Goal: Task Accomplishment & Management: Manage account settings

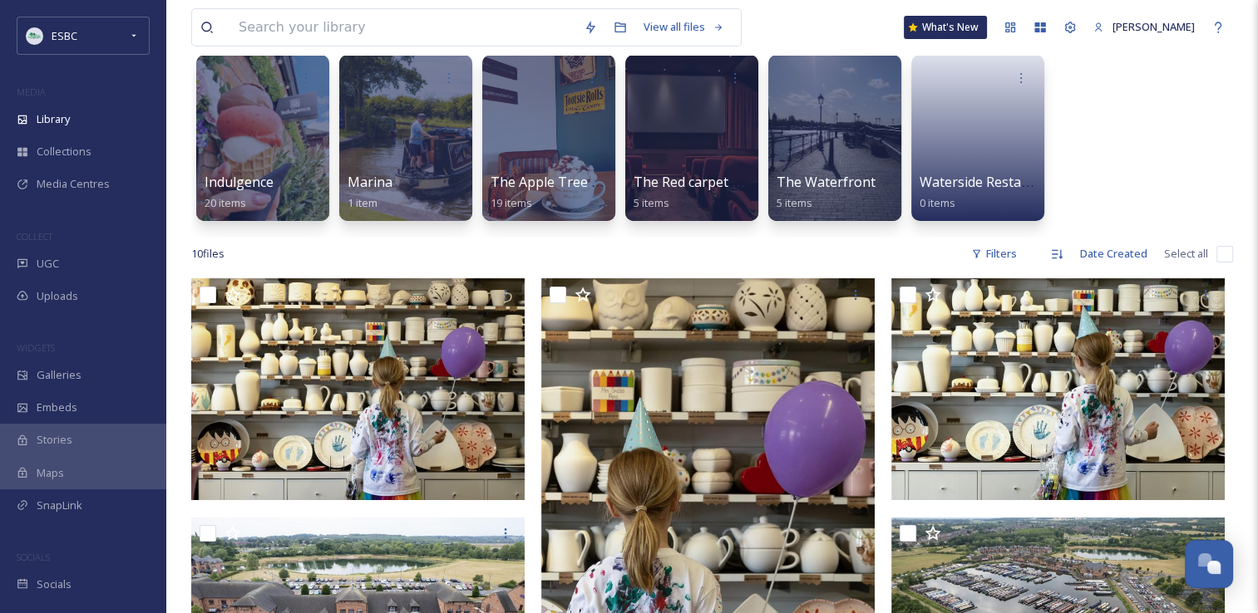
scroll to position [130, 0]
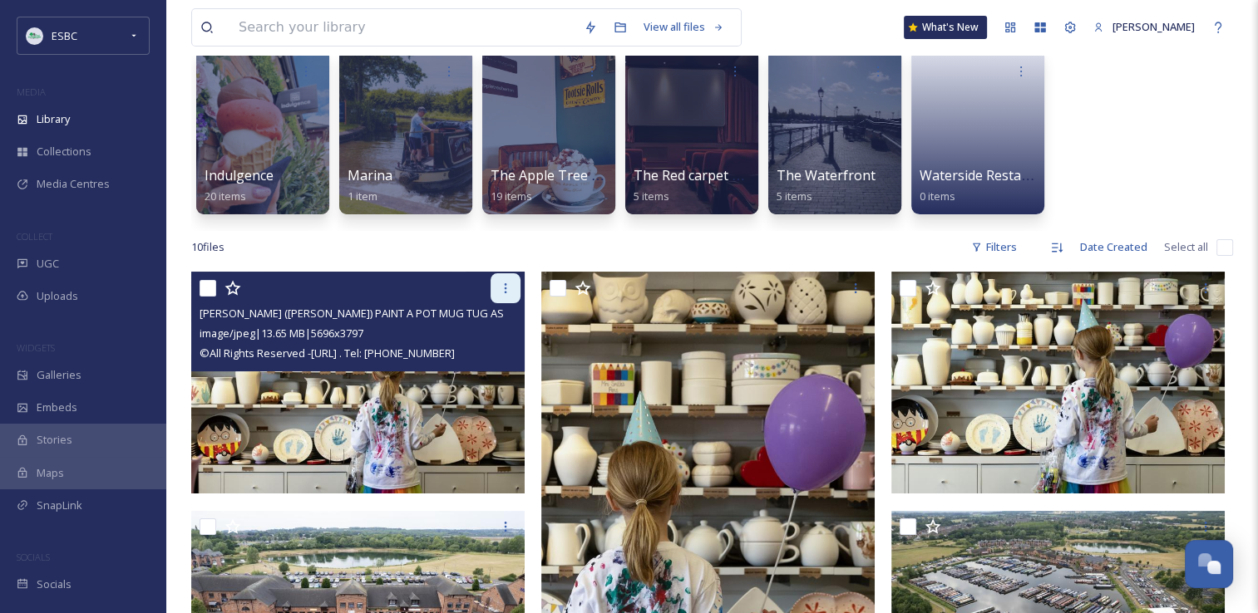
click at [502, 294] on icon at bounding box center [505, 288] width 13 height 13
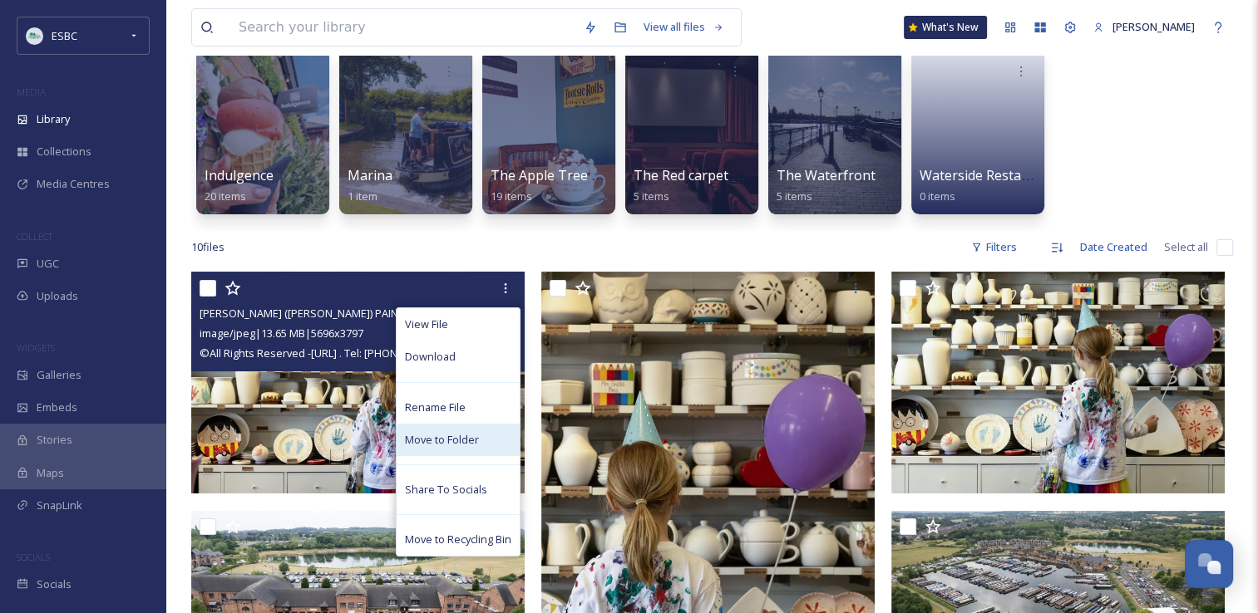
click at [443, 444] on span "Move to Folder" at bounding box center [442, 440] width 74 height 16
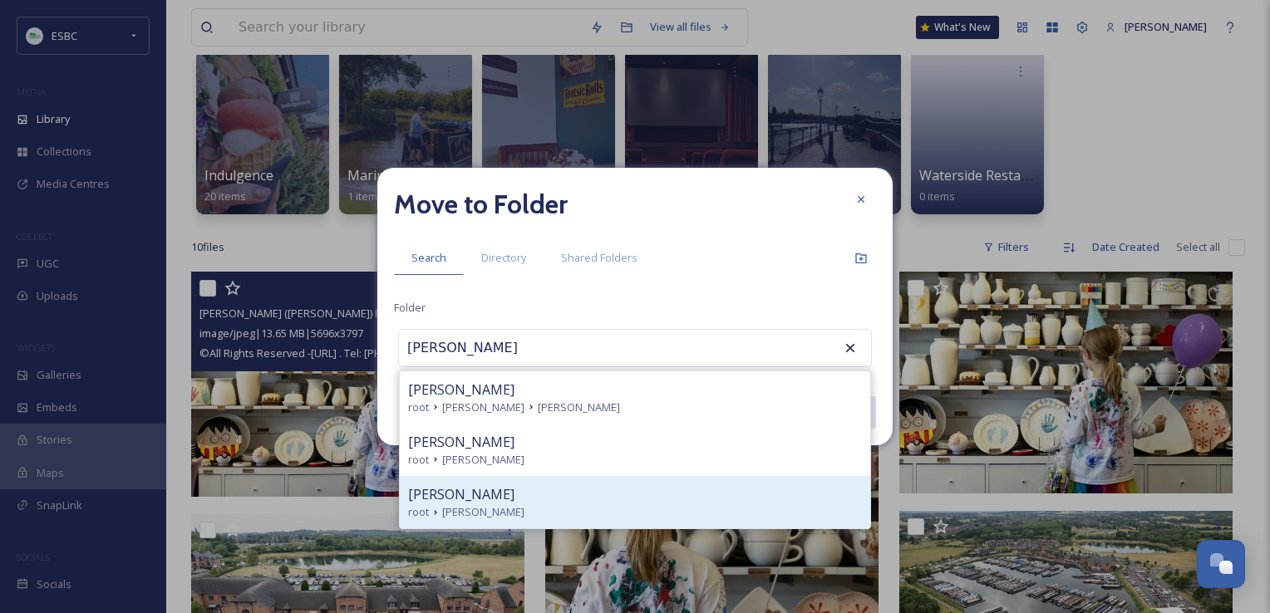
click at [464, 497] on span "[PERSON_NAME]" at bounding box center [461, 495] width 106 height 20
type input "[PERSON_NAME]"
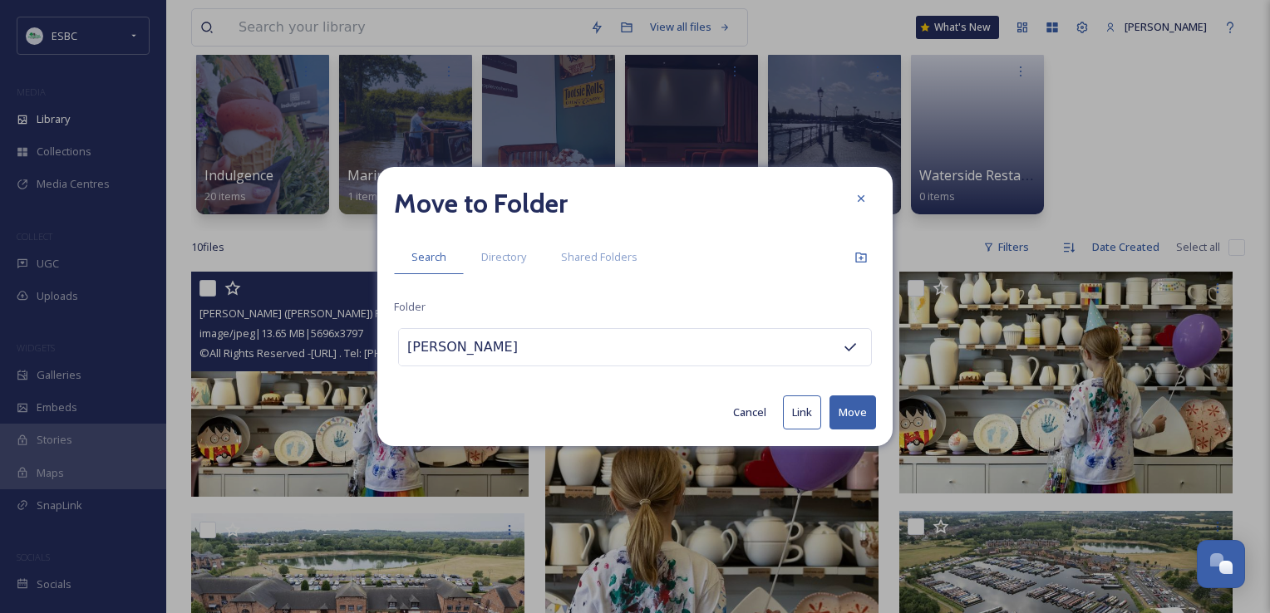
click at [857, 421] on button "Move" at bounding box center [852, 413] width 47 height 34
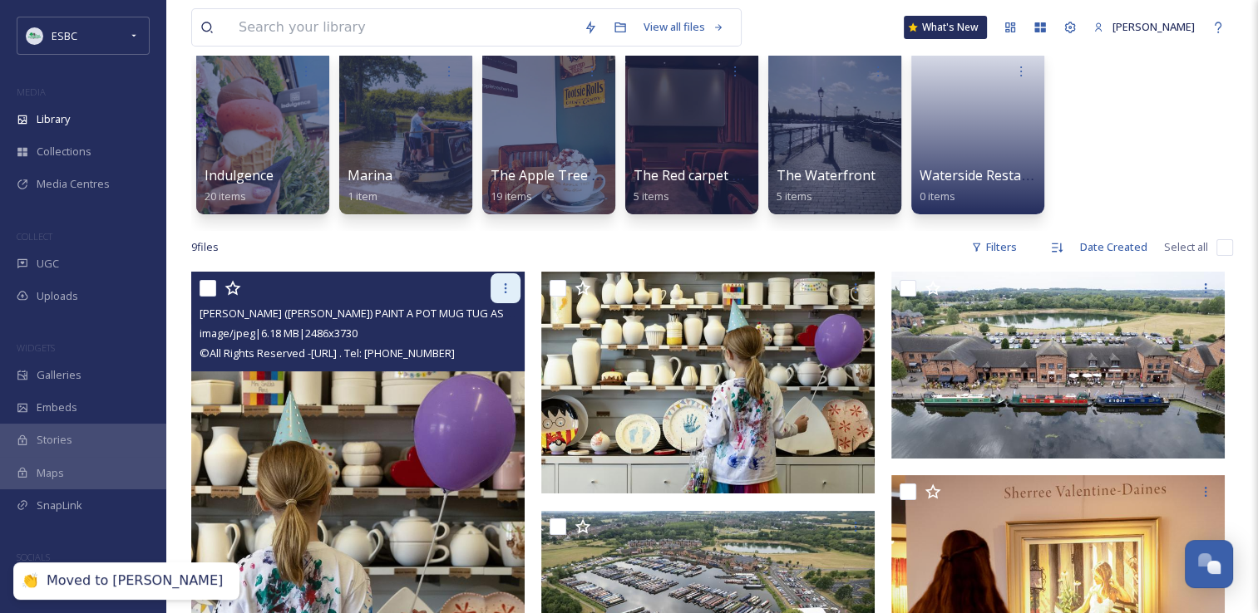
click at [495, 283] on div at bounding box center [505, 288] width 30 height 30
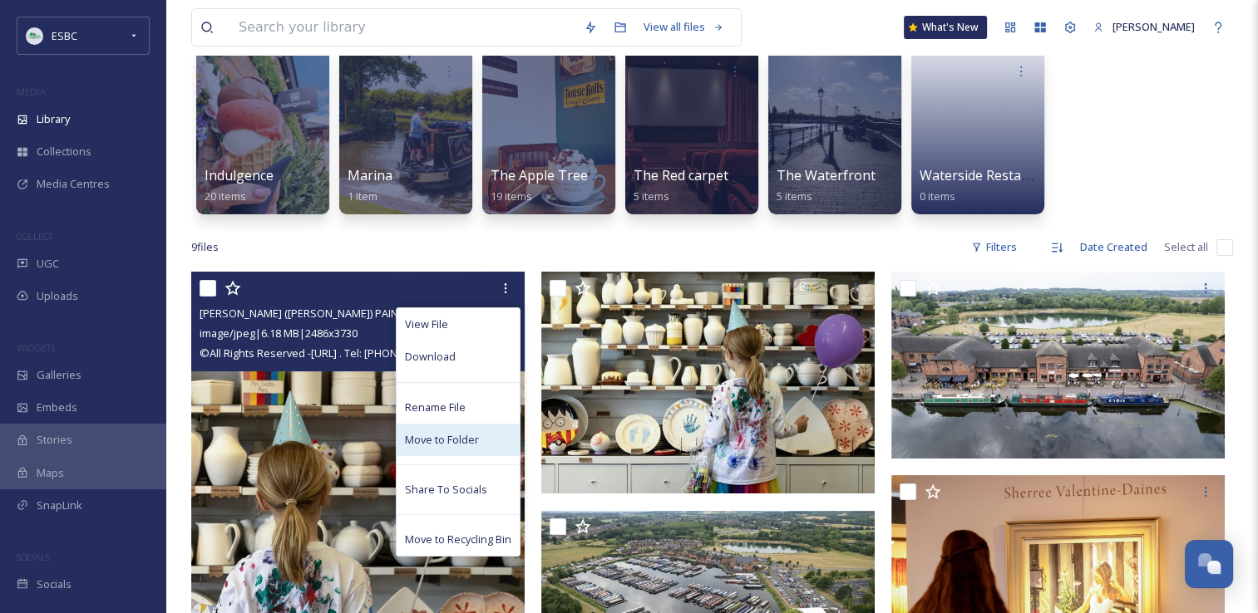
click at [447, 444] on span "Move to Folder" at bounding box center [442, 440] width 74 height 16
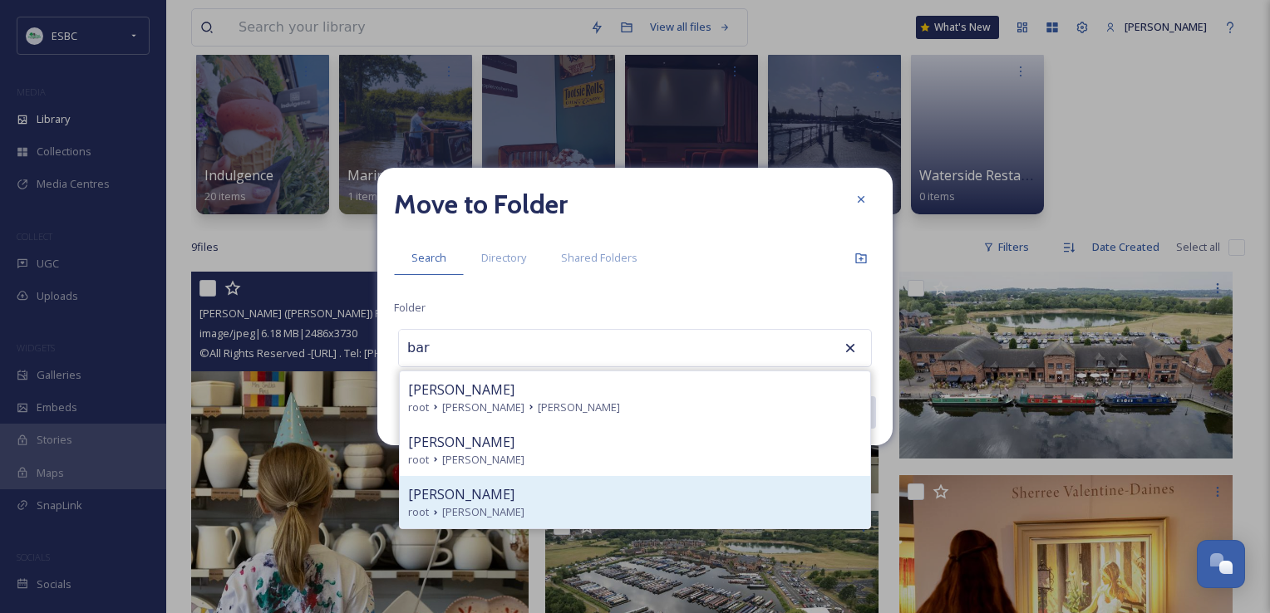
click at [469, 502] on span "[PERSON_NAME]" at bounding box center [461, 495] width 106 height 20
type input "[PERSON_NAME]"
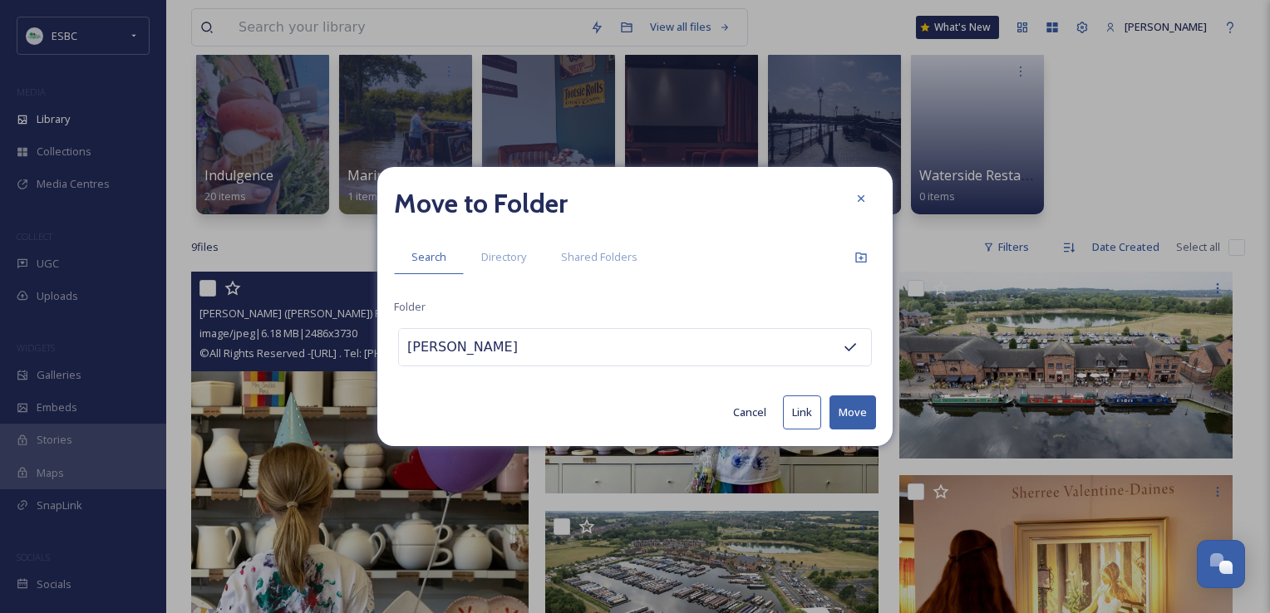
click at [845, 413] on button "Move" at bounding box center [852, 413] width 47 height 34
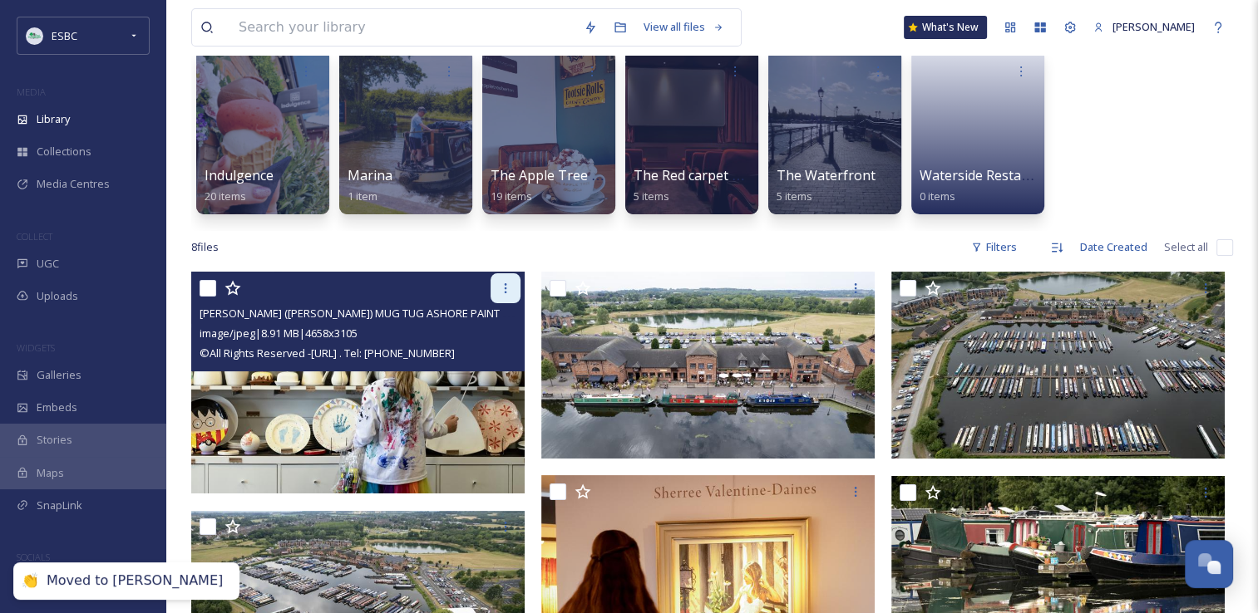
click at [501, 288] on icon at bounding box center [505, 288] width 13 height 13
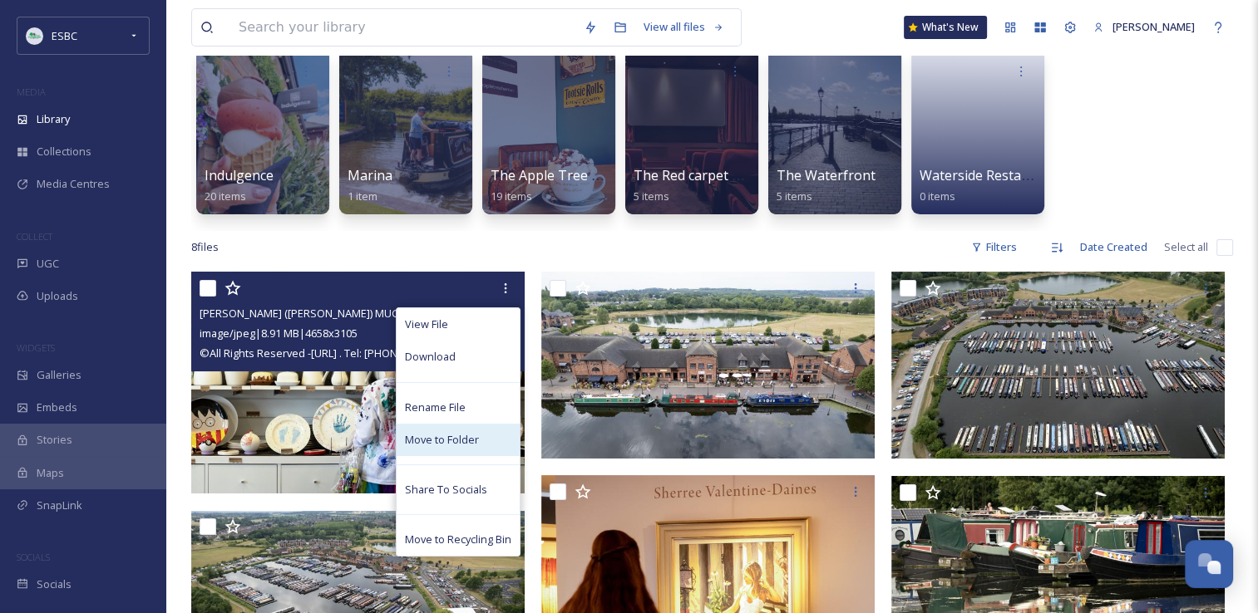
click at [444, 447] on div "Move to Folder" at bounding box center [457, 440] width 123 height 32
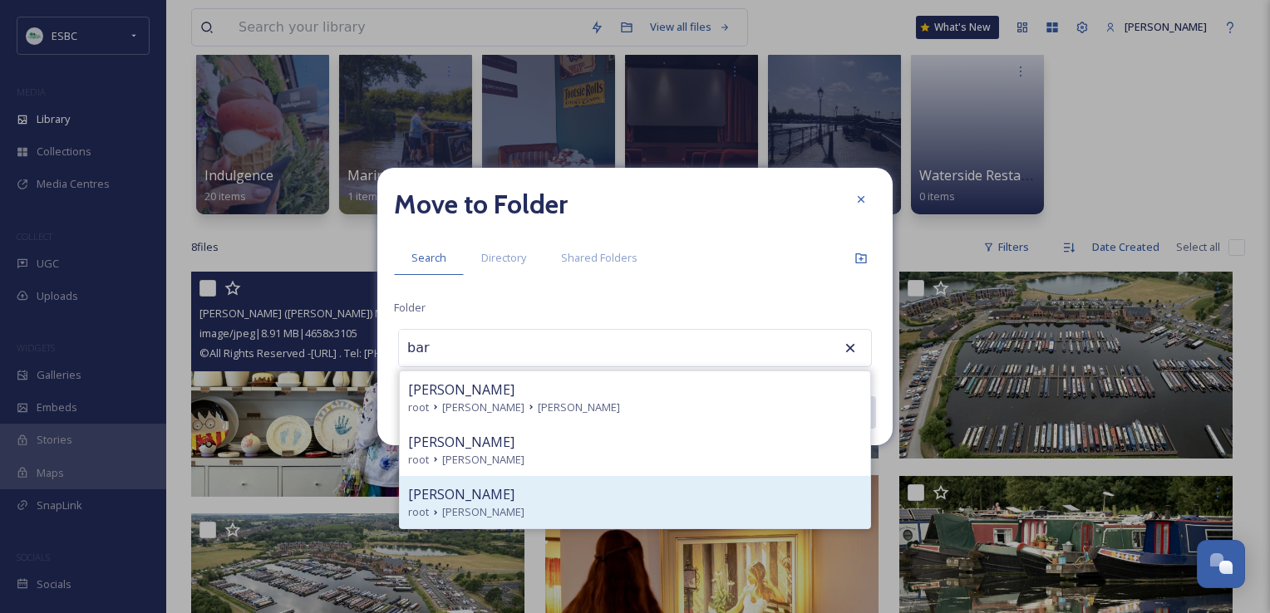
click at [487, 499] on span "[PERSON_NAME]" at bounding box center [461, 495] width 106 height 20
type input "[PERSON_NAME]"
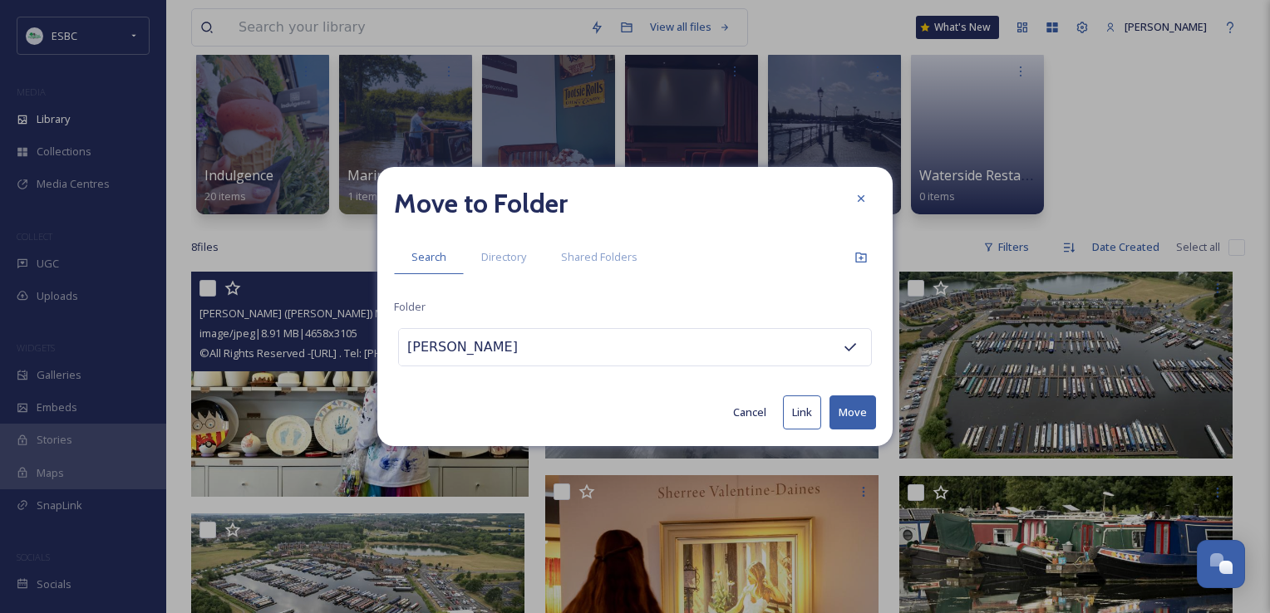
click at [861, 413] on button "Move" at bounding box center [852, 413] width 47 height 34
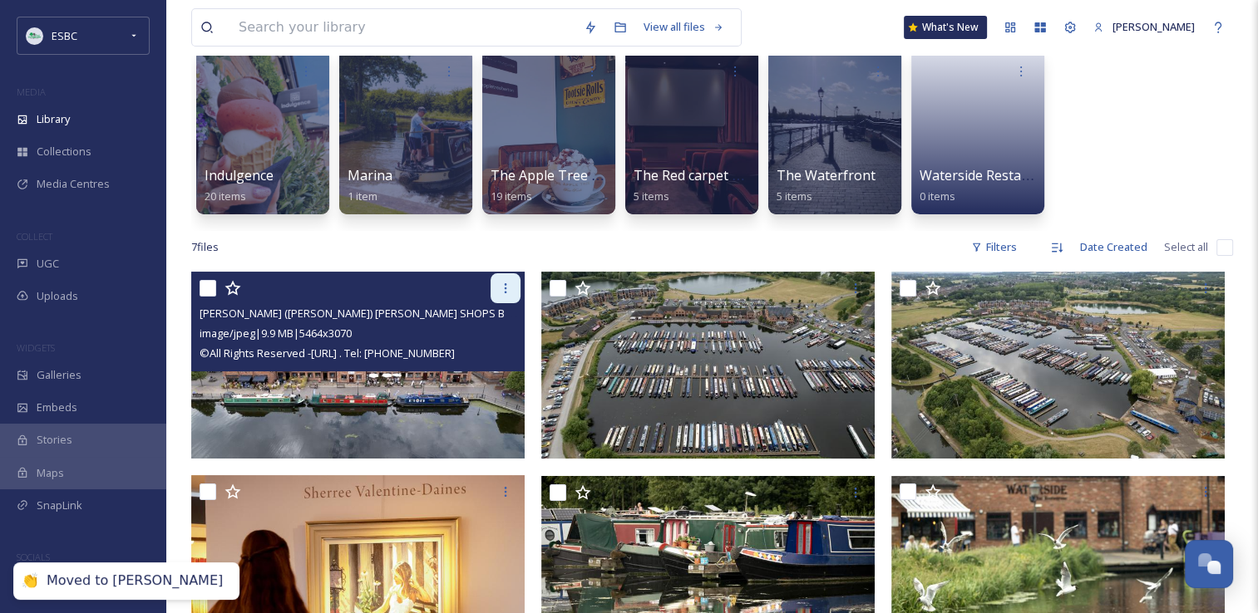
click at [505, 280] on div at bounding box center [505, 288] width 30 height 30
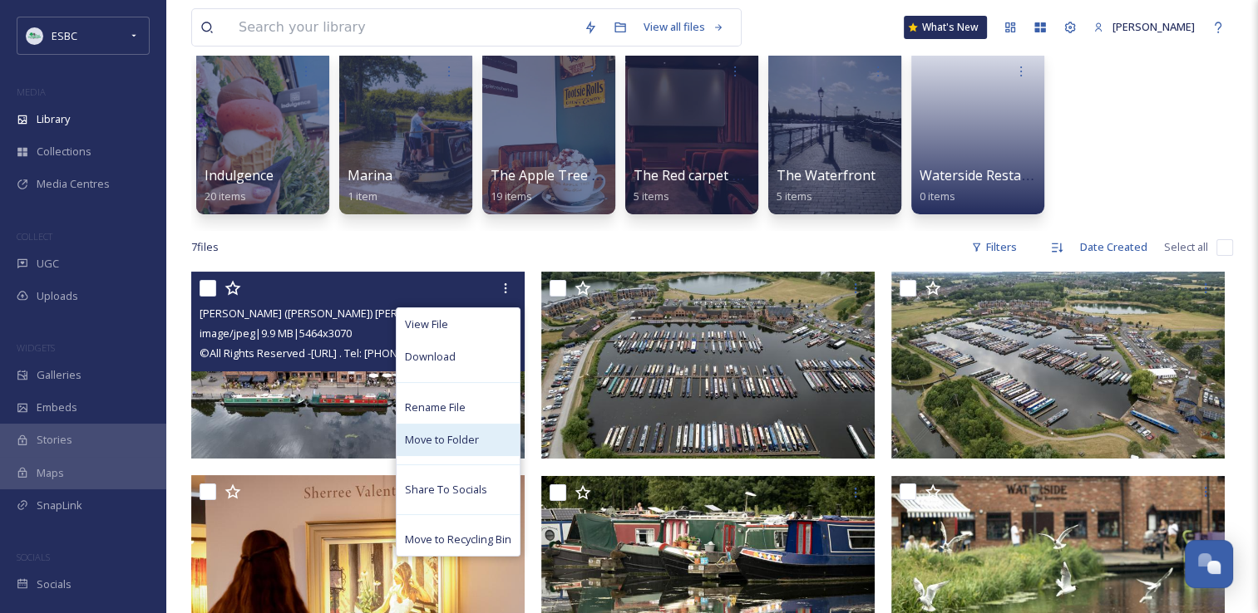
click at [455, 440] on span "Move to Folder" at bounding box center [442, 440] width 74 height 16
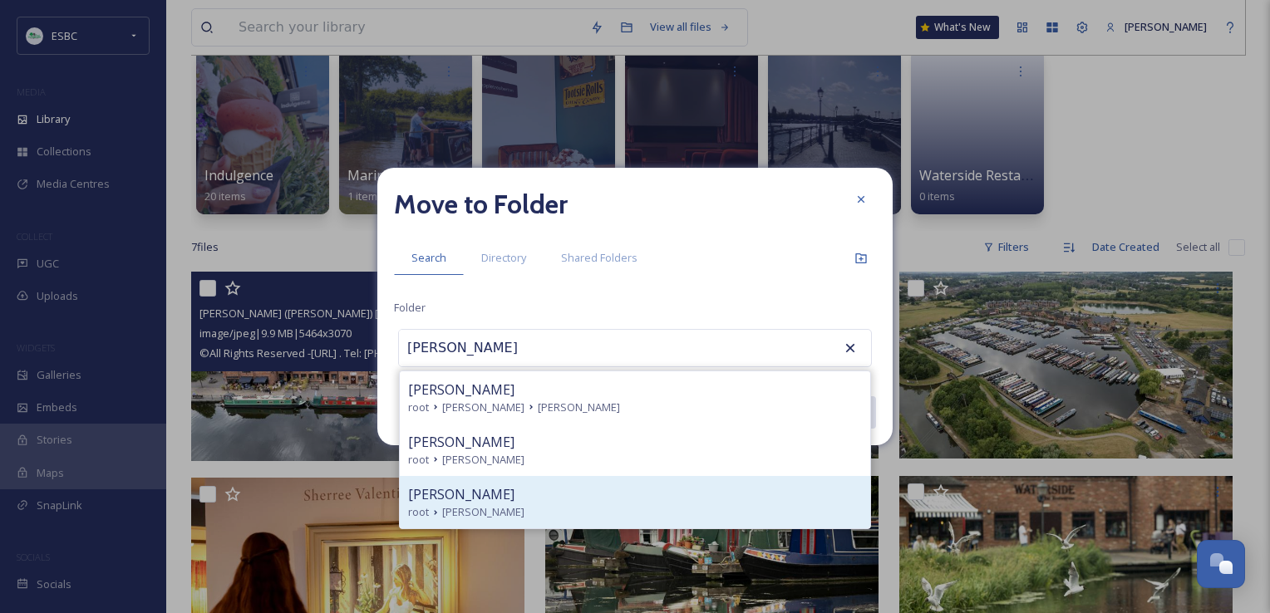
click at [465, 510] on span "[PERSON_NAME]" at bounding box center [483, 513] width 82 height 16
type input "[PERSON_NAME]"
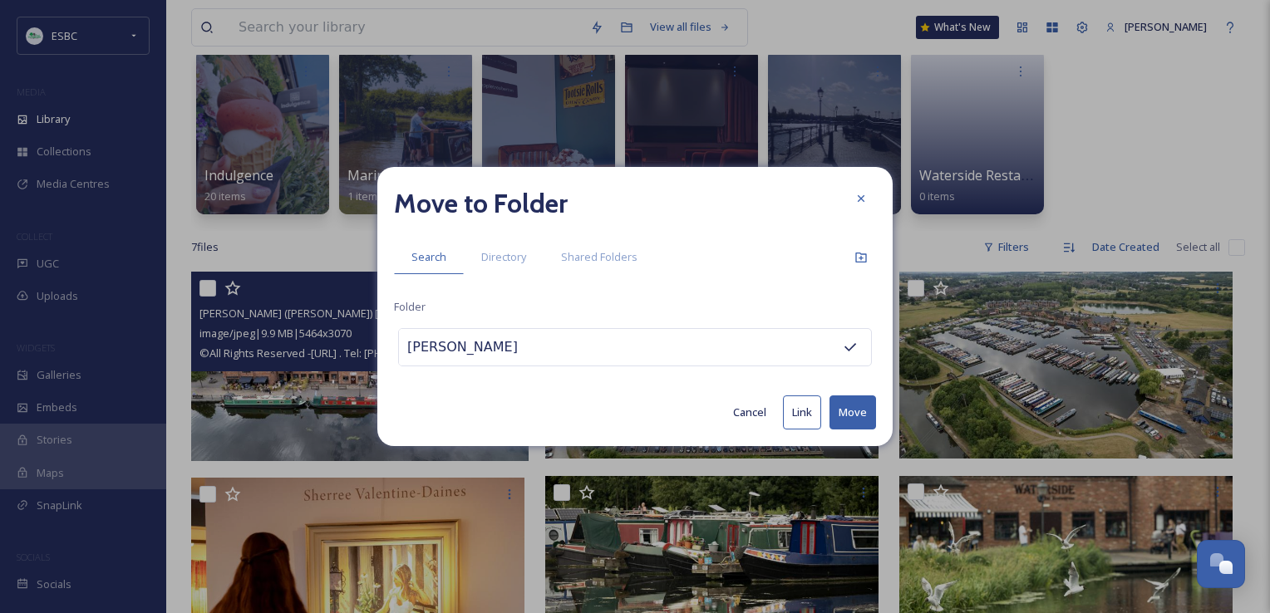
click at [864, 406] on button "Move" at bounding box center [852, 413] width 47 height 34
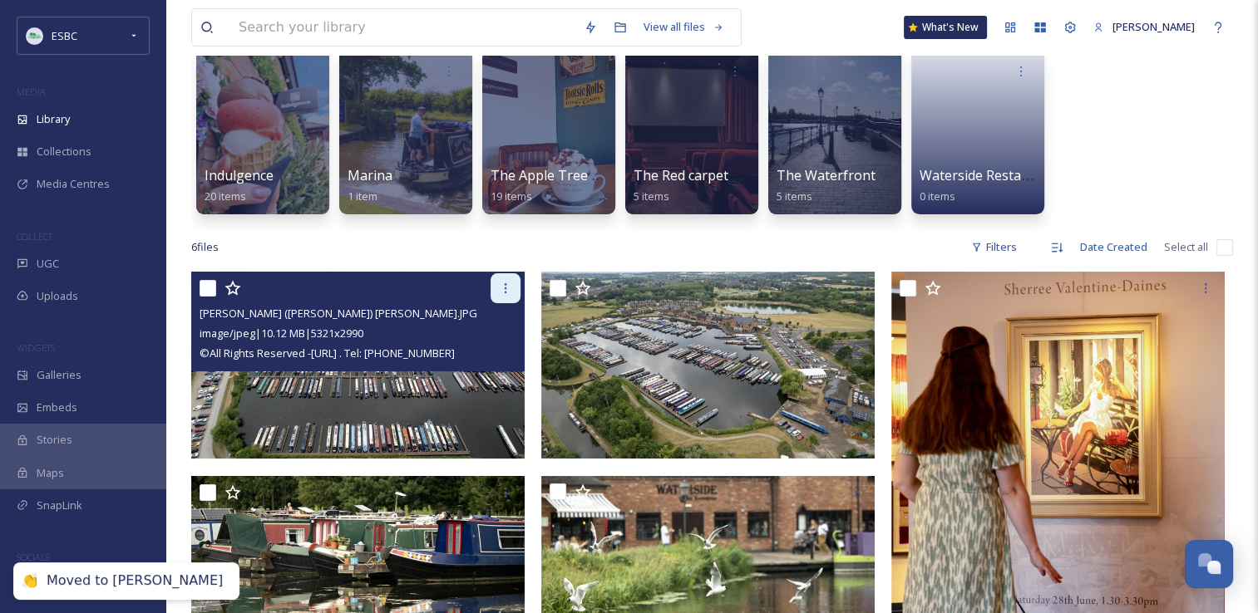
click at [508, 284] on icon at bounding box center [505, 288] width 13 height 13
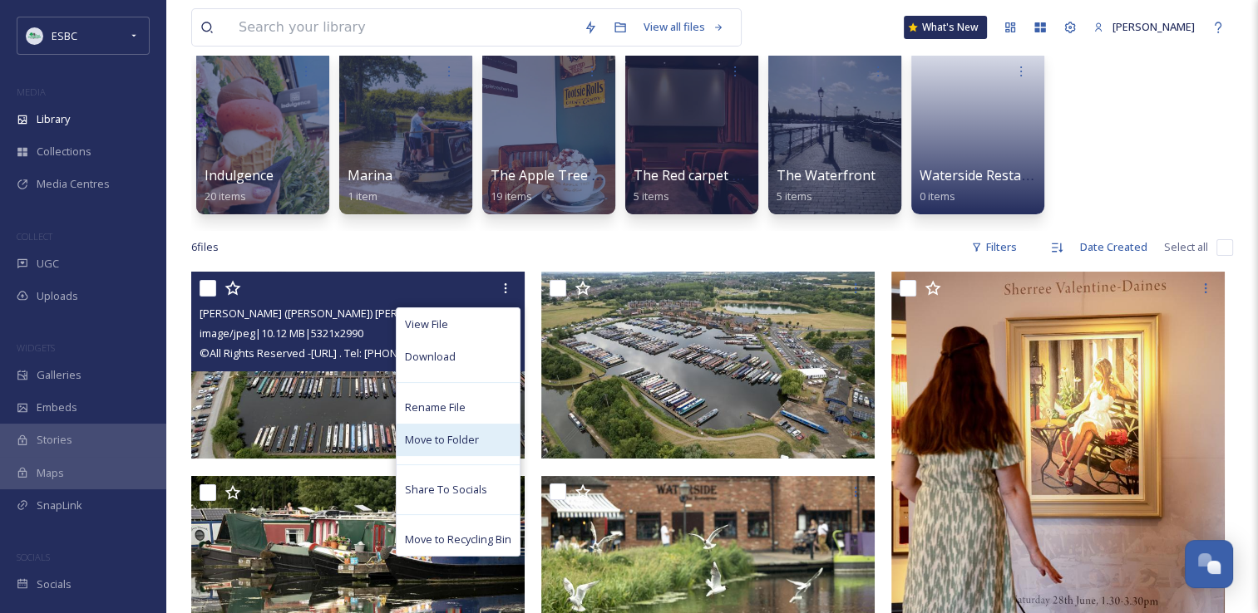
click at [449, 436] on span "Move to Folder" at bounding box center [442, 440] width 74 height 16
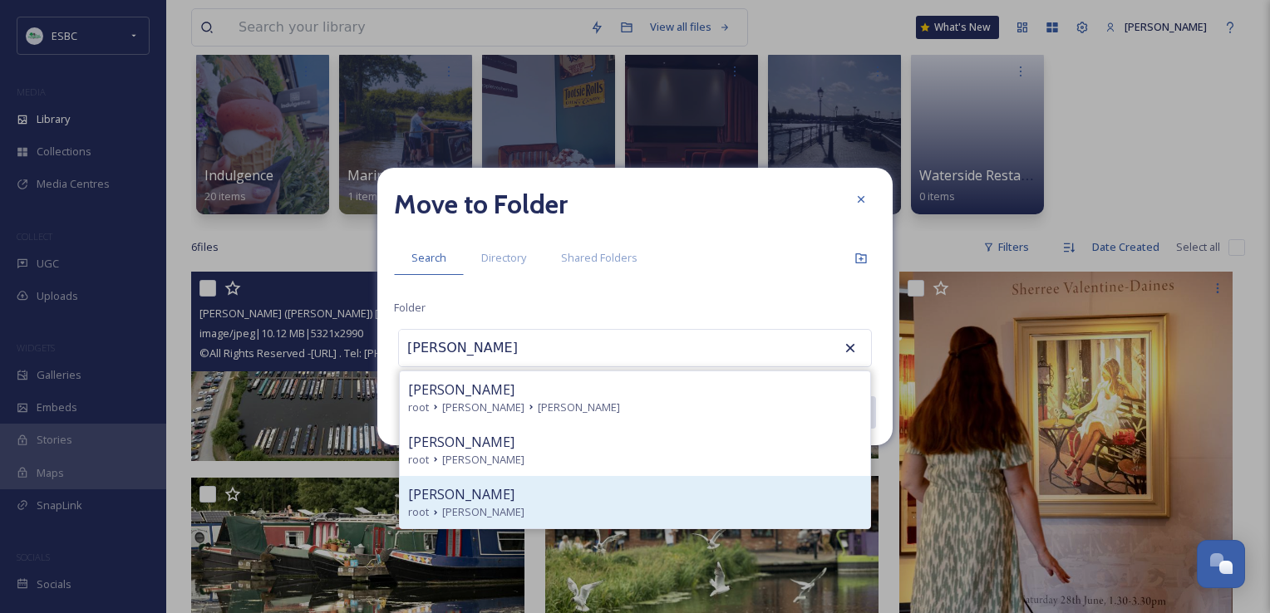
click at [452, 501] on span "[PERSON_NAME]" at bounding box center [461, 495] width 106 height 20
type input "[PERSON_NAME]"
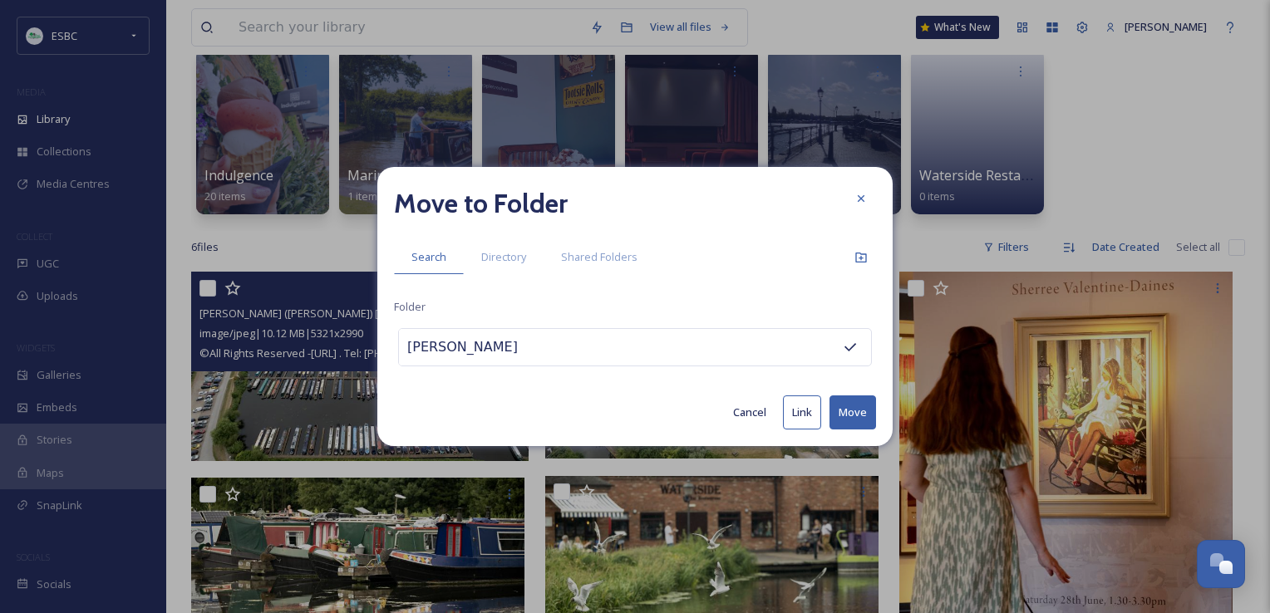
click at [860, 406] on button "Move" at bounding box center [852, 413] width 47 height 34
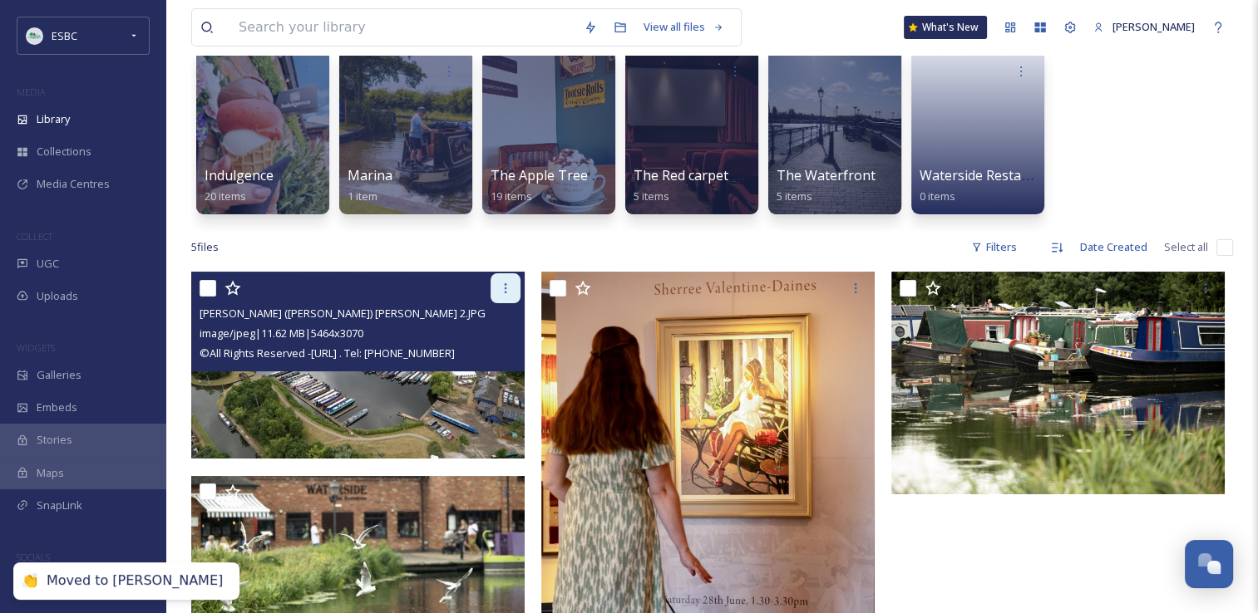
click at [494, 283] on div at bounding box center [505, 288] width 30 height 30
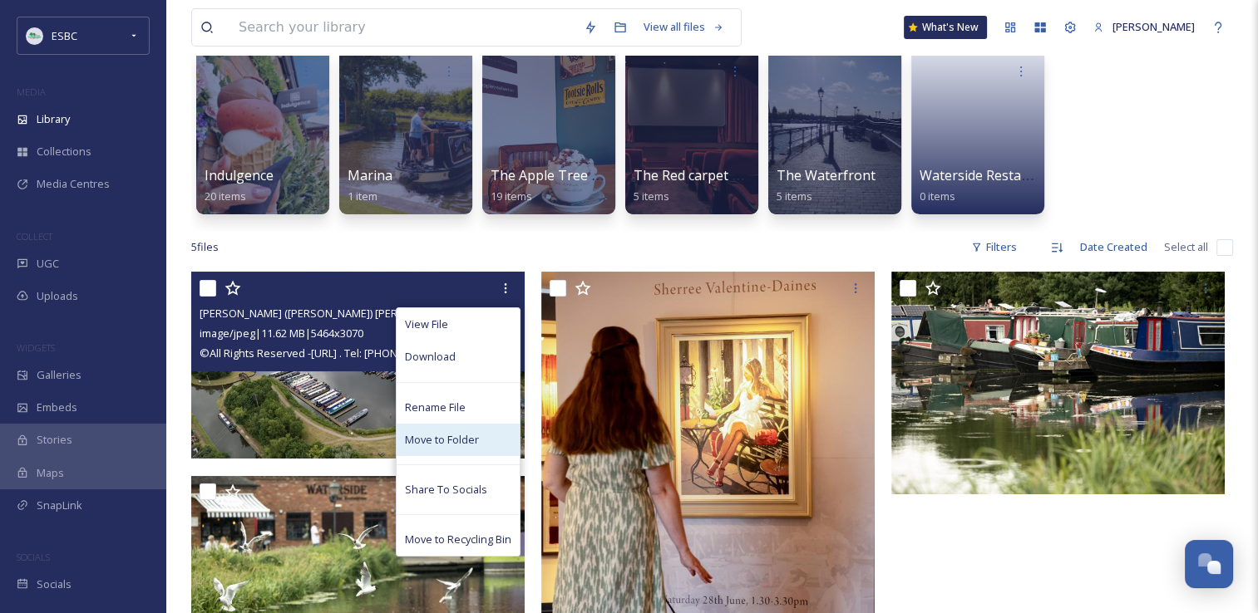
click at [445, 443] on span "Move to Folder" at bounding box center [442, 440] width 74 height 16
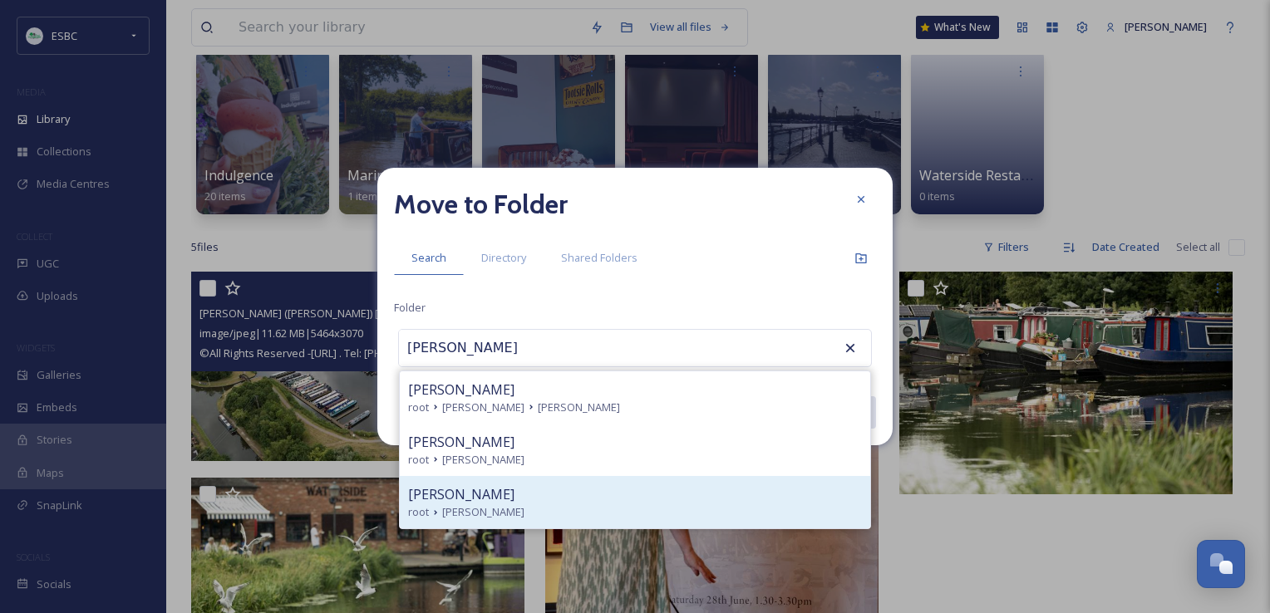
click at [474, 500] on span "[PERSON_NAME]" at bounding box center [461, 495] width 106 height 20
type input "[PERSON_NAME]"
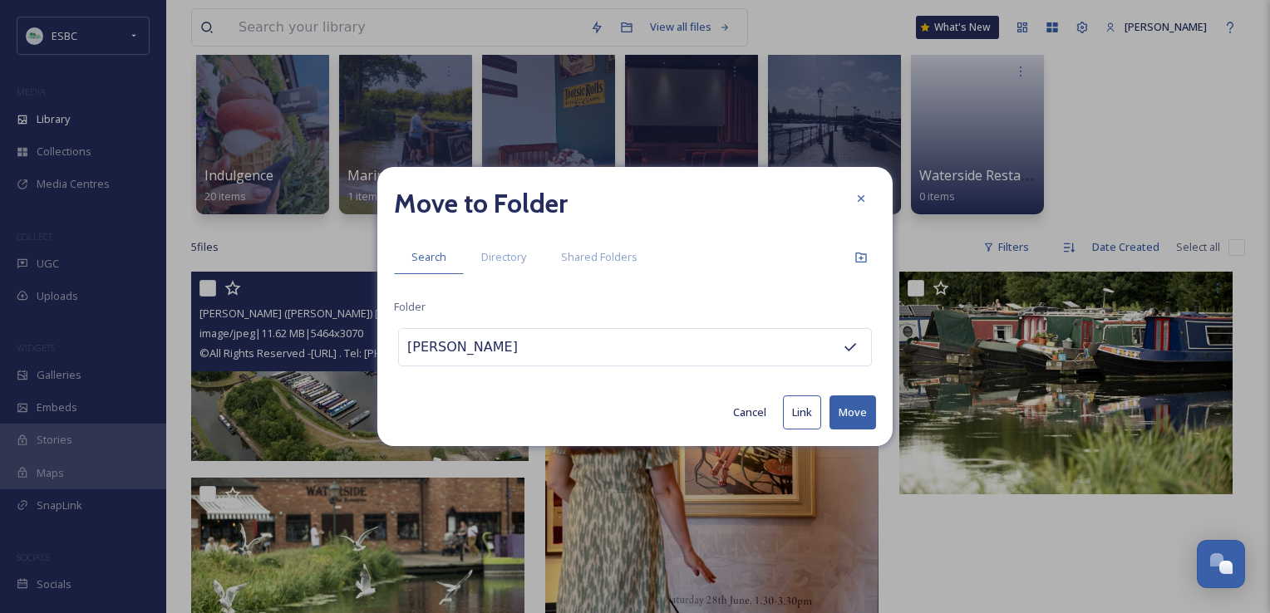
click at [854, 412] on button "Move" at bounding box center [852, 413] width 47 height 34
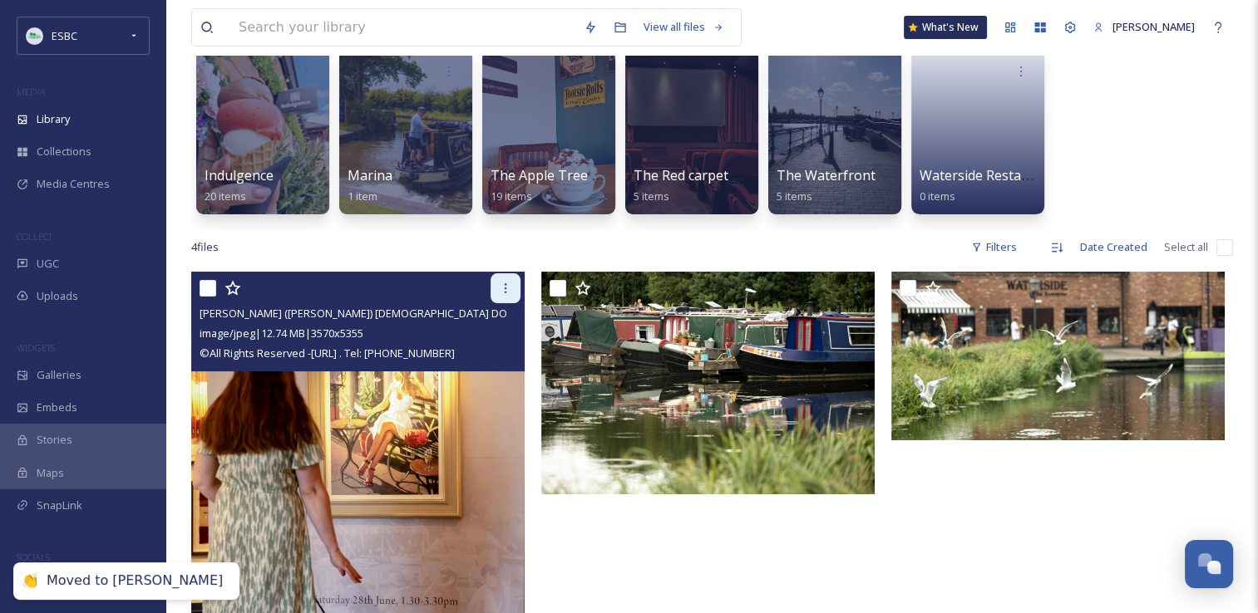
click at [499, 294] on icon at bounding box center [505, 288] width 13 height 13
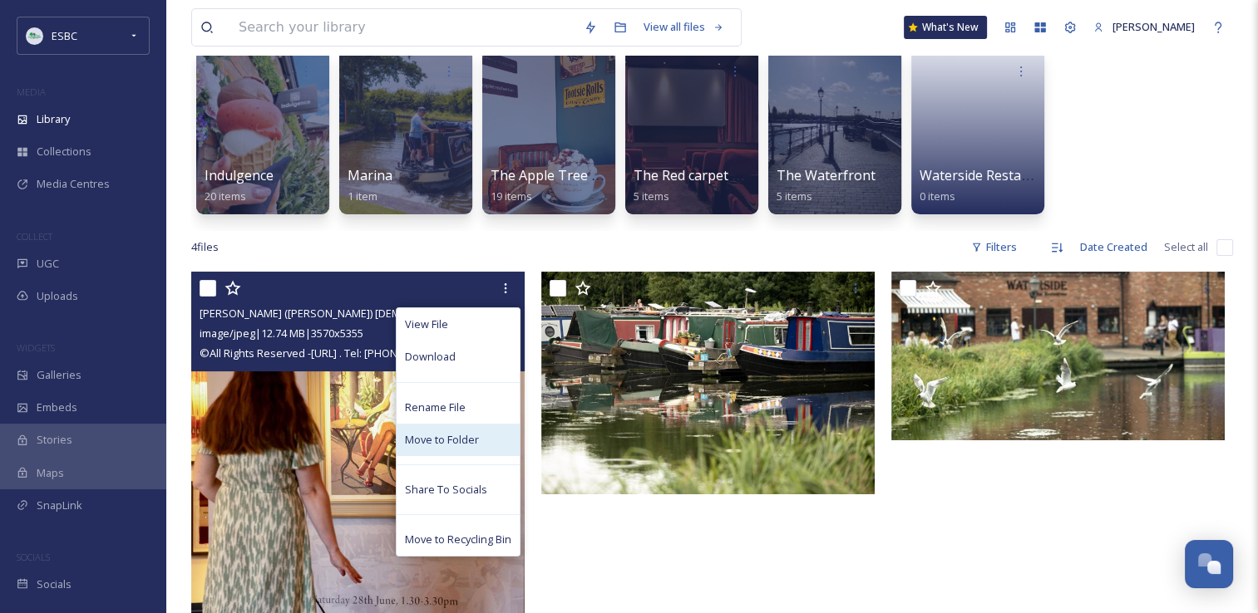
click at [456, 432] on span "Move to Folder" at bounding box center [442, 440] width 74 height 16
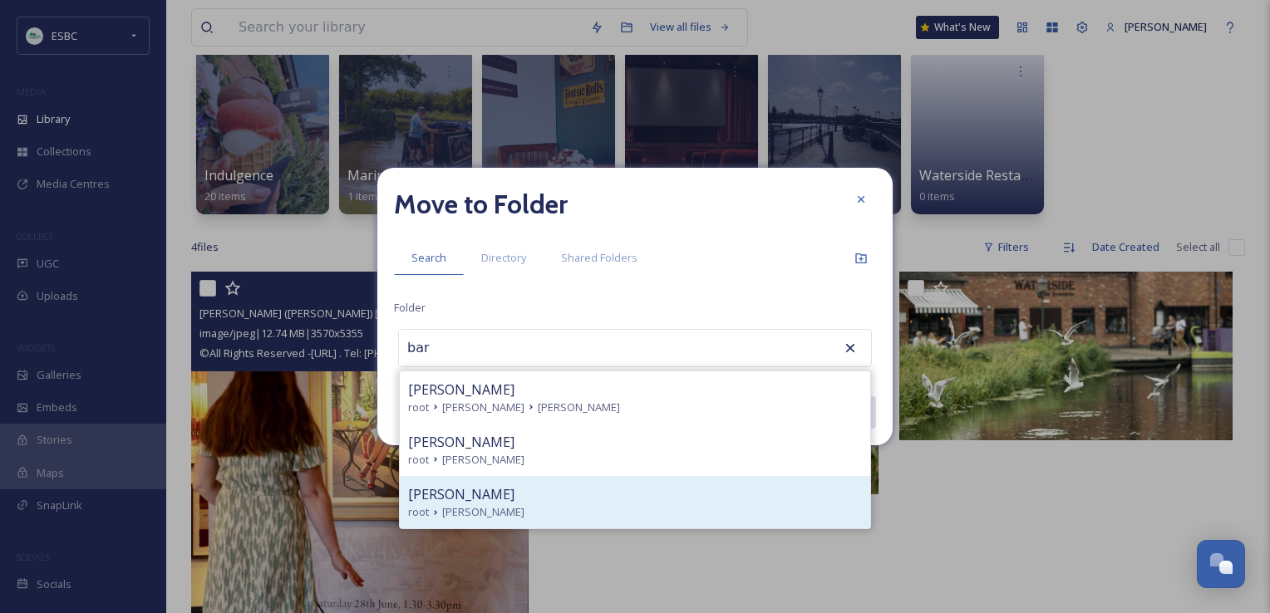
click at [472, 506] on span "[PERSON_NAME]" at bounding box center [483, 513] width 82 height 16
type input "[PERSON_NAME]"
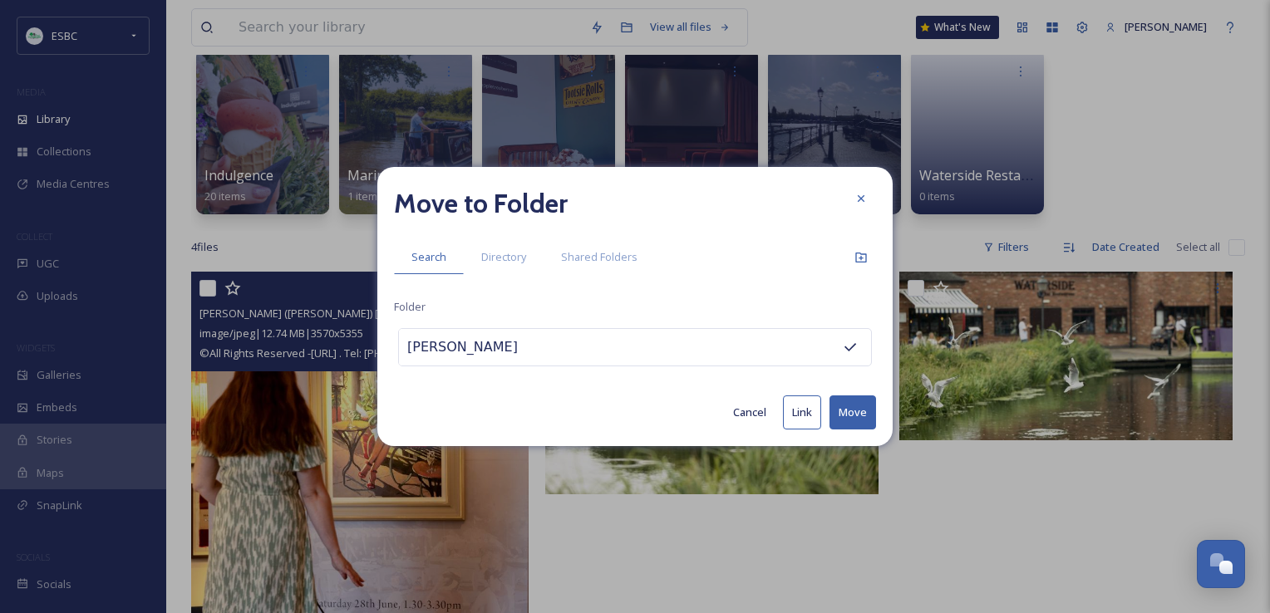
click at [848, 421] on button "Move" at bounding box center [852, 413] width 47 height 34
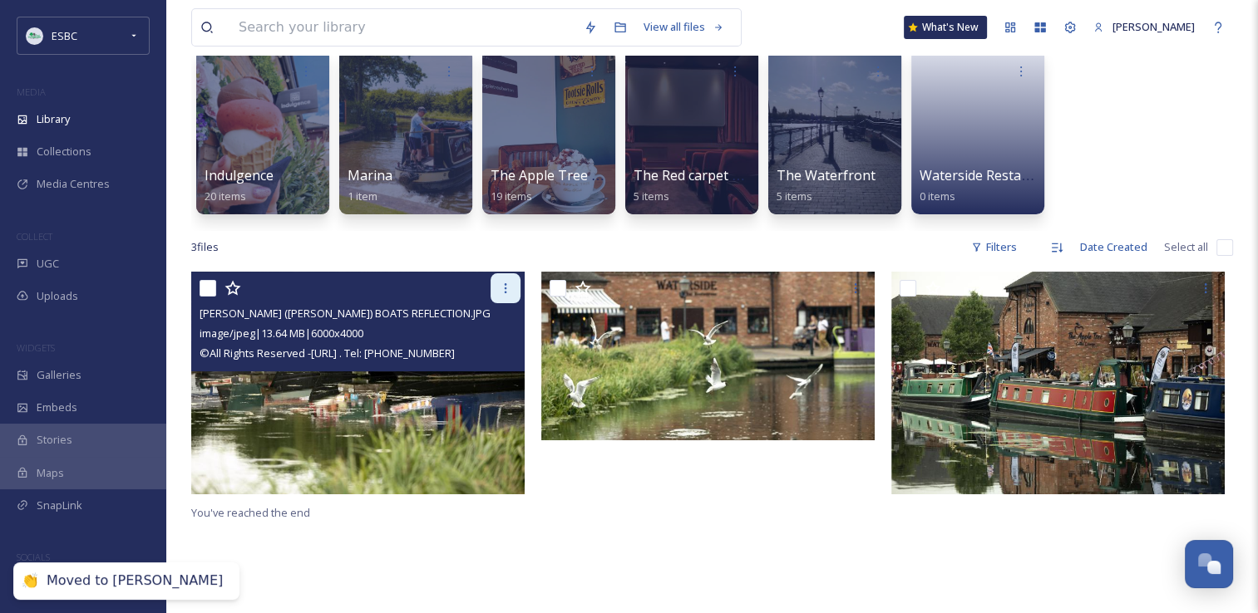
click at [504, 285] on icon at bounding box center [505, 288] width 13 height 13
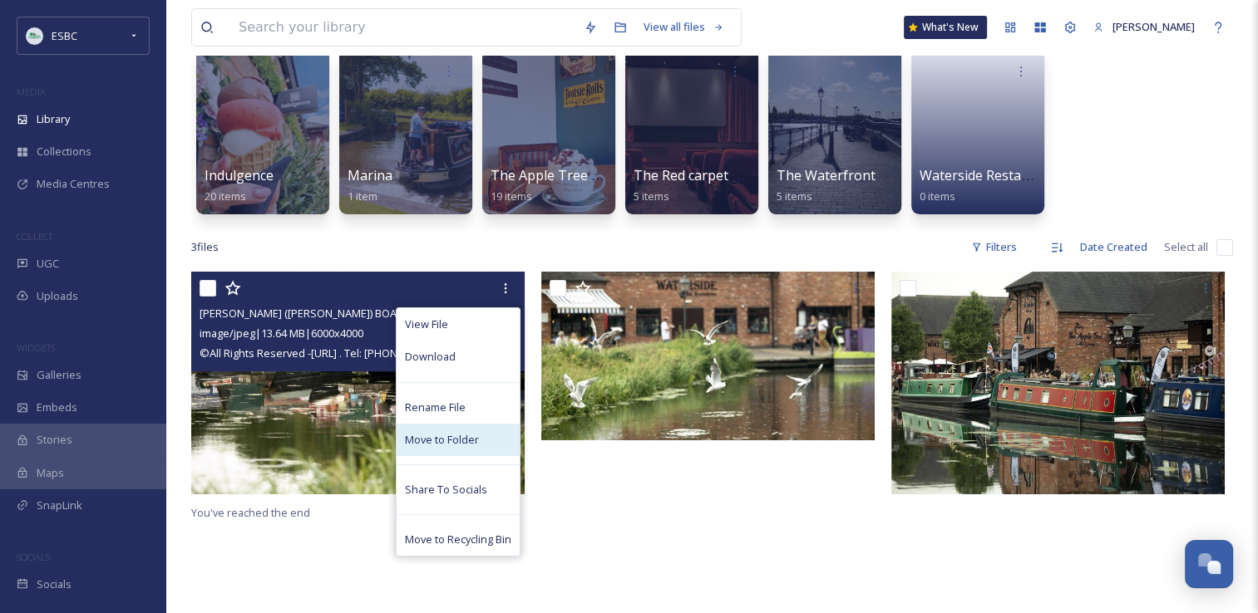
click at [453, 432] on span "Move to Folder" at bounding box center [442, 440] width 74 height 16
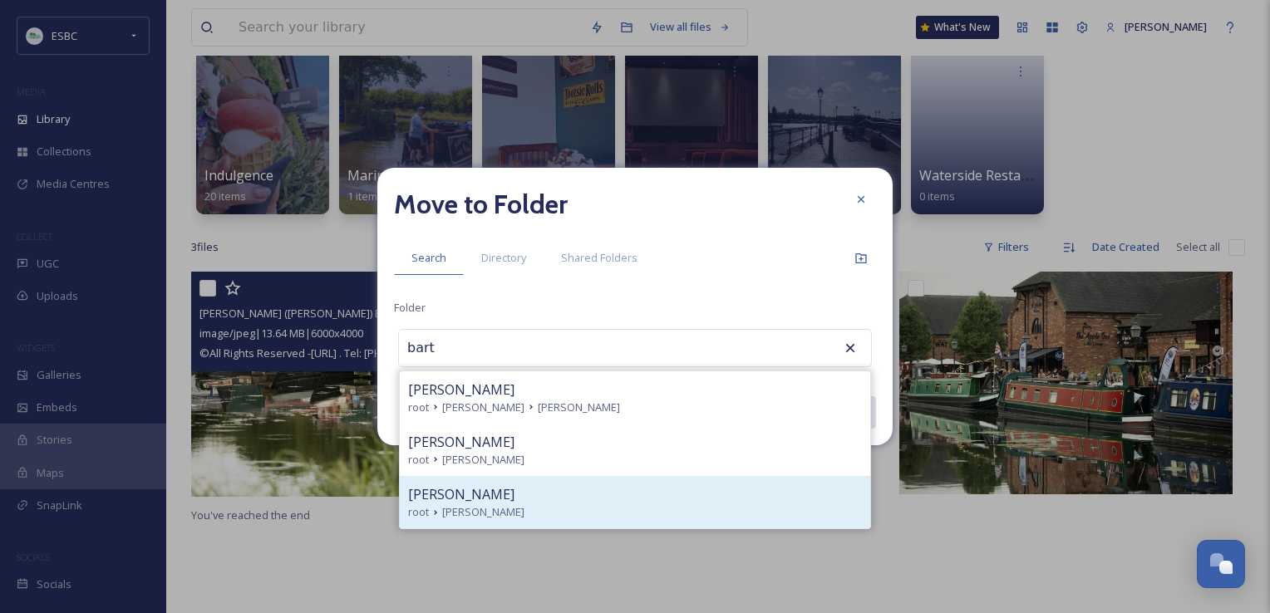
click at [460, 516] on span "[PERSON_NAME]" at bounding box center [483, 513] width 82 height 16
type input "[PERSON_NAME]"
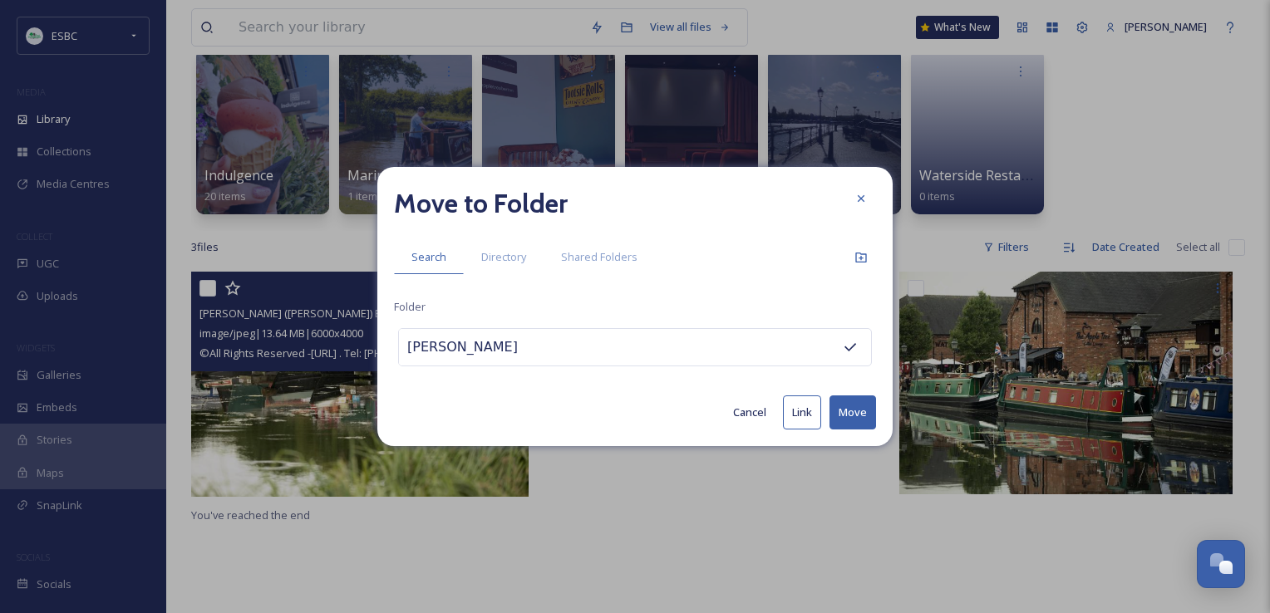
click at [849, 415] on button "Move" at bounding box center [852, 413] width 47 height 34
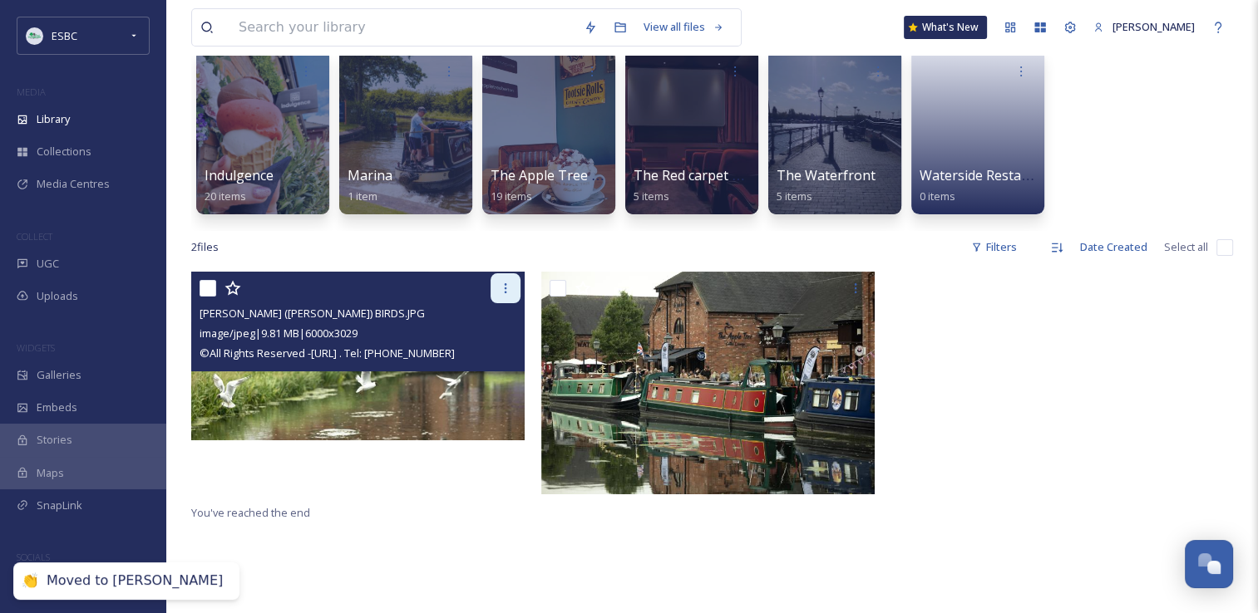
click at [500, 290] on icon at bounding box center [505, 288] width 13 height 13
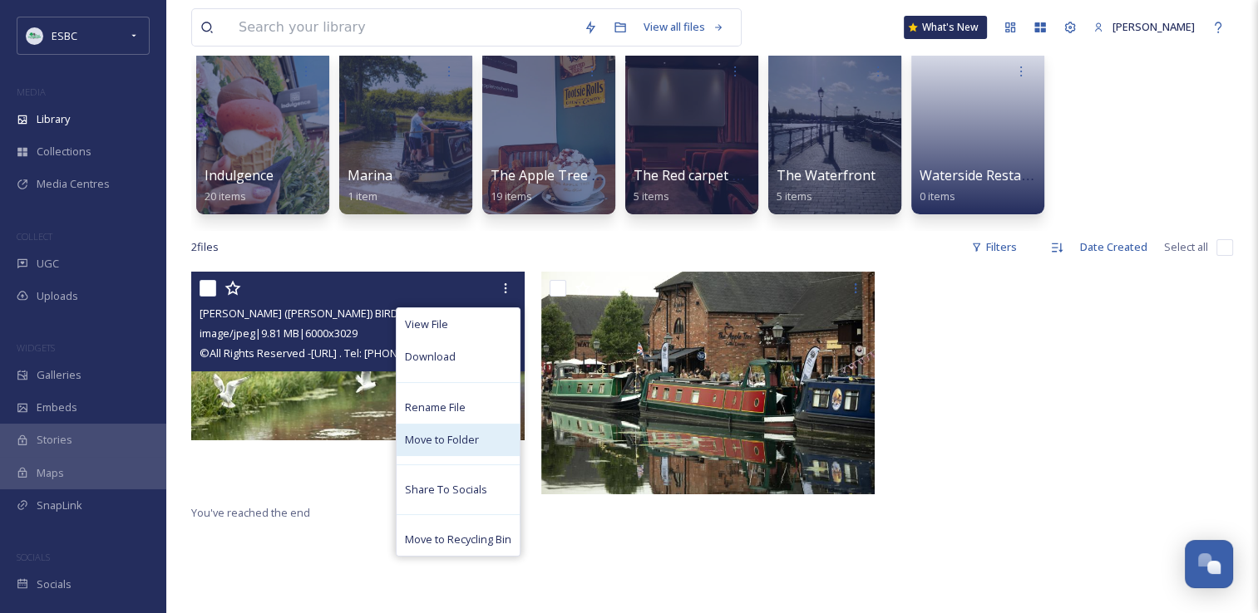
click at [465, 444] on span "Move to Folder" at bounding box center [442, 440] width 74 height 16
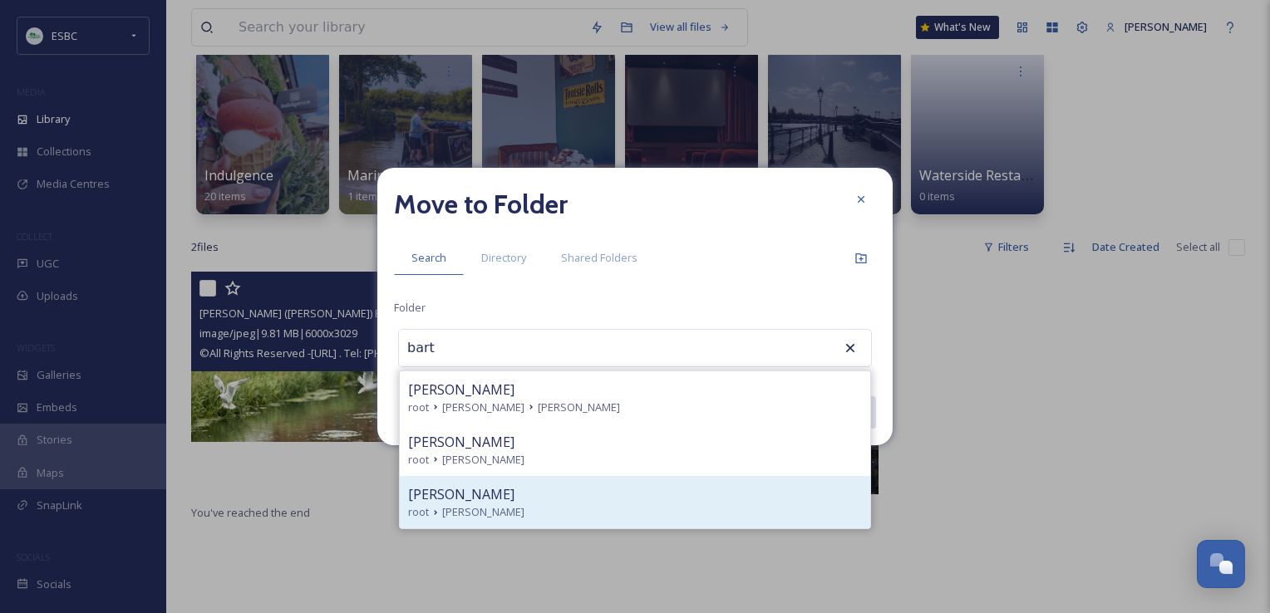
click at [470, 494] on span "[PERSON_NAME]" at bounding box center [461, 495] width 106 height 20
type input "[PERSON_NAME]"
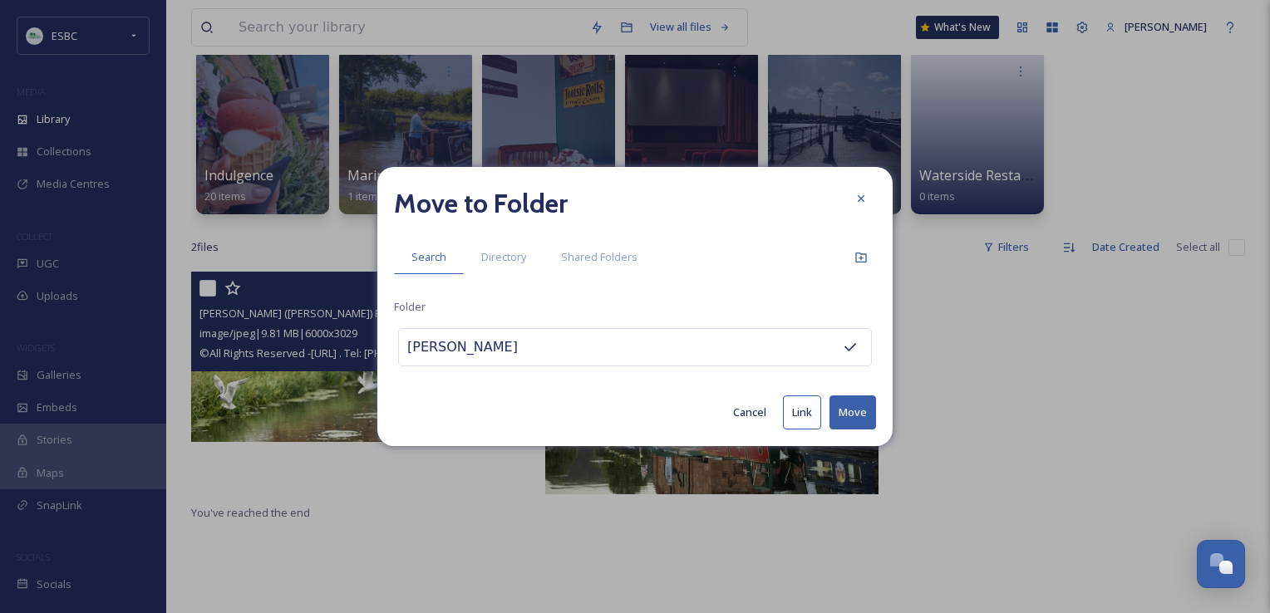
click at [852, 413] on button "Move" at bounding box center [852, 413] width 47 height 34
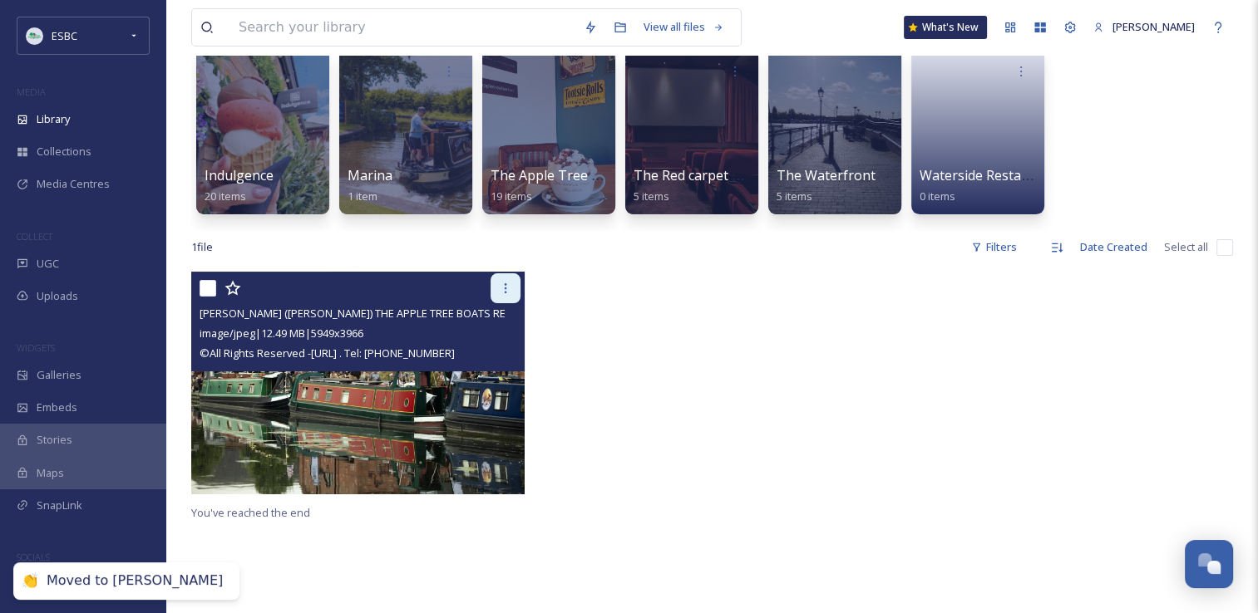
click at [500, 280] on div at bounding box center [505, 288] width 30 height 30
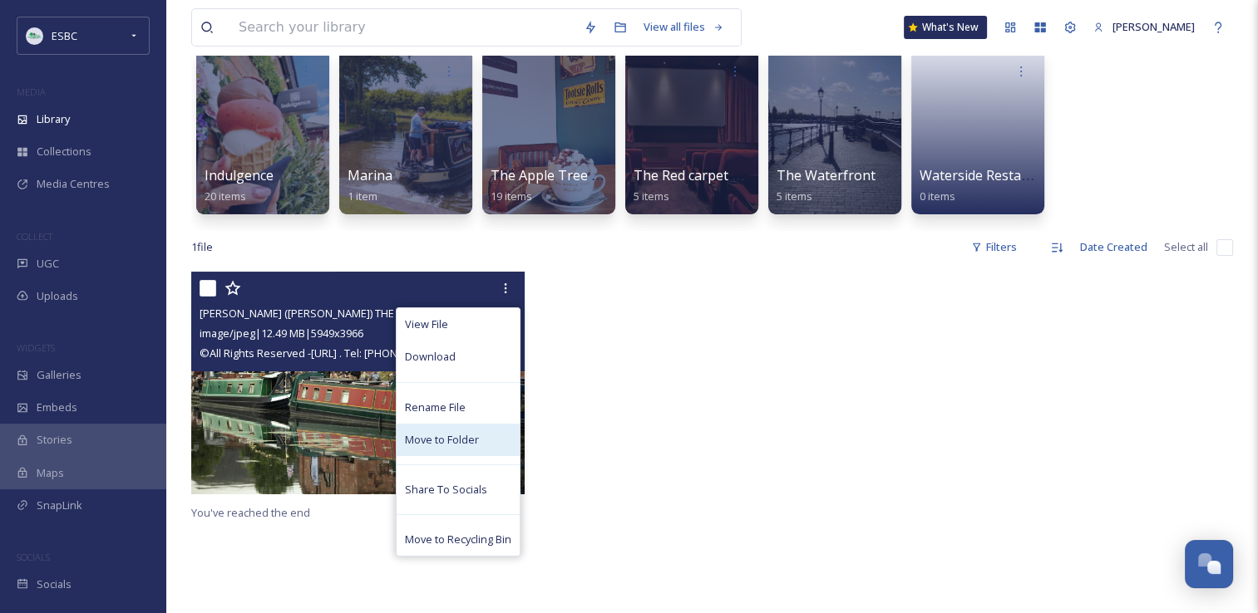
click at [456, 430] on div "Move to Folder" at bounding box center [457, 440] width 123 height 32
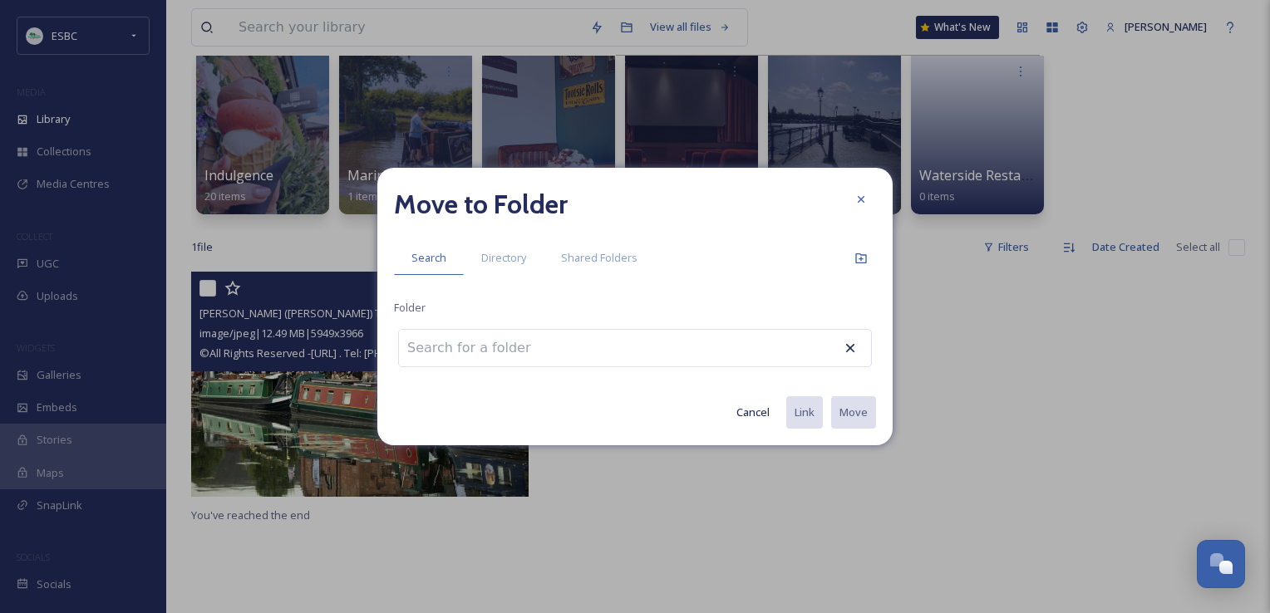
click at [510, 354] on input at bounding box center [490, 348] width 183 height 37
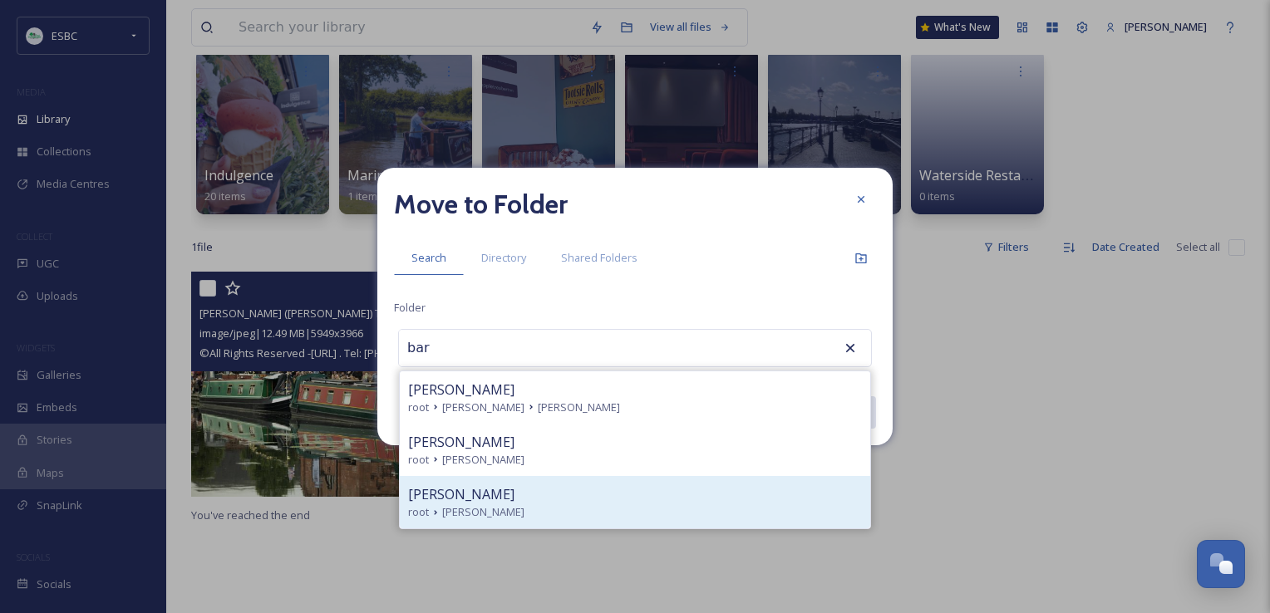
click at [467, 505] on span "[PERSON_NAME]" at bounding box center [483, 513] width 82 height 16
type input "[PERSON_NAME]"
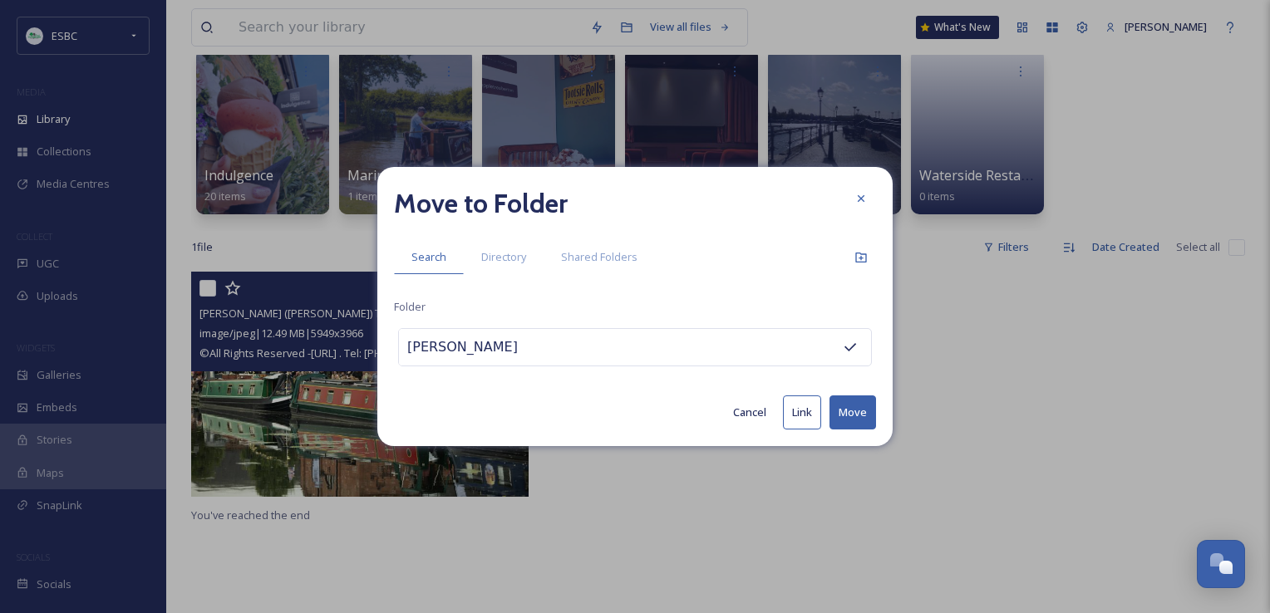
click at [849, 411] on button "Move" at bounding box center [852, 413] width 47 height 34
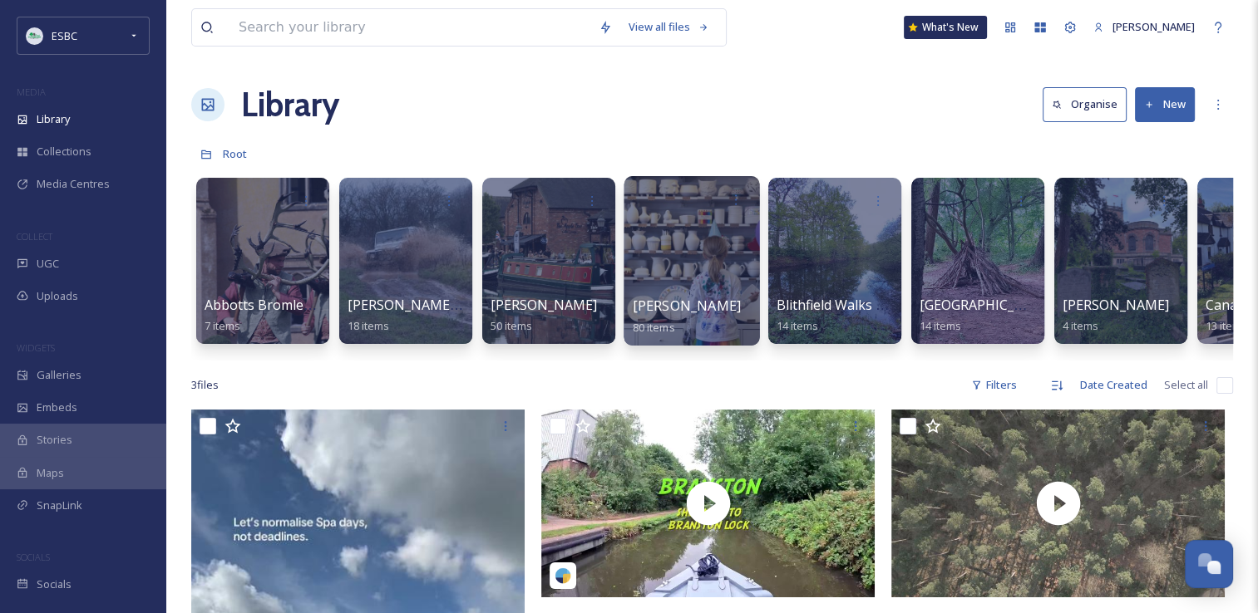
click at [692, 310] on span "[PERSON_NAME]" at bounding box center [687, 306] width 109 height 18
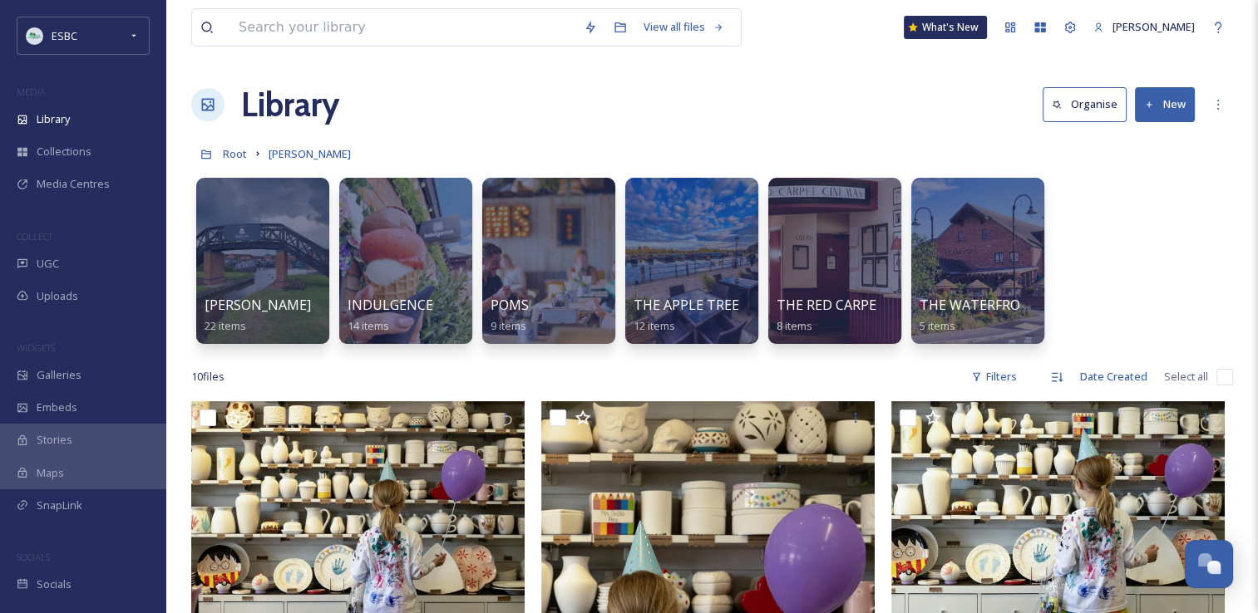
click at [1160, 100] on button "New" at bounding box center [1165, 104] width 60 height 34
click at [1149, 145] on span "File Upload" at bounding box center [1157, 143] width 55 height 16
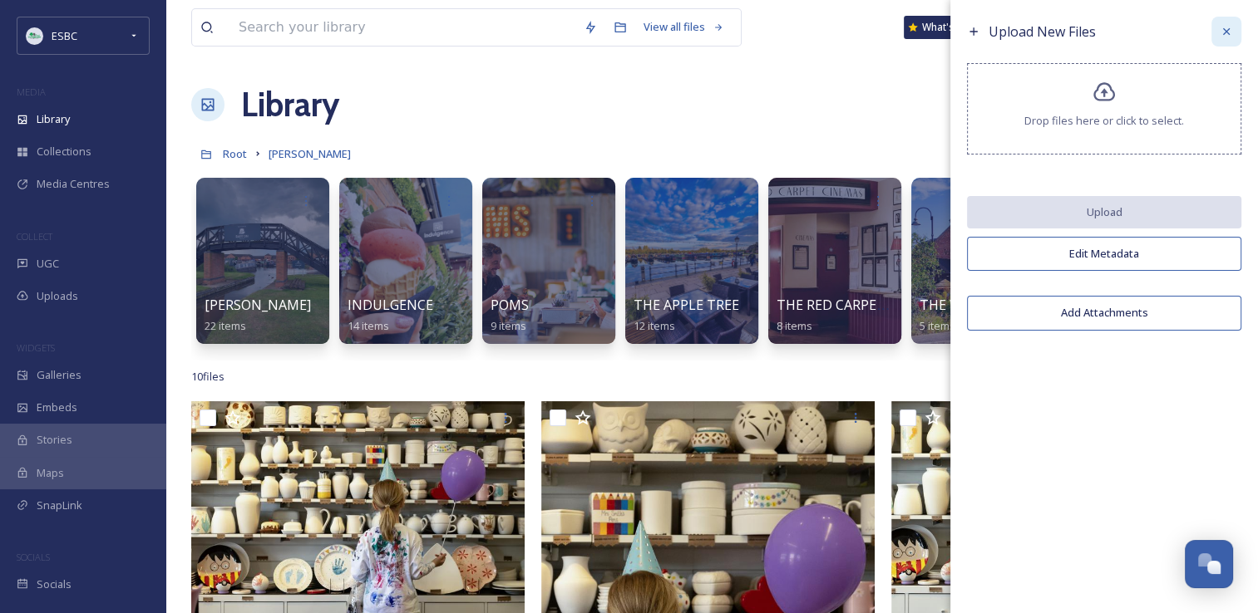
click at [1217, 38] on div at bounding box center [1226, 32] width 30 height 30
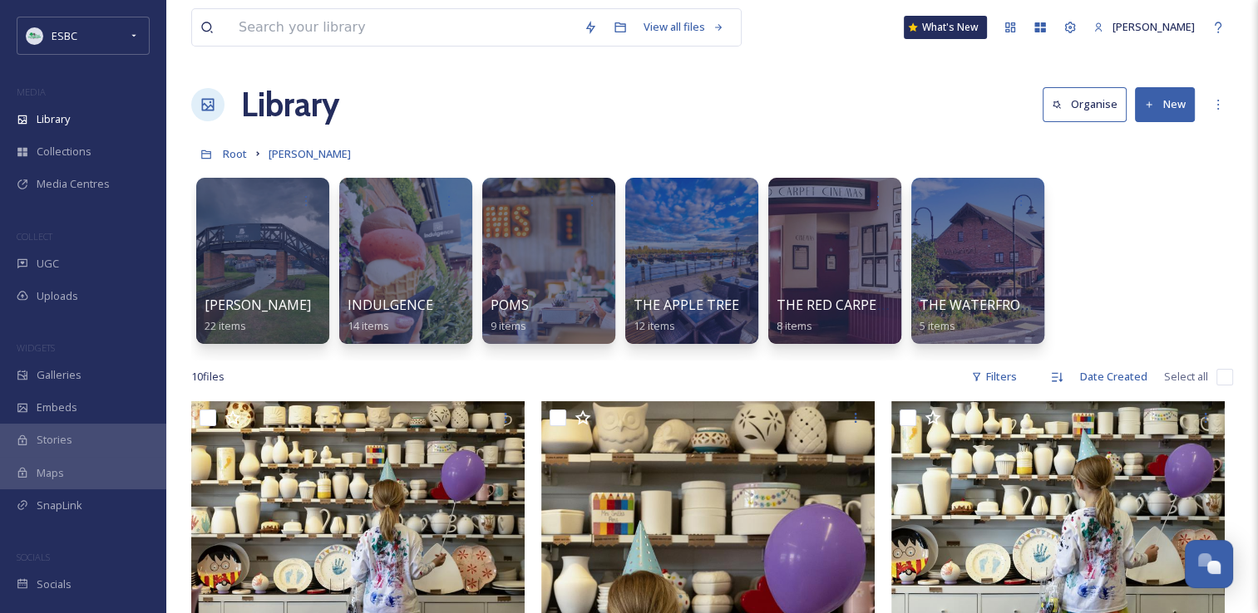
click at [1175, 110] on button "New" at bounding box center [1165, 104] width 60 height 34
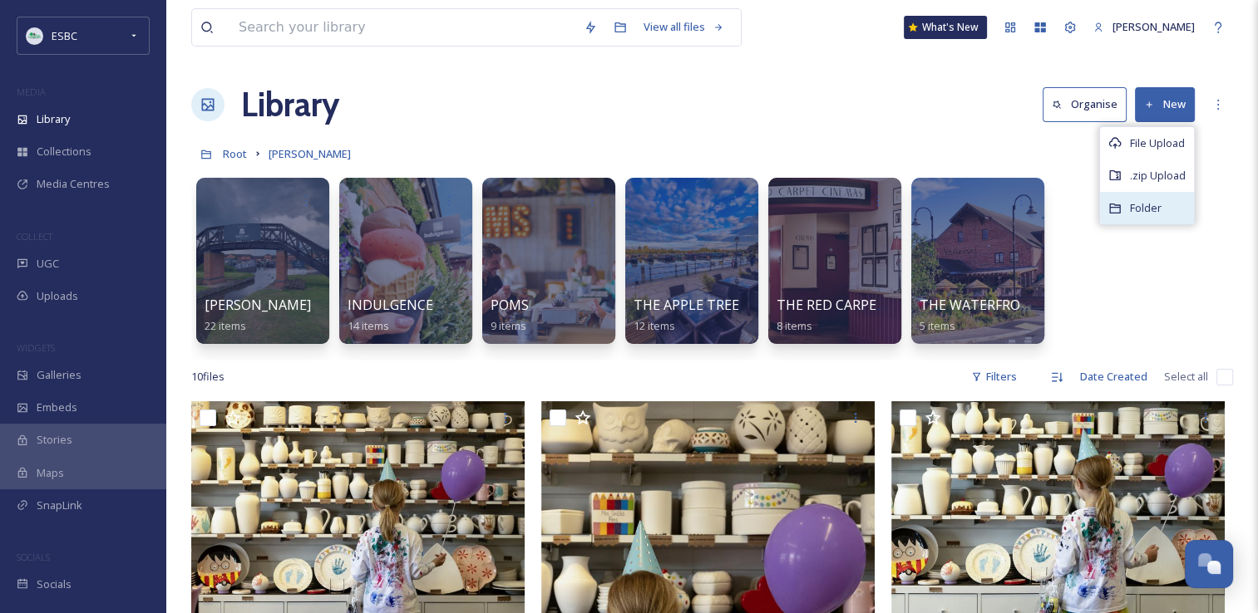
click at [1148, 208] on span "Folder" at bounding box center [1146, 208] width 32 height 16
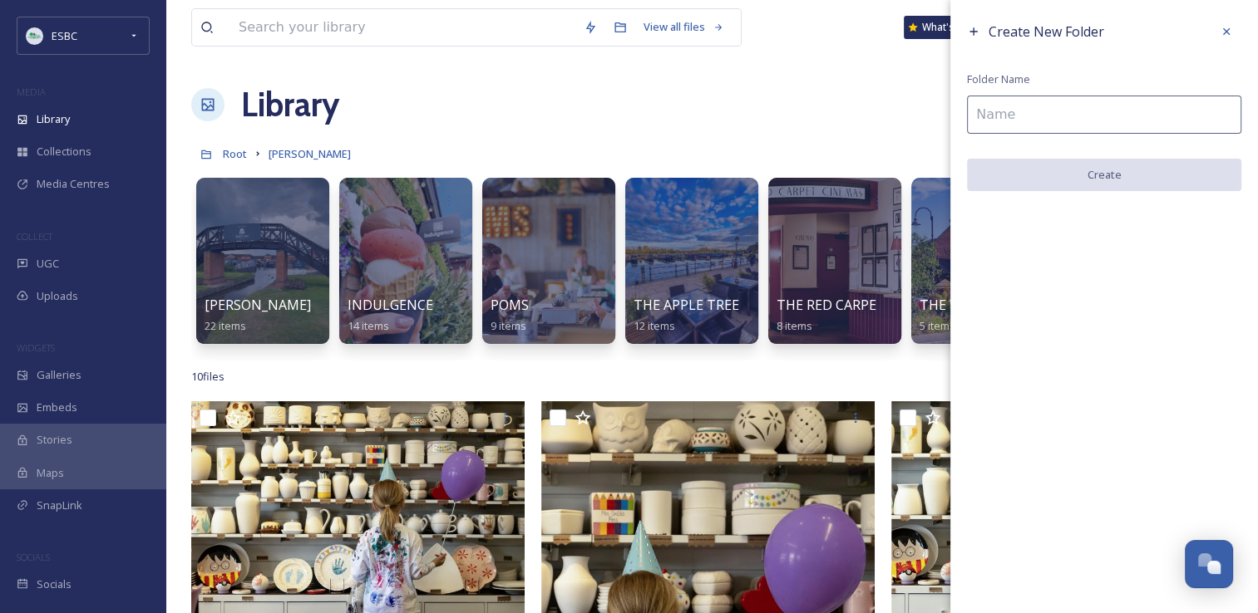
scroll to position [536, 0]
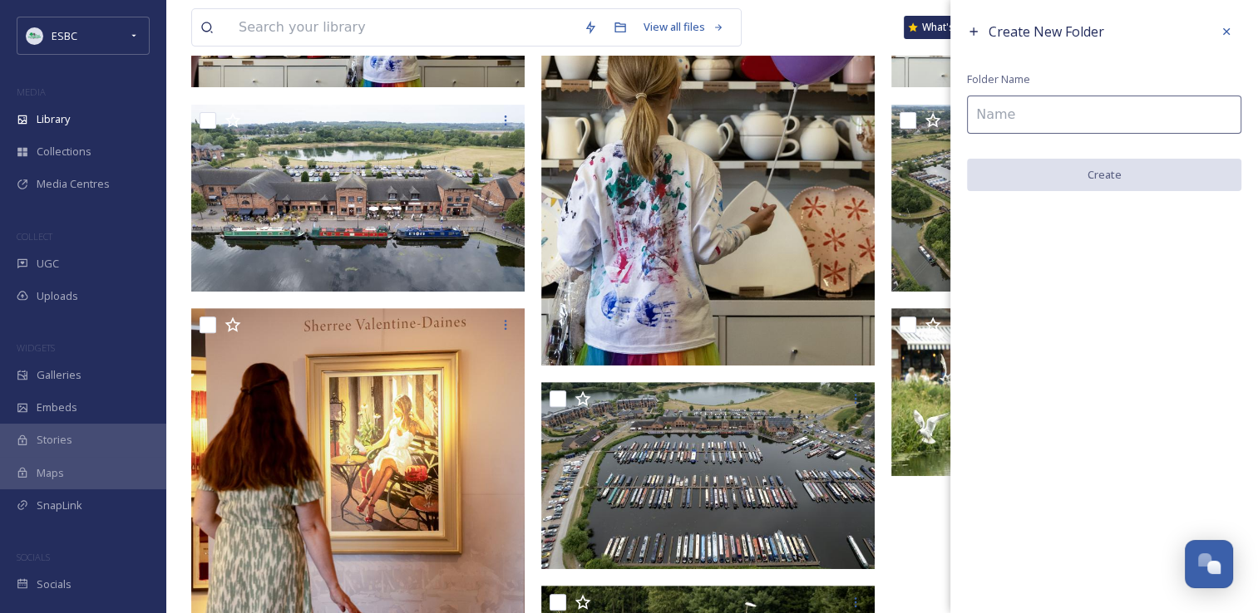
click at [1075, 113] on input at bounding box center [1104, 115] width 274 height 38
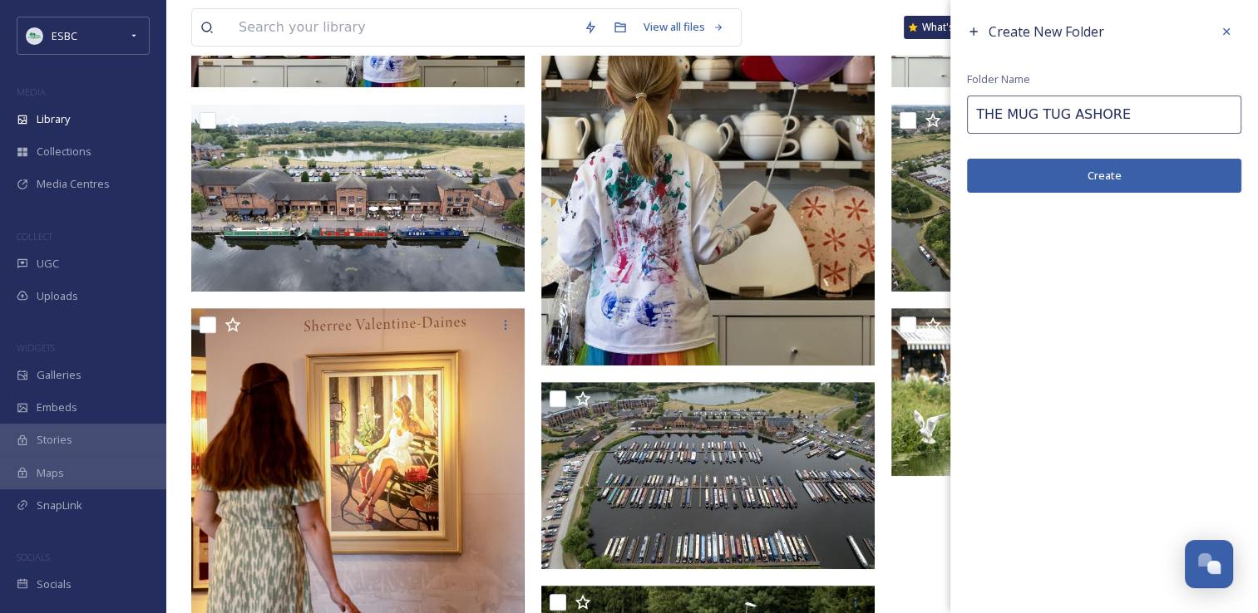
type input "THE MUG TUG ASHORE"
click at [1094, 170] on button "Create" at bounding box center [1104, 176] width 274 height 34
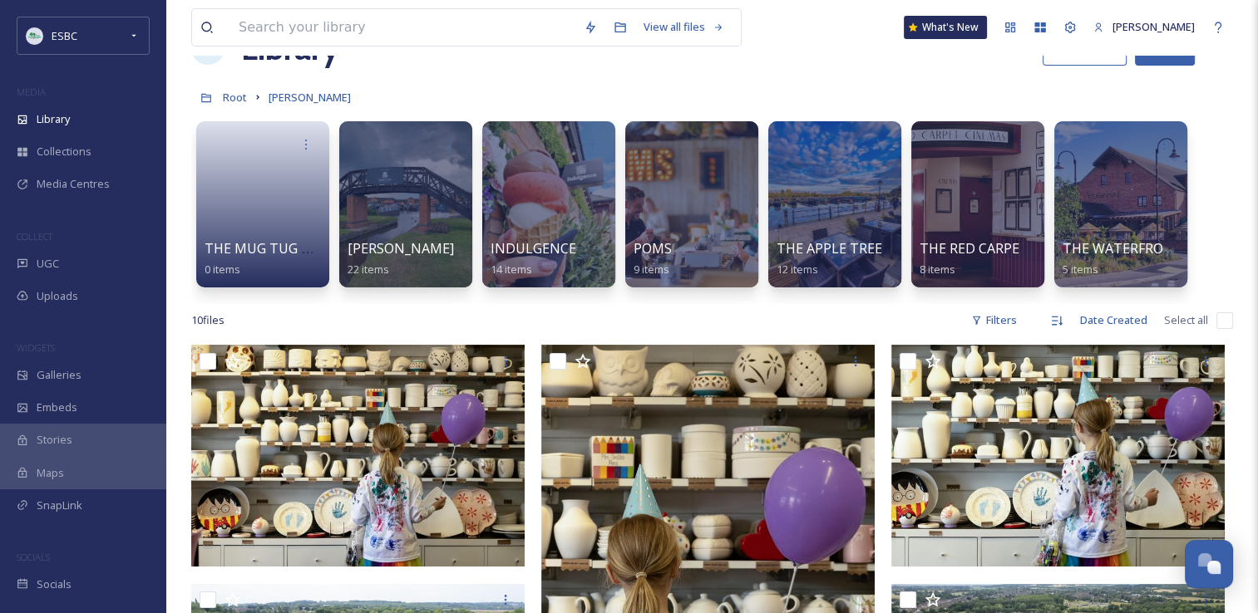
scroll to position [47, 0]
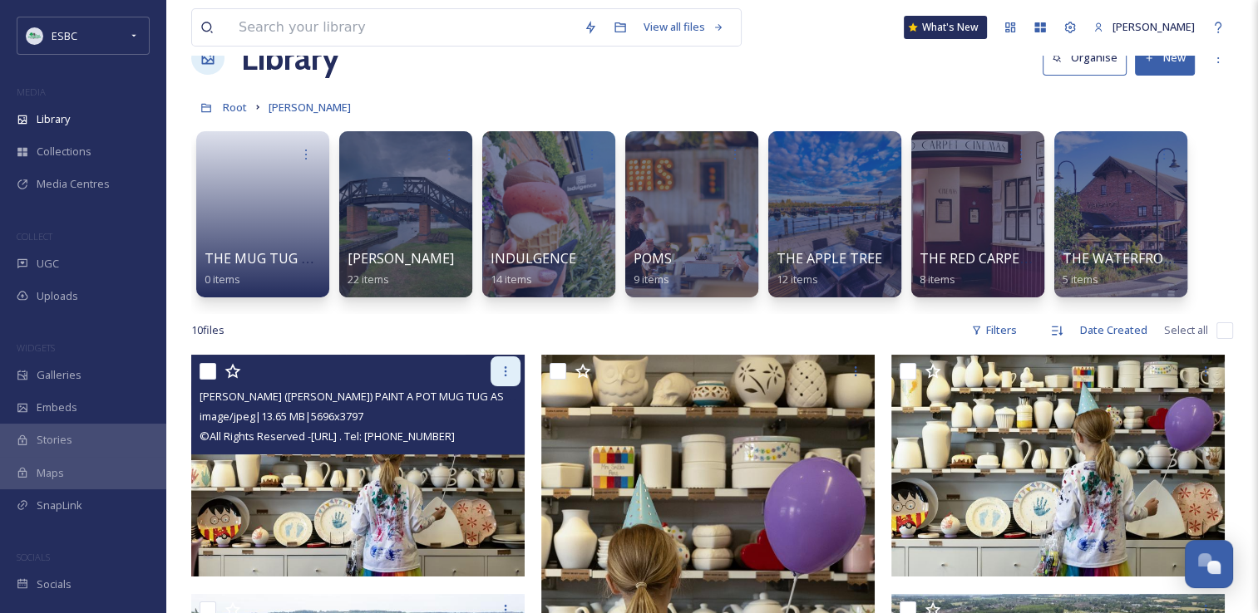
click at [503, 367] on icon at bounding box center [505, 371] width 13 height 13
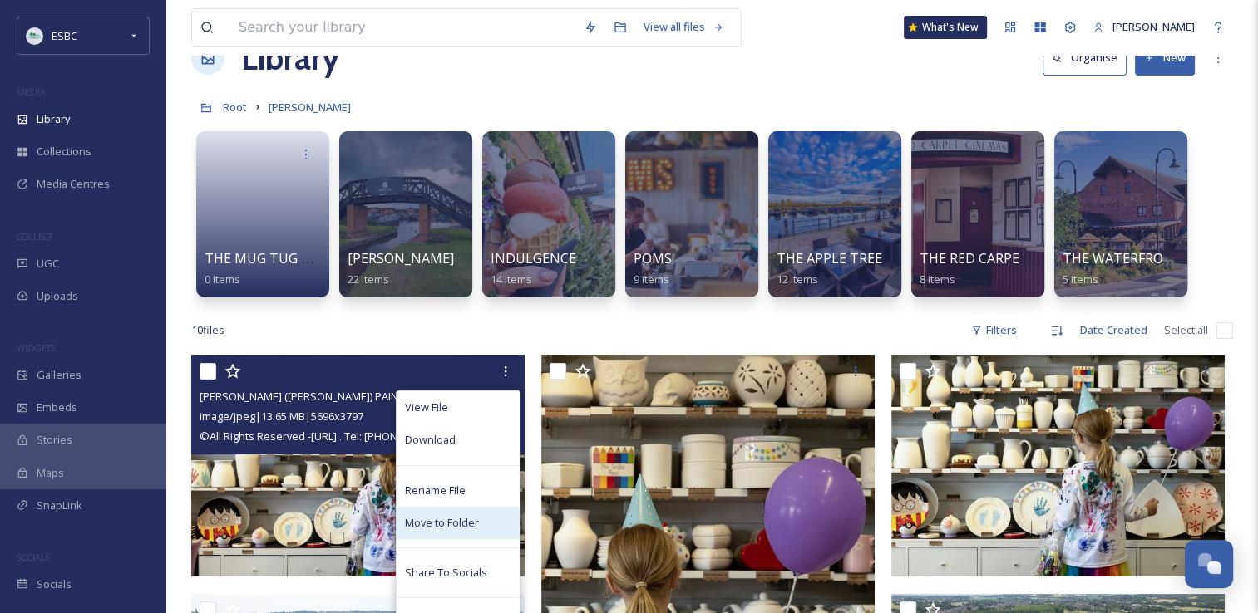
click at [441, 518] on span "Move to Folder" at bounding box center [442, 523] width 74 height 16
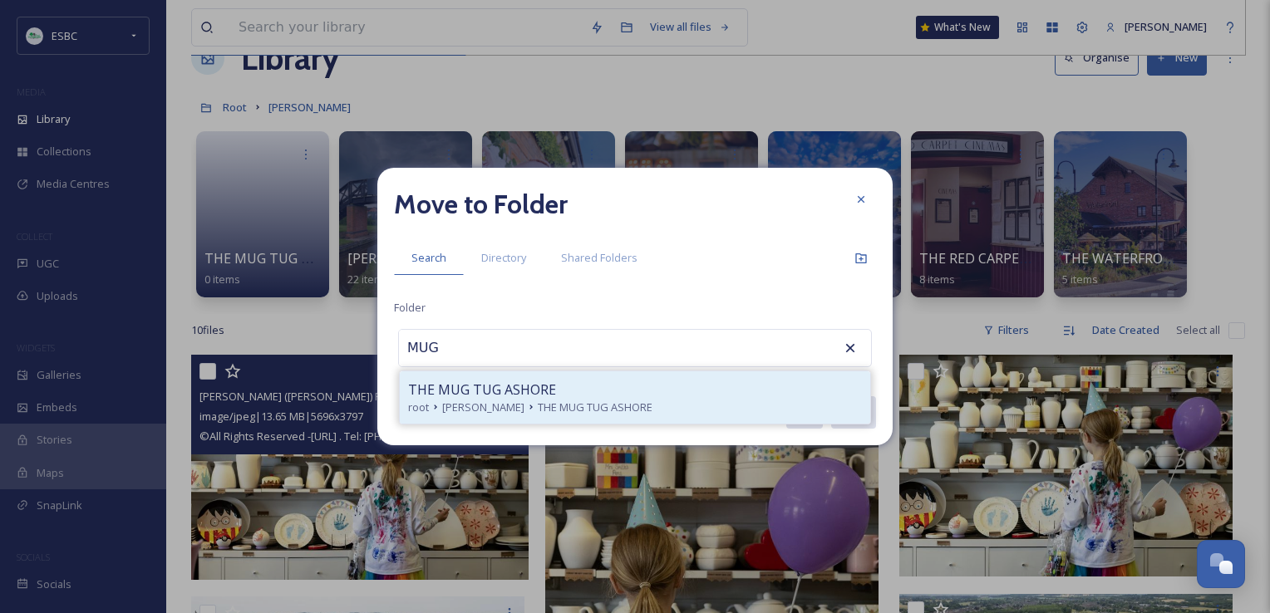
click at [517, 398] on span "THE MUG TUG ASHORE" at bounding box center [482, 390] width 148 height 20
type input "THE MUG TUG ASHORE"
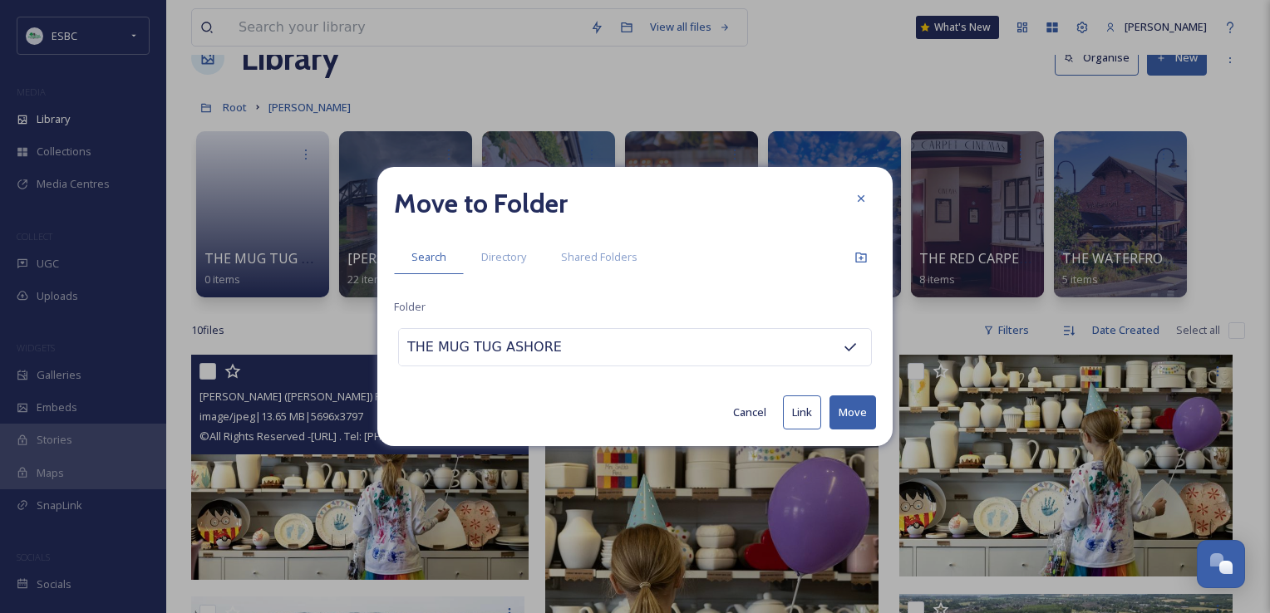
click at [844, 411] on button "Move" at bounding box center [852, 413] width 47 height 34
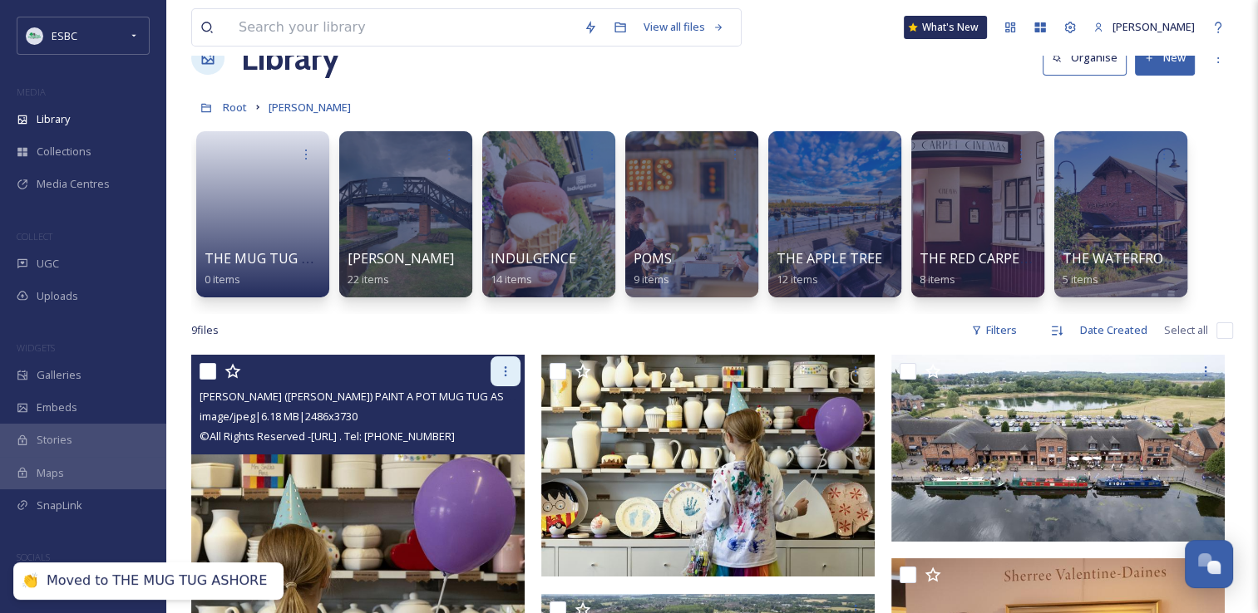
click at [499, 373] on icon at bounding box center [505, 371] width 13 height 13
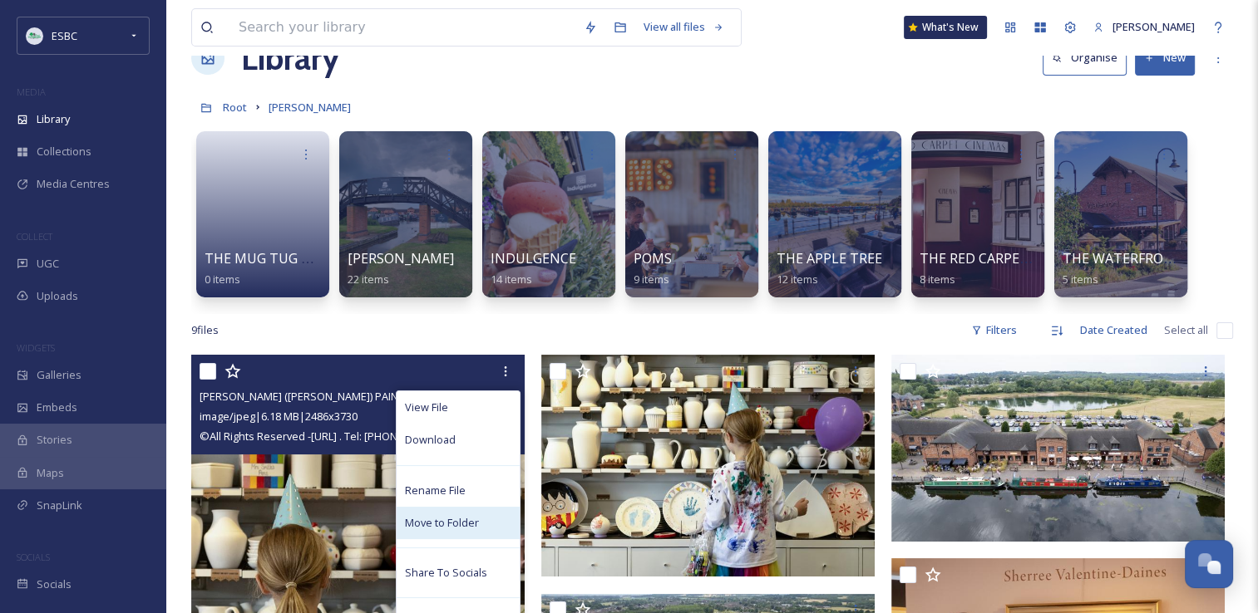
click at [451, 511] on div "Move to Folder" at bounding box center [457, 523] width 123 height 32
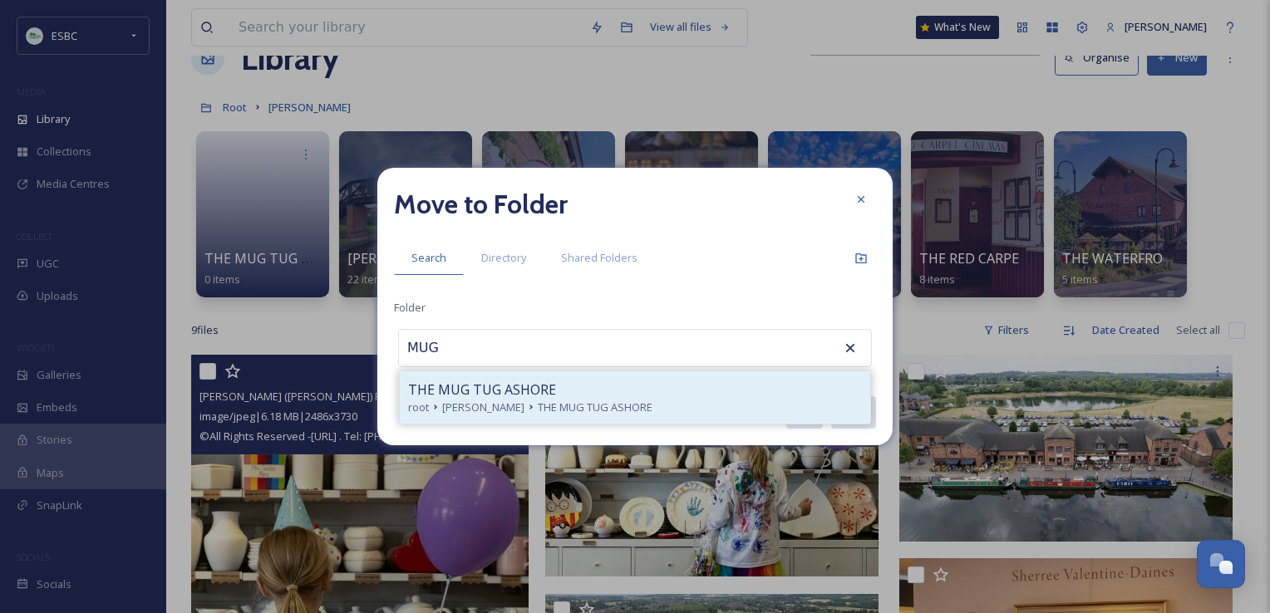
click at [544, 397] on span "THE MUG TUG ASHORE" at bounding box center [482, 390] width 148 height 20
type input "THE MUG TUG ASHORE"
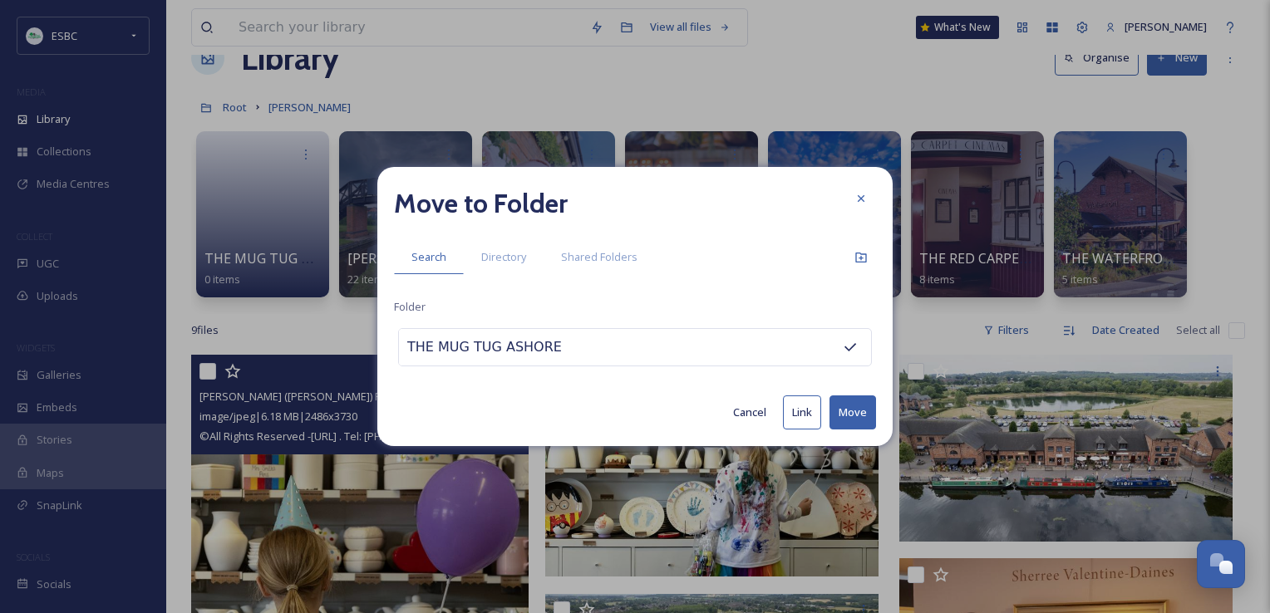
click at [839, 413] on button "Move" at bounding box center [852, 413] width 47 height 34
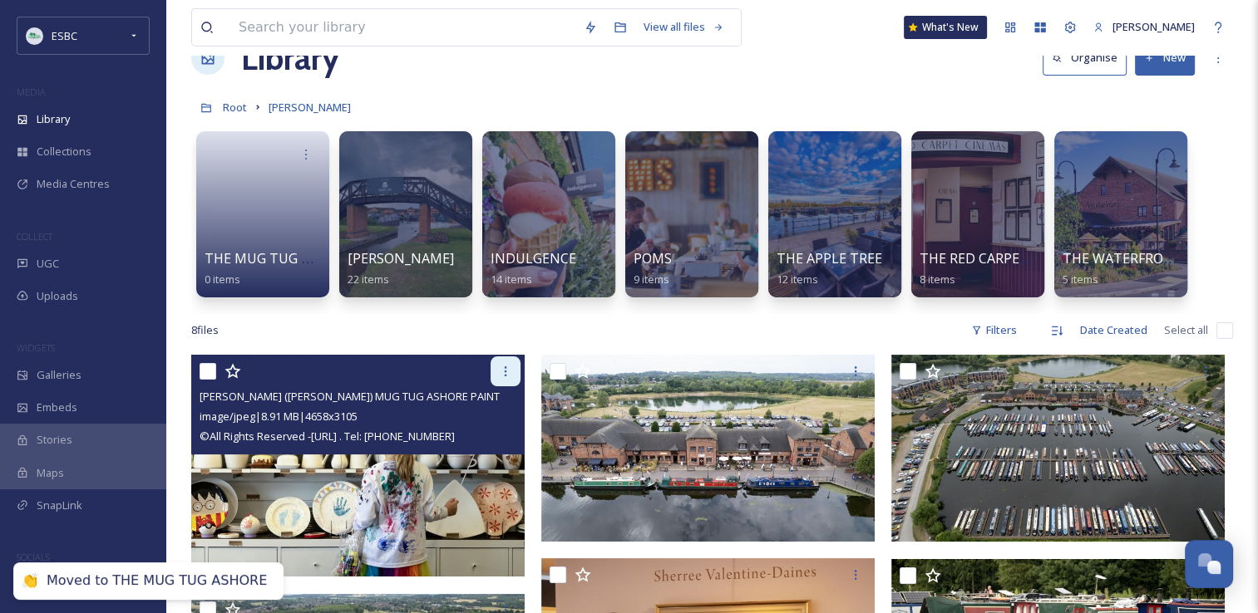
click at [500, 372] on icon at bounding box center [505, 371] width 13 height 13
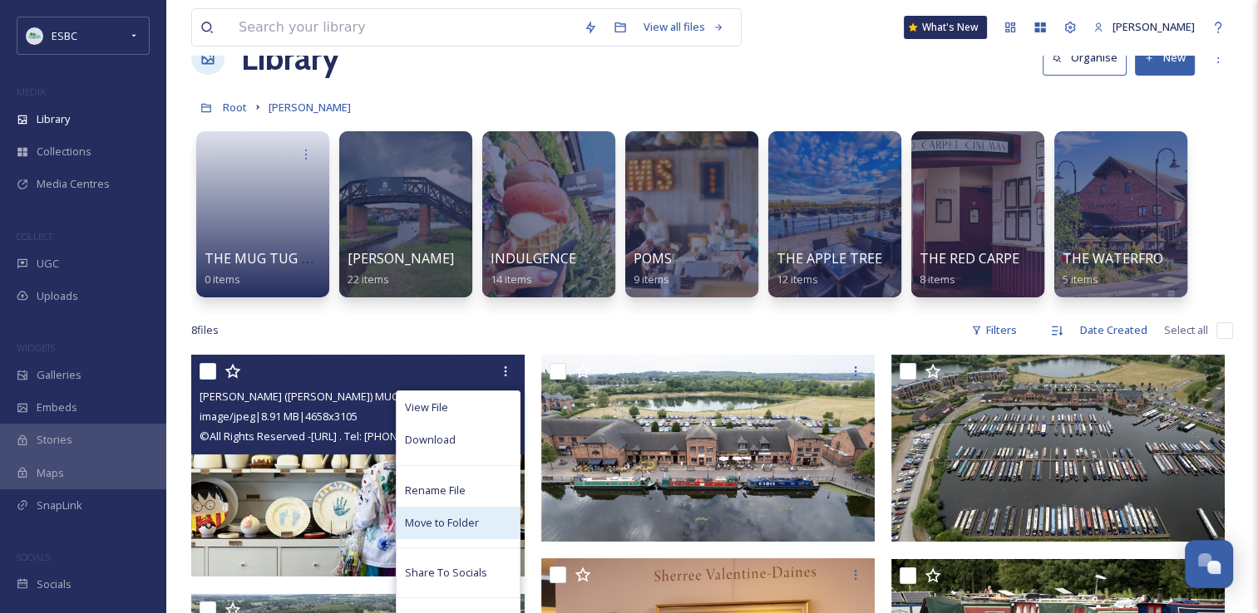
click at [453, 507] on div "Move to Folder" at bounding box center [457, 523] width 123 height 32
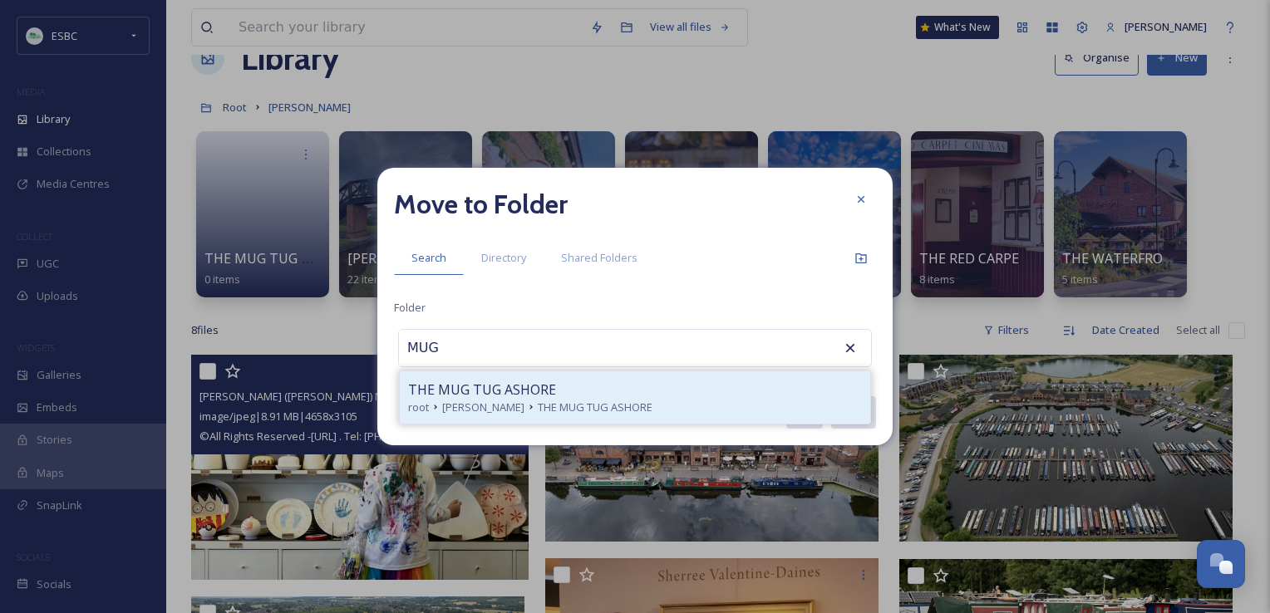
click at [608, 403] on span "THE MUG TUG ASHORE" at bounding box center [595, 408] width 115 height 16
type input "THE MUG TUG ASHORE"
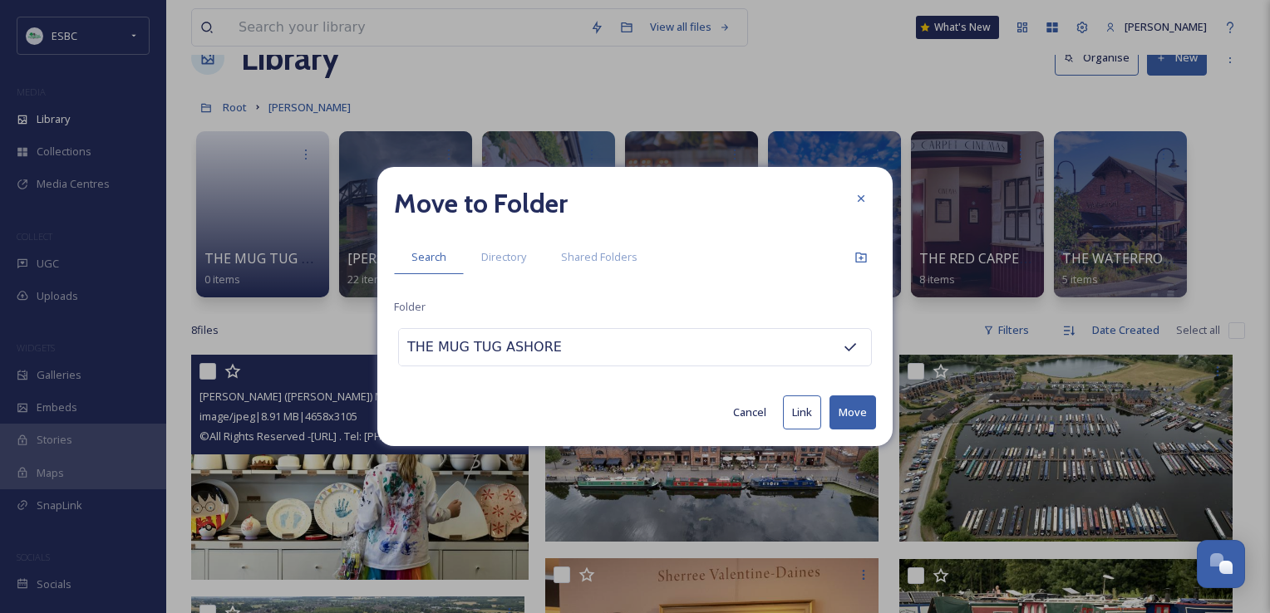
click at [859, 414] on button "Move" at bounding box center [852, 413] width 47 height 34
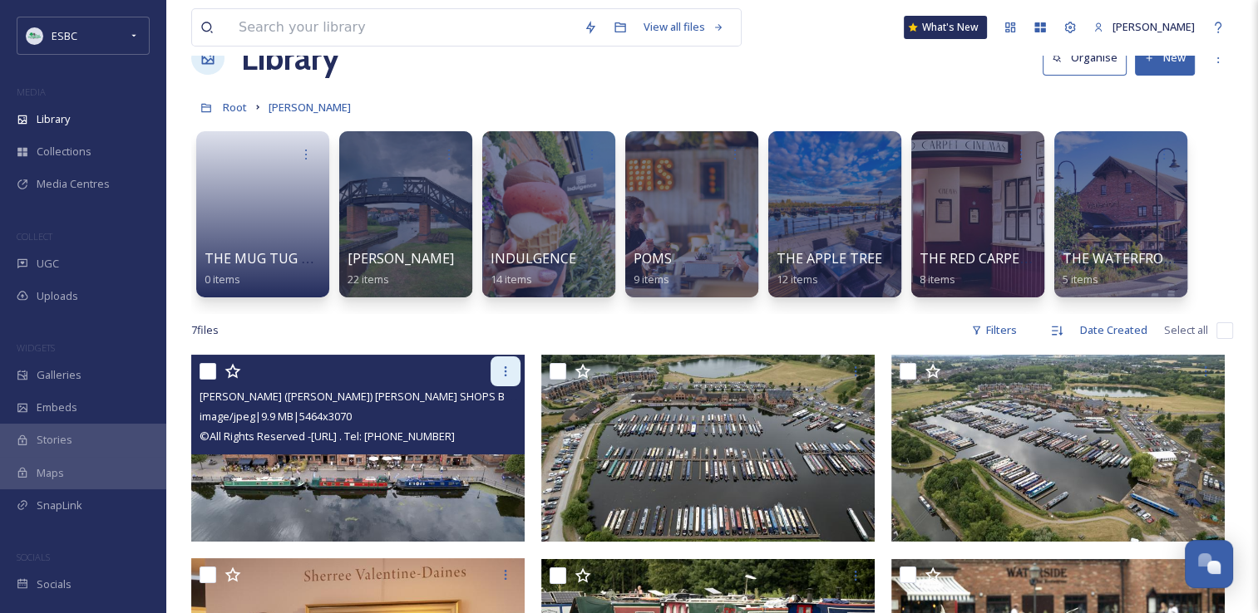
click at [499, 371] on icon at bounding box center [505, 371] width 13 height 13
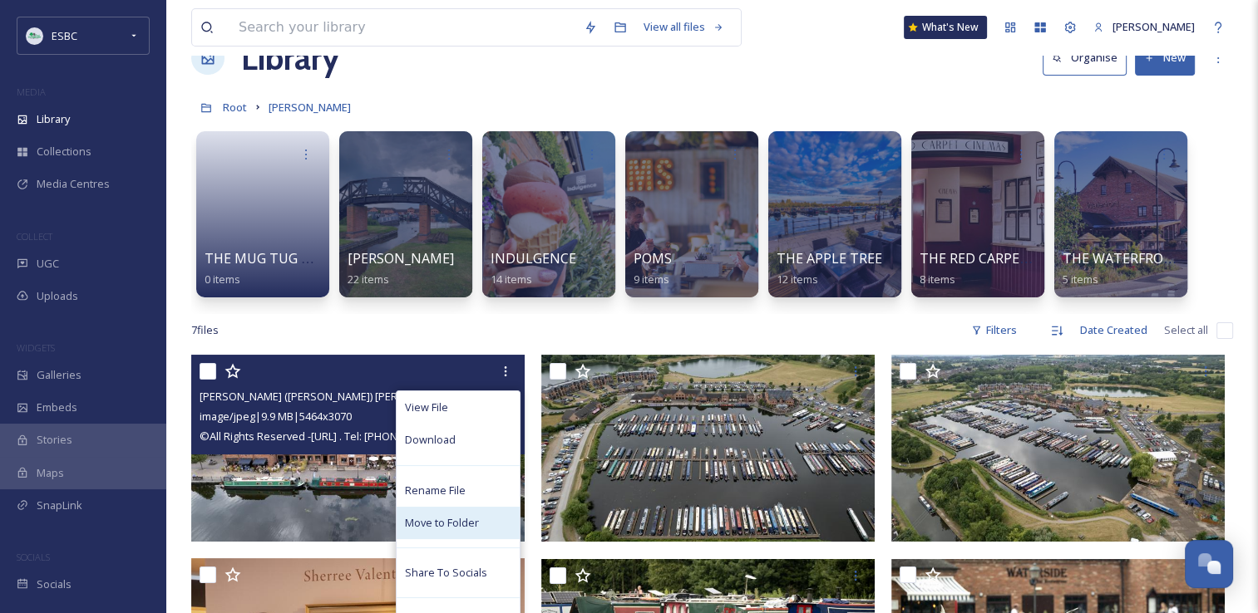
click at [441, 526] on span "Move to Folder" at bounding box center [442, 523] width 74 height 16
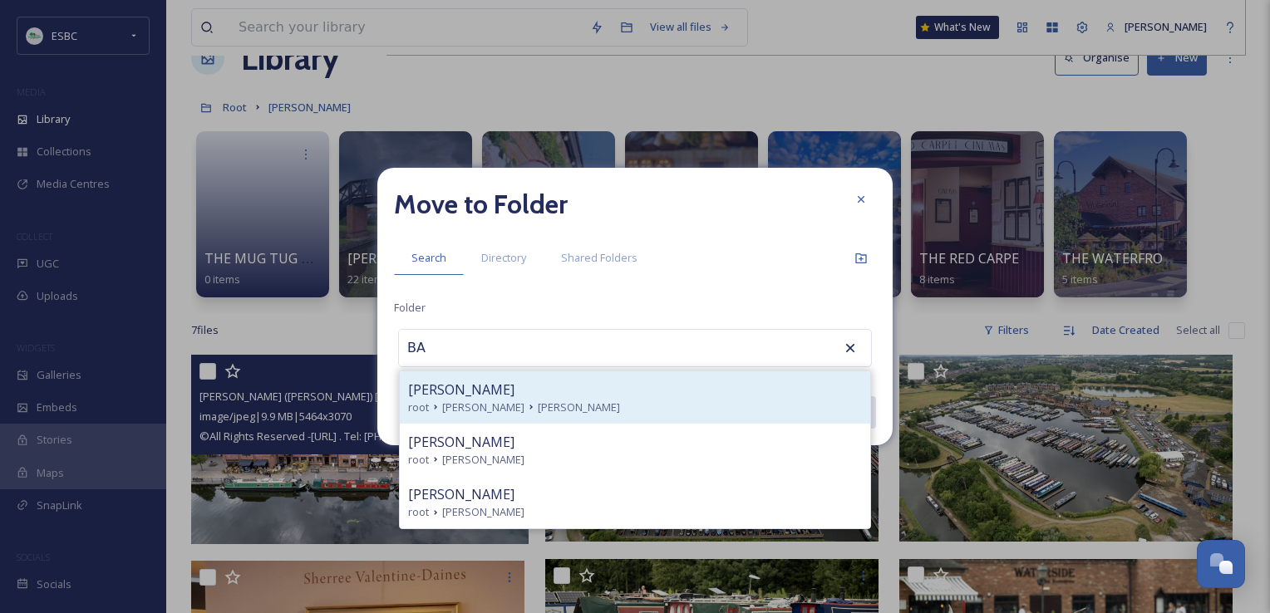
click at [501, 400] on span "[PERSON_NAME]" at bounding box center [483, 408] width 82 height 16
type input "[PERSON_NAME]"
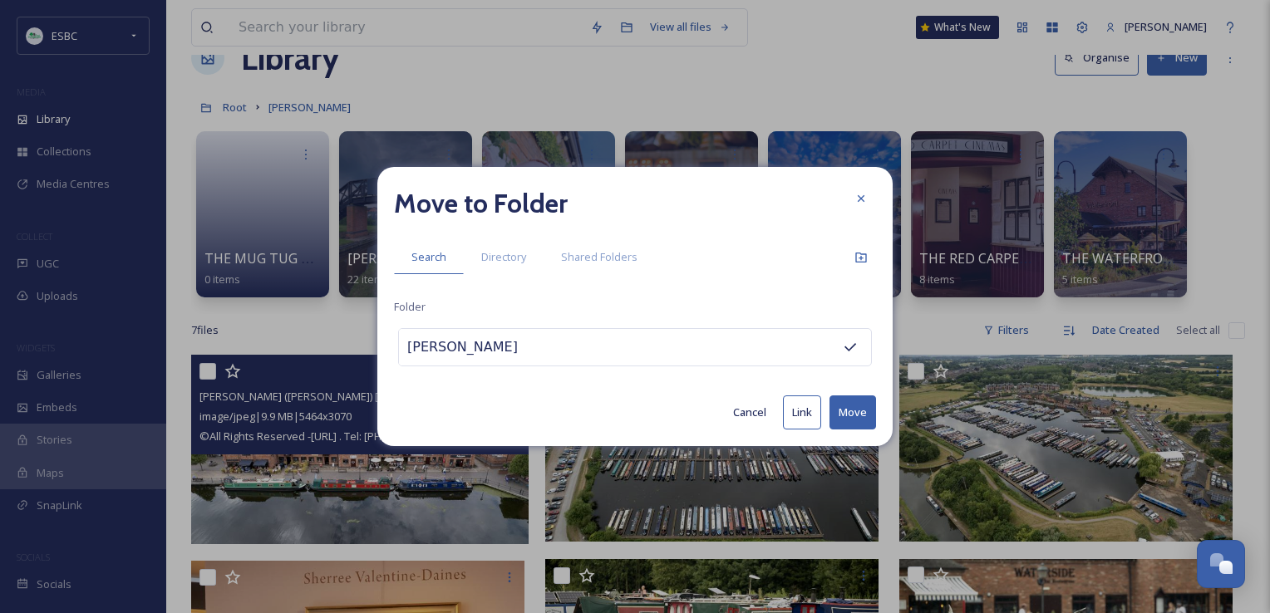
click at [845, 419] on button "Move" at bounding box center [852, 413] width 47 height 34
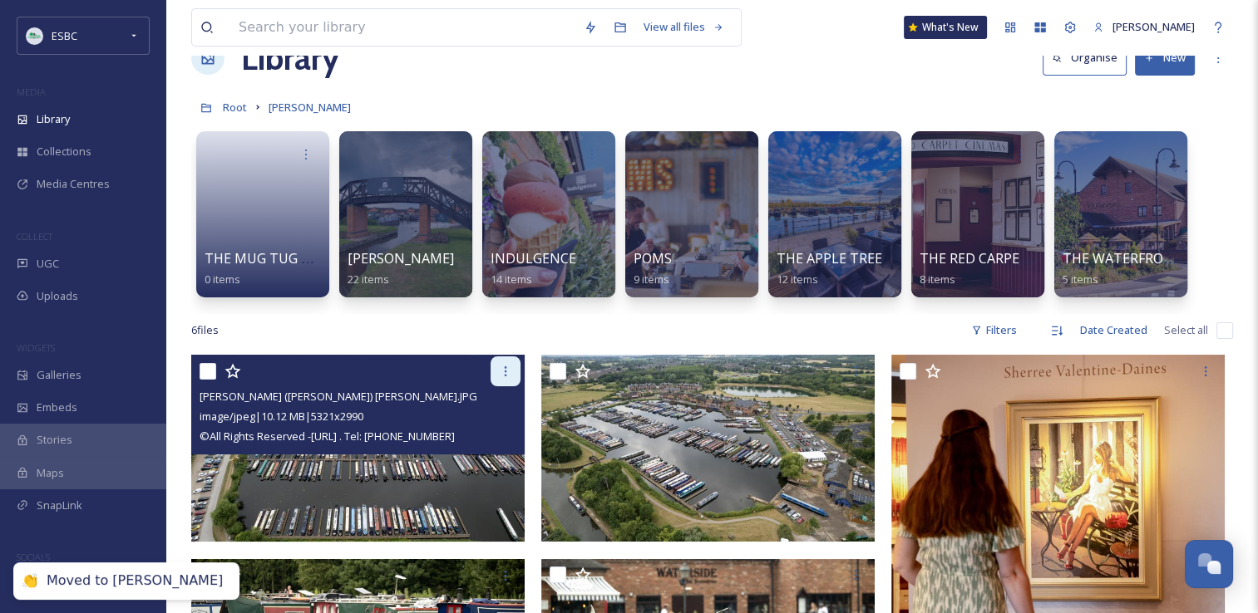
click at [505, 371] on icon at bounding box center [506, 372] width 2 height 10
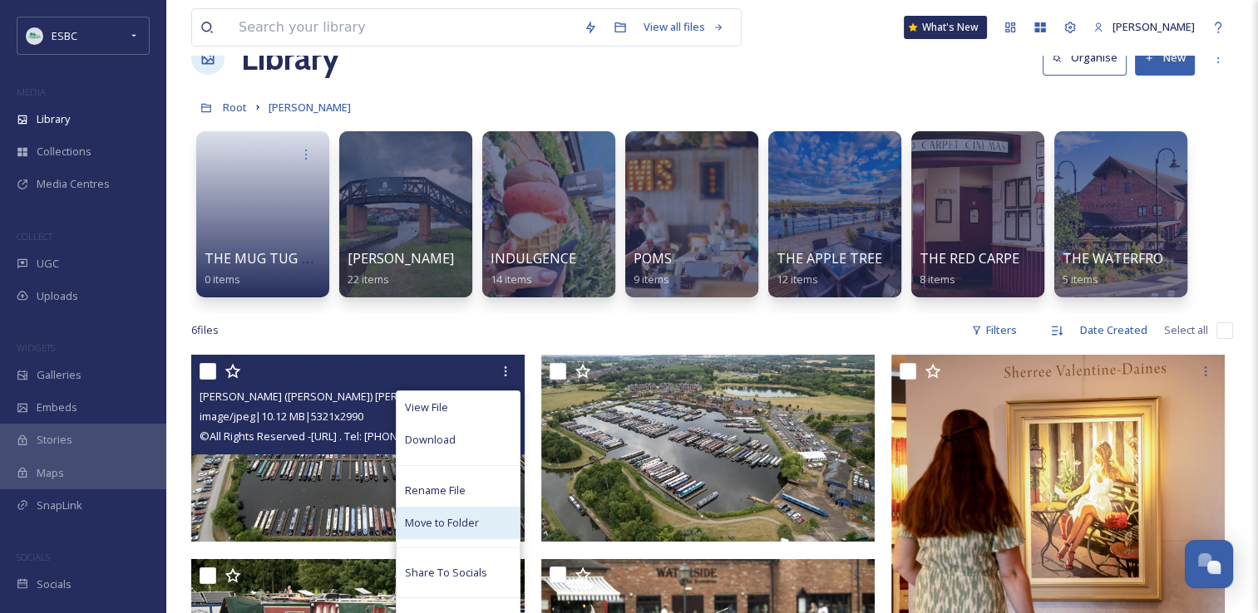
click at [429, 527] on span "Move to Folder" at bounding box center [442, 523] width 74 height 16
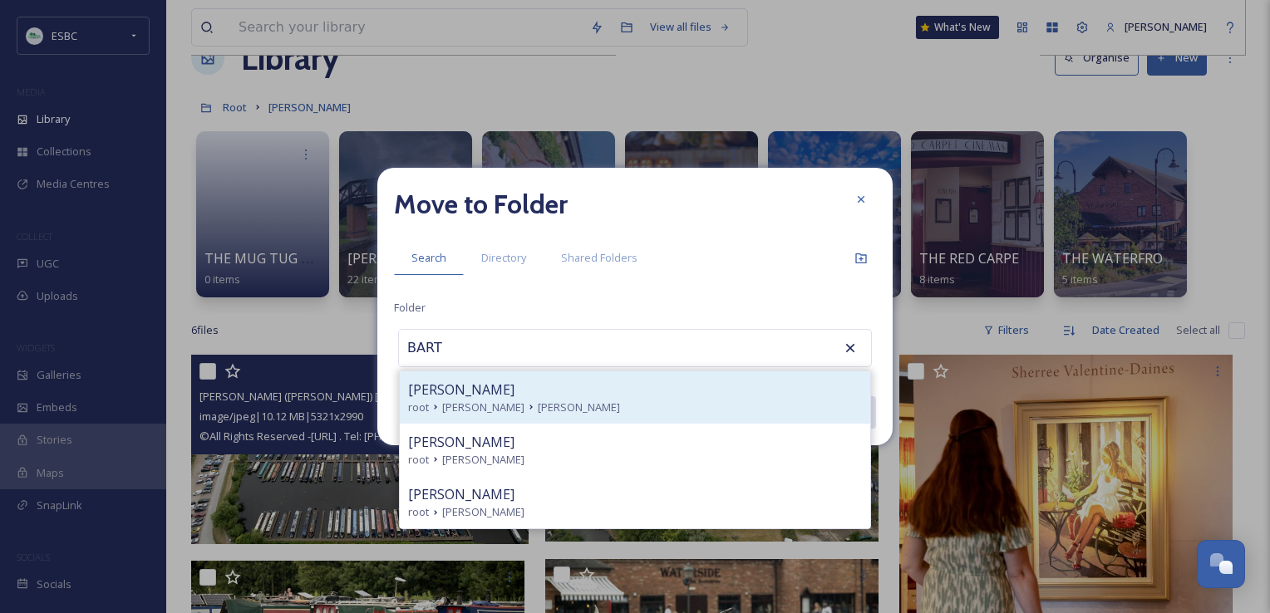
click at [509, 386] on span "[PERSON_NAME]" at bounding box center [461, 390] width 106 height 20
type input "[PERSON_NAME]"
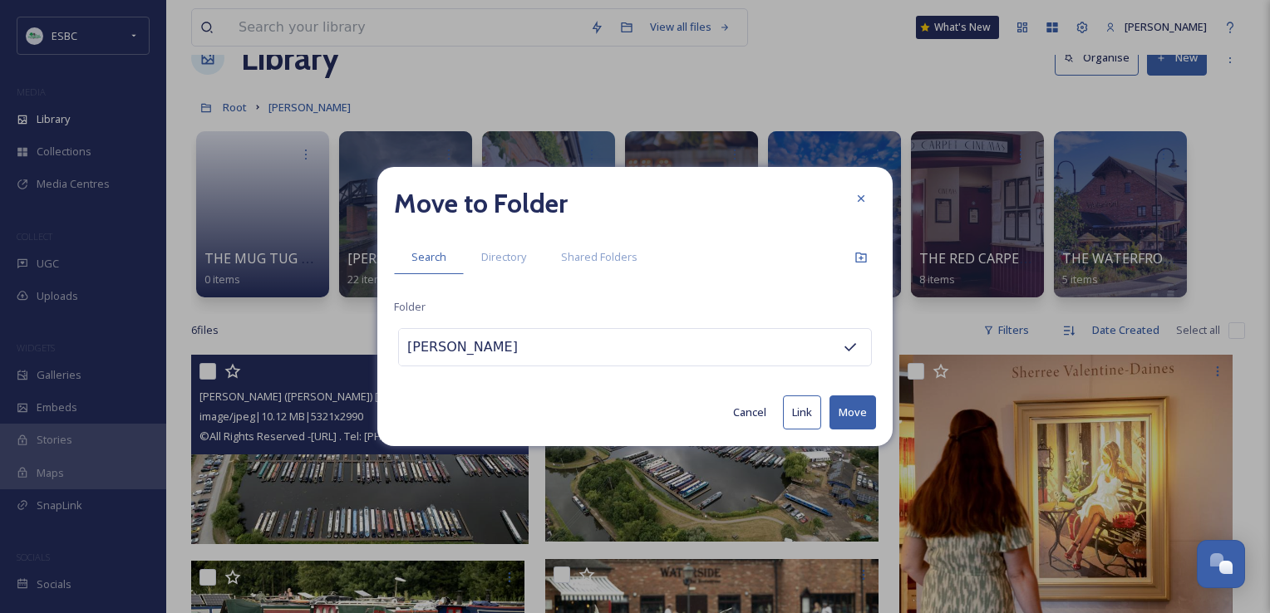
click at [859, 414] on button "Move" at bounding box center [852, 413] width 47 height 34
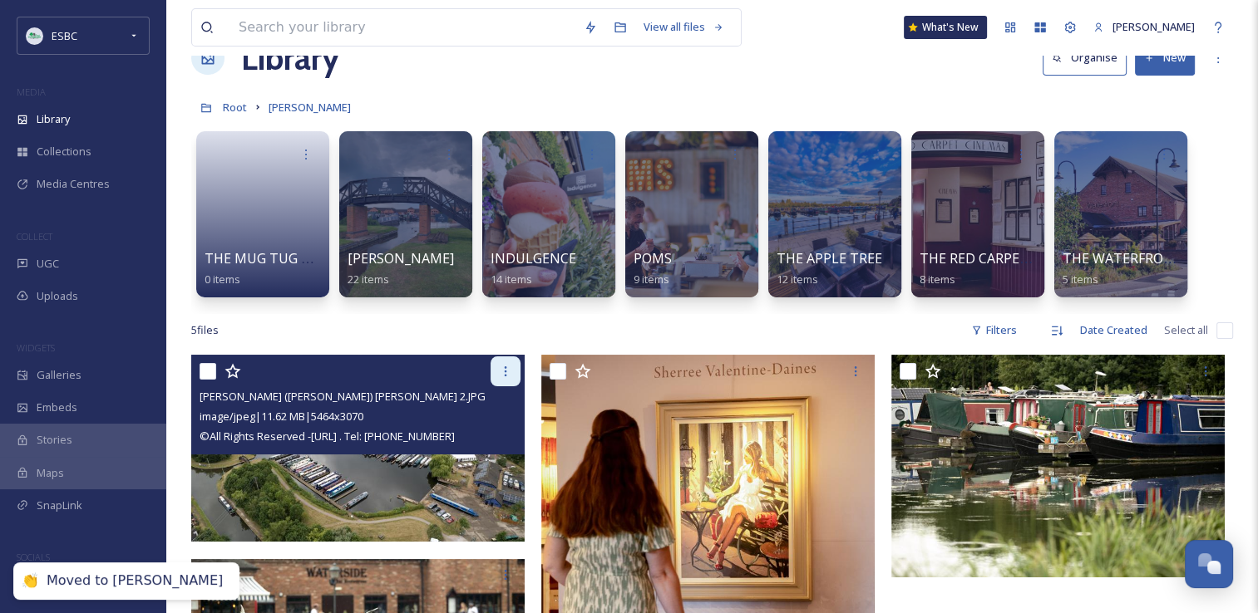
click at [496, 367] on div at bounding box center [505, 372] width 30 height 30
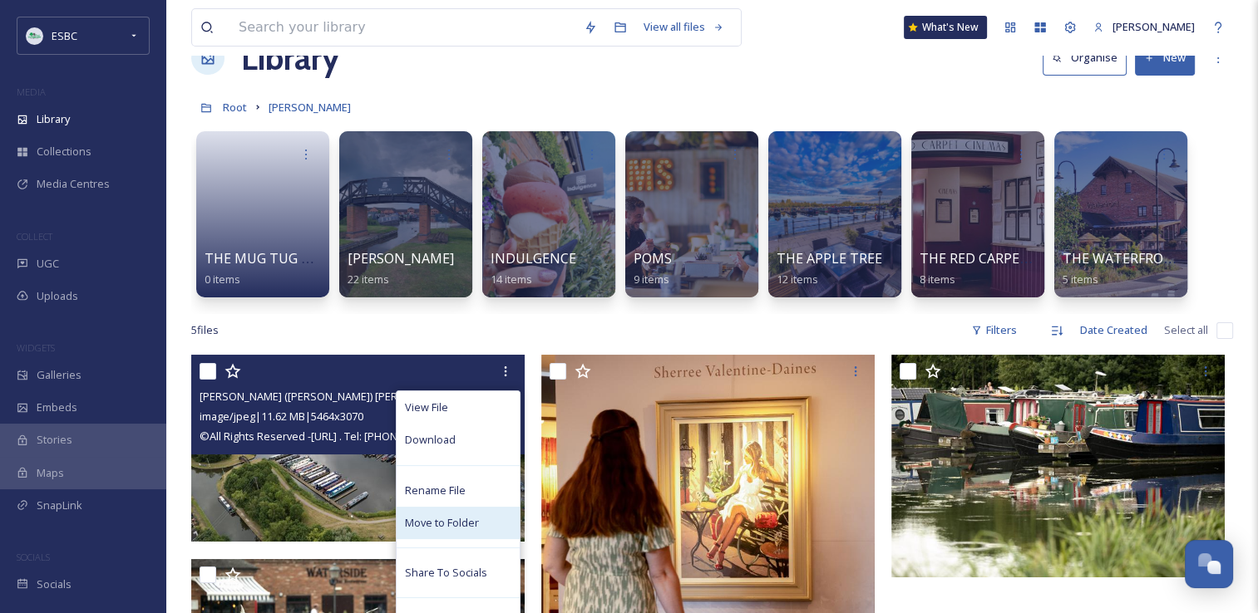
click at [434, 516] on span "Move to Folder" at bounding box center [442, 523] width 74 height 16
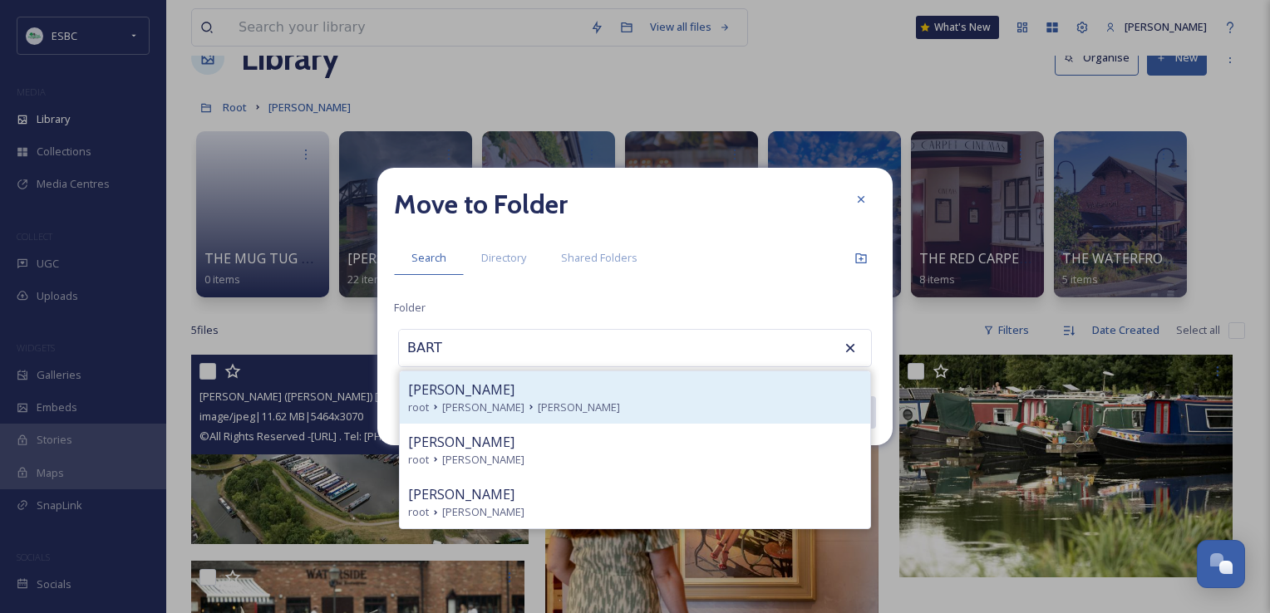
click at [536, 394] on div "[PERSON_NAME]" at bounding box center [635, 390] width 454 height 20
type input "[PERSON_NAME]"
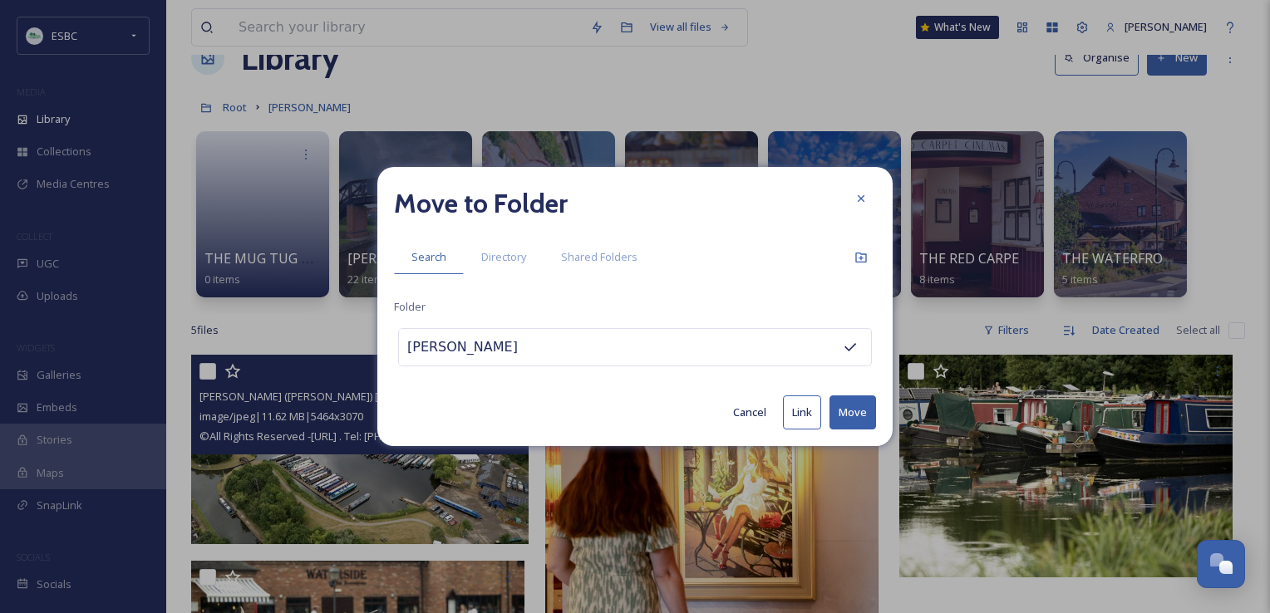
click at [851, 412] on button "Move" at bounding box center [852, 413] width 47 height 34
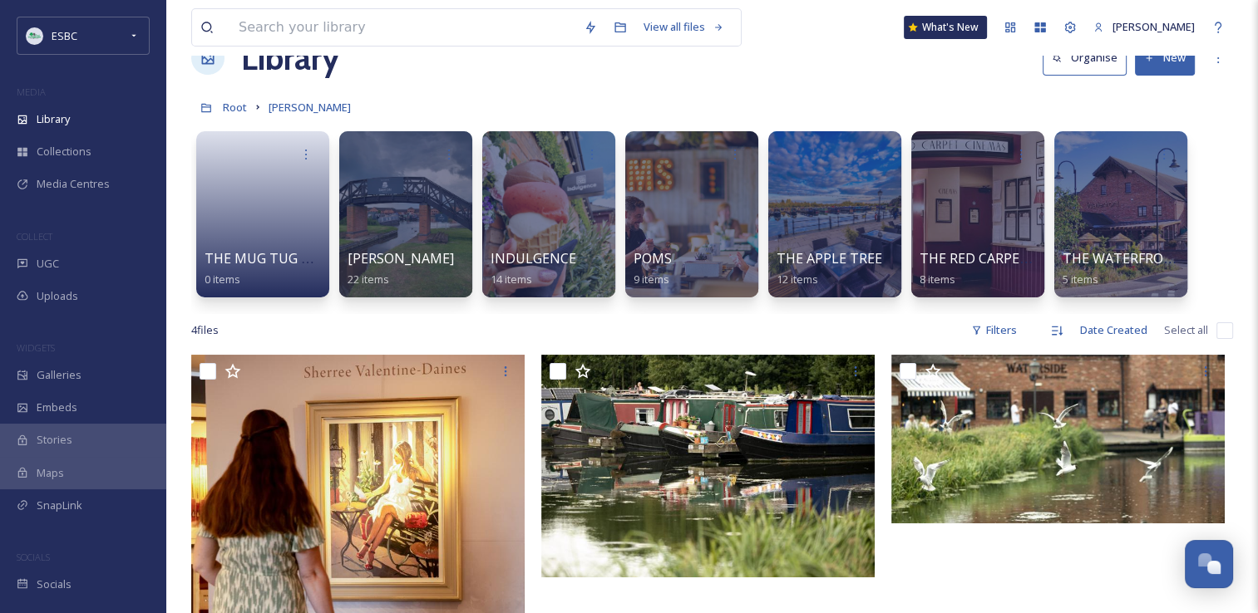
click at [1174, 68] on button "New" at bounding box center [1165, 58] width 60 height 34
click at [1125, 155] on div "Folder" at bounding box center [1147, 161] width 94 height 32
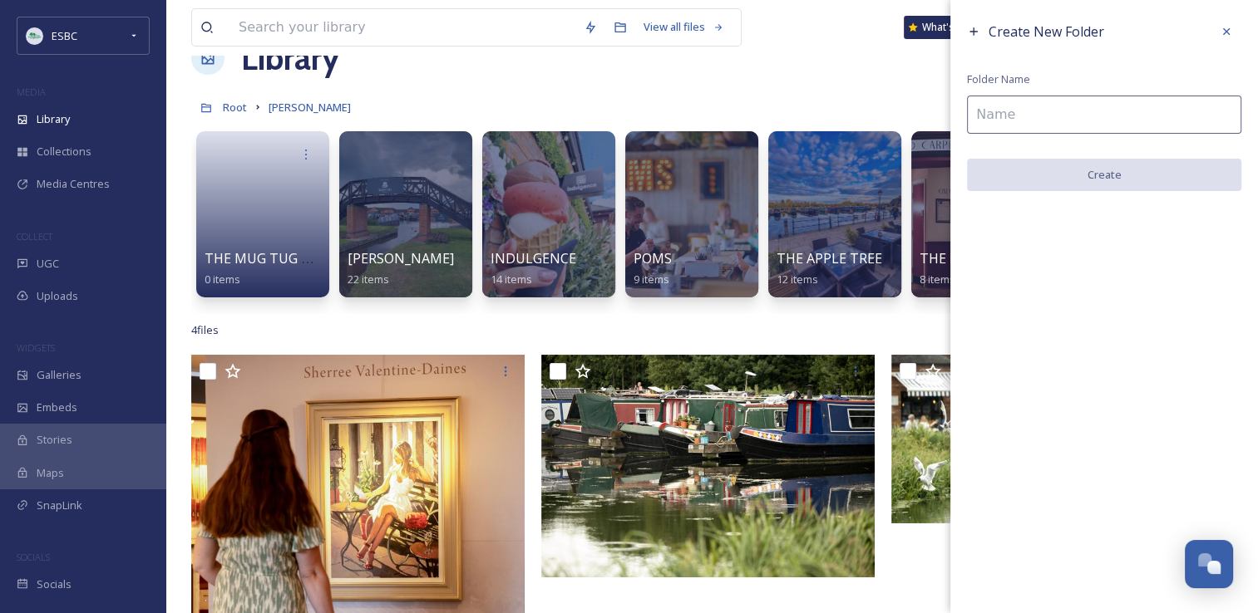
click at [1043, 109] on input at bounding box center [1104, 115] width 274 height 38
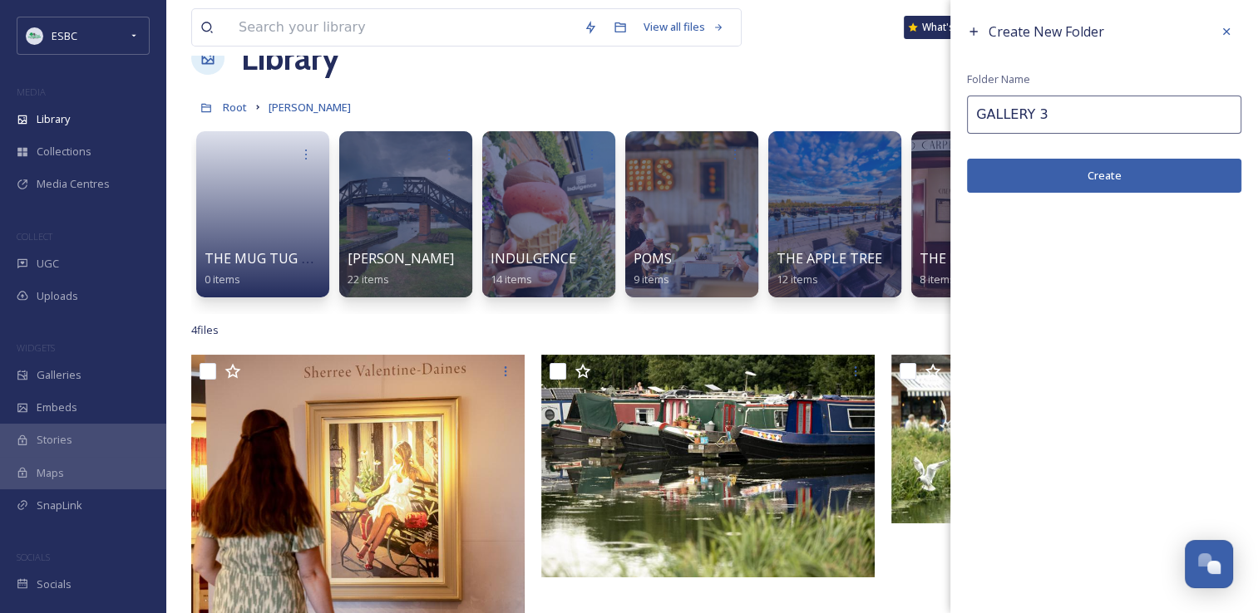
type input "GALLERY 3"
click at [1037, 180] on button "Create" at bounding box center [1104, 176] width 274 height 34
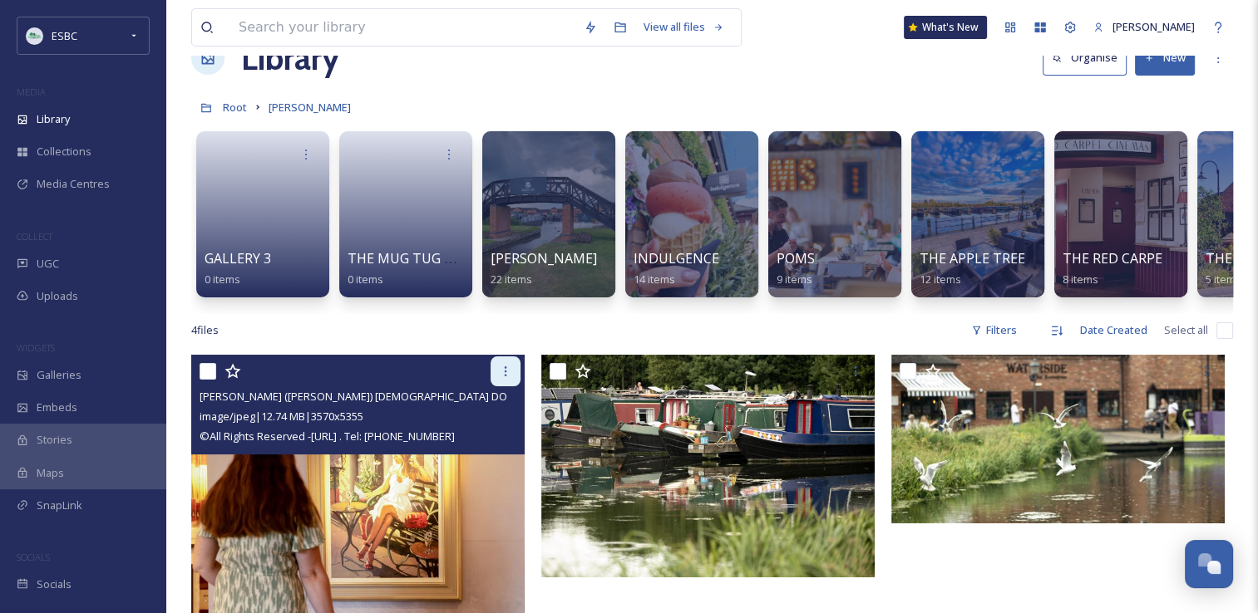
click at [503, 378] on icon at bounding box center [505, 371] width 13 height 13
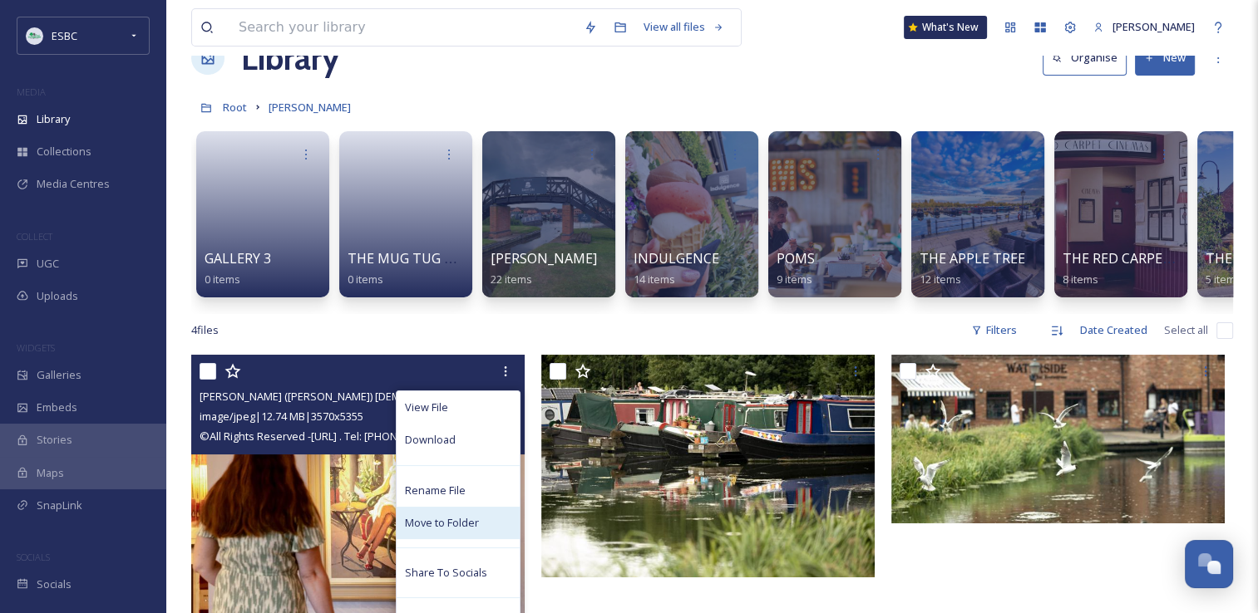
click at [457, 528] on span "Move to Folder" at bounding box center [442, 523] width 74 height 16
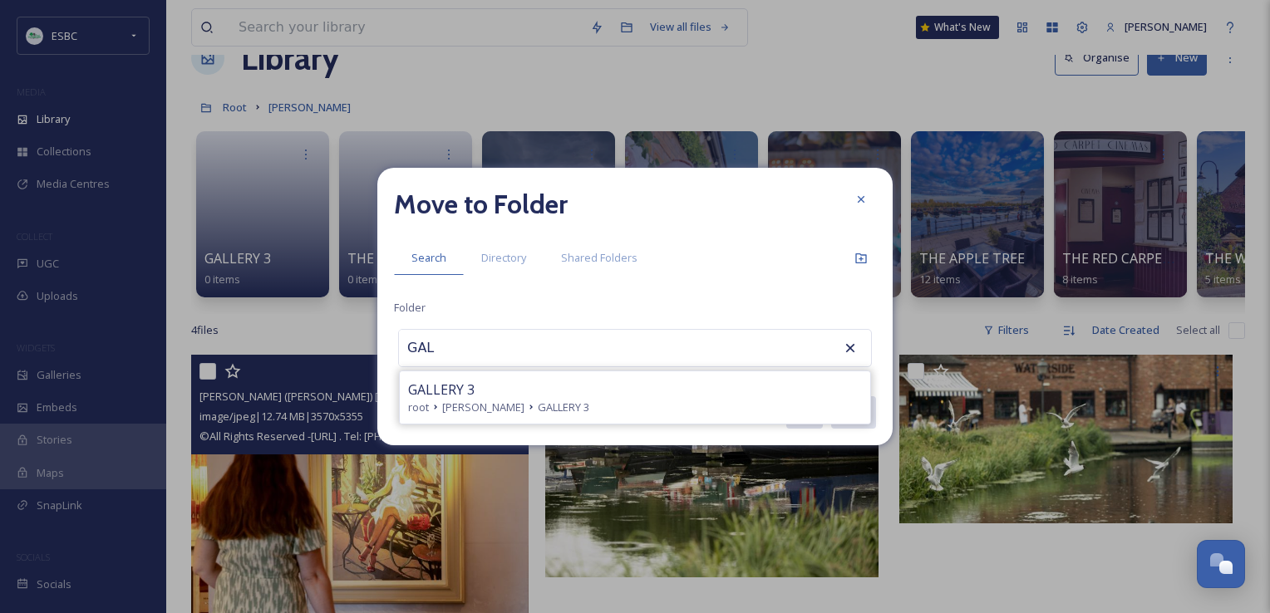
click at [460, 398] on span "GALLERY 3" at bounding box center [441, 390] width 66 height 20
type input "GALLERY 3"
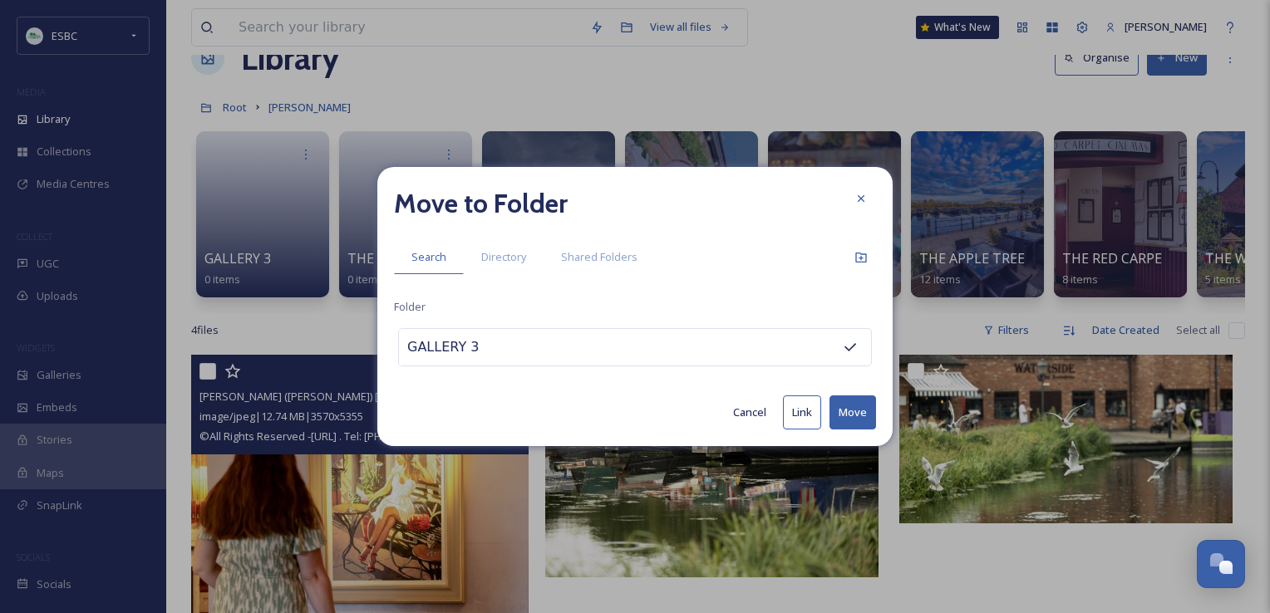
click at [855, 411] on button "Move" at bounding box center [852, 413] width 47 height 34
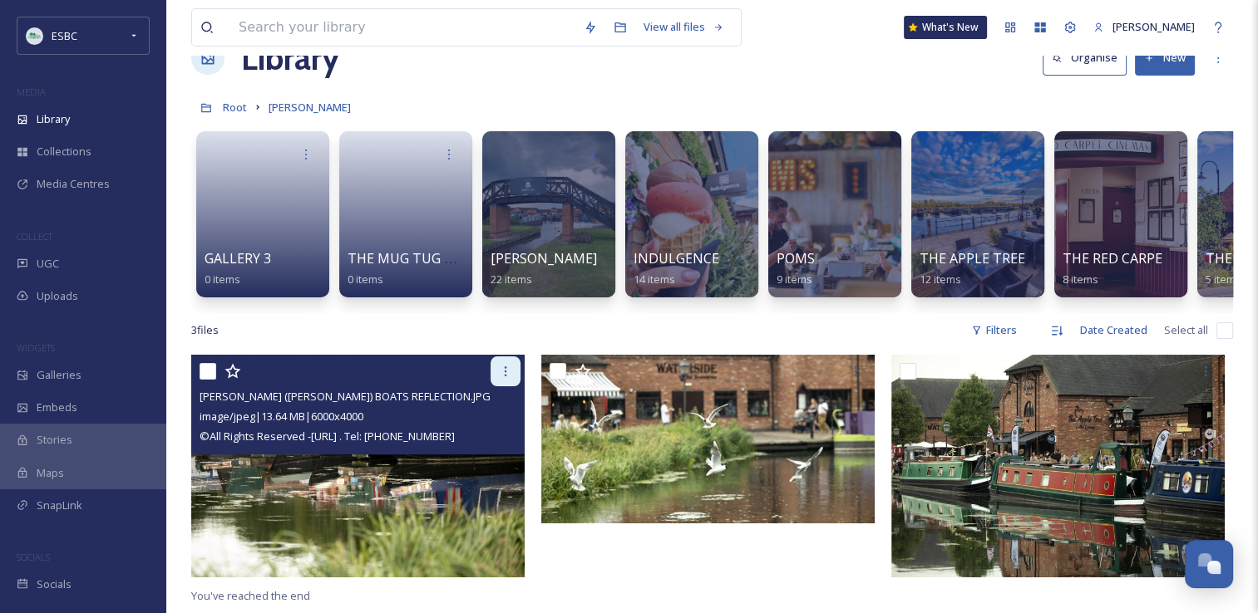
click at [507, 378] on icon at bounding box center [505, 371] width 13 height 13
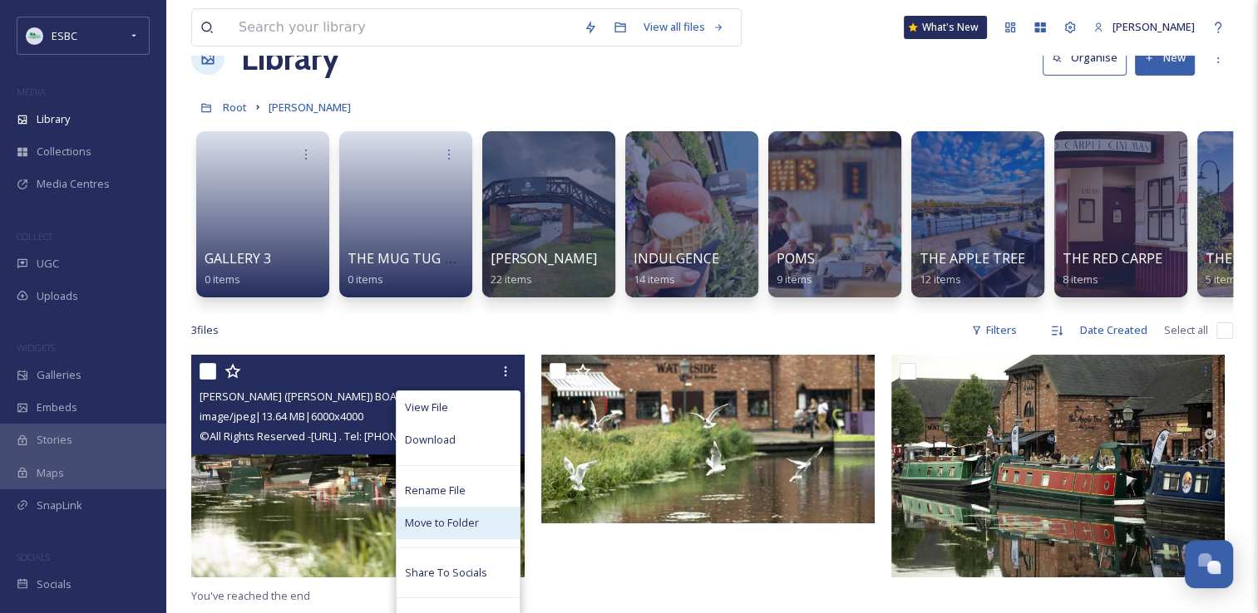
click at [459, 530] on span "Move to Folder" at bounding box center [442, 523] width 74 height 16
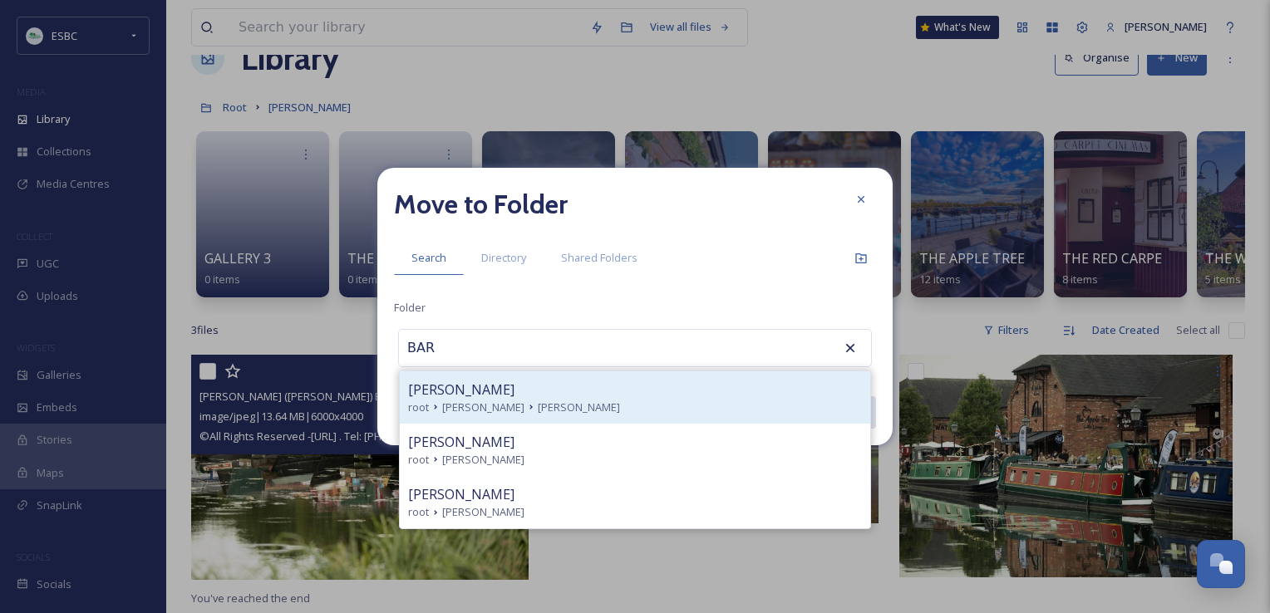
click at [499, 391] on span "[PERSON_NAME]" at bounding box center [461, 390] width 106 height 20
type input "[PERSON_NAME]"
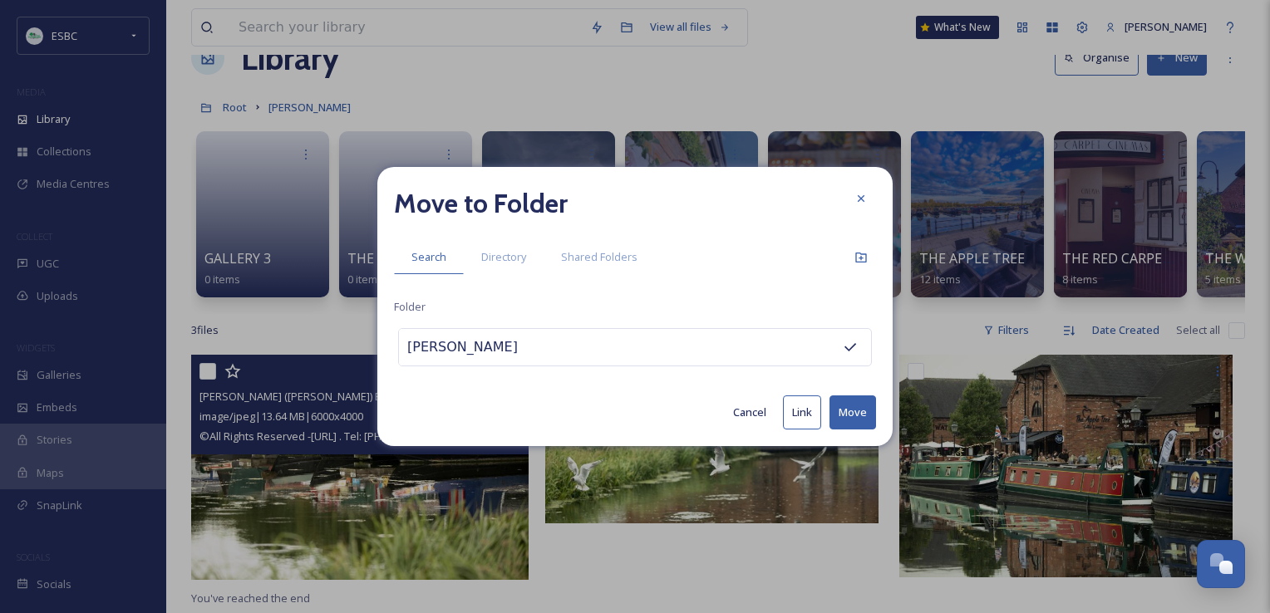
click at [868, 415] on button "Move" at bounding box center [852, 413] width 47 height 34
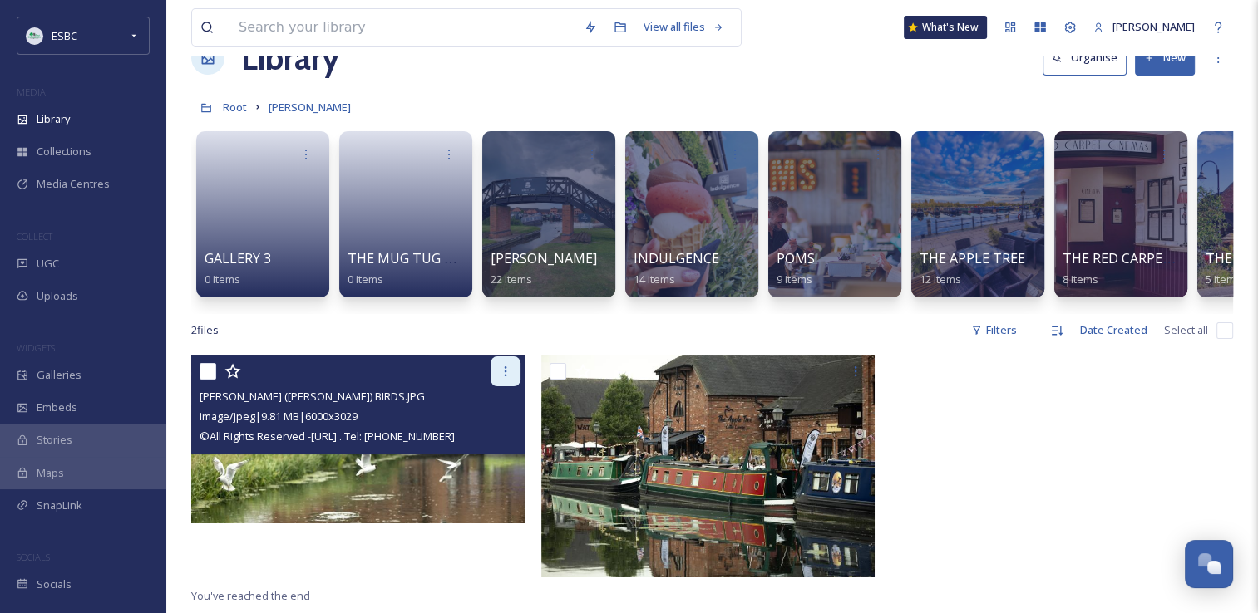
click at [505, 386] on div at bounding box center [505, 372] width 30 height 30
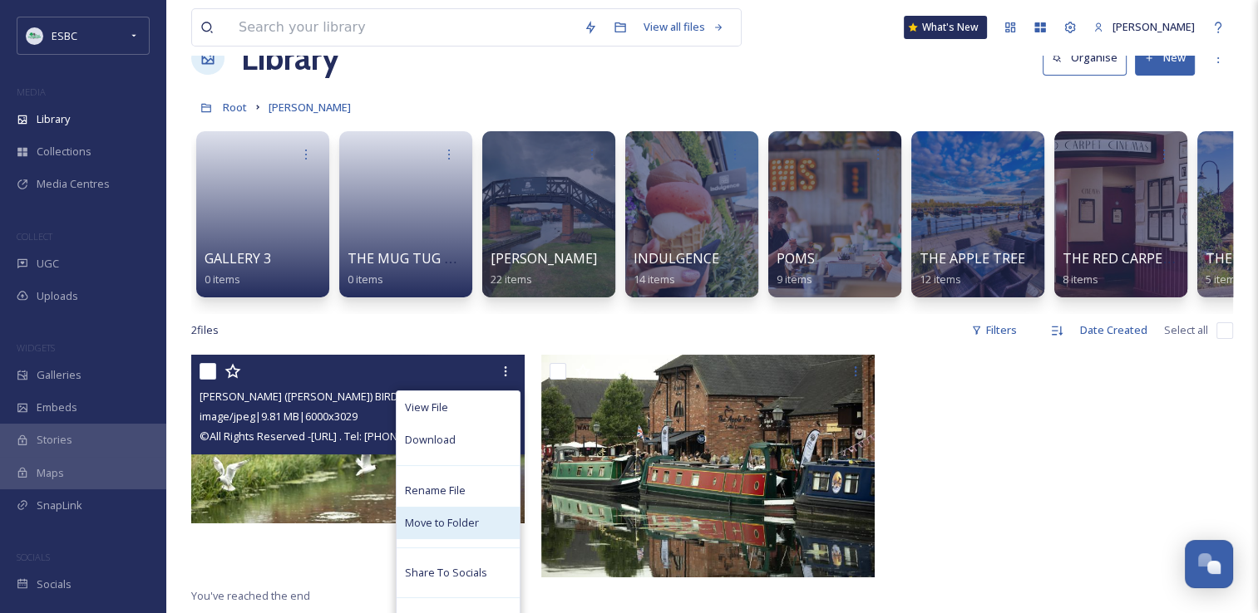
click at [452, 531] on span "Move to Folder" at bounding box center [442, 523] width 74 height 16
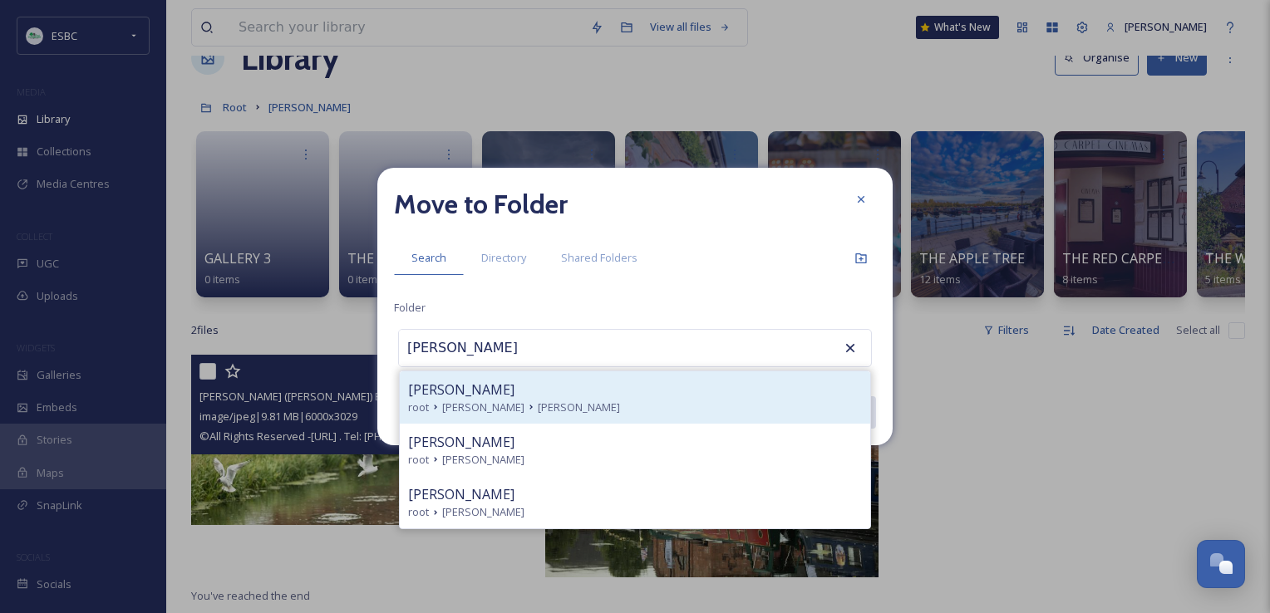
click at [498, 398] on span "[PERSON_NAME]" at bounding box center [461, 390] width 106 height 20
type input "[PERSON_NAME]"
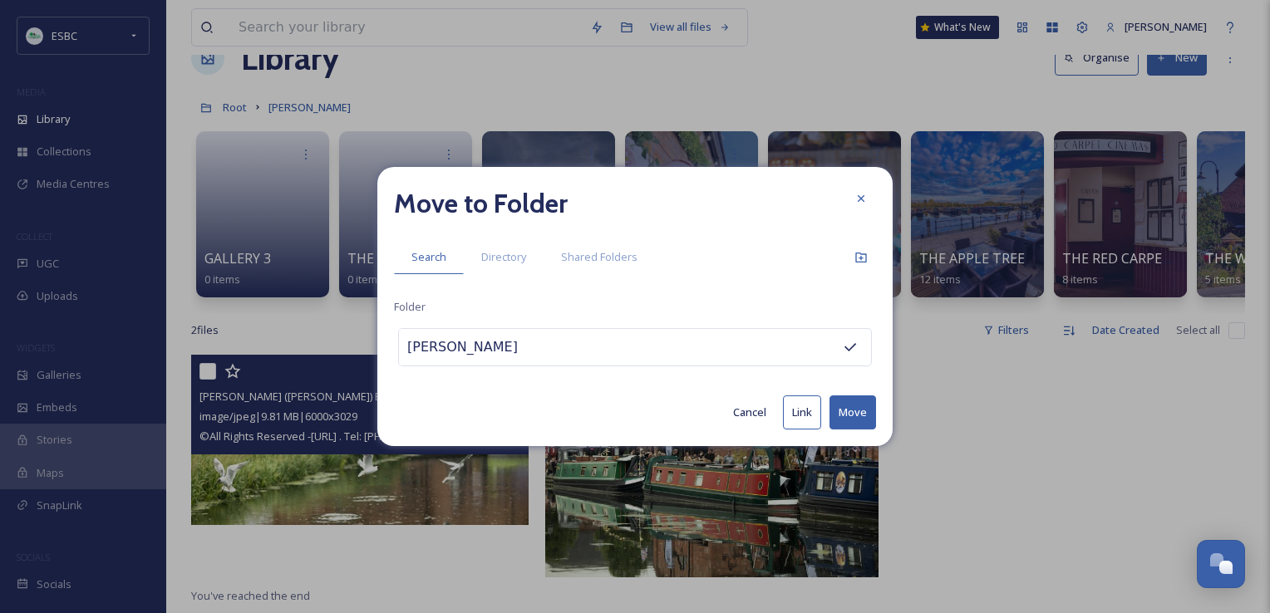
click at [854, 411] on button "Move" at bounding box center [852, 413] width 47 height 34
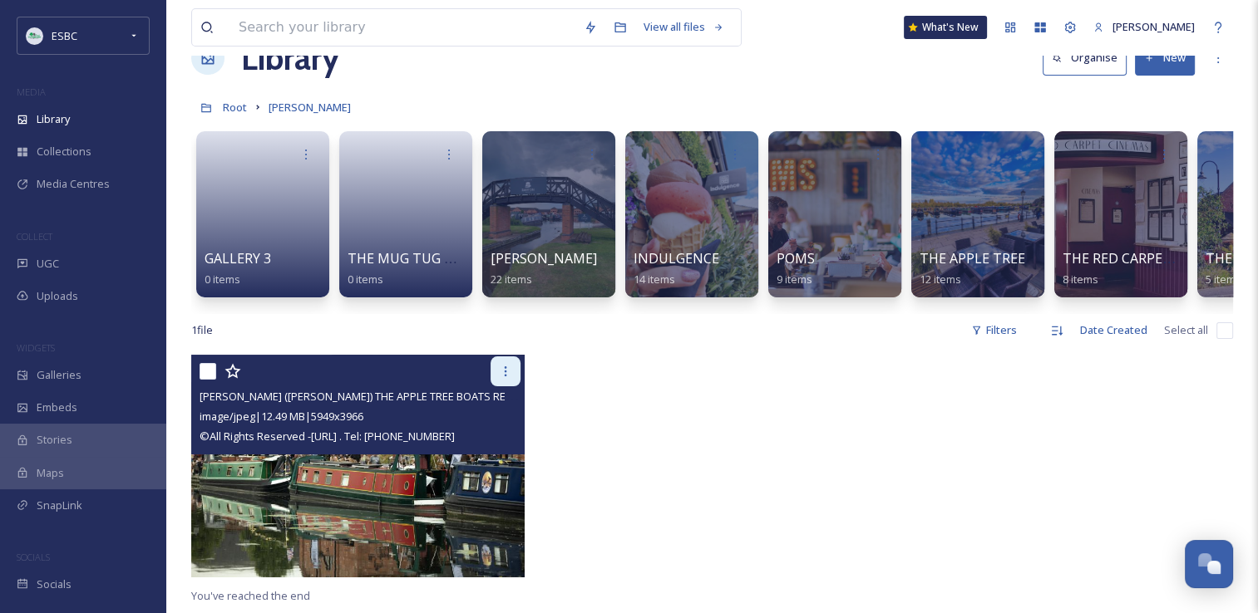
click at [505, 377] on icon at bounding box center [505, 371] width 13 height 13
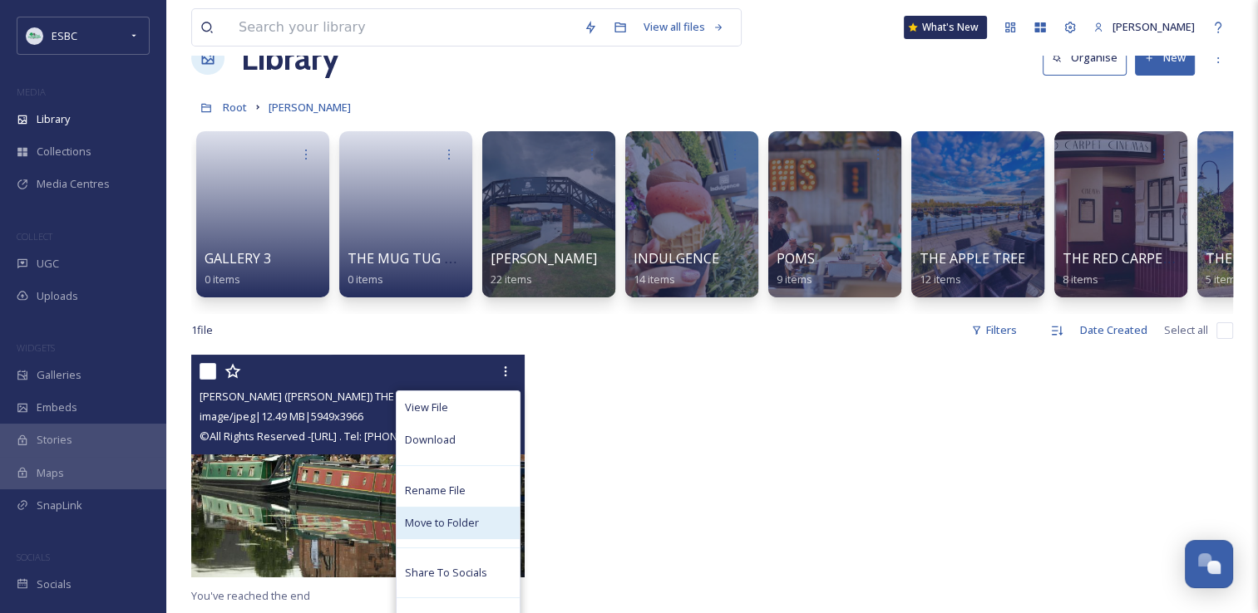
click at [449, 527] on span "Move to Folder" at bounding box center [442, 523] width 74 height 16
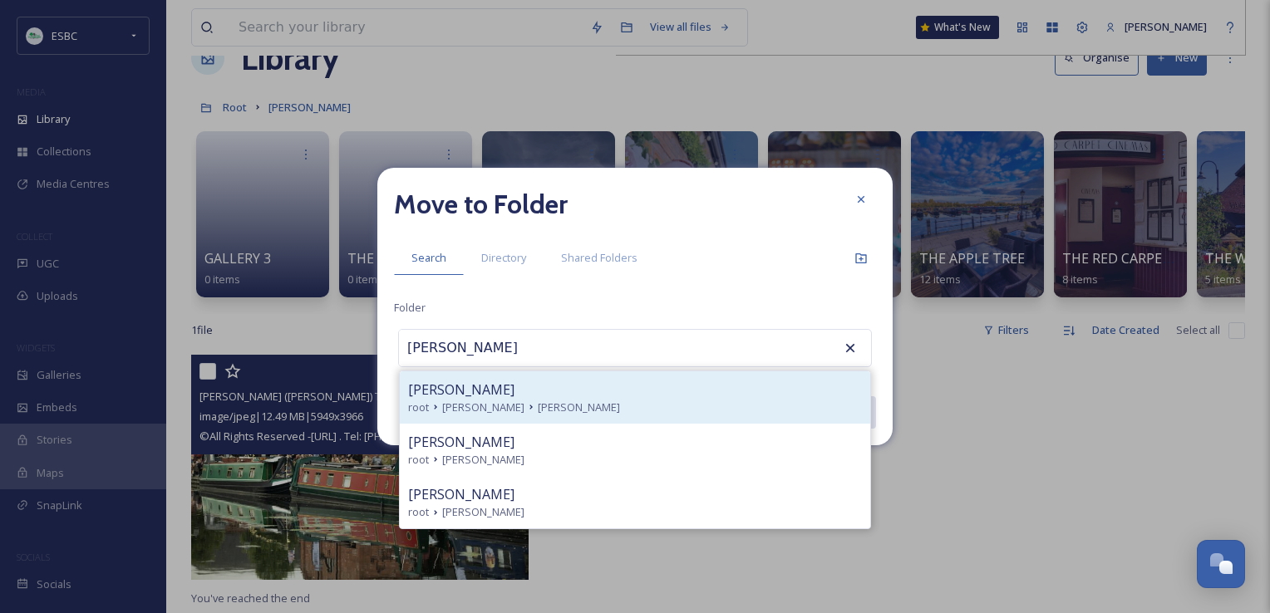
click at [555, 409] on span "[PERSON_NAME]" at bounding box center [579, 408] width 82 height 16
type input "[PERSON_NAME]"
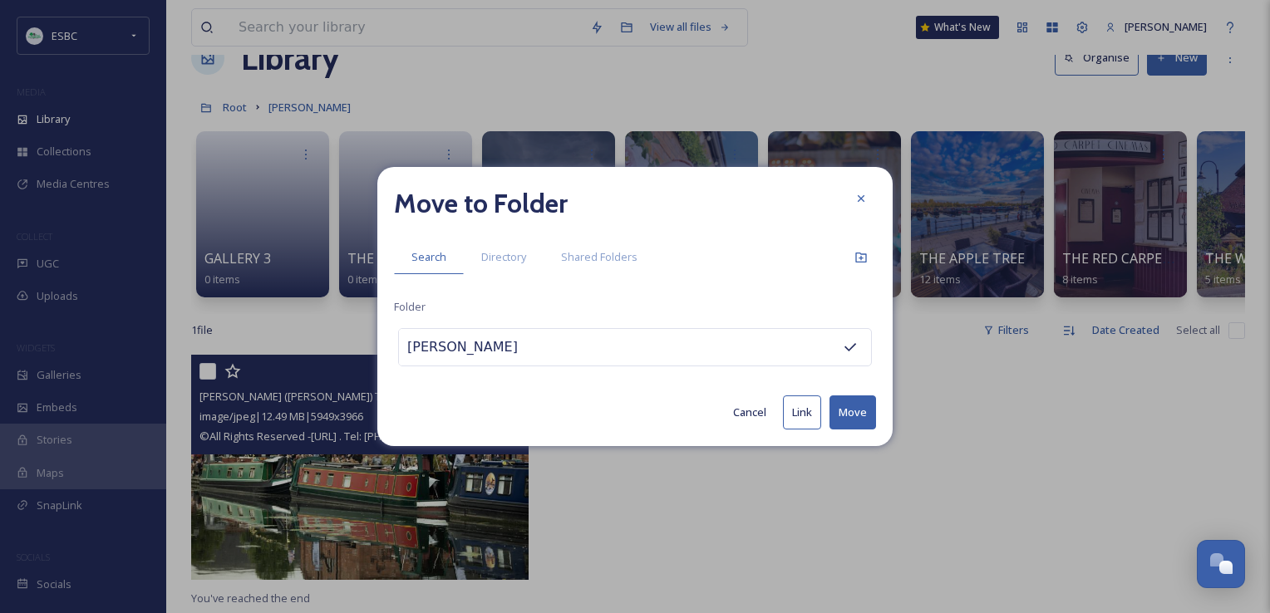
click at [851, 416] on button "Move" at bounding box center [852, 413] width 47 height 34
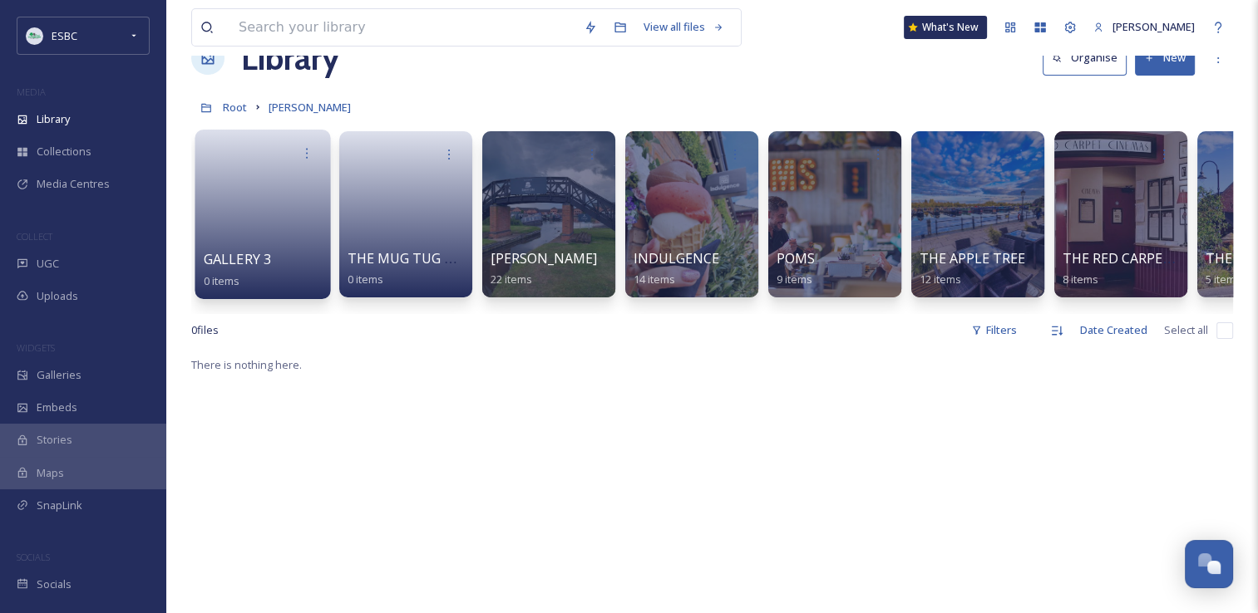
click at [256, 209] on link at bounding box center [263, 209] width 119 height 81
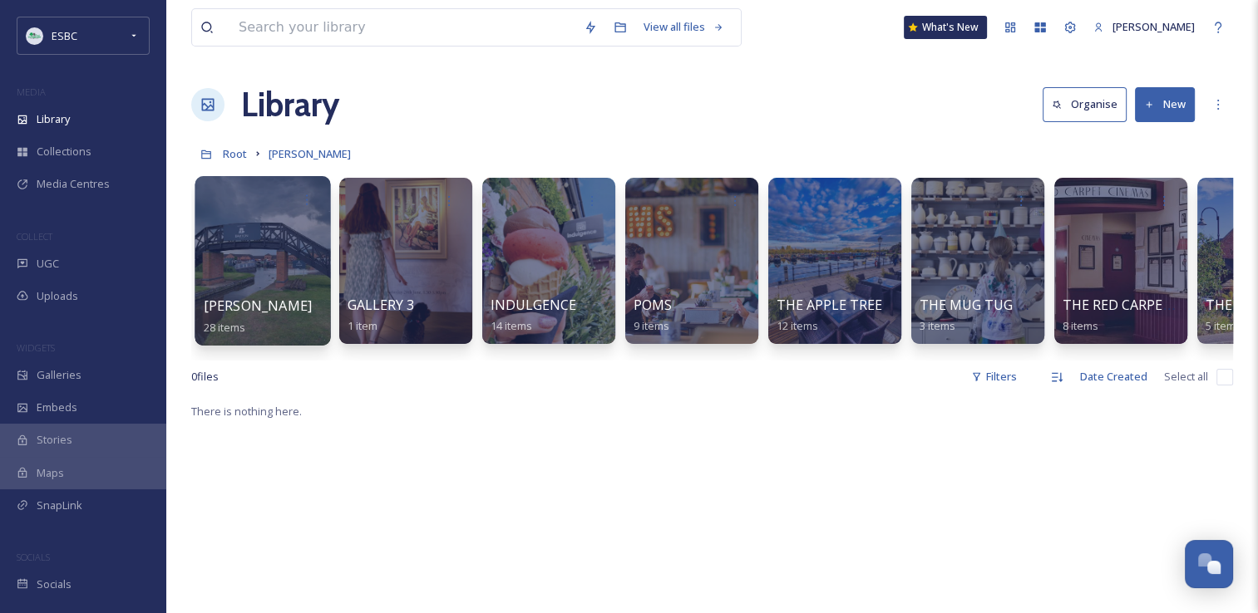
click at [257, 249] on div at bounding box center [261, 261] width 135 height 170
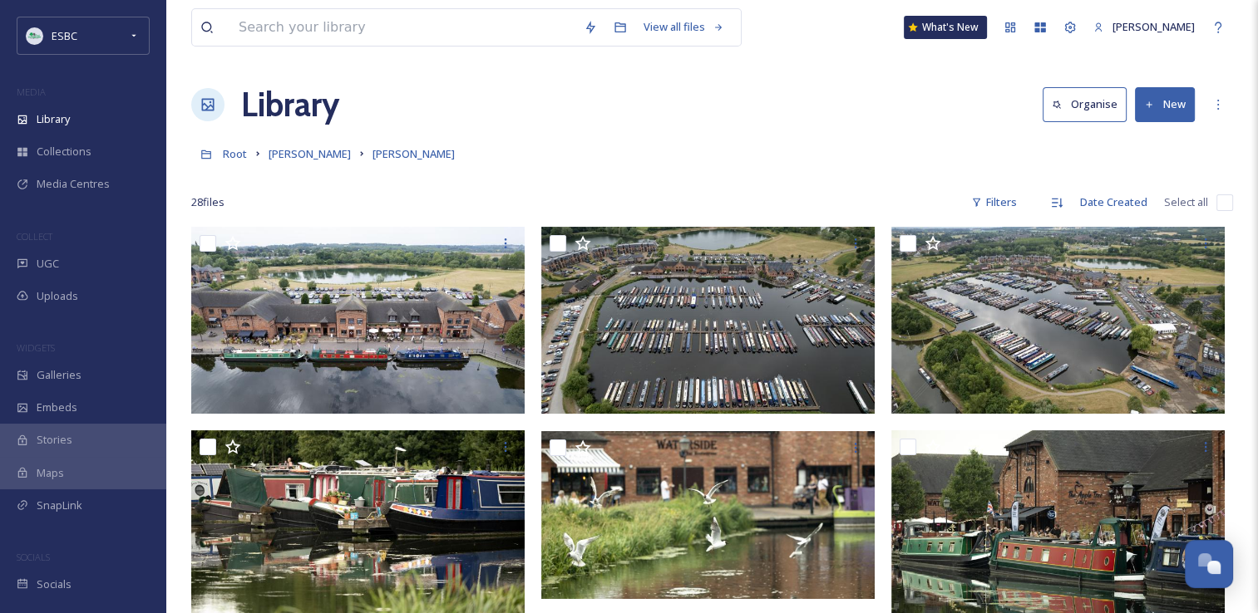
click at [922, 159] on div "Root [PERSON_NAME] [PERSON_NAME]" at bounding box center [711, 154] width 1041 height 32
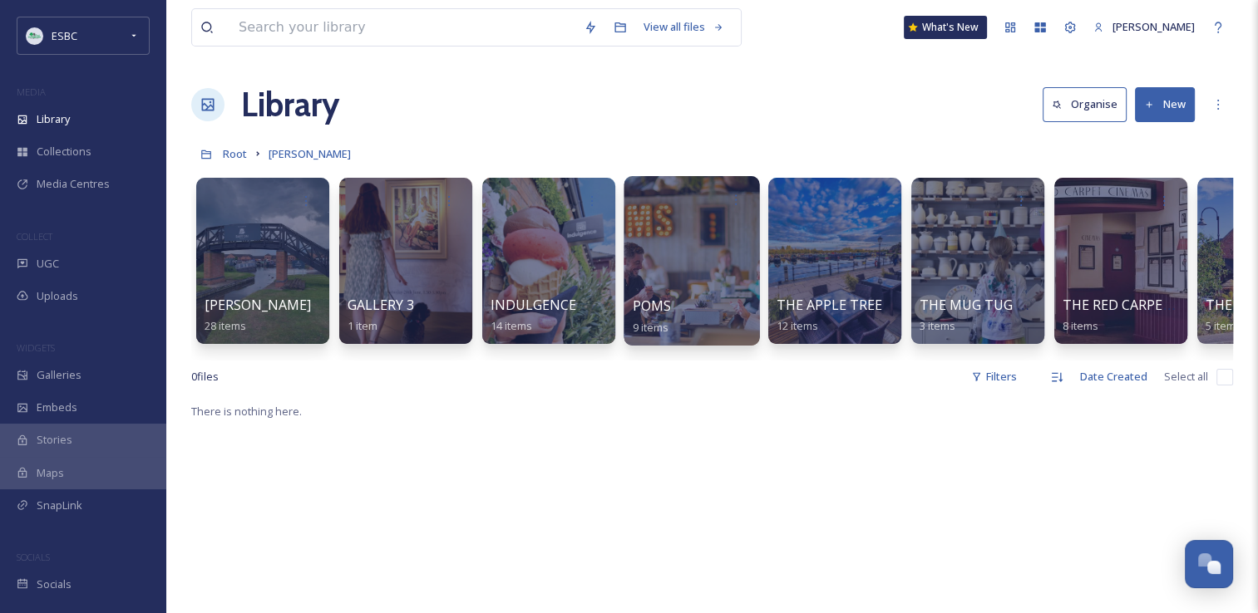
click at [718, 274] on div at bounding box center [690, 261] width 135 height 170
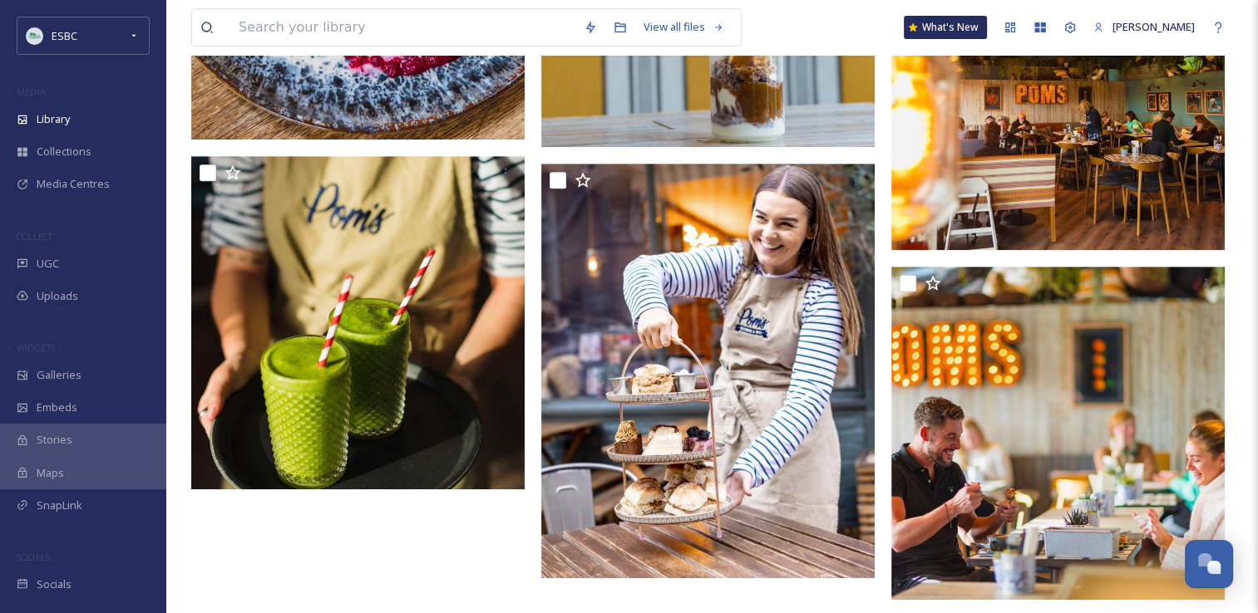
scroll to position [674, 0]
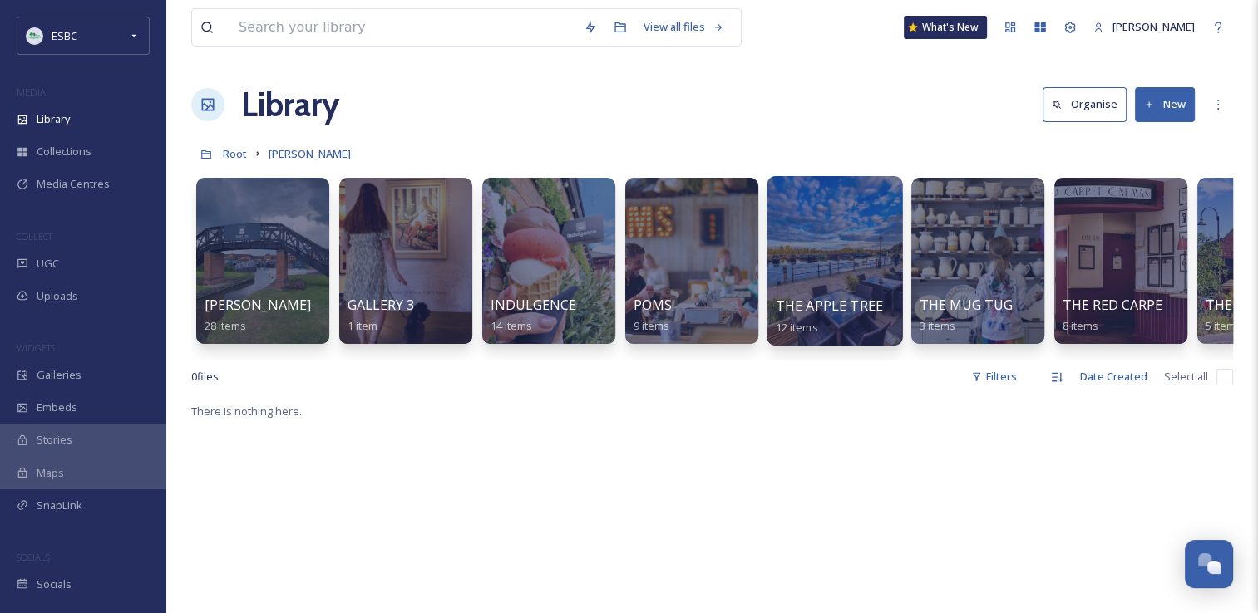
click at [838, 274] on div at bounding box center [833, 261] width 135 height 170
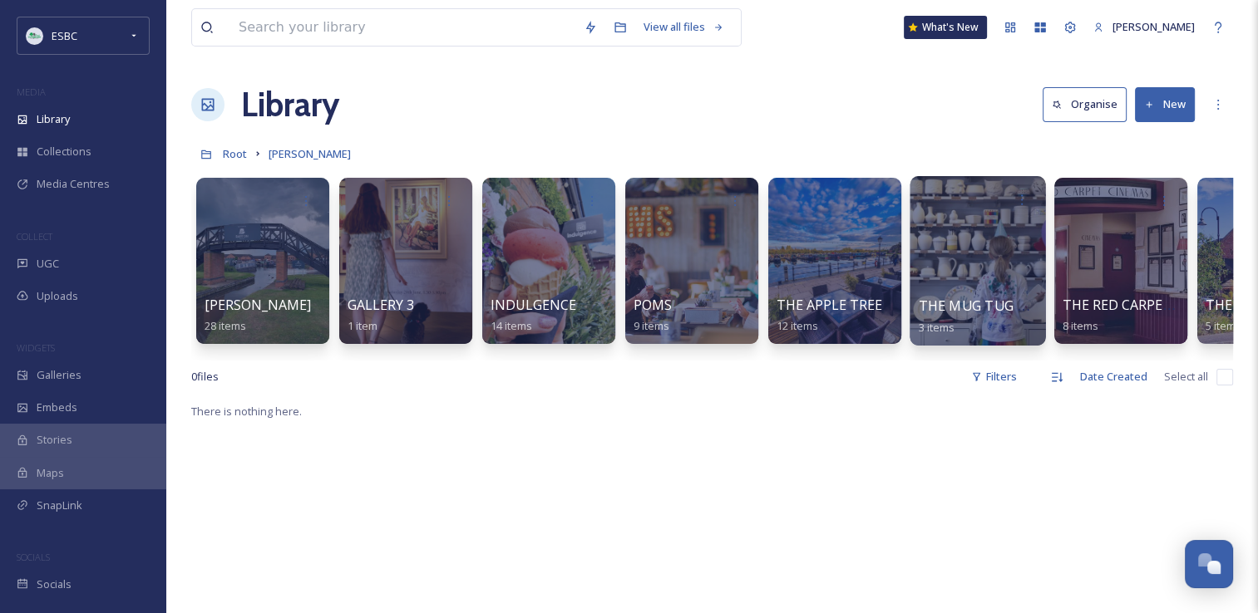
click at [1028, 275] on div at bounding box center [976, 261] width 135 height 170
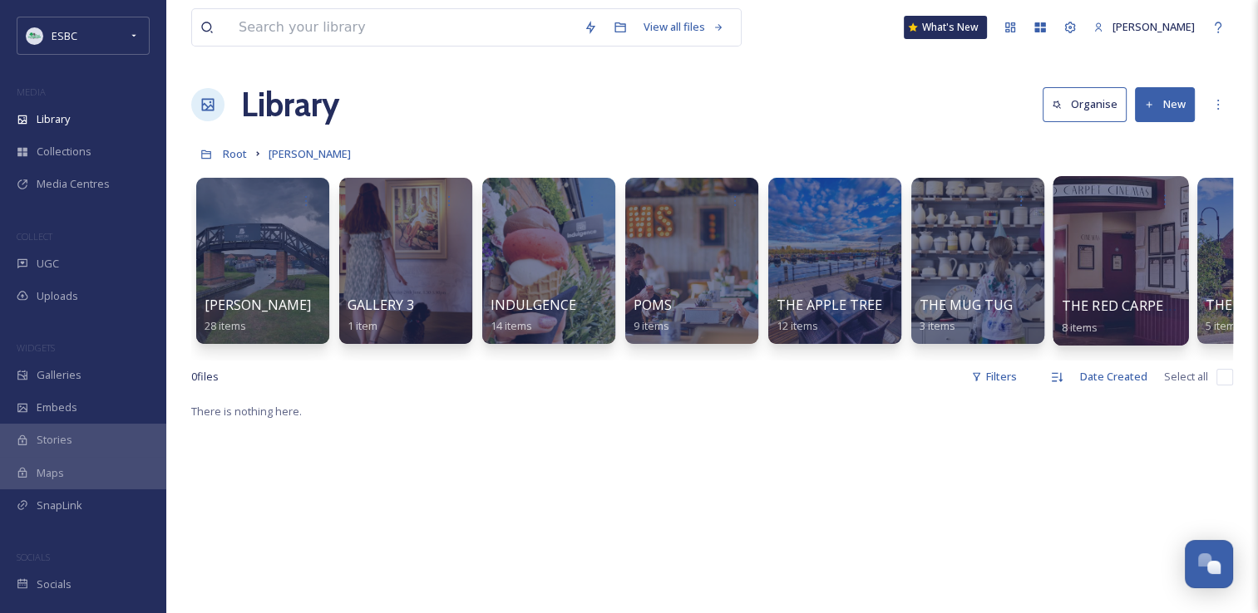
click at [1084, 238] on div at bounding box center [1119, 261] width 135 height 170
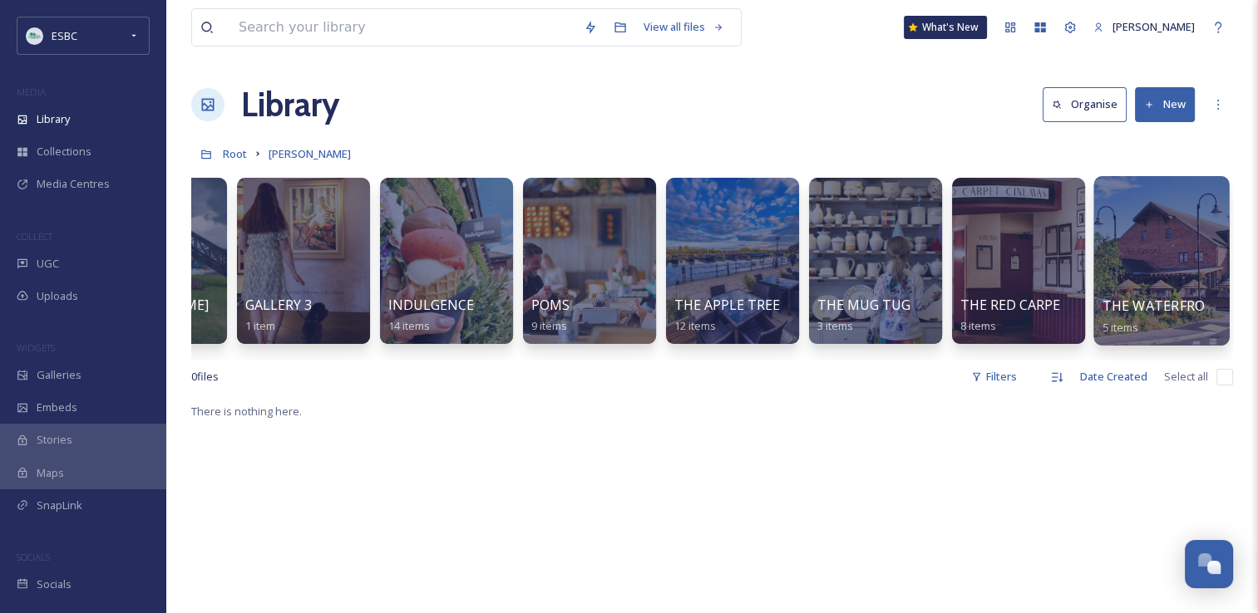
click at [1172, 253] on div at bounding box center [1160, 261] width 135 height 170
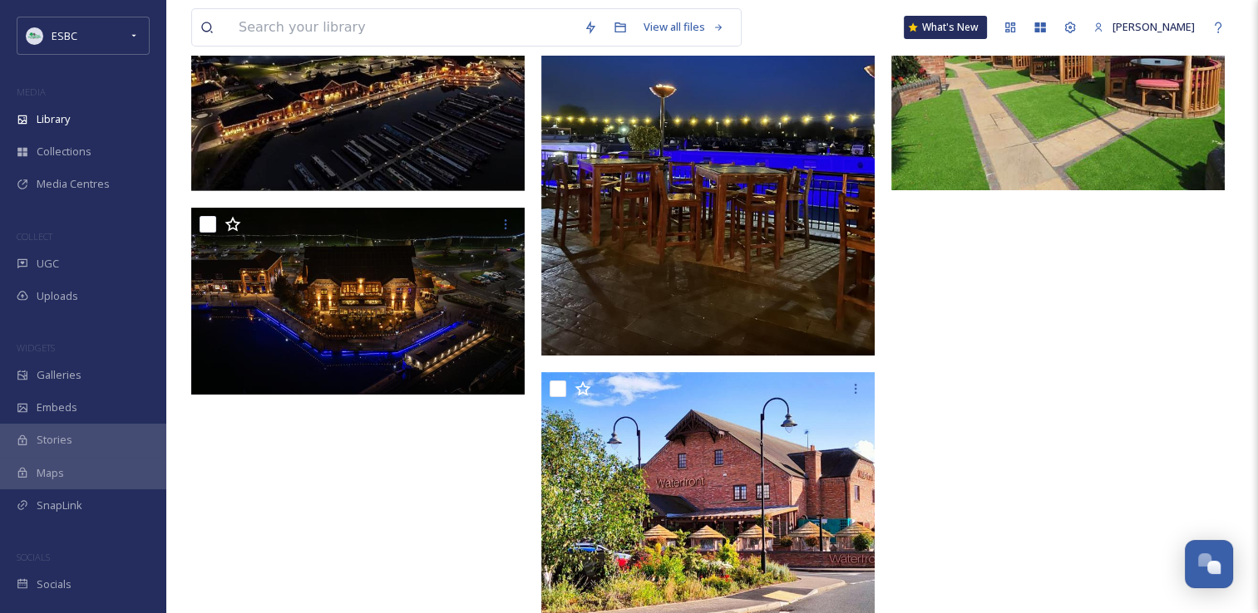
scroll to position [324, 0]
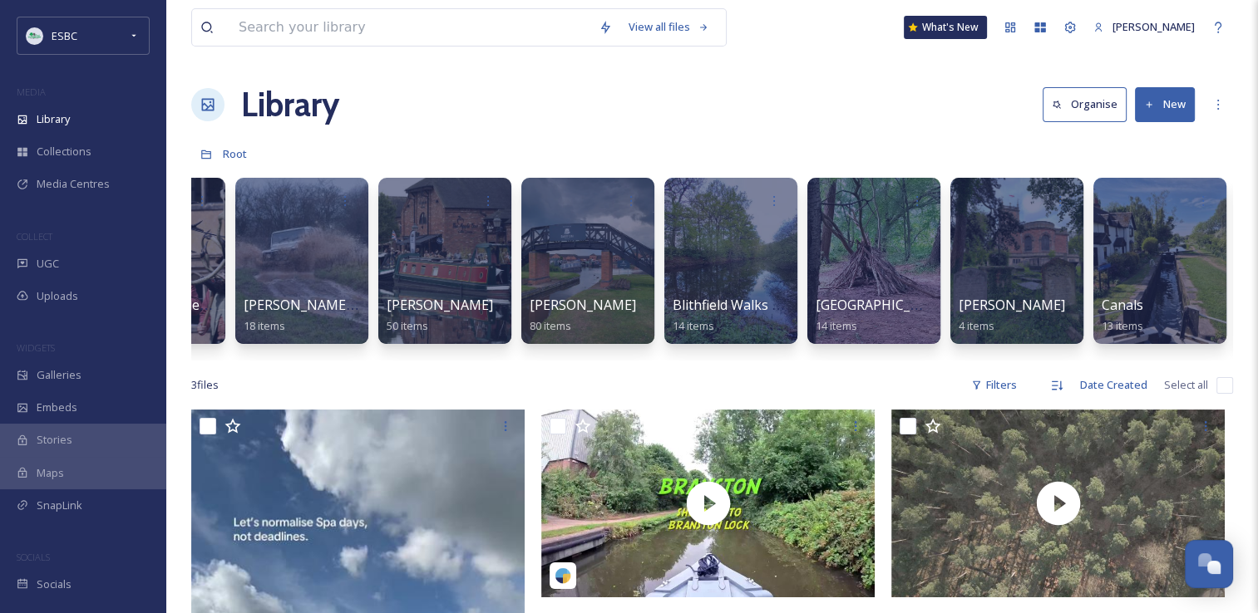
scroll to position [0, 109]
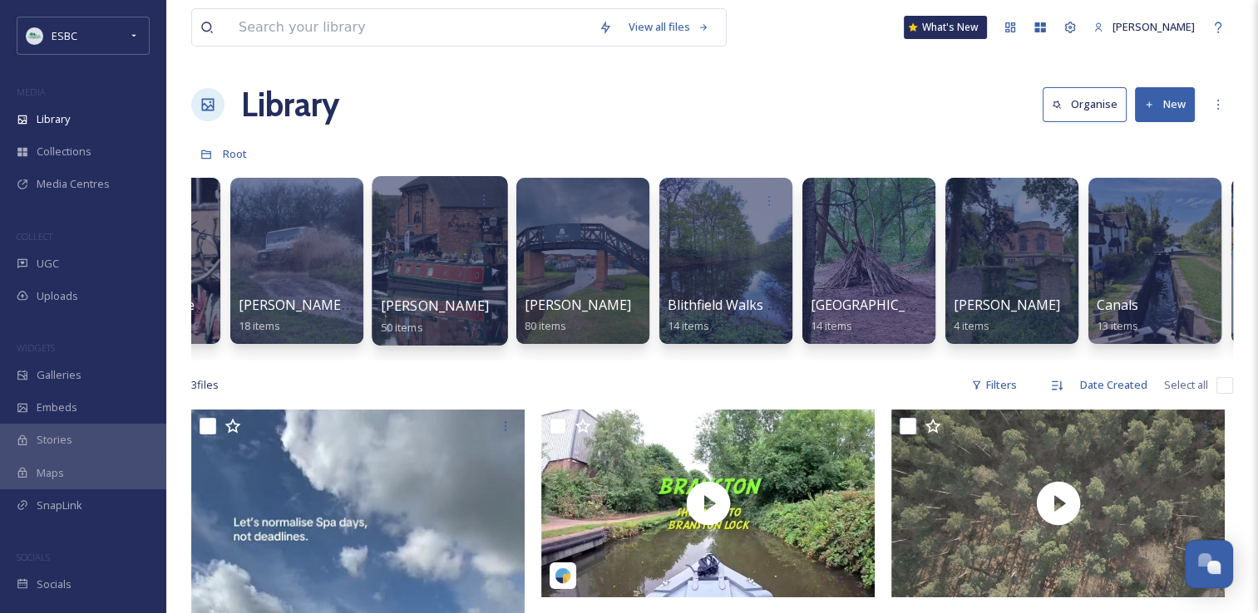
click at [422, 272] on div at bounding box center [439, 261] width 135 height 170
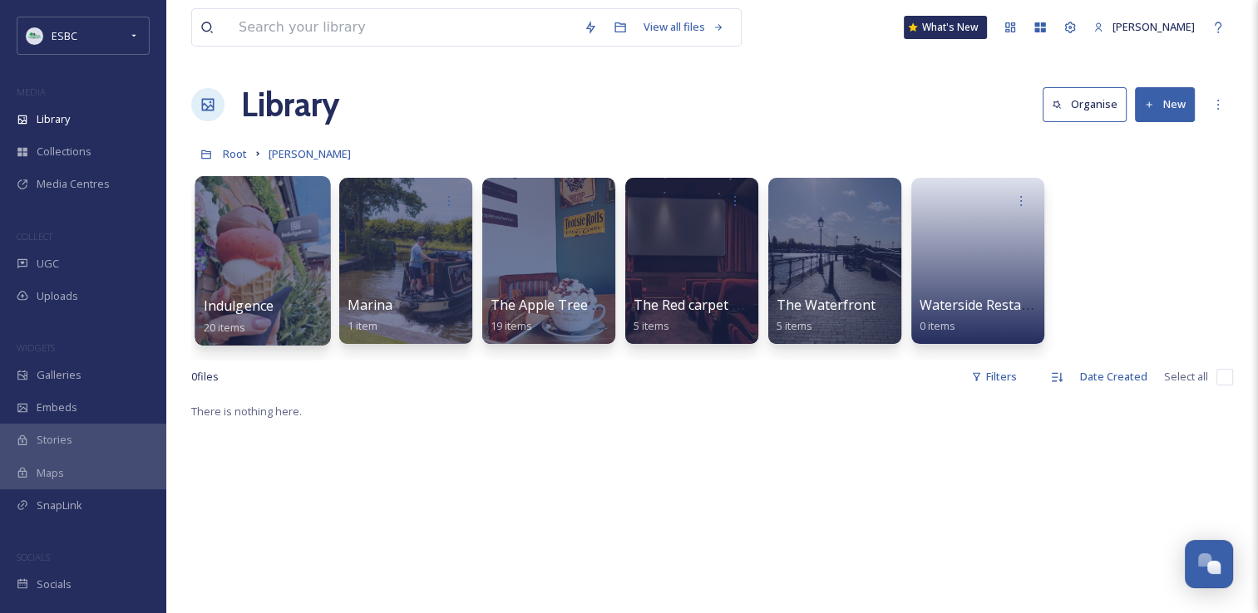
click at [266, 261] on div at bounding box center [261, 261] width 135 height 170
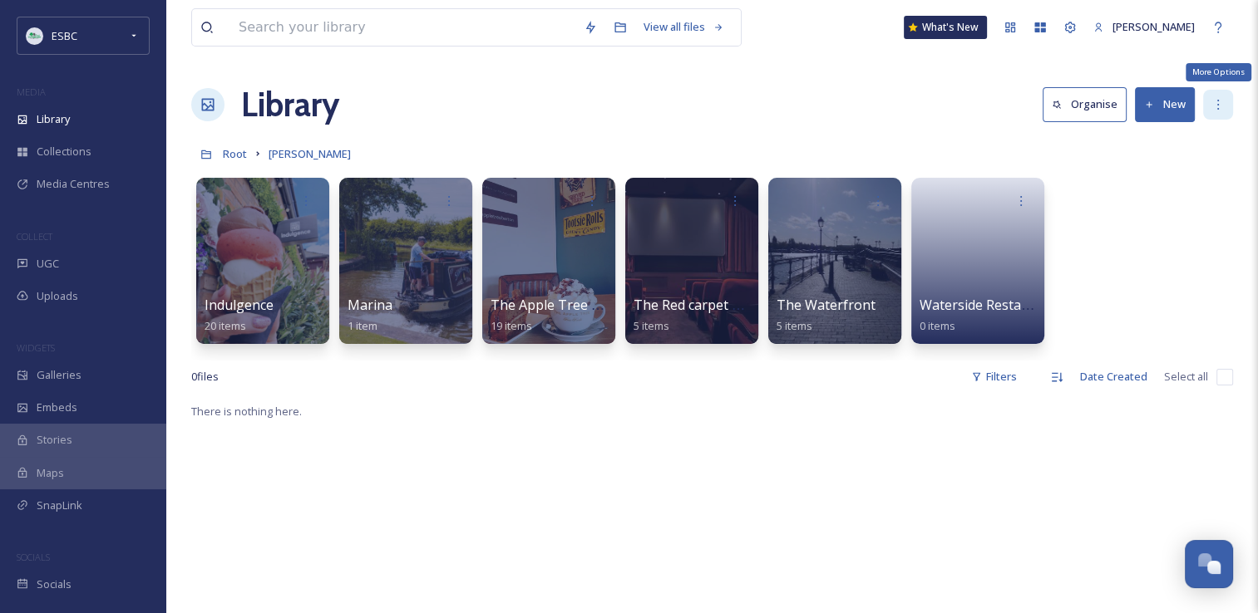
click at [1213, 111] on icon at bounding box center [1217, 104] width 13 height 13
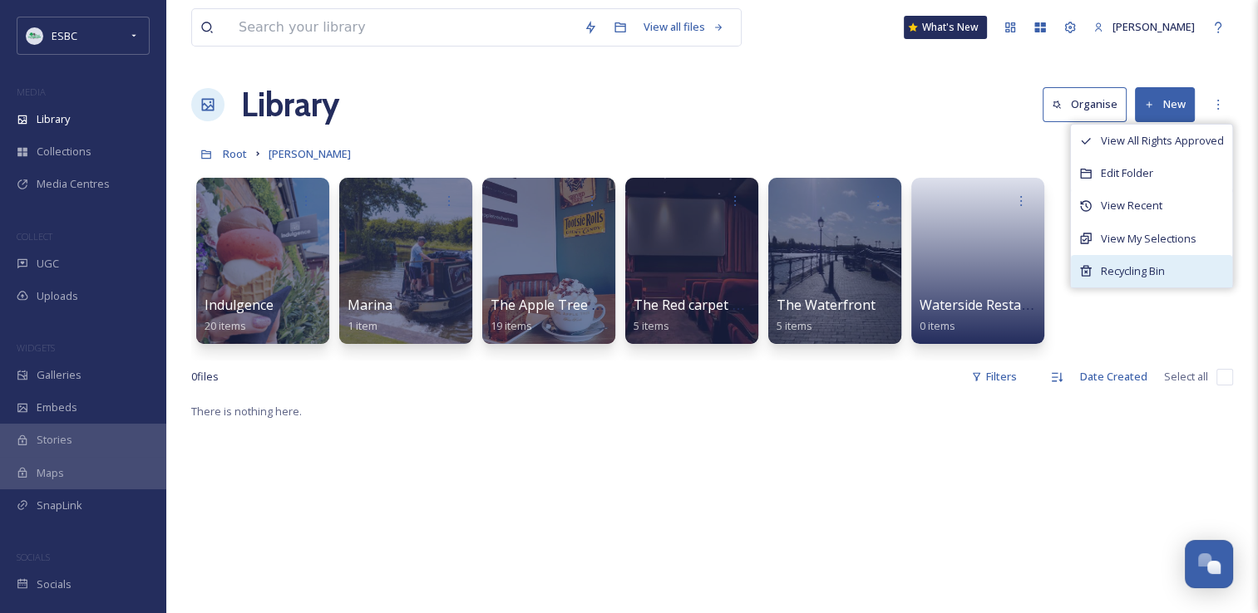
click at [1124, 279] on div "Recycling Bin" at bounding box center [1151, 271] width 161 height 32
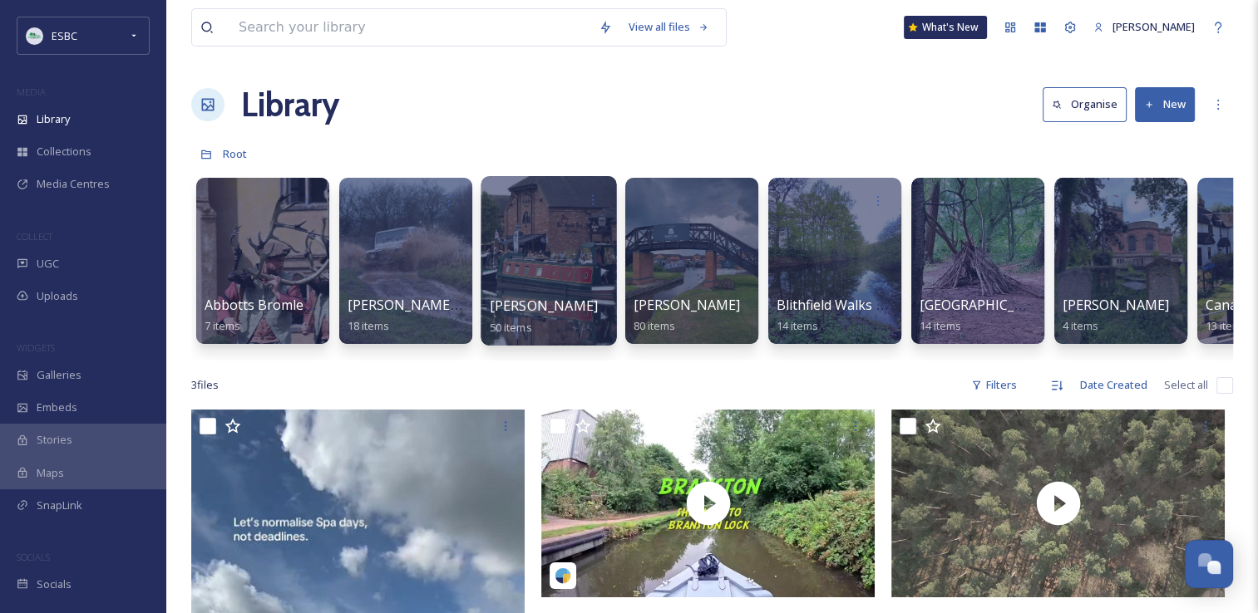
click at [553, 291] on div at bounding box center [547, 261] width 135 height 170
click at [553, 251] on div at bounding box center [547, 261] width 135 height 170
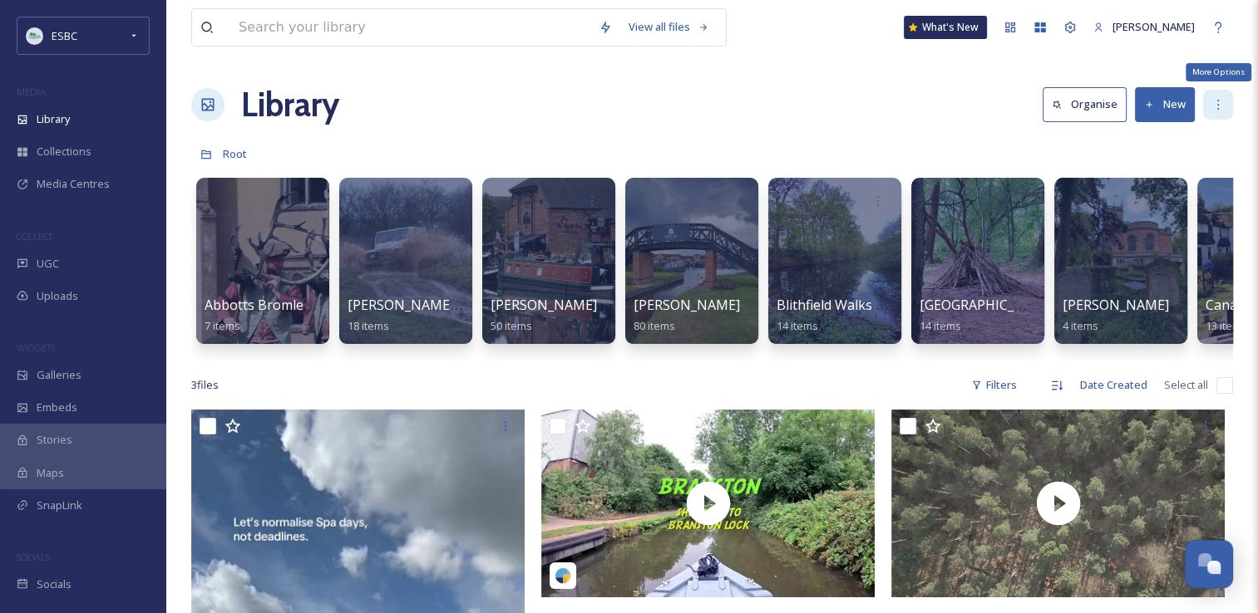
click at [1212, 105] on icon at bounding box center [1217, 104] width 13 height 13
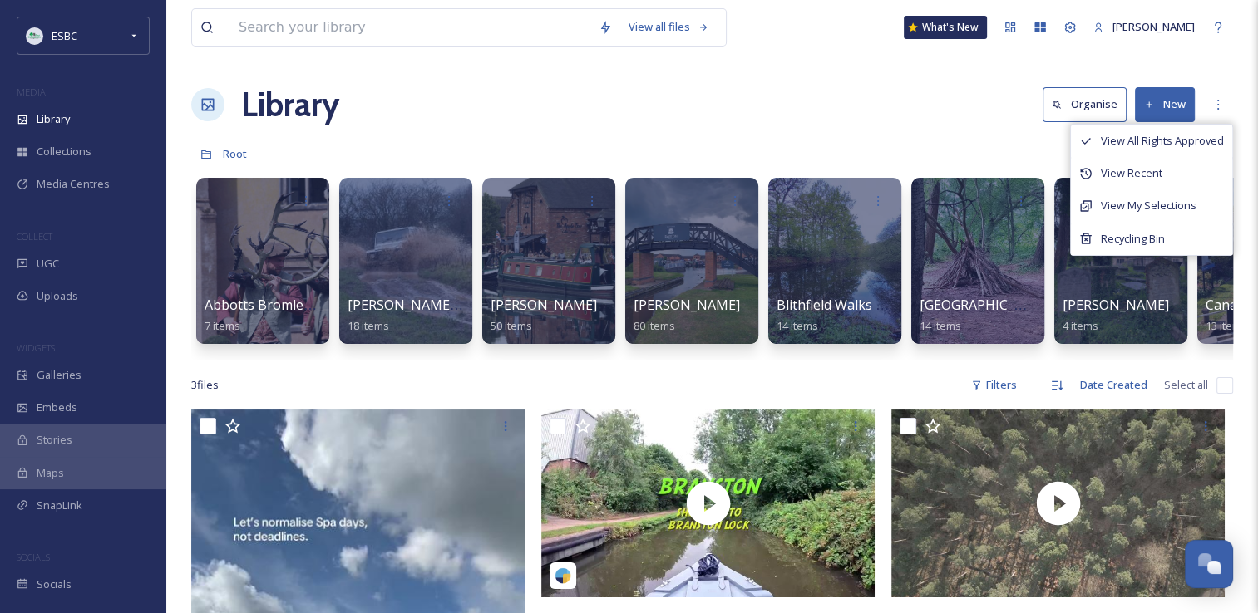
click at [716, 82] on div "Library Organise New View All Rights Approved View Recent View My Selections Re…" at bounding box center [711, 105] width 1041 height 50
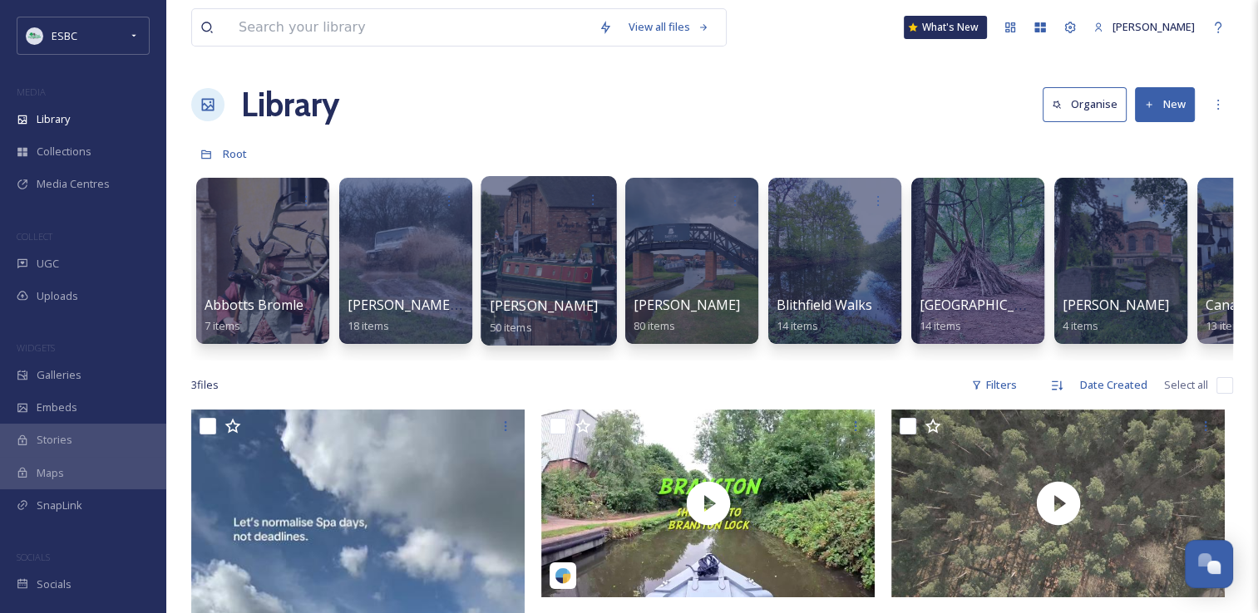
drag, startPoint x: 532, startPoint y: 269, endPoint x: 532, endPoint y: 258, distance: 10.8
click at [532, 258] on div at bounding box center [547, 261] width 135 height 170
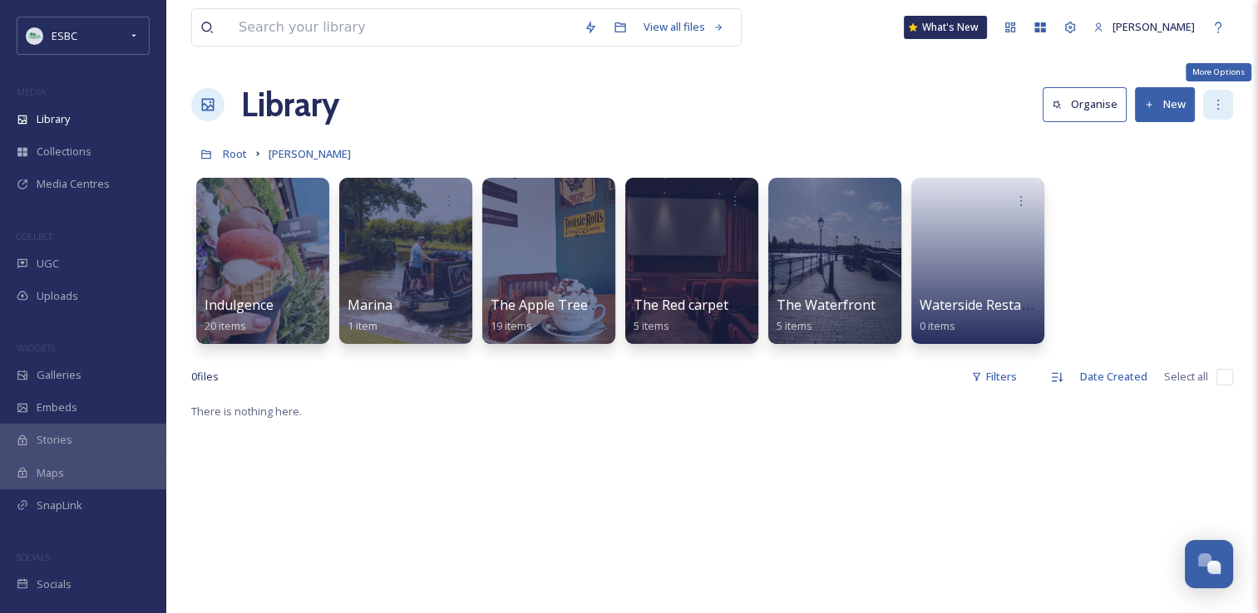
click at [1211, 111] on div "More Options" at bounding box center [1218, 105] width 30 height 30
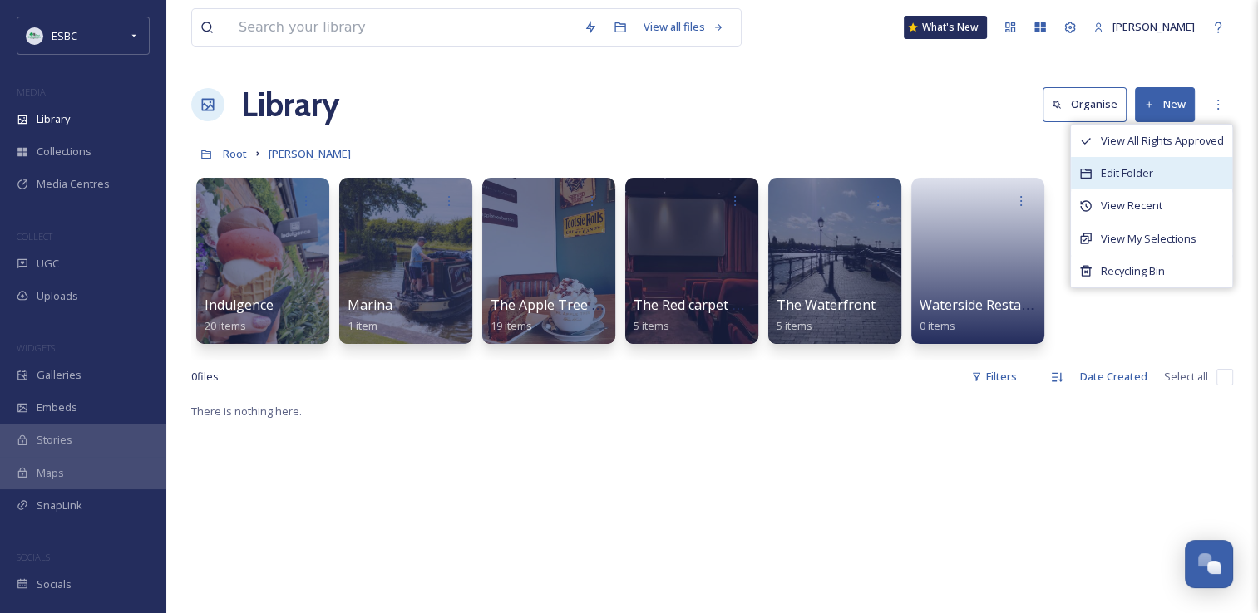
click at [1125, 174] on span "Edit Folder" at bounding box center [1126, 173] width 52 height 16
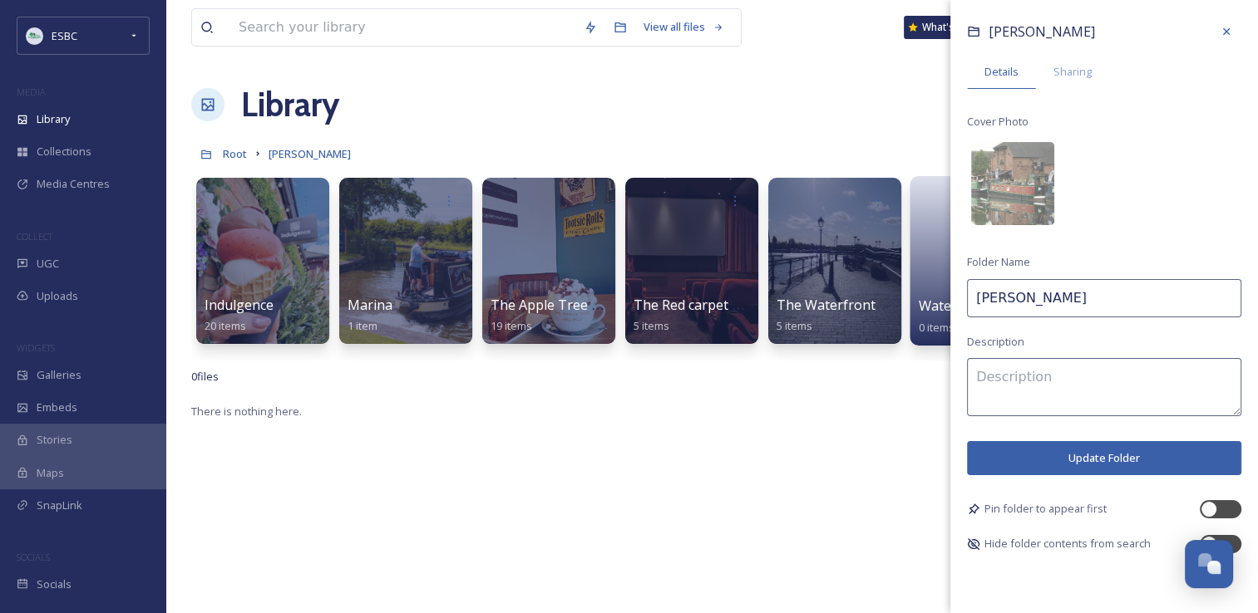
drag, startPoint x: 1031, startPoint y: 300, endPoint x: 928, endPoint y: 311, distance: 103.6
click at [928, 311] on div "View all files What's New [PERSON_NAME] Library Organise New Root [PERSON_NAME]…" at bounding box center [711, 507] width 1091 height 1015
type input "DELETE"
click at [1060, 460] on button "Update Folder" at bounding box center [1104, 458] width 274 height 34
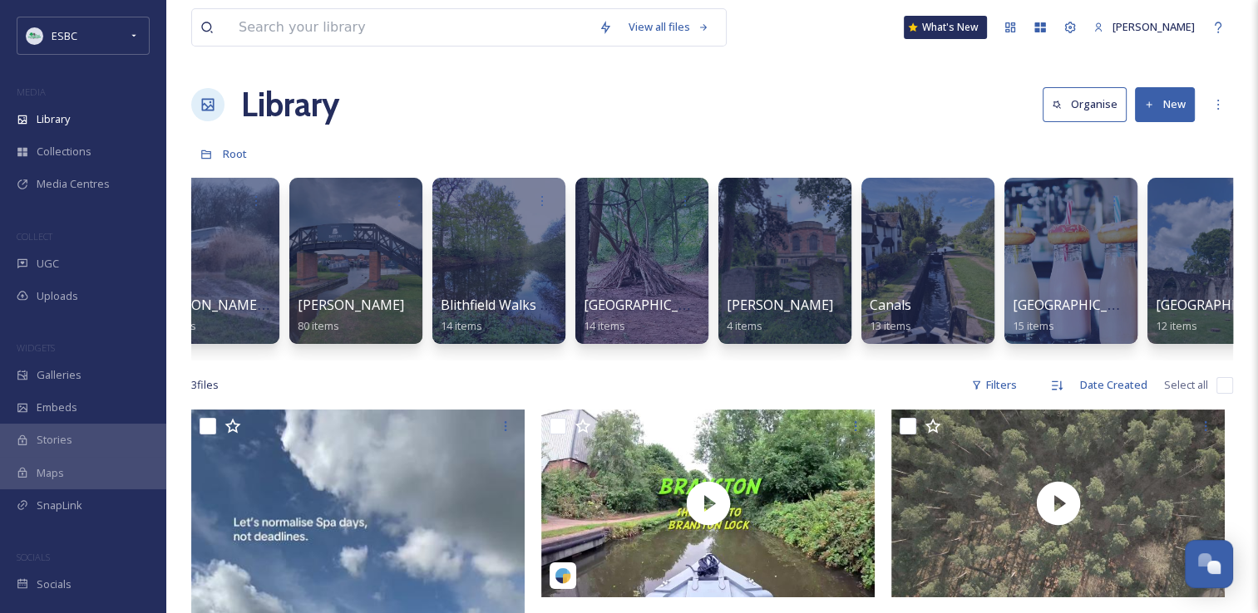
scroll to position [0, 195]
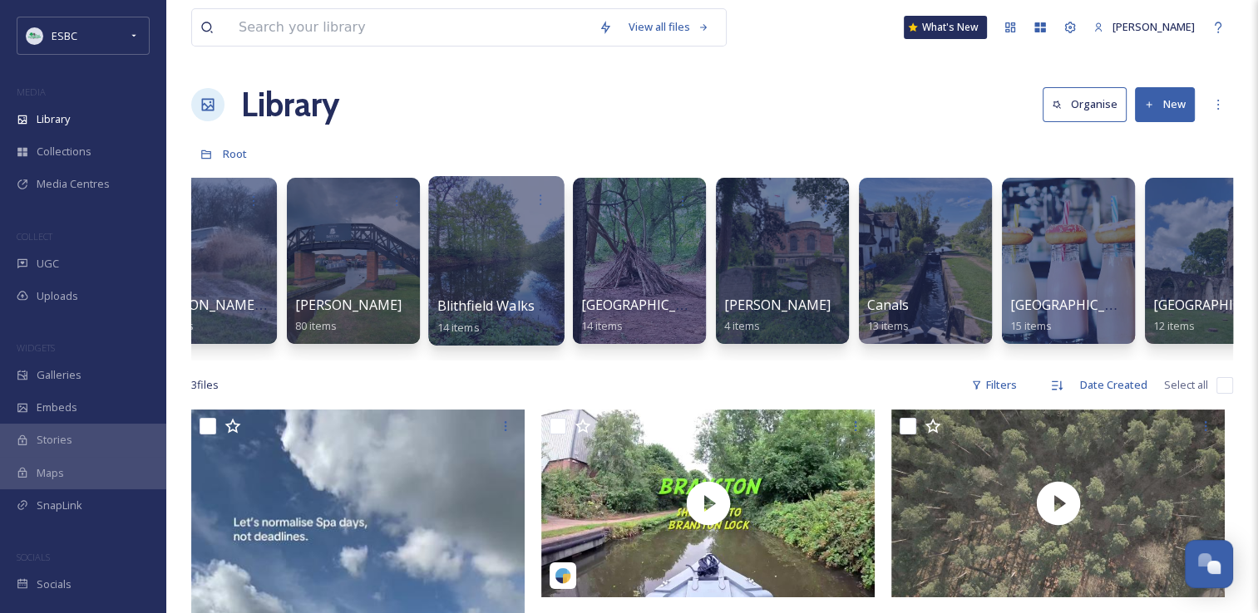
click at [445, 244] on div at bounding box center [495, 261] width 135 height 170
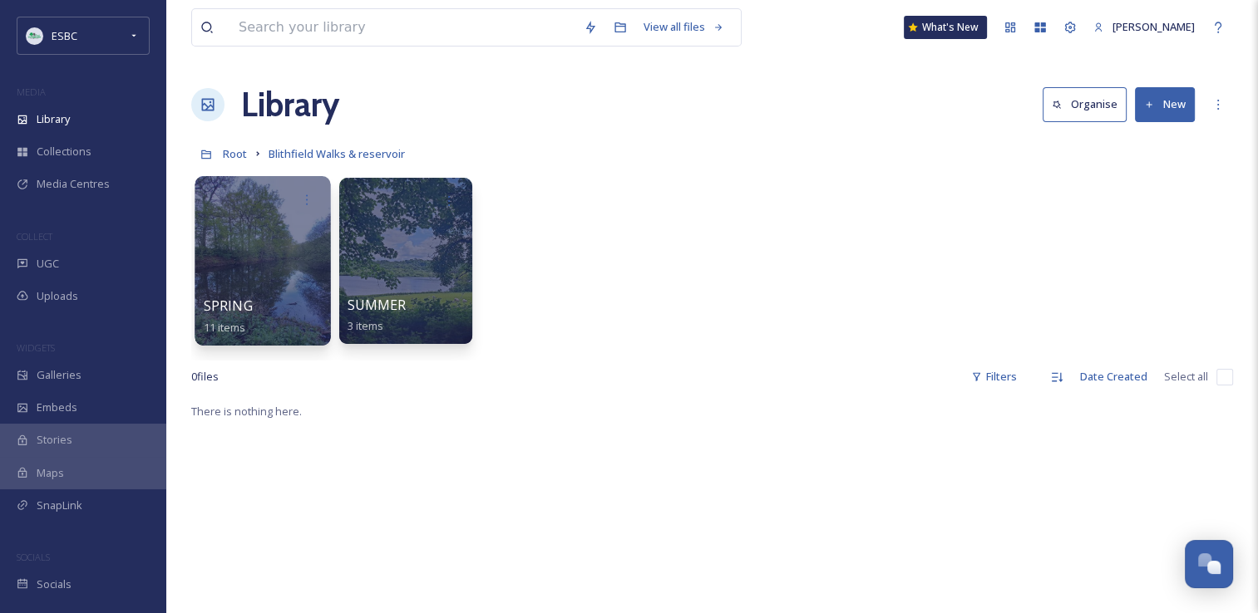
click at [266, 254] on div at bounding box center [261, 261] width 135 height 170
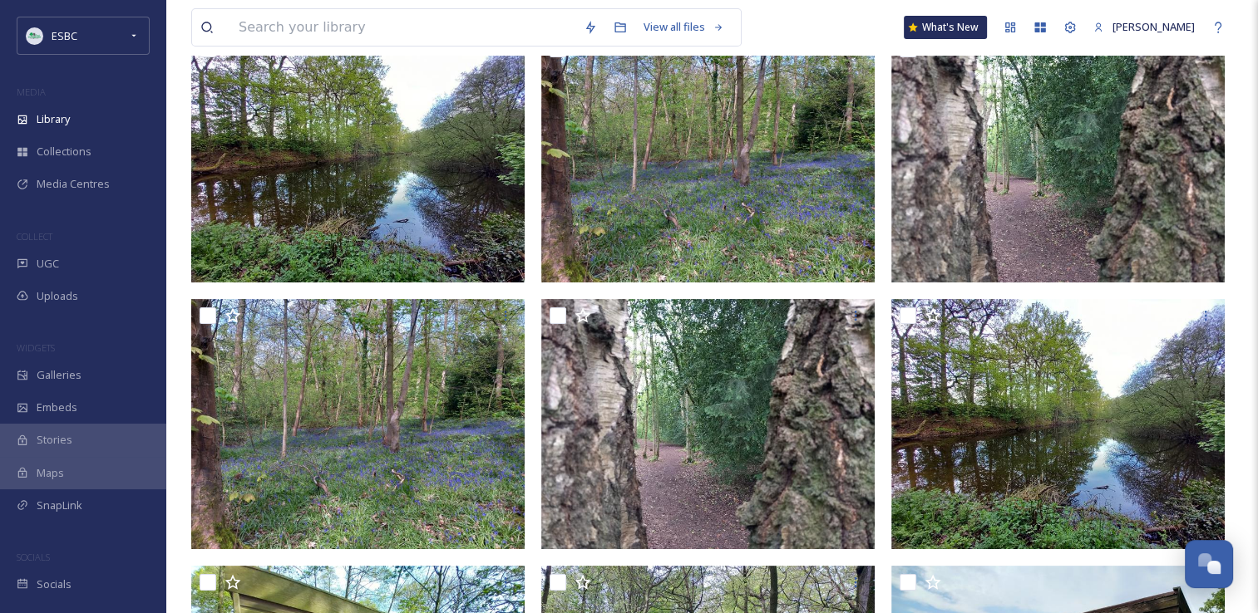
scroll to position [191, 0]
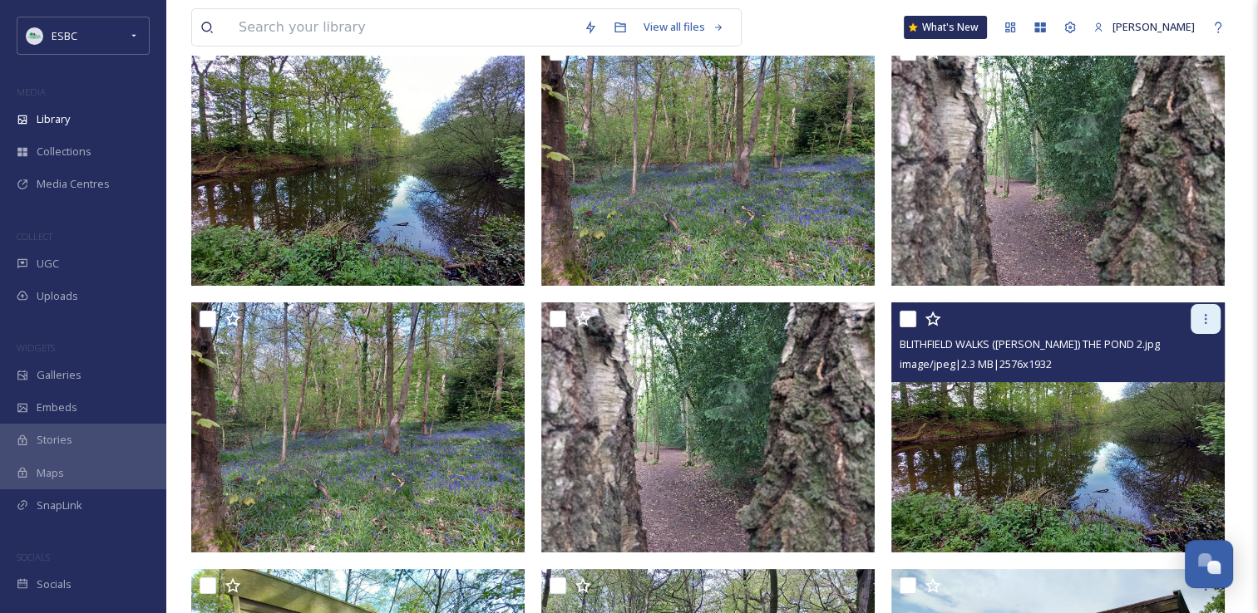
click at [1210, 313] on icon at bounding box center [1205, 319] width 13 height 13
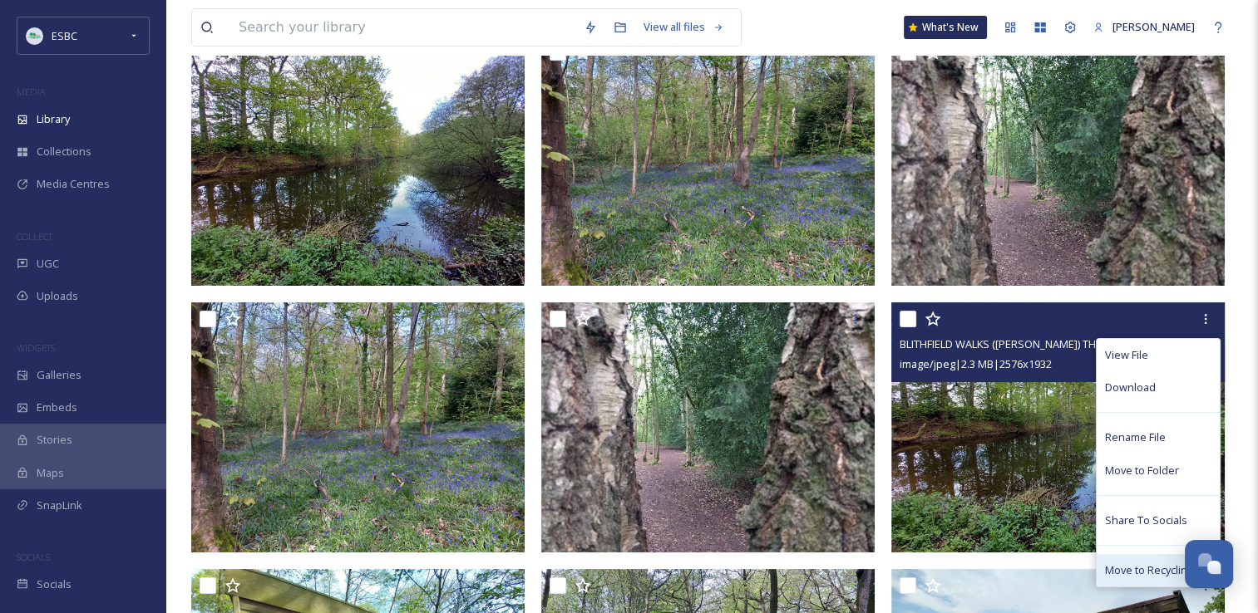
click at [1136, 576] on span "Move to Recycling Bin" at bounding box center [1158, 571] width 106 height 16
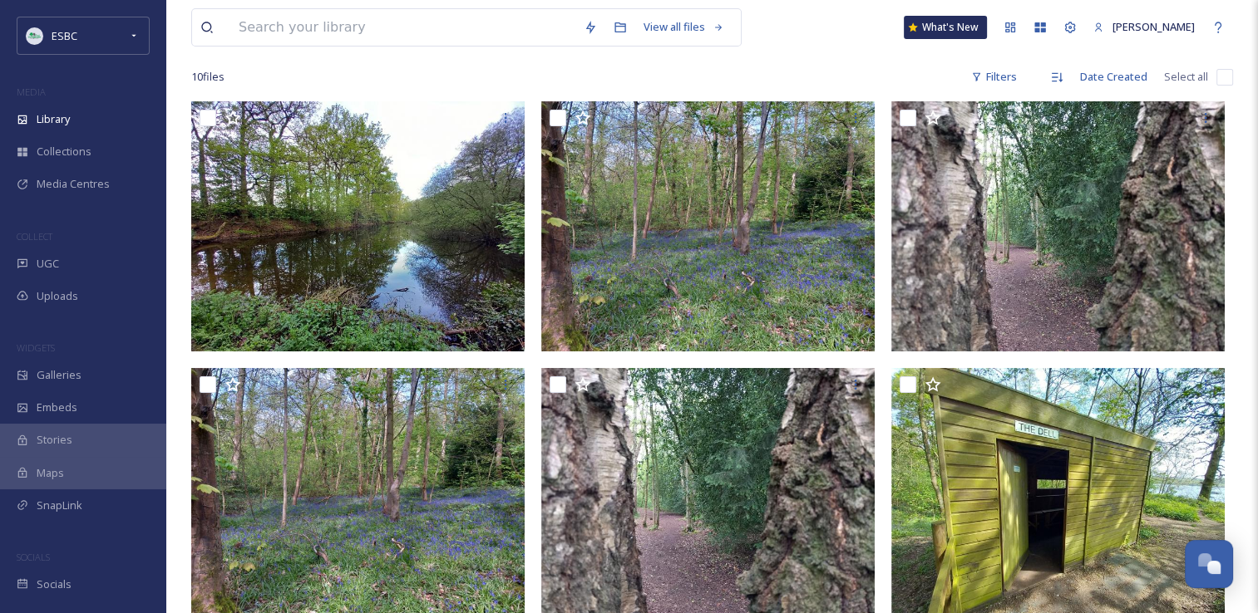
scroll to position [124, 0]
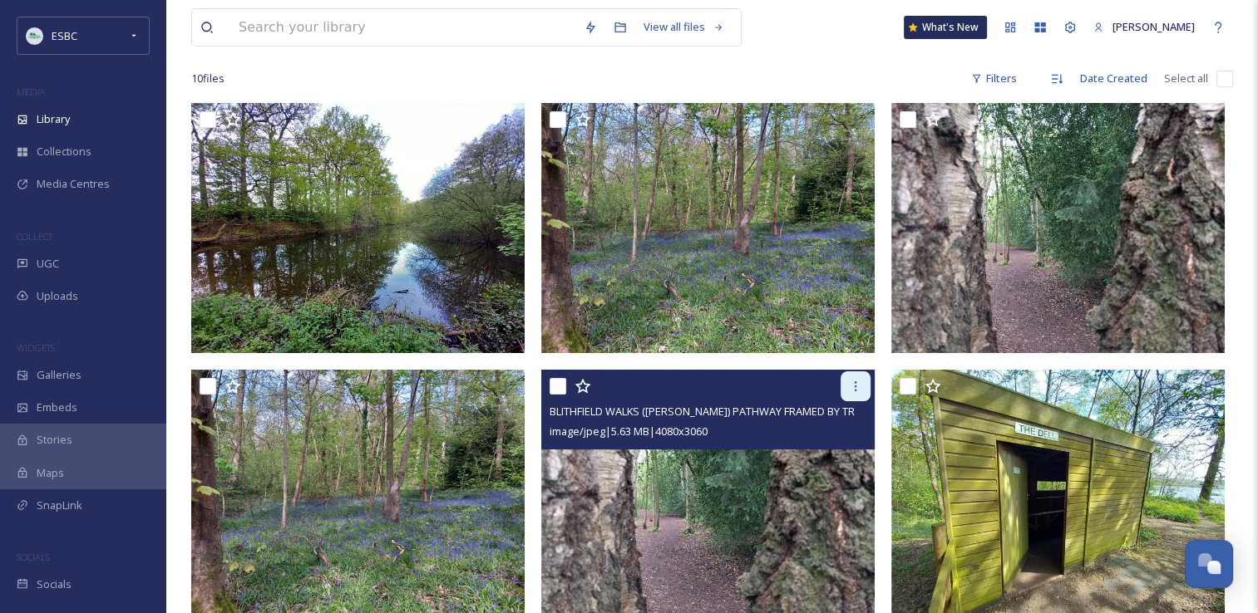
click at [859, 381] on icon at bounding box center [855, 386] width 13 height 13
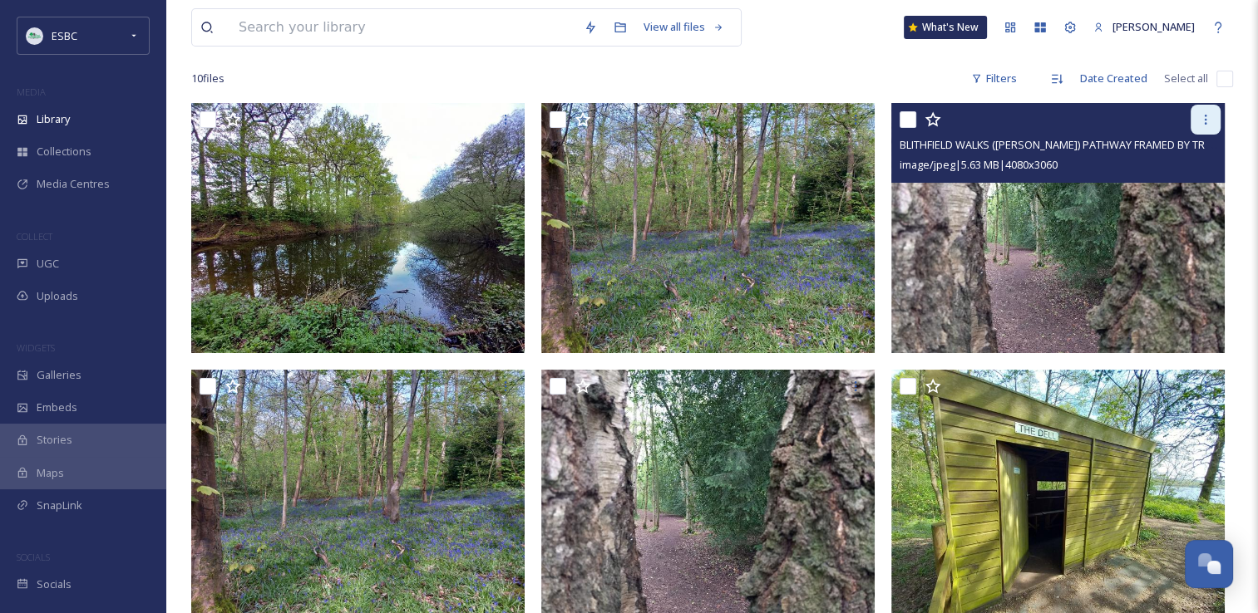
click at [1216, 119] on div at bounding box center [1205, 120] width 30 height 30
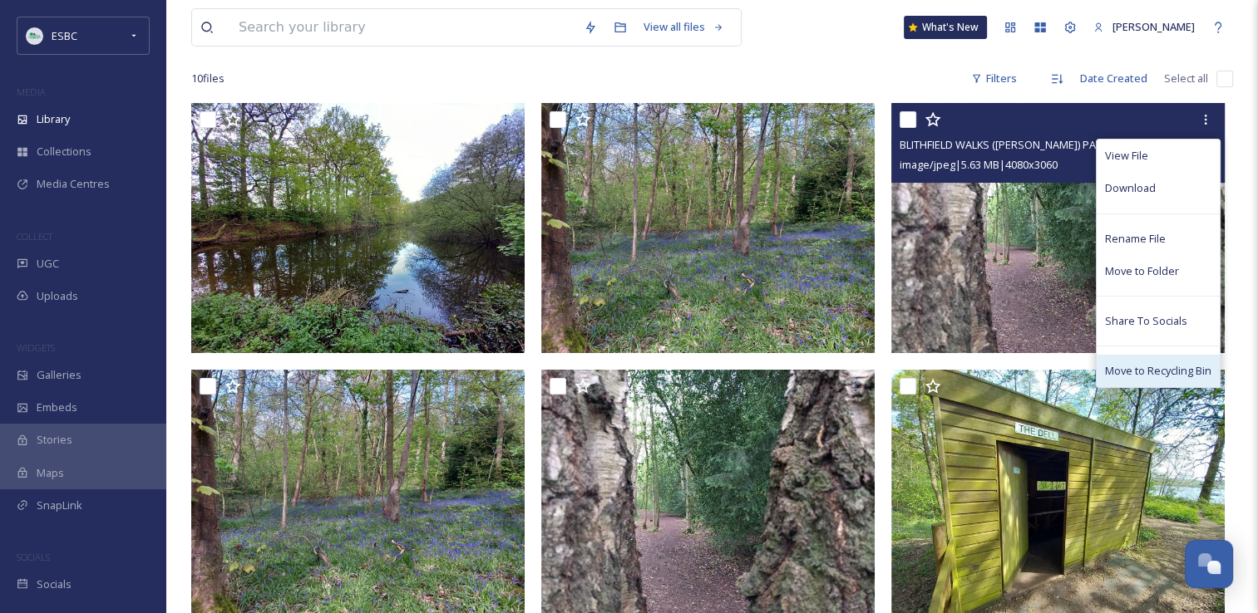
click at [1144, 378] on div "Move to Recycling Bin" at bounding box center [1157, 371] width 123 height 32
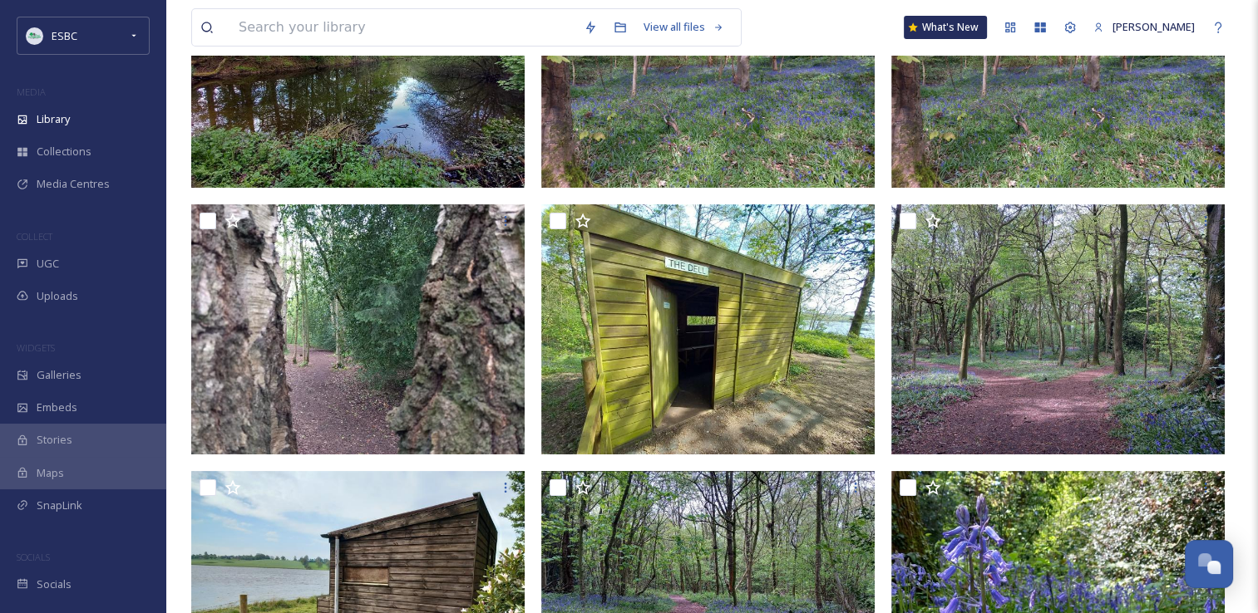
scroll to position [281, 0]
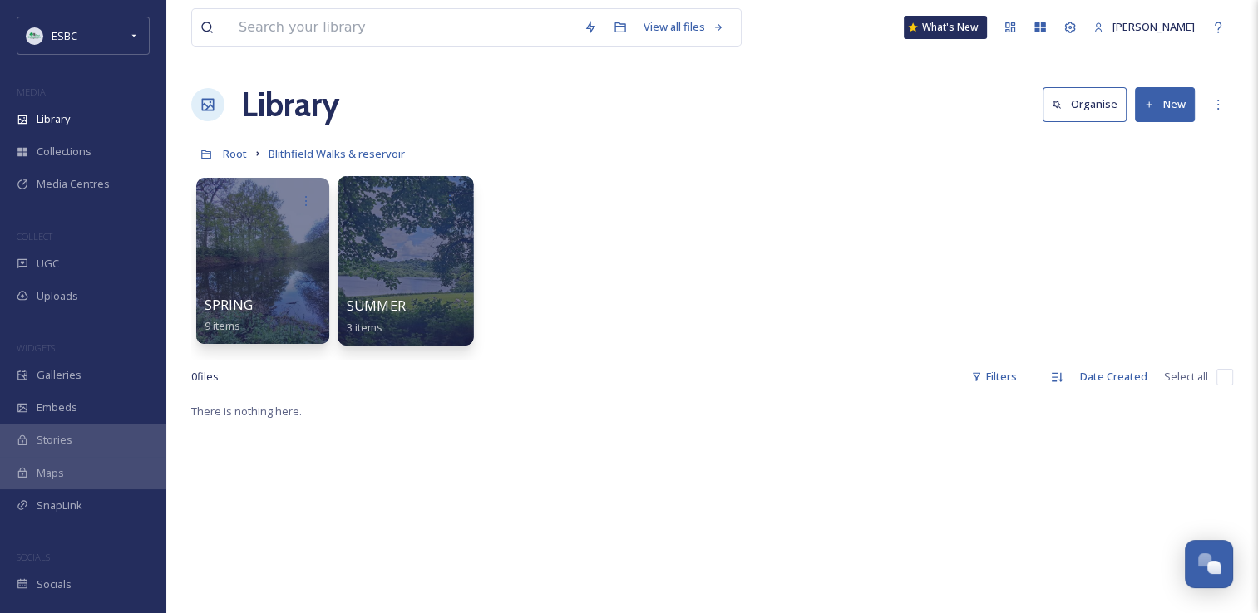
click at [394, 254] on div at bounding box center [404, 261] width 135 height 170
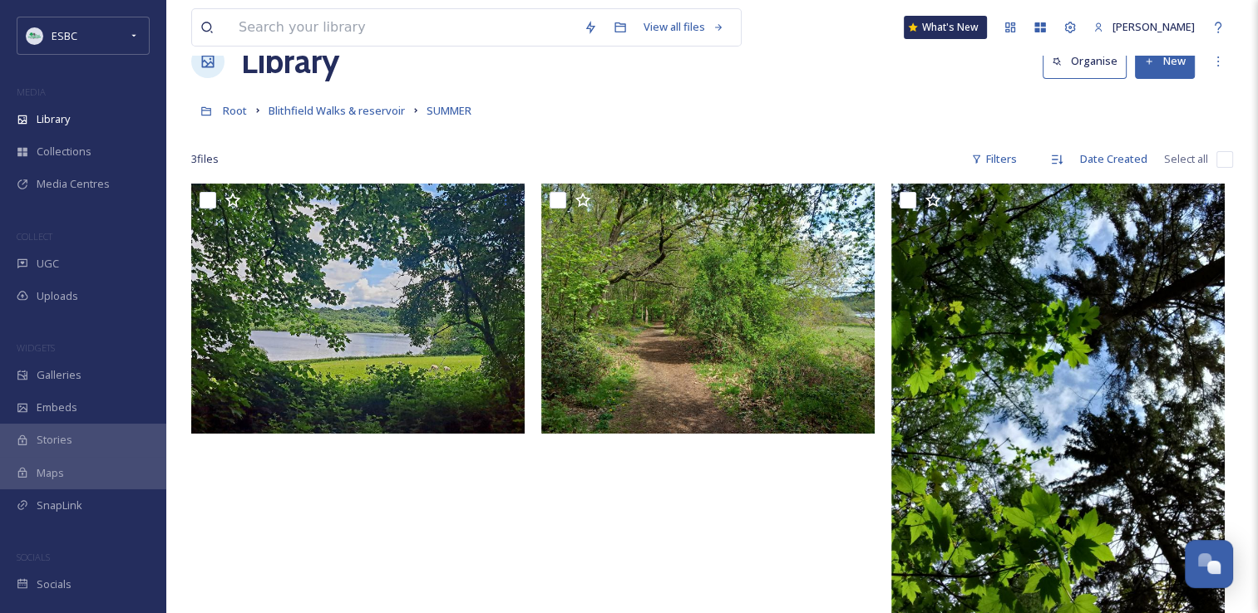
scroll to position [47, 0]
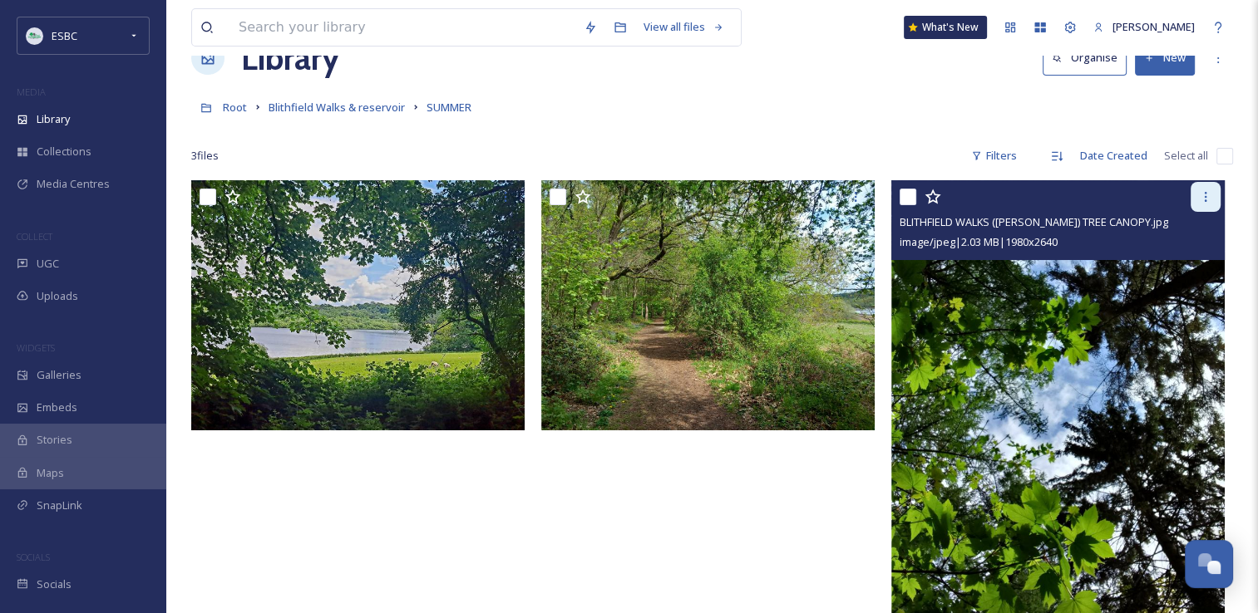
click at [1207, 205] on div at bounding box center [1205, 197] width 30 height 30
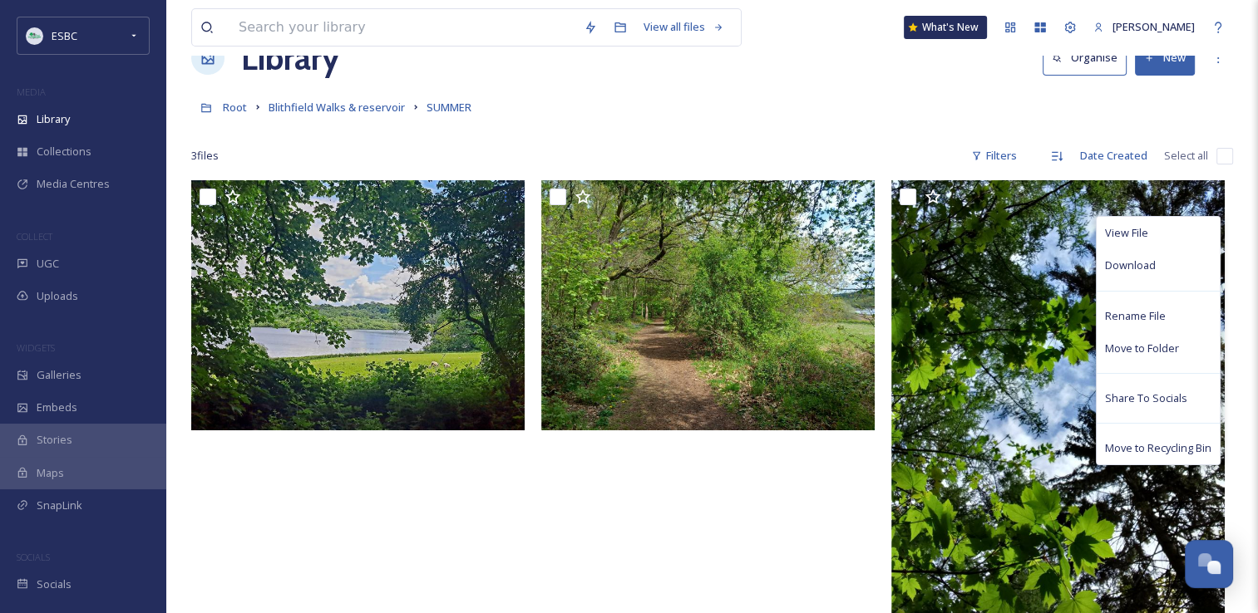
click at [809, 494] on div at bounding box center [712, 406] width 342 height 453
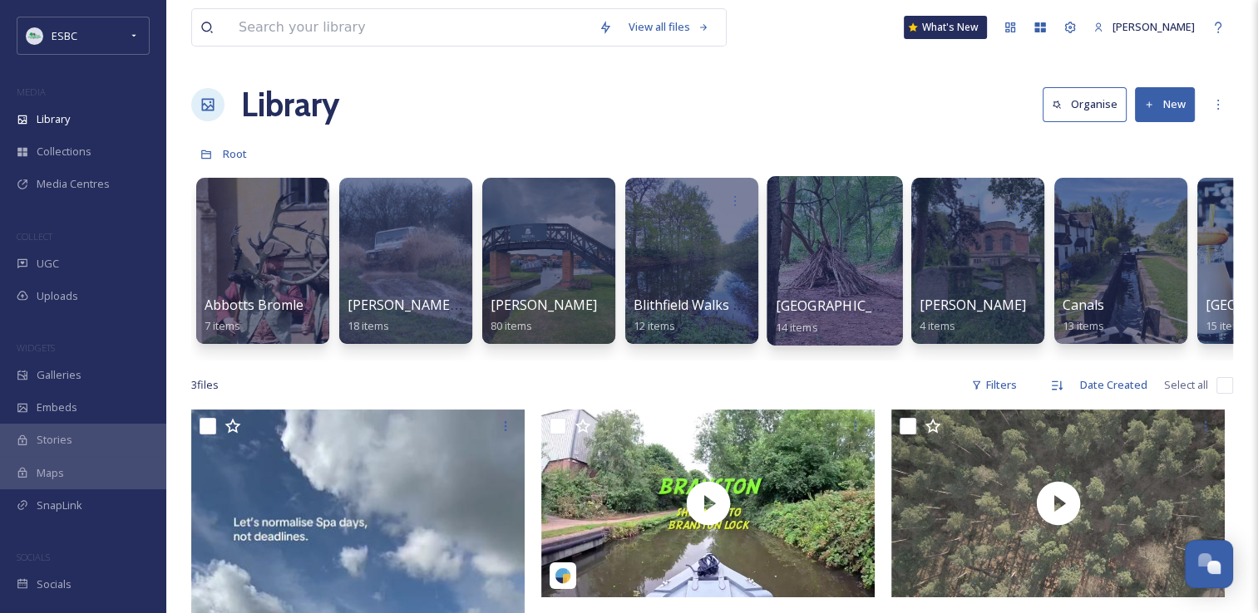
click at [840, 289] on div at bounding box center [833, 261] width 135 height 170
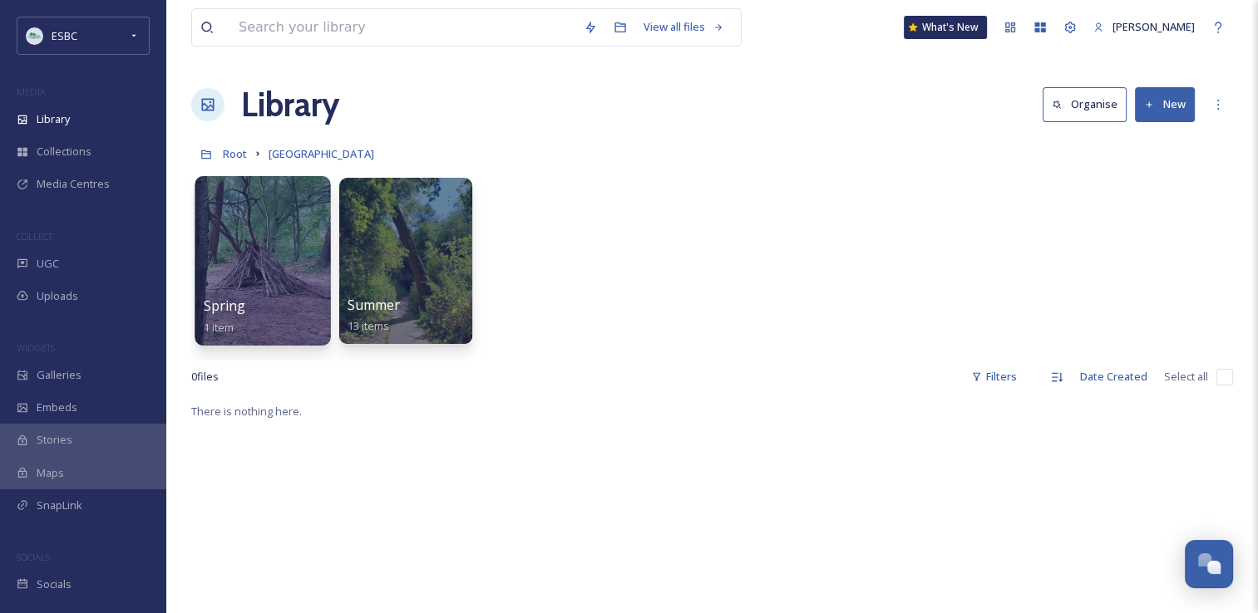
click at [261, 251] on div at bounding box center [261, 261] width 135 height 170
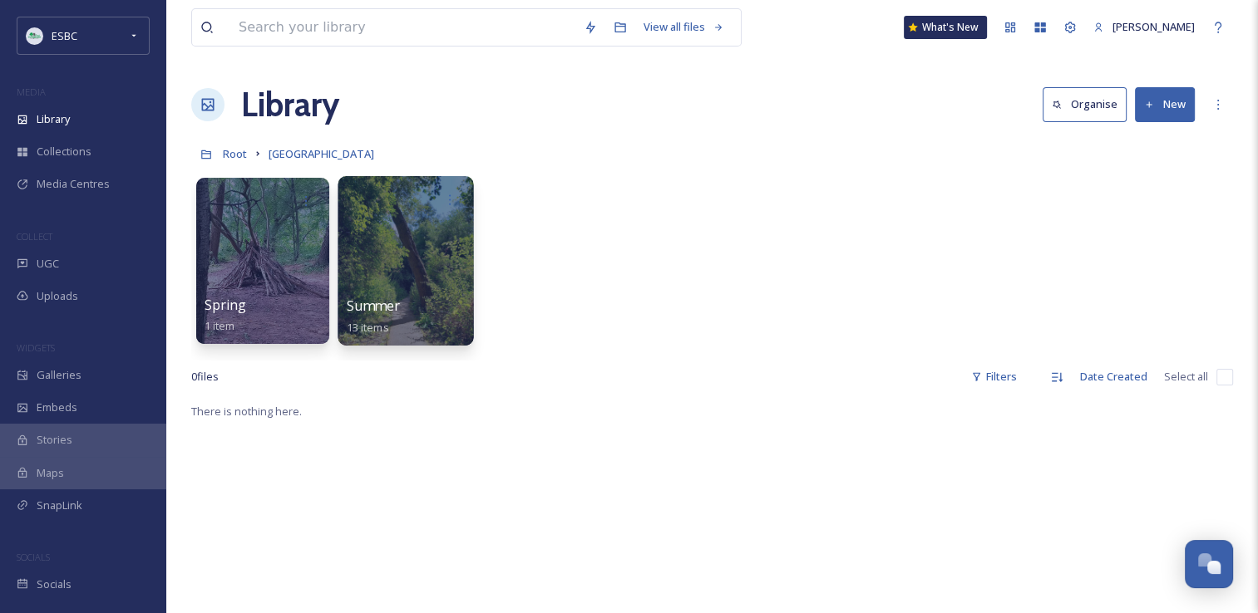
click at [385, 244] on div at bounding box center [404, 261] width 135 height 170
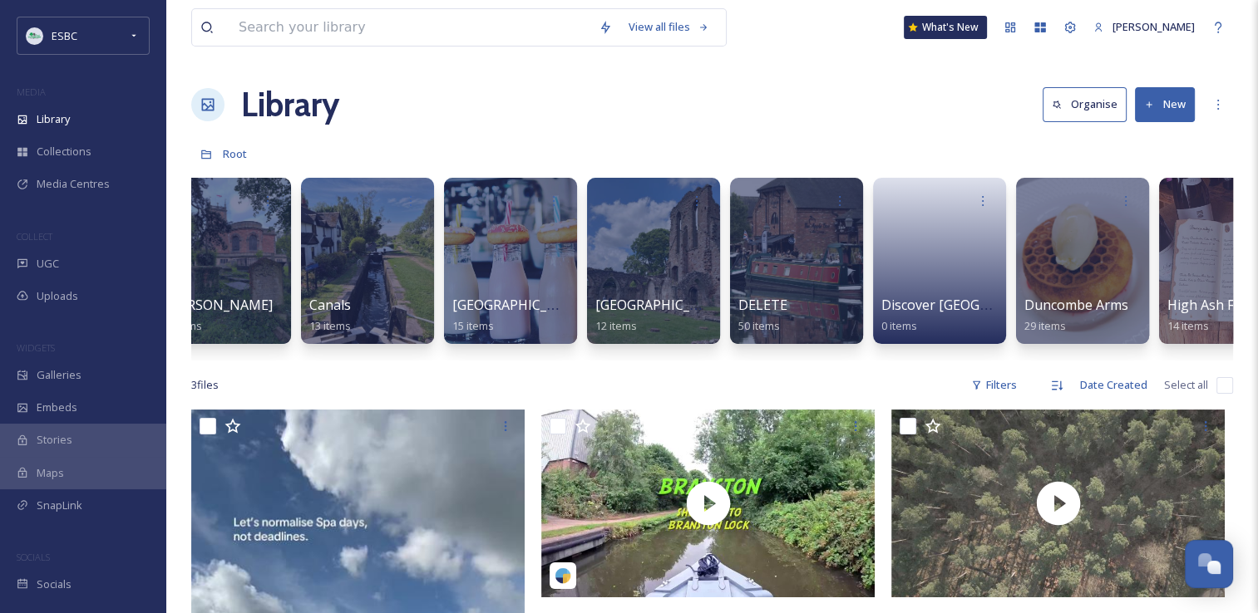
scroll to position [0, 786]
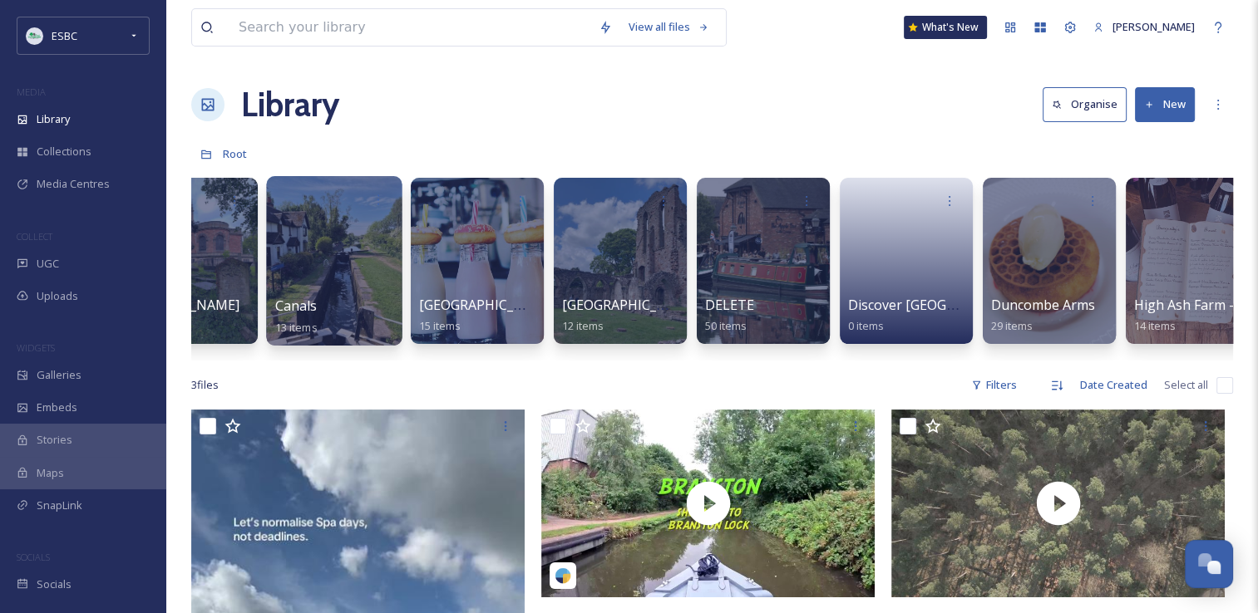
click at [339, 244] on div at bounding box center [333, 261] width 135 height 170
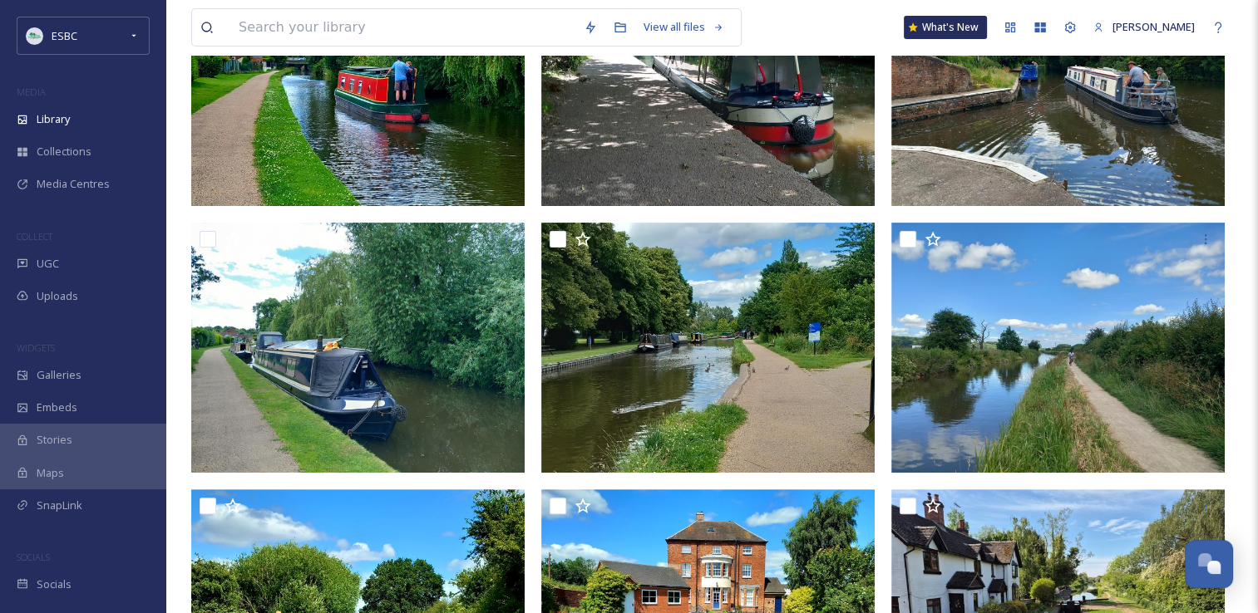
scroll to position [218, 0]
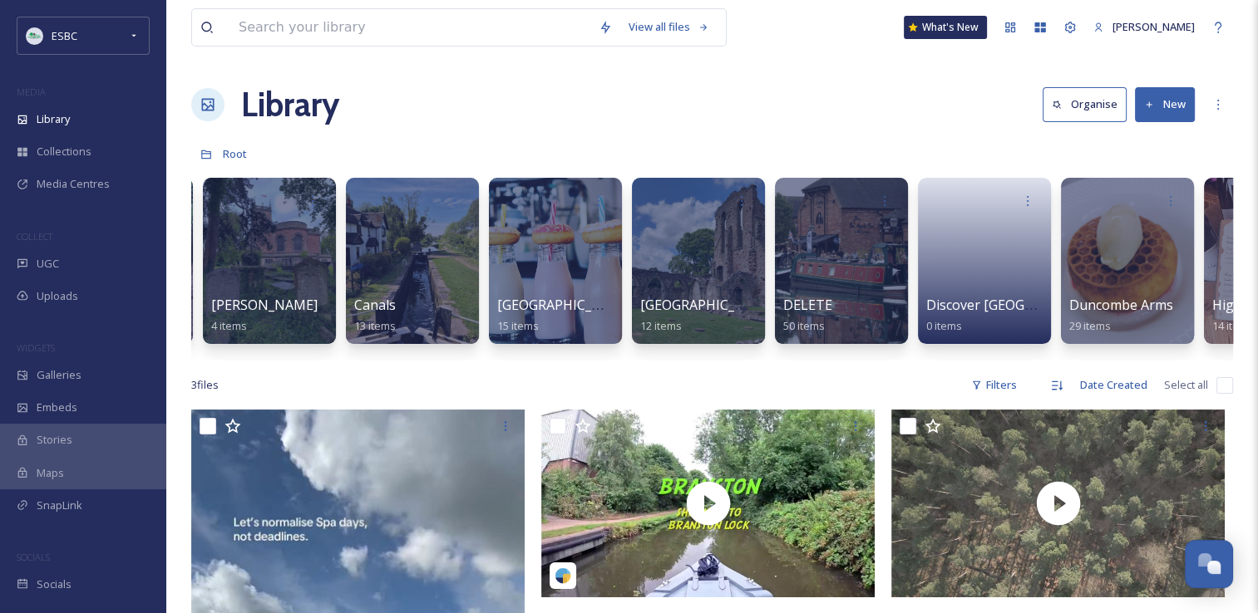
scroll to position [0, 709]
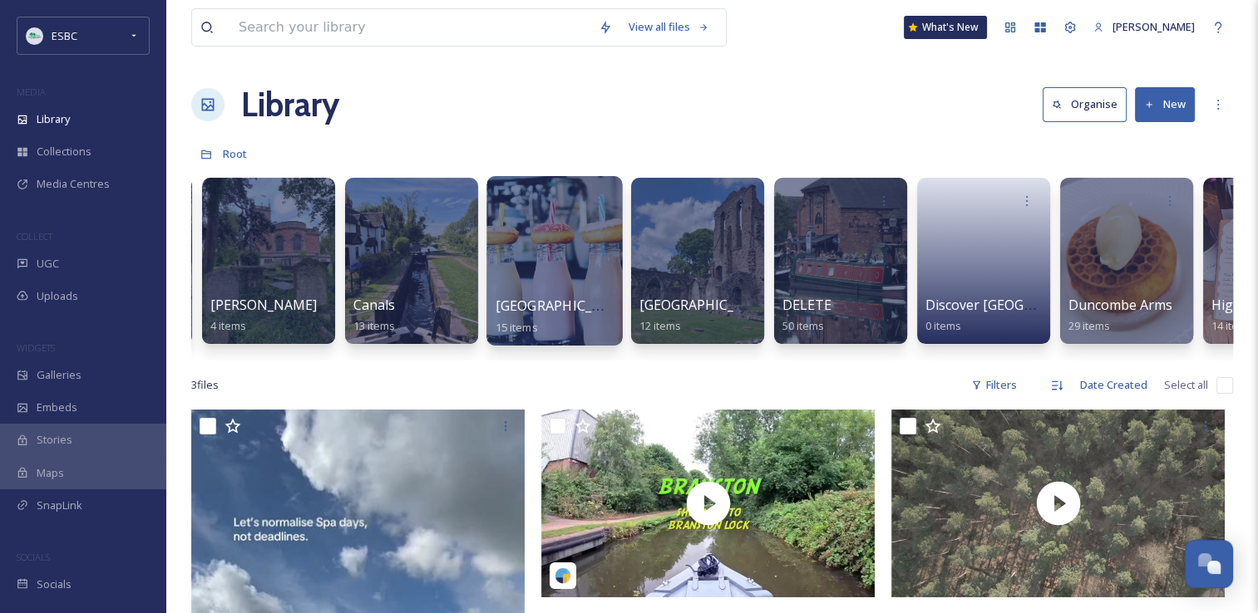
click at [540, 260] on div at bounding box center [553, 261] width 135 height 170
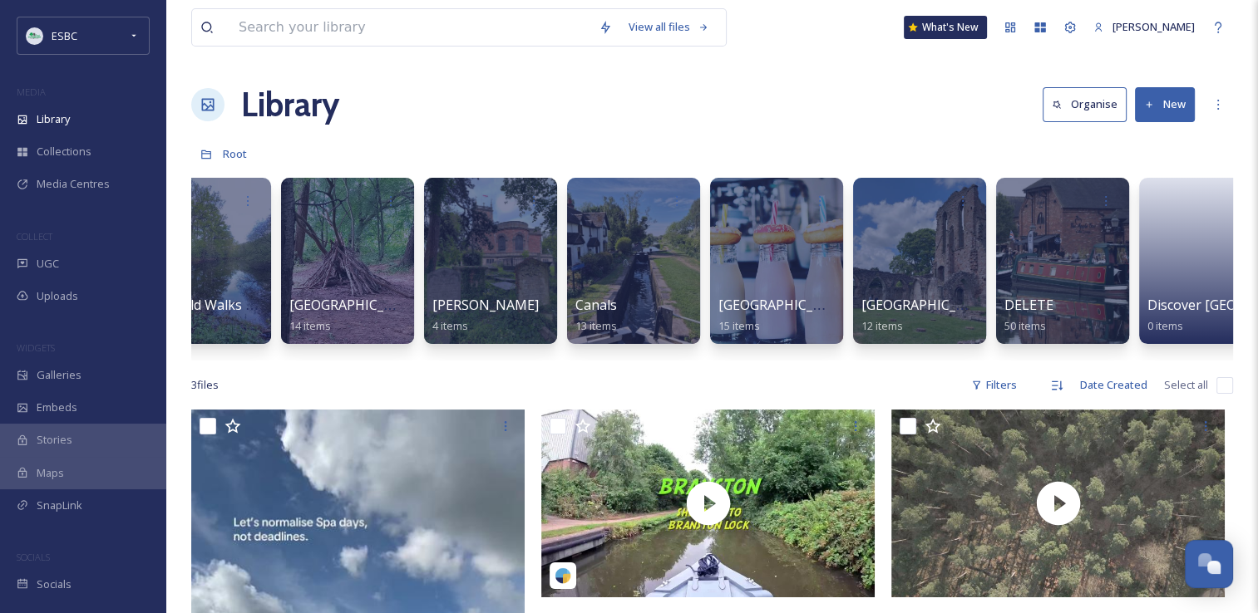
scroll to position [0, 642]
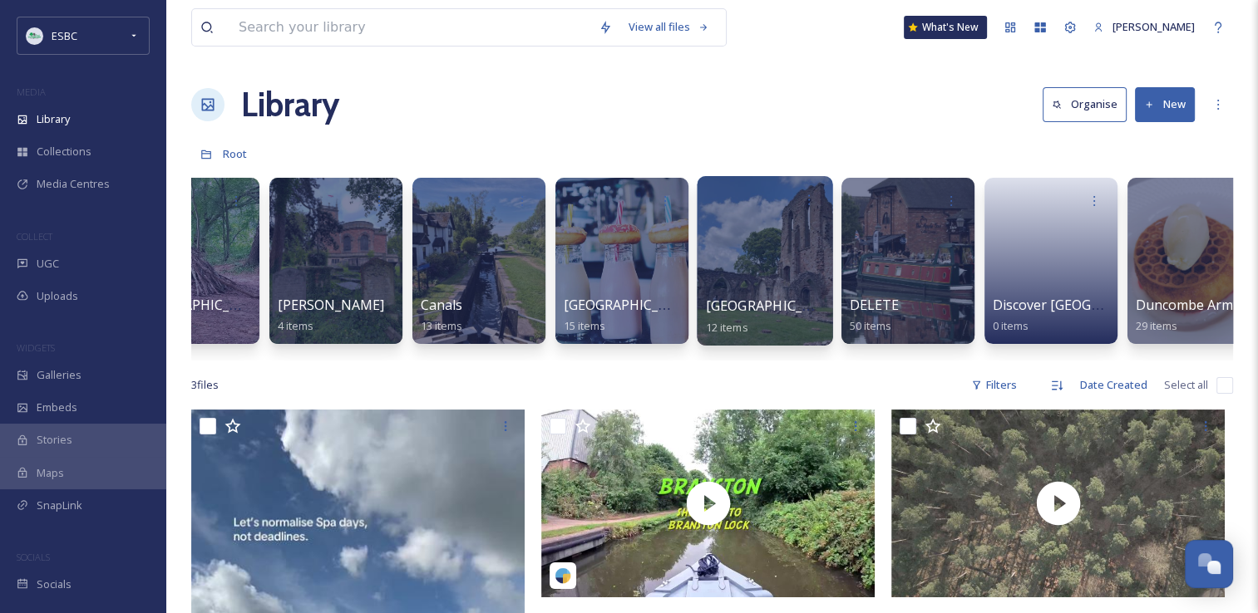
click at [736, 241] on div at bounding box center [764, 261] width 135 height 170
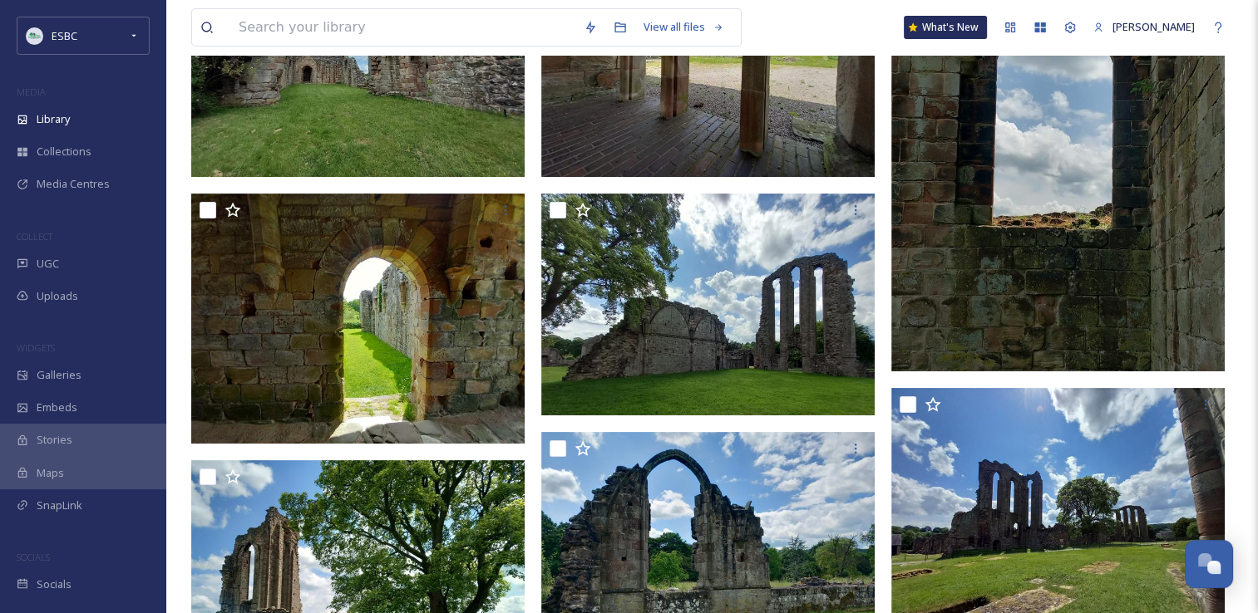
scroll to position [109, 0]
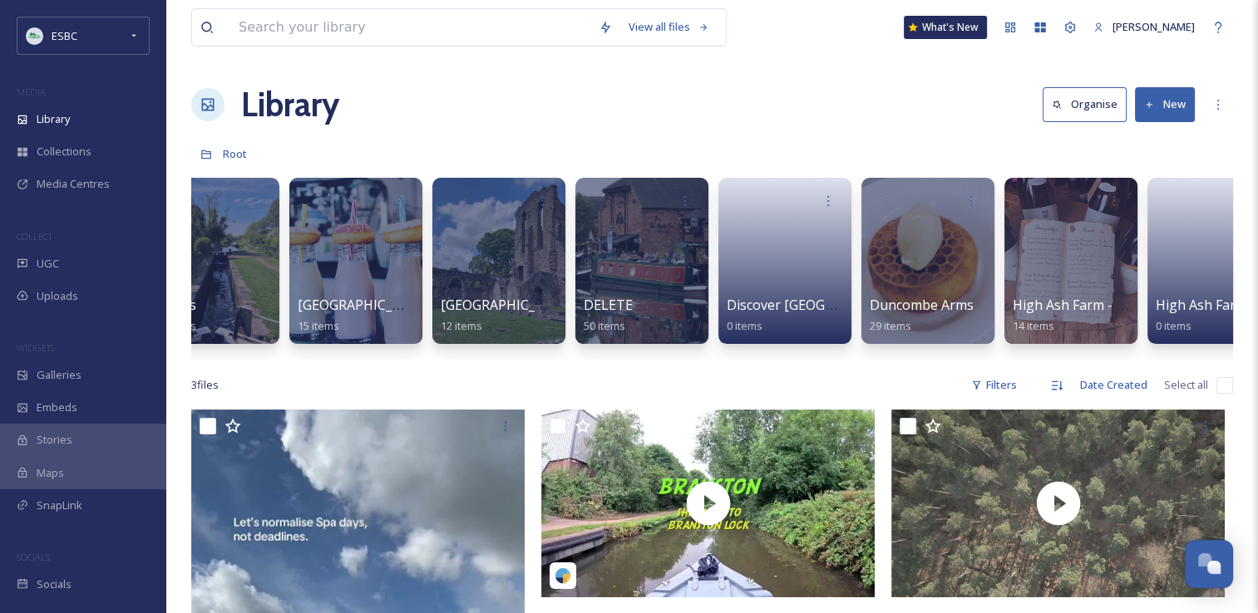
scroll to position [0, 930]
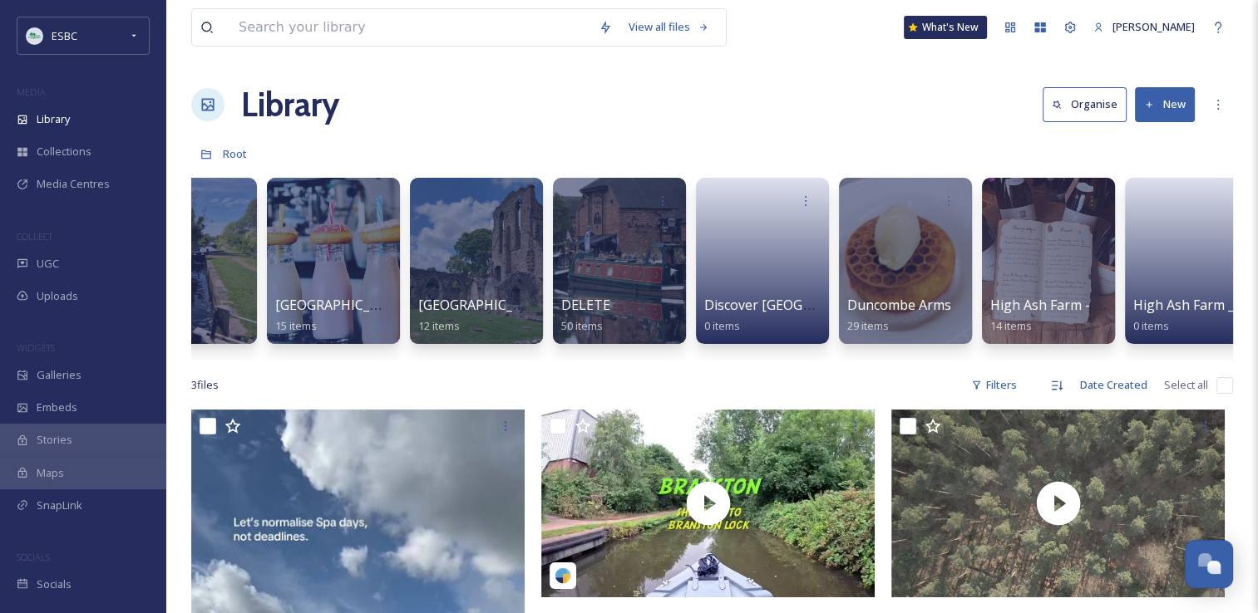
click at [857, 387] on div "3 file s Filters Date Created Select all" at bounding box center [711, 385] width 1041 height 32
click at [910, 268] on div at bounding box center [904, 261] width 135 height 170
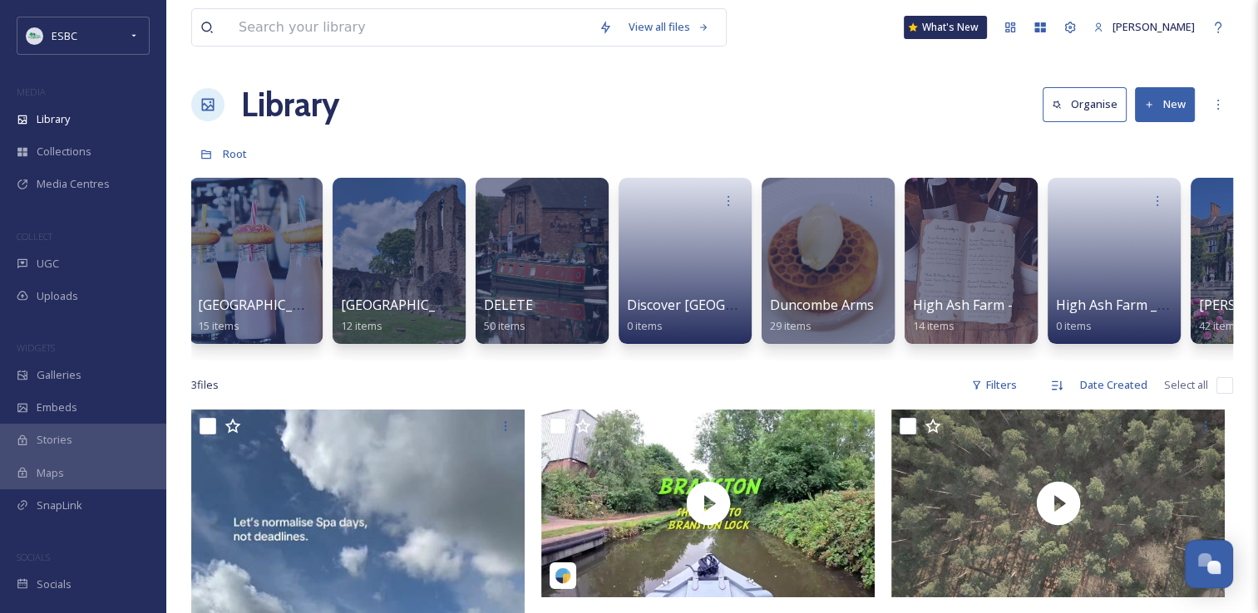
scroll to position [0, 1107]
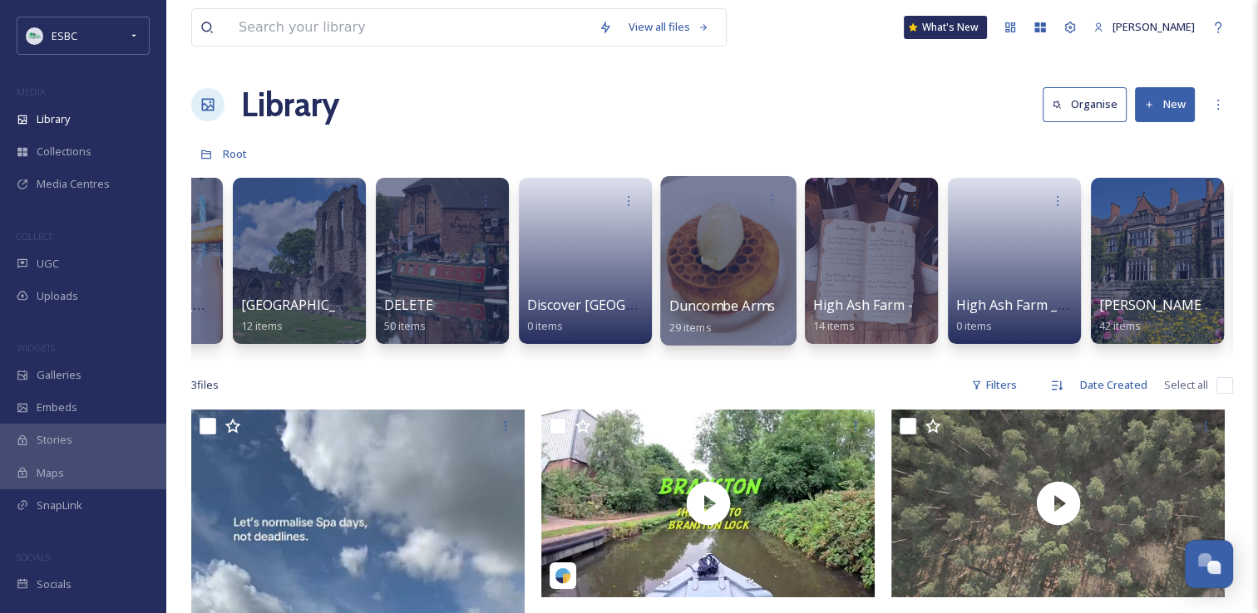
click at [755, 242] on div at bounding box center [727, 261] width 135 height 170
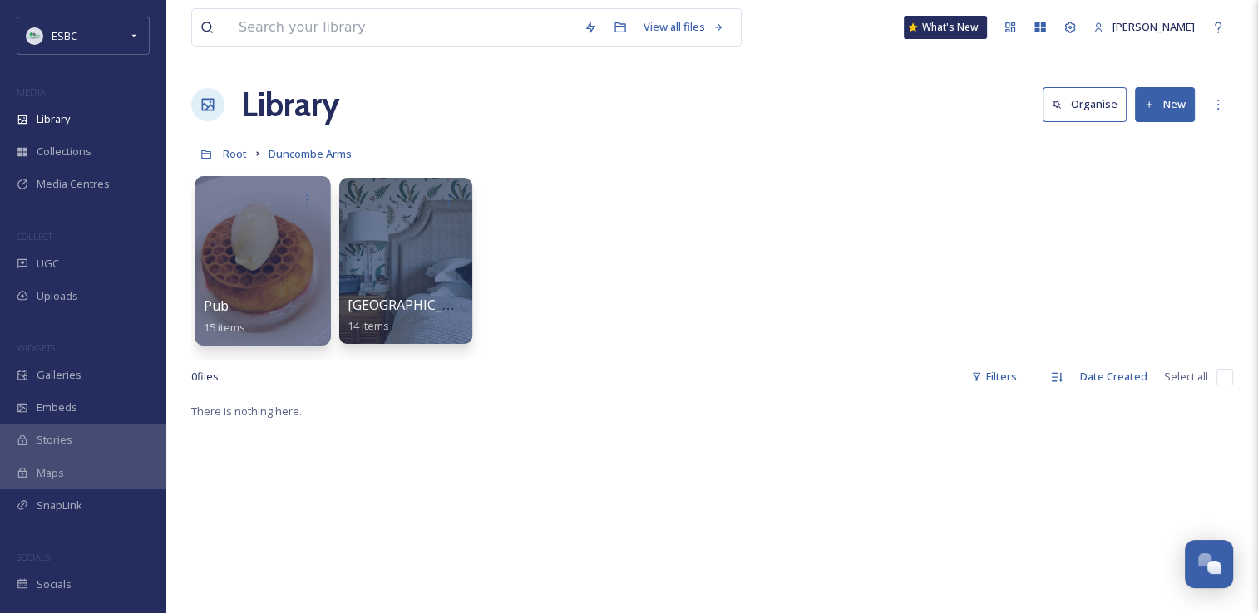
click at [230, 268] on div at bounding box center [261, 261] width 135 height 170
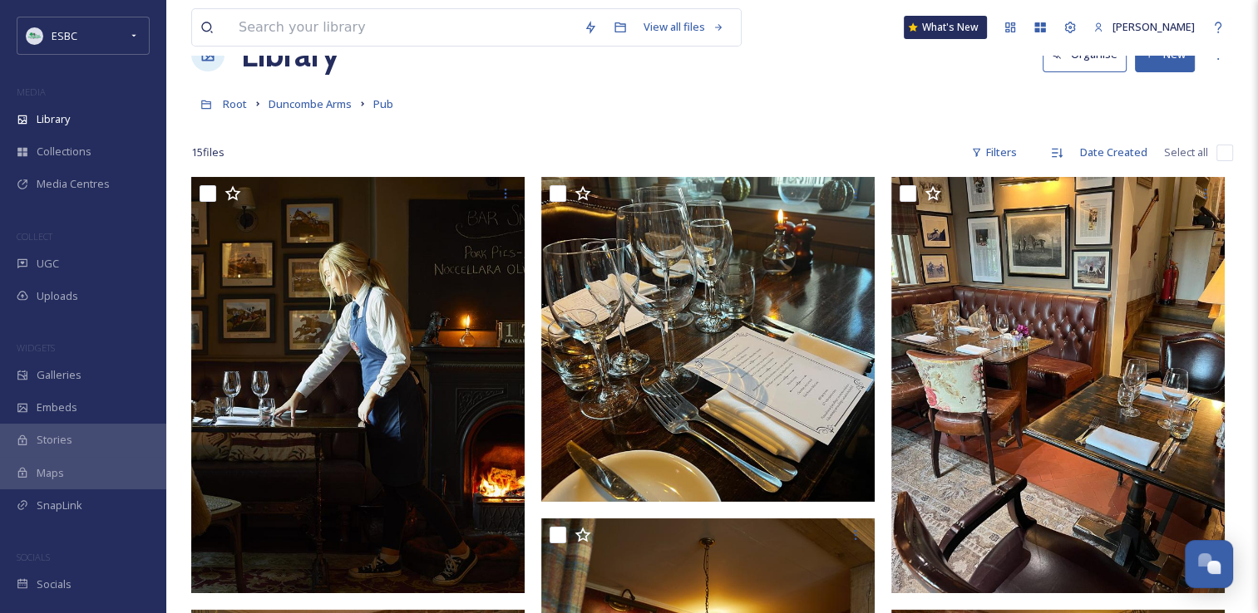
scroll to position [22, 0]
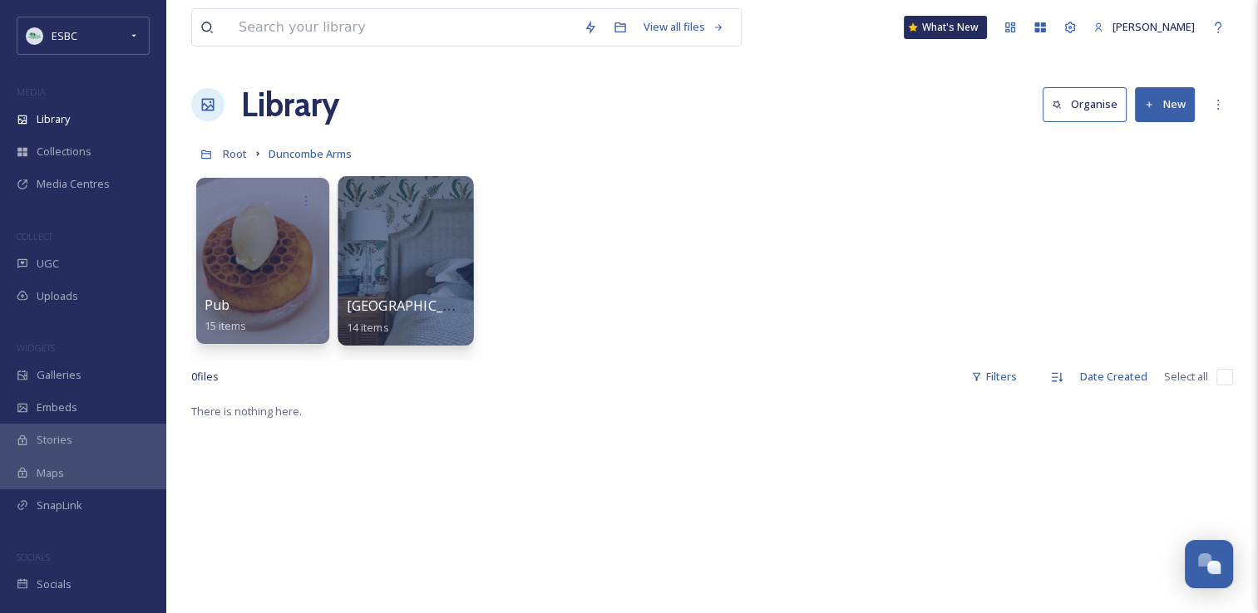
click at [418, 270] on div at bounding box center [404, 261] width 135 height 170
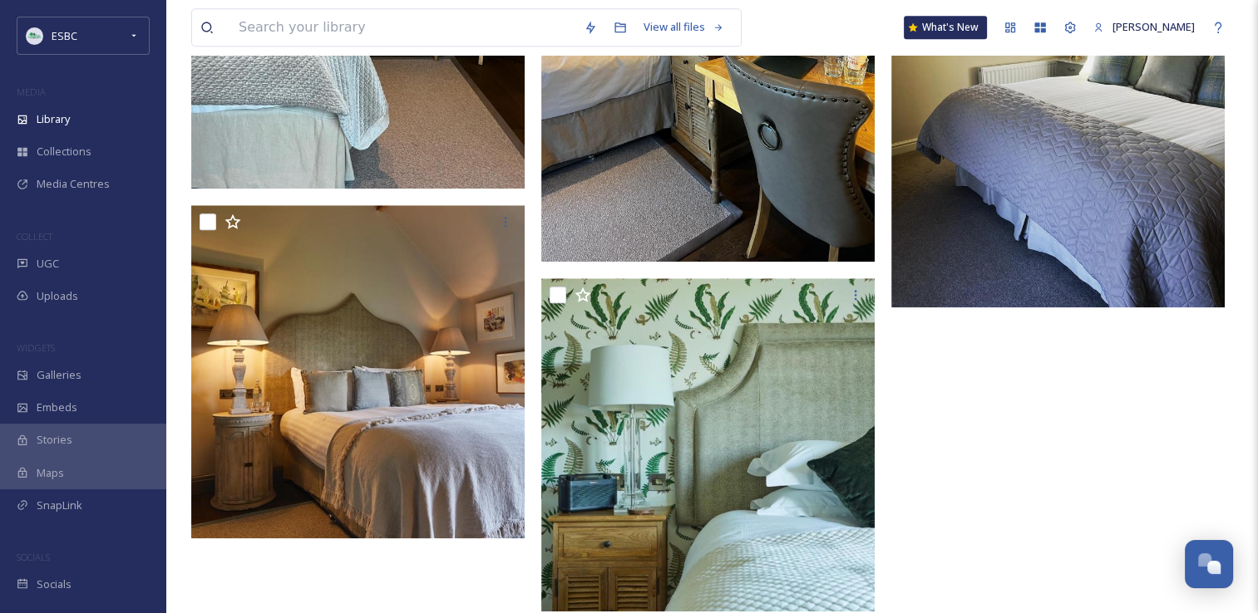
scroll to position [1644, 0]
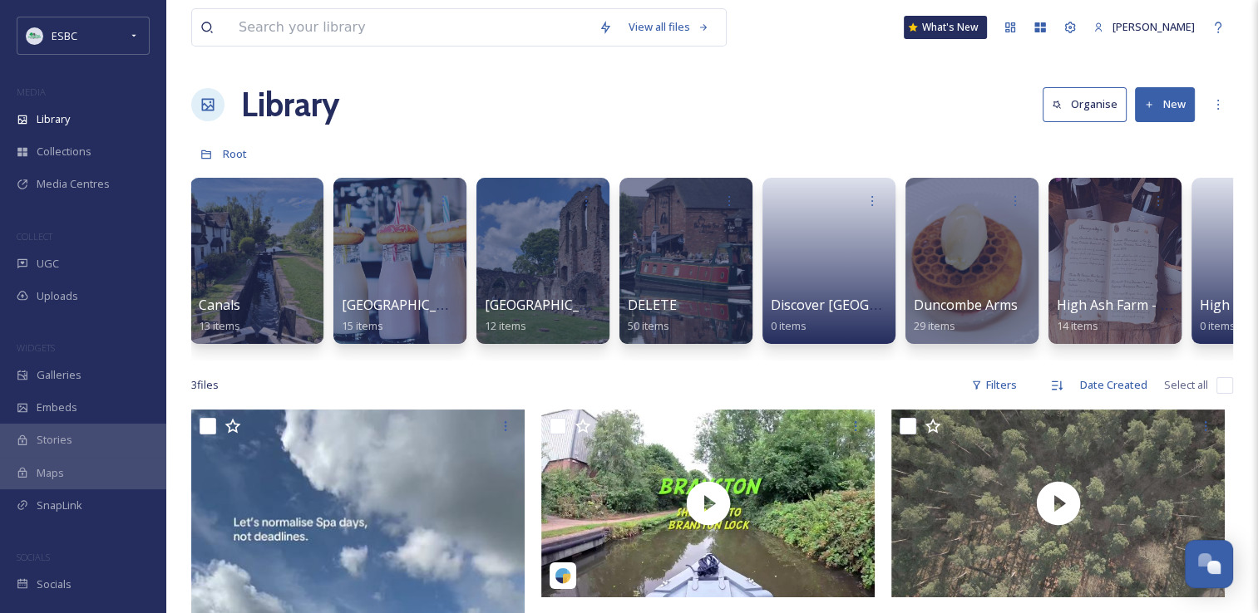
scroll to position [0, 918]
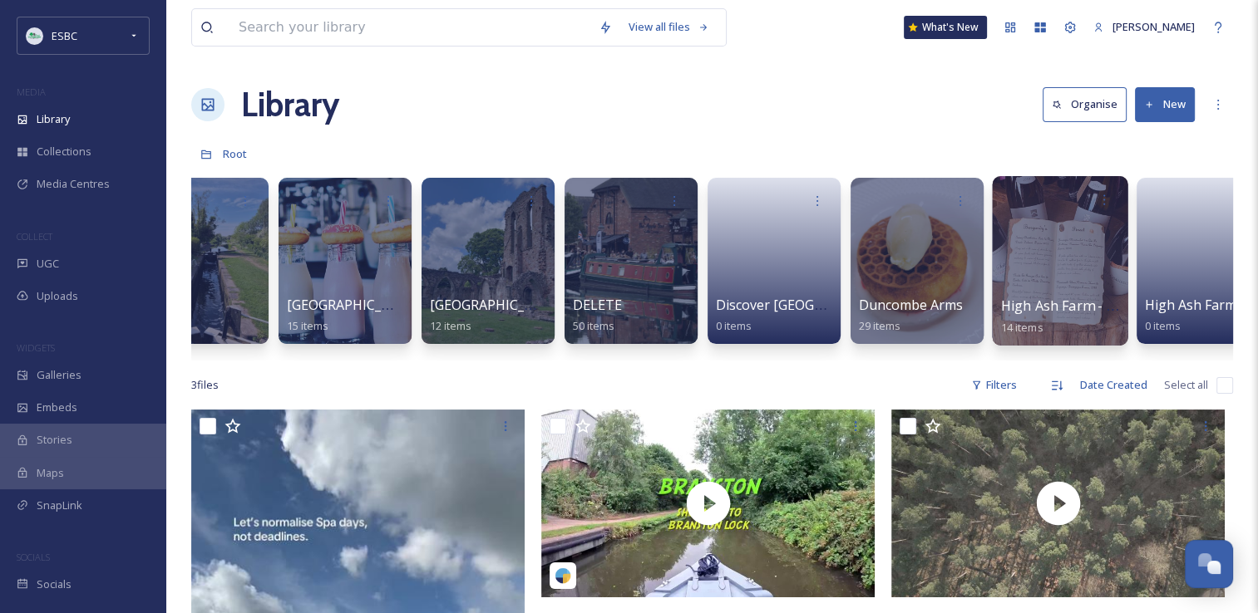
click at [1037, 283] on div at bounding box center [1059, 261] width 135 height 170
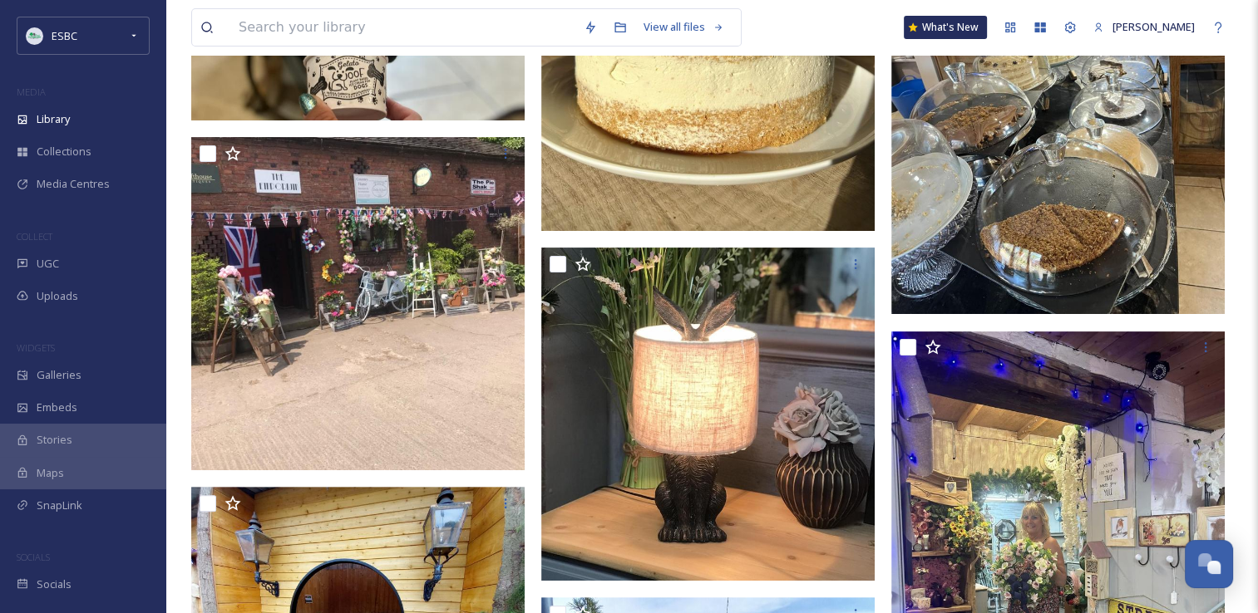
scroll to position [323, 0]
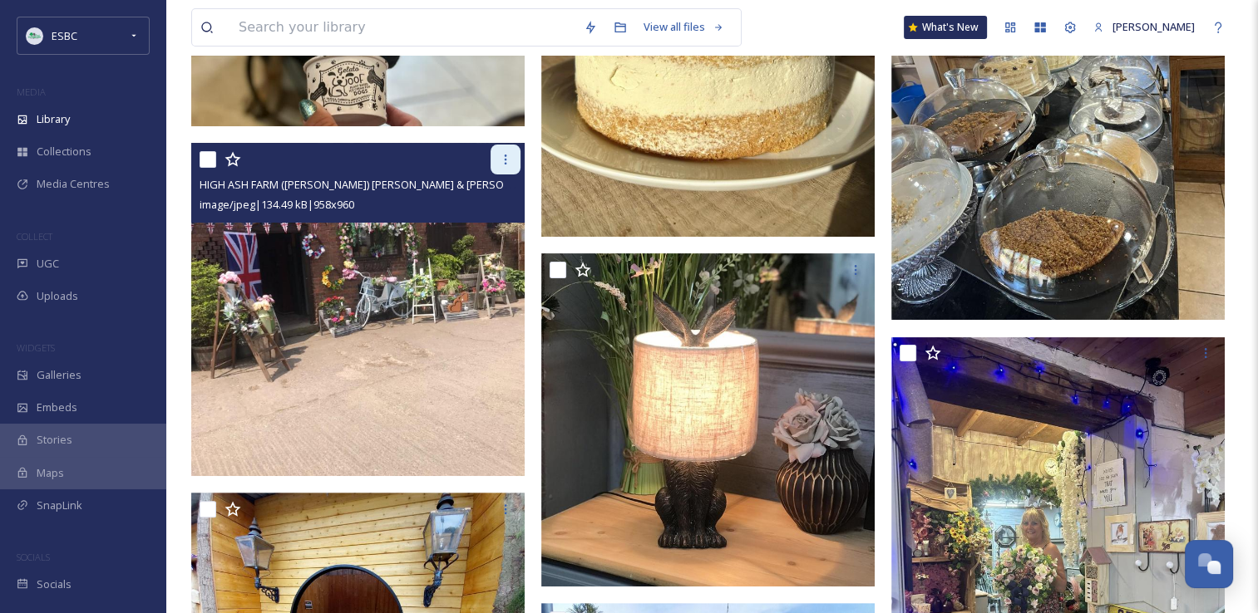
click at [504, 155] on icon at bounding box center [505, 159] width 13 height 13
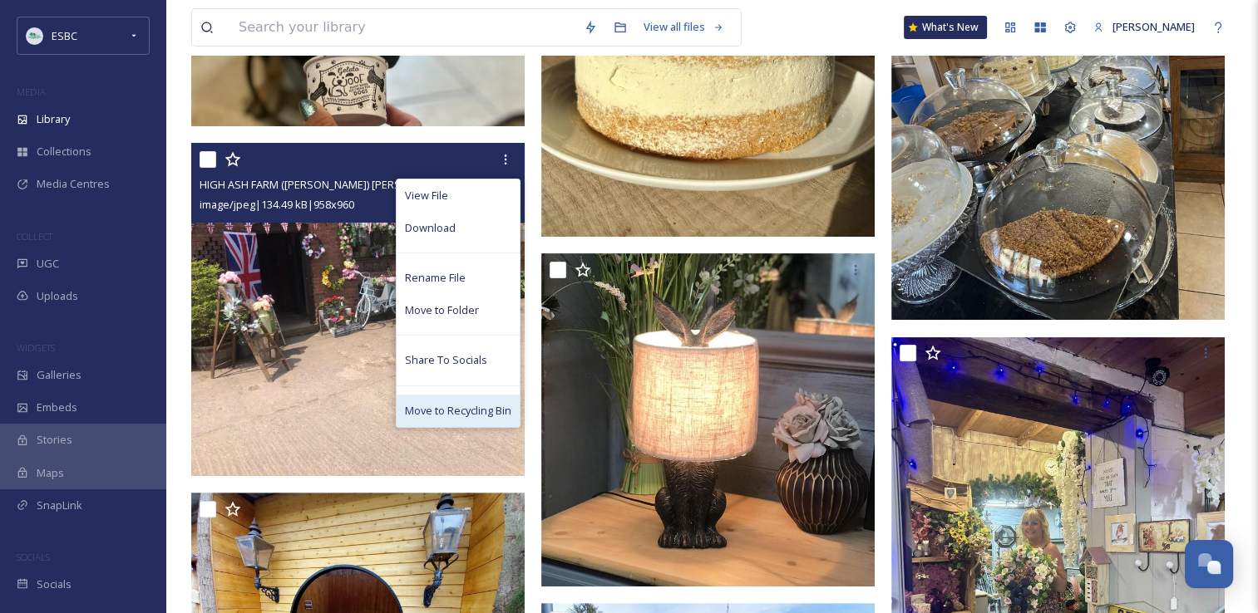
click at [422, 411] on span "Move to Recycling Bin" at bounding box center [458, 411] width 106 height 16
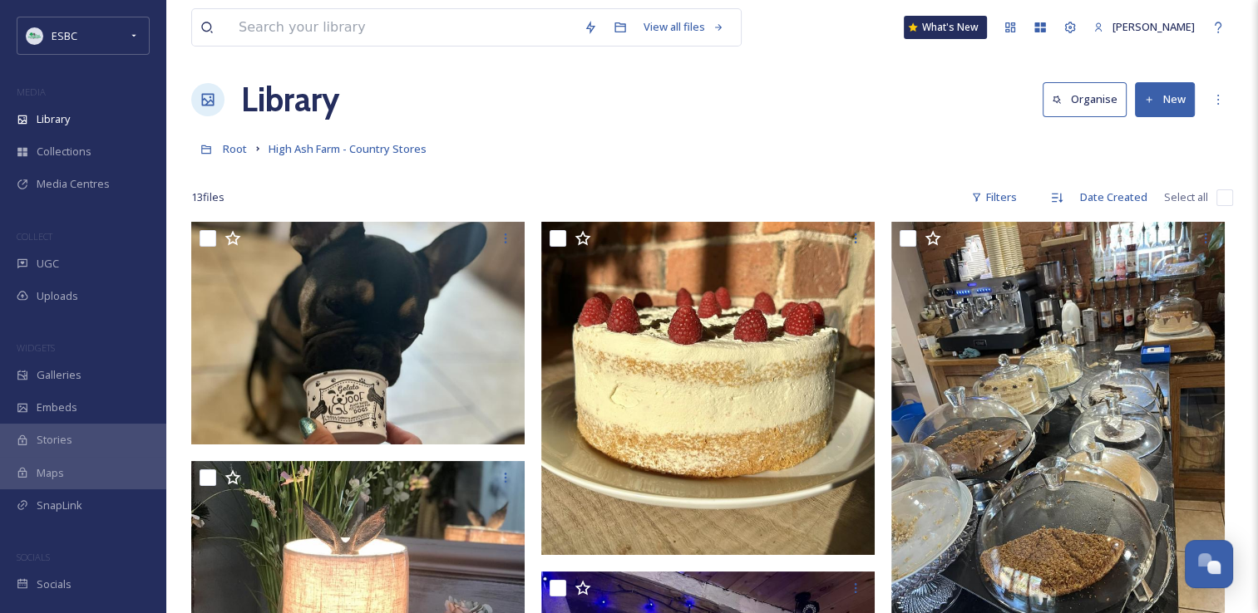
scroll to position [0, 0]
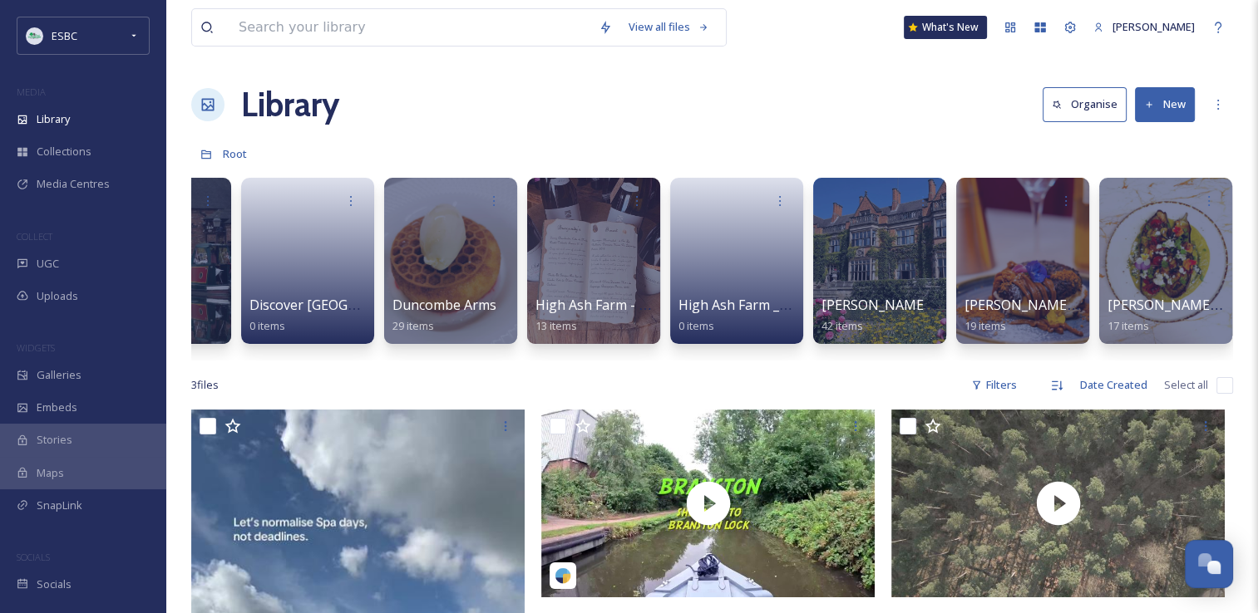
scroll to position [0, 1450]
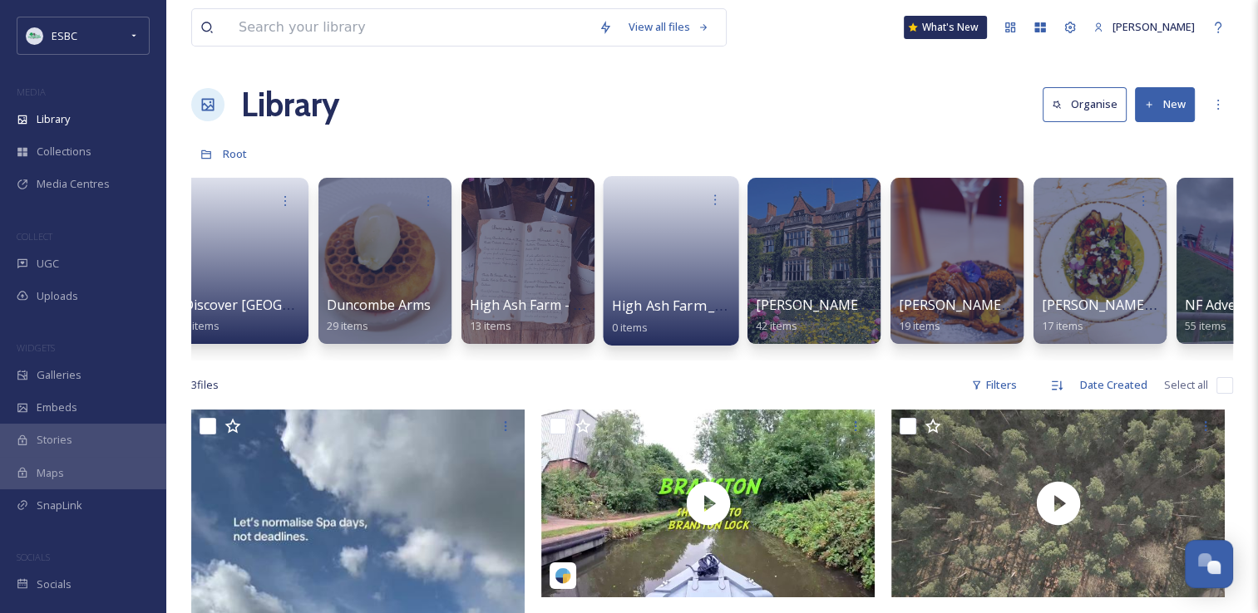
click at [704, 230] on link at bounding box center [671, 255] width 119 height 81
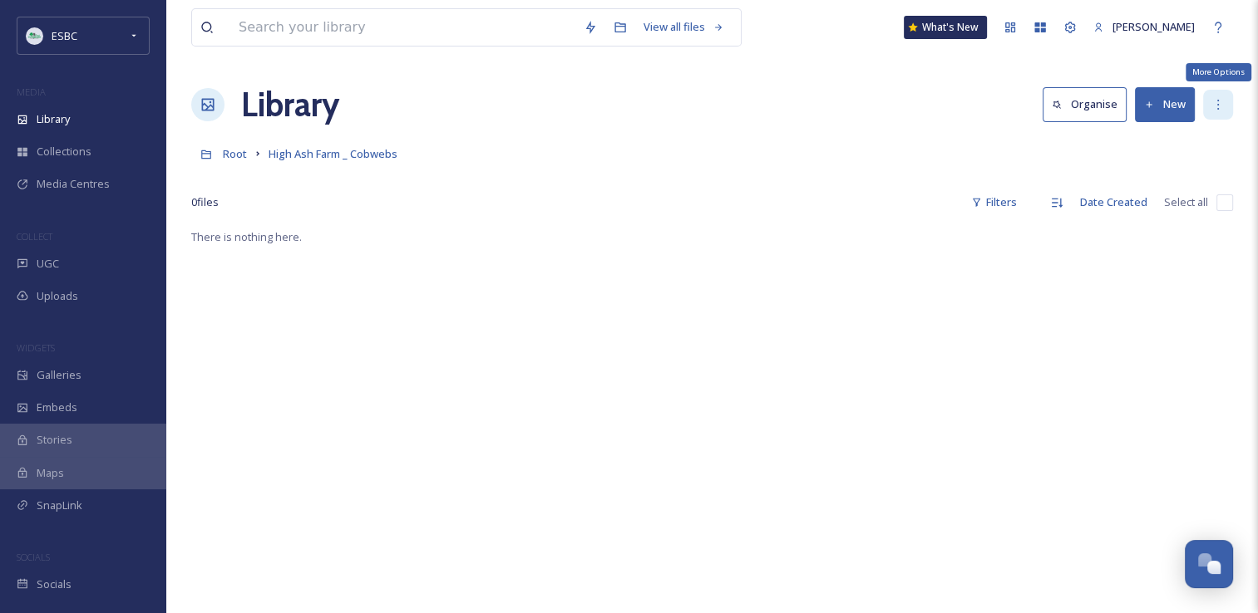
click at [1224, 103] on div "More Options" at bounding box center [1218, 105] width 30 height 30
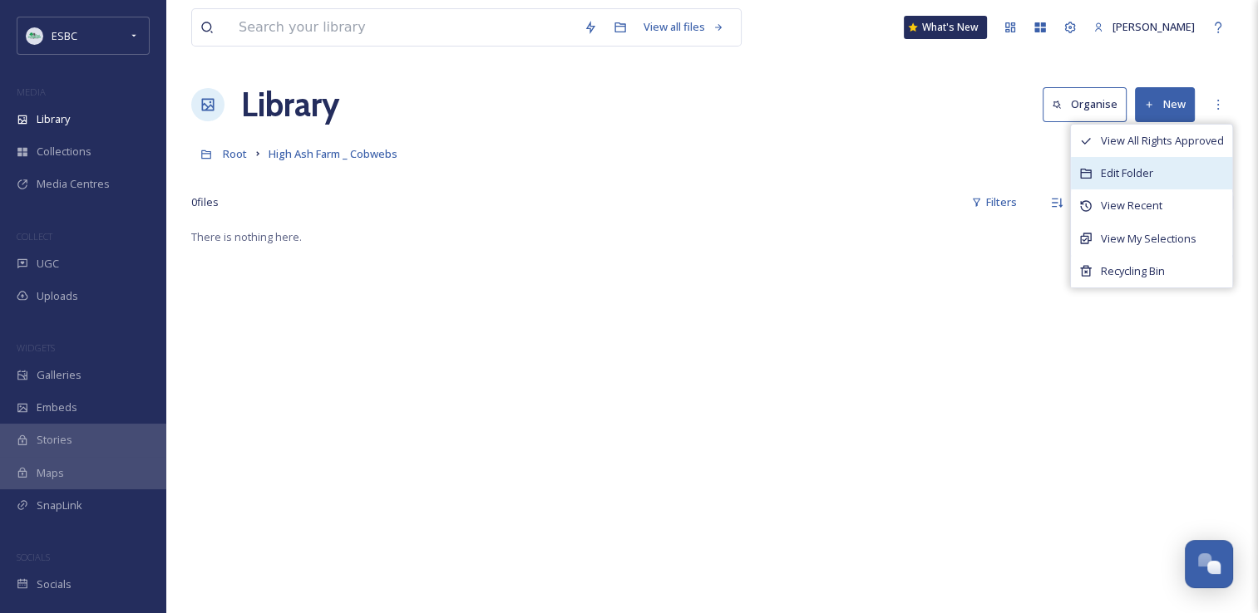
click at [1127, 179] on span "Edit Folder" at bounding box center [1126, 173] width 52 height 16
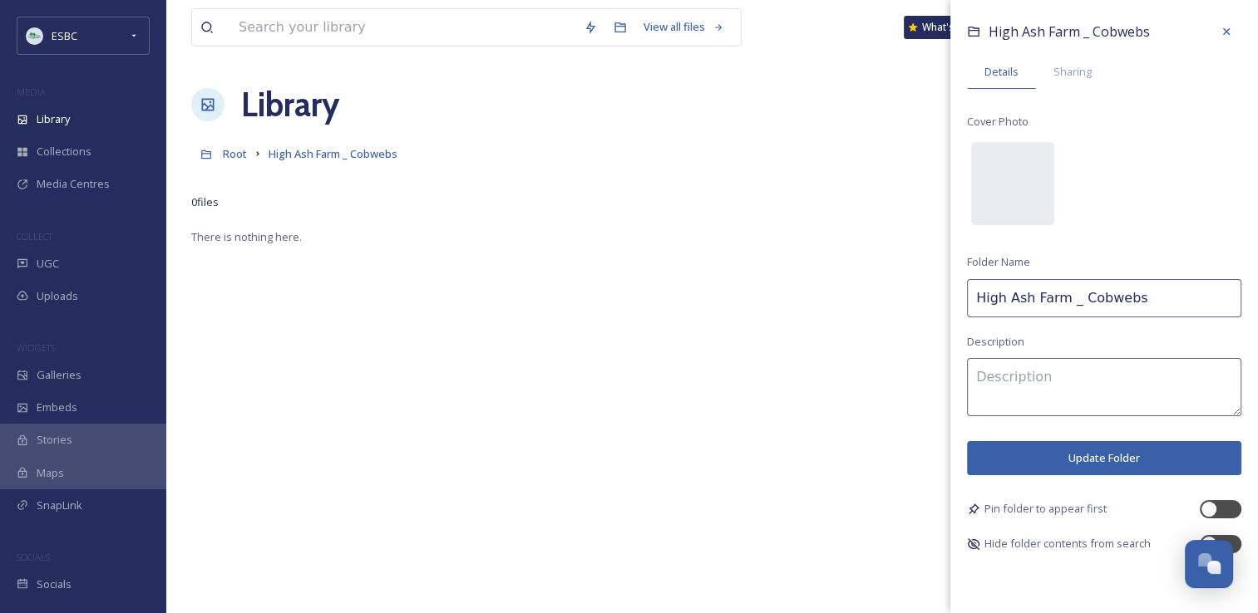
drag, startPoint x: 1139, startPoint y: 308, endPoint x: 875, endPoint y: 300, distance: 263.6
click at [875, 300] on div "View all files What's New [PERSON_NAME] Library Organise New Root High Ash Farm…" at bounding box center [711, 420] width 1091 height 840
click at [1003, 301] on input "delet 2" at bounding box center [1104, 298] width 274 height 38
type input "delete 2"
click at [1075, 448] on button "Update Folder" at bounding box center [1104, 458] width 274 height 34
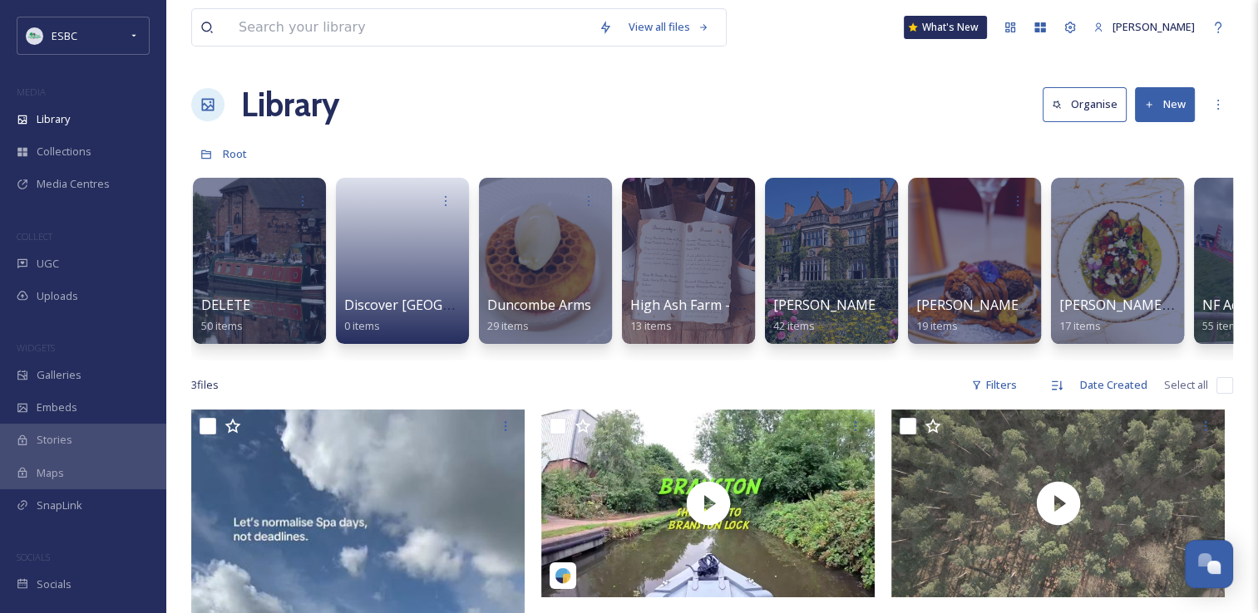
scroll to position [0, 1297]
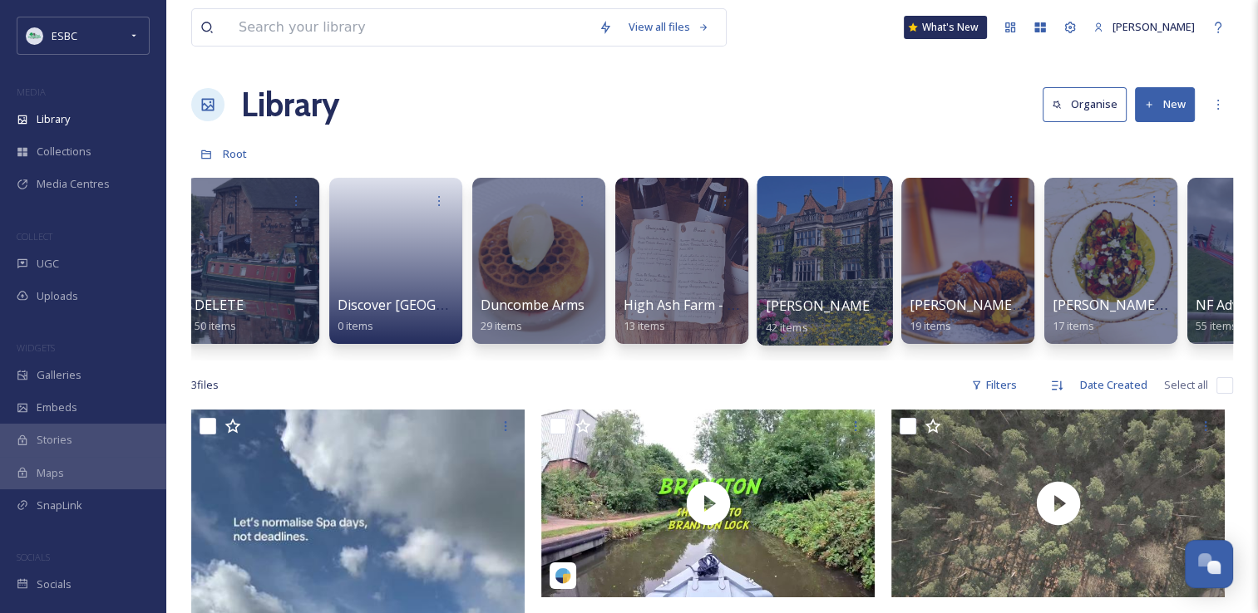
click at [834, 264] on div at bounding box center [823, 261] width 135 height 170
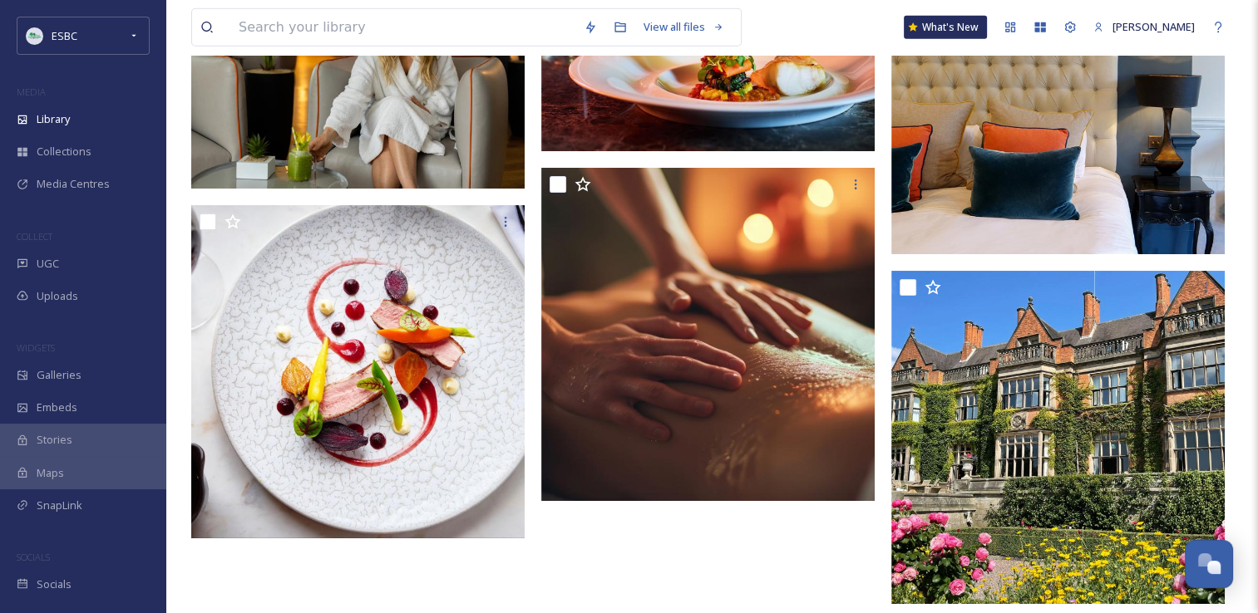
scroll to position [4312, 0]
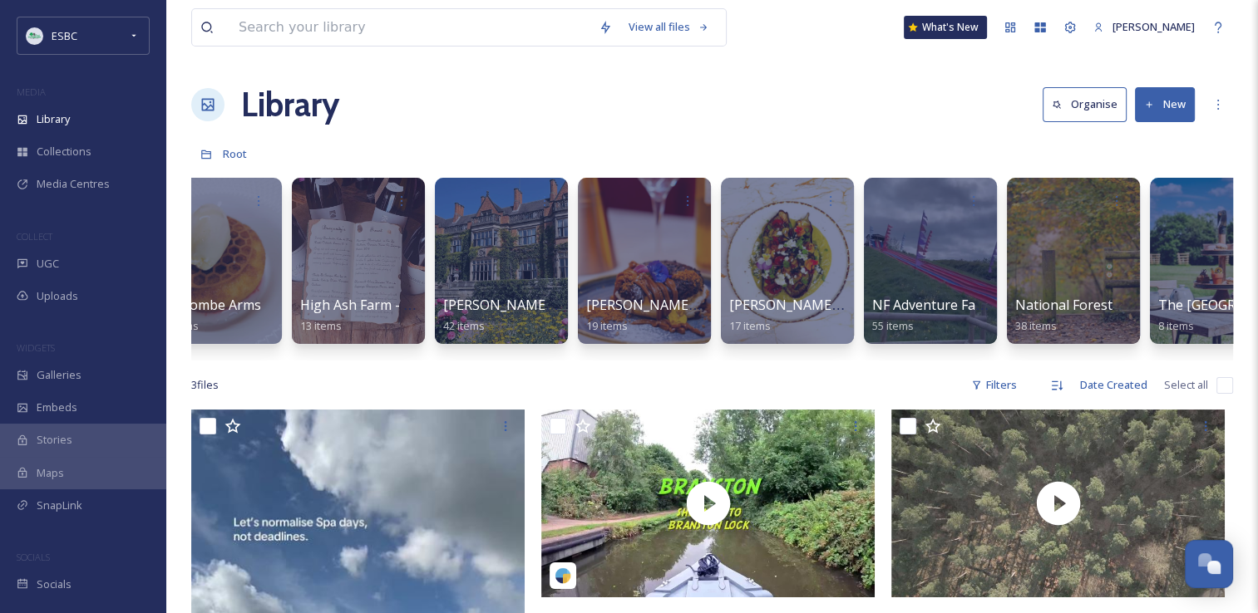
scroll to position [0, 1661]
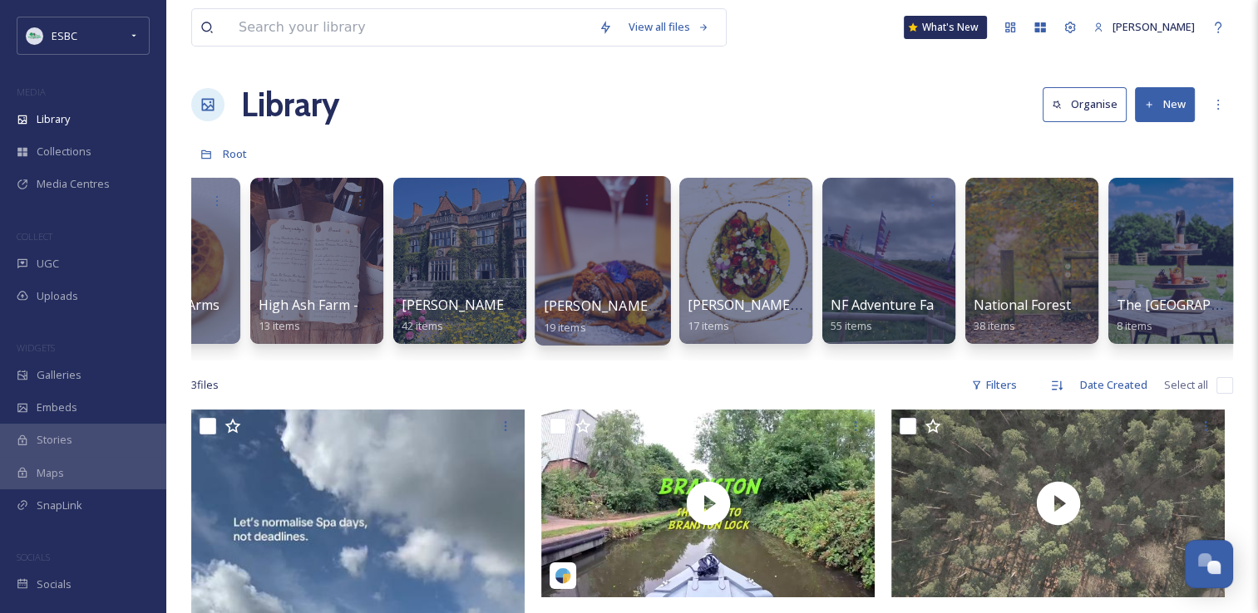
click at [628, 254] on div at bounding box center [601, 261] width 135 height 170
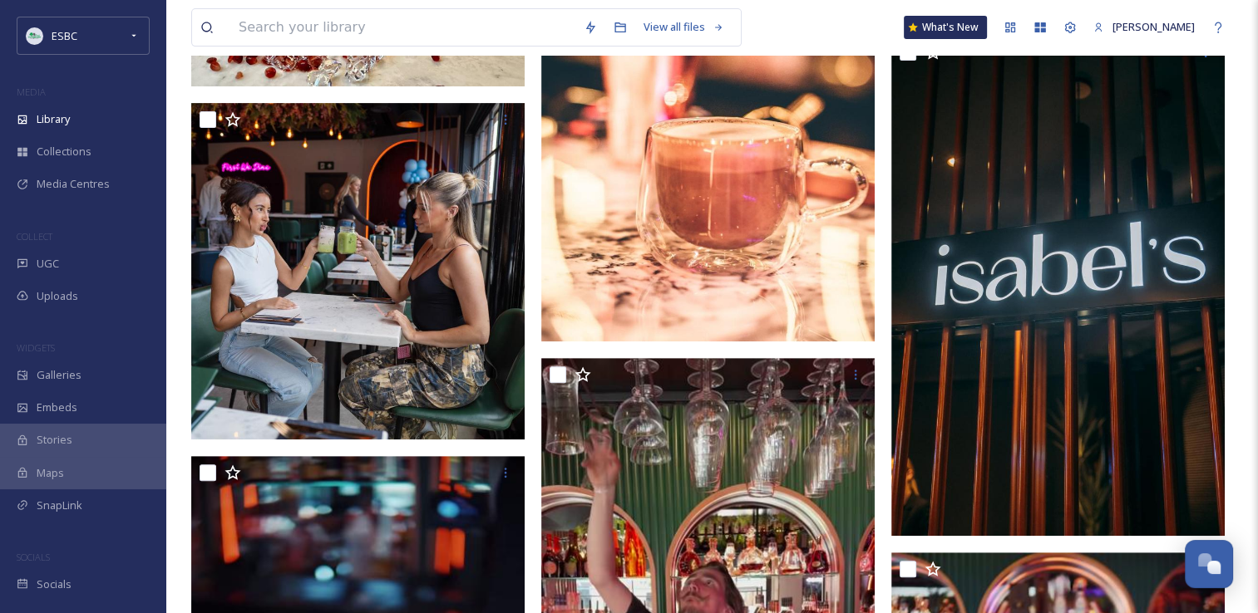
scroll to position [459, 0]
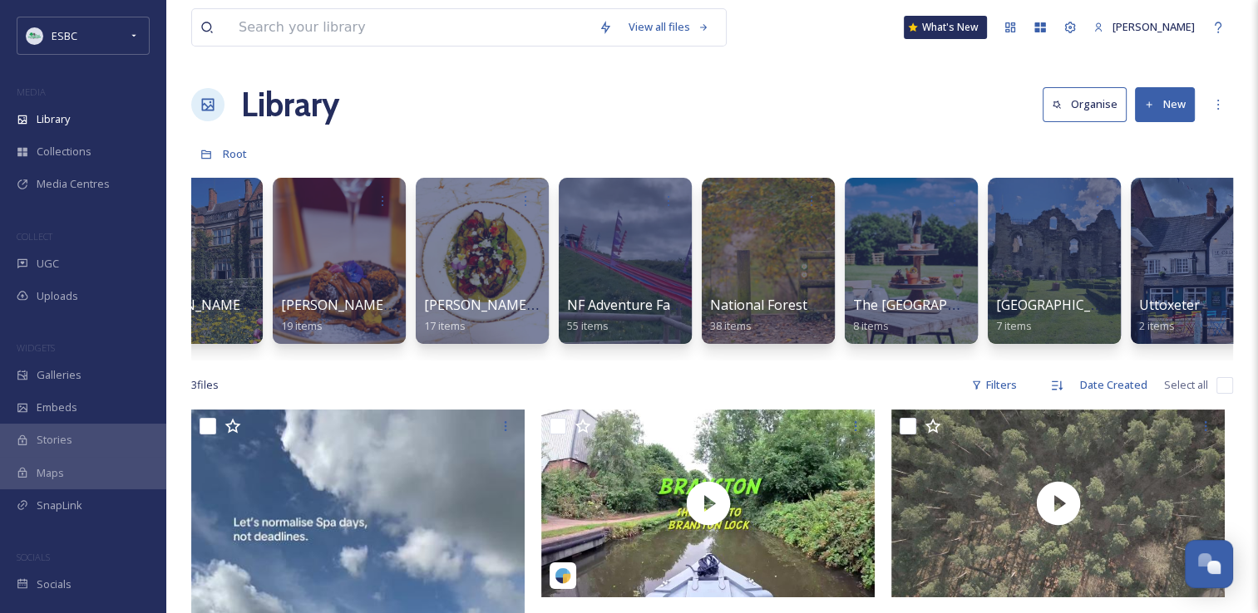
scroll to position [0, 1930]
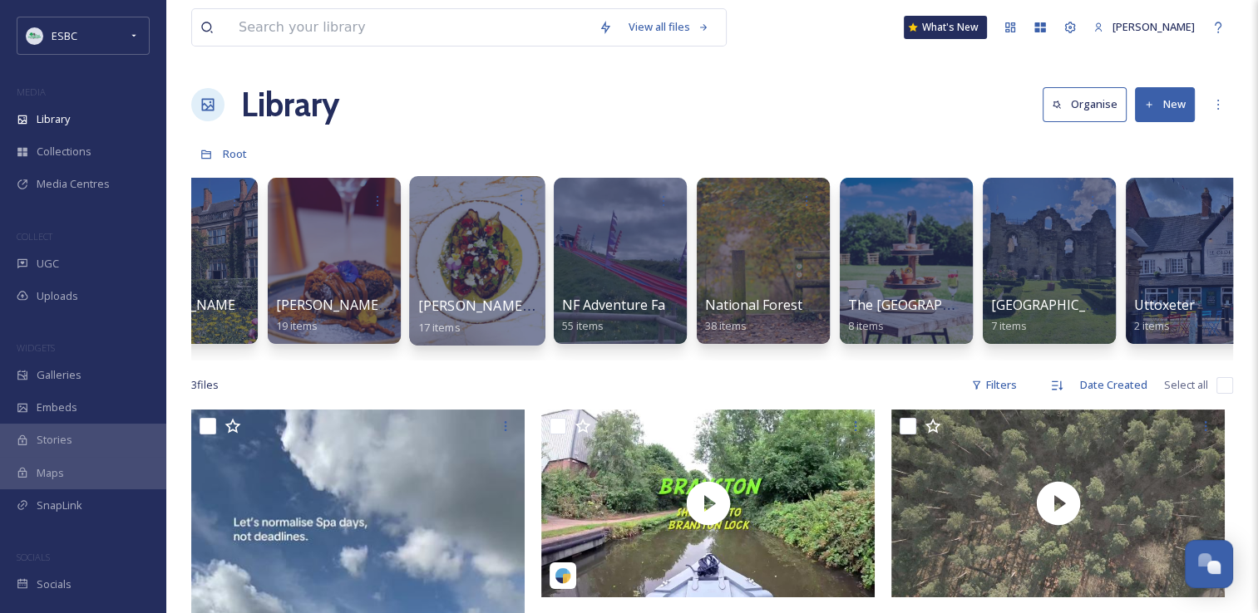
click at [489, 244] on div at bounding box center [476, 261] width 135 height 170
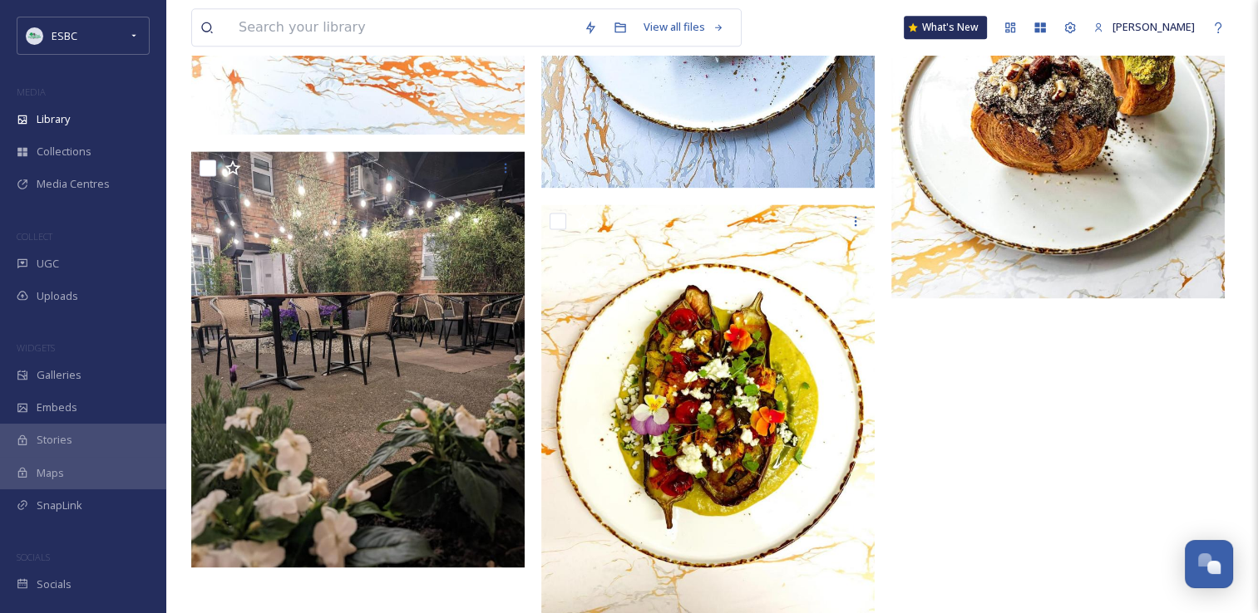
scroll to position [2247, 0]
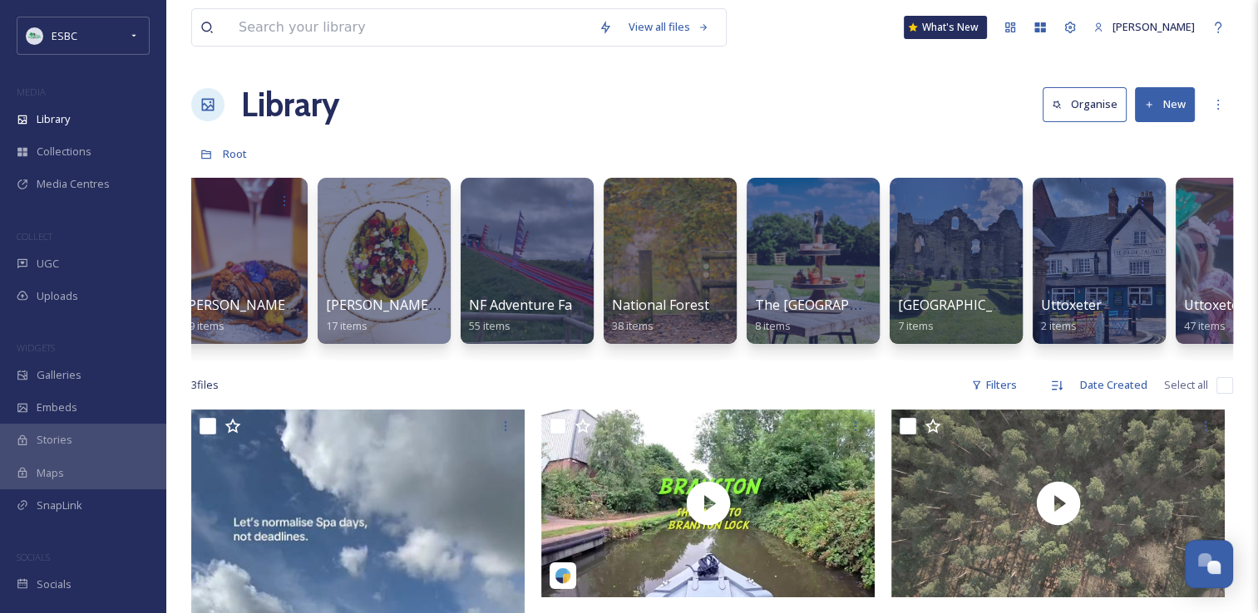
scroll to position [0, 2071]
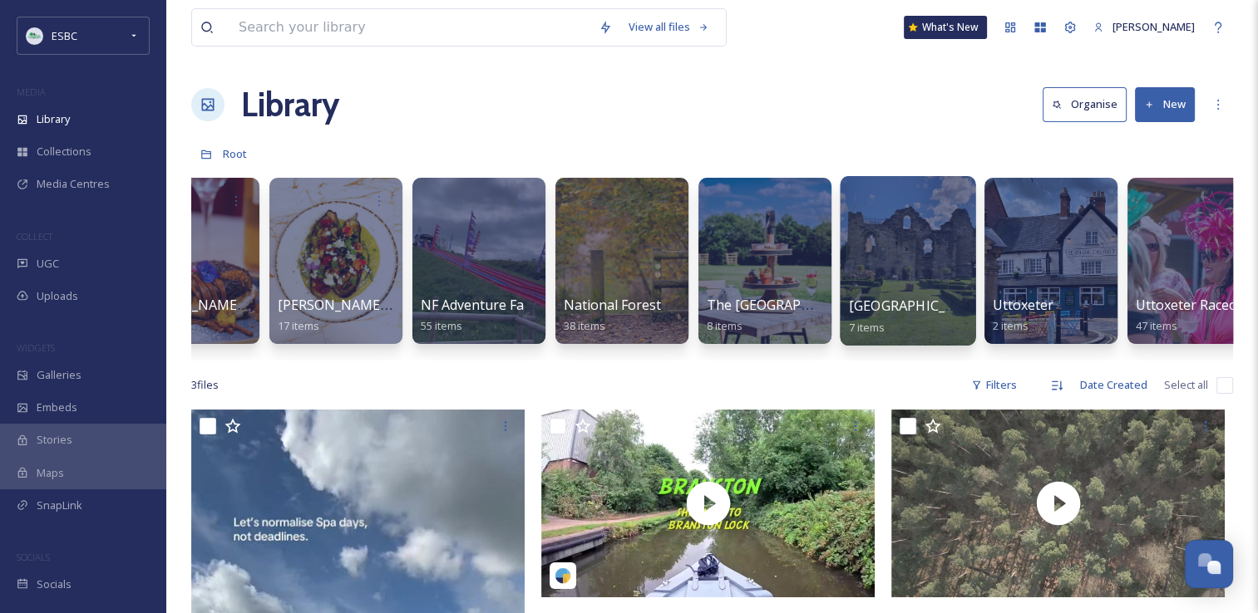
click at [955, 263] on div at bounding box center [906, 261] width 135 height 170
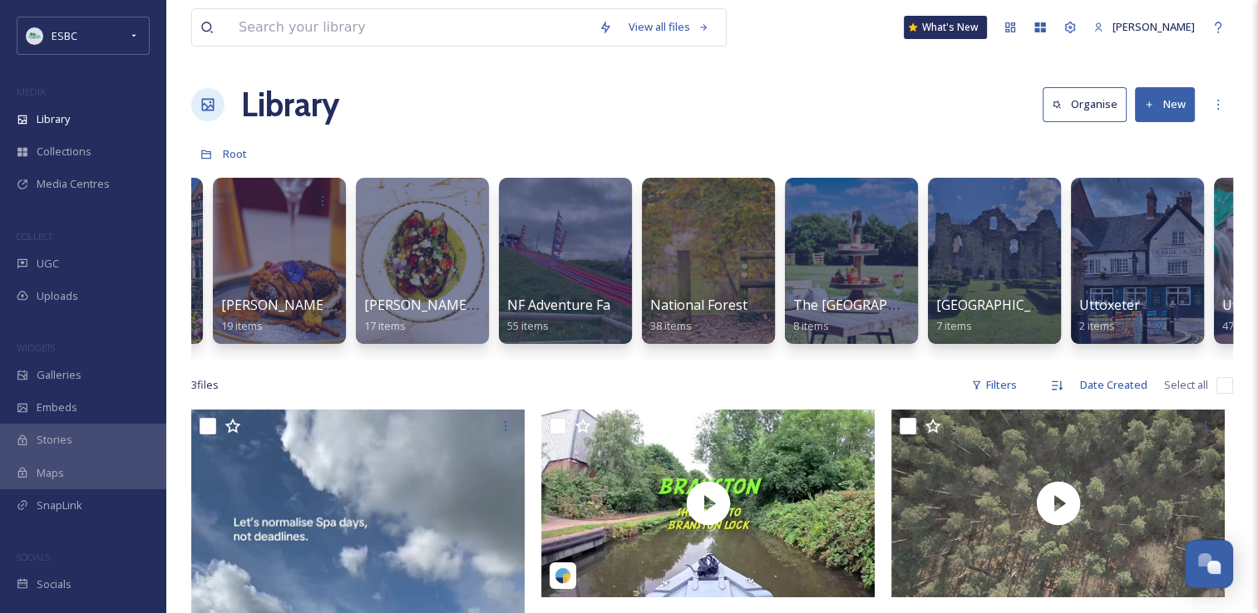
scroll to position [0, 1993]
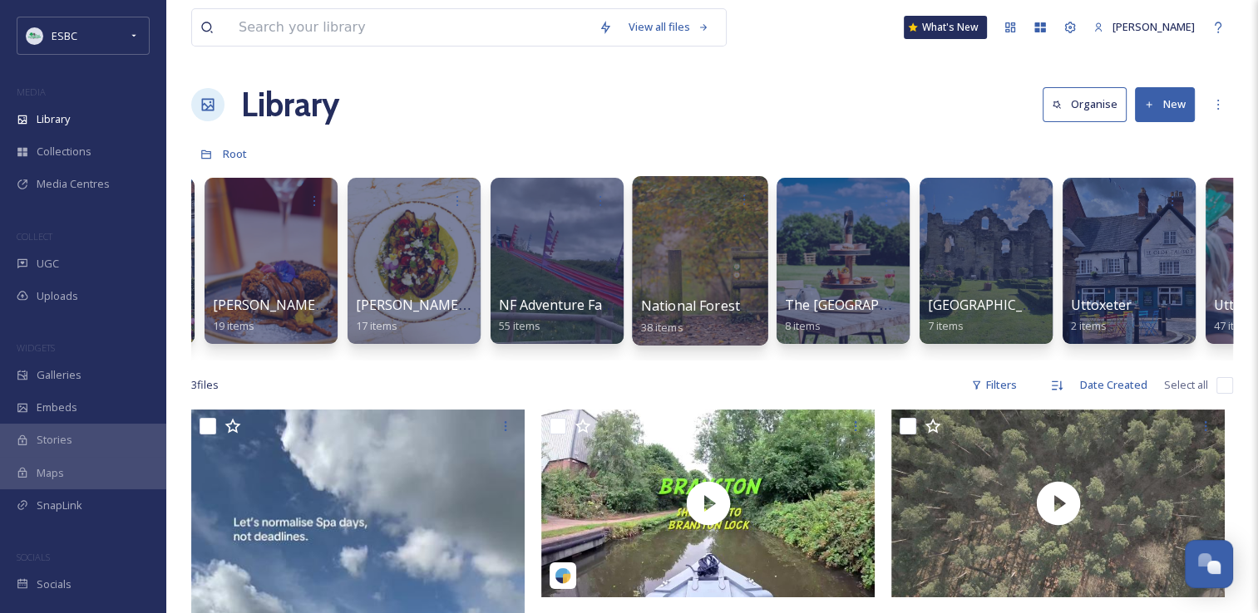
click at [719, 214] on div at bounding box center [700, 200] width 119 height 31
click at [677, 281] on div at bounding box center [699, 261] width 135 height 170
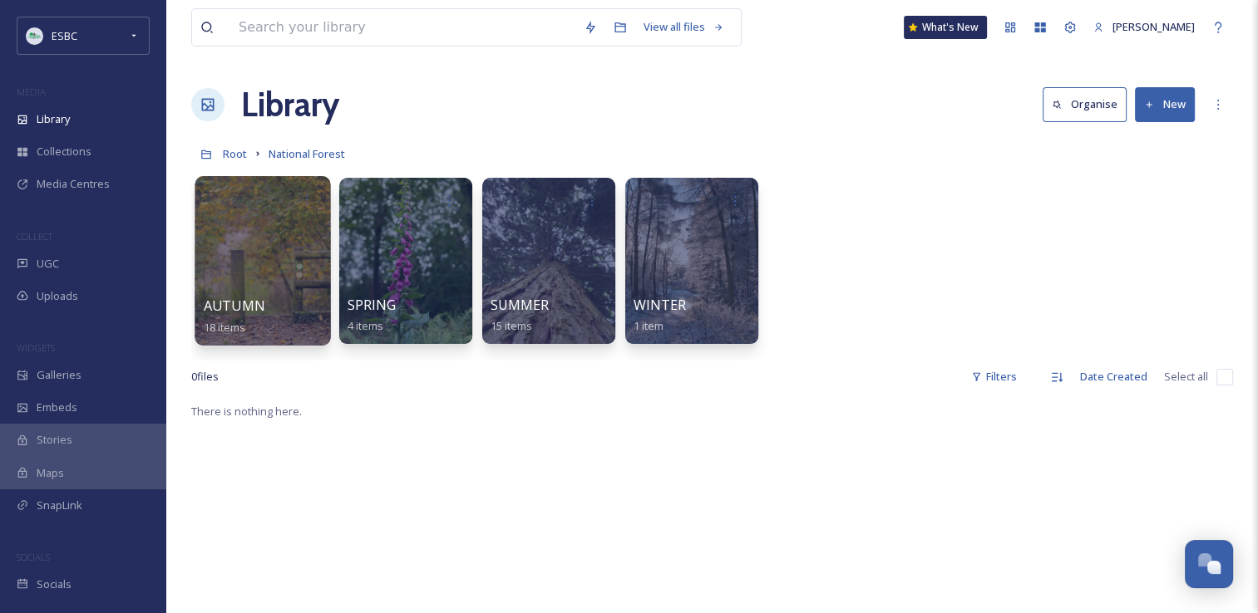
click at [256, 249] on div at bounding box center [261, 261] width 135 height 170
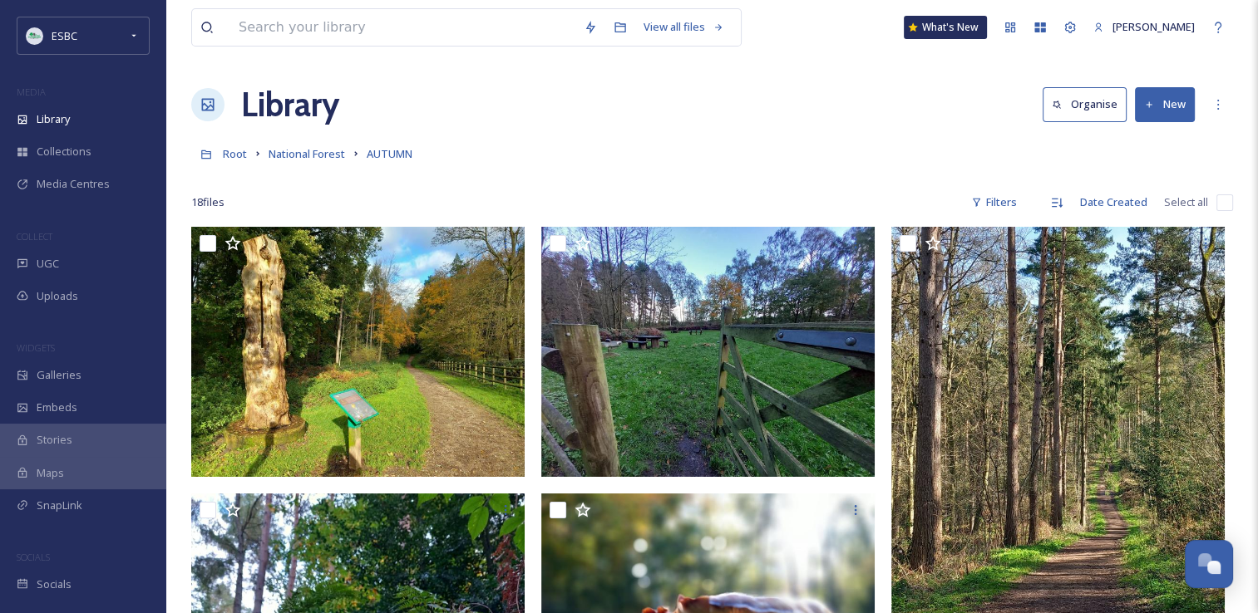
click at [835, 154] on div "Root National Forest AUTUMN" at bounding box center [711, 154] width 1041 height 32
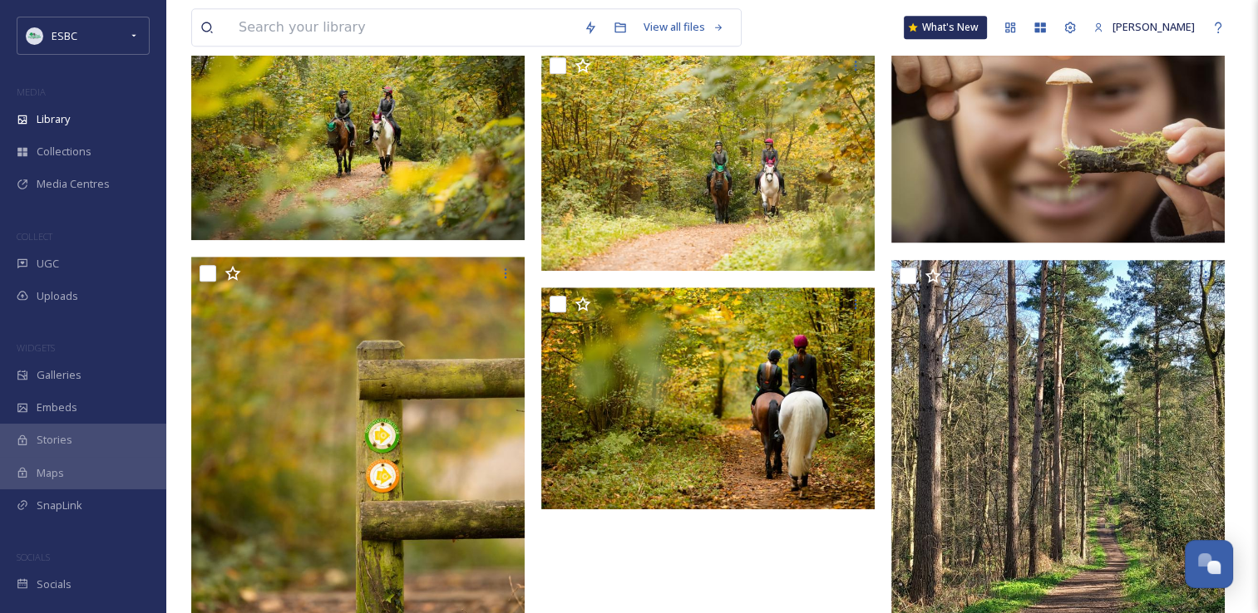
scroll to position [1396, 0]
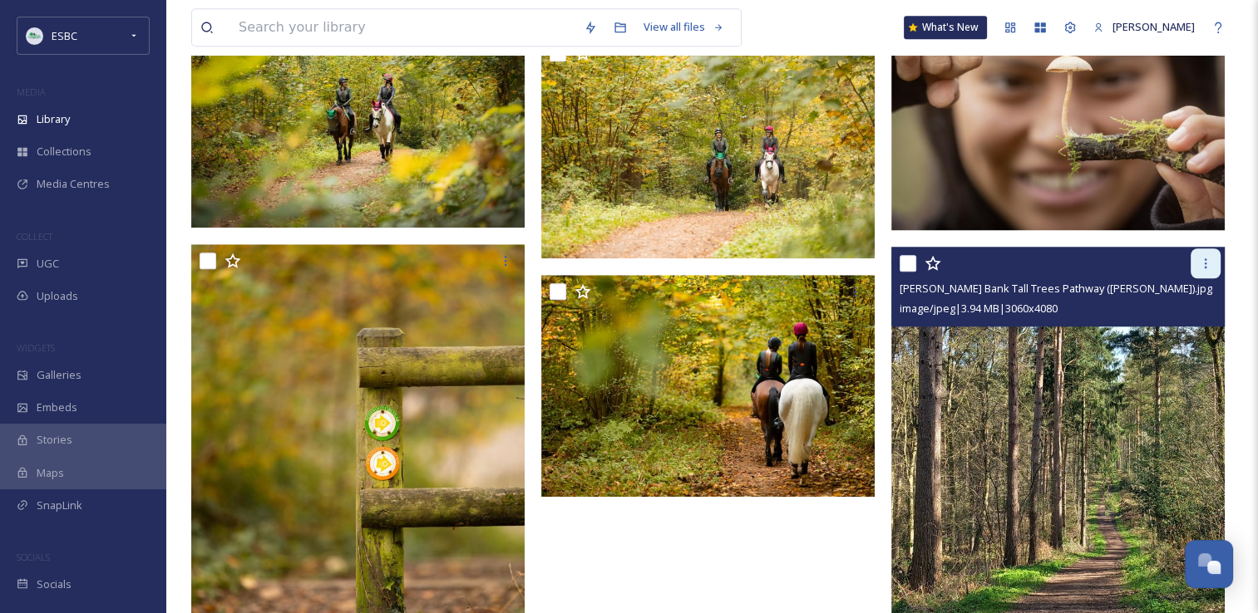
click at [1199, 268] on icon at bounding box center [1205, 263] width 13 height 13
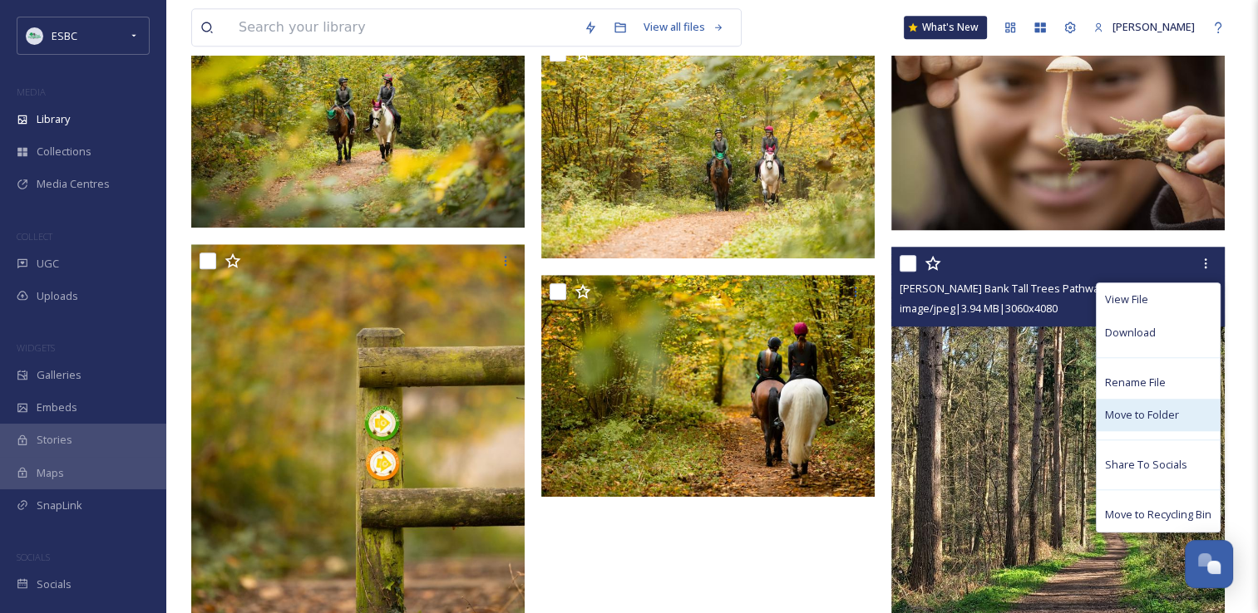
click at [1131, 407] on span "Move to Folder" at bounding box center [1142, 415] width 74 height 16
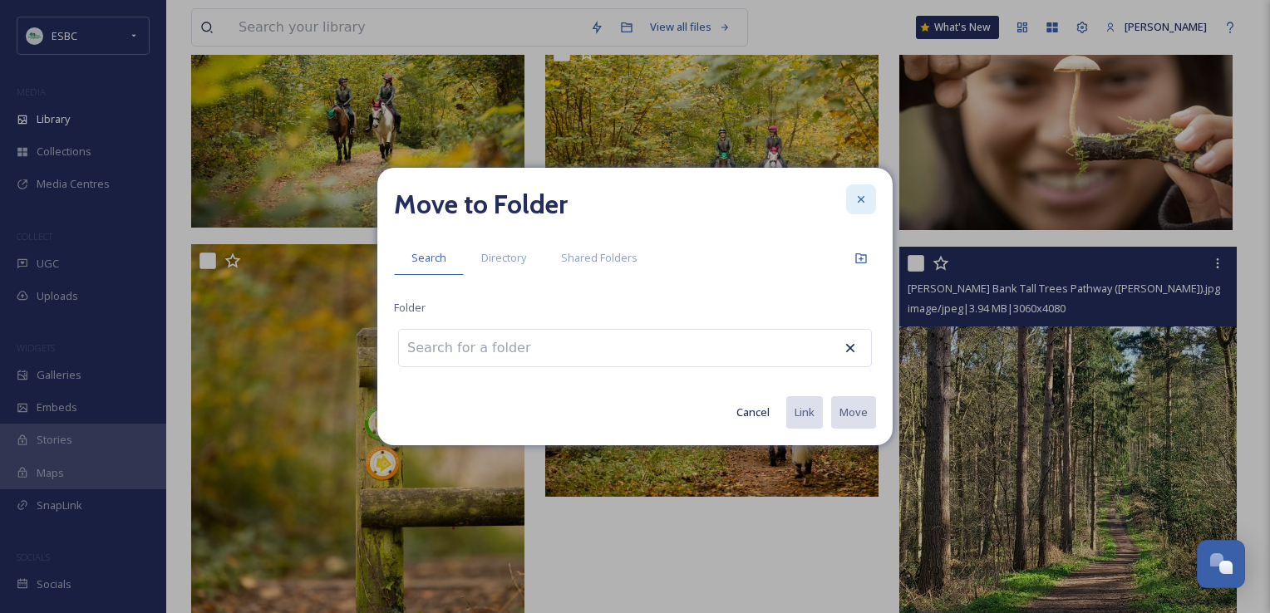
click at [862, 192] on div at bounding box center [861, 200] width 30 height 30
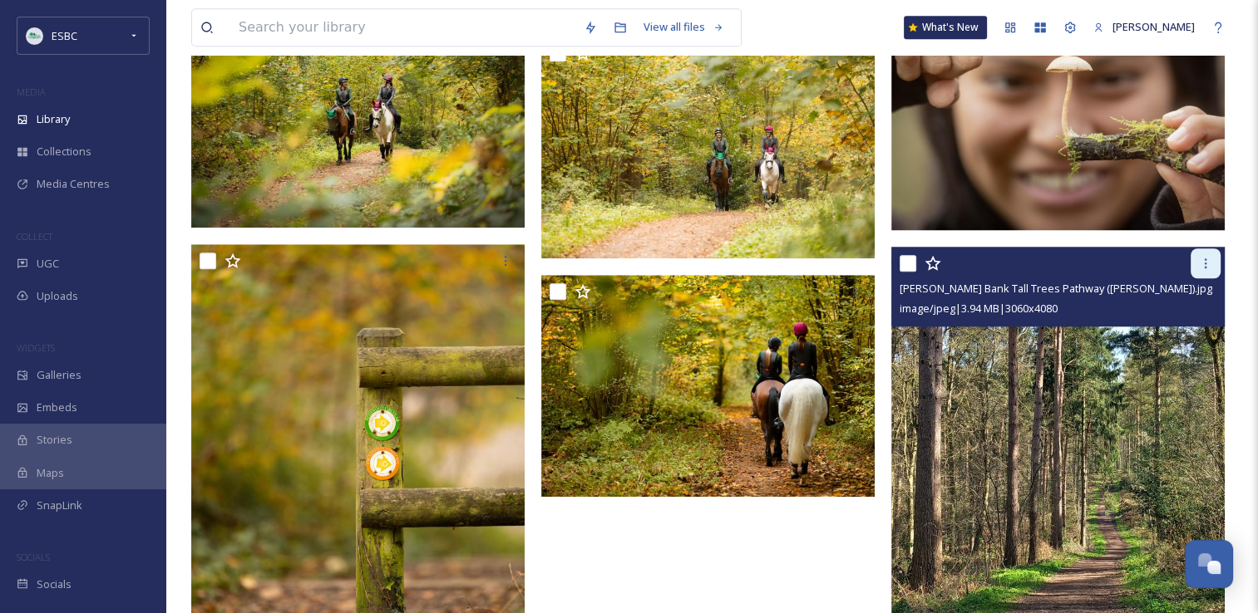
click at [1206, 270] on div at bounding box center [1205, 264] width 30 height 30
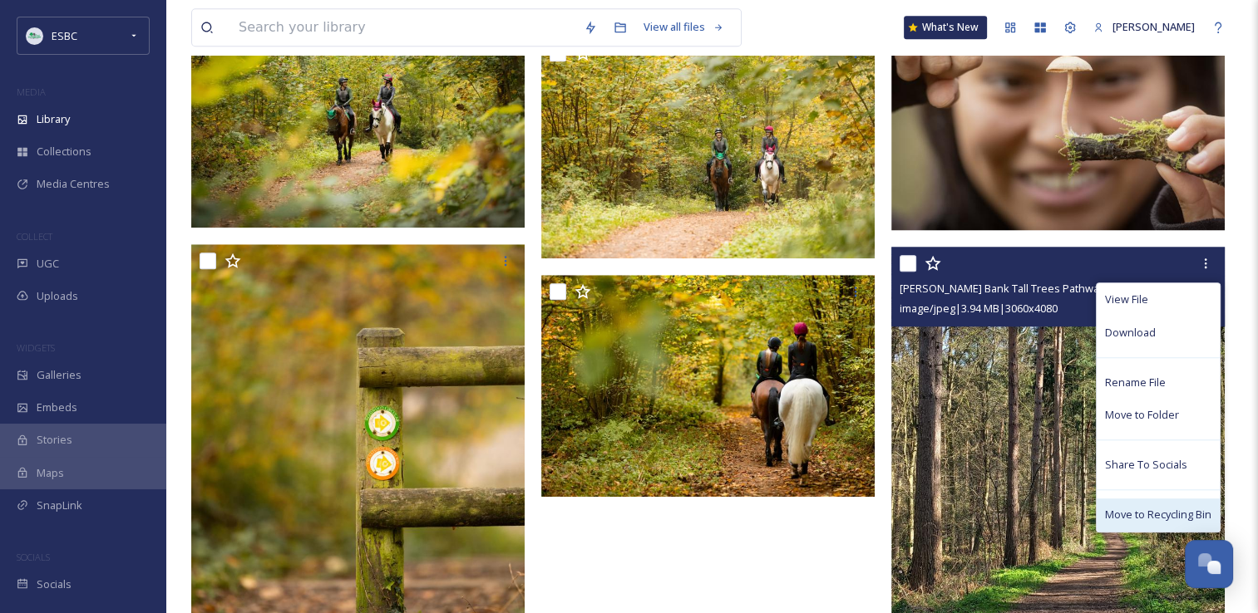
click at [1133, 510] on span "Move to Recycling Bin" at bounding box center [1158, 515] width 106 height 16
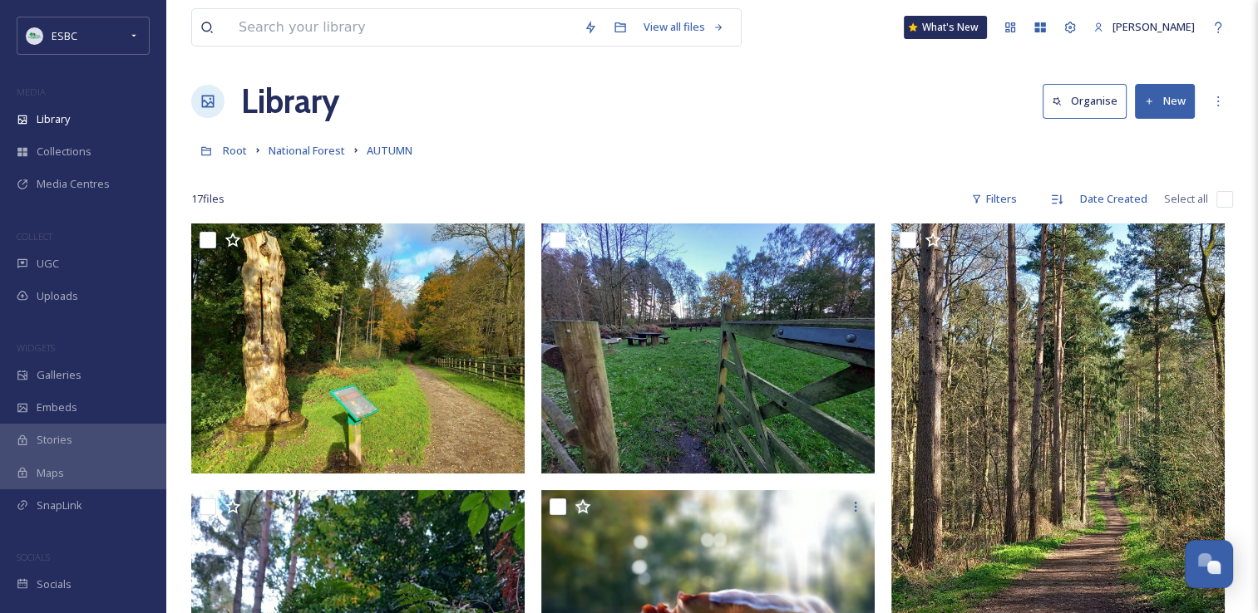
scroll to position [0, 0]
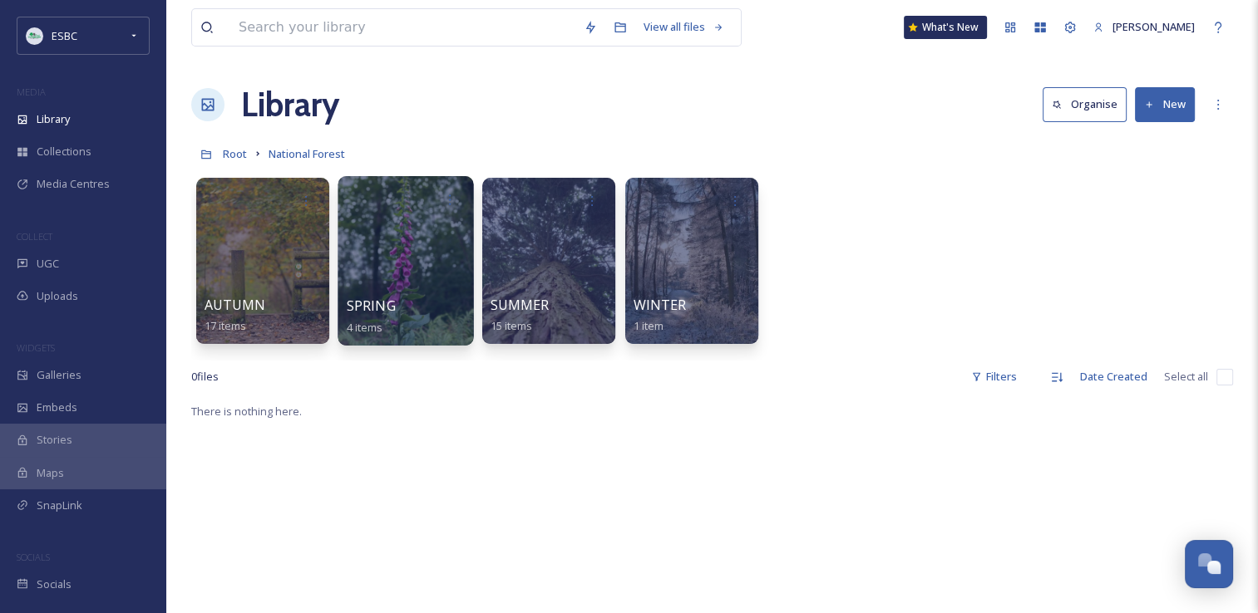
click at [377, 244] on div at bounding box center [404, 261] width 135 height 170
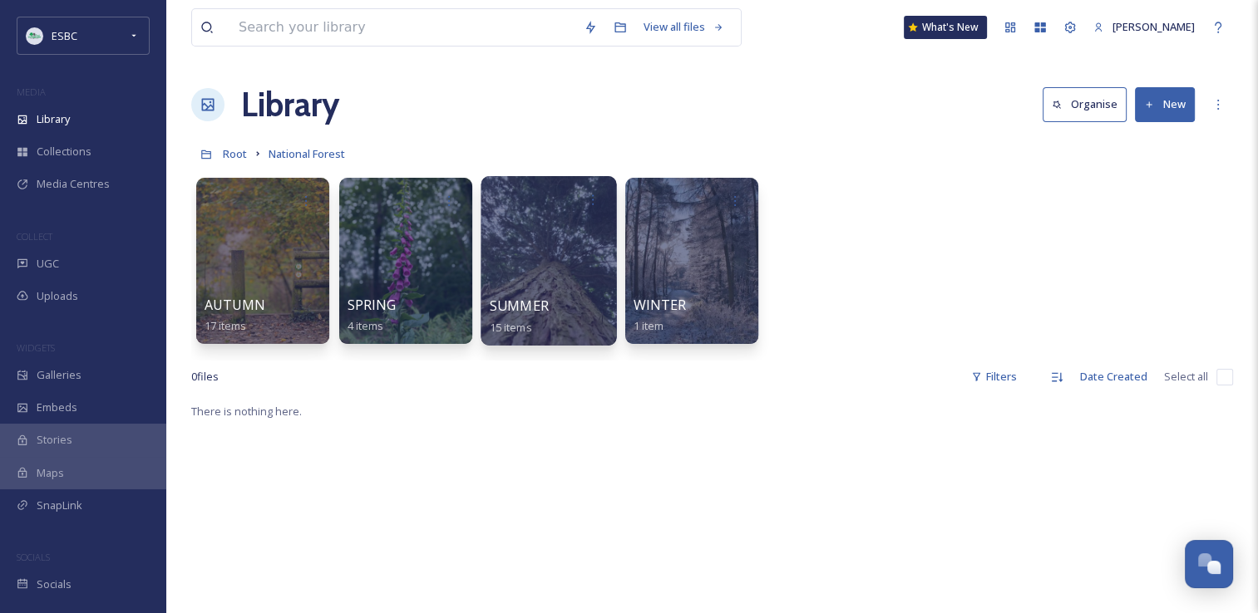
click at [582, 241] on div at bounding box center [547, 261] width 135 height 170
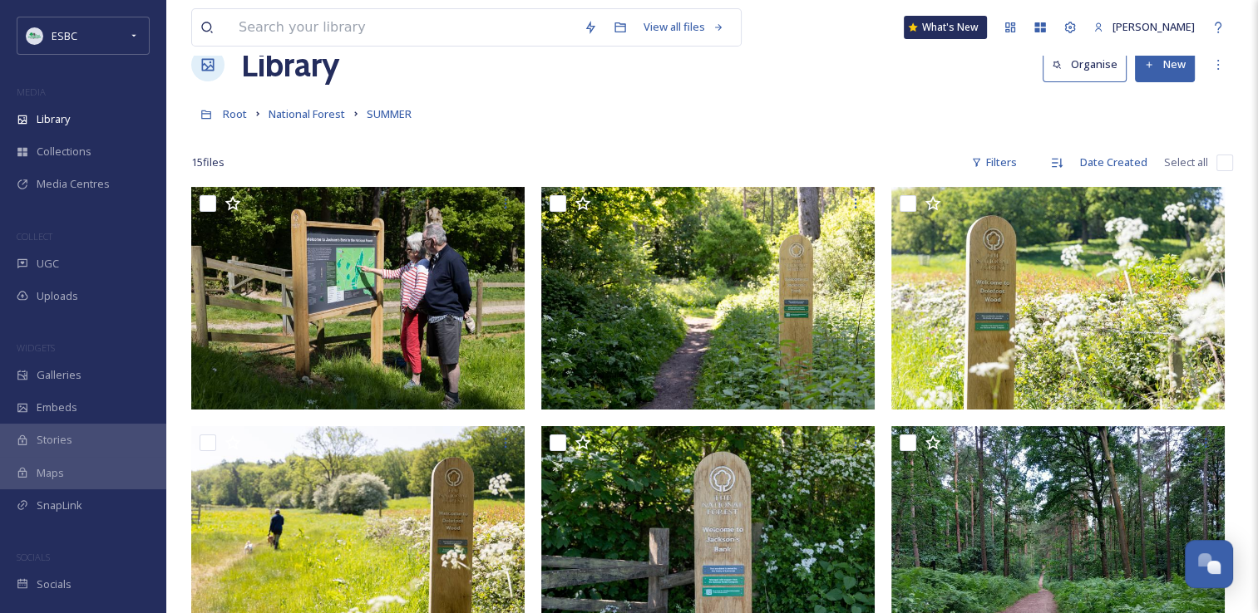
scroll to position [51, 0]
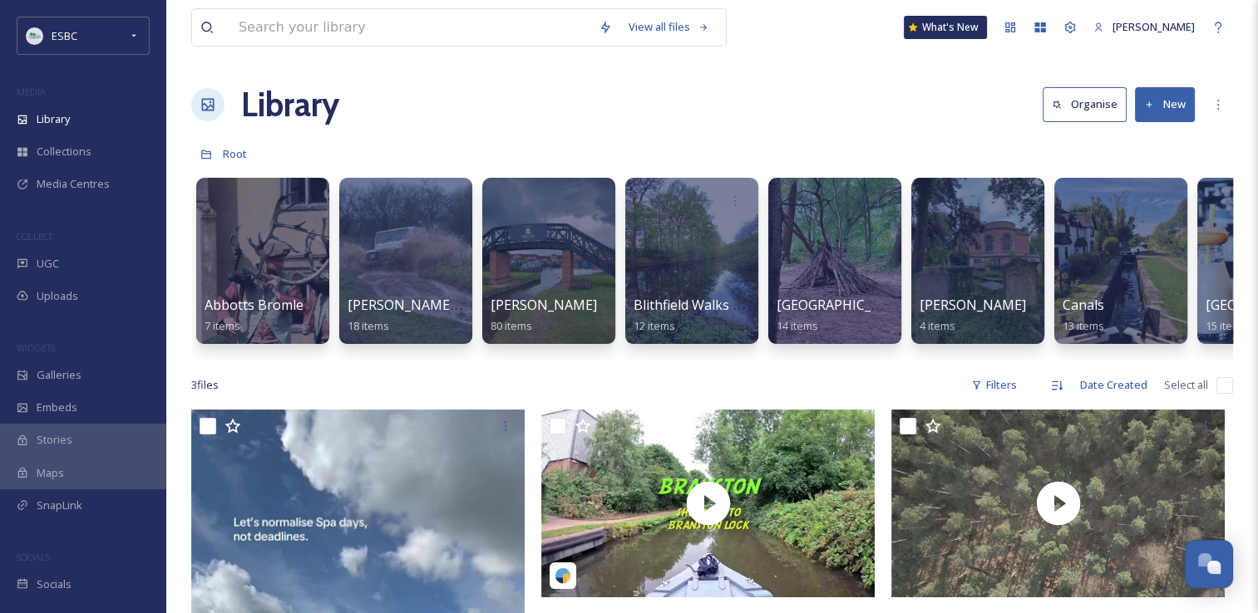
click at [1154, 96] on button "New" at bounding box center [1165, 104] width 60 height 34
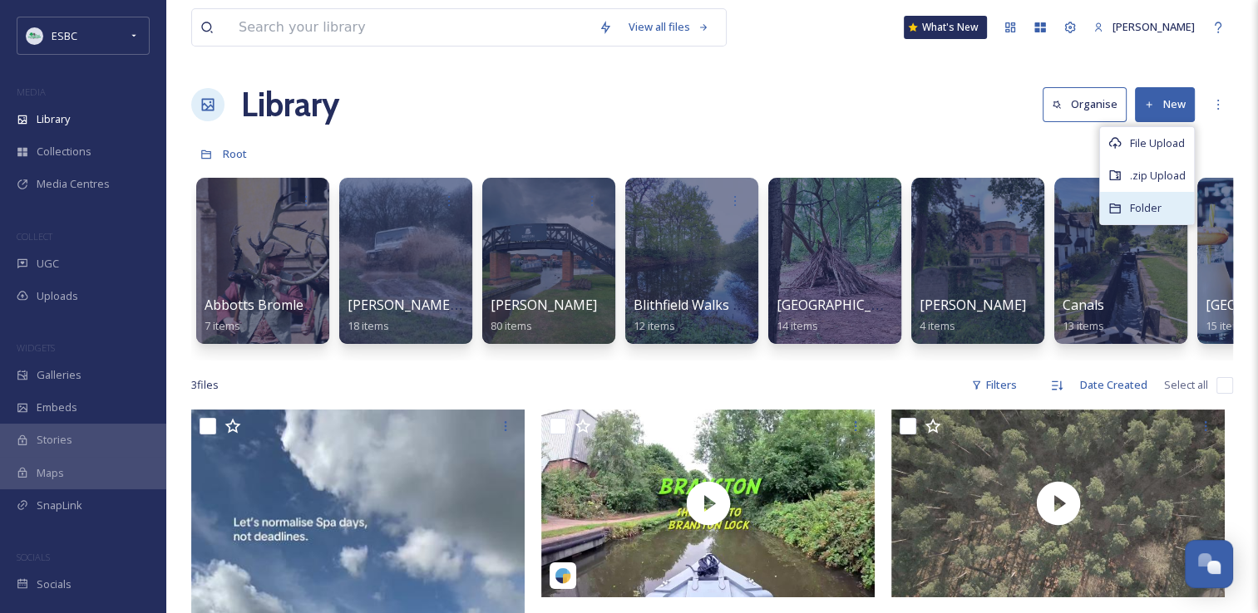
click at [1134, 214] on span "Folder" at bounding box center [1146, 208] width 32 height 16
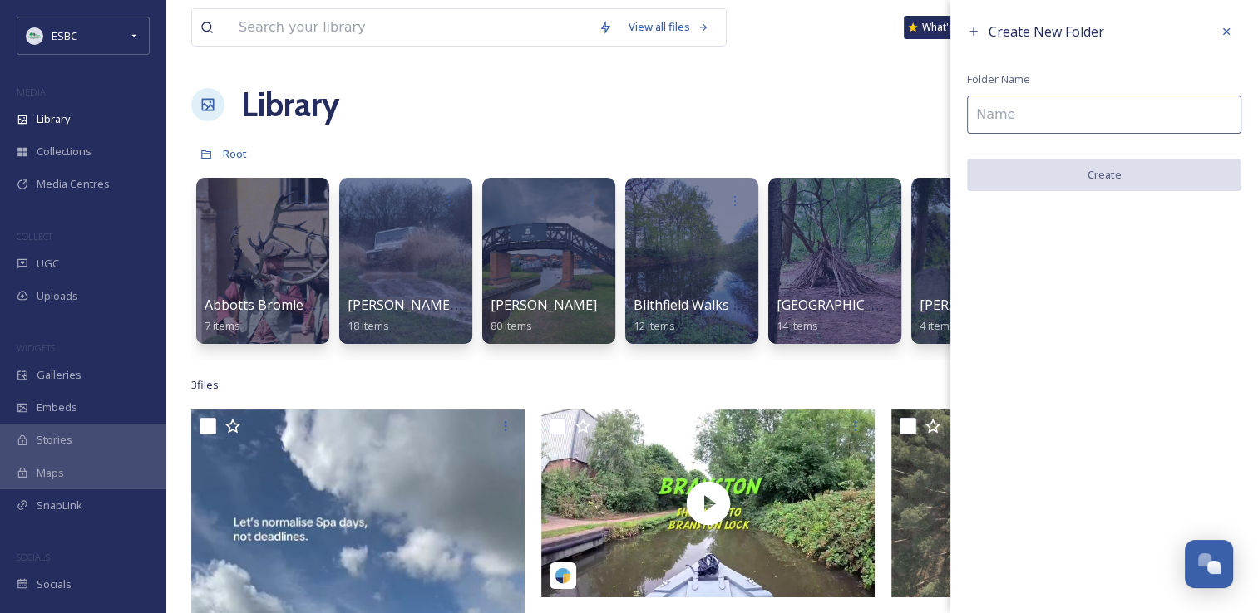
click at [1010, 123] on input at bounding box center [1104, 115] width 274 height 38
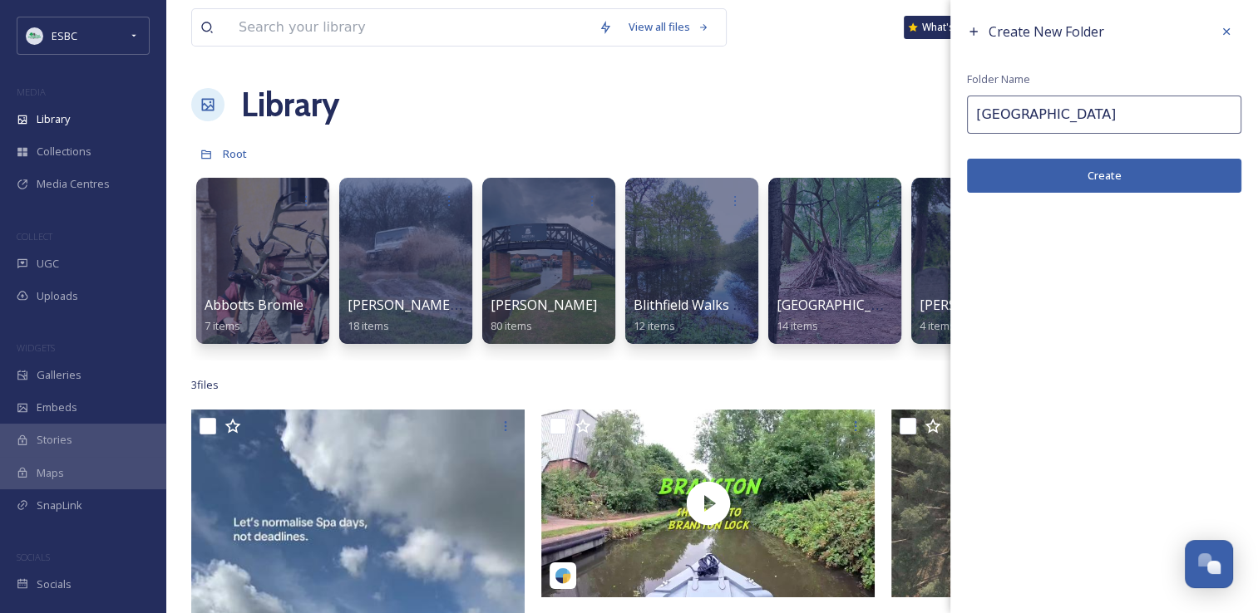
type input "[GEOGRAPHIC_DATA]"
click at [1083, 176] on button "Create" at bounding box center [1104, 176] width 274 height 34
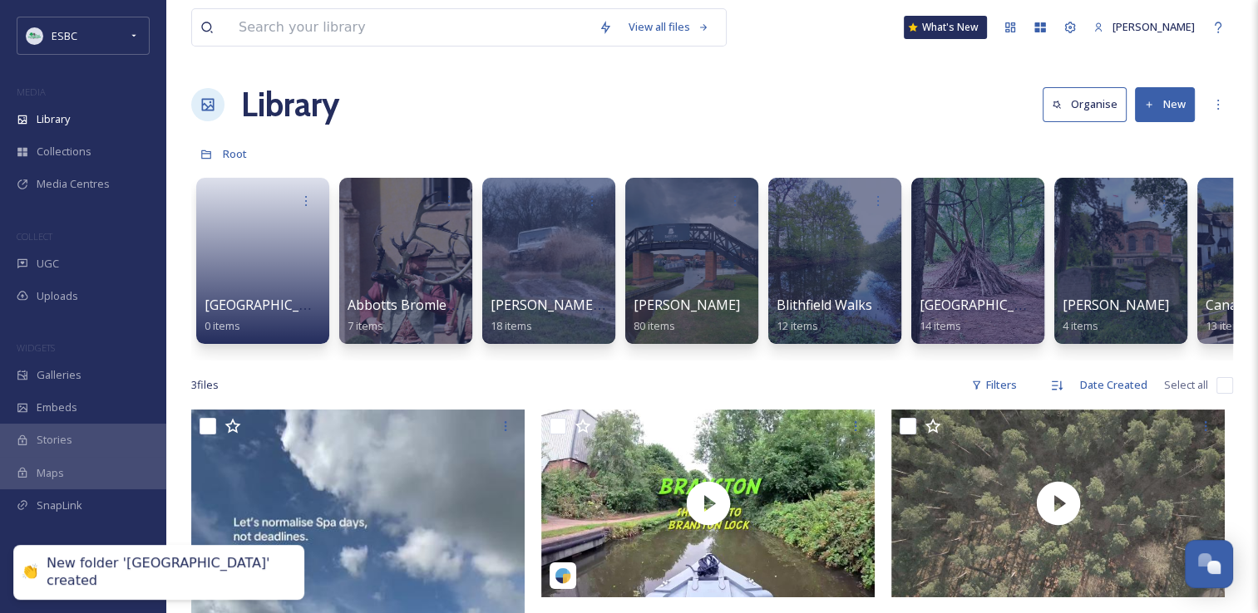
click at [765, 132] on div "View all files What's New [PERSON_NAME] Library Organise New Root Your Selectio…" at bounding box center [711, 515] width 1091 height 1031
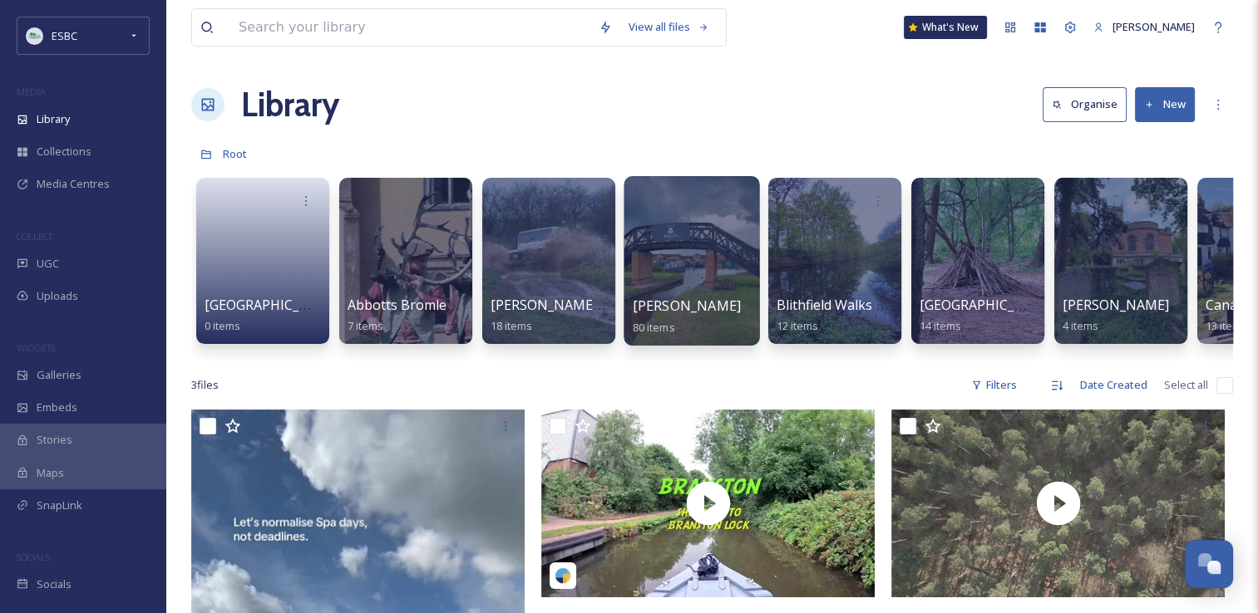
click at [688, 312] on span "[PERSON_NAME]" at bounding box center [687, 306] width 109 height 18
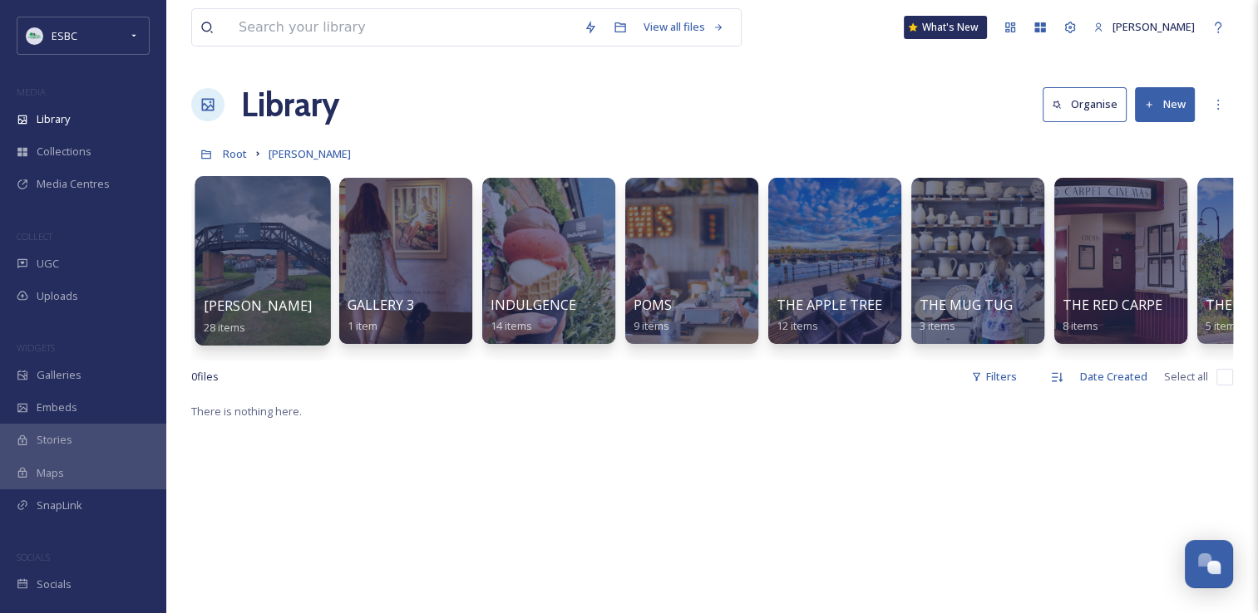
click at [285, 268] on div at bounding box center [261, 261] width 135 height 170
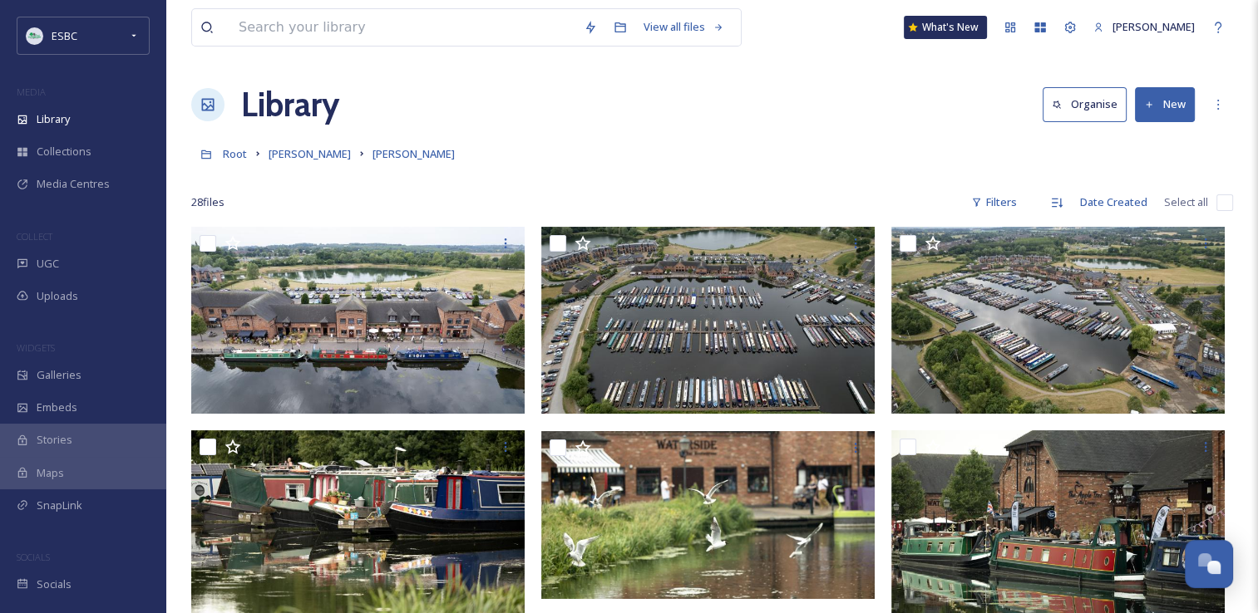
click at [1174, 107] on button "New" at bounding box center [1165, 104] width 60 height 34
click at [1144, 136] on span "File Upload" at bounding box center [1157, 143] width 55 height 16
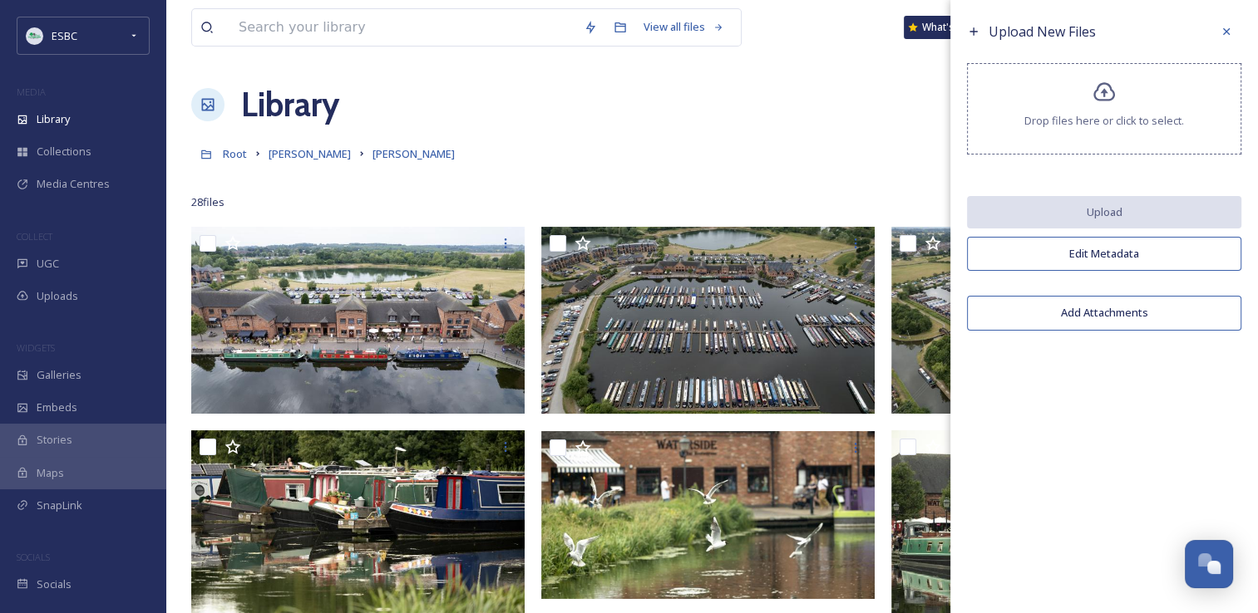
click at [1105, 109] on div "Drop files here or click to select." at bounding box center [1104, 108] width 274 height 91
click at [1110, 86] on icon at bounding box center [1104, 93] width 24 height 24
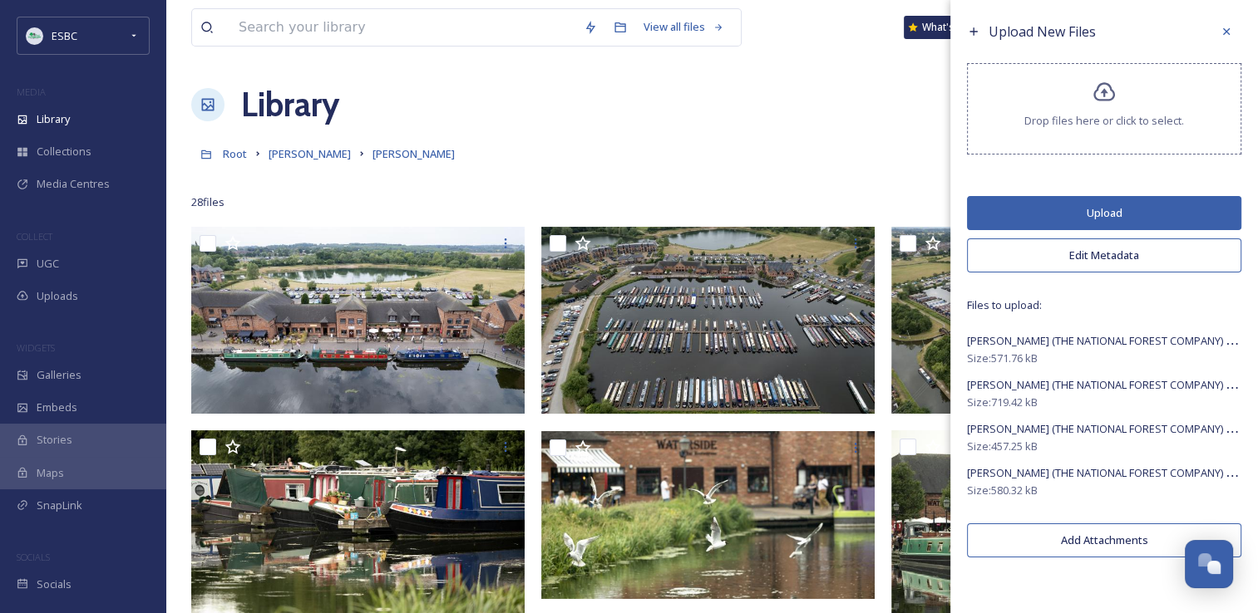
click at [1140, 218] on button "Upload" at bounding box center [1104, 213] width 274 height 34
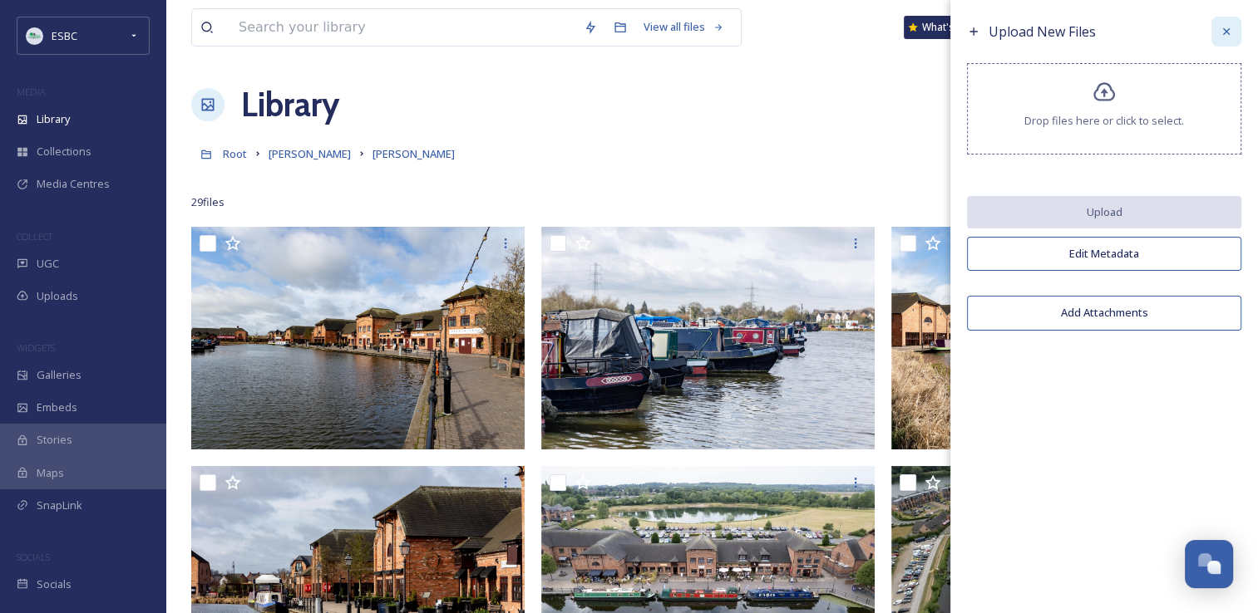
click at [1231, 36] on icon at bounding box center [1225, 31] width 13 height 13
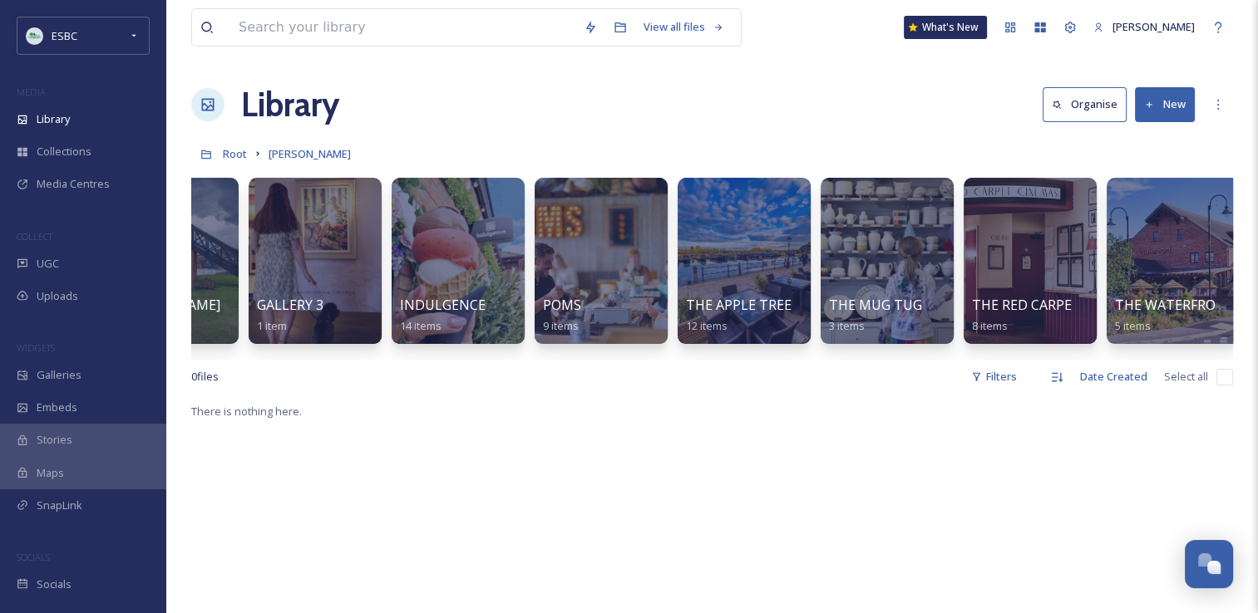
scroll to position [0, 102]
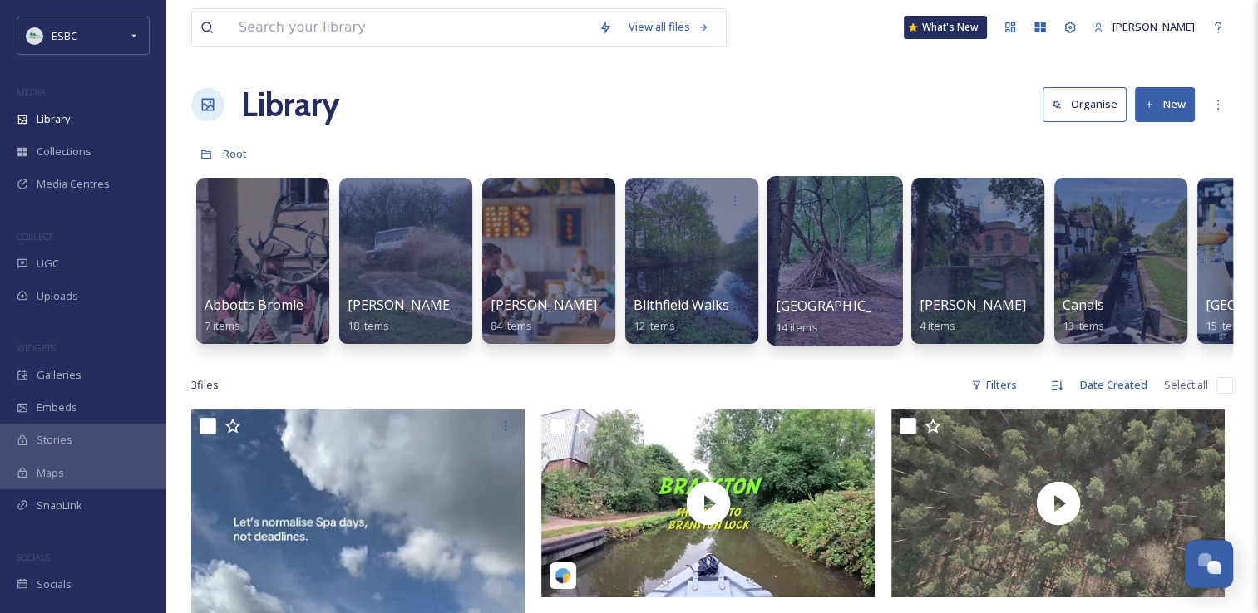
click at [817, 292] on div at bounding box center [833, 261] width 135 height 170
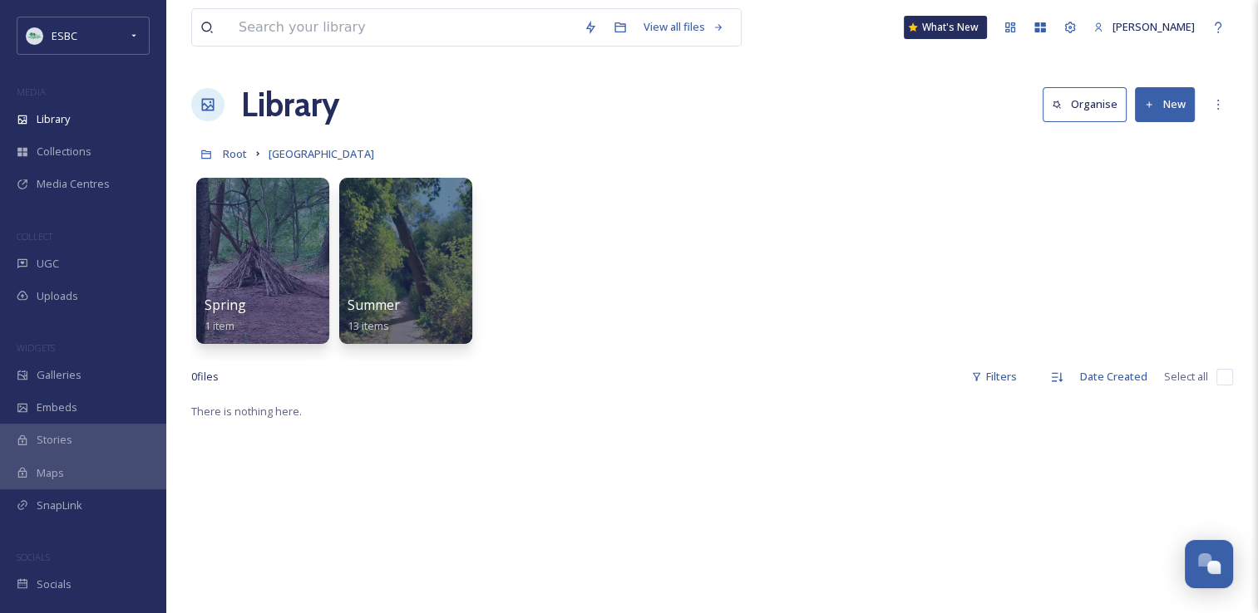
click at [851, 121] on div "Library Organise New" at bounding box center [711, 105] width 1041 height 50
click at [1158, 106] on button "New" at bounding box center [1165, 104] width 60 height 34
click at [1149, 138] on span "File Upload" at bounding box center [1157, 143] width 55 height 16
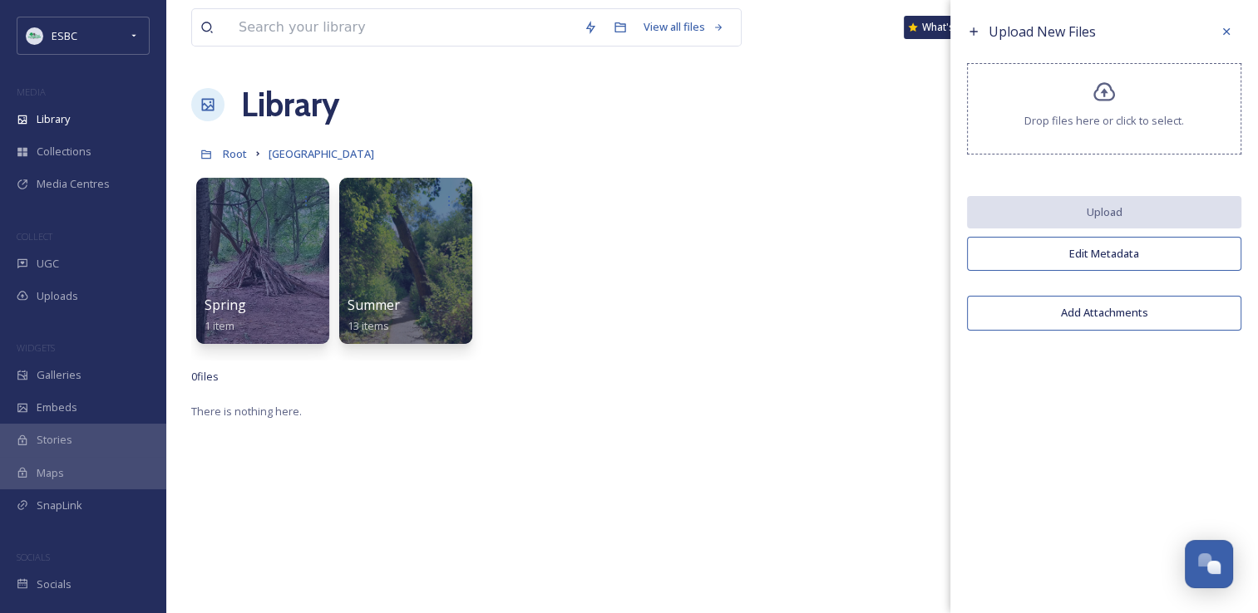
click at [1100, 101] on icon at bounding box center [1104, 91] width 22 height 19
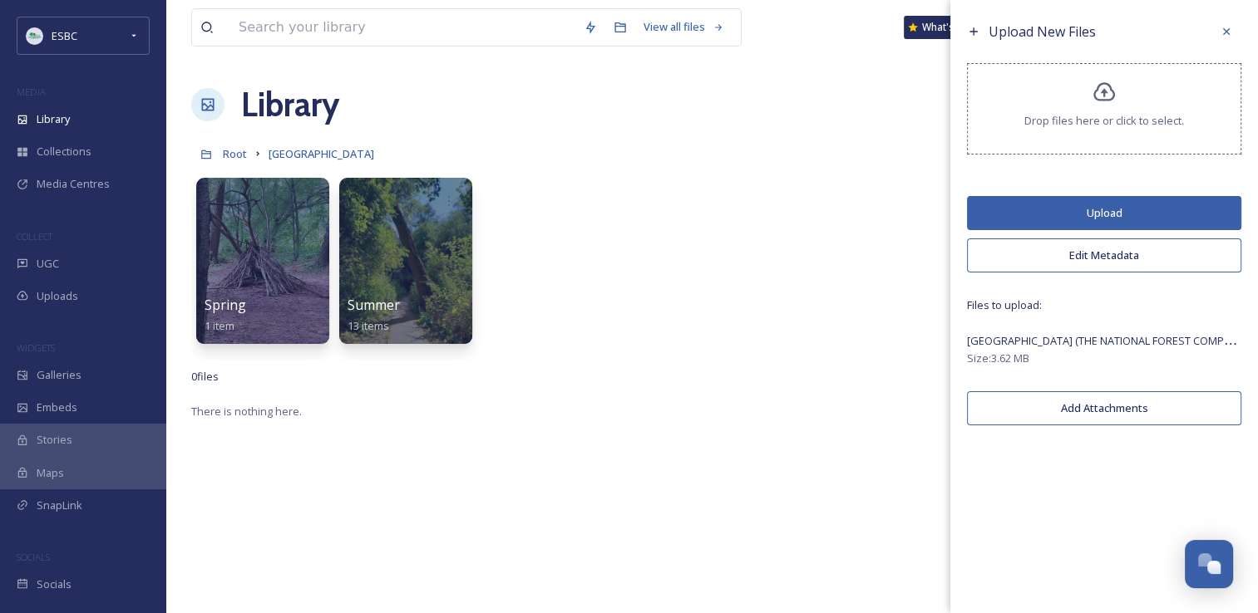
click at [1078, 211] on button "Upload" at bounding box center [1104, 213] width 274 height 34
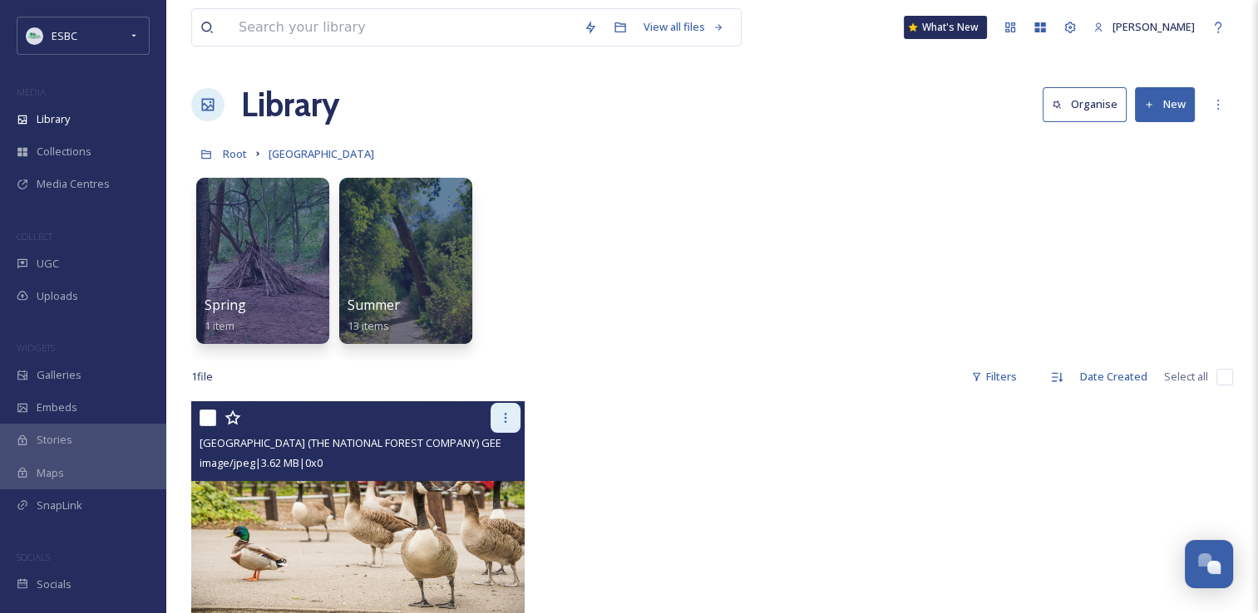
click at [507, 424] on icon at bounding box center [505, 417] width 13 height 13
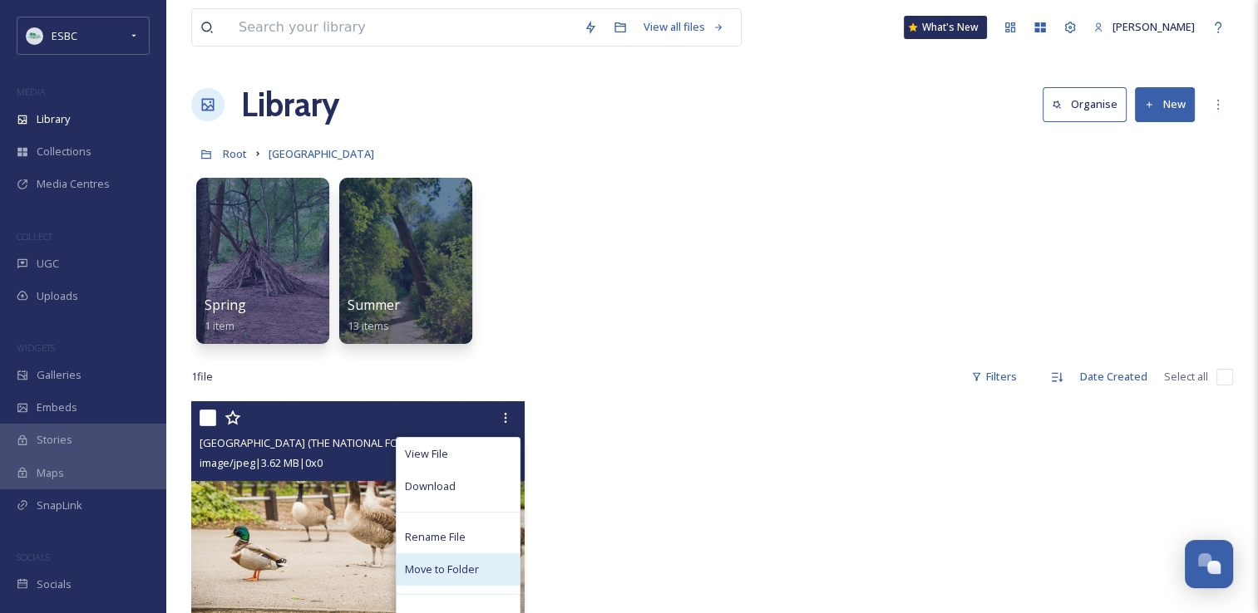
click at [456, 558] on div "Move to Folder" at bounding box center [457, 570] width 123 height 32
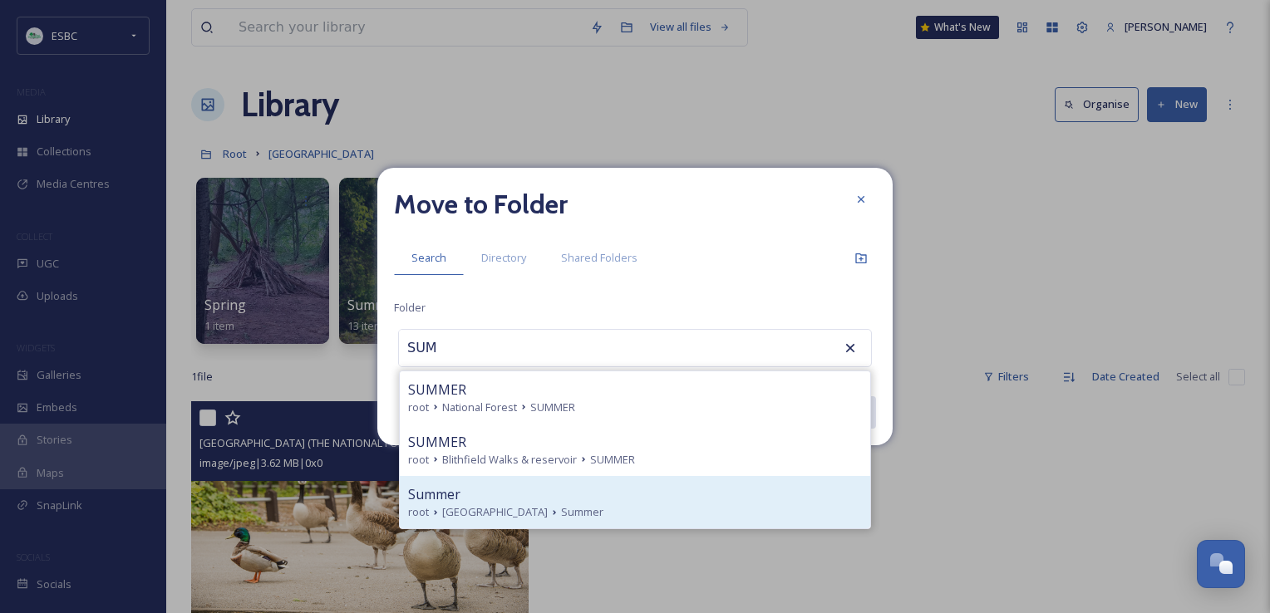
click at [518, 517] on span "[GEOGRAPHIC_DATA]" at bounding box center [495, 513] width 106 height 16
type input "Summer"
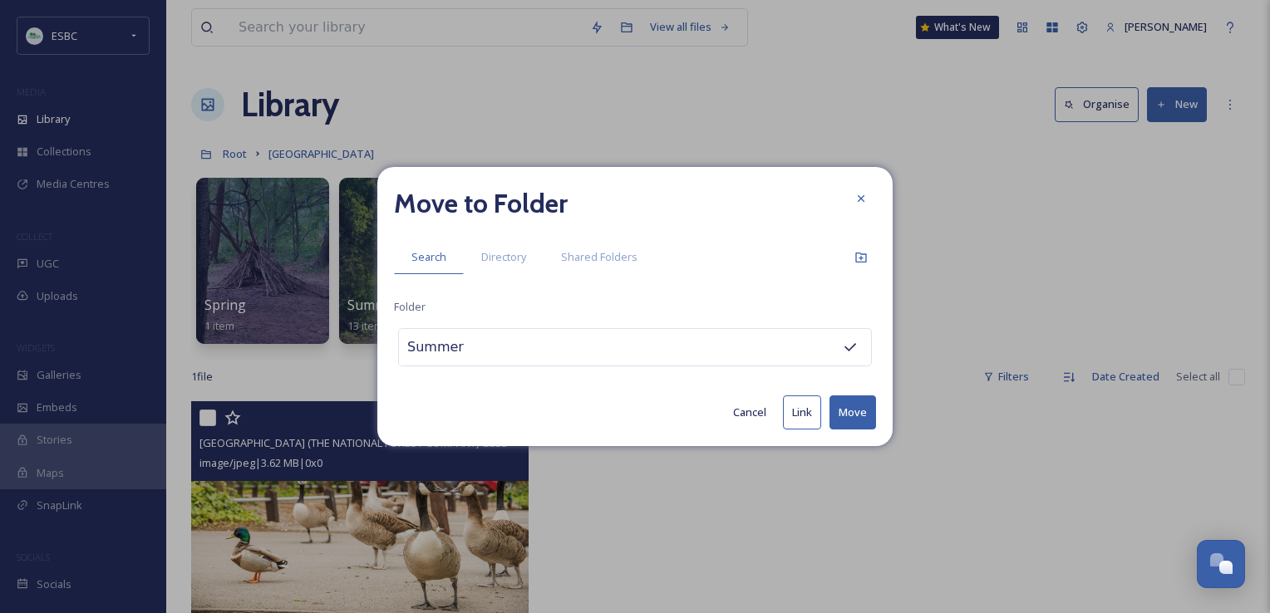
click at [848, 406] on button "Move" at bounding box center [852, 413] width 47 height 34
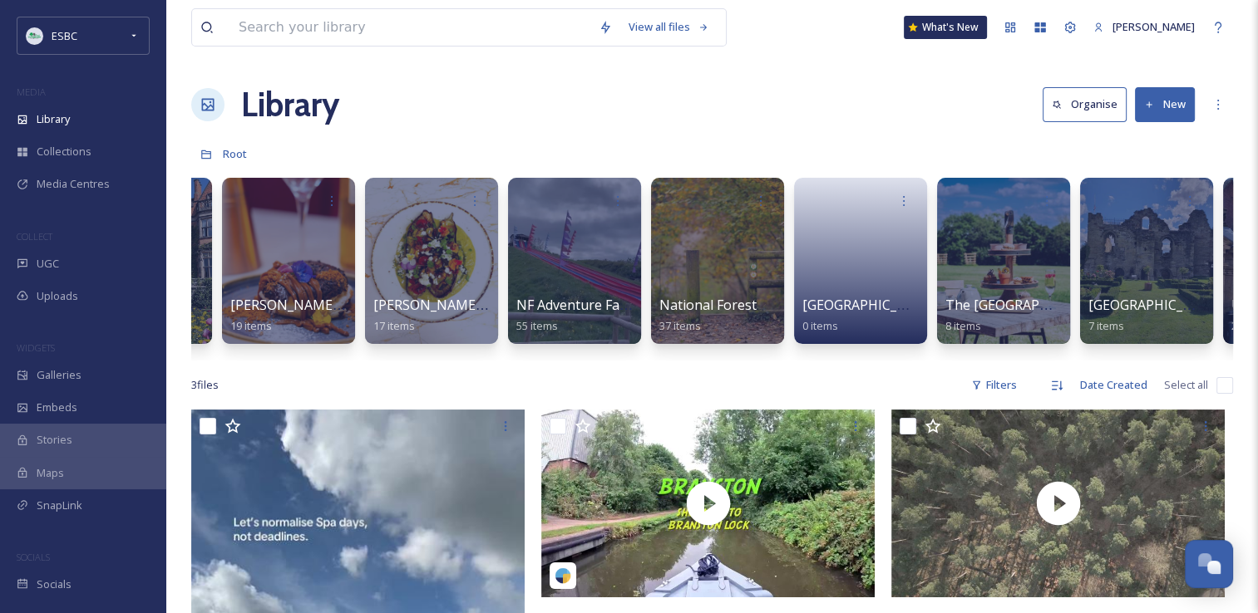
scroll to position [0, 1981]
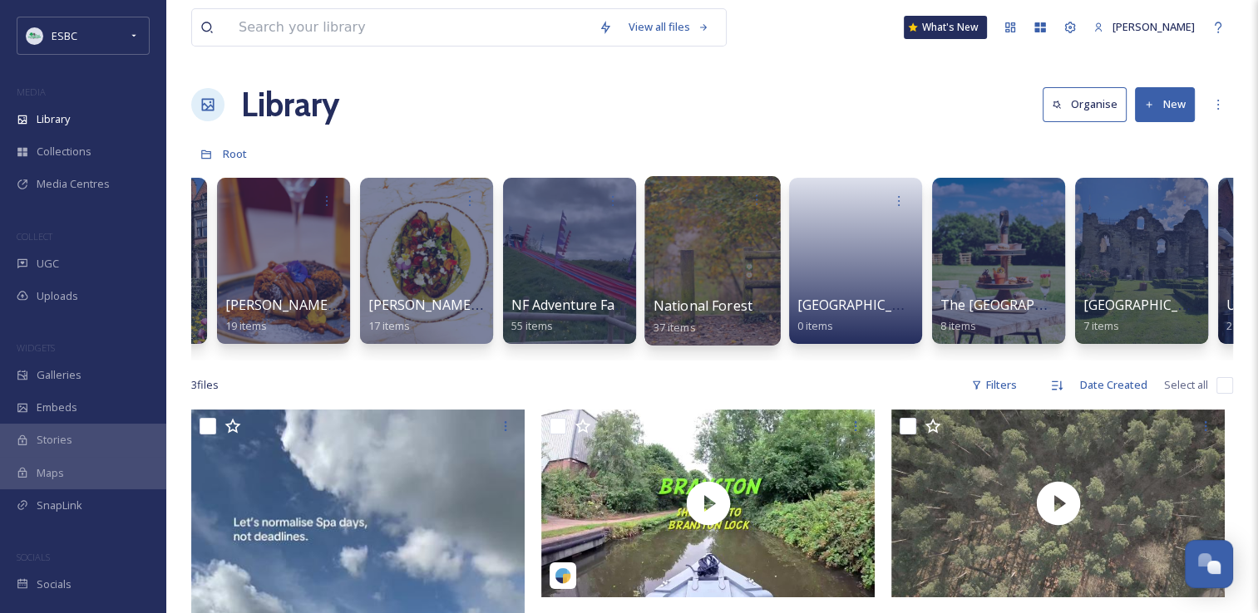
click at [701, 281] on div at bounding box center [711, 261] width 135 height 170
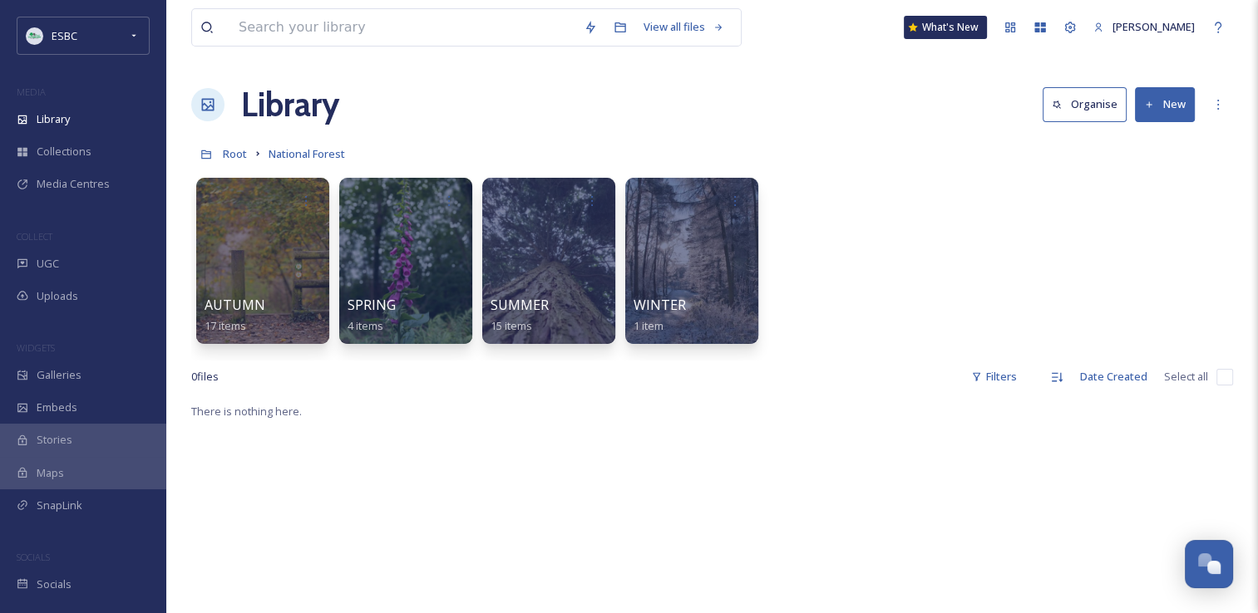
click at [1164, 107] on button "New" at bounding box center [1165, 104] width 60 height 34
click at [1157, 141] on span "File Upload" at bounding box center [1157, 143] width 55 height 16
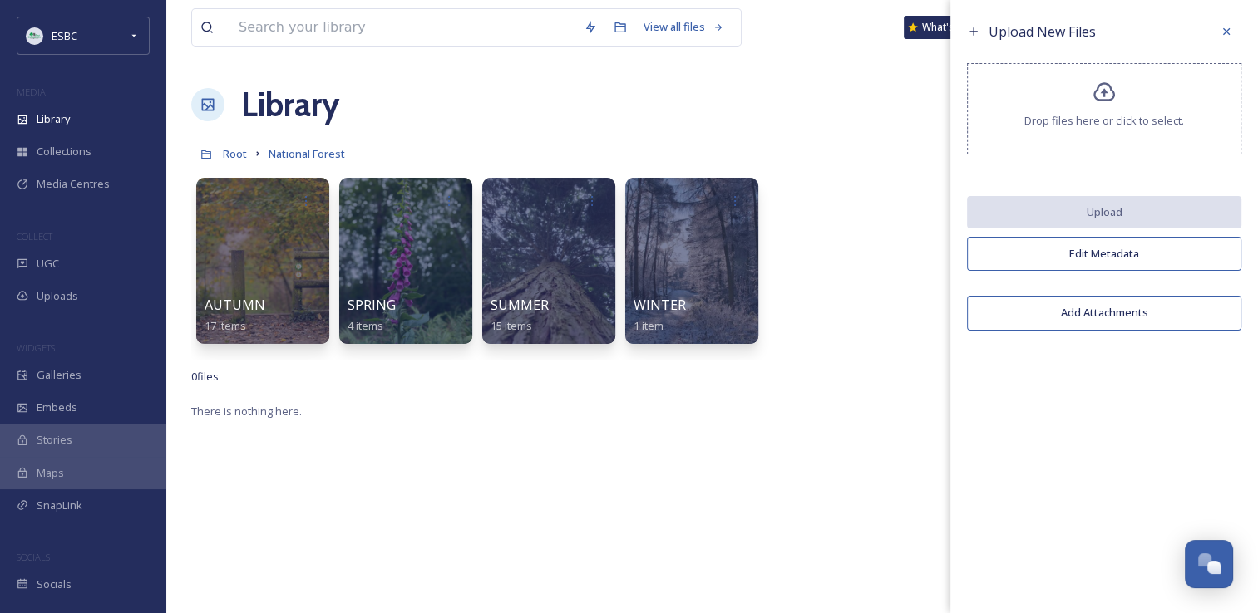
click at [1104, 88] on icon at bounding box center [1104, 93] width 24 height 24
click at [1120, 99] on div "Drop files here or click to select." at bounding box center [1104, 108] width 274 height 91
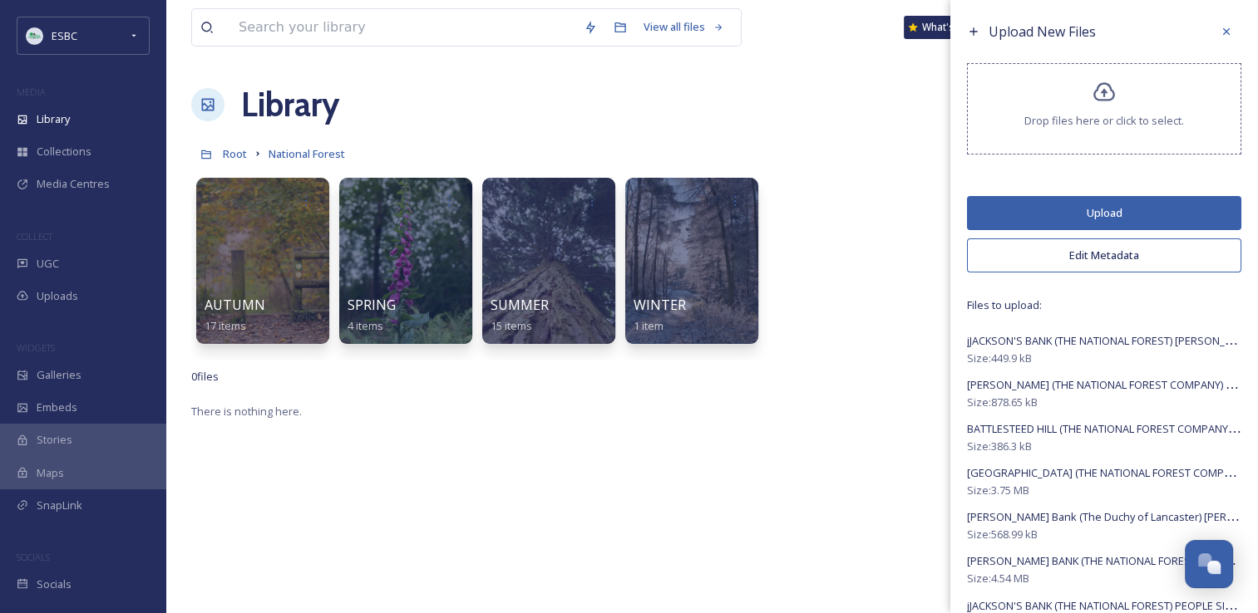
click at [1051, 203] on button "Upload" at bounding box center [1104, 213] width 274 height 34
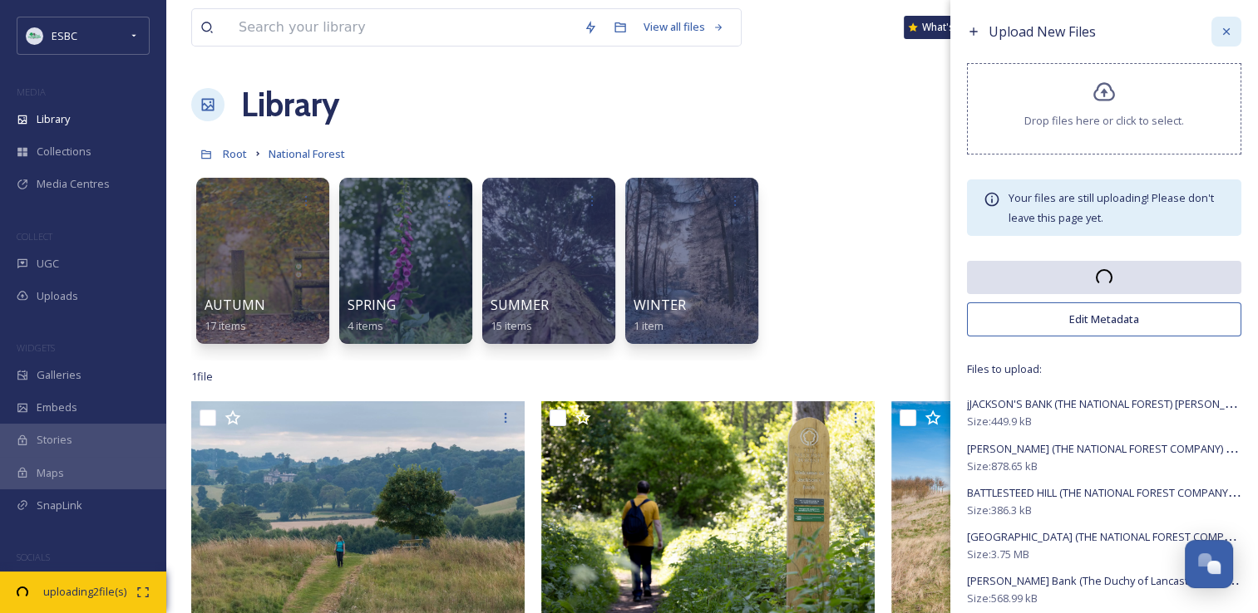
click at [1223, 33] on icon at bounding box center [1226, 31] width 7 height 7
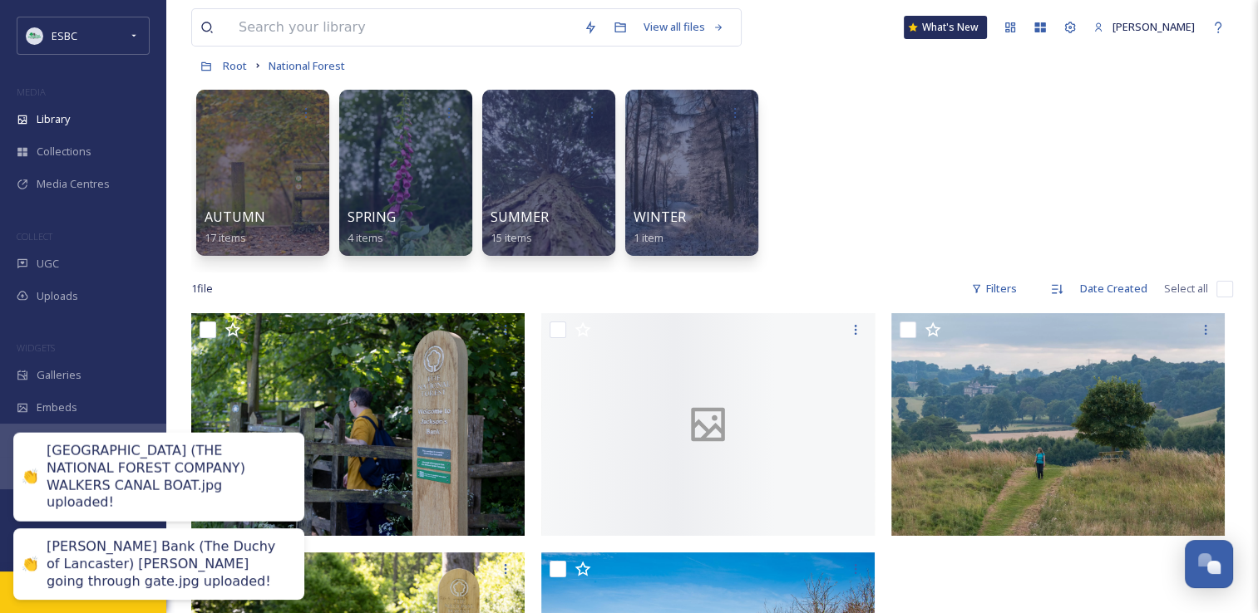
scroll to position [91, 0]
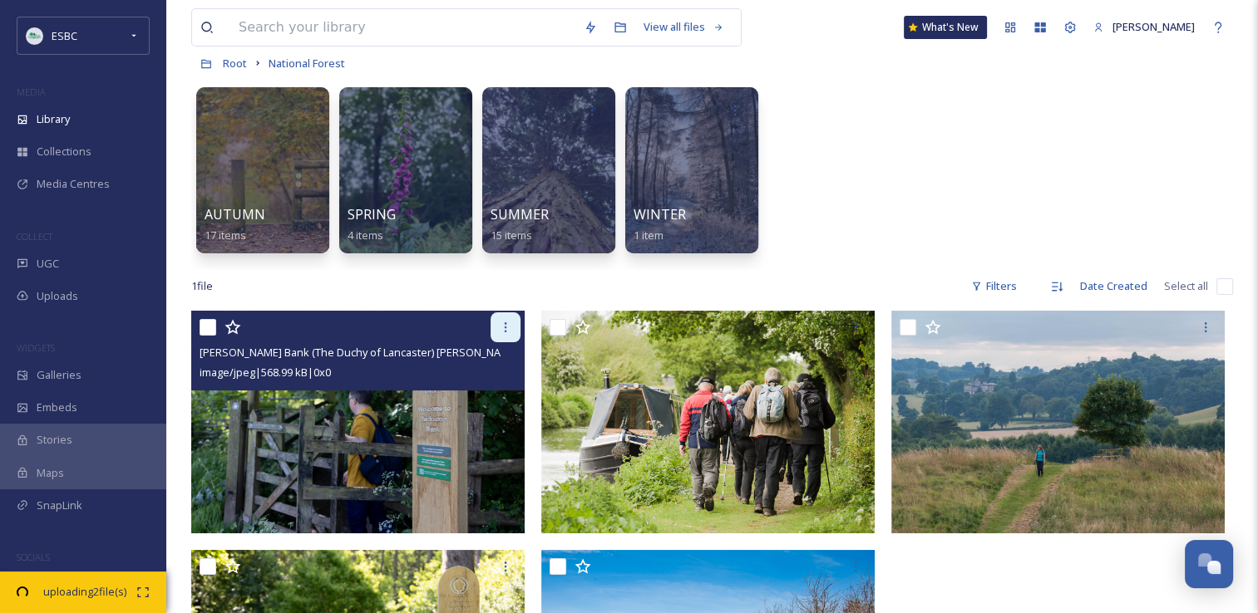
click at [493, 323] on div at bounding box center [505, 328] width 30 height 30
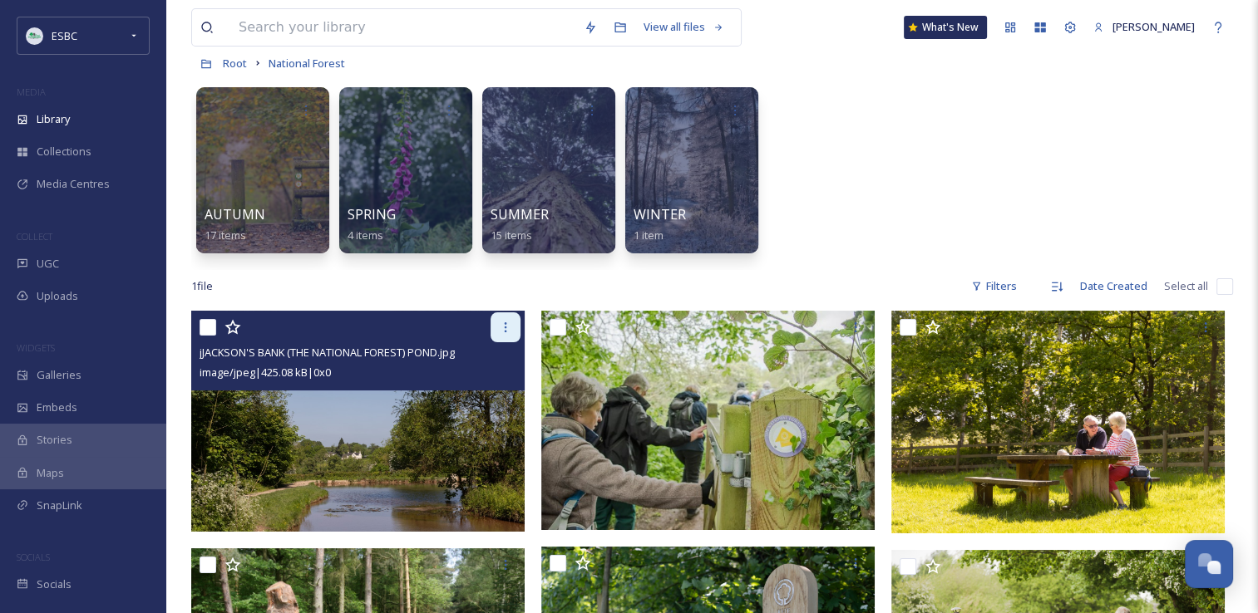
click at [503, 331] on icon at bounding box center [505, 327] width 13 height 13
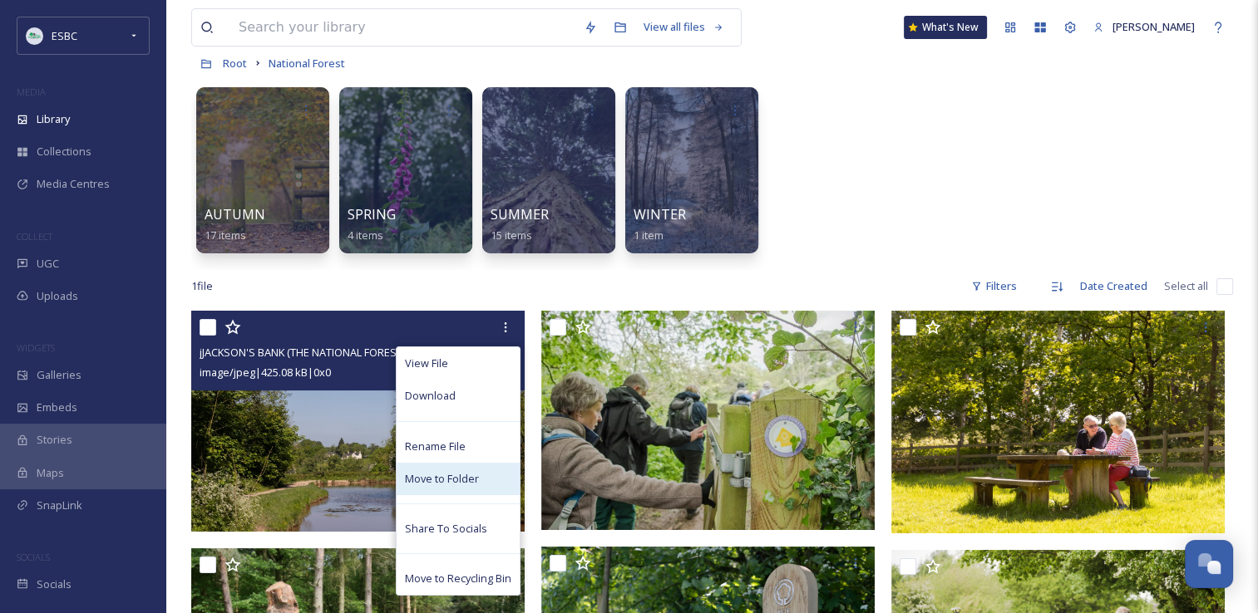
click at [460, 477] on span "Move to Folder" at bounding box center [442, 479] width 74 height 16
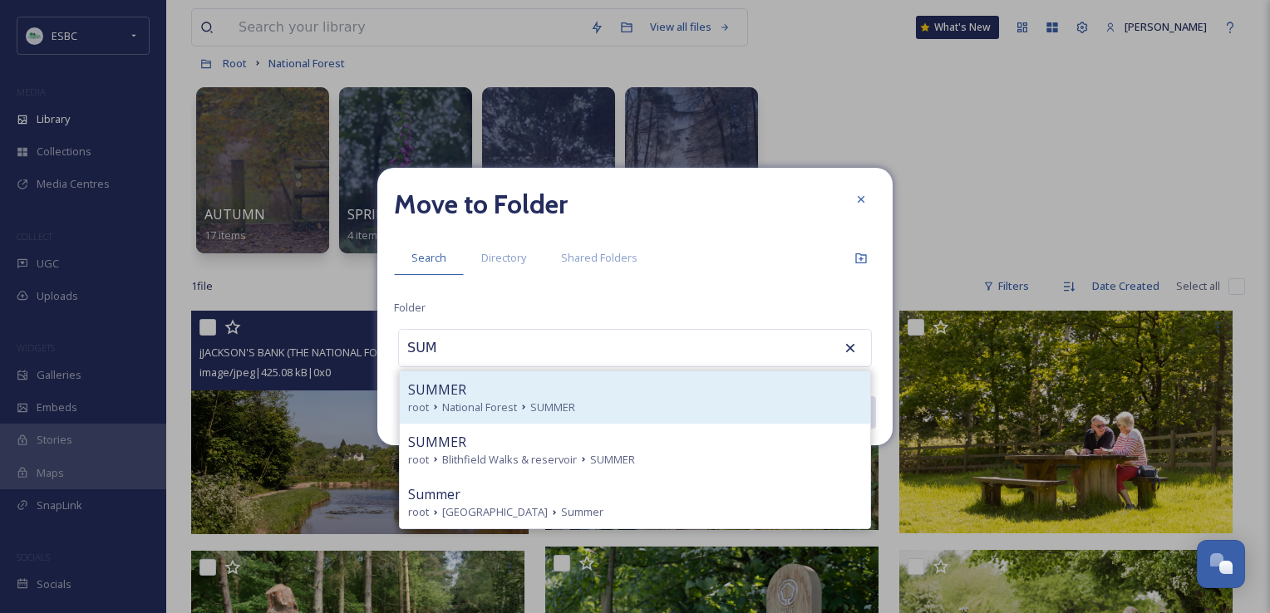
click at [514, 408] on span "National Forest" at bounding box center [479, 408] width 75 height 16
type input "SUMMER"
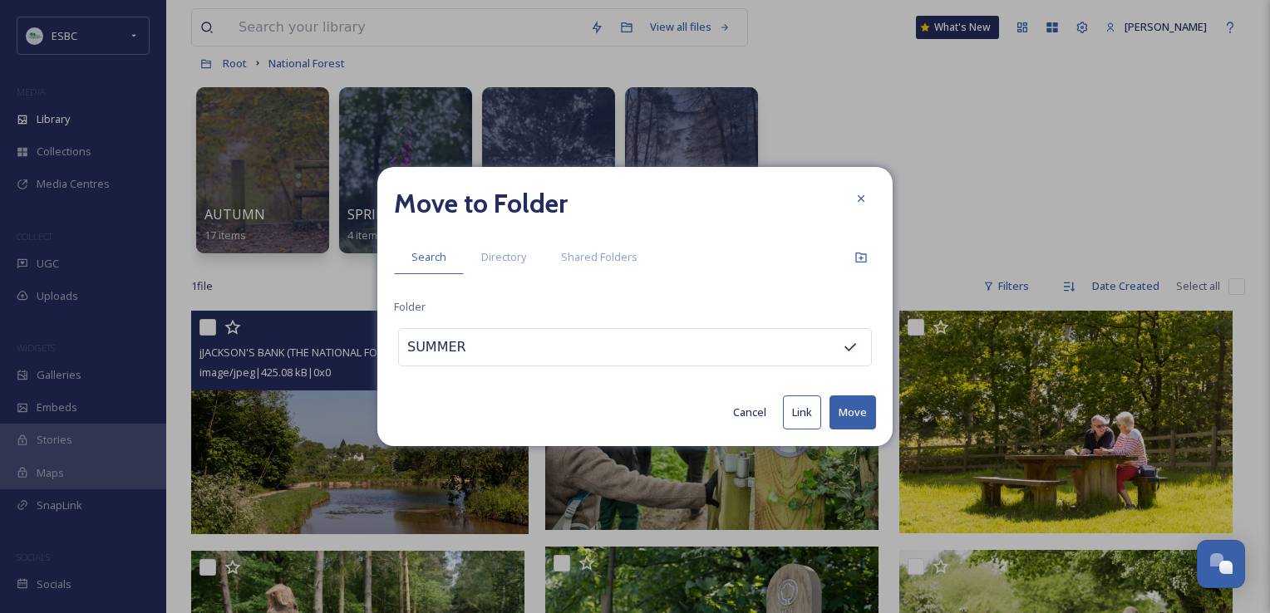
click at [847, 414] on button "Move" at bounding box center [852, 413] width 47 height 34
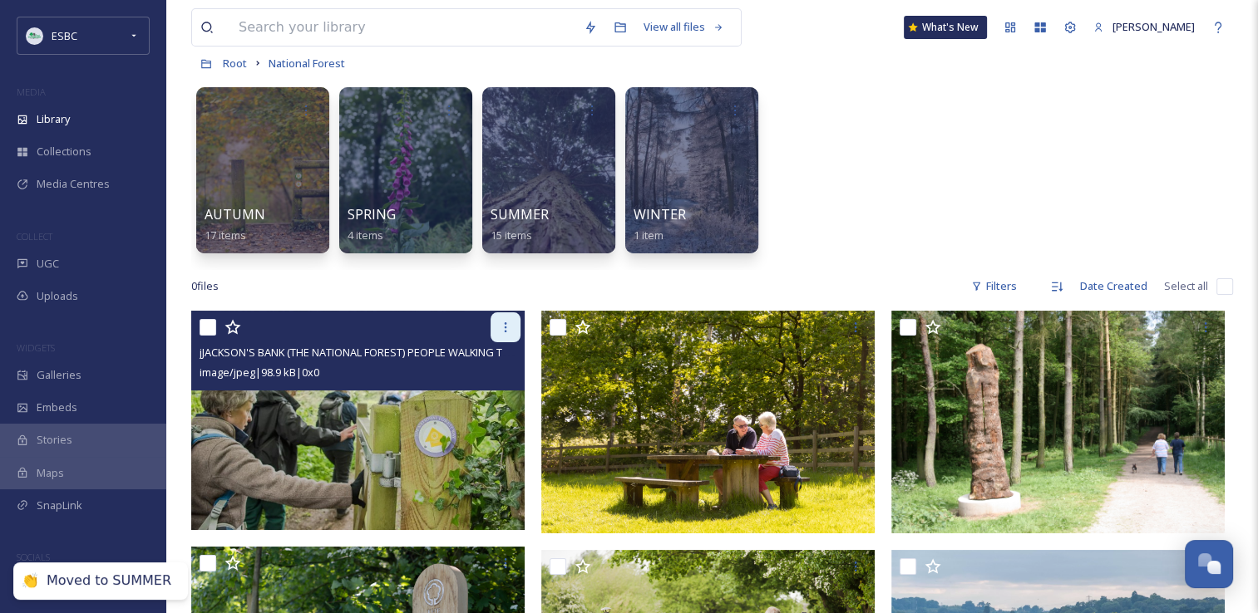
click at [497, 327] on div at bounding box center [505, 328] width 30 height 30
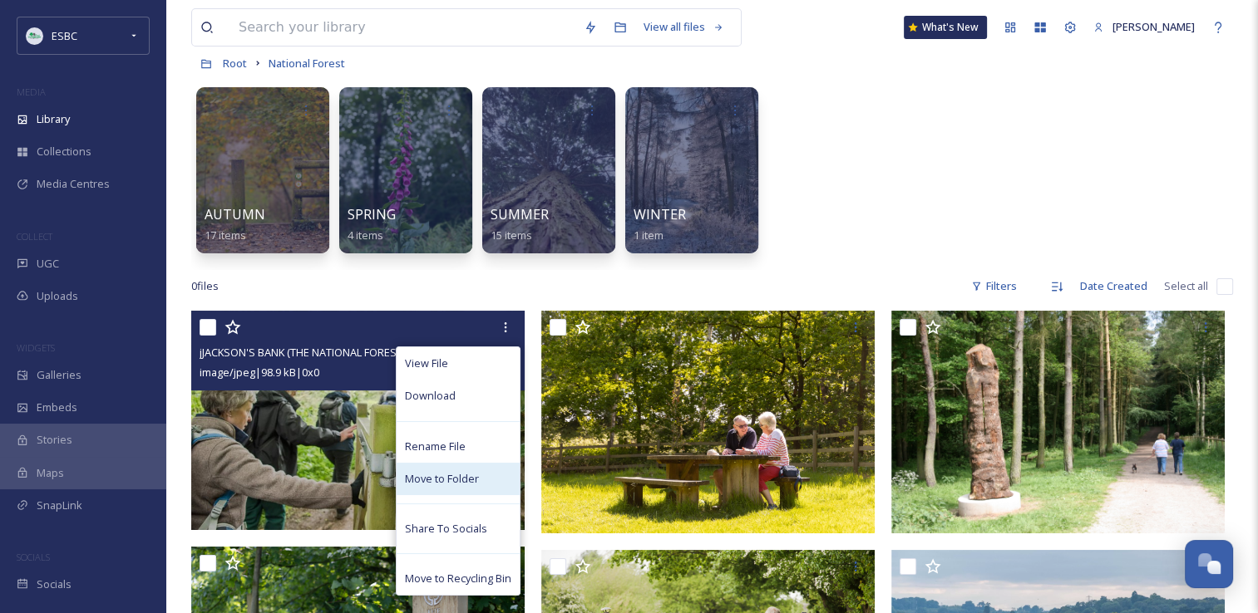
click at [443, 479] on span "Move to Folder" at bounding box center [442, 479] width 74 height 16
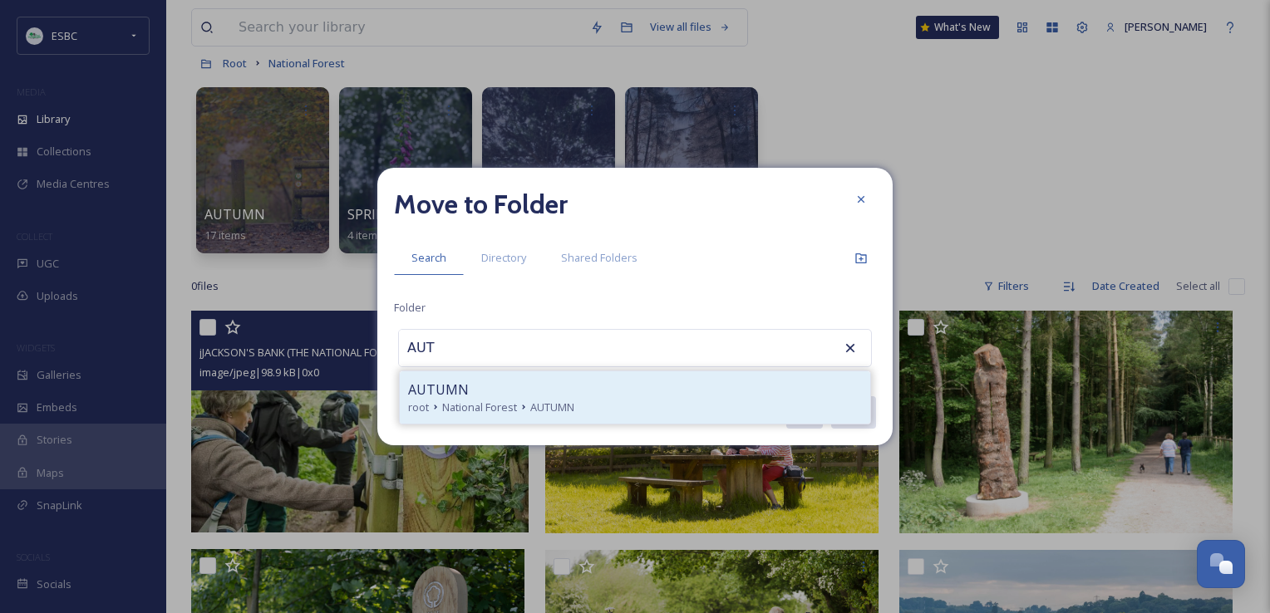
click at [498, 391] on div "AUTUMN" at bounding box center [635, 390] width 454 height 20
type input "AUTUMN"
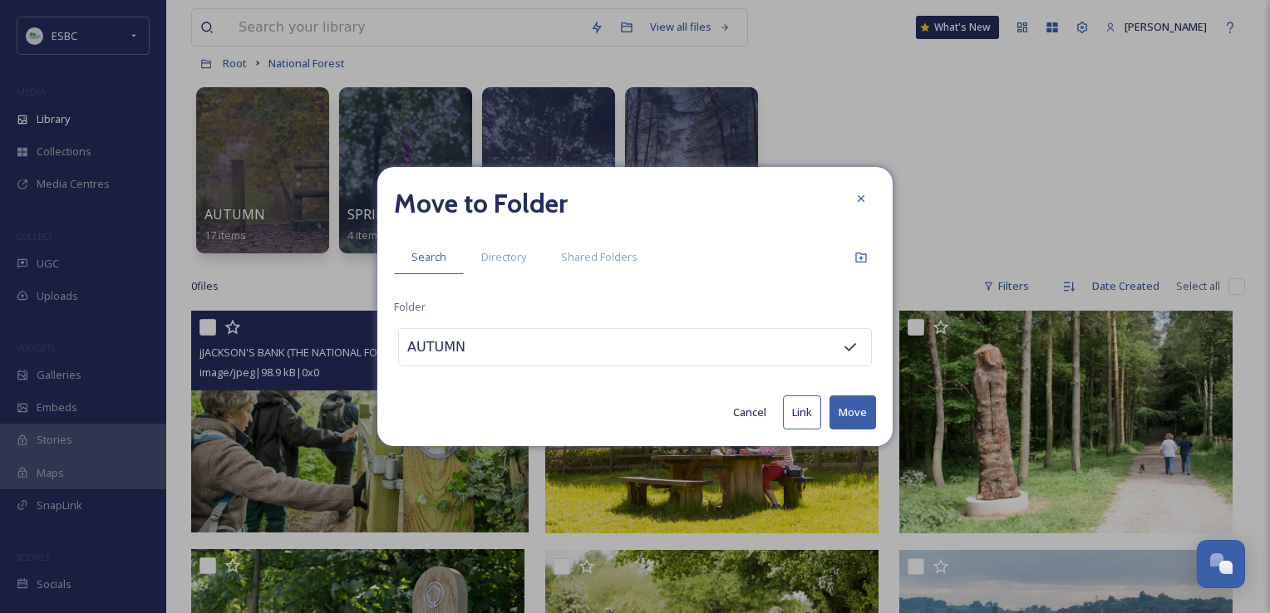
click at [848, 412] on button "Move" at bounding box center [852, 413] width 47 height 34
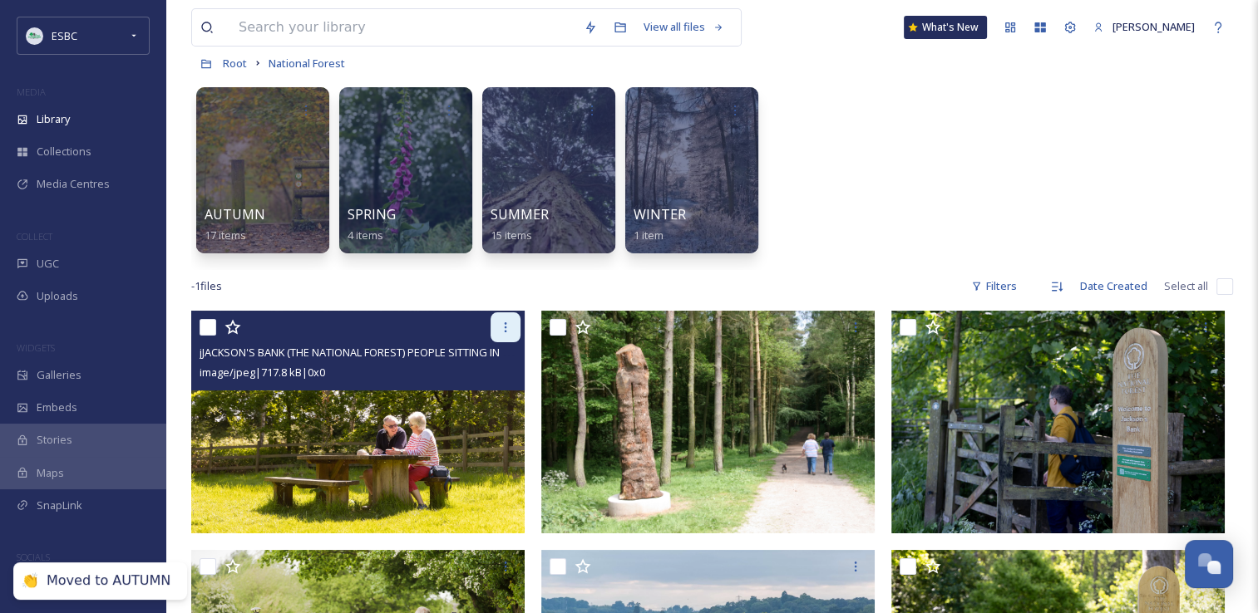
click at [502, 332] on icon at bounding box center [505, 327] width 13 height 13
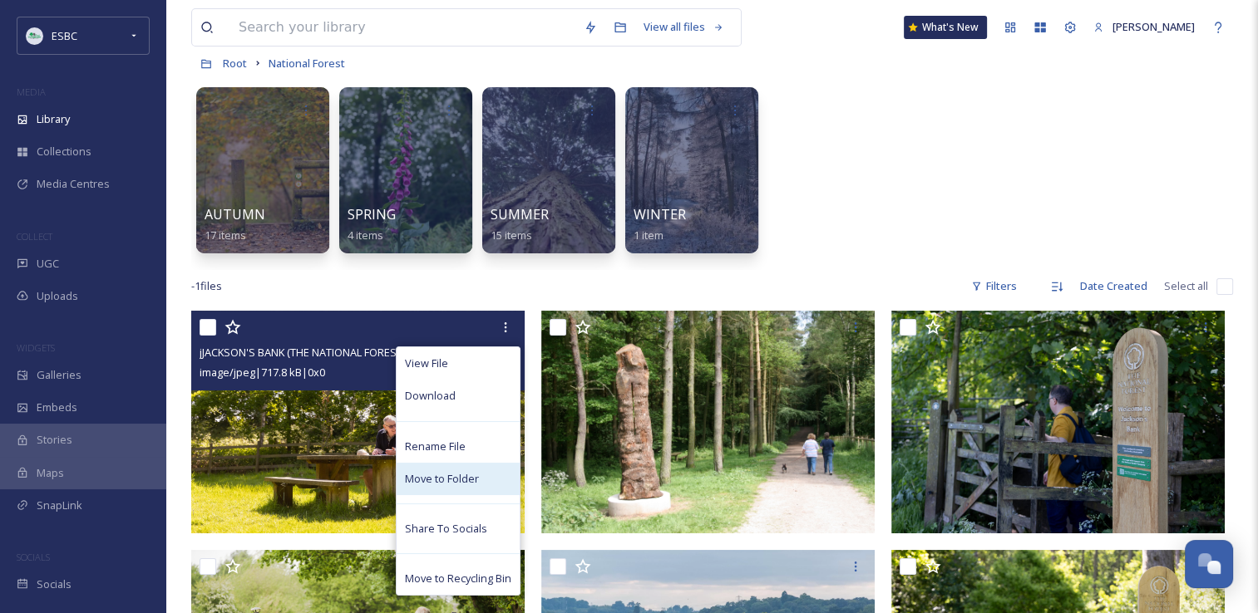
click at [442, 492] on div "Move to Folder" at bounding box center [457, 479] width 123 height 32
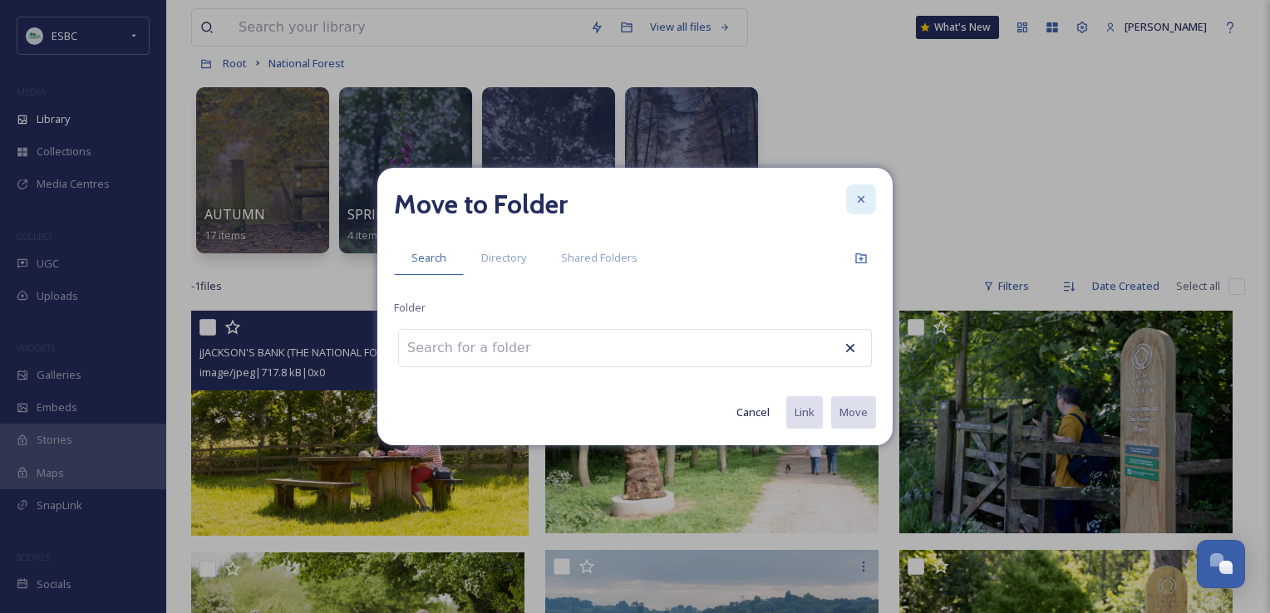
click at [866, 199] on icon at bounding box center [860, 199] width 13 height 13
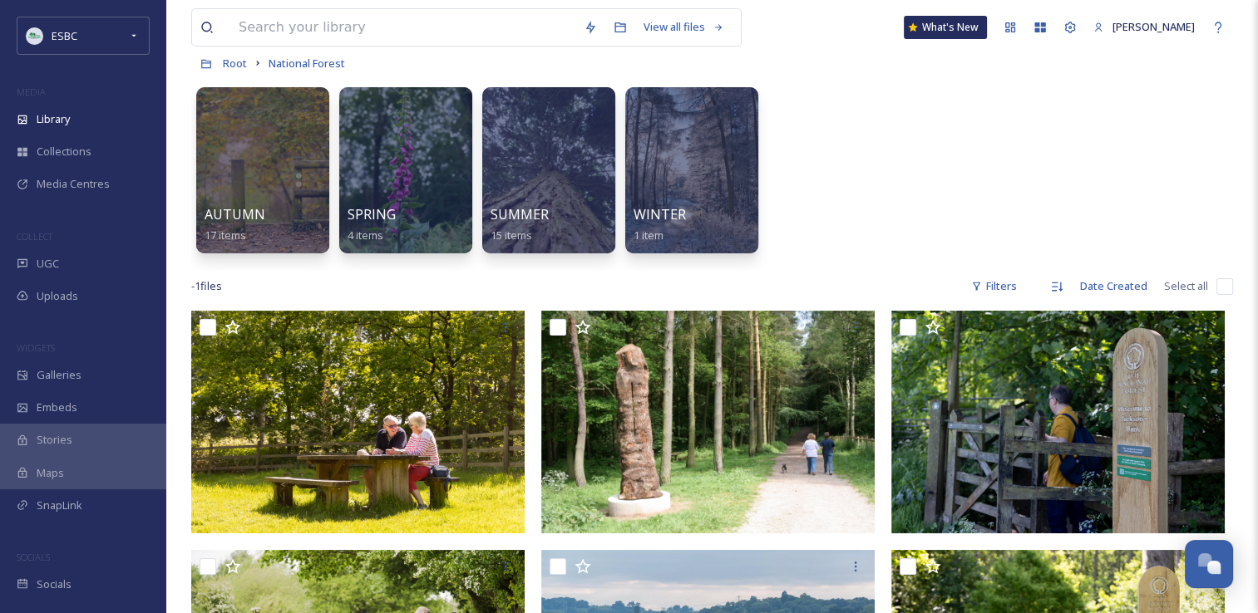
drag, startPoint x: 415, startPoint y: 437, endPoint x: 862, endPoint y: 210, distance: 501.4
click at [862, 210] on div "AUTUMN 17 items SPRING 4 items SUMMER 15 items WINTER 1 item" at bounding box center [711, 174] width 1041 height 191
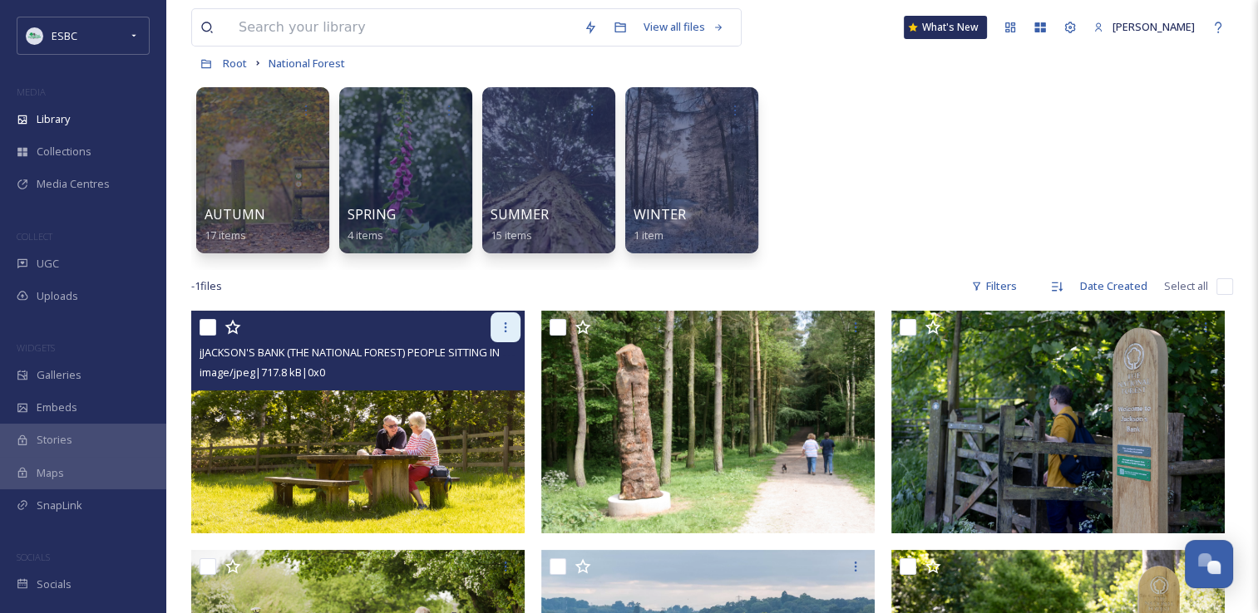
click at [509, 327] on icon at bounding box center [505, 327] width 13 height 13
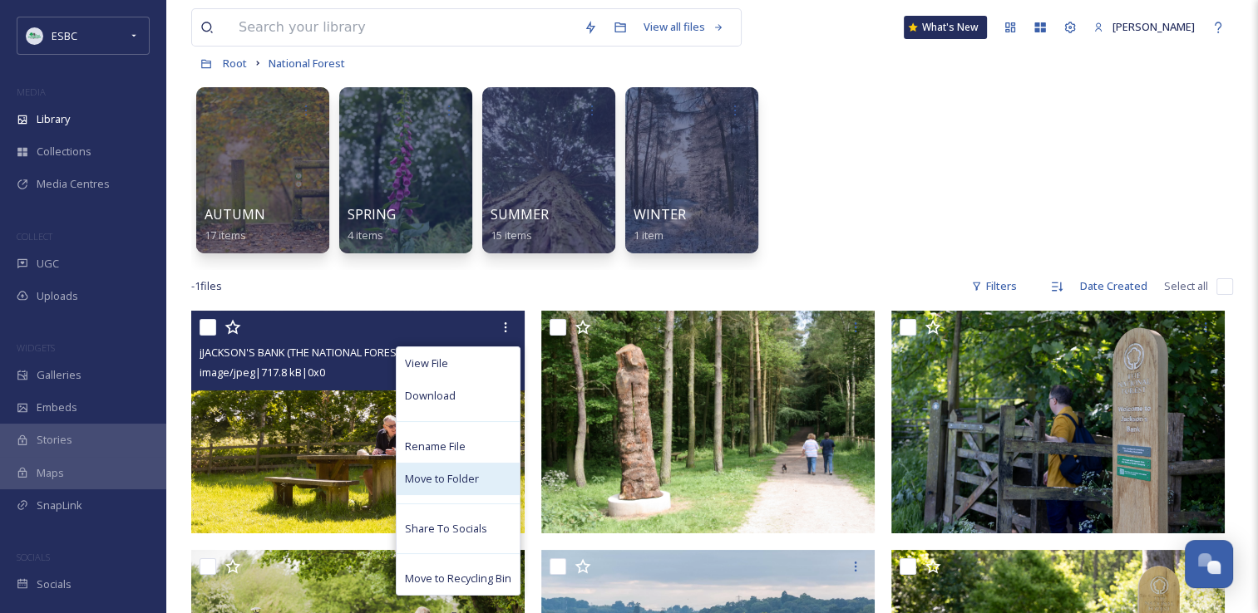
click at [446, 484] on span "Move to Folder" at bounding box center [442, 479] width 74 height 16
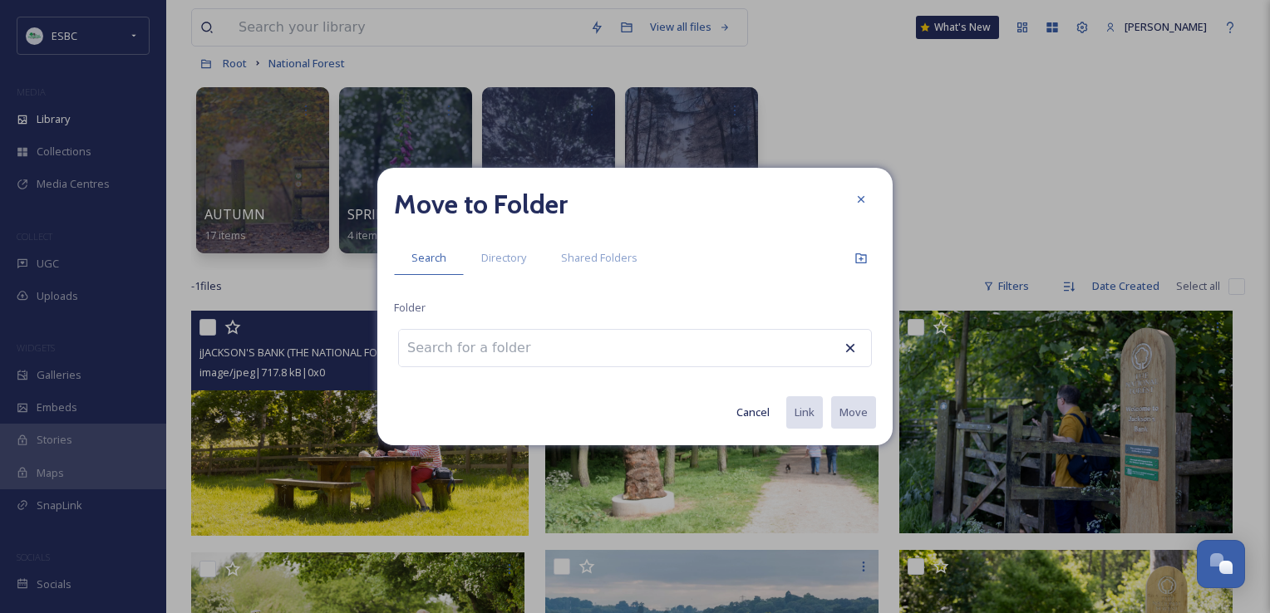
click at [514, 352] on input at bounding box center [490, 348] width 183 height 37
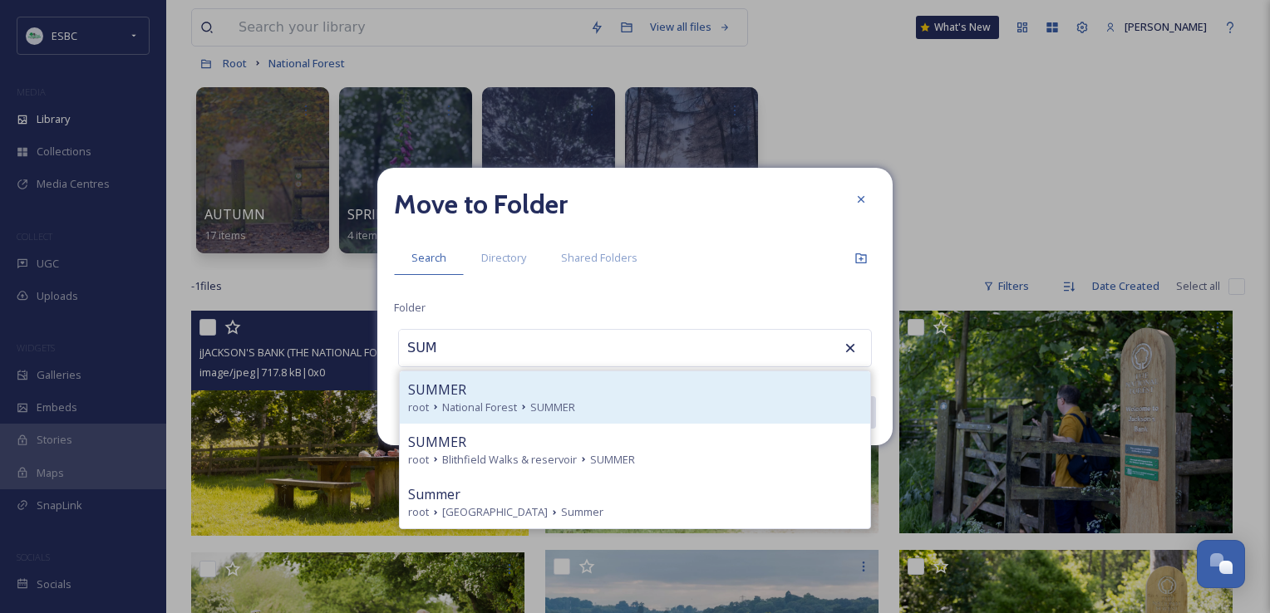
click at [485, 405] on span "National Forest" at bounding box center [479, 408] width 75 height 16
type input "SUMMER"
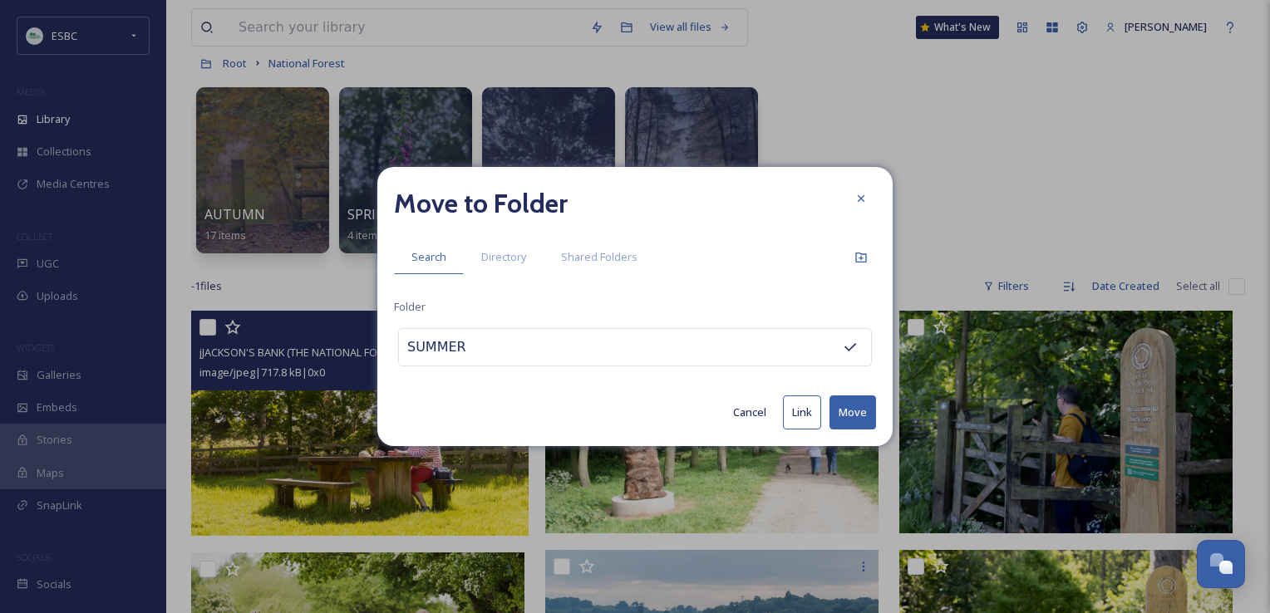
click at [847, 421] on button "Move" at bounding box center [852, 413] width 47 height 34
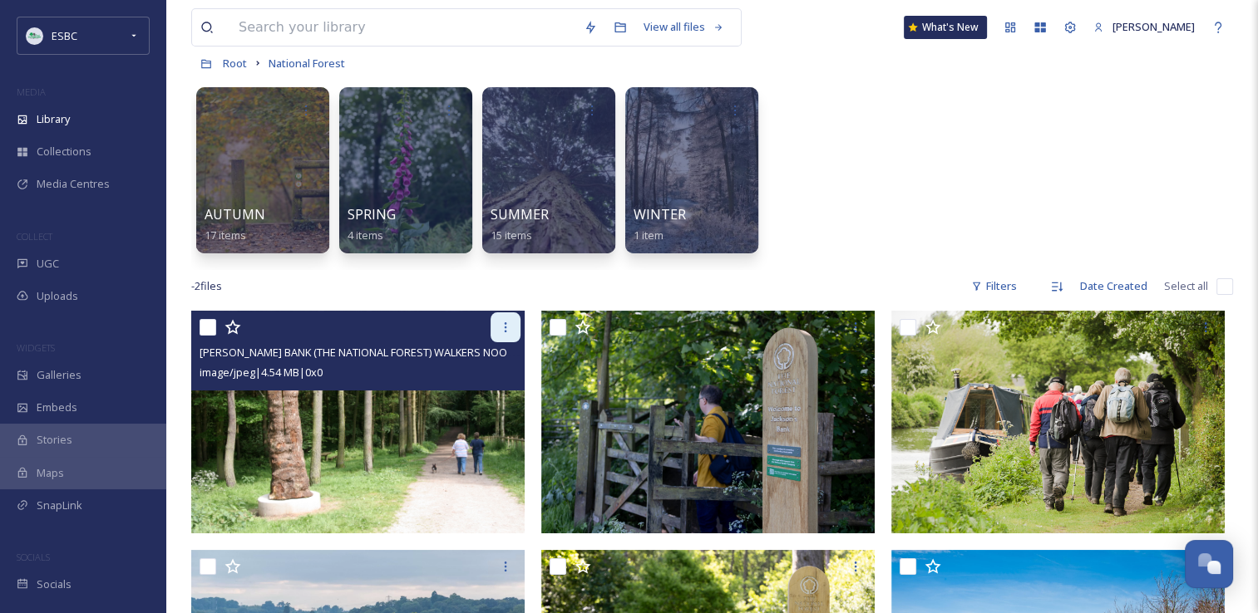
click at [496, 329] on div at bounding box center [505, 328] width 30 height 30
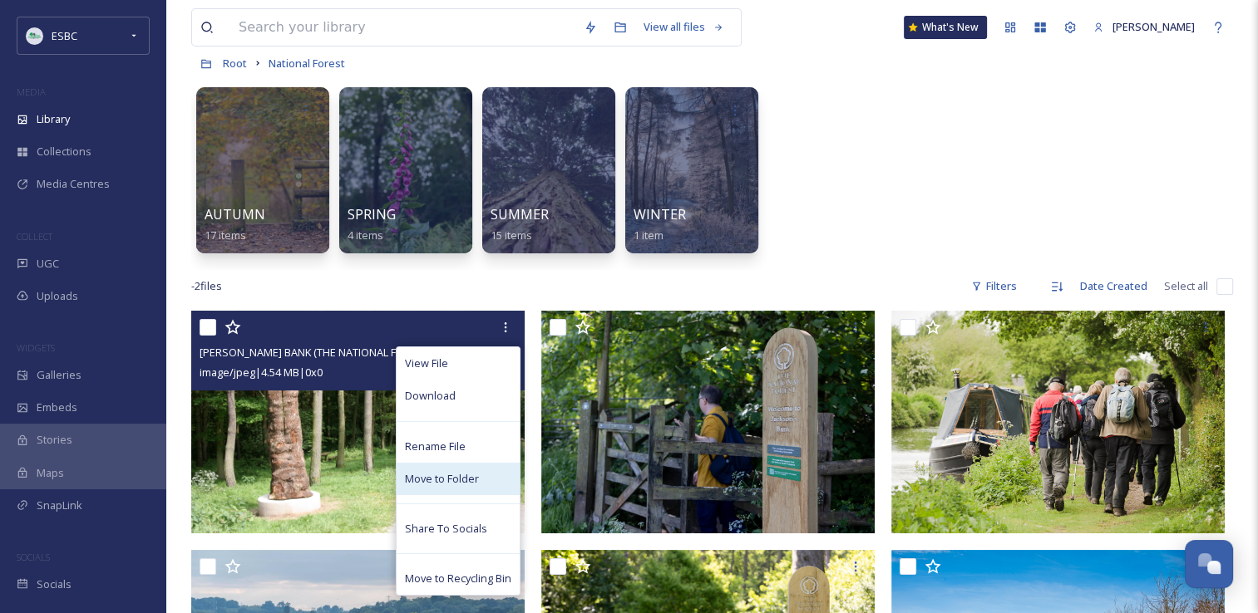
click at [448, 477] on span "Move to Folder" at bounding box center [442, 479] width 74 height 16
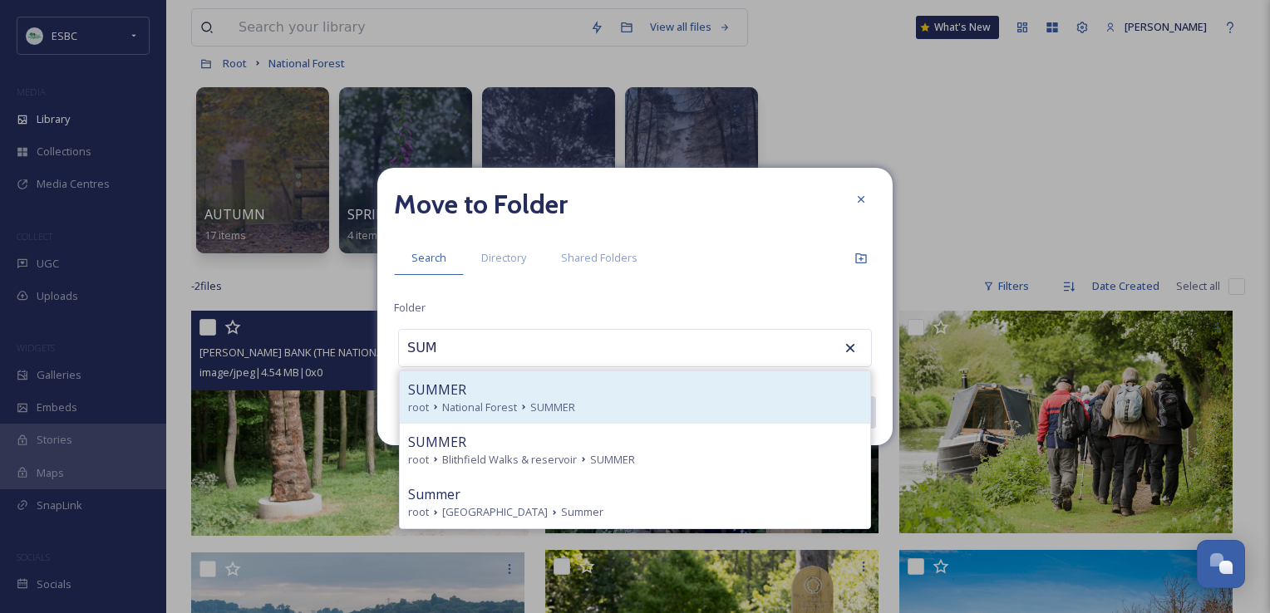
click at [485, 395] on div "SUMMER" at bounding box center [635, 390] width 454 height 20
type input "SUMMER"
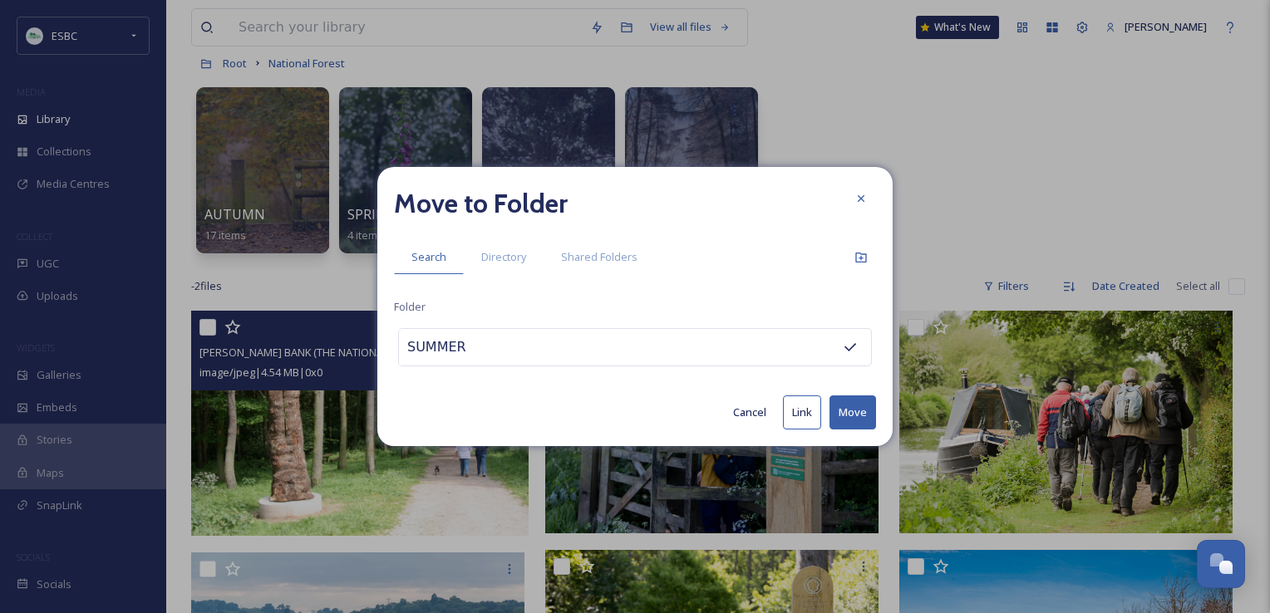
click at [858, 420] on button "Move" at bounding box center [852, 413] width 47 height 34
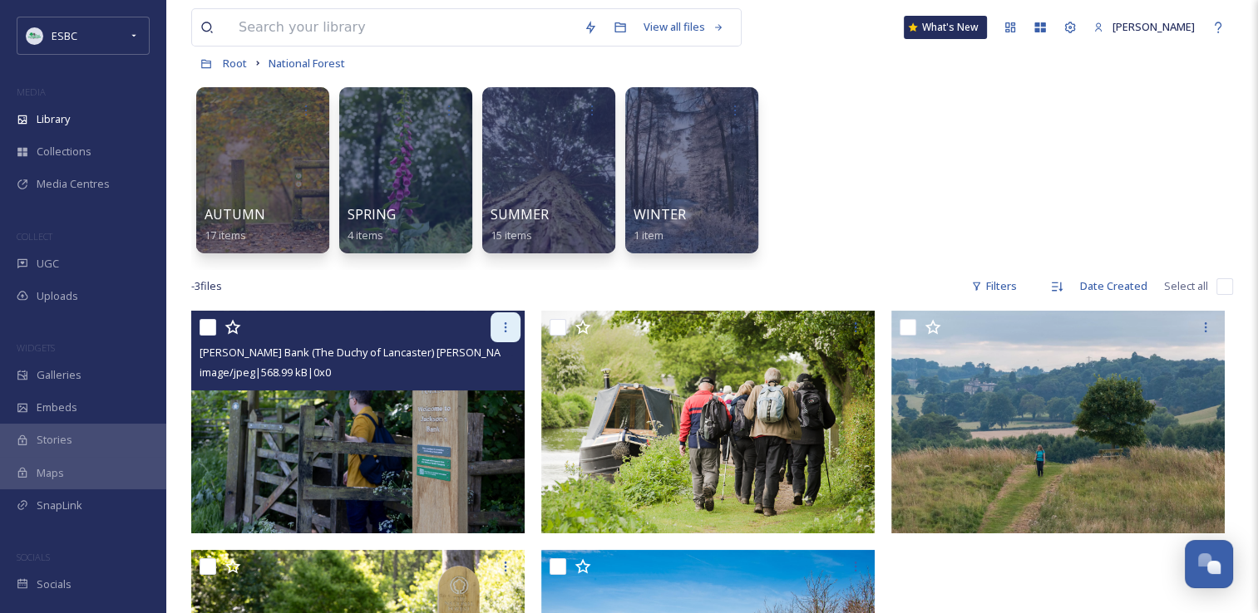
click at [509, 326] on icon at bounding box center [505, 327] width 13 height 13
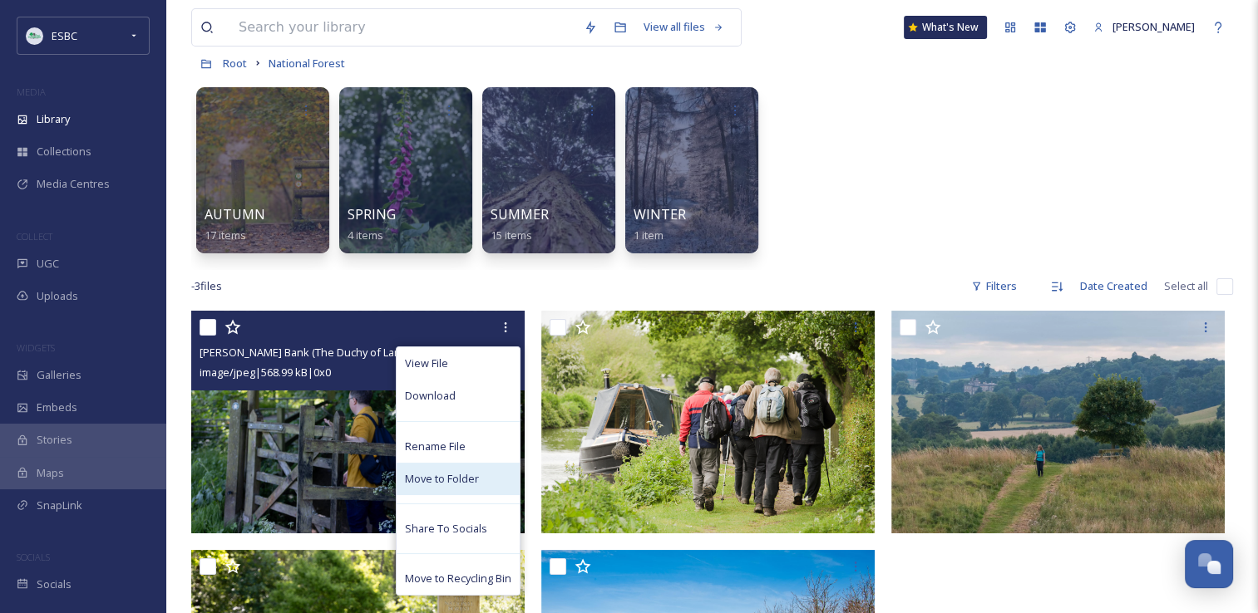
click at [452, 475] on span "Move to Folder" at bounding box center [442, 479] width 74 height 16
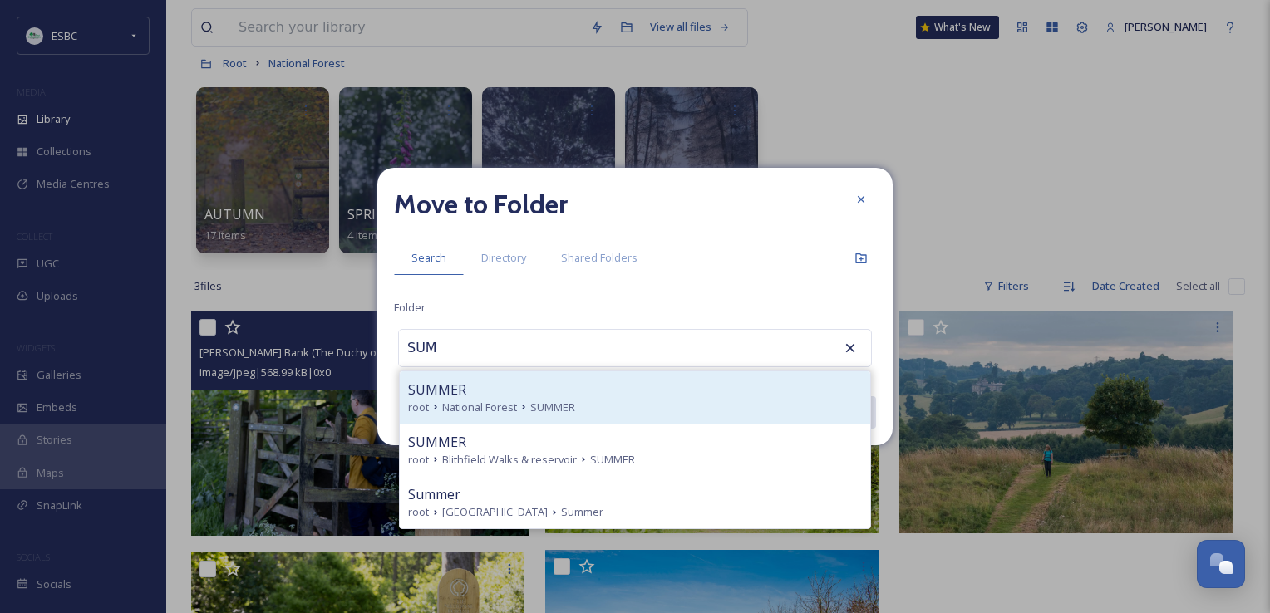
click at [525, 396] on div "SUMMER" at bounding box center [635, 390] width 454 height 20
type input "SUMMER"
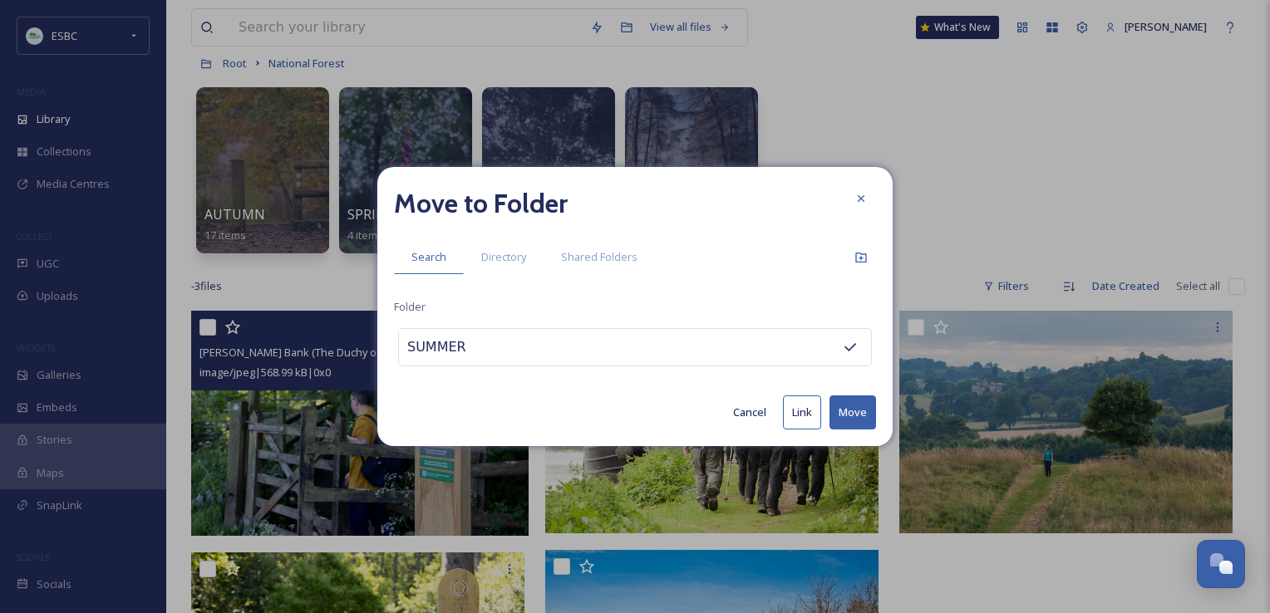
click at [846, 411] on button "Move" at bounding box center [852, 413] width 47 height 34
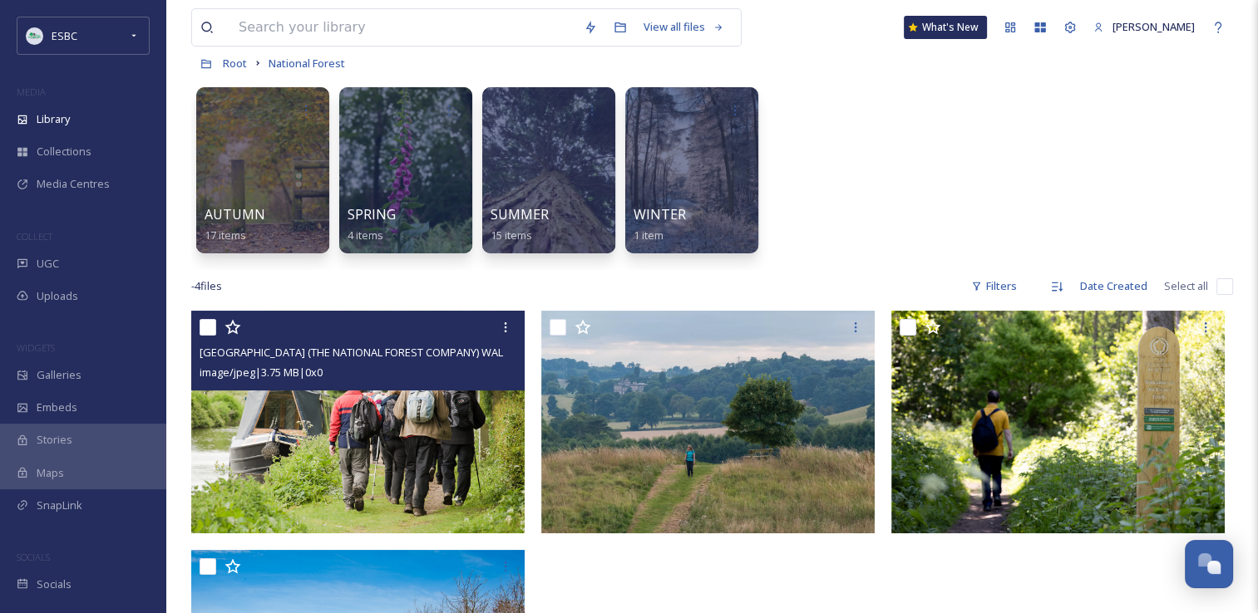
drag, startPoint x: 507, startPoint y: 331, endPoint x: 470, endPoint y: 396, distance: 75.2
click at [470, 396] on img at bounding box center [357, 422] width 333 height 223
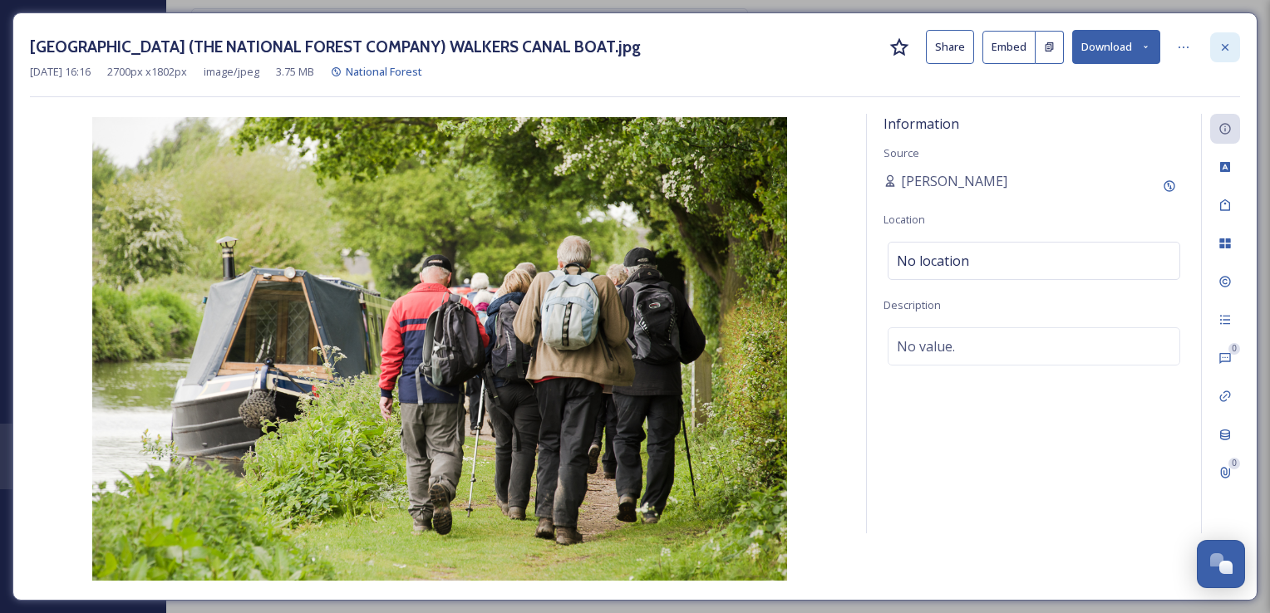
click at [1224, 47] on icon at bounding box center [1225, 46] width 7 height 7
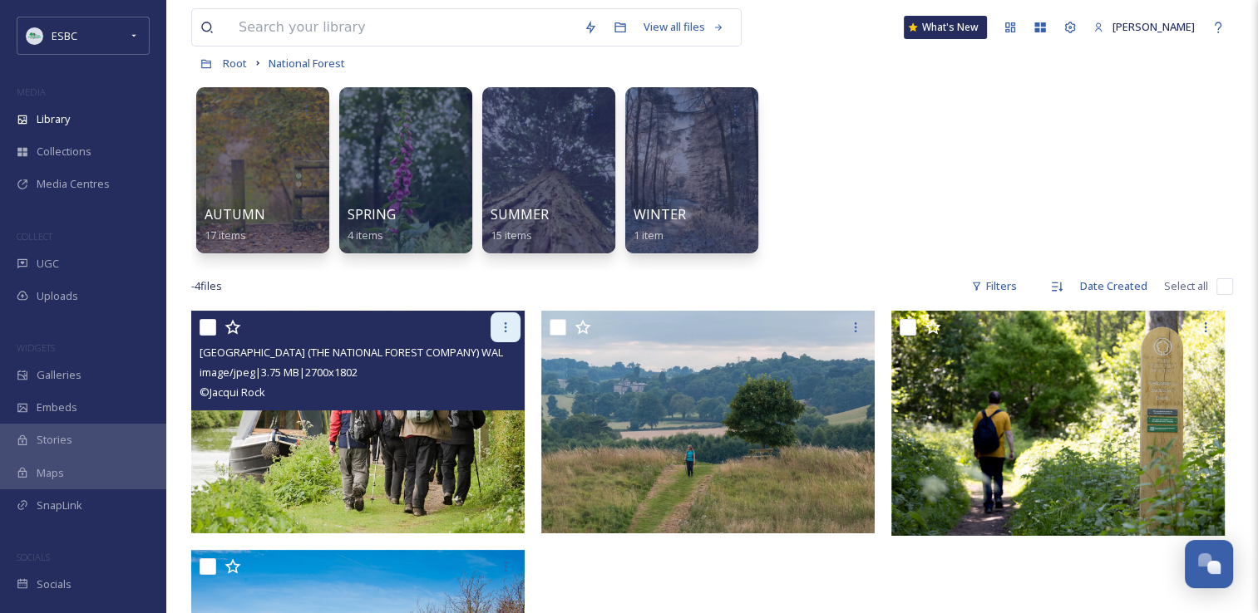
click at [505, 326] on icon at bounding box center [506, 327] width 2 height 10
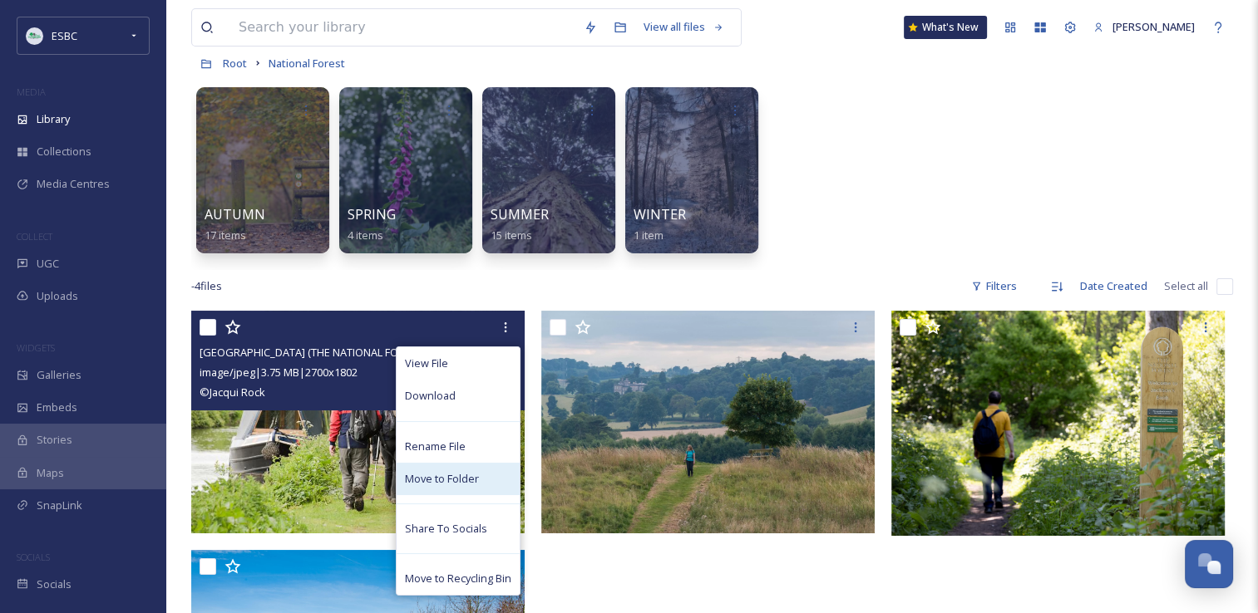
click at [450, 474] on span "Move to Folder" at bounding box center [442, 479] width 74 height 16
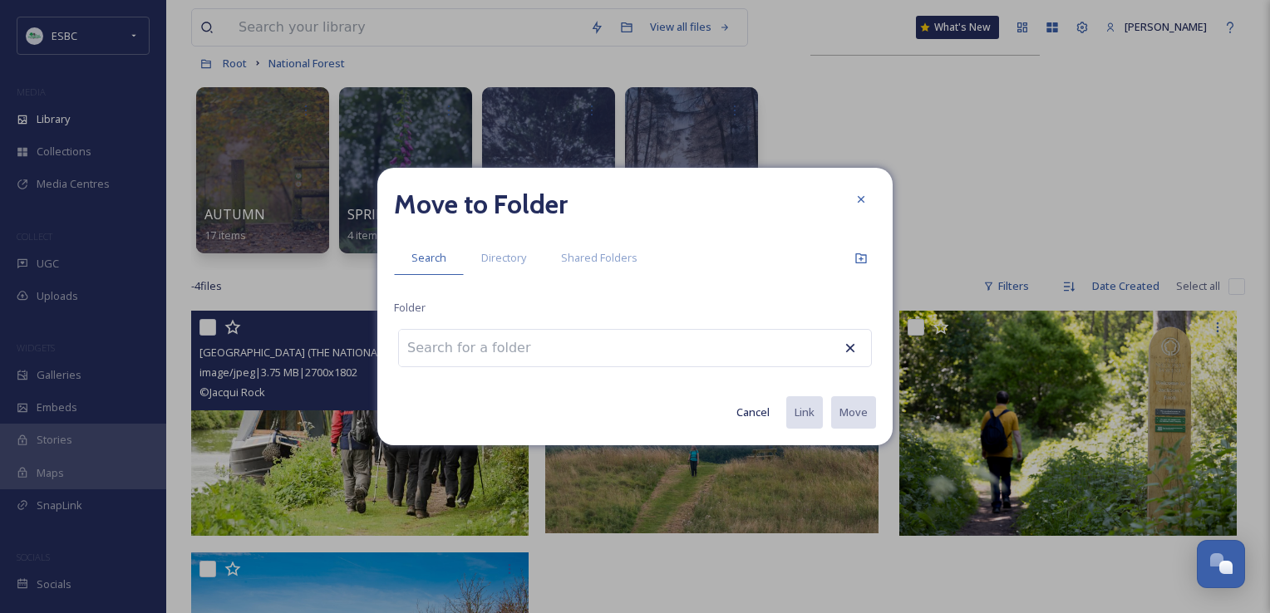
type input "S"
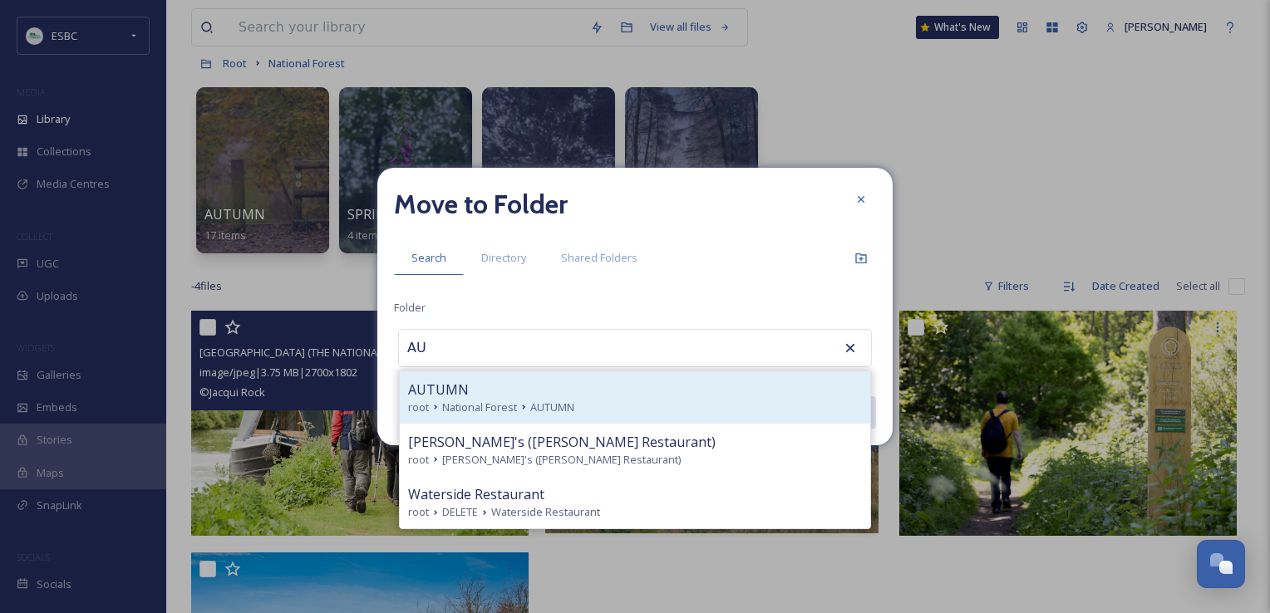
click at [441, 400] on div "root National Forest AUTUMN" at bounding box center [635, 408] width 454 height 16
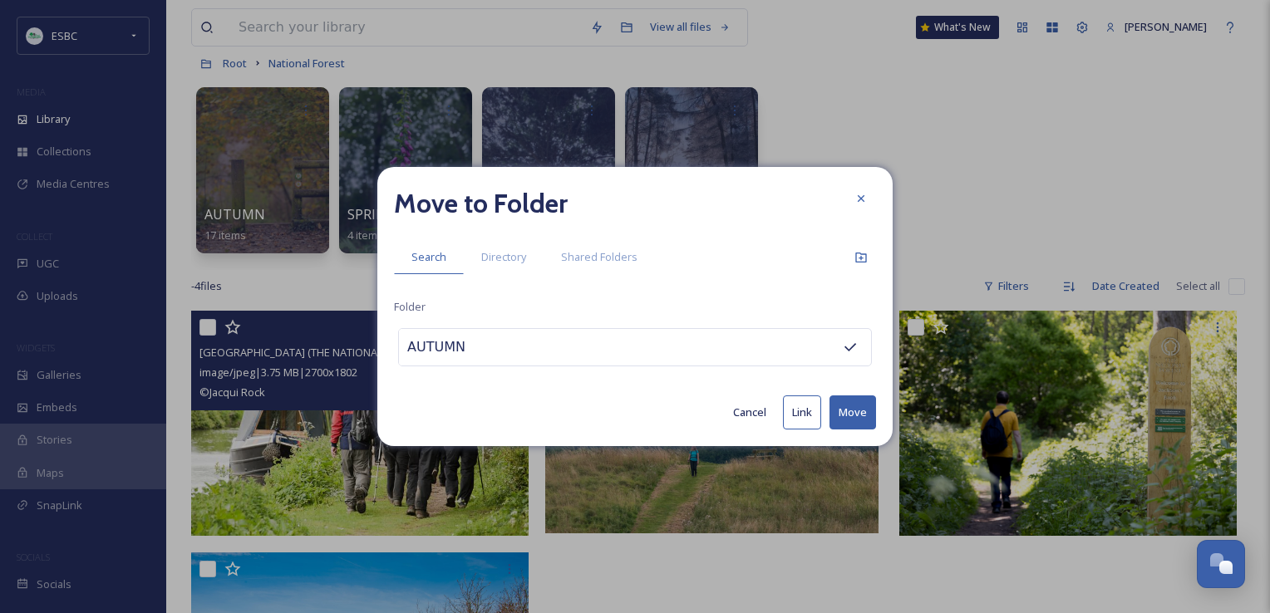
click at [822, 351] on div "AUTUMN" at bounding box center [635, 347] width 474 height 38
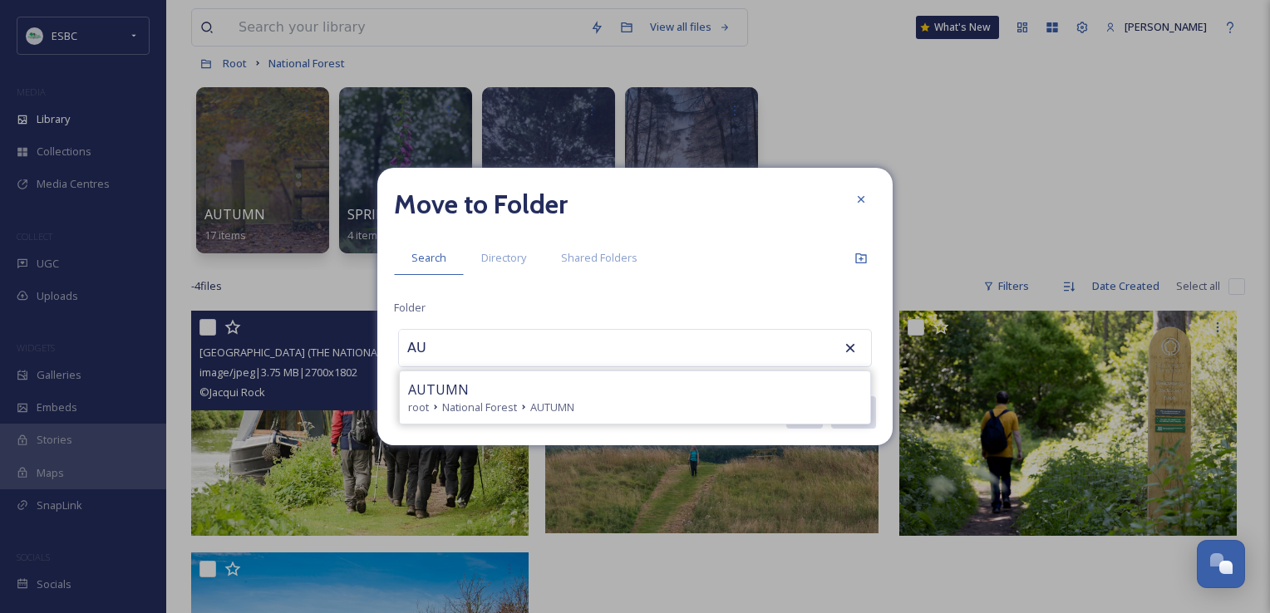
type input "A"
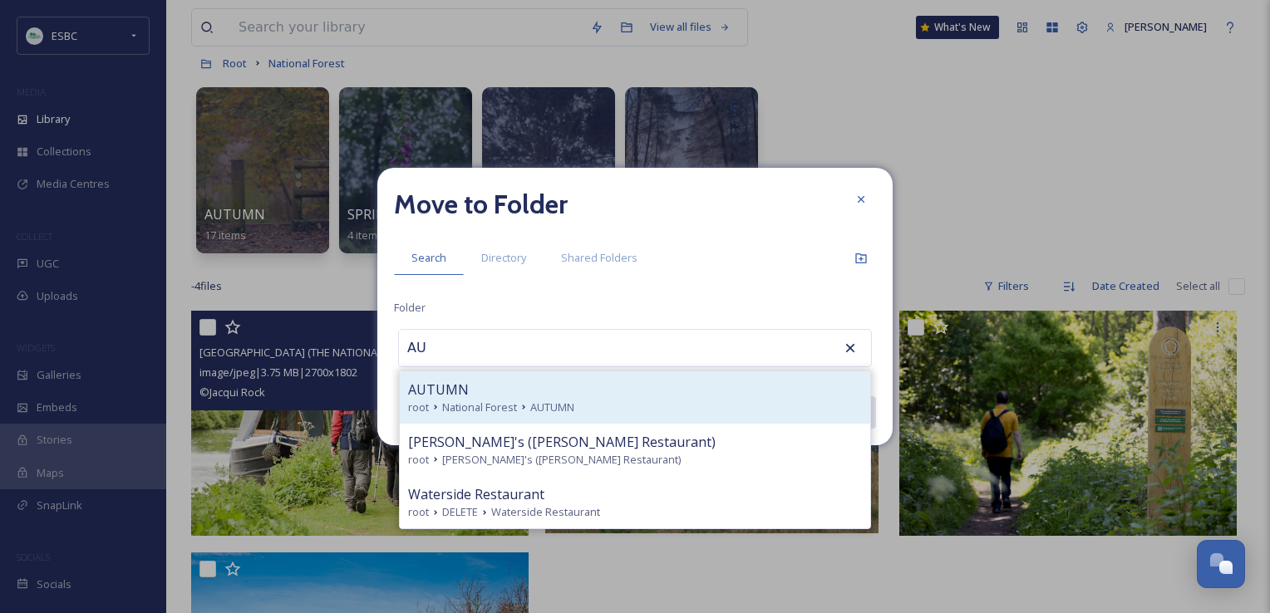
click at [762, 391] on div "AUTUMN" at bounding box center [635, 390] width 454 height 20
type input "AUTUMN"
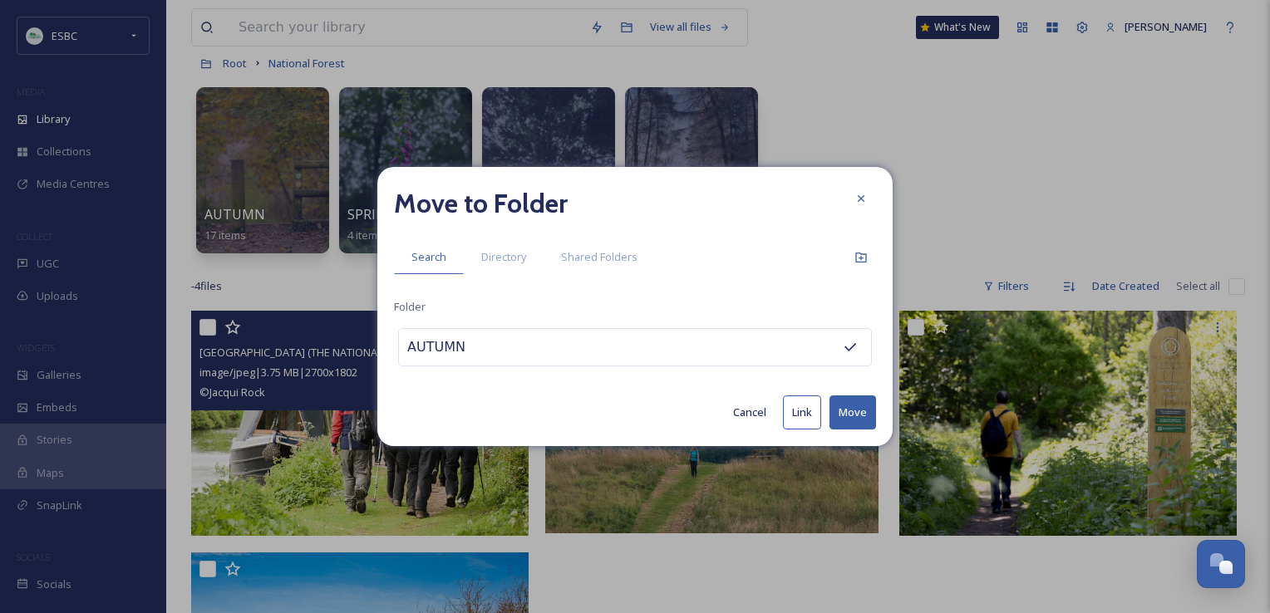
click at [849, 411] on button "Move" at bounding box center [852, 413] width 47 height 34
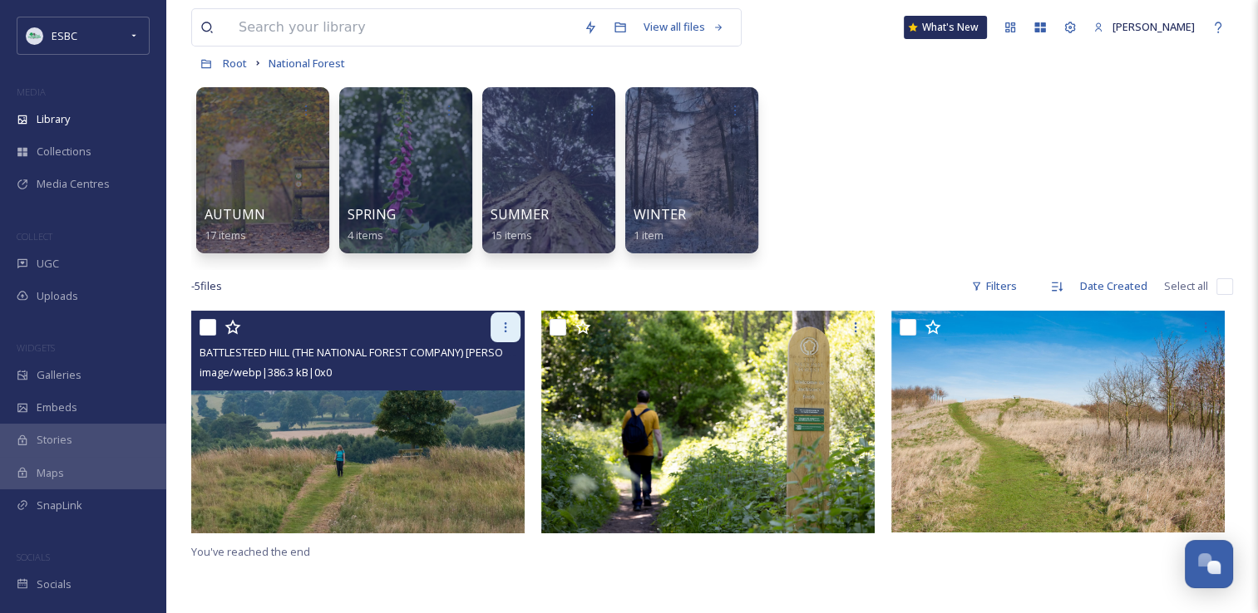
click at [502, 335] on div at bounding box center [505, 328] width 30 height 30
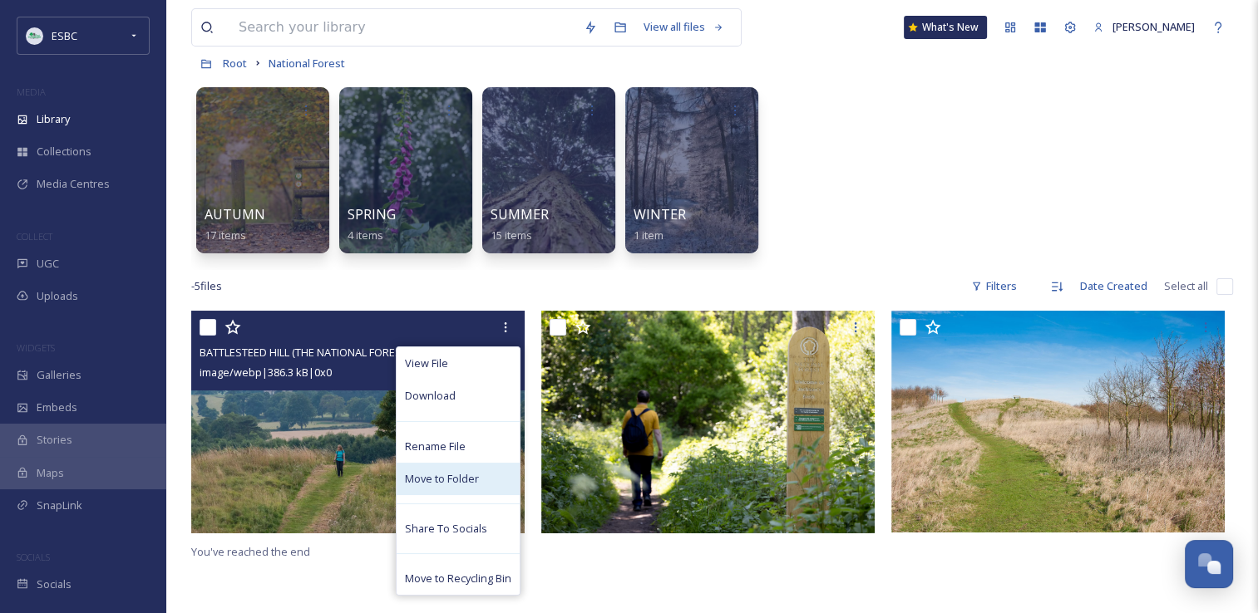
click at [453, 478] on span "Move to Folder" at bounding box center [442, 479] width 74 height 16
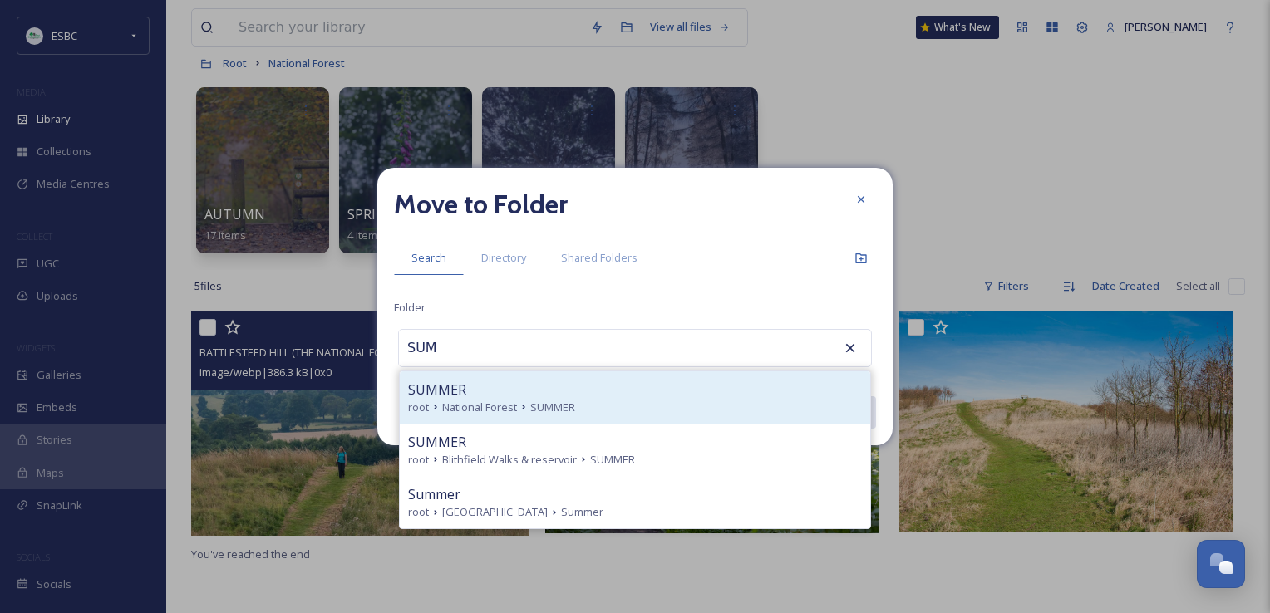
click at [489, 397] on div "SUMMER" at bounding box center [635, 390] width 454 height 20
type input "SUMMER"
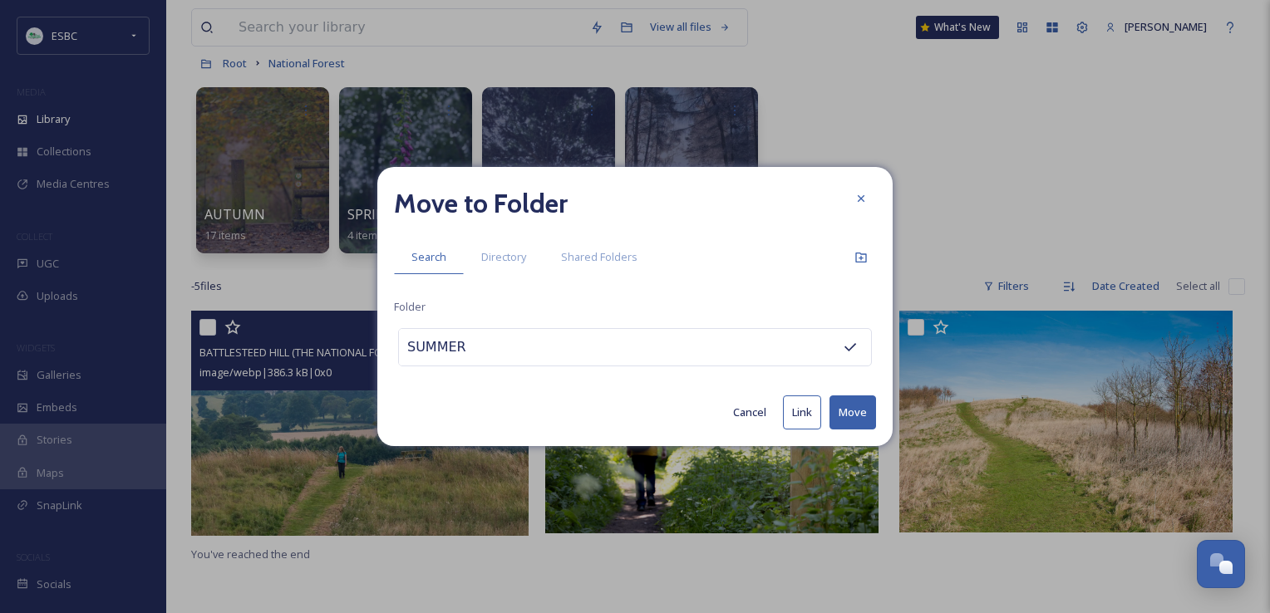
click at [855, 415] on button "Move" at bounding box center [852, 413] width 47 height 34
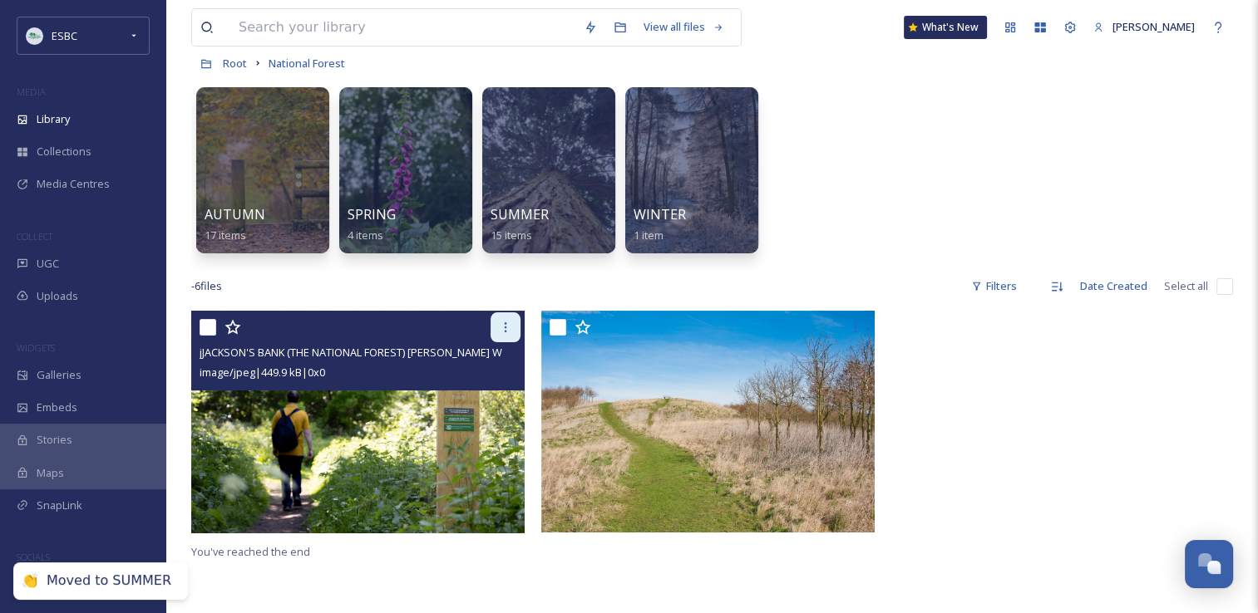
click at [502, 327] on icon at bounding box center [505, 327] width 13 height 13
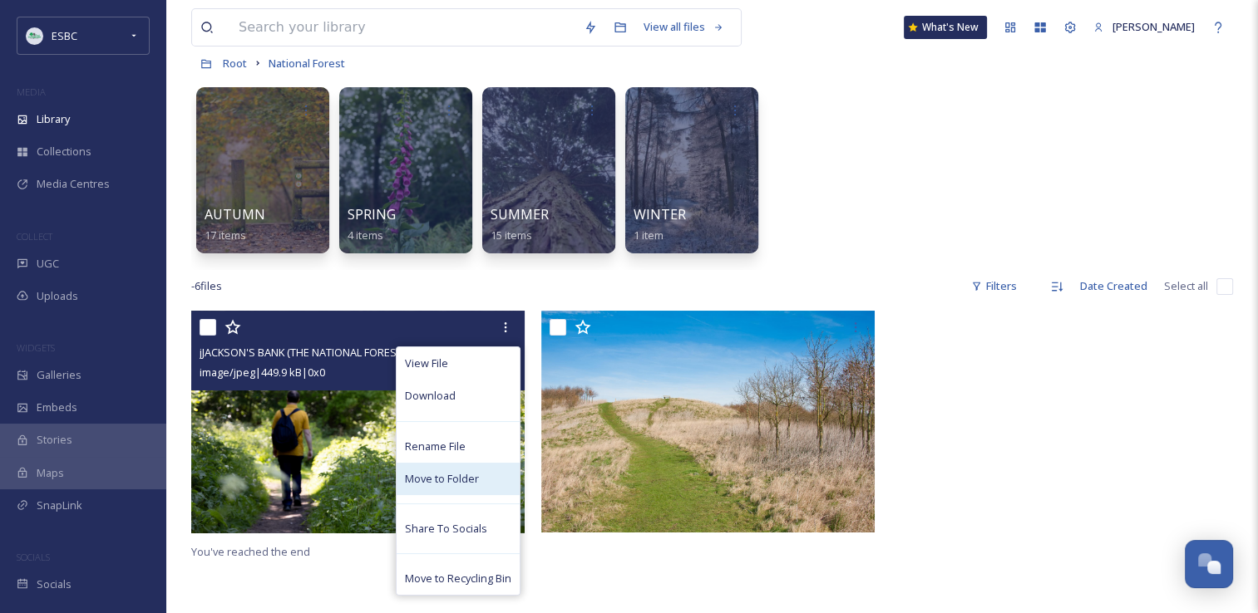
click at [440, 471] on span "Move to Folder" at bounding box center [442, 479] width 74 height 16
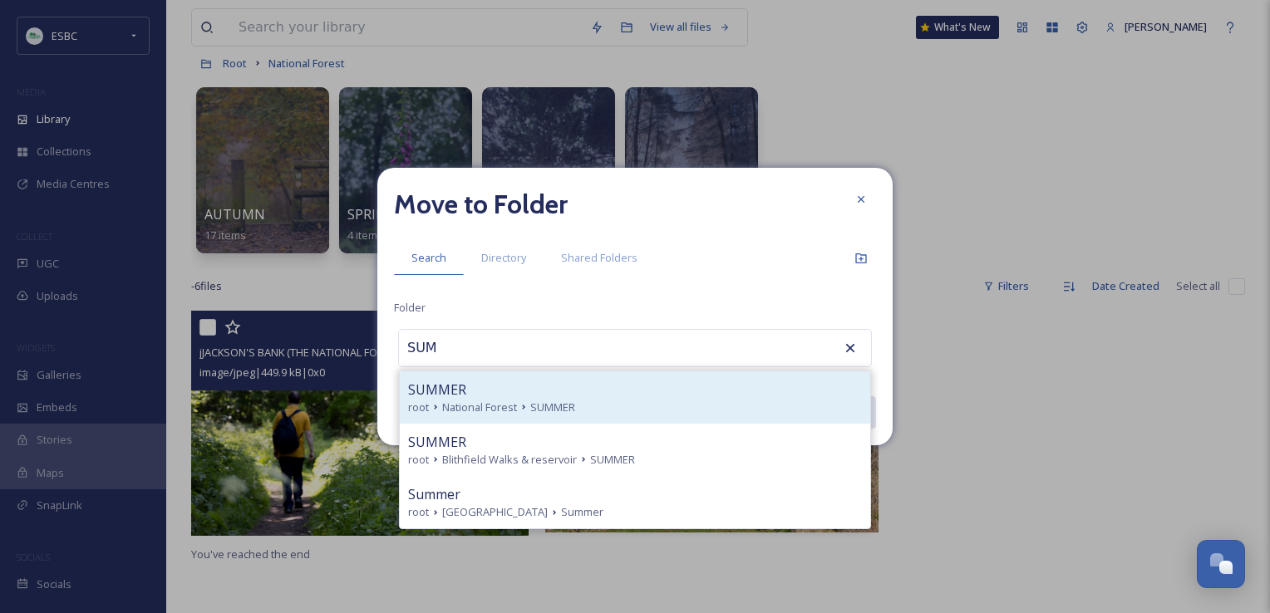
click at [508, 406] on span "National Forest" at bounding box center [479, 408] width 75 height 16
type input "SUMMER"
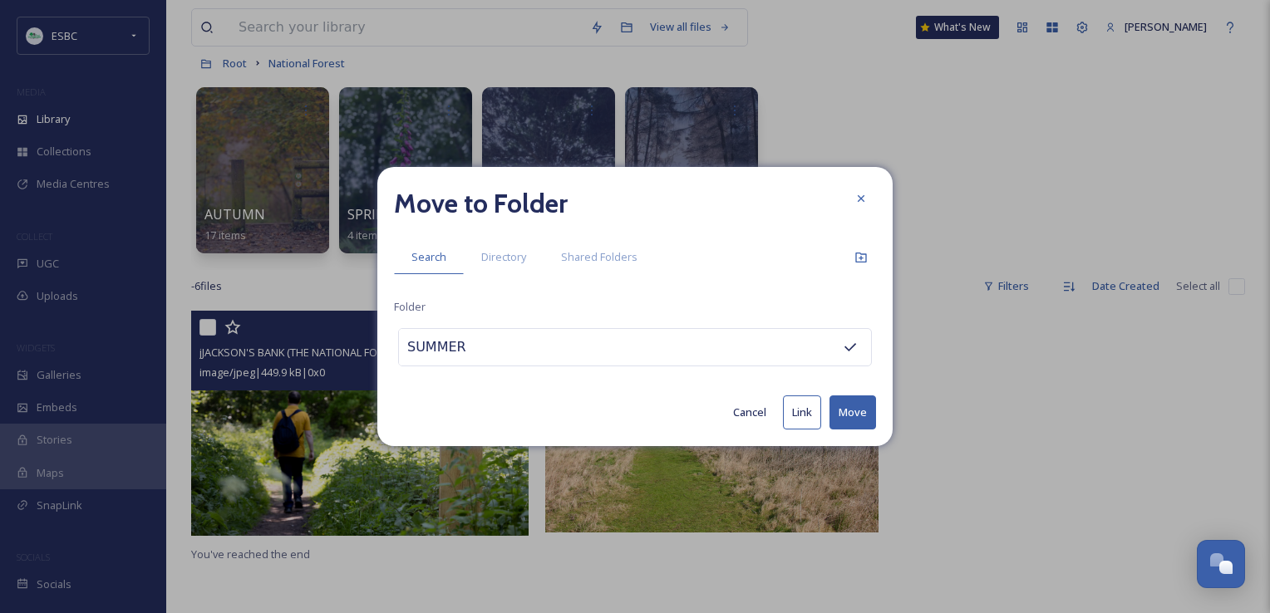
click at [850, 405] on button "Move" at bounding box center [852, 413] width 47 height 34
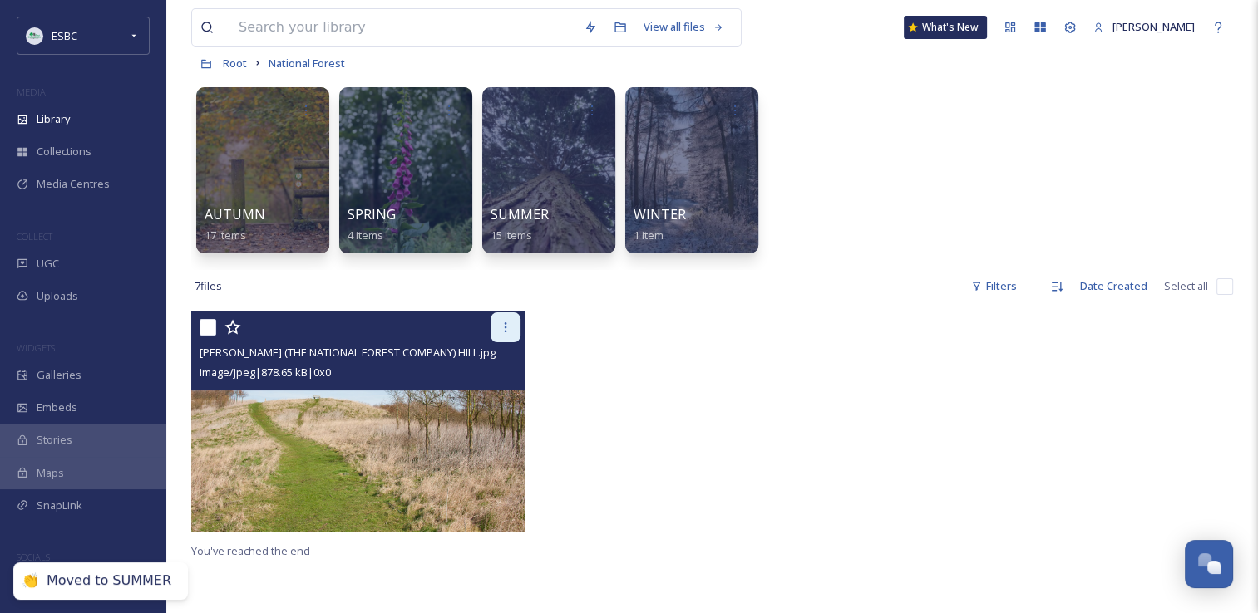
click at [505, 327] on icon at bounding box center [506, 327] width 2 height 10
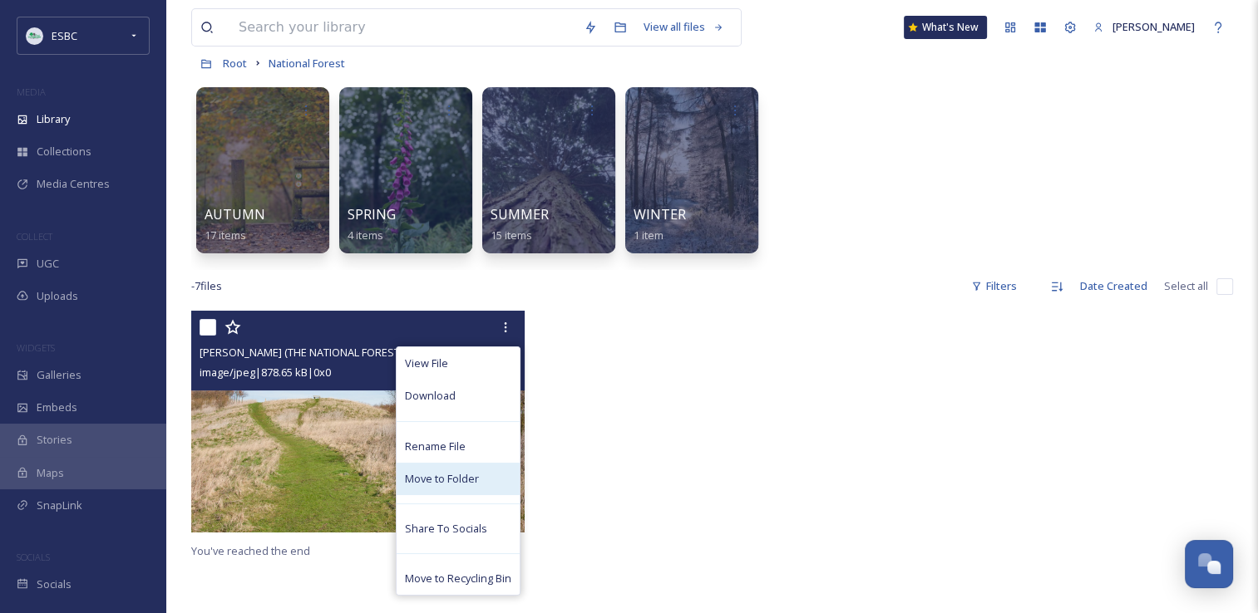
click at [446, 478] on span "Move to Folder" at bounding box center [442, 479] width 74 height 16
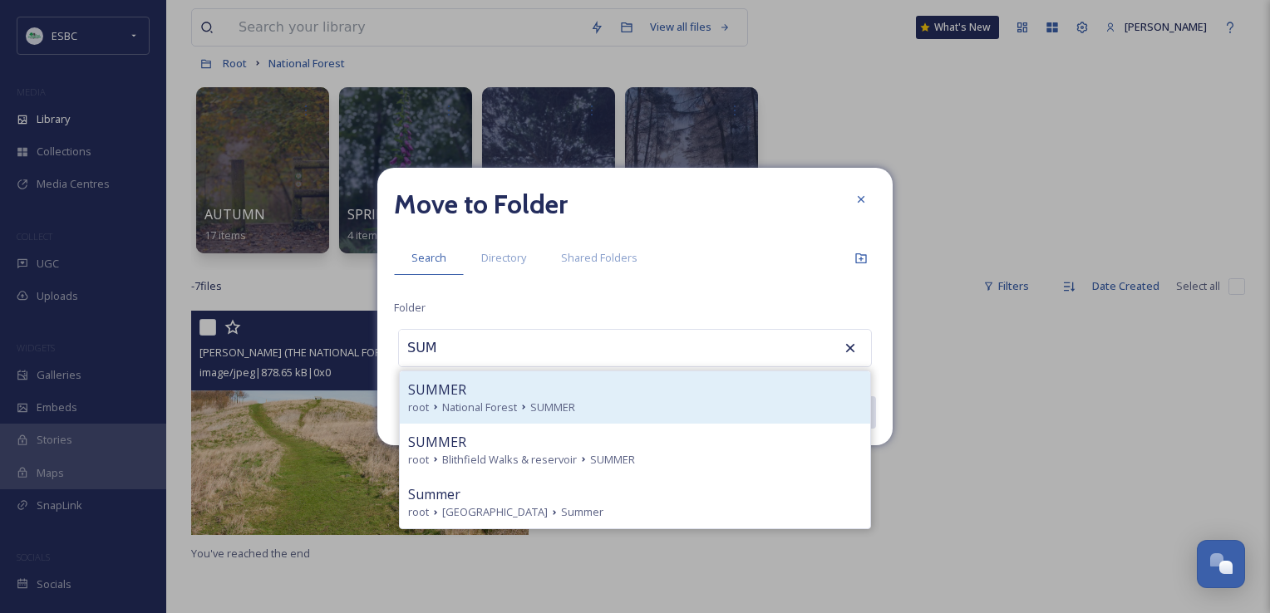
click at [457, 397] on span "SUMMER" at bounding box center [437, 390] width 58 height 20
type input "SUMMER"
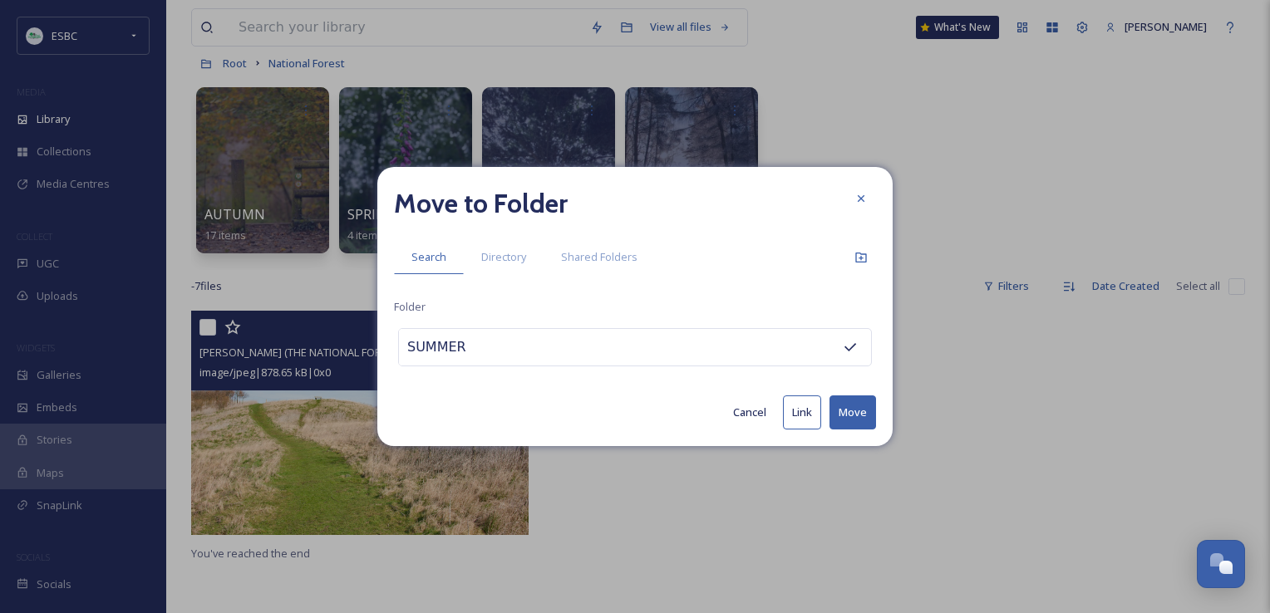
click at [859, 415] on button "Move" at bounding box center [852, 413] width 47 height 34
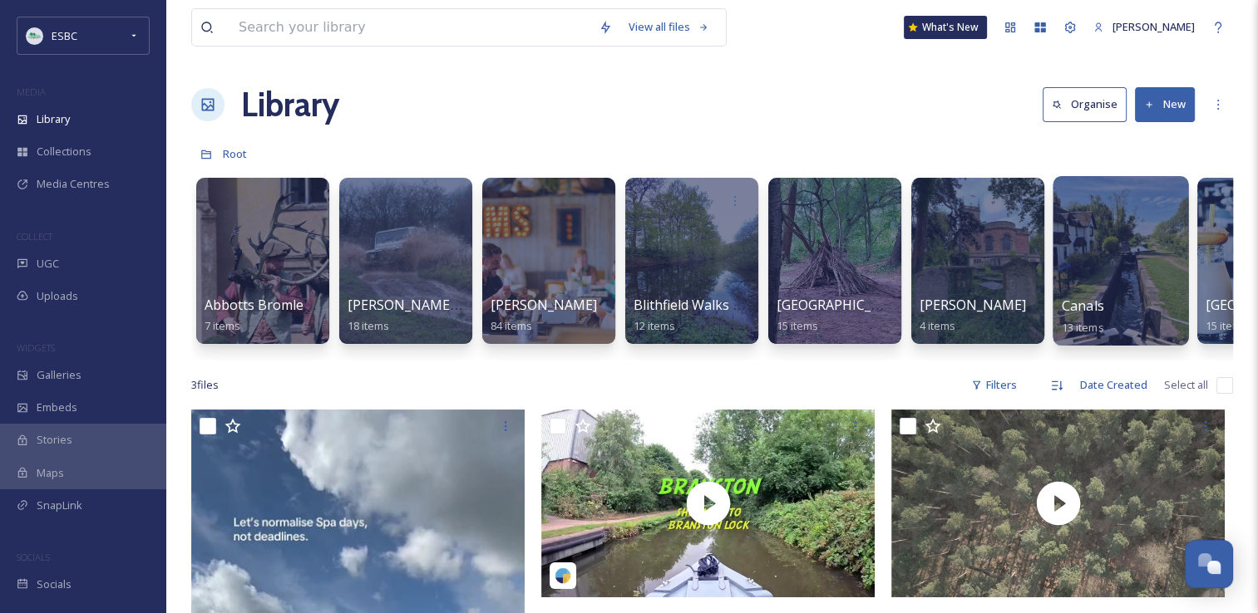
click at [1115, 294] on div at bounding box center [1119, 261] width 135 height 170
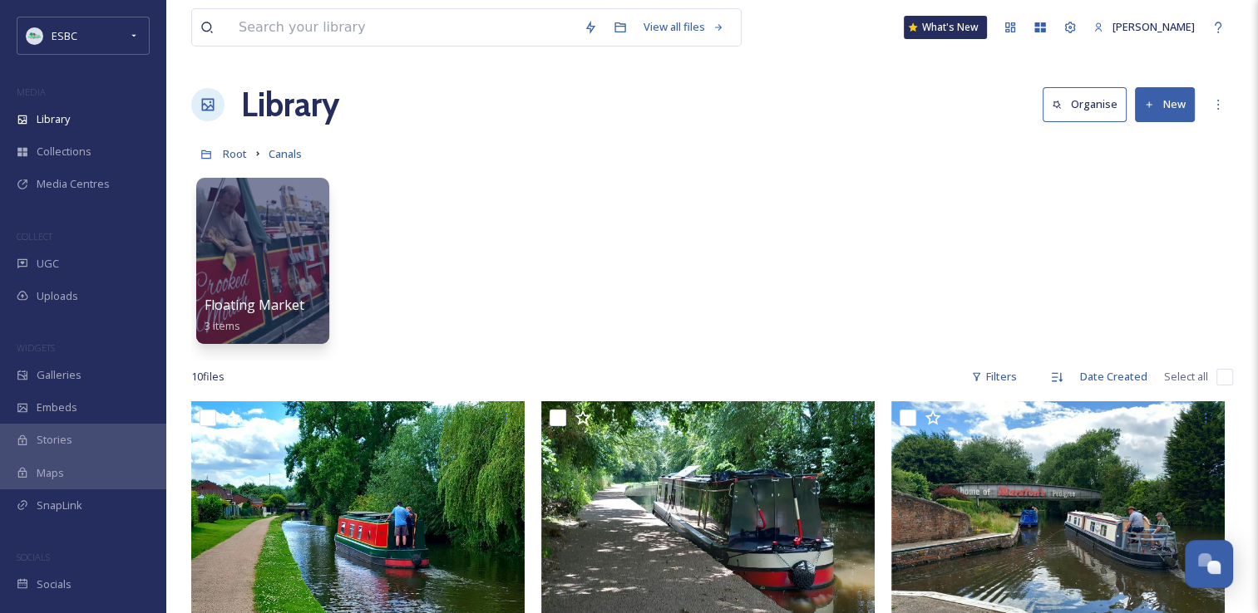
click at [1167, 109] on button "New" at bounding box center [1165, 104] width 60 height 34
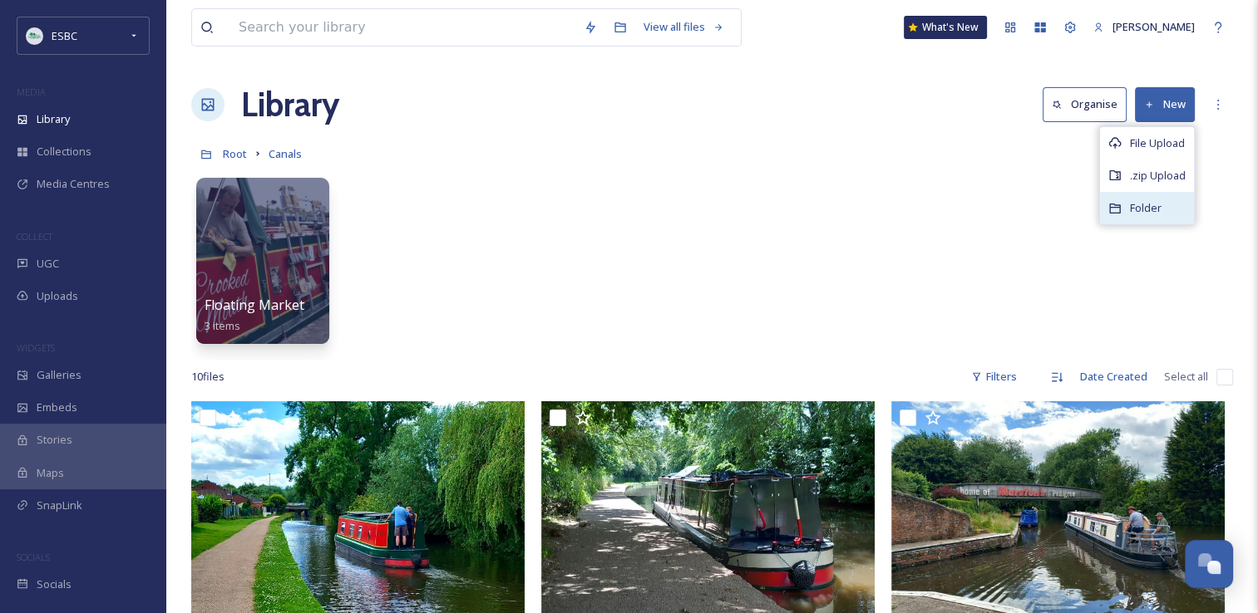
click at [1140, 211] on span "Folder" at bounding box center [1146, 208] width 32 height 16
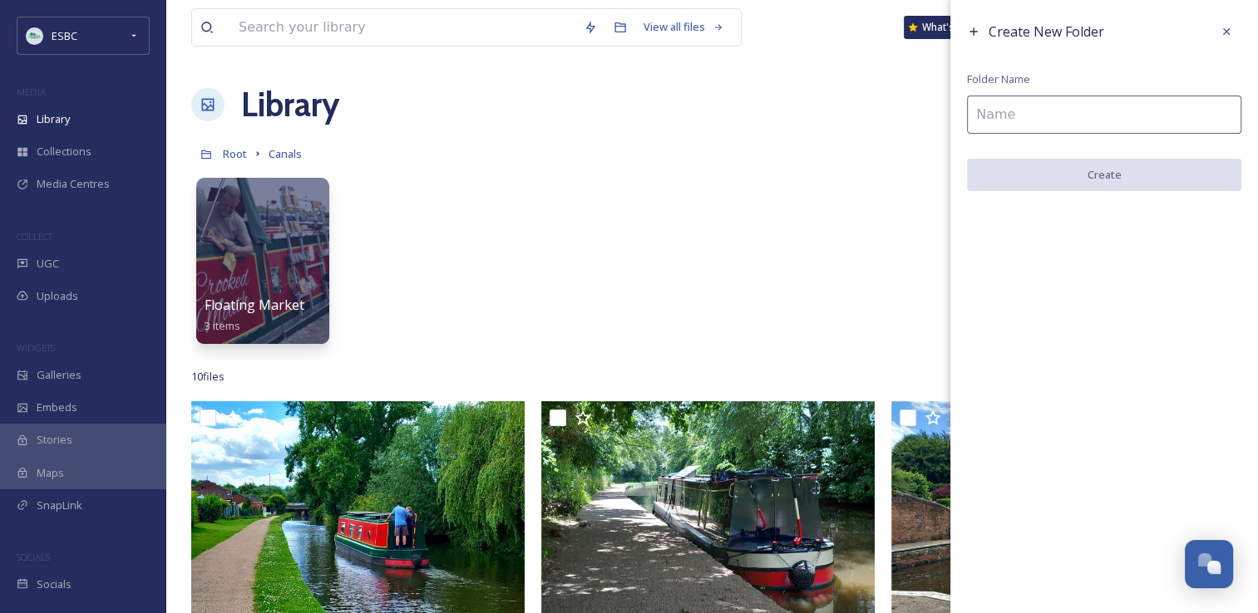
click at [988, 113] on input at bounding box center [1104, 115] width 274 height 38
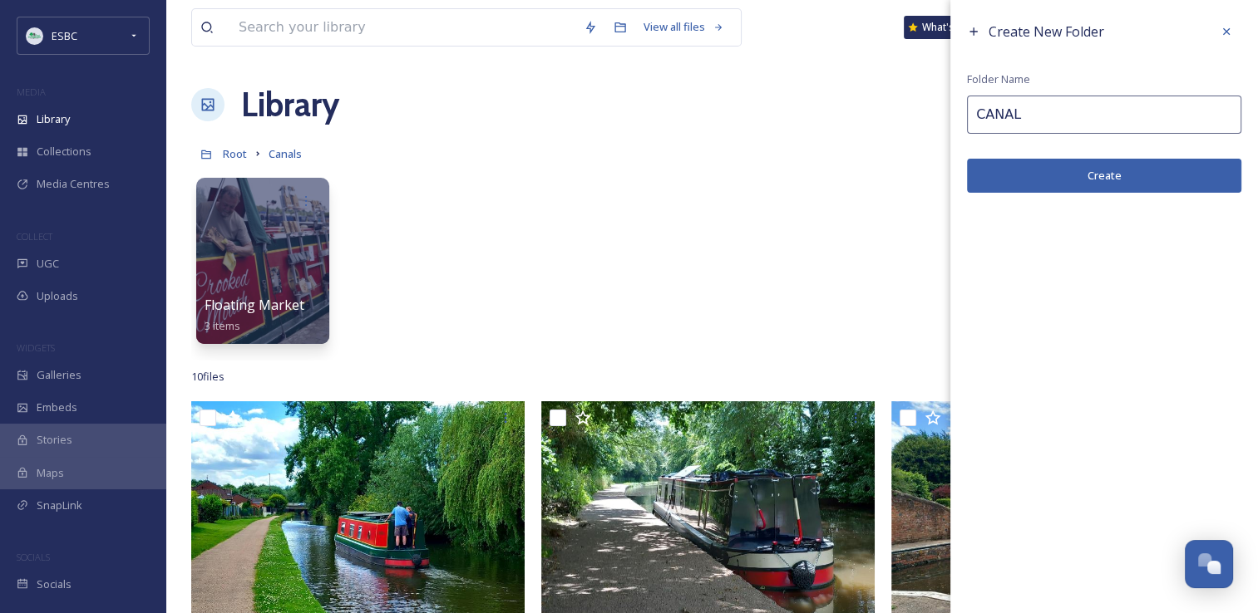
type input "CANAL"
click at [1087, 175] on button "Create" at bounding box center [1104, 176] width 274 height 34
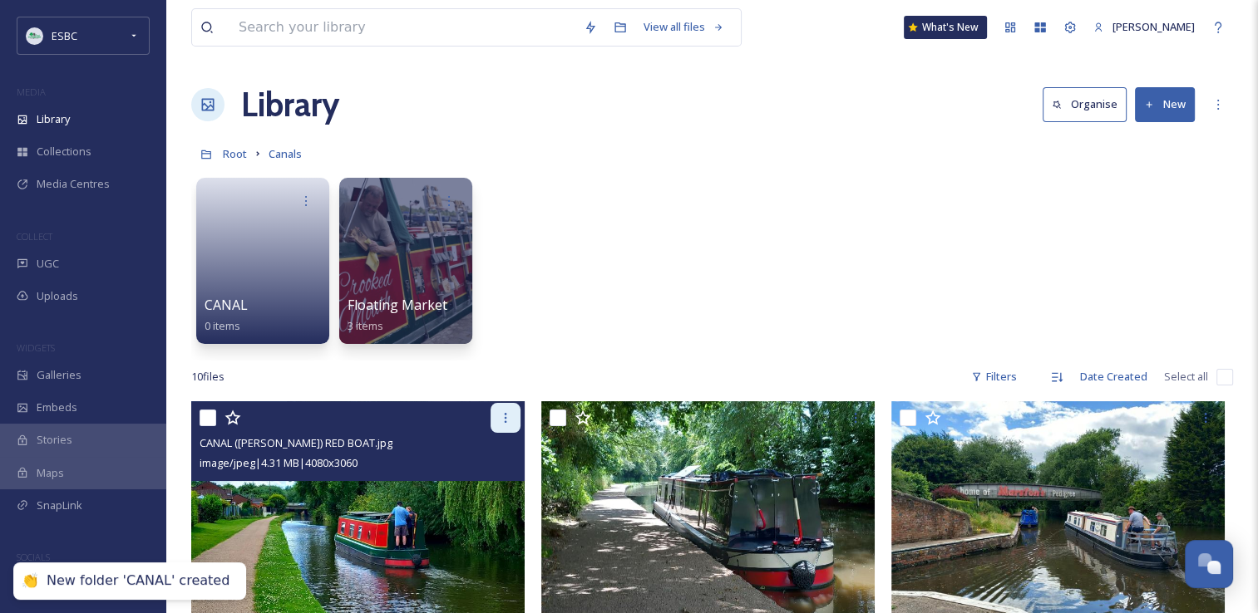
click at [510, 417] on icon at bounding box center [505, 417] width 13 height 13
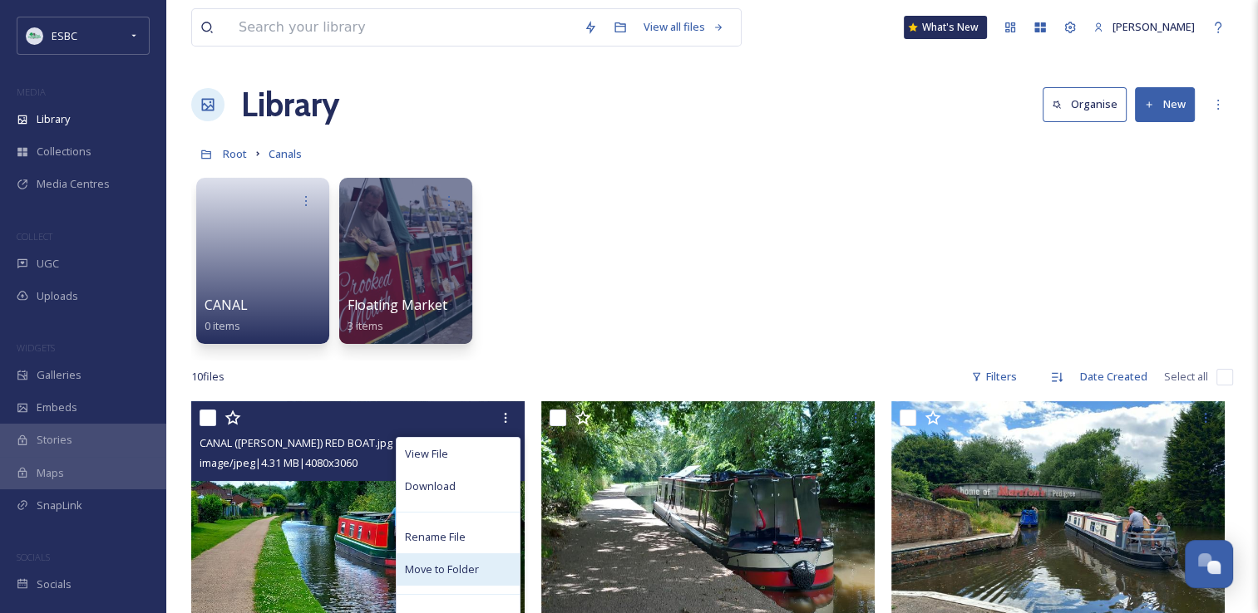
click at [455, 562] on span "Move to Folder" at bounding box center [442, 570] width 74 height 16
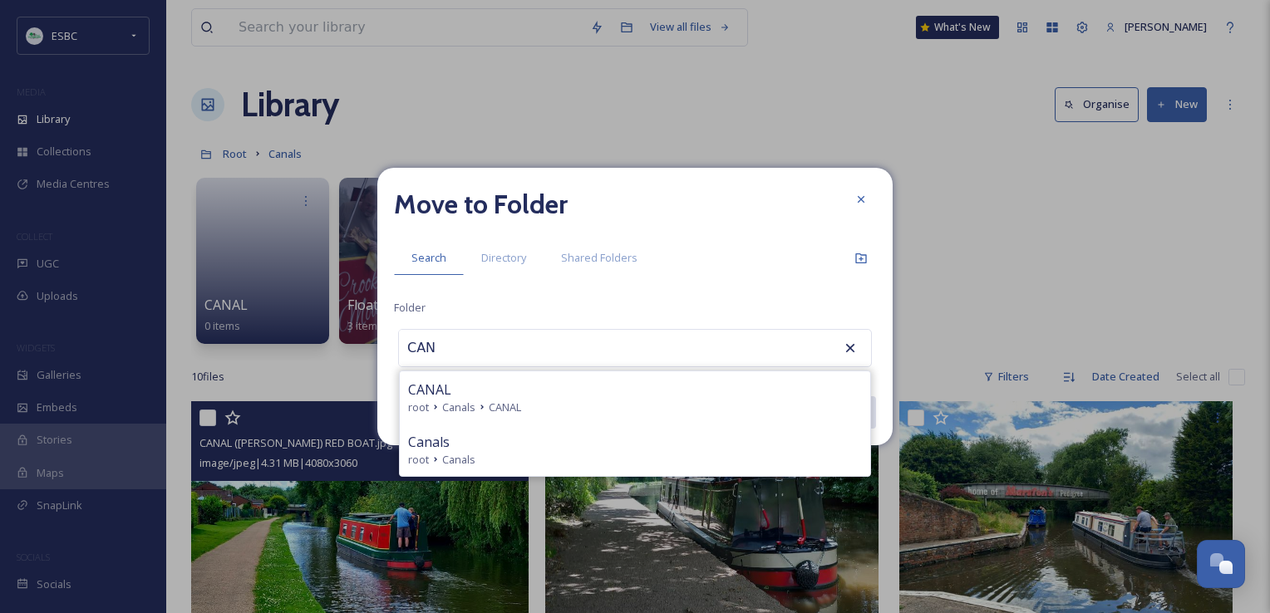
click at [495, 389] on div "CANAL" at bounding box center [635, 390] width 454 height 20
type input "CANAL"
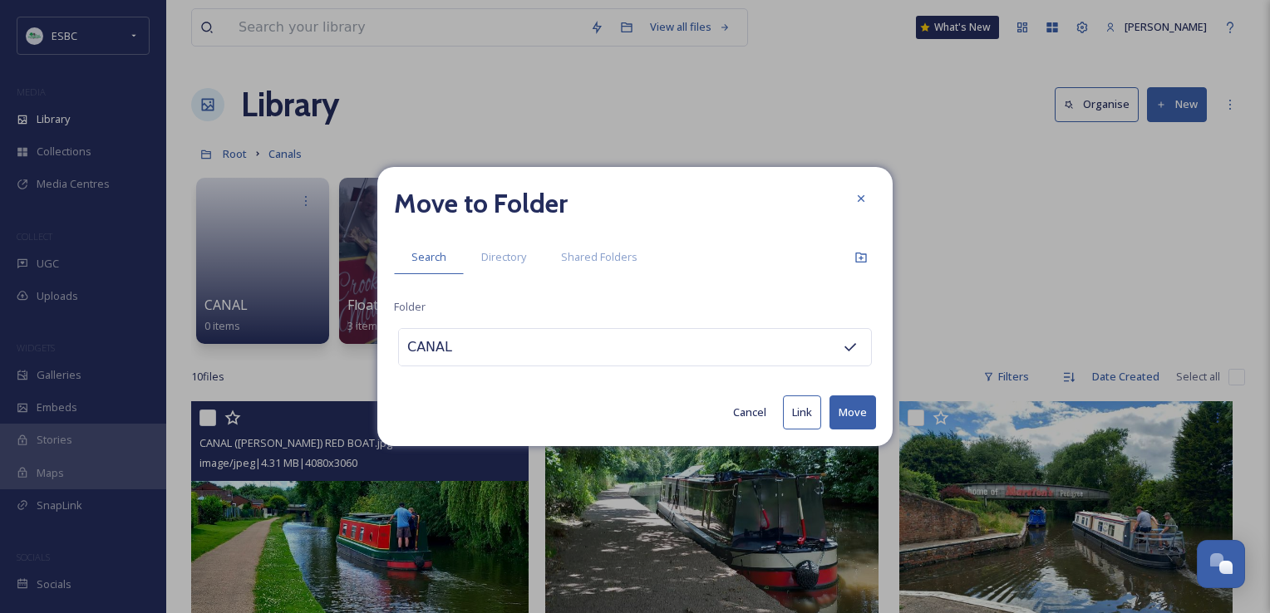
click at [847, 410] on button "Move" at bounding box center [852, 413] width 47 height 34
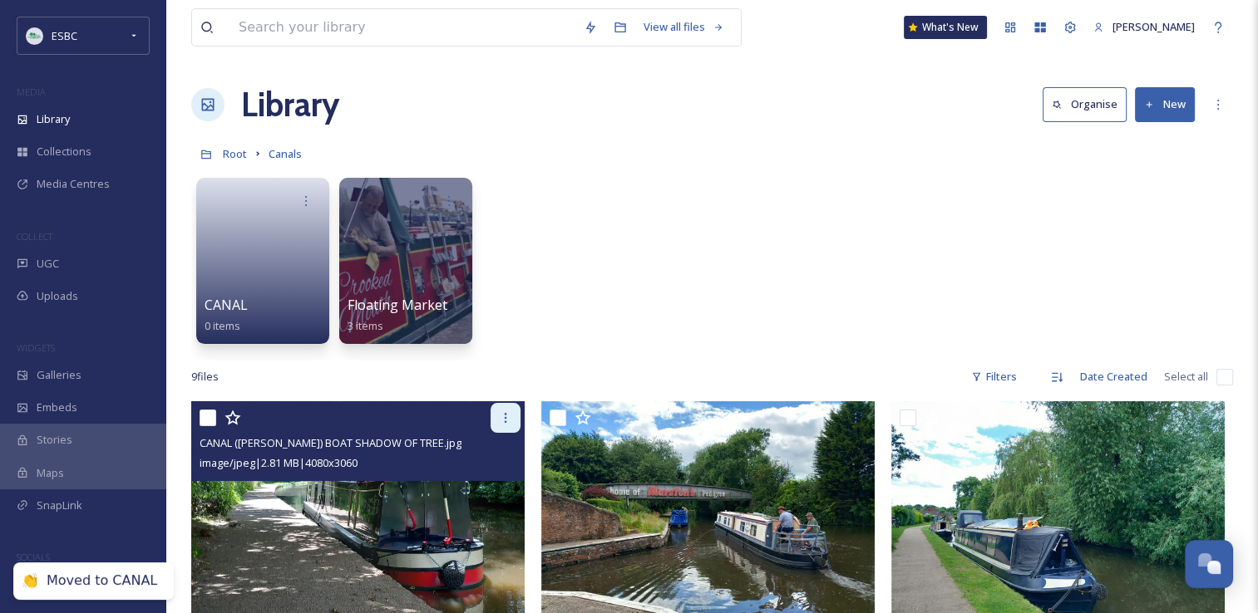
click at [501, 411] on div at bounding box center [505, 418] width 30 height 30
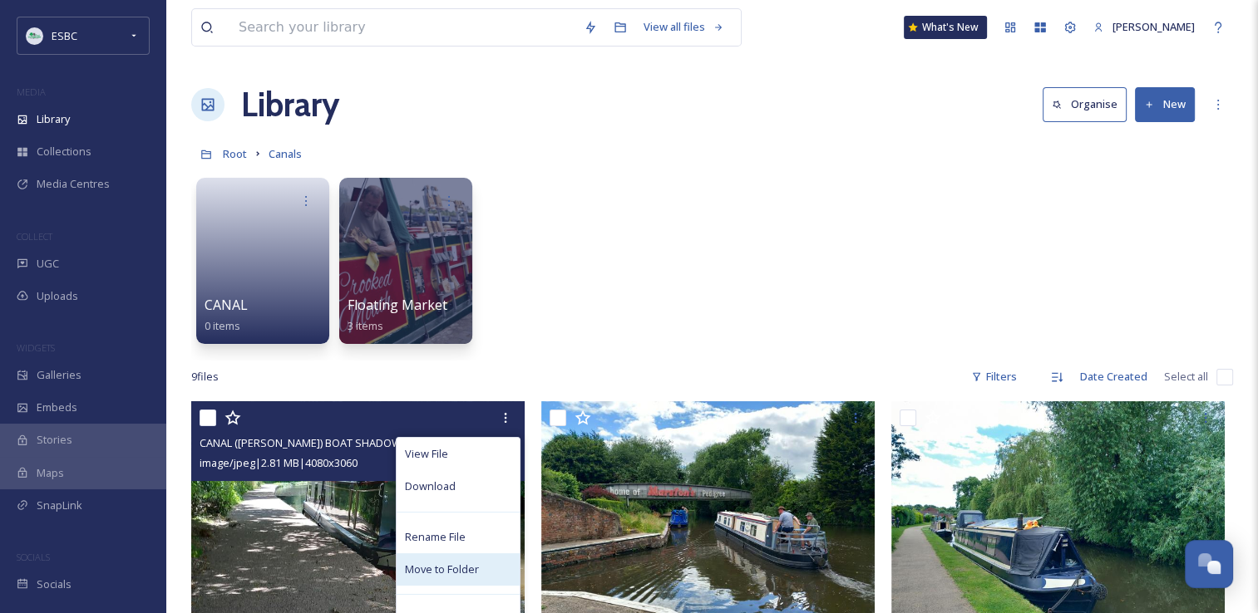
click at [439, 568] on span "Move to Folder" at bounding box center [442, 570] width 74 height 16
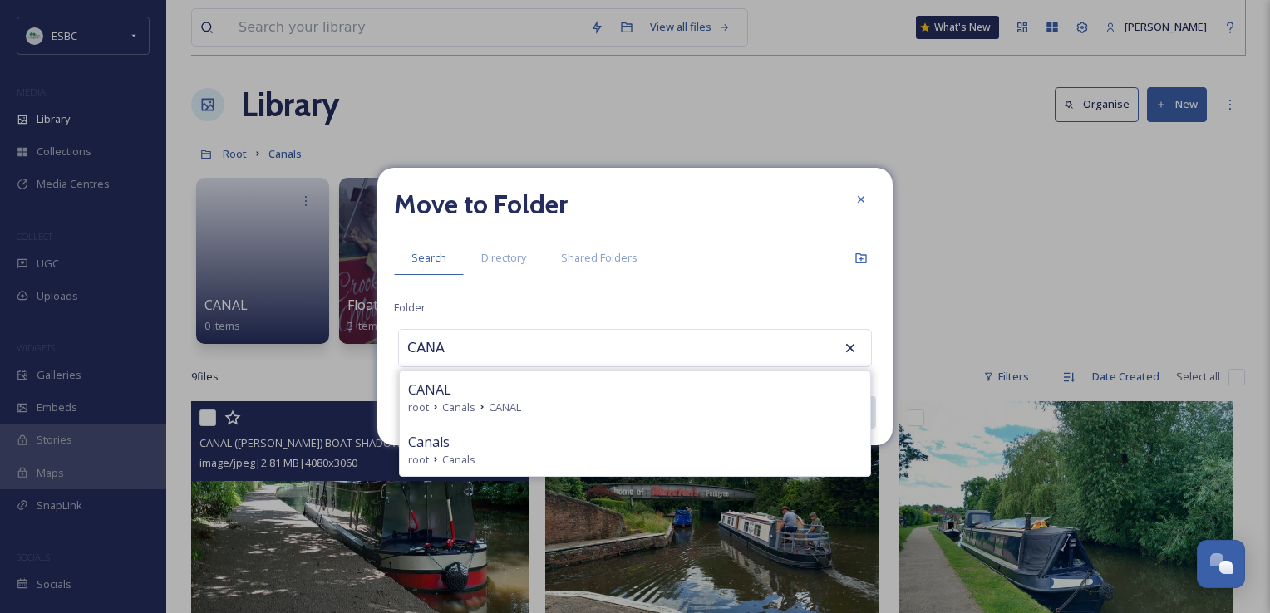
click at [532, 407] on div "root Canals CANAL" at bounding box center [635, 408] width 454 height 16
type input "CANAL"
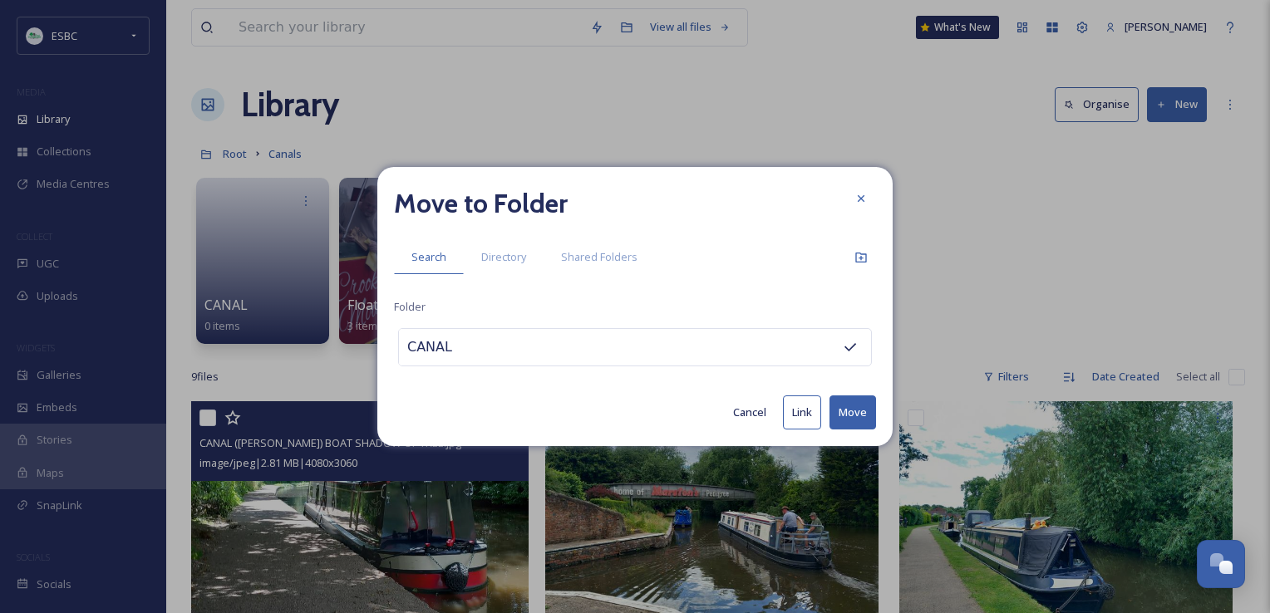
click at [858, 416] on button "Move" at bounding box center [852, 413] width 47 height 34
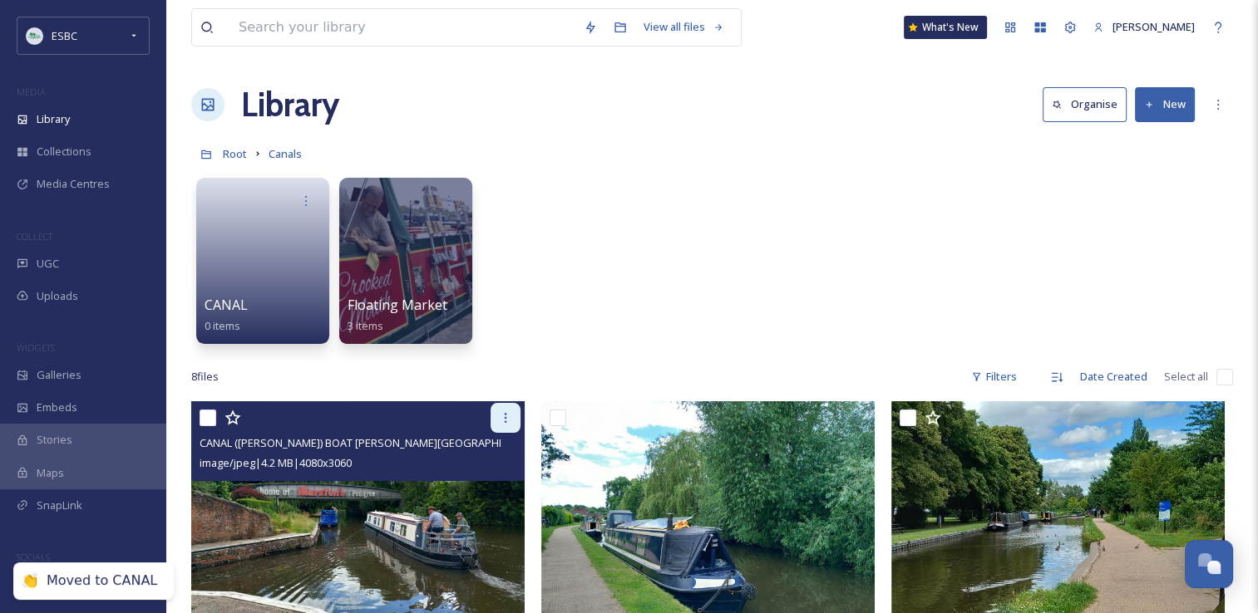
click at [508, 417] on icon at bounding box center [505, 417] width 13 height 13
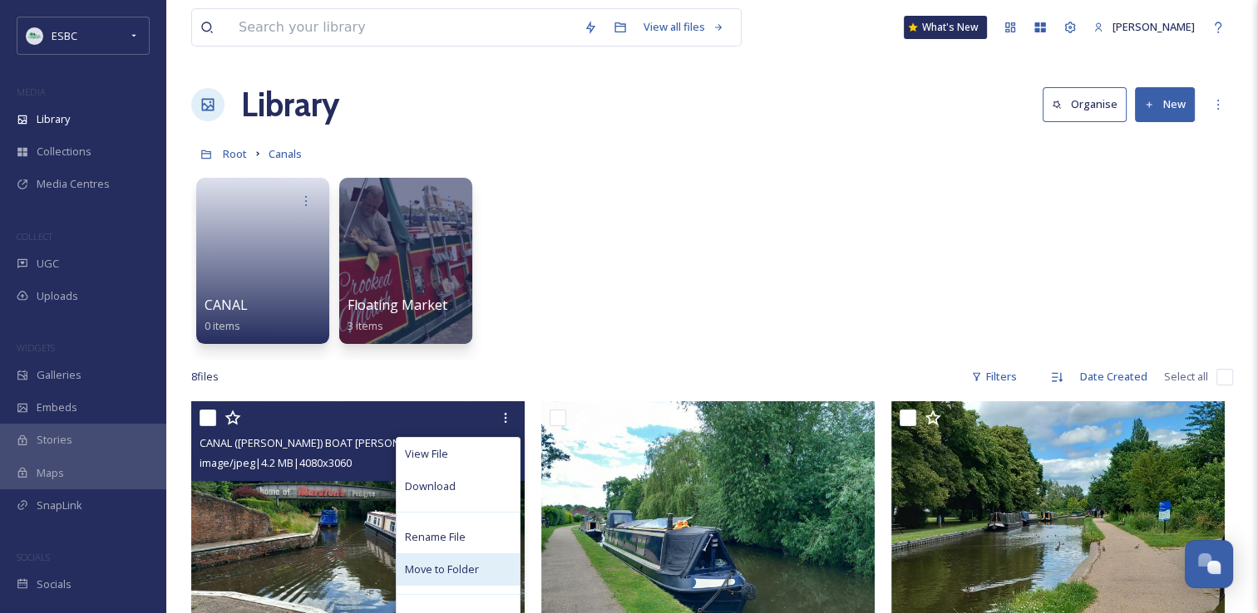
click at [442, 569] on span "Move to Folder" at bounding box center [442, 570] width 74 height 16
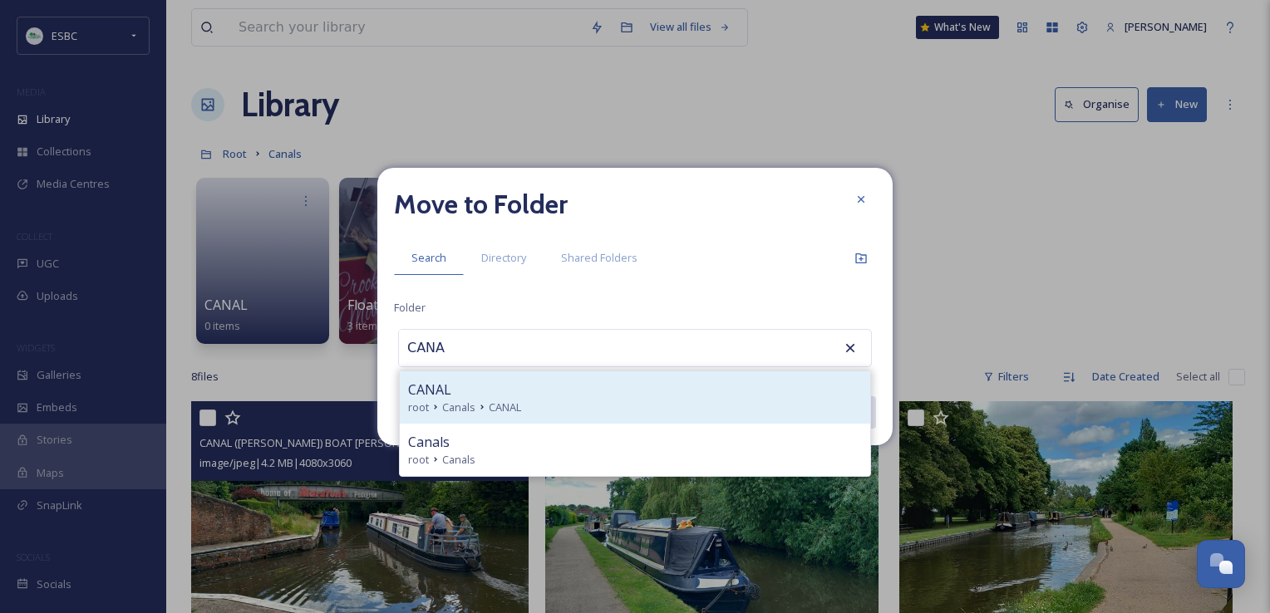
click at [485, 420] on div "CANAL root Canals CANAL" at bounding box center [635, 398] width 470 height 52
type input "CANAL"
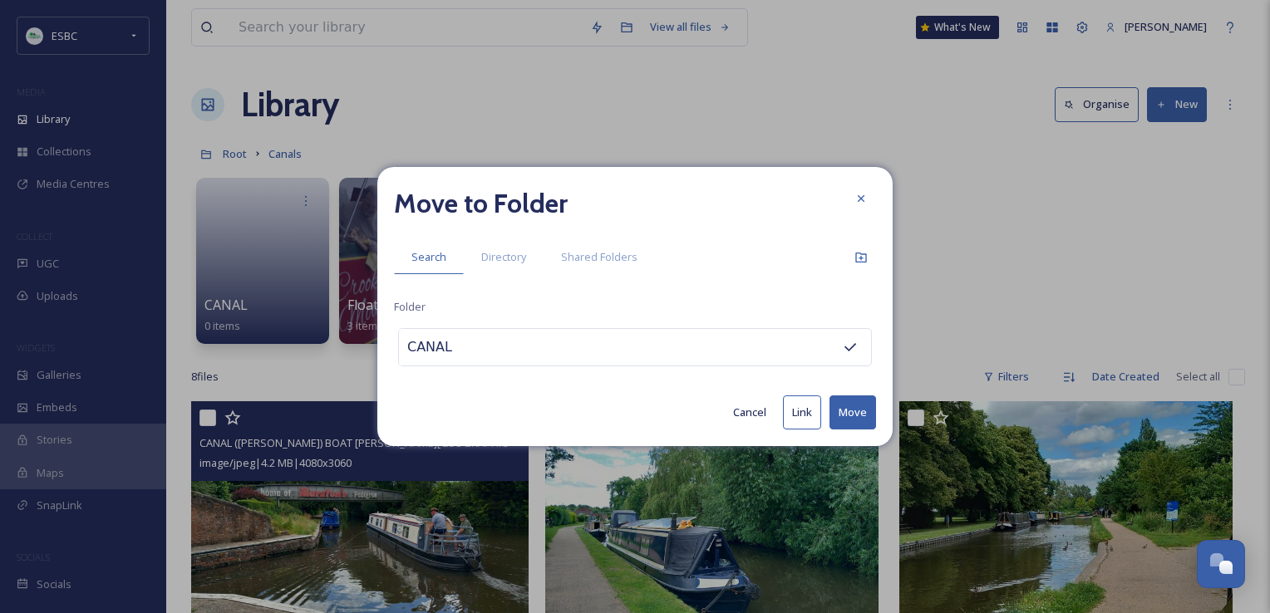
click at [853, 411] on button "Move" at bounding box center [852, 413] width 47 height 34
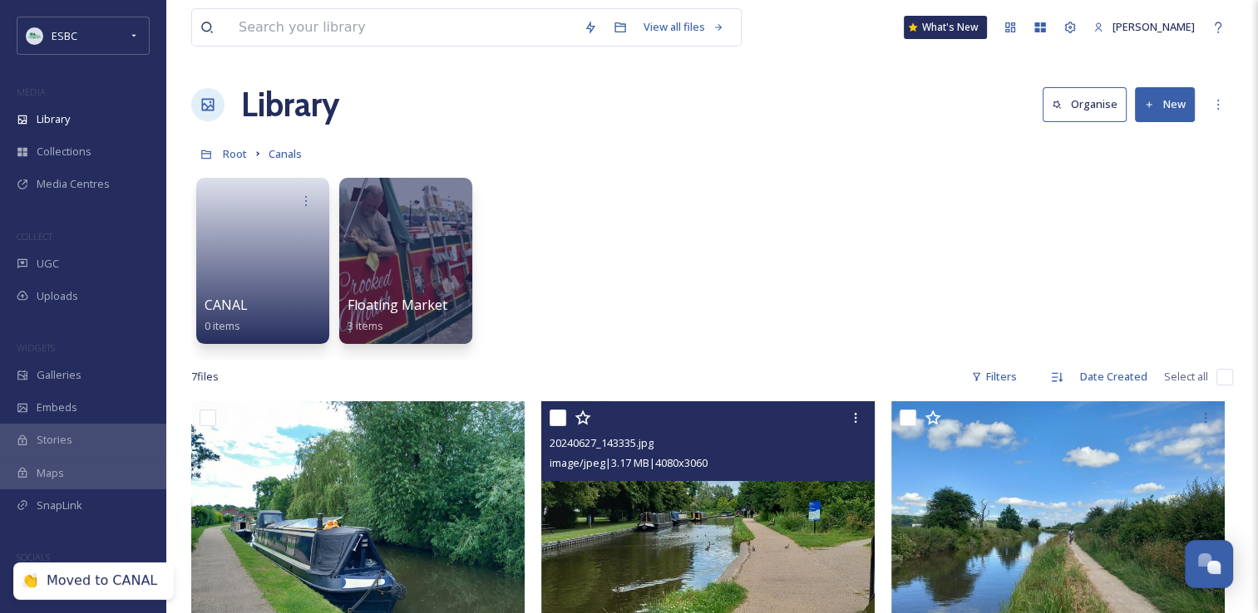
click at [853, 411] on icon at bounding box center [855, 417] width 13 height 13
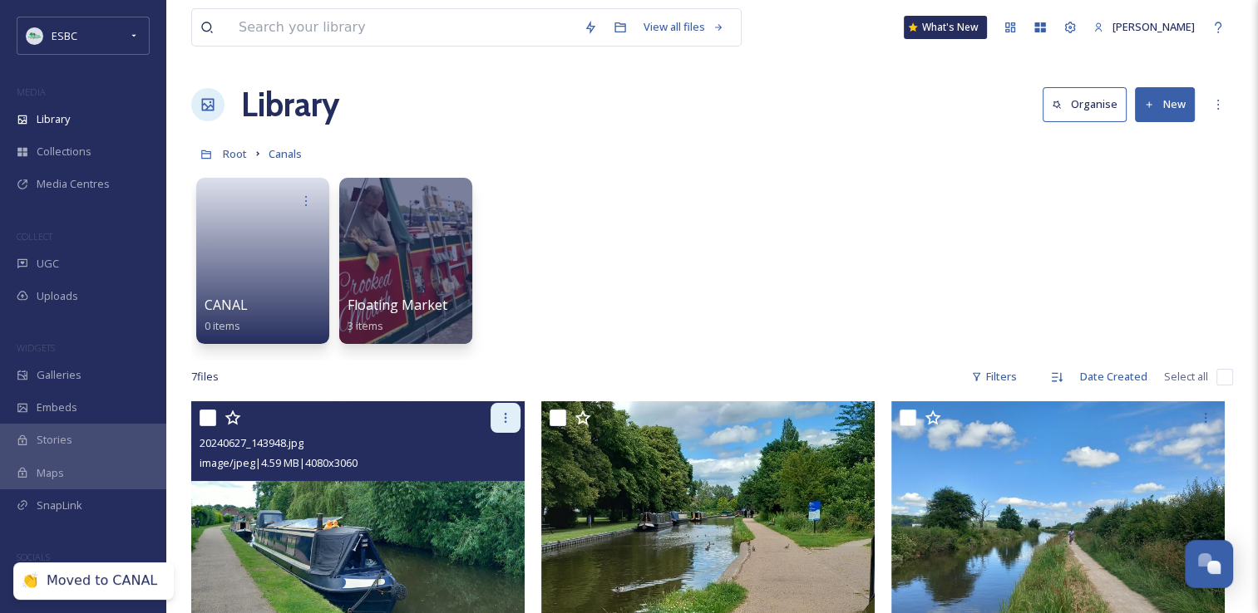
click at [508, 419] on icon at bounding box center [505, 417] width 13 height 13
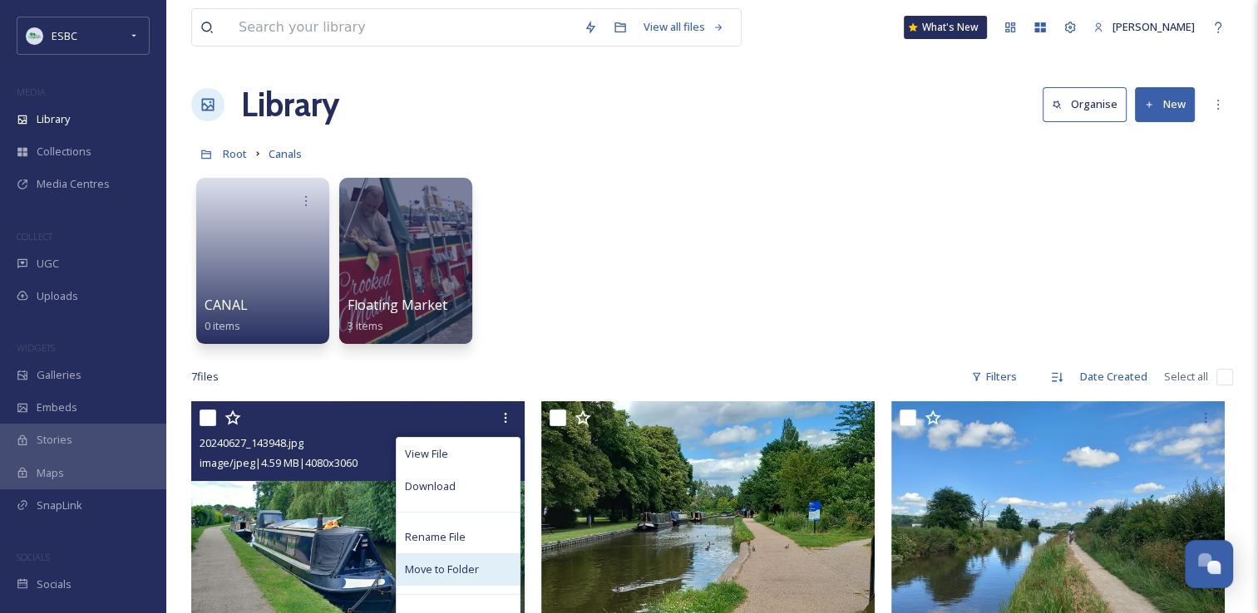
click at [440, 567] on span "Move to Folder" at bounding box center [442, 570] width 74 height 16
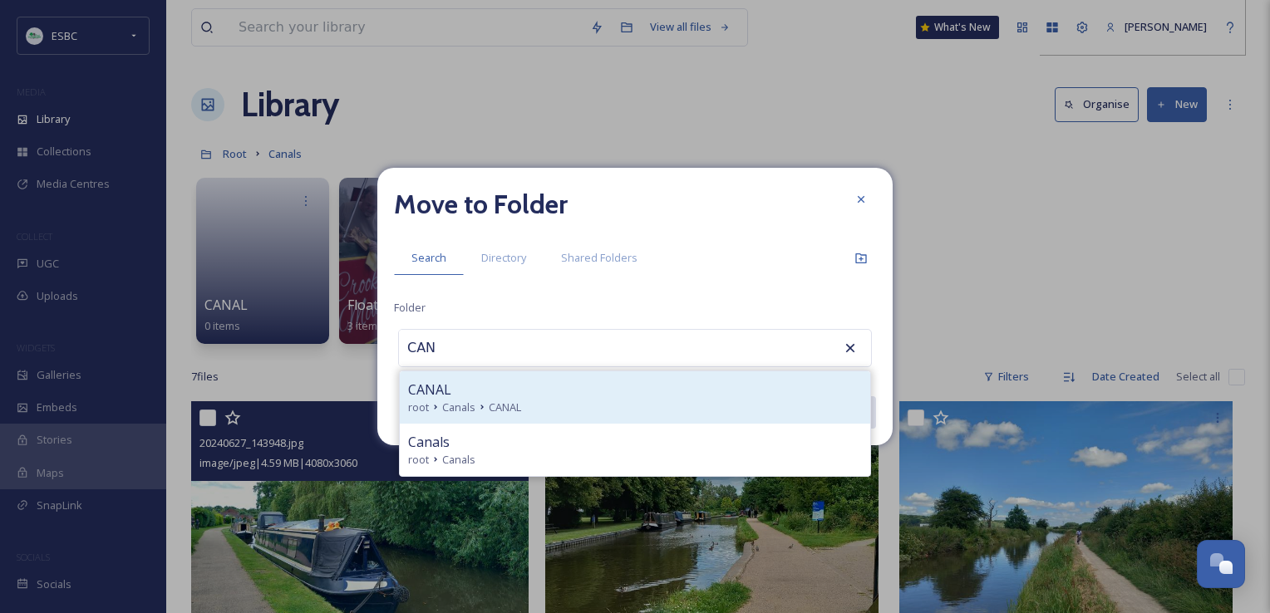
click at [508, 395] on div "CANAL" at bounding box center [635, 390] width 454 height 20
type input "CANAL"
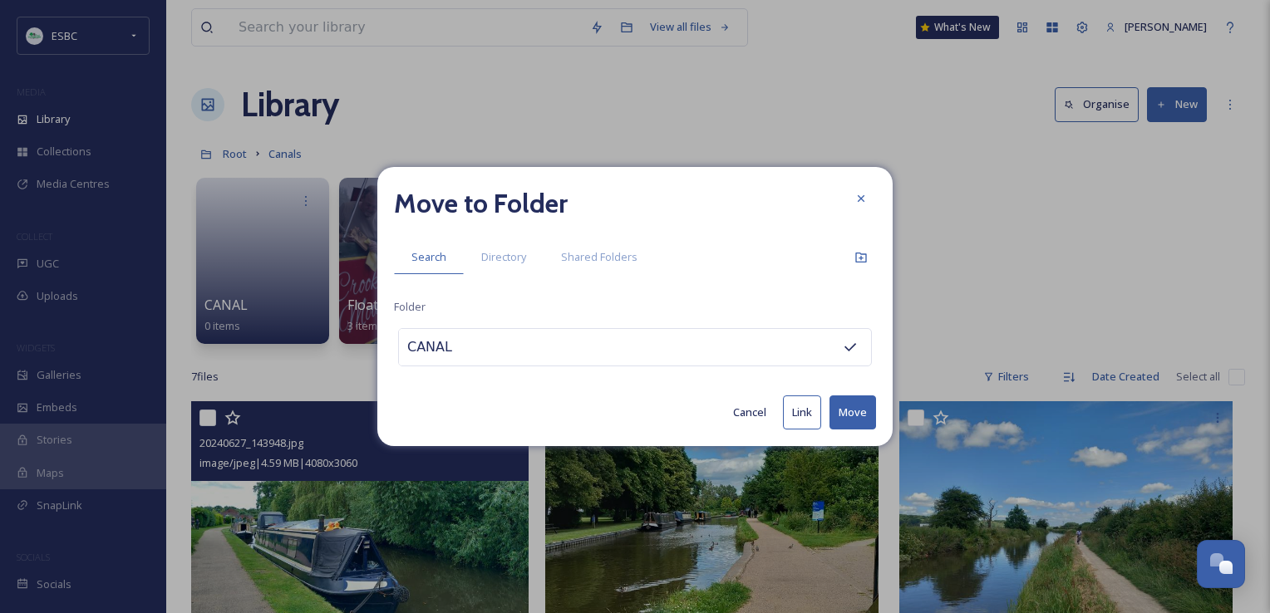
click at [860, 415] on button "Move" at bounding box center [852, 413] width 47 height 34
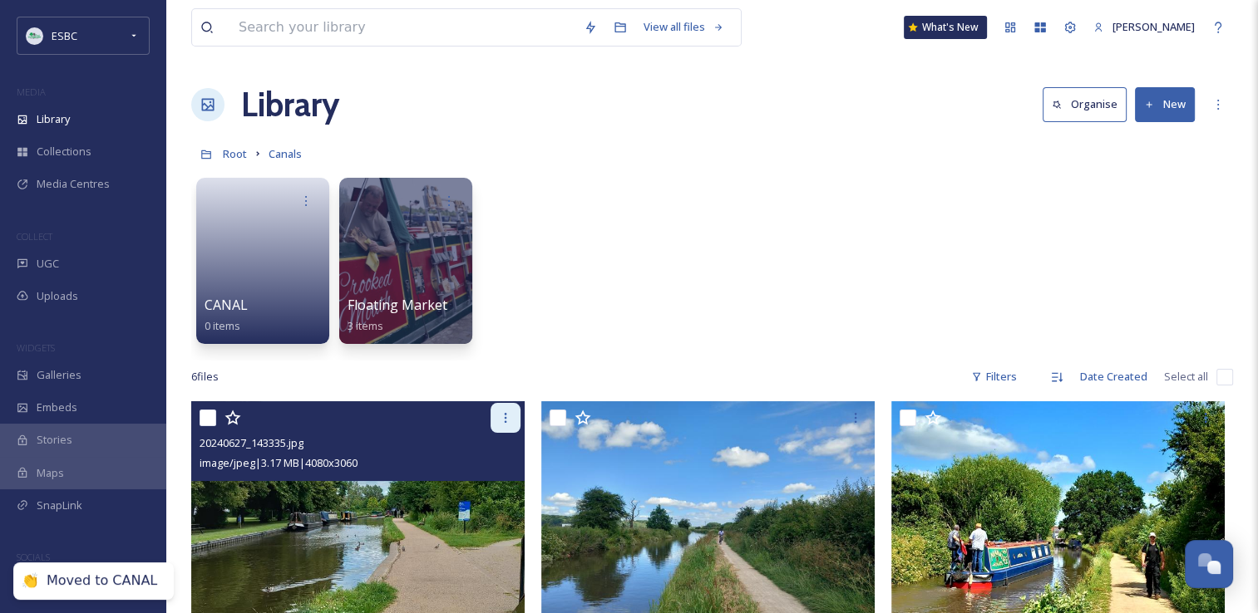
click at [496, 421] on div at bounding box center [505, 418] width 30 height 30
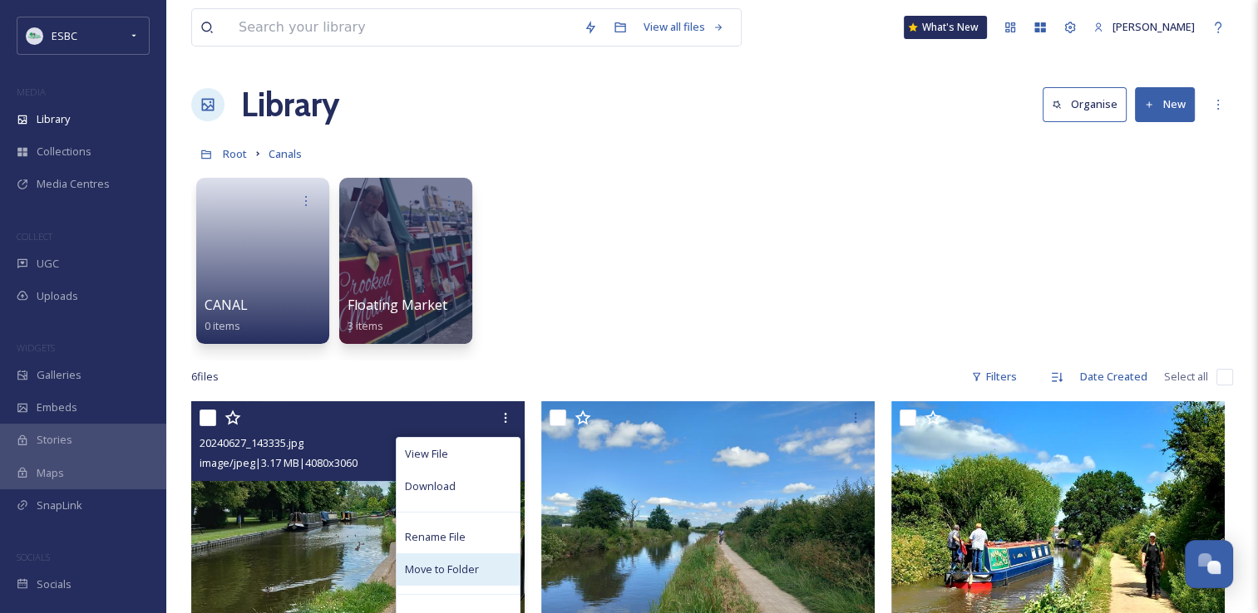
click at [427, 569] on span "Move to Folder" at bounding box center [442, 570] width 74 height 16
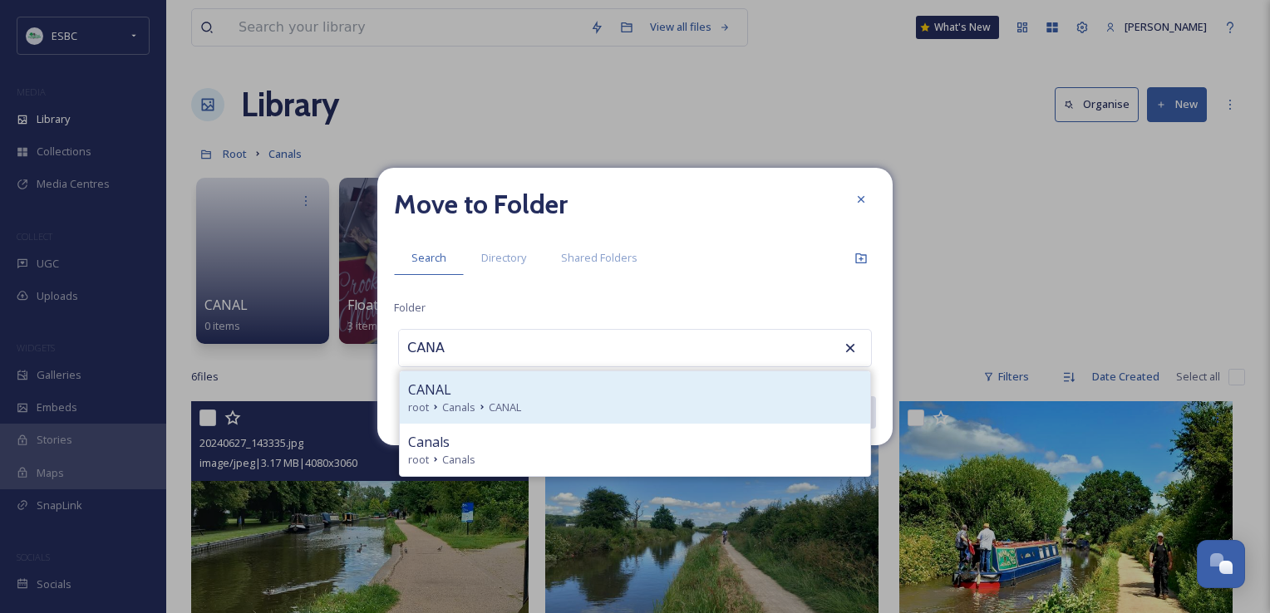
click at [446, 389] on span "CANAL" at bounding box center [429, 390] width 43 height 20
type input "CANAL"
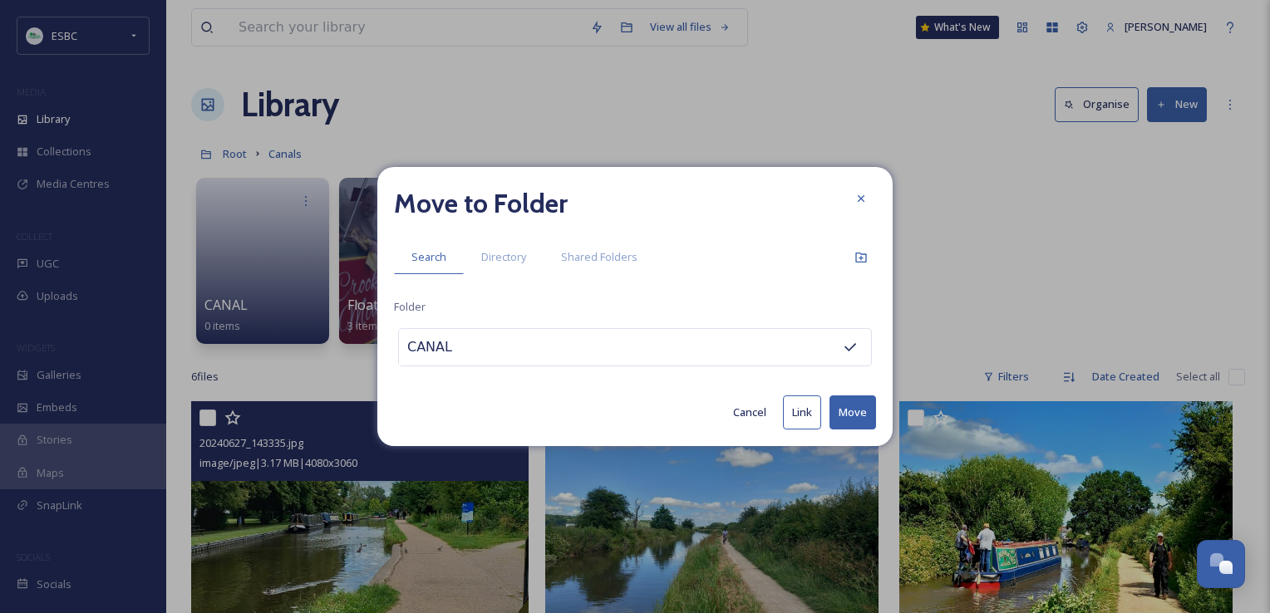
click at [873, 414] on button "Move" at bounding box center [852, 413] width 47 height 34
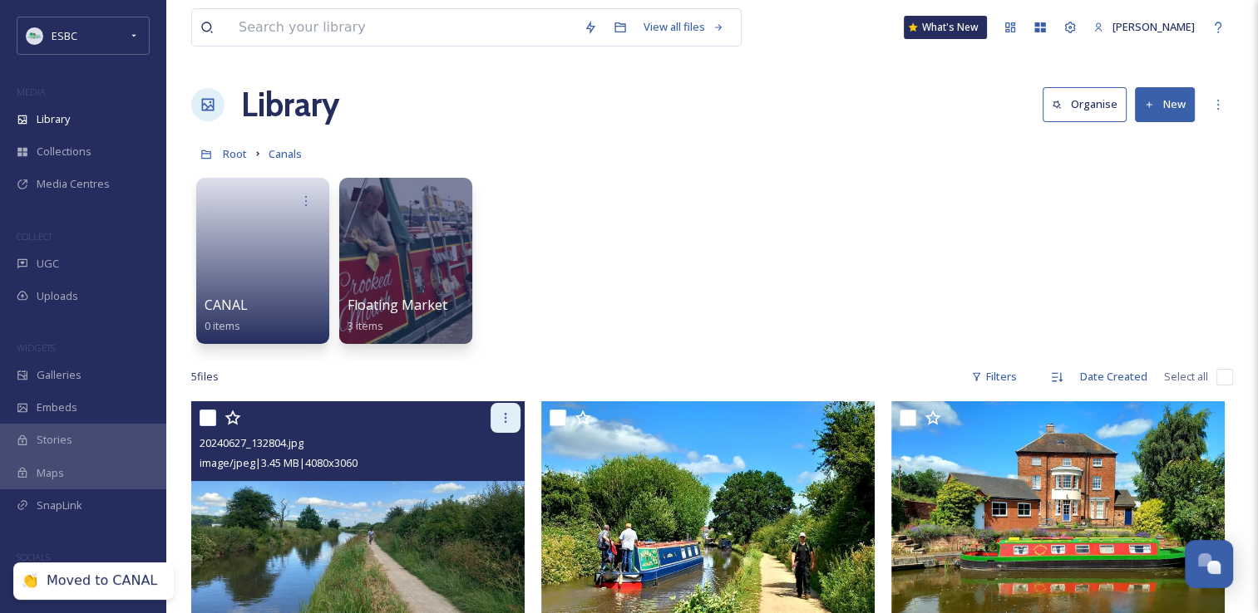
click at [513, 416] on div at bounding box center [505, 418] width 30 height 30
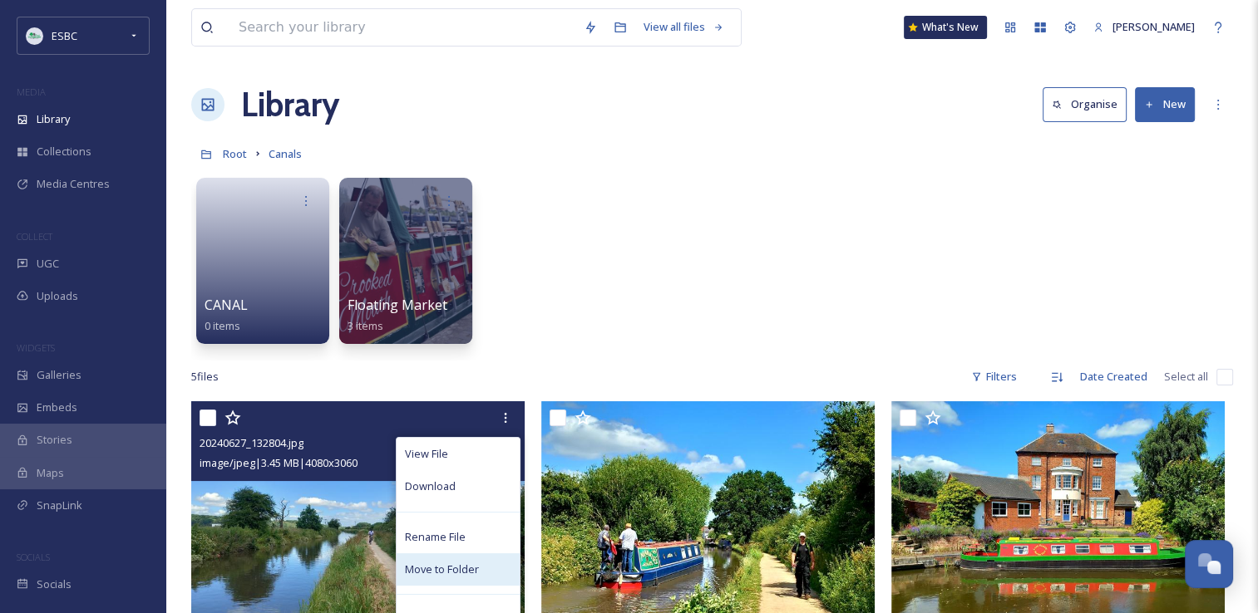
click at [434, 565] on span "Move to Folder" at bounding box center [442, 570] width 74 height 16
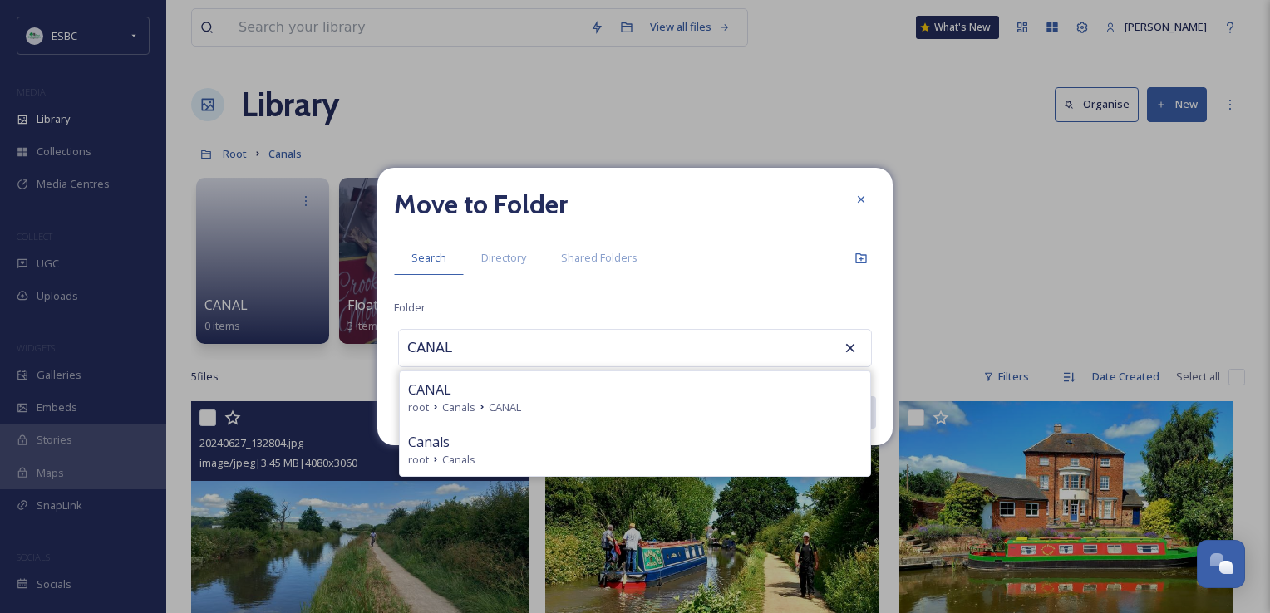
type input "CANAL"
click at [512, 401] on span "CANAL" at bounding box center [505, 408] width 32 height 16
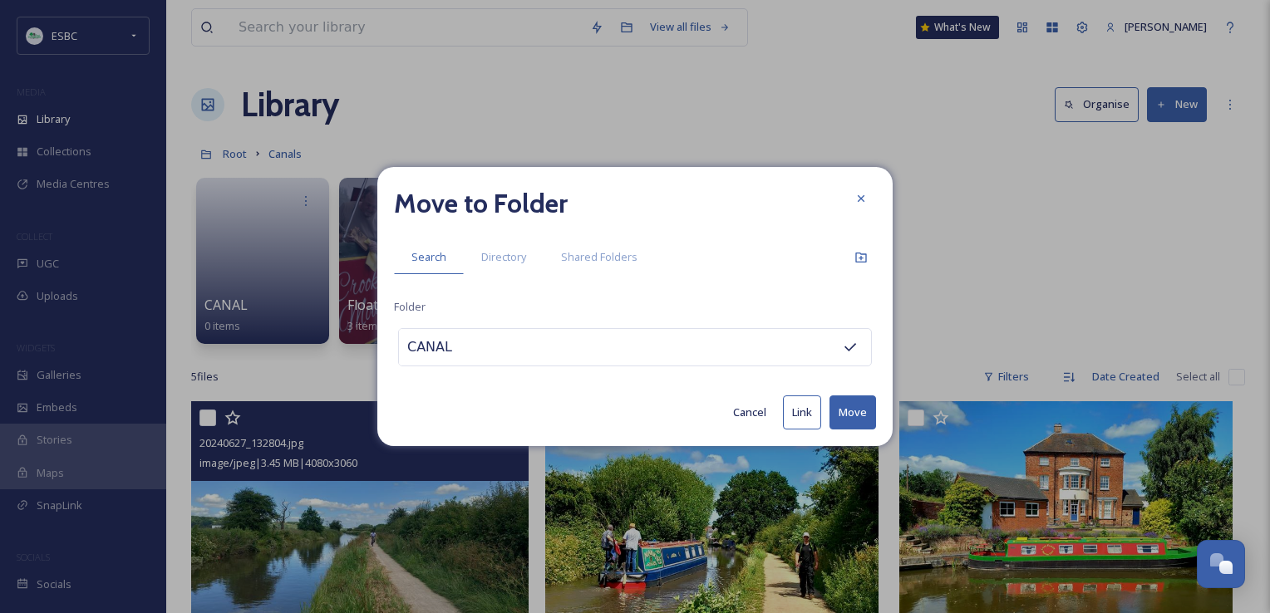
click at [856, 410] on button "Move" at bounding box center [852, 413] width 47 height 34
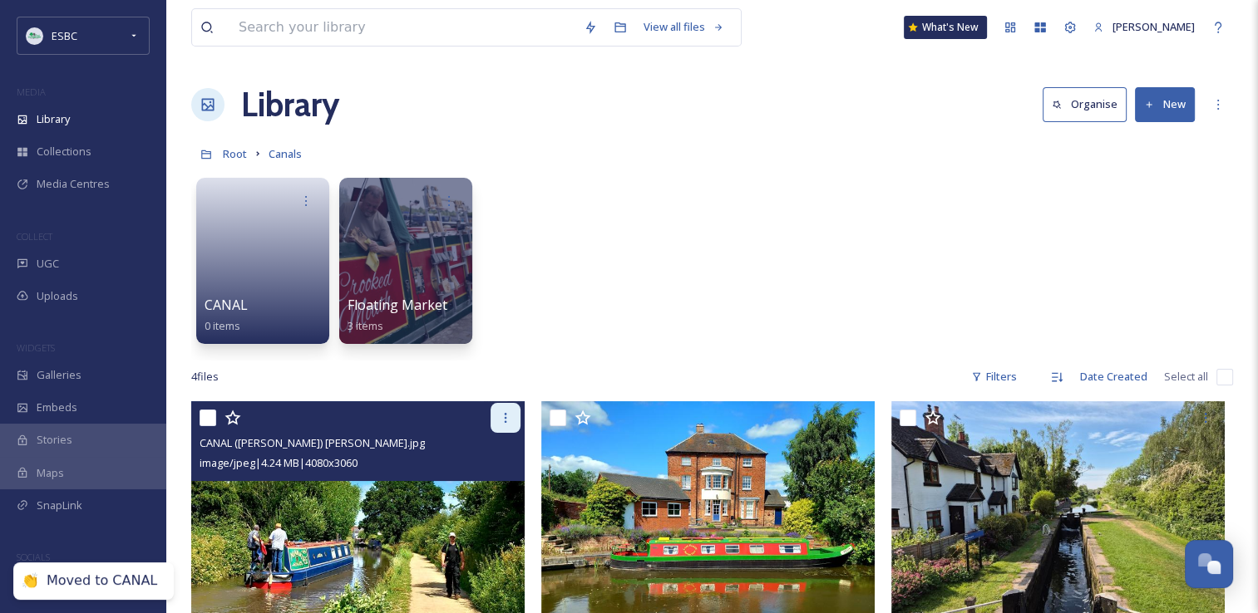
click at [493, 417] on div at bounding box center [505, 418] width 30 height 30
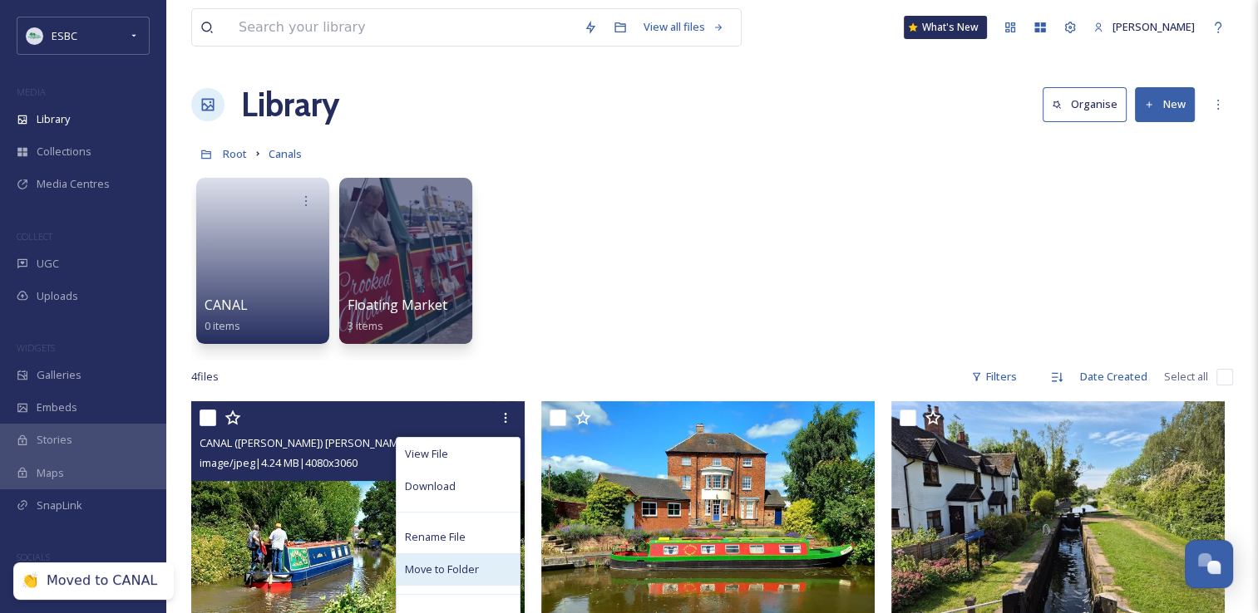
click at [419, 566] on span "Move to Folder" at bounding box center [442, 570] width 74 height 16
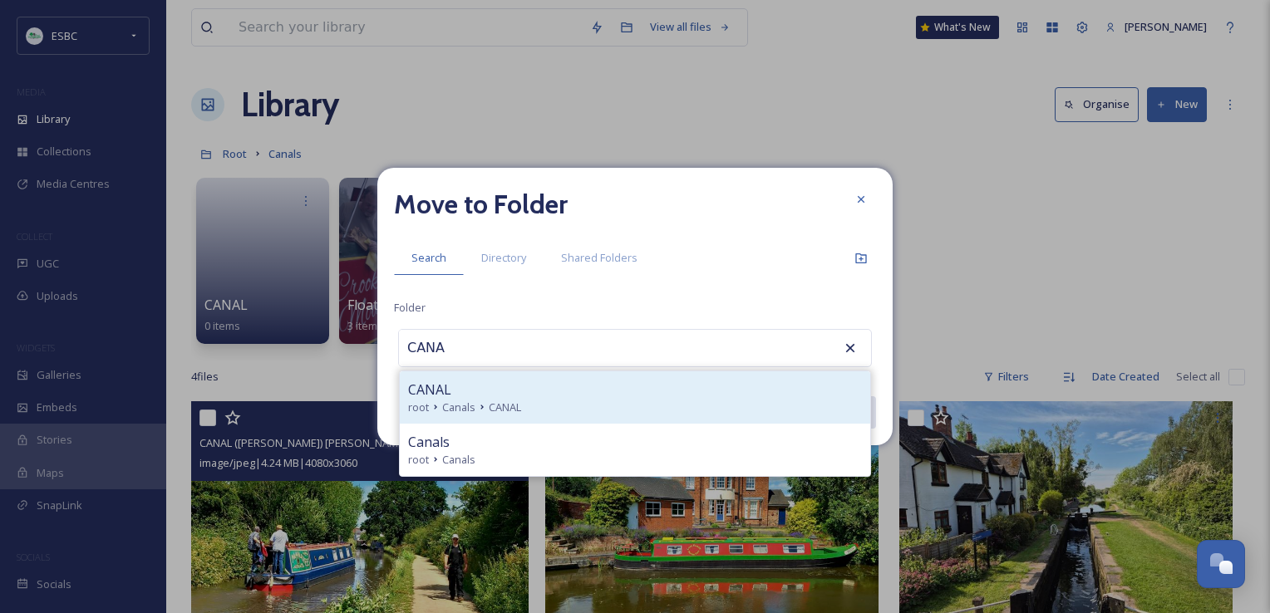
click at [472, 407] on span "Canals" at bounding box center [458, 408] width 33 height 16
type input "CANAL"
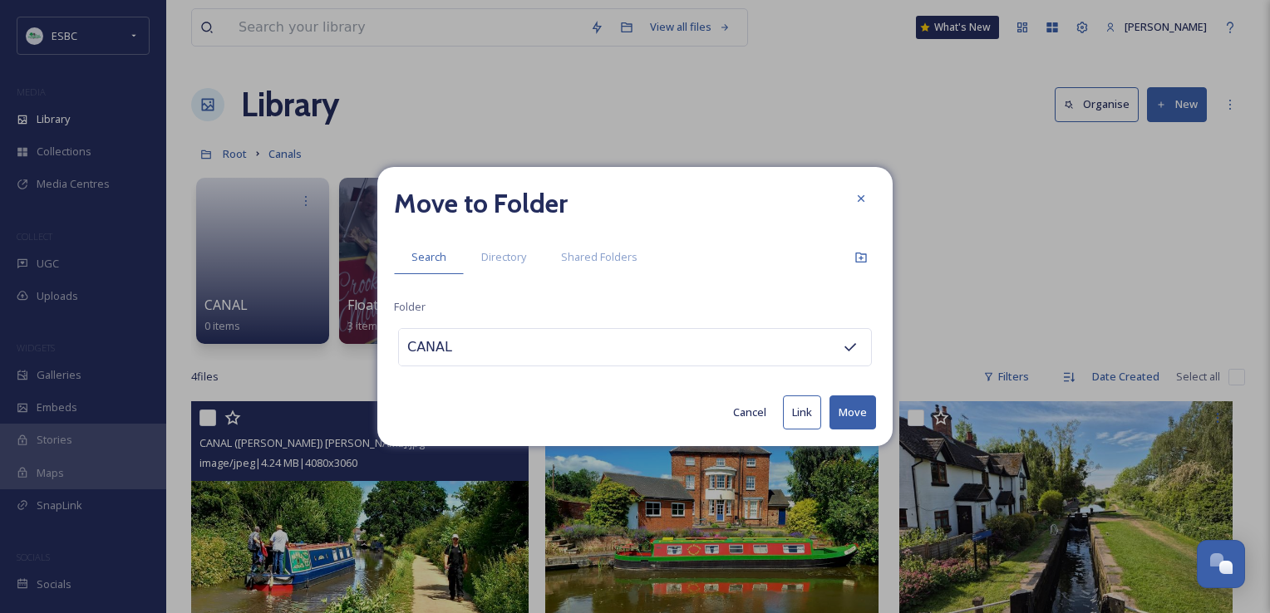
click at [861, 414] on button "Move" at bounding box center [852, 413] width 47 height 34
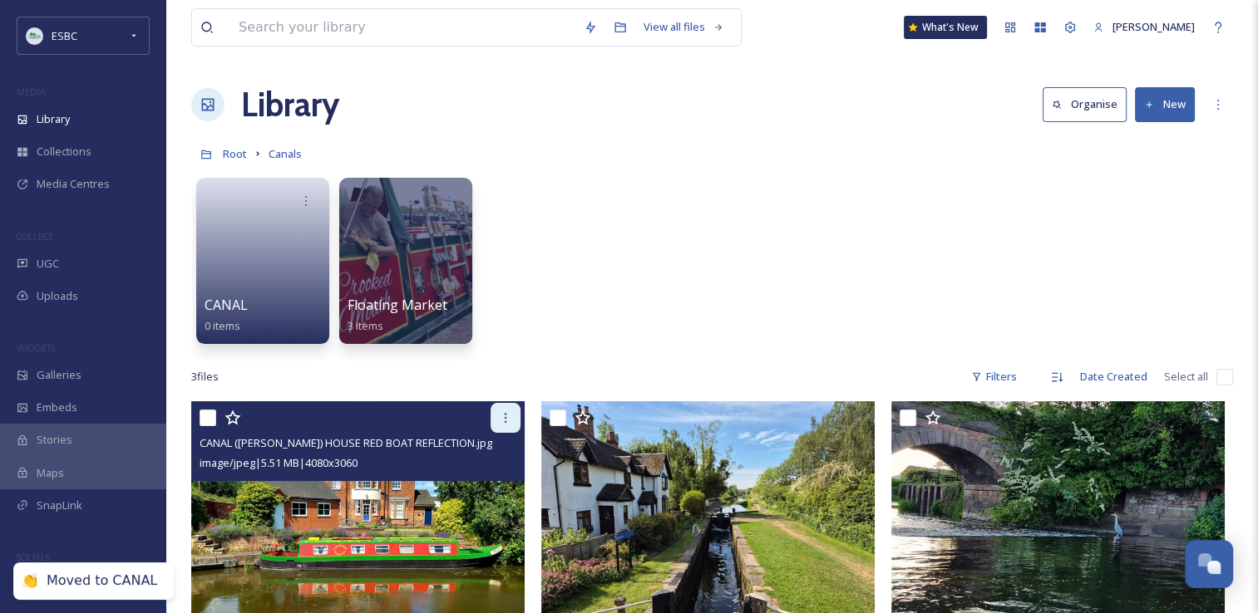
click at [510, 416] on icon at bounding box center [505, 417] width 13 height 13
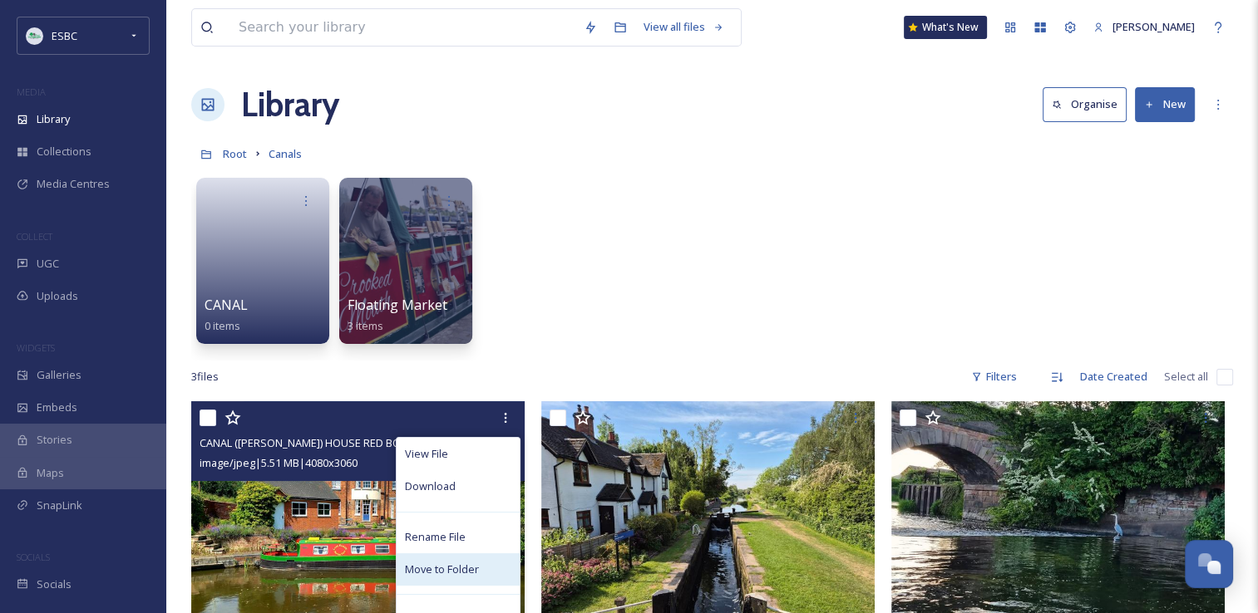
click at [436, 562] on span "Move to Folder" at bounding box center [442, 570] width 74 height 16
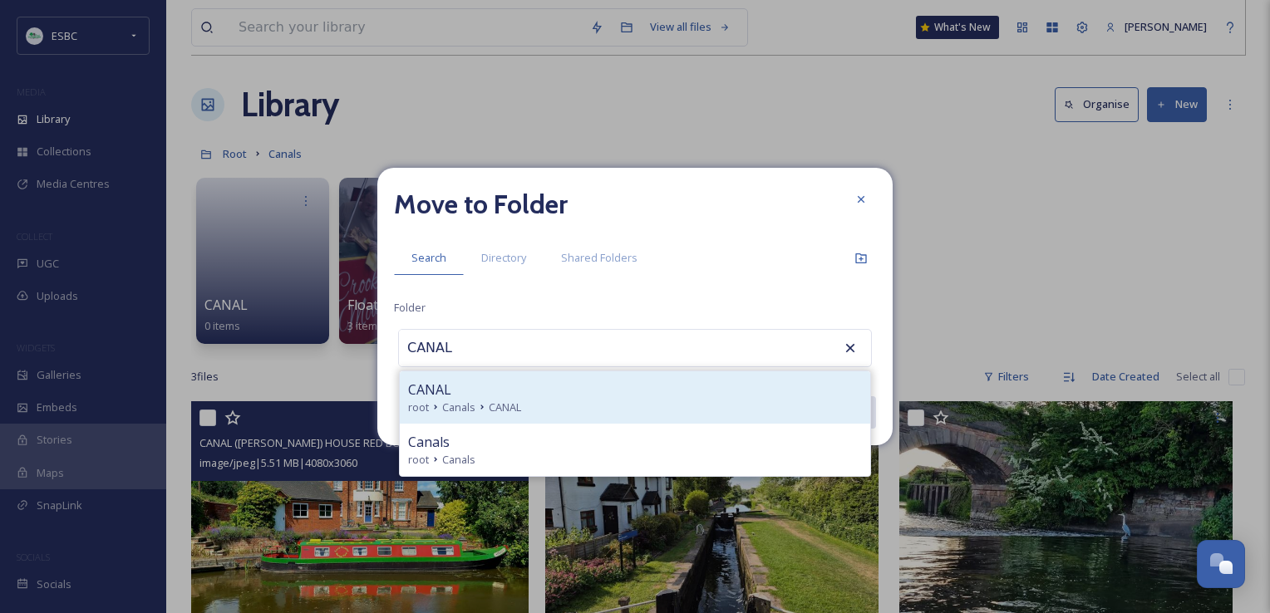
type input "CANAL"
click at [543, 375] on div "CANAL root Canals CANAL" at bounding box center [635, 398] width 470 height 52
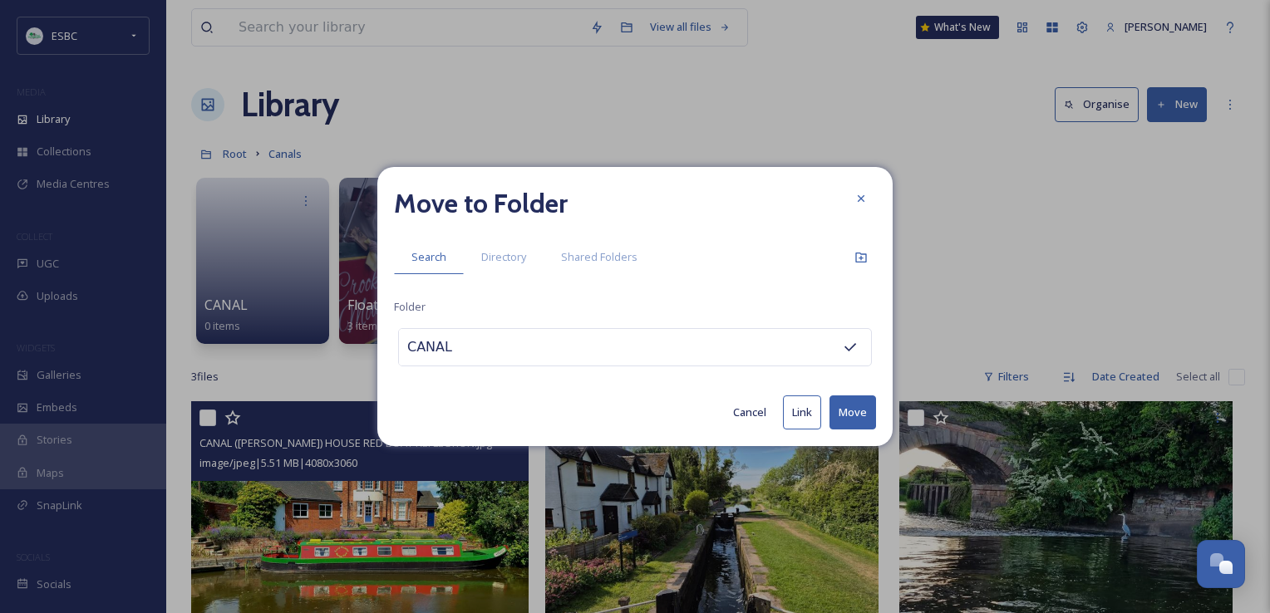
click at [863, 423] on button "Move" at bounding box center [852, 413] width 47 height 34
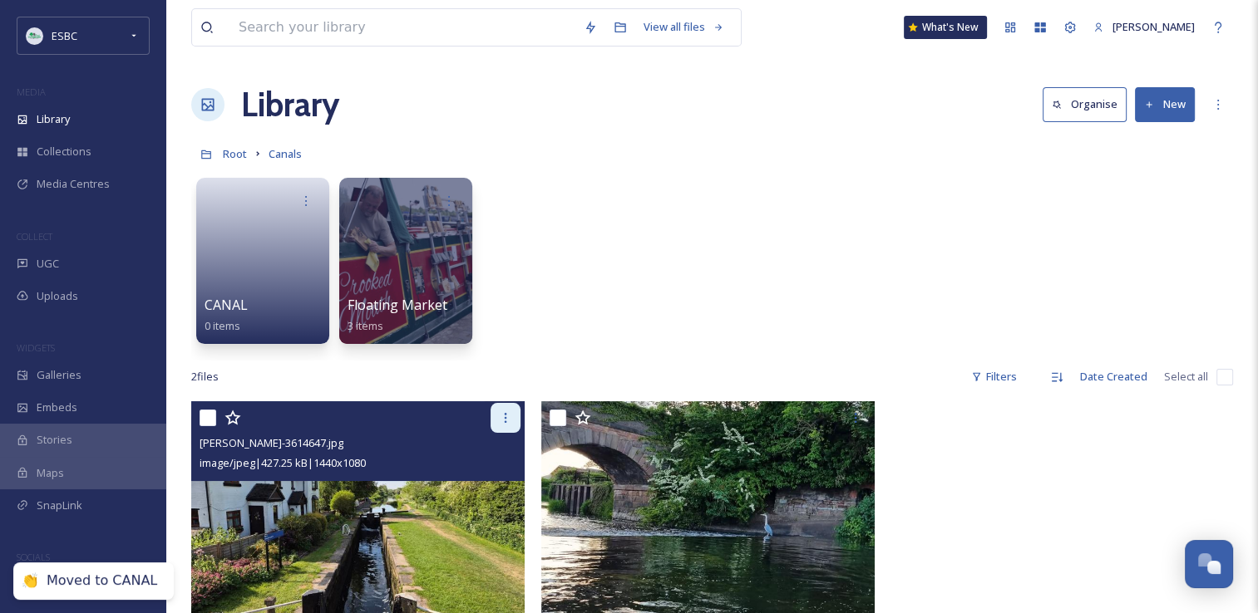
click at [497, 411] on div at bounding box center [505, 418] width 30 height 30
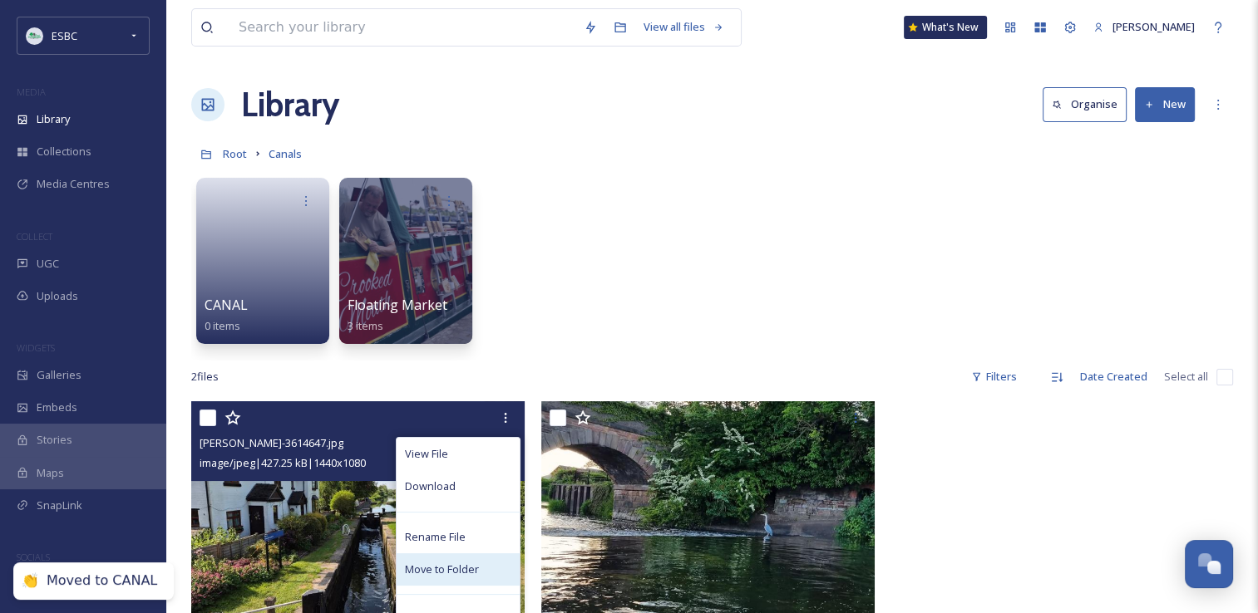
click at [448, 564] on span "Move to Folder" at bounding box center [442, 570] width 74 height 16
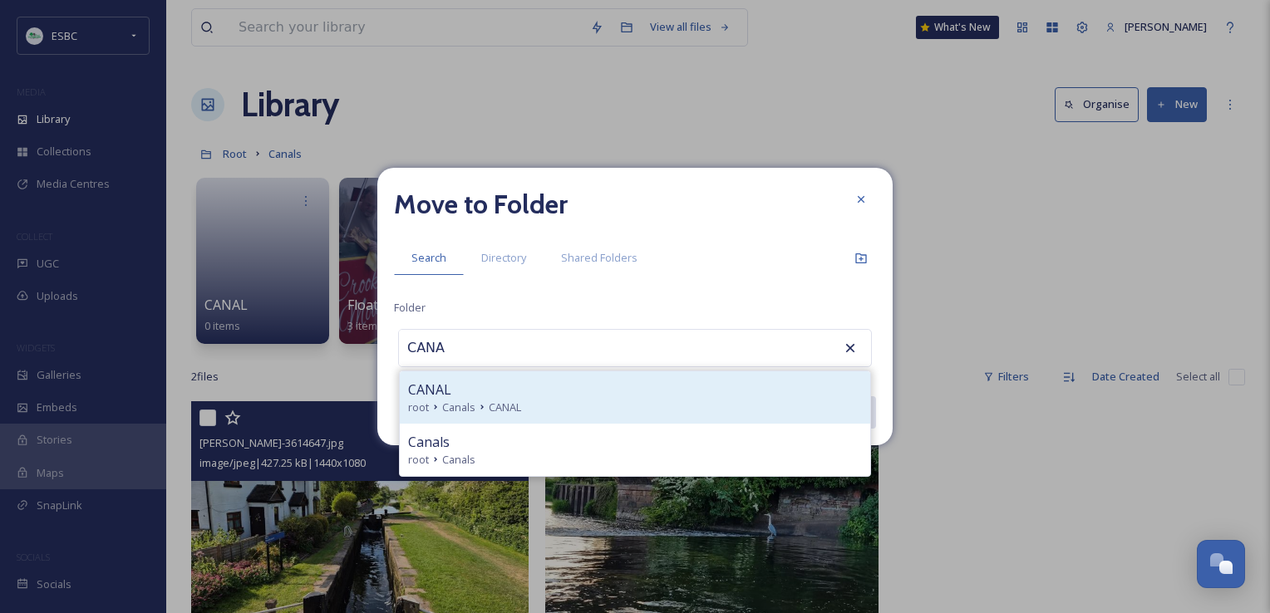
click at [514, 380] on div "CANAL" at bounding box center [635, 390] width 454 height 20
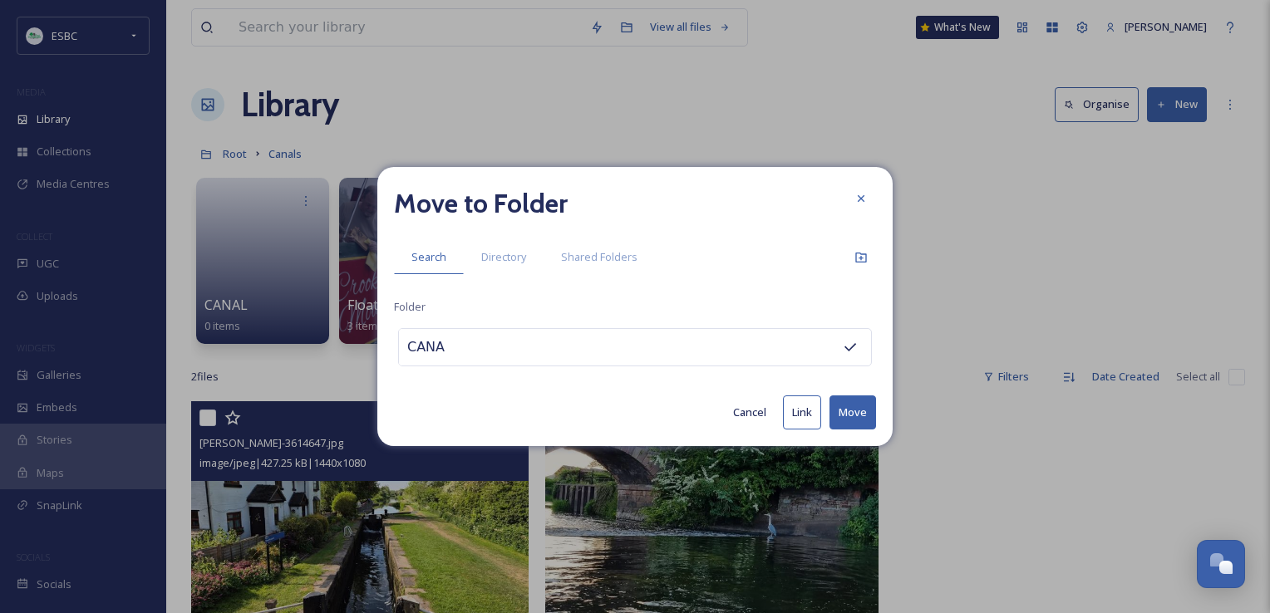
type input "CANAL"
click at [858, 411] on button "Move" at bounding box center [852, 413] width 47 height 34
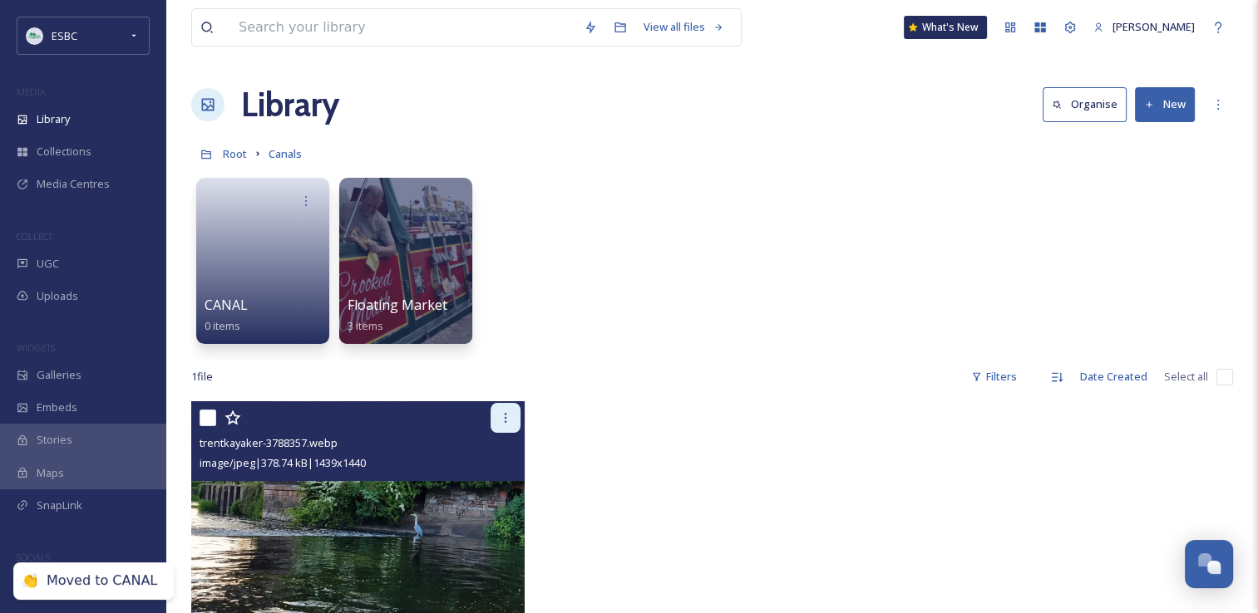
click at [499, 410] on div at bounding box center [505, 418] width 30 height 30
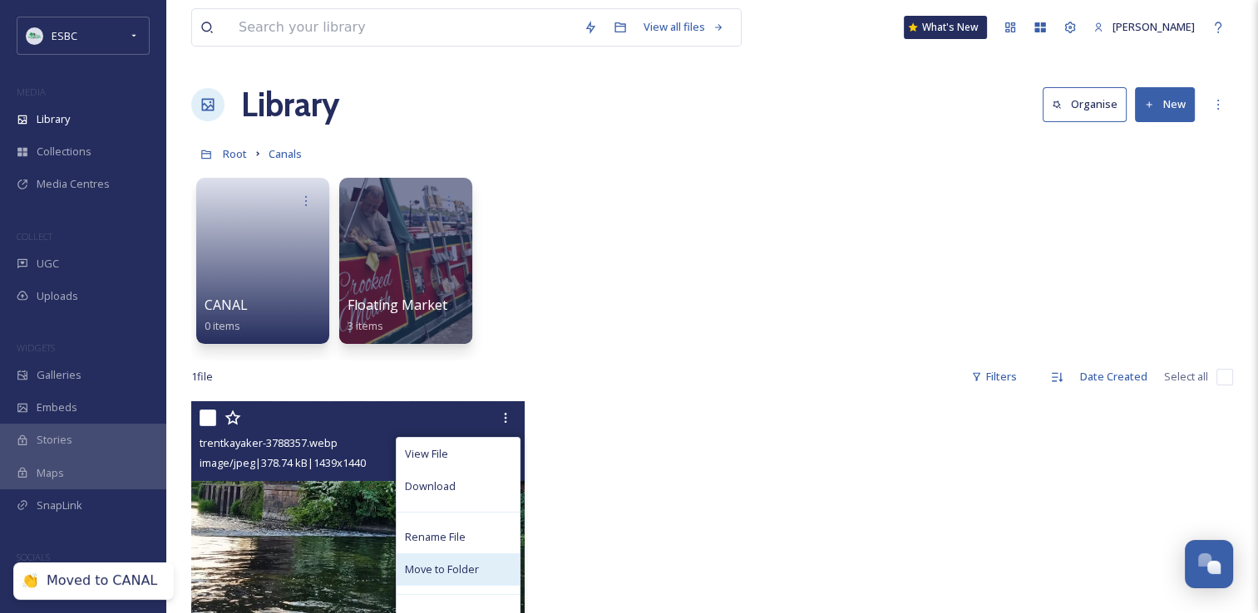
click at [432, 567] on span "Move to Folder" at bounding box center [442, 570] width 74 height 16
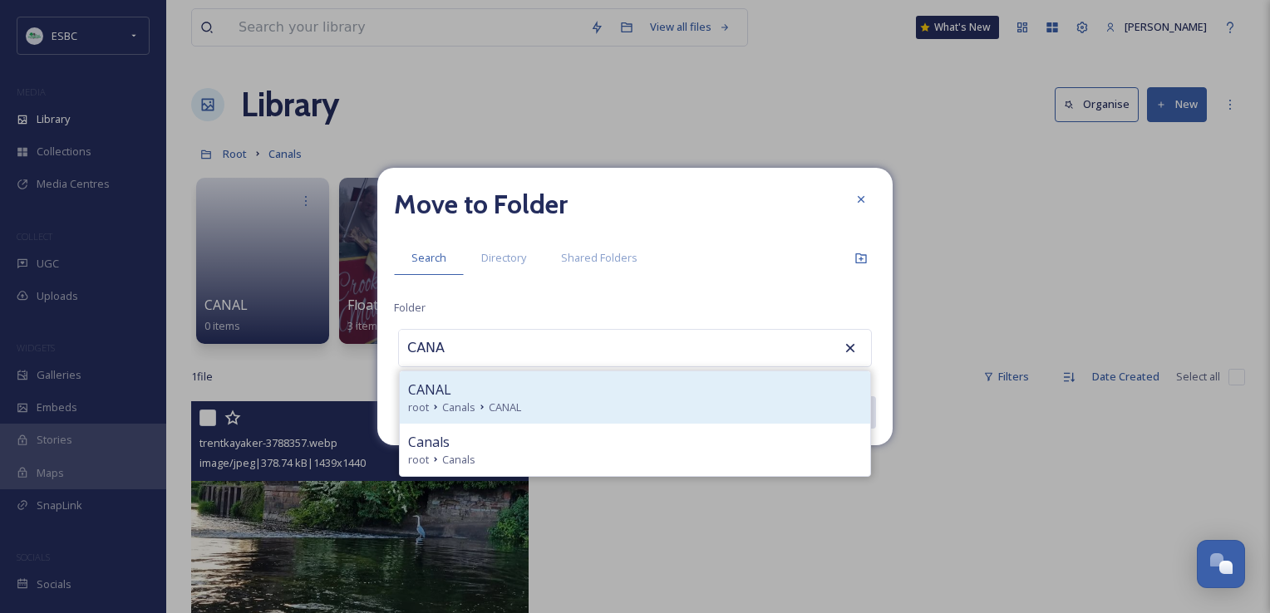
click at [475, 413] on icon at bounding box center [481, 407] width 13 height 13
type input "CANAL"
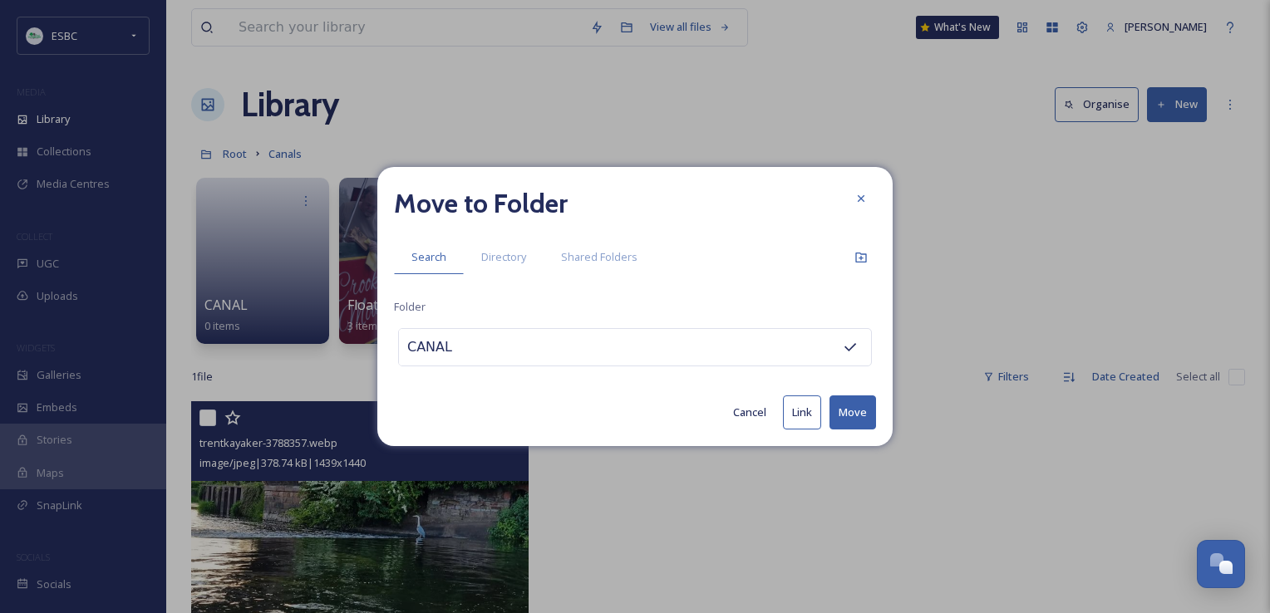
click at [861, 417] on button "Move" at bounding box center [852, 413] width 47 height 34
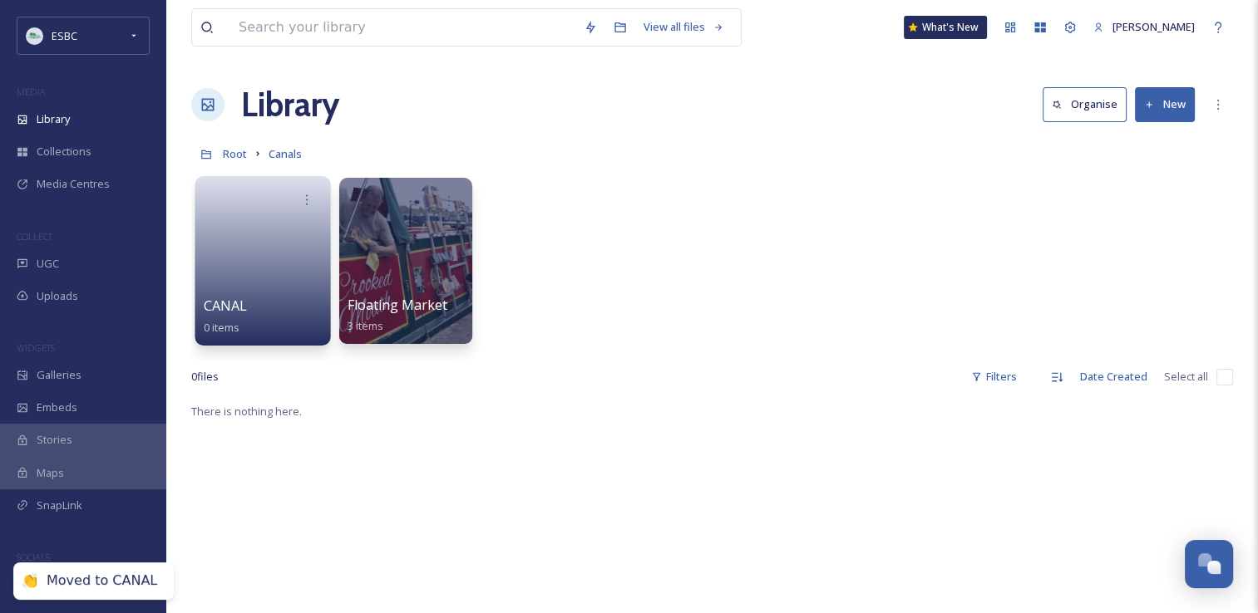
click at [238, 244] on link at bounding box center [263, 255] width 119 height 81
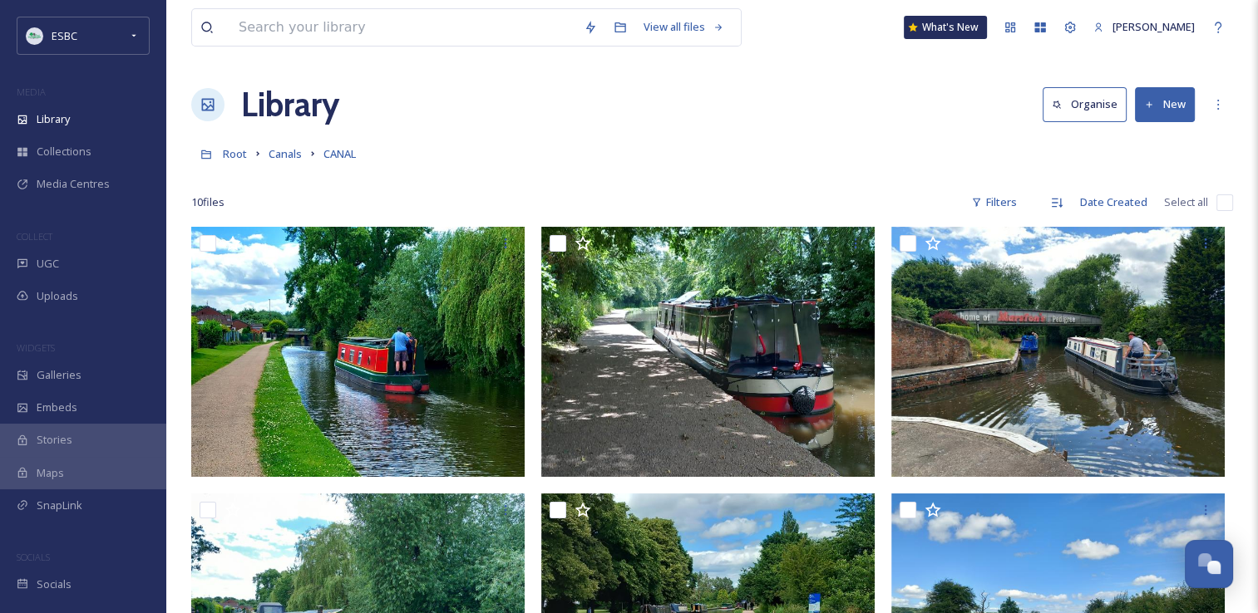
click at [1165, 95] on button "New" at bounding box center [1165, 104] width 60 height 34
click at [1153, 138] on span "File Upload" at bounding box center [1157, 143] width 55 height 16
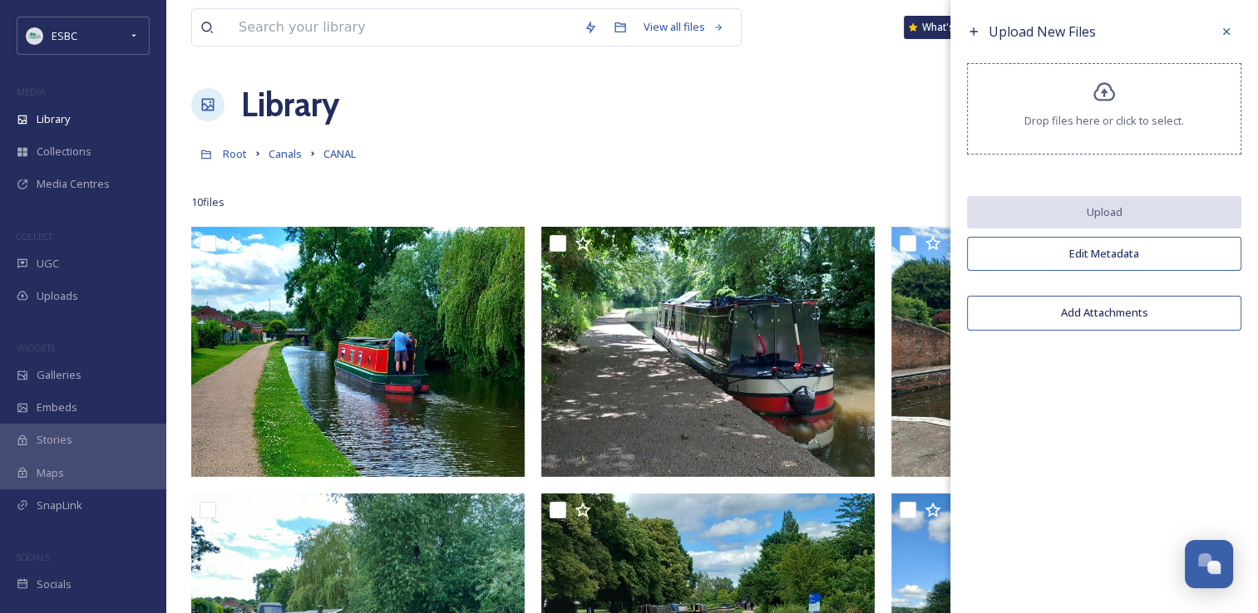
click at [1117, 93] on div "Drop files here or click to select." at bounding box center [1104, 108] width 274 height 91
click at [1107, 86] on icon at bounding box center [1104, 91] width 22 height 19
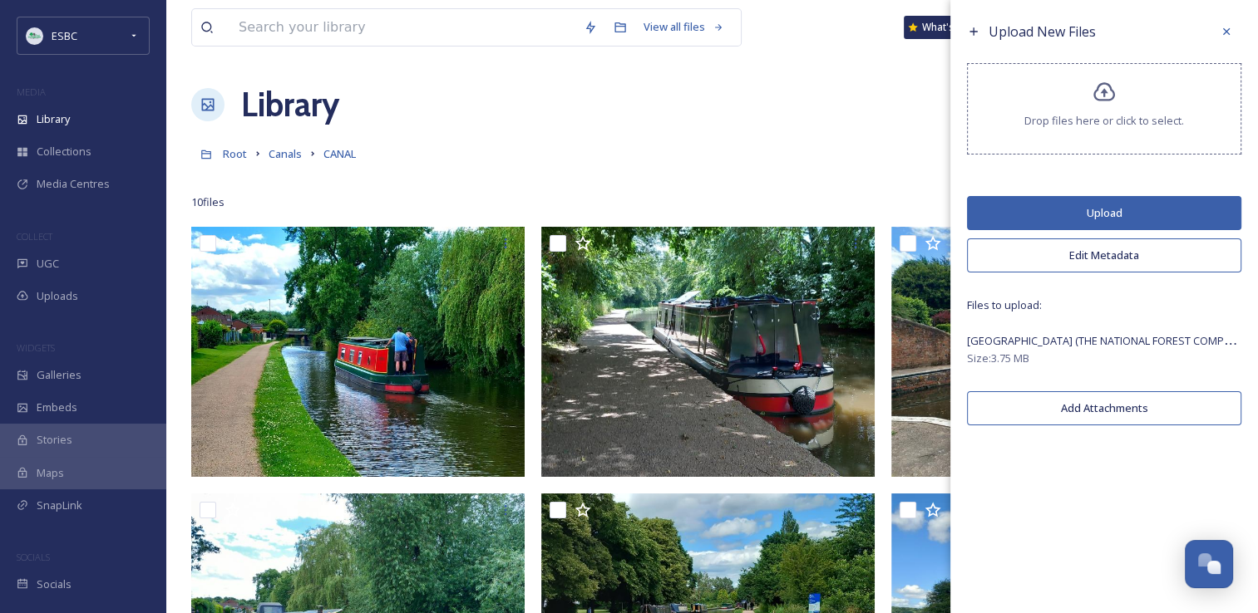
click at [1088, 208] on button "Upload" at bounding box center [1104, 213] width 274 height 34
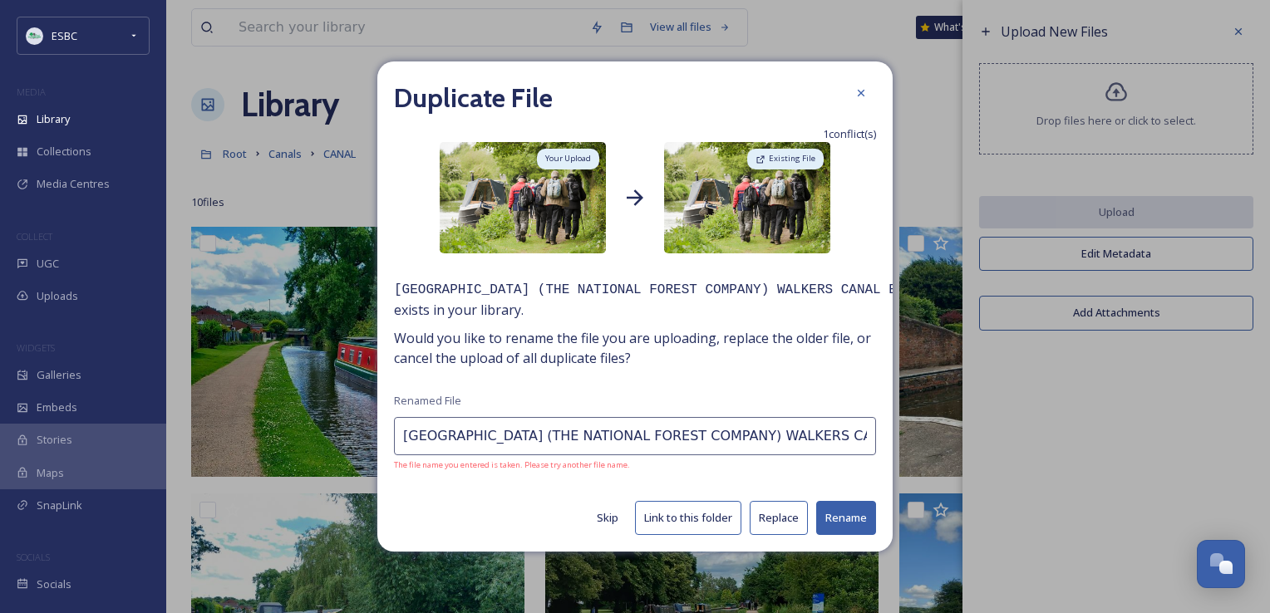
click at [690, 520] on button "Link to this folder" at bounding box center [688, 518] width 106 height 34
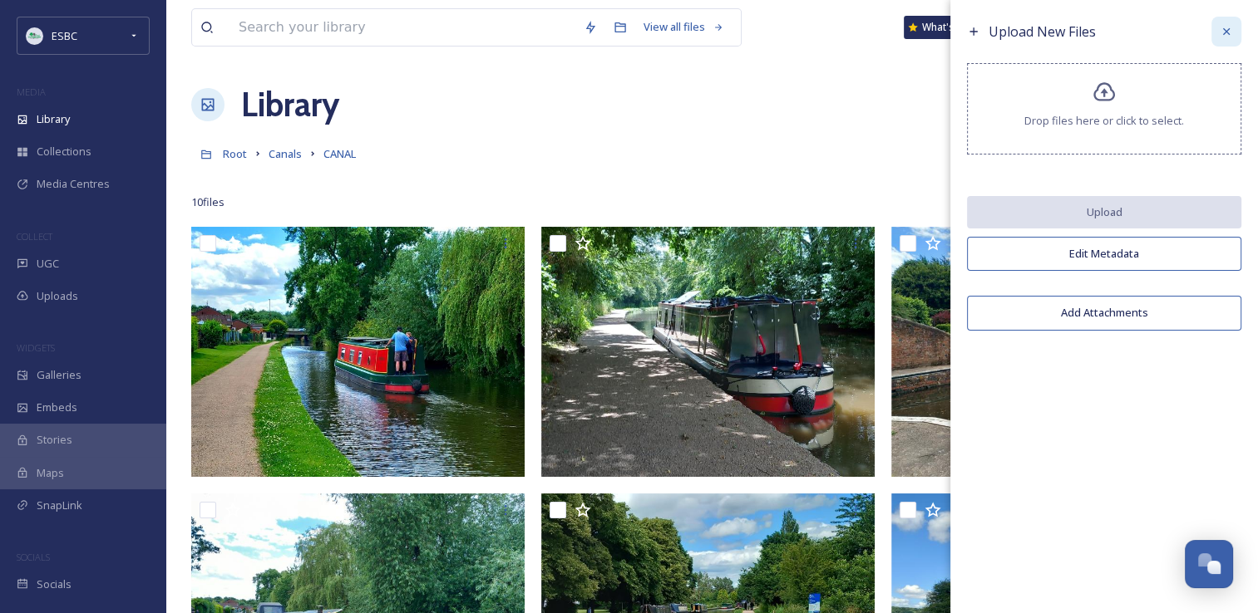
click at [1223, 32] on icon at bounding box center [1225, 31] width 13 height 13
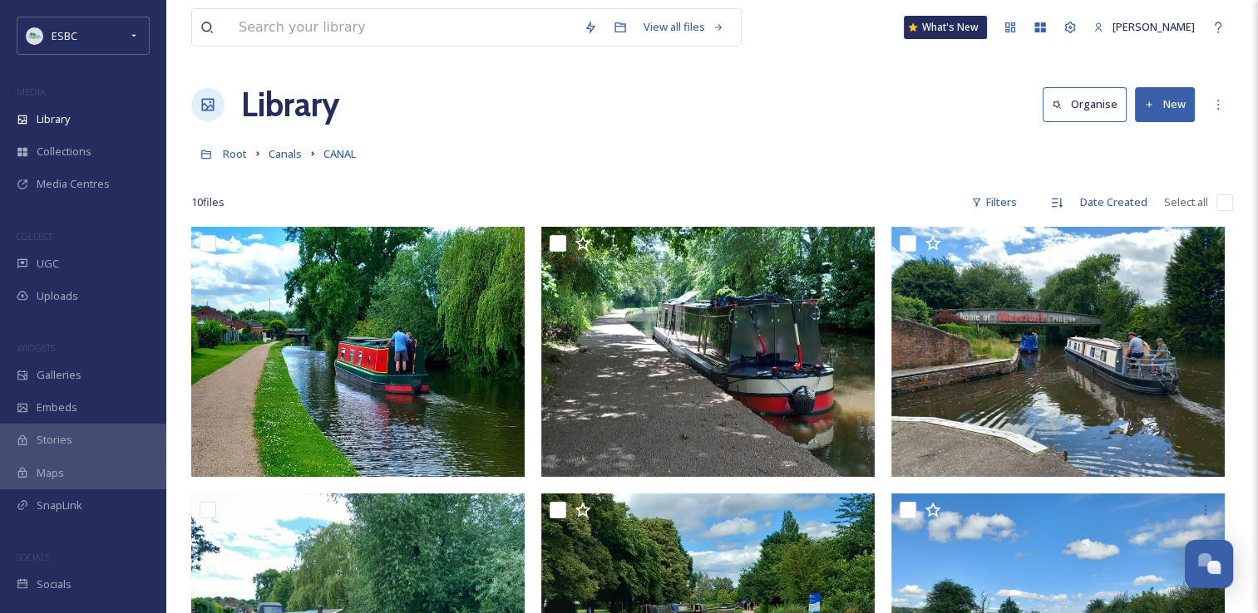
click at [1144, 101] on icon at bounding box center [1149, 105] width 11 height 11
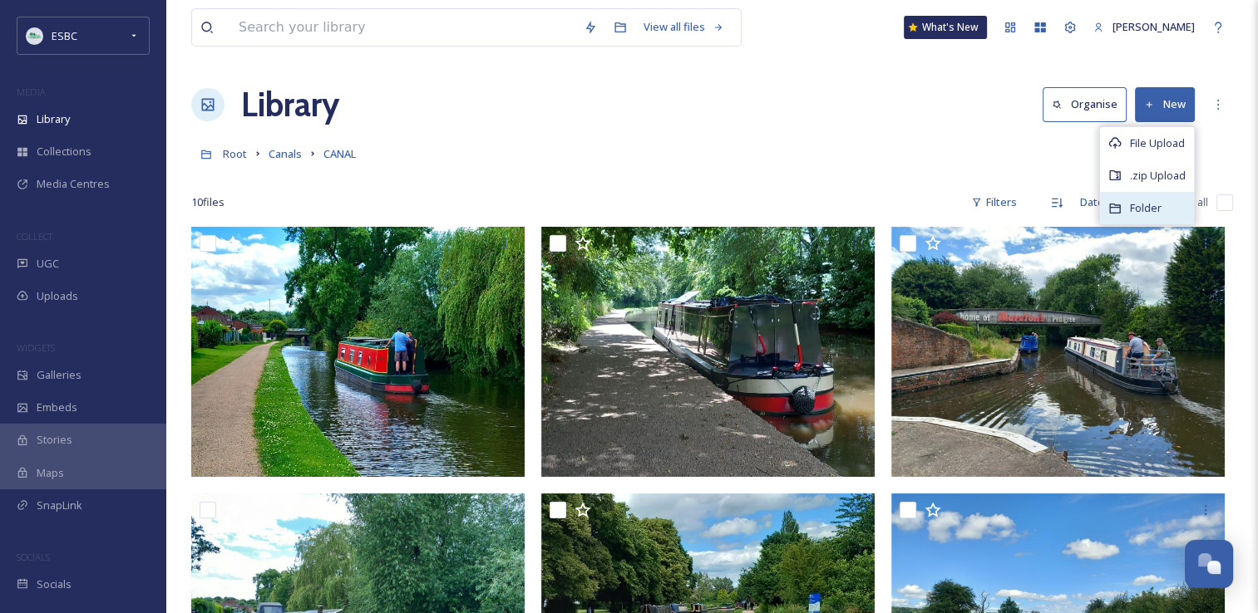
click at [1125, 201] on div "Folder" at bounding box center [1147, 208] width 94 height 32
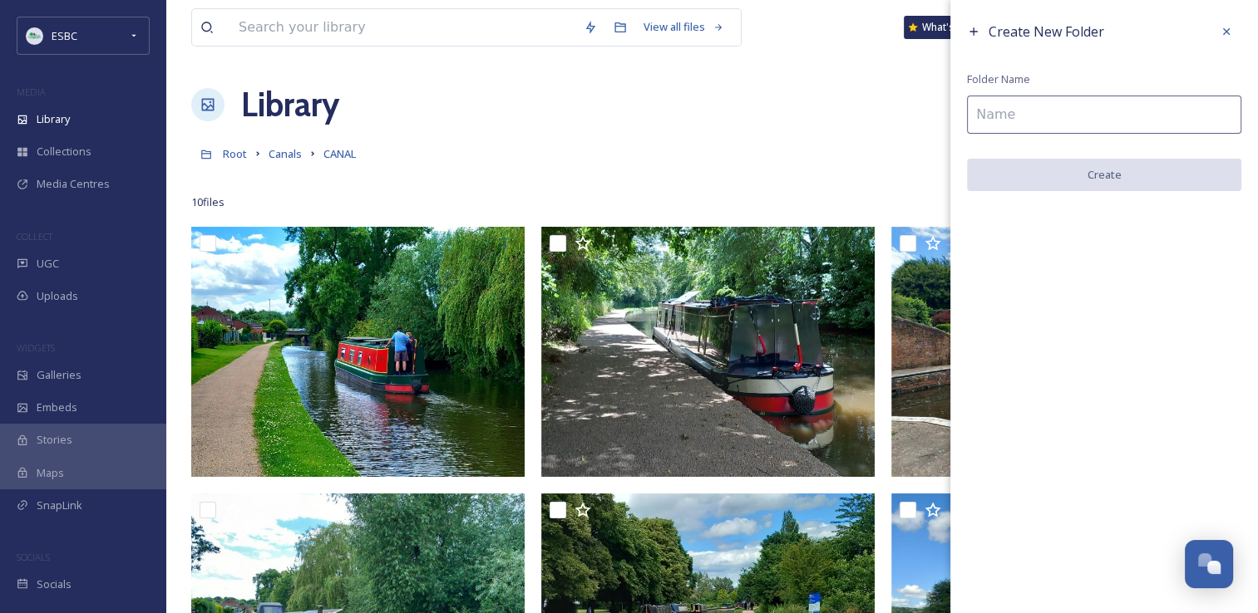
click at [993, 116] on input at bounding box center [1104, 115] width 274 height 38
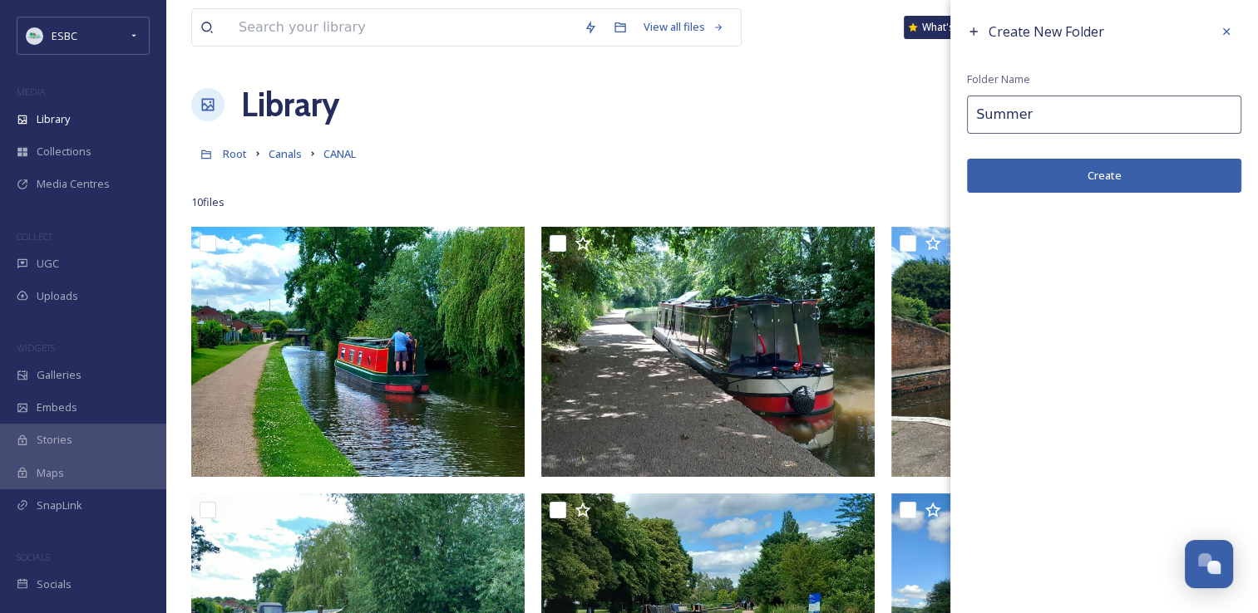
type input "Summer"
click at [1106, 171] on button "Create" at bounding box center [1104, 176] width 274 height 34
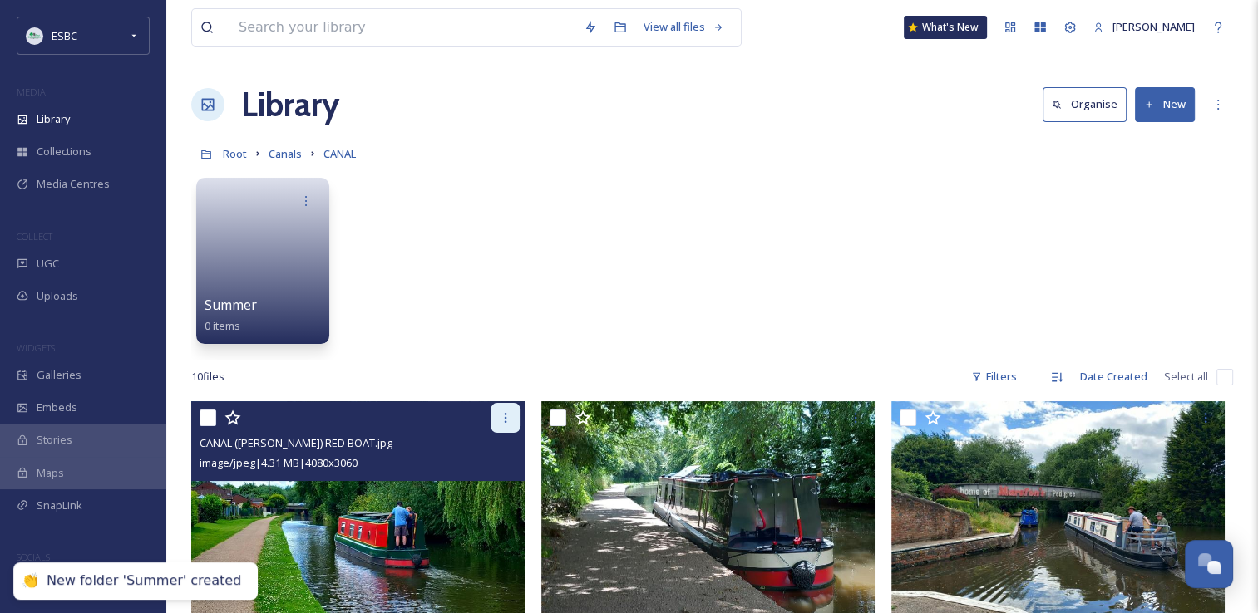
click at [502, 417] on icon at bounding box center [505, 417] width 13 height 13
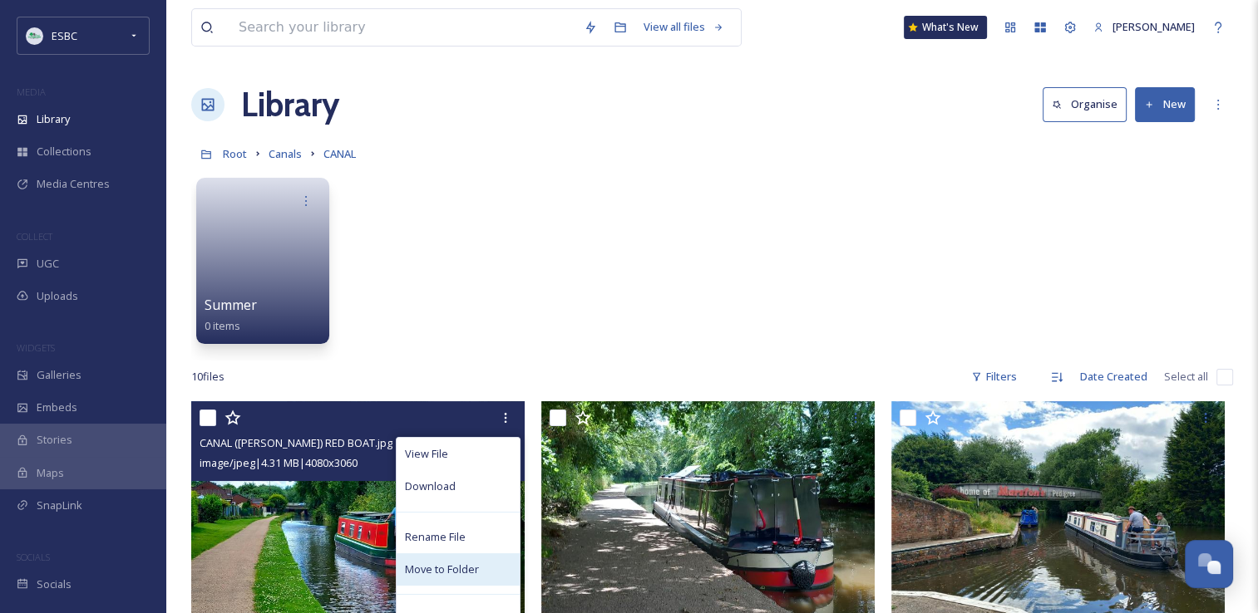
click at [449, 564] on span "Move to Folder" at bounding box center [442, 570] width 74 height 16
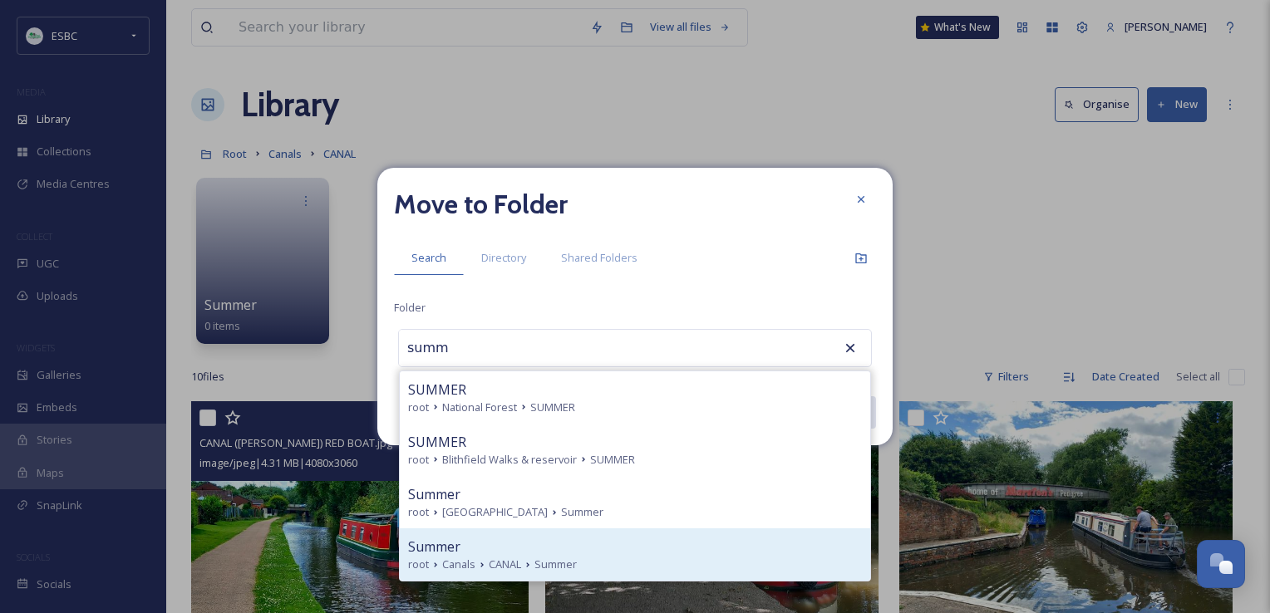
click at [465, 560] on span "Canals" at bounding box center [458, 565] width 33 height 16
type input "Summer"
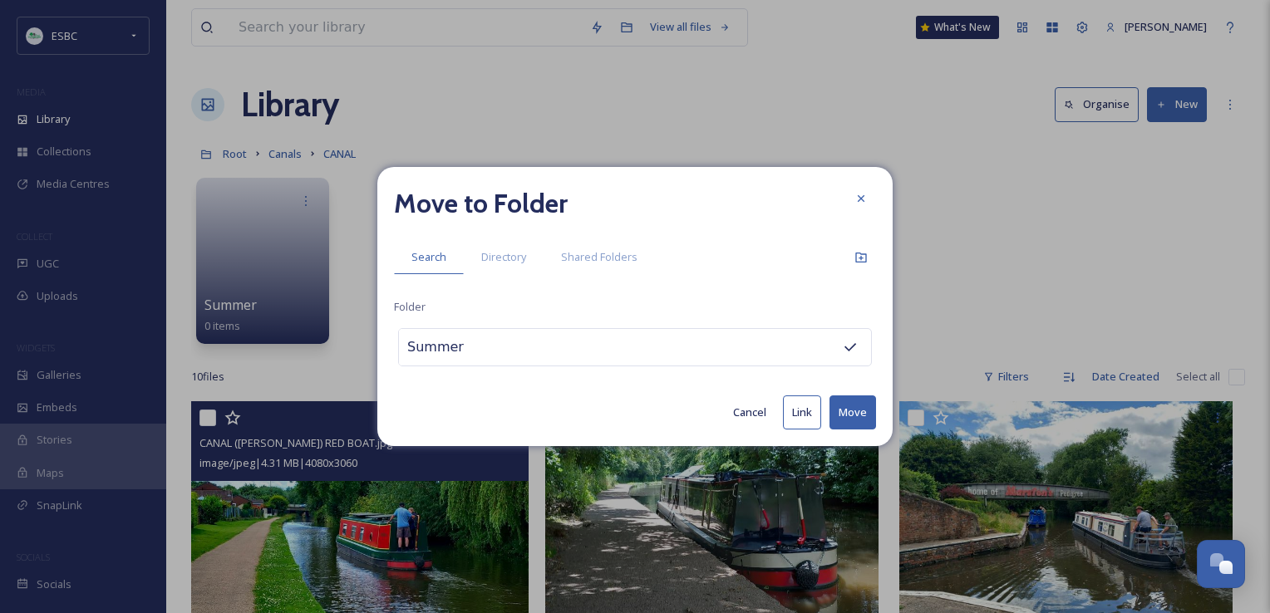
click at [838, 413] on button "Move" at bounding box center [852, 413] width 47 height 34
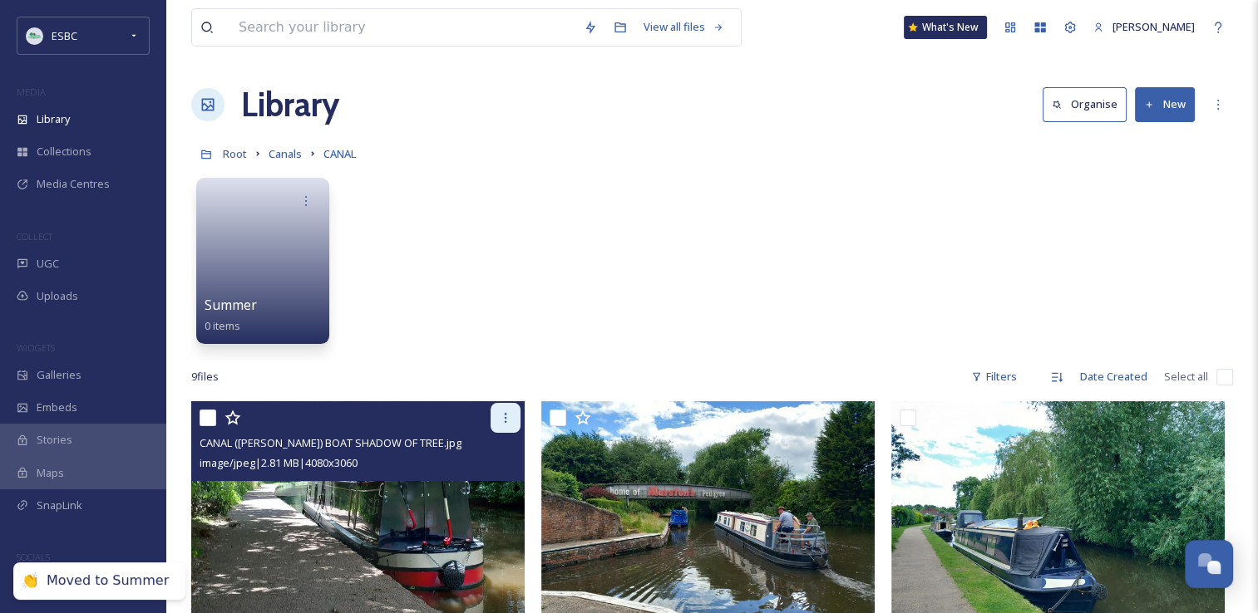
click at [498, 426] on div at bounding box center [505, 418] width 30 height 30
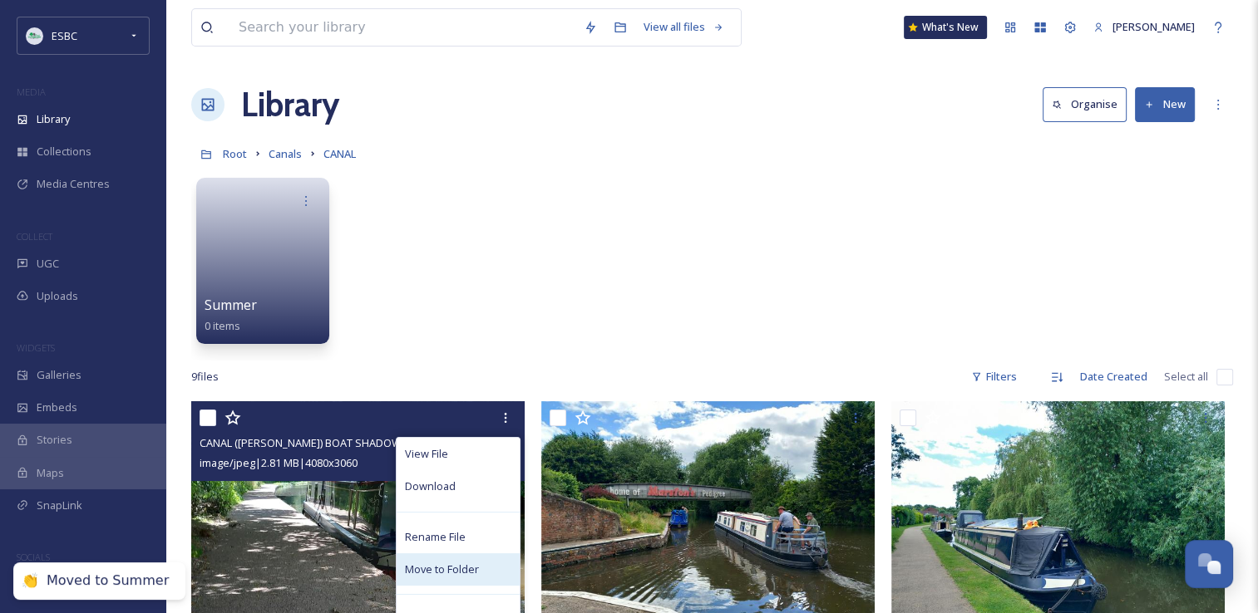
click at [449, 578] on div "Move to Folder" at bounding box center [457, 570] width 123 height 32
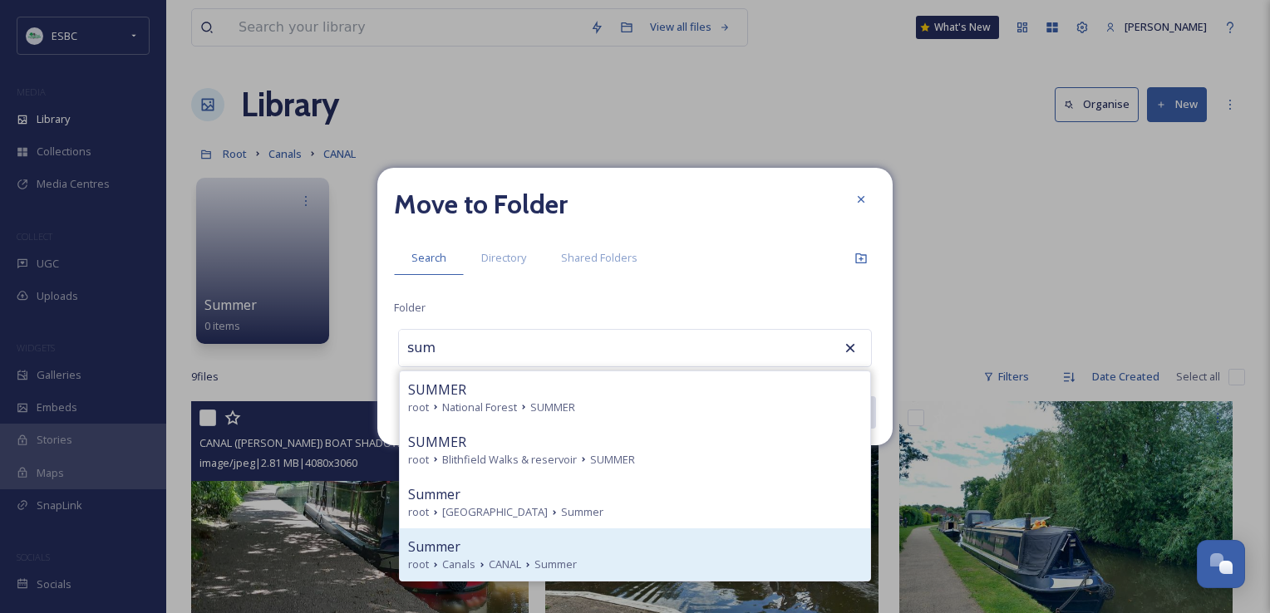
click at [489, 564] on span "CANAL" at bounding box center [505, 565] width 32 height 16
type input "Summer"
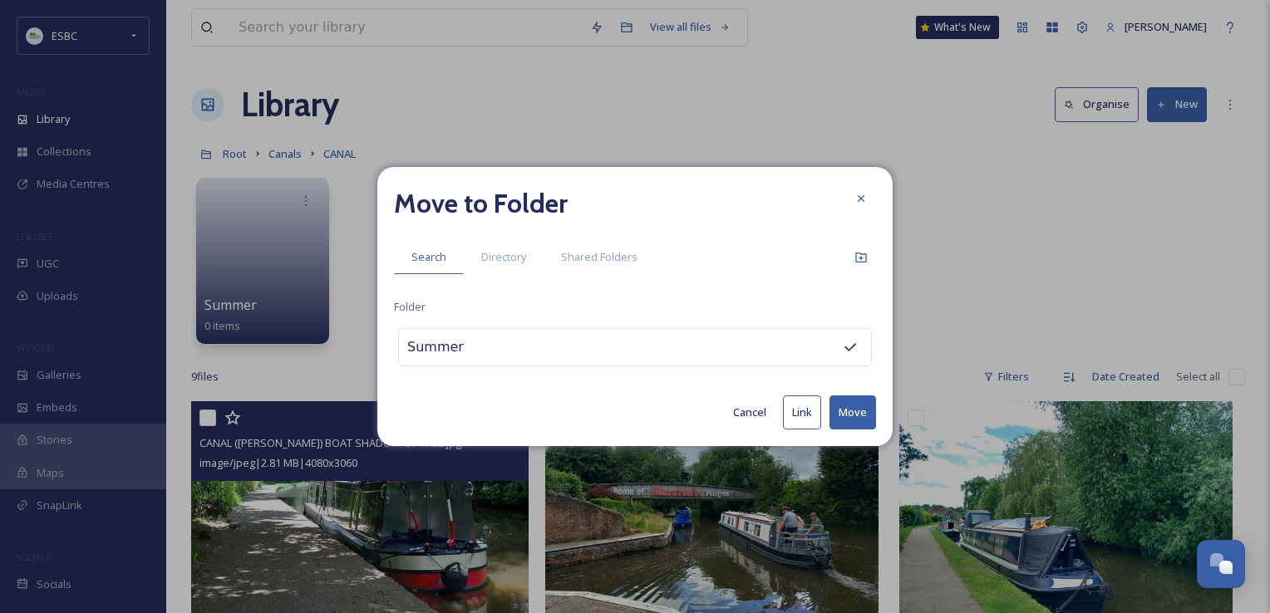
click at [854, 407] on button "Move" at bounding box center [852, 413] width 47 height 34
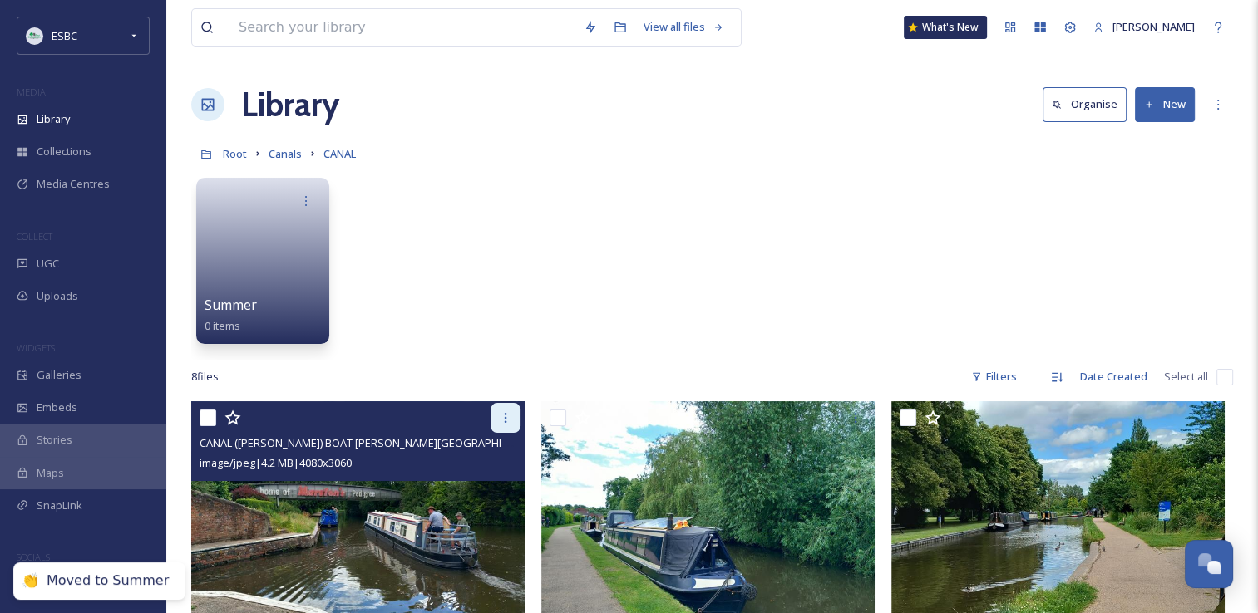
click at [509, 418] on icon at bounding box center [505, 417] width 13 height 13
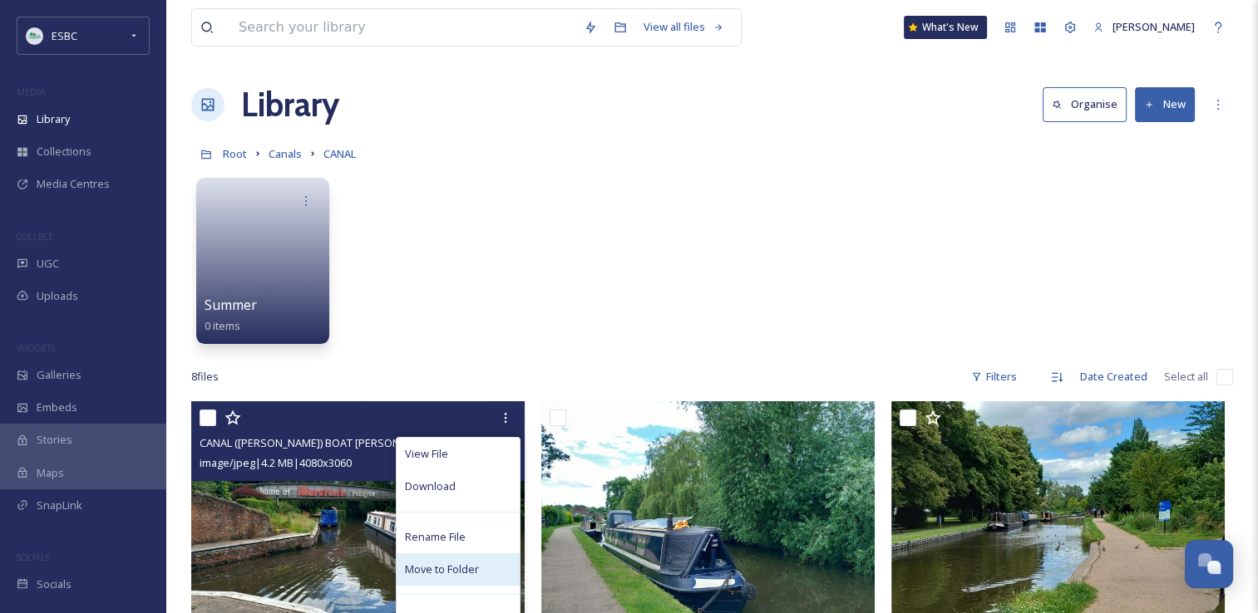
click at [455, 571] on span "Move to Folder" at bounding box center [442, 570] width 74 height 16
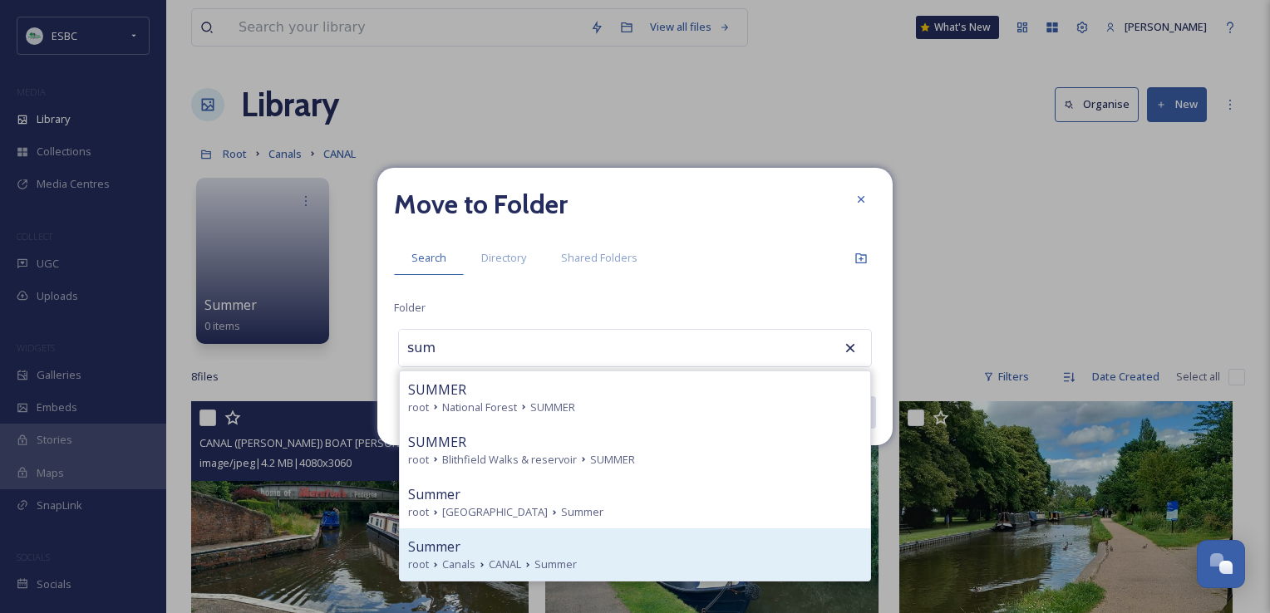
click at [515, 558] on span "CANAL" at bounding box center [505, 565] width 32 height 16
type input "Summer"
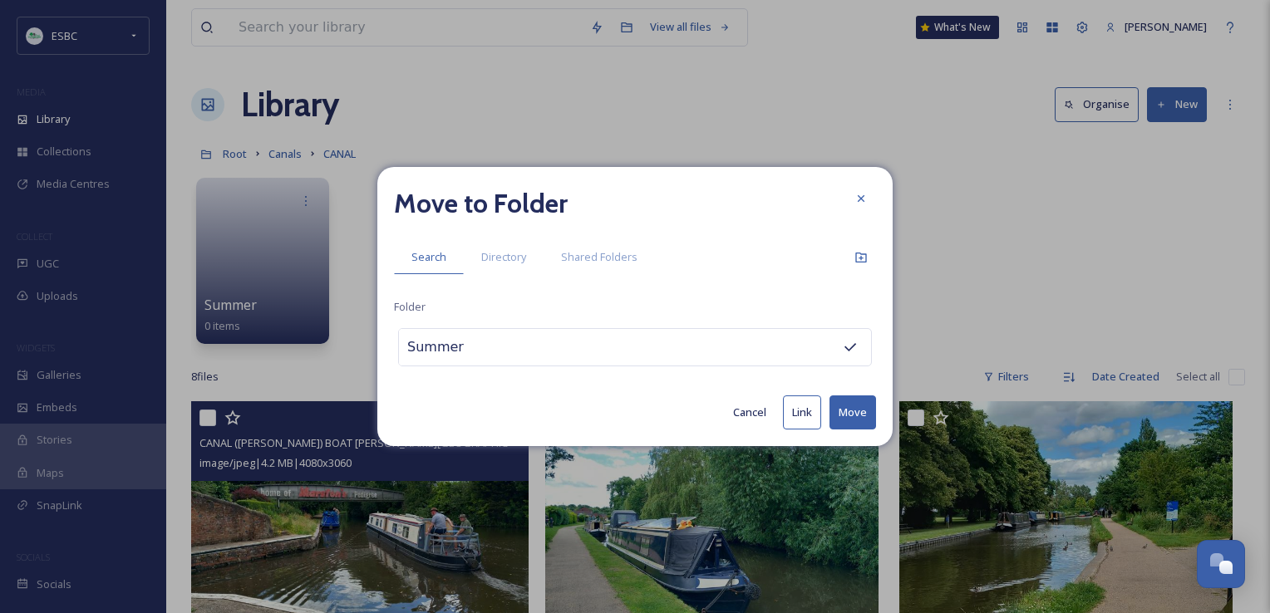
click at [844, 417] on button "Move" at bounding box center [852, 413] width 47 height 34
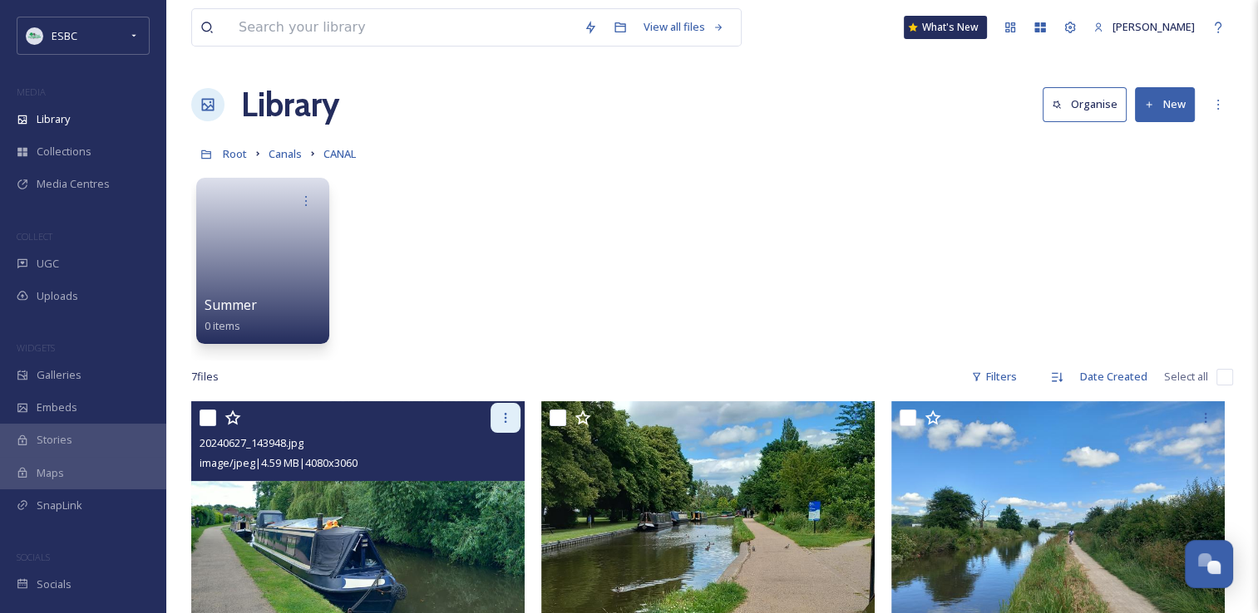
click at [515, 419] on div at bounding box center [505, 418] width 30 height 30
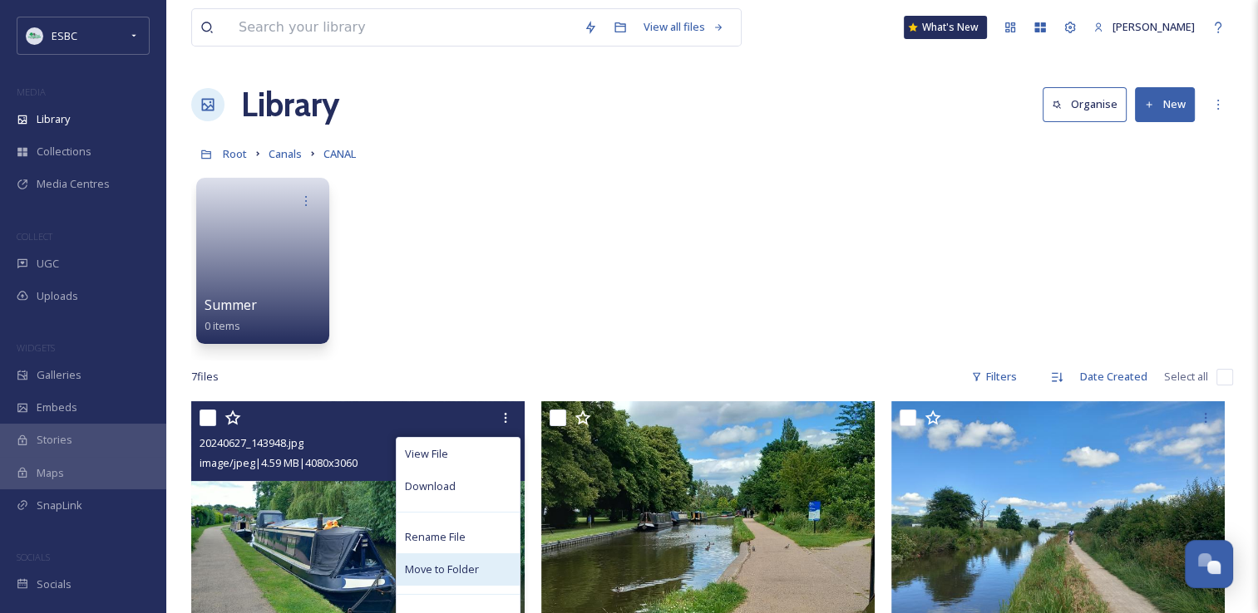
click at [465, 579] on div "Move to Folder" at bounding box center [457, 570] width 123 height 32
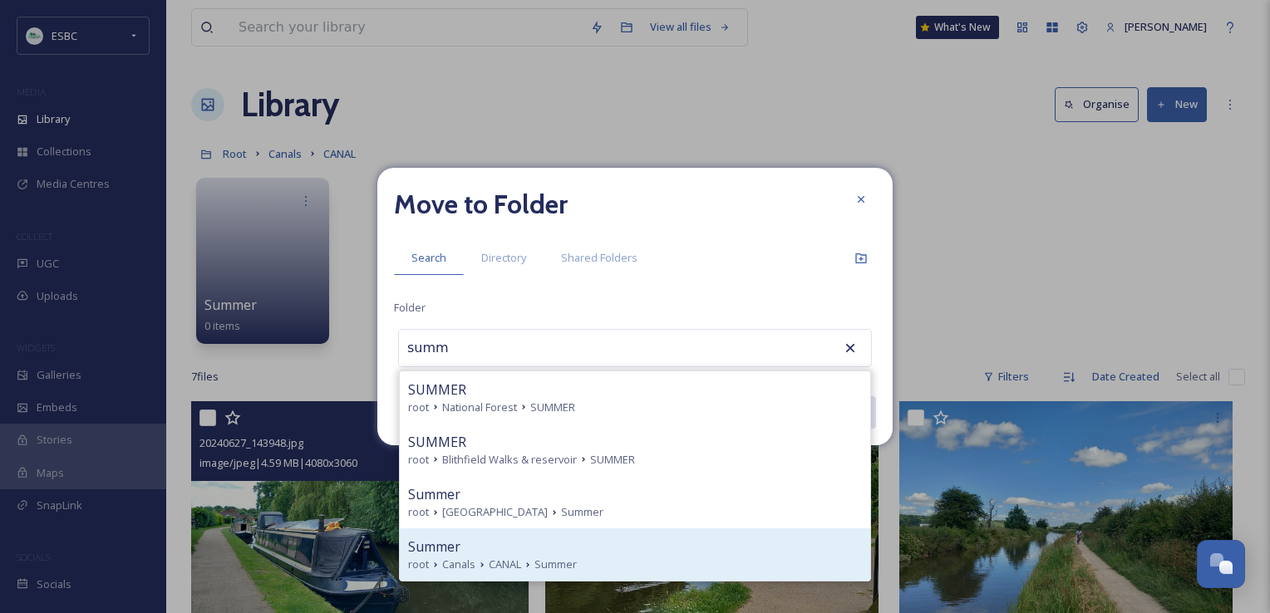
click at [502, 563] on span "CANAL" at bounding box center [505, 565] width 32 height 16
type input "Summer"
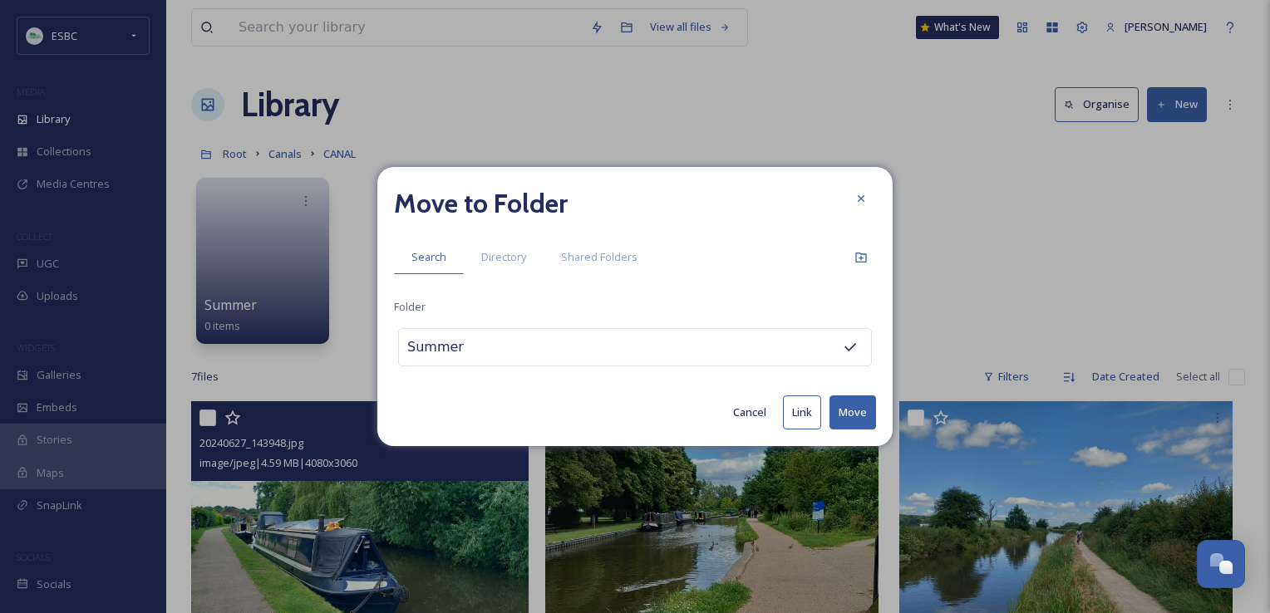
click at [847, 407] on button "Move" at bounding box center [852, 413] width 47 height 34
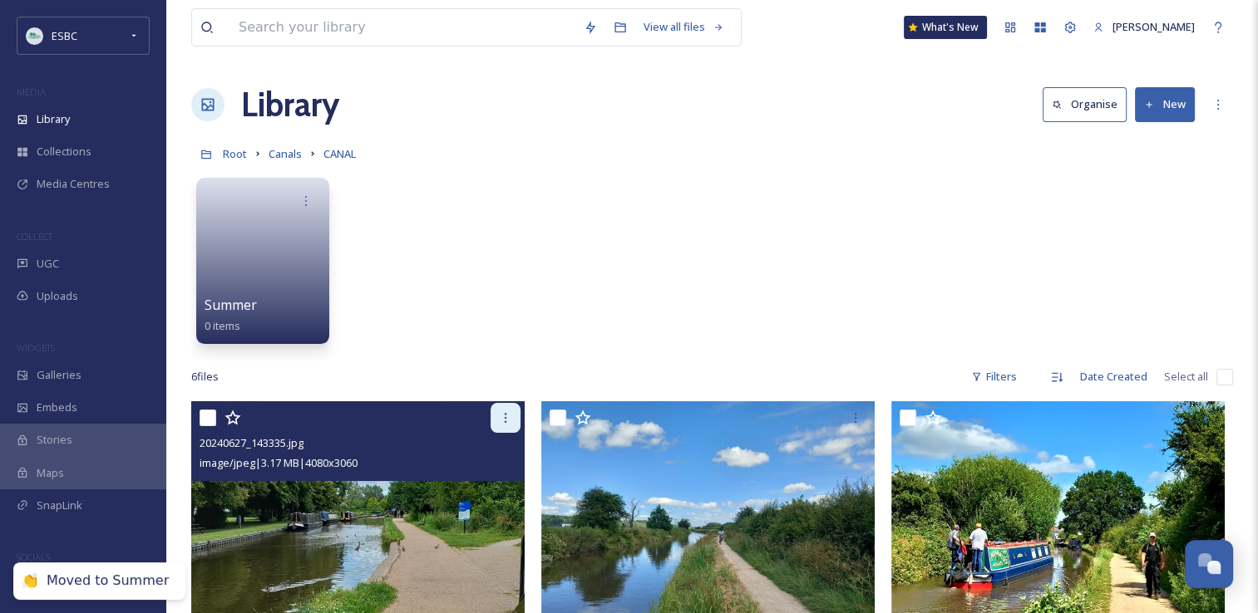
click at [496, 421] on div at bounding box center [505, 418] width 30 height 30
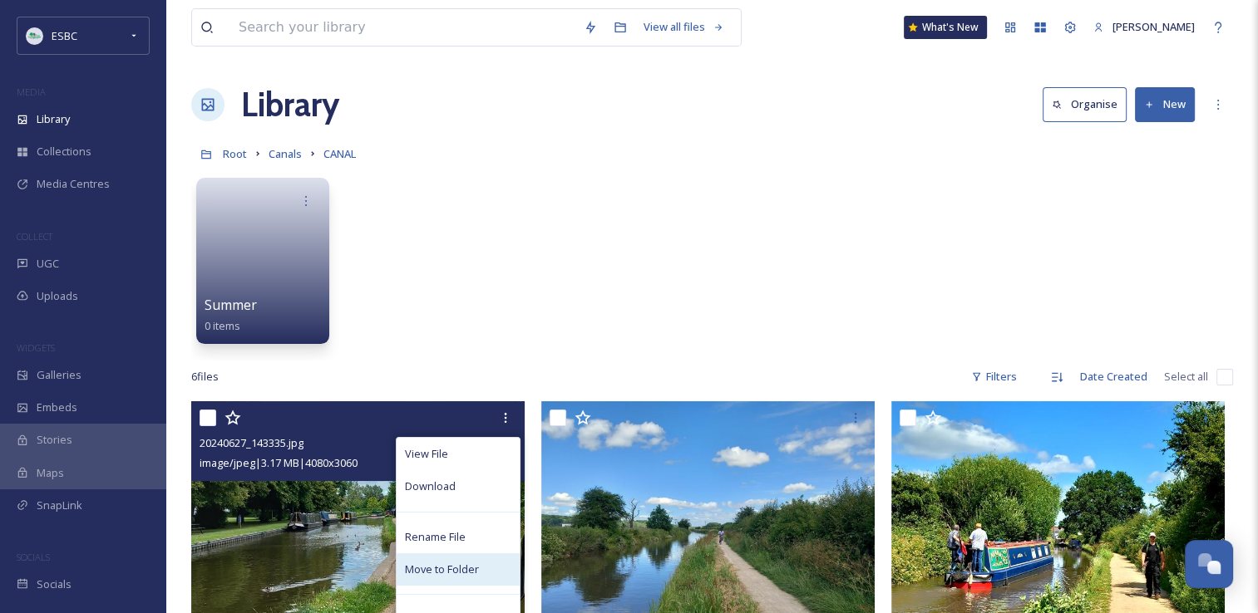
click at [462, 562] on span "Move to Folder" at bounding box center [442, 570] width 74 height 16
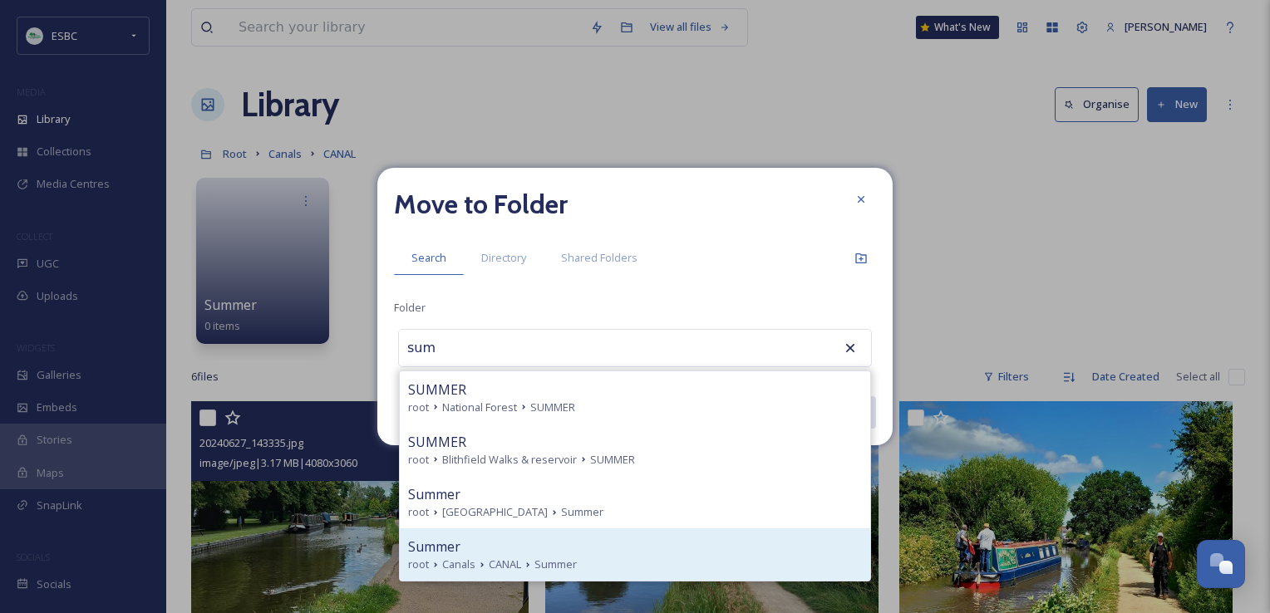
click at [470, 562] on span "Canals" at bounding box center [458, 565] width 33 height 16
type input "Summer"
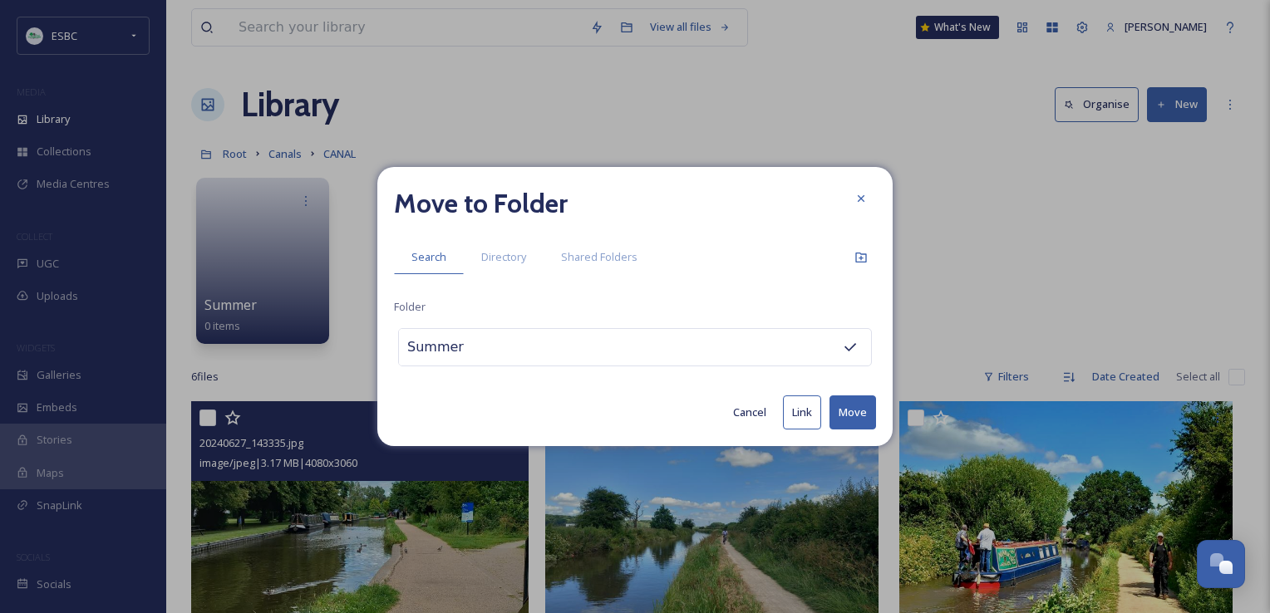
click at [854, 406] on button "Move" at bounding box center [852, 413] width 47 height 34
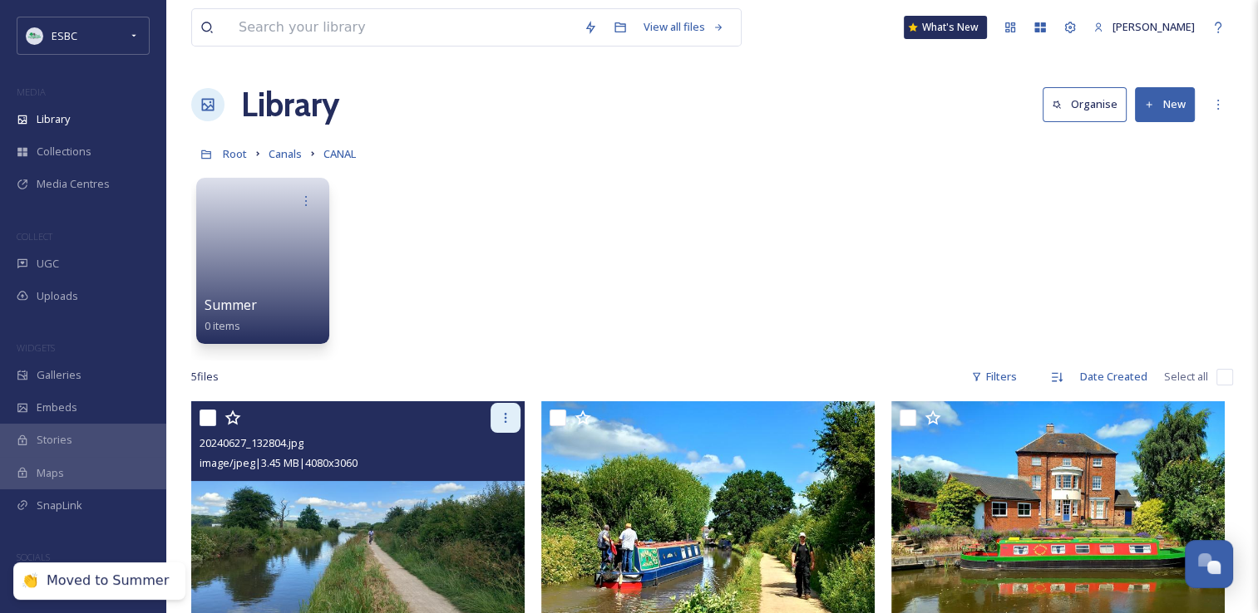
click at [511, 424] on div at bounding box center [505, 418] width 30 height 30
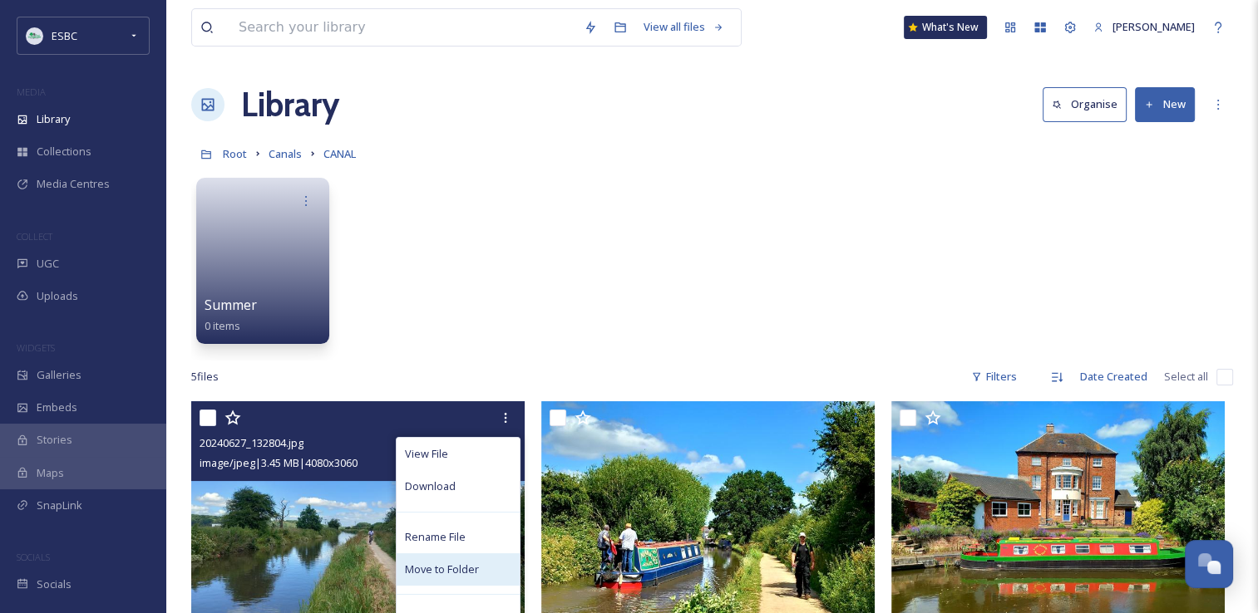
click at [450, 574] on span "Move to Folder" at bounding box center [442, 570] width 74 height 16
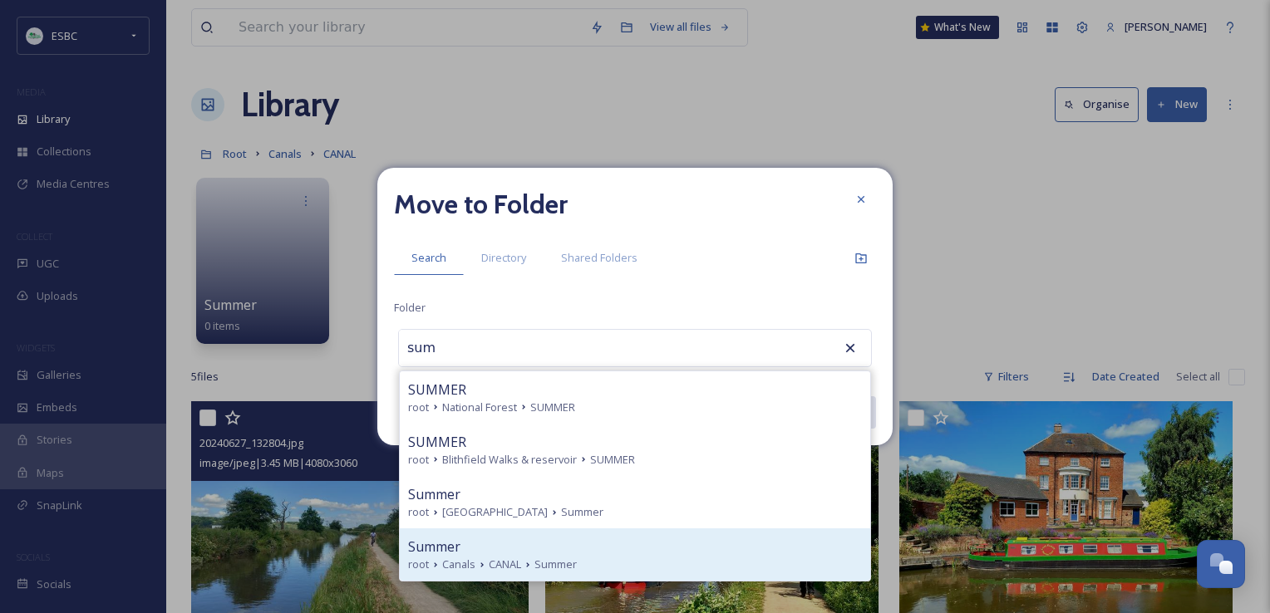
click at [524, 578] on div "Summer root Canals CANAL Summer" at bounding box center [635, 555] width 470 height 52
type input "Summer"
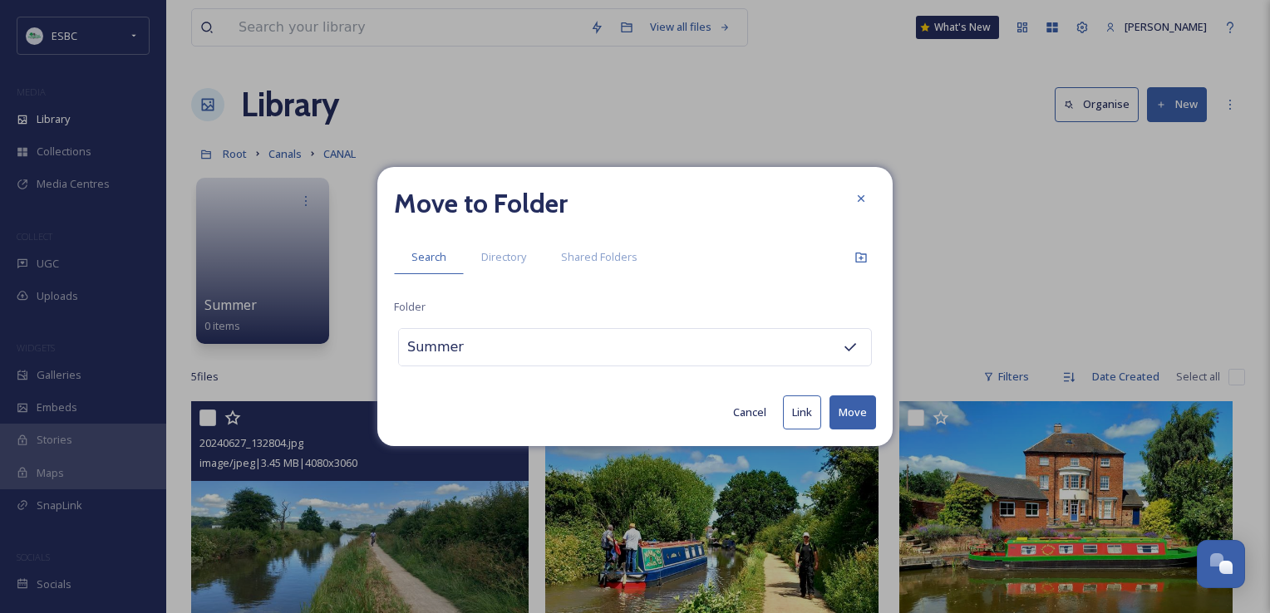
click at [852, 405] on button "Move" at bounding box center [852, 413] width 47 height 34
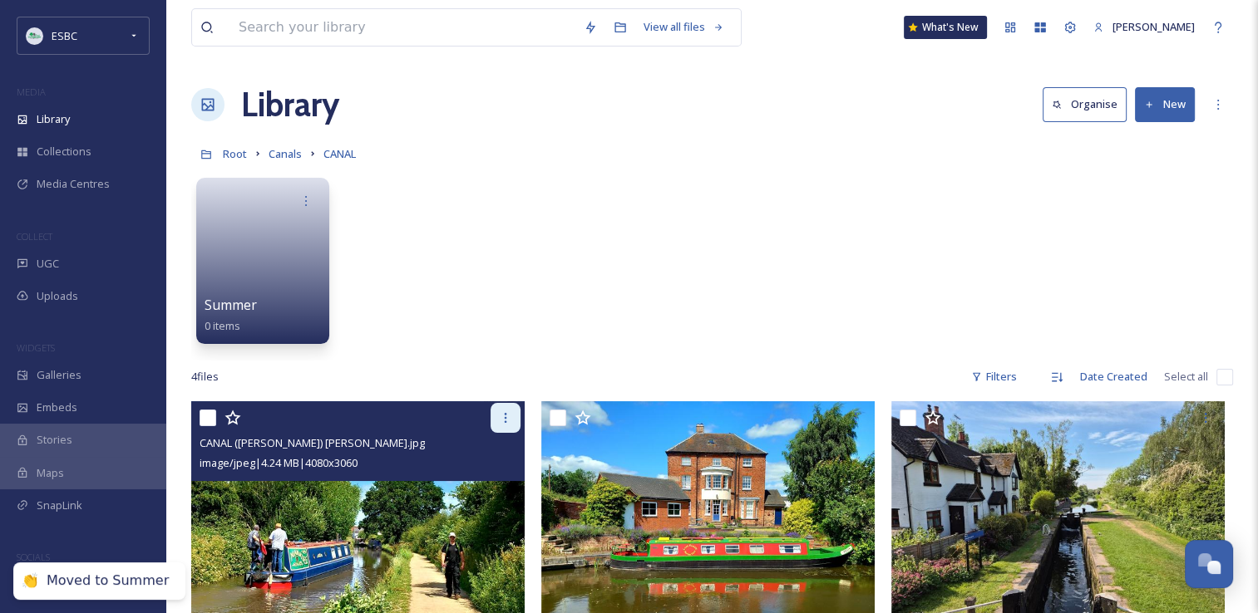
click at [515, 421] on div at bounding box center [505, 418] width 30 height 30
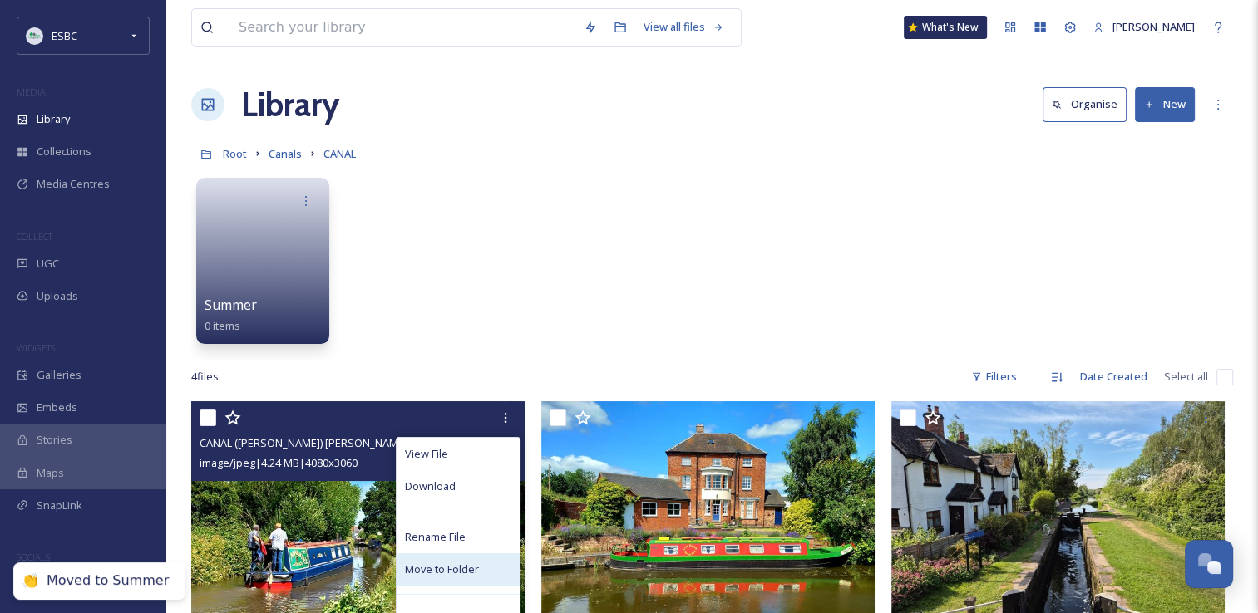
click at [448, 573] on span "Move to Folder" at bounding box center [442, 570] width 74 height 16
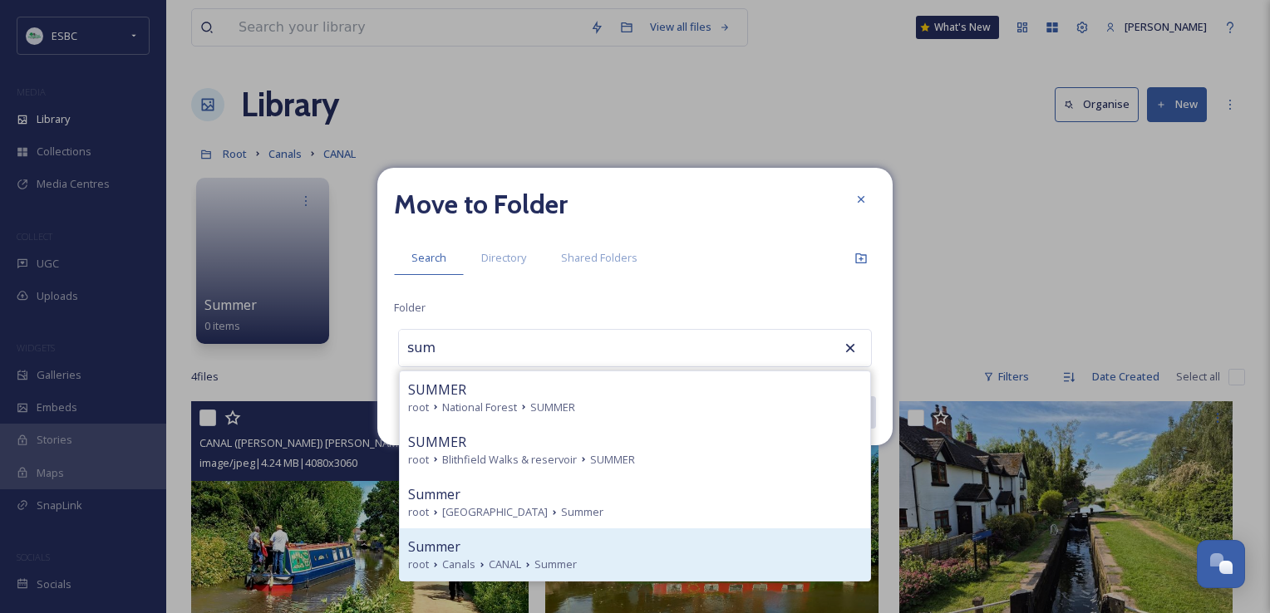
click at [490, 566] on span "CANAL" at bounding box center [505, 565] width 32 height 16
type input "Summer"
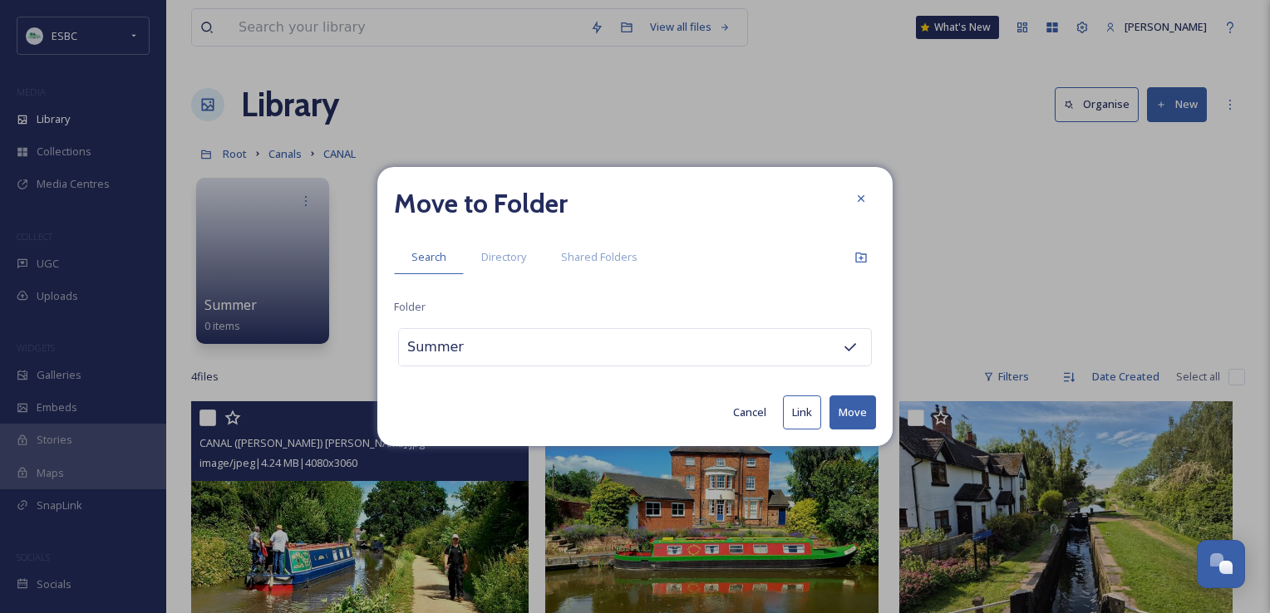
click at [854, 404] on button "Move" at bounding box center [852, 413] width 47 height 34
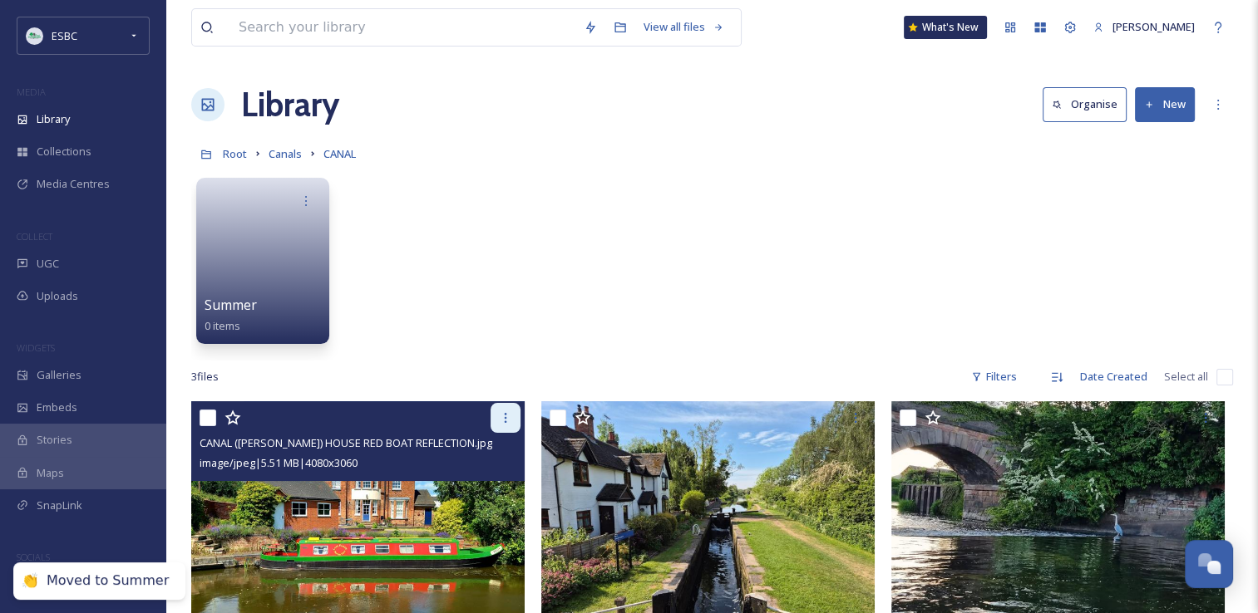
click at [503, 417] on icon at bounding box center [505, 417] width 13 height 13
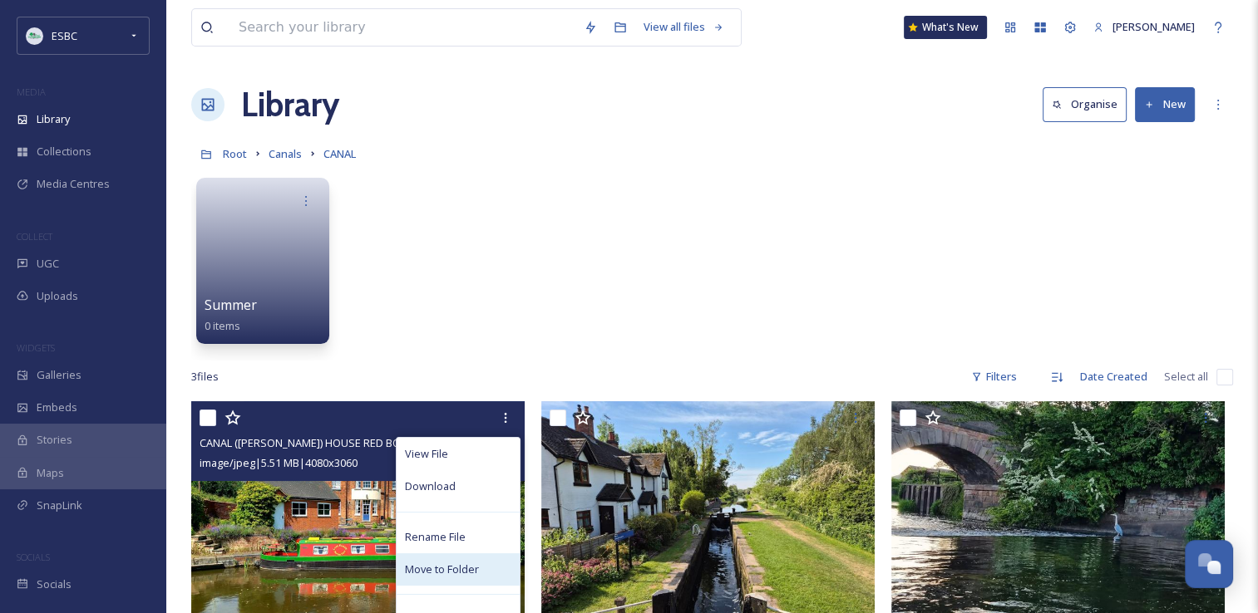
click at [446, 564] on span "Move to Folder" at bounding box center [442, 570] width 74 height 16
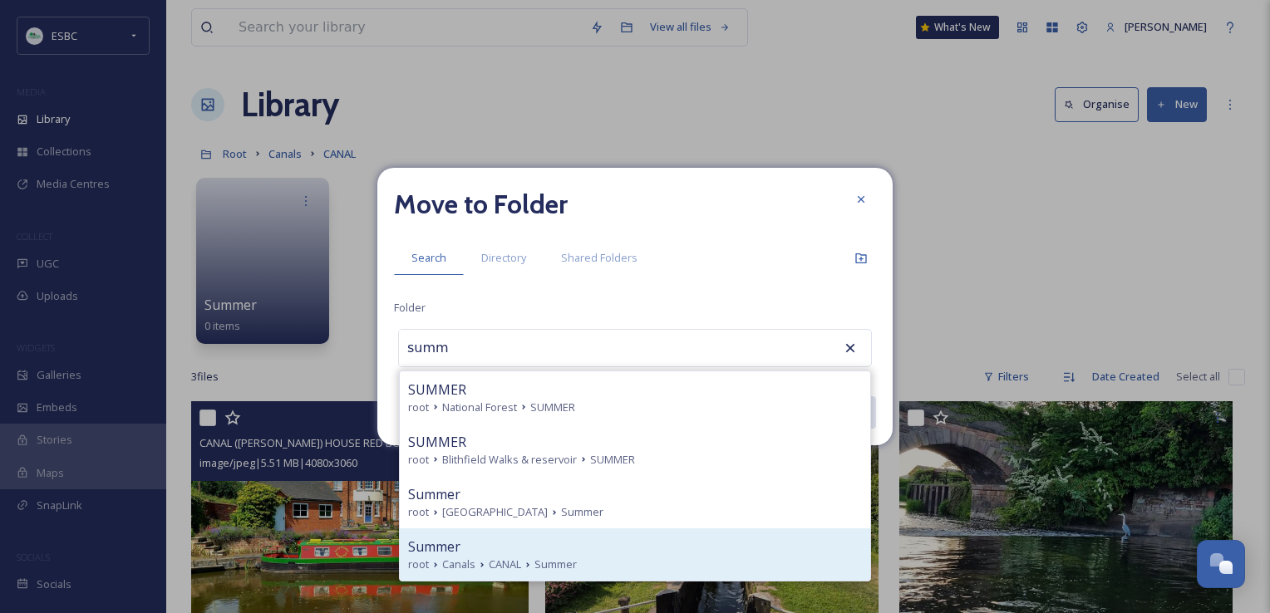
click at [509, 554] on div "Summer" at bounding box center [635, 547] width 454 height 20
type input "Summer"
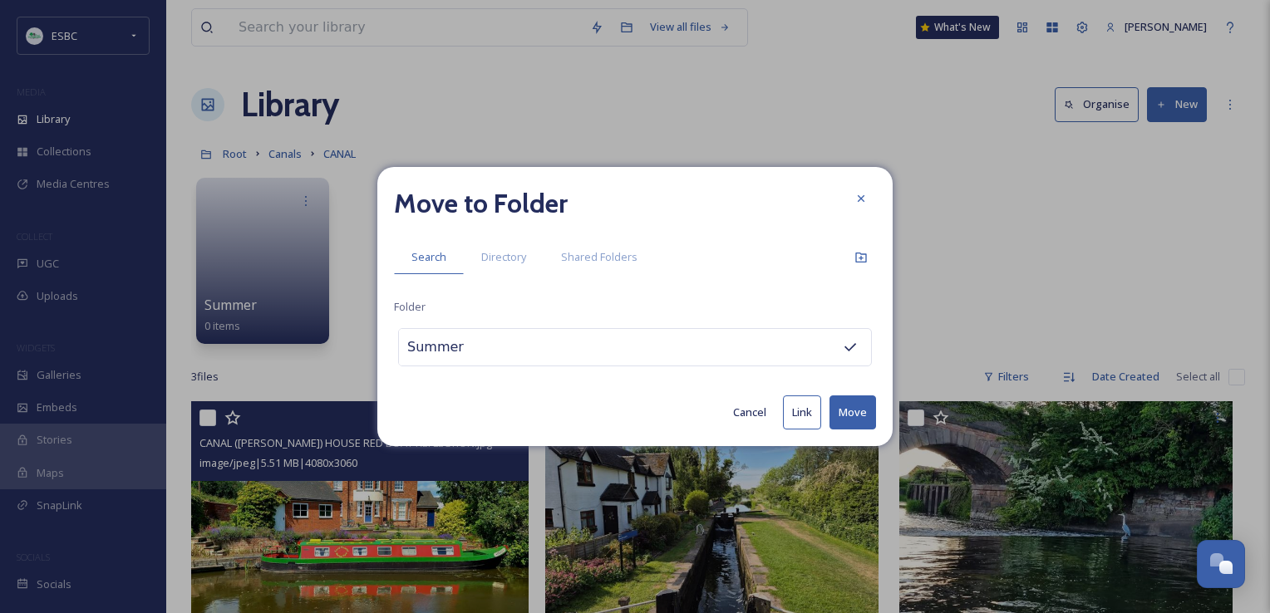
click at [850, 406] on button "Move" at bounding box center [852, 413] width 47 height 34
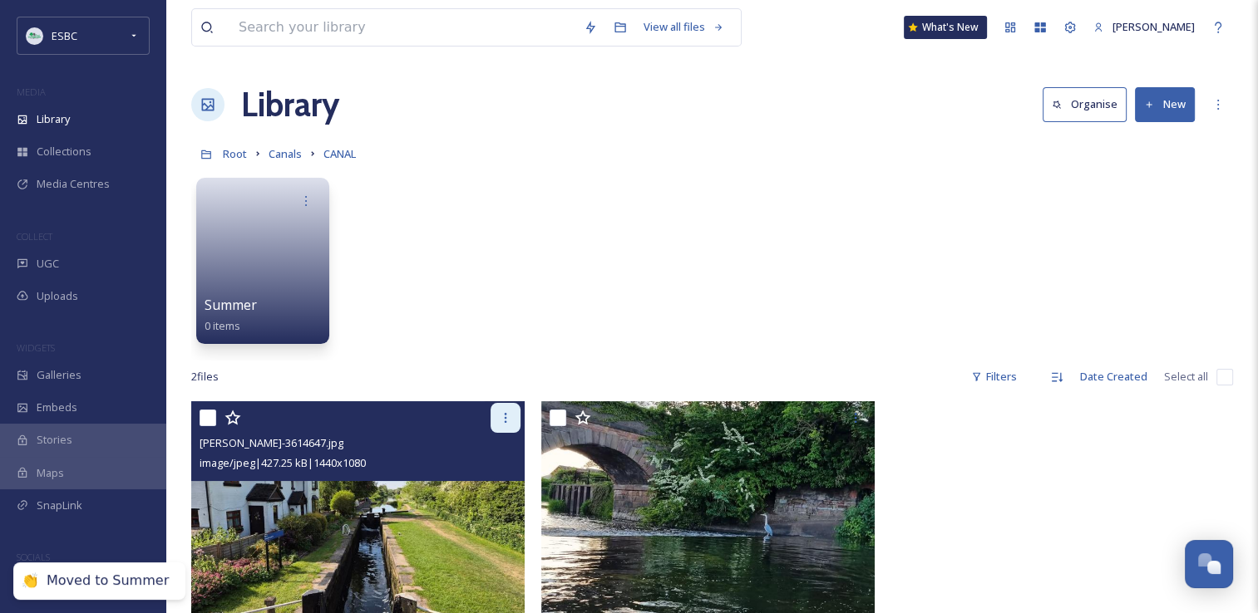
click at [495, 424] on div at bounding box center [505, 418] width 30 height 30
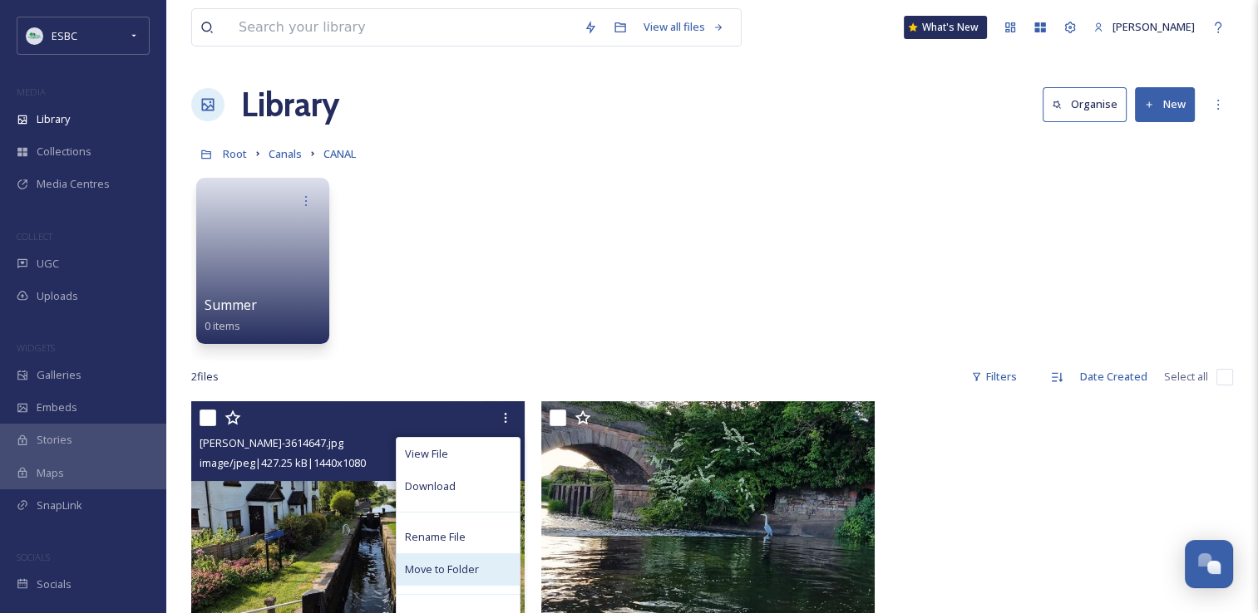
click at [456, 577] on div "Move to Folder" at bounding box center [457, 570] width 123 height 32
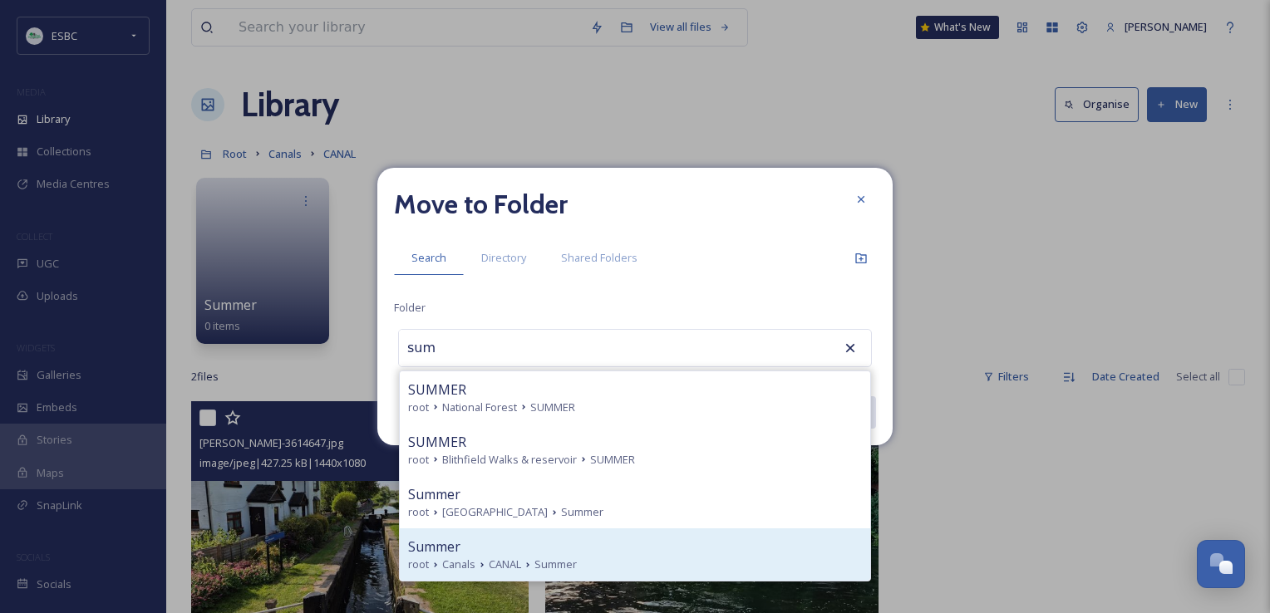
click at [489, 559] on span "CANAL" at bounding box center [505, 565] width 32 height 16
type input "Summer"
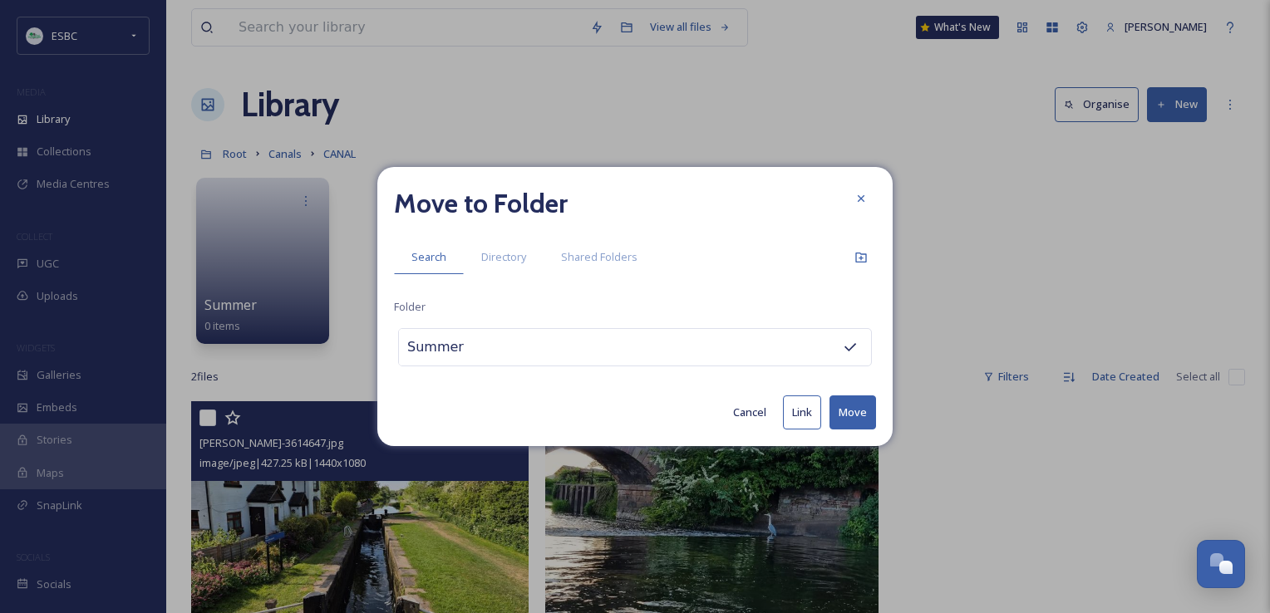
click at [855, 416] on button "Move" at bounding box center [852, 413] width 47 height 34
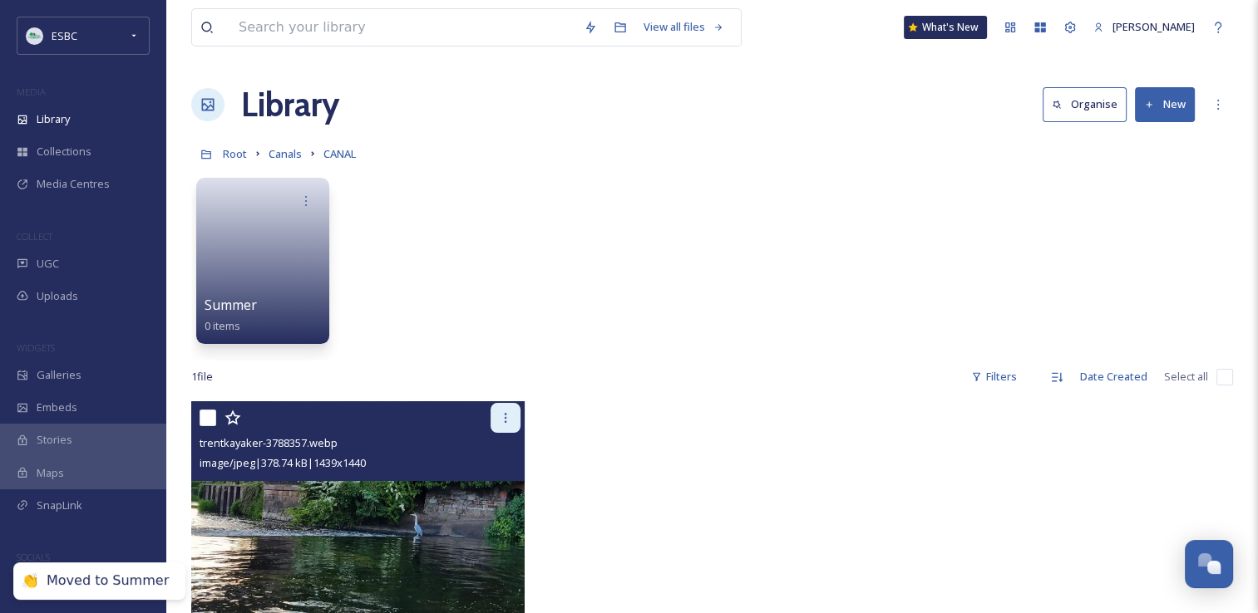
click at [505, 421] on icon at bounding box center [505, 417] width 13 height 13
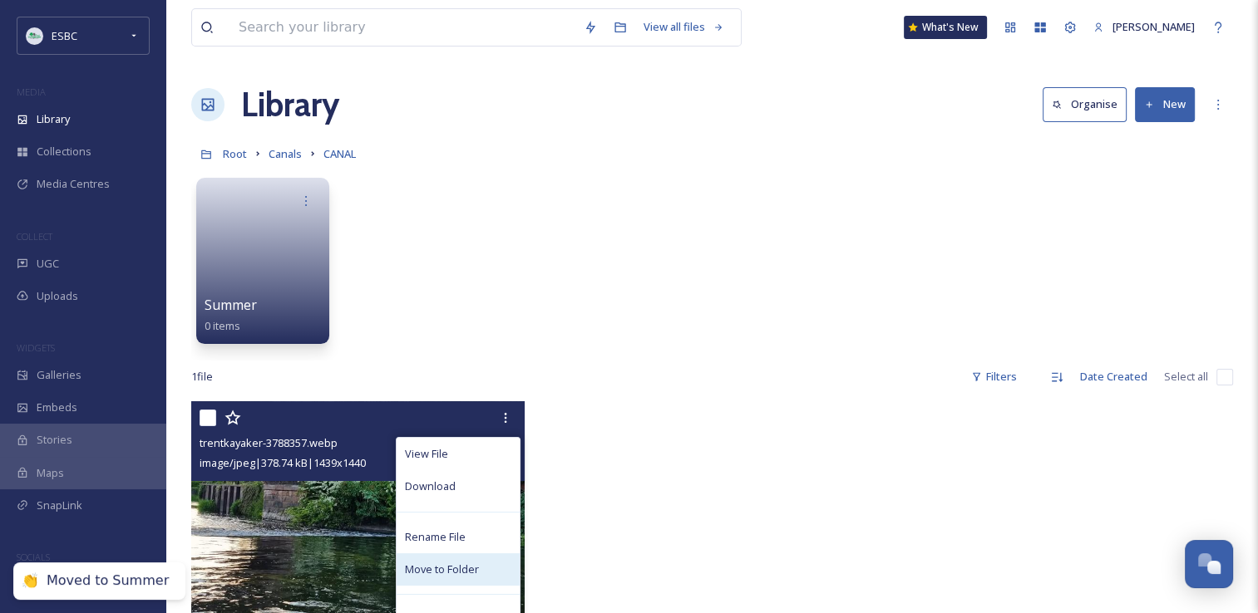
click at [455, 574] on span "Move to Folder" at bounding box center [442, 570] width 74 height 16
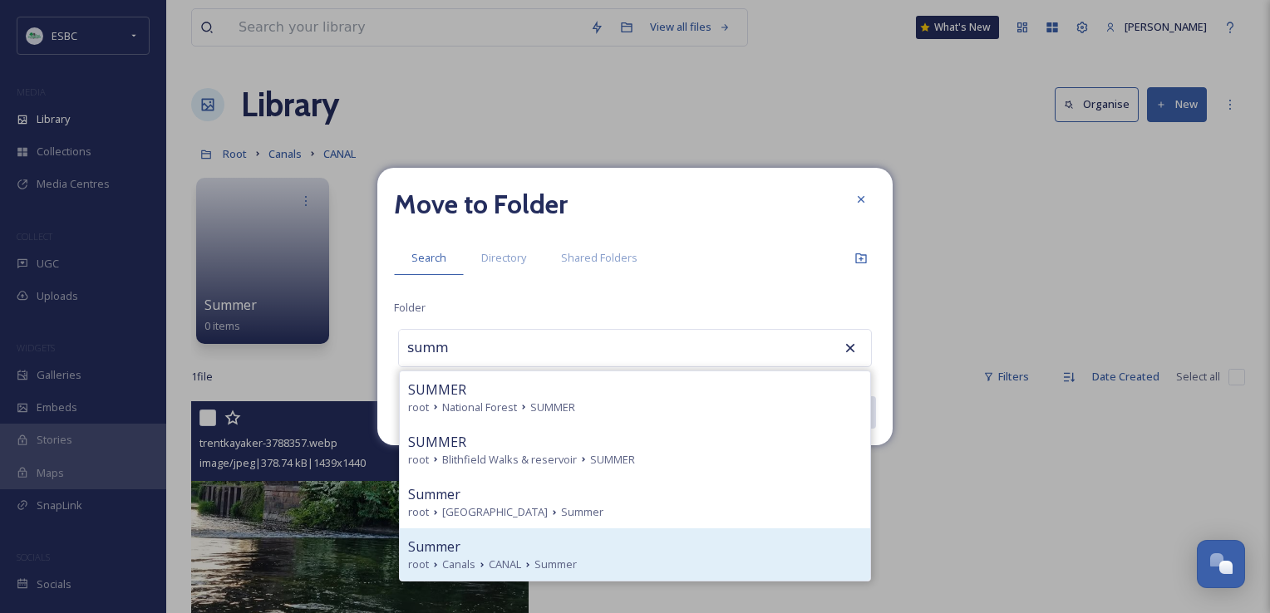
click at [503, 546] on div "Summer" at bounding box center [635, 547] width 454 height 20
type input "Summer"
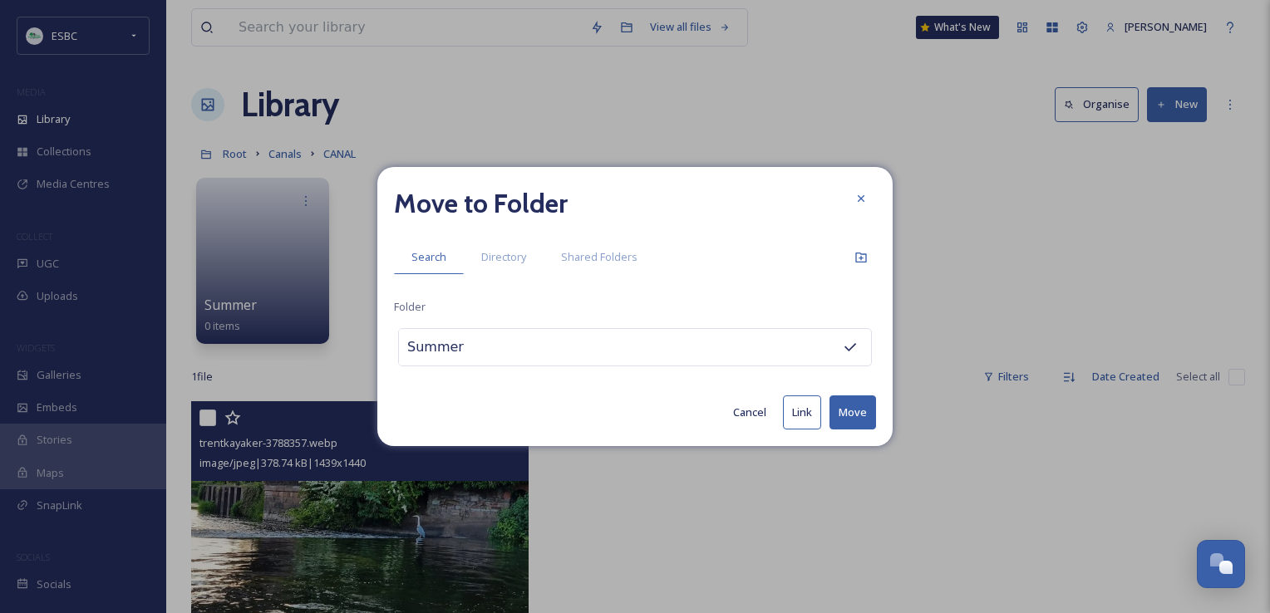
click at [864, 405] on button "Move" at bounding box center [852, 413] width 47 height 34
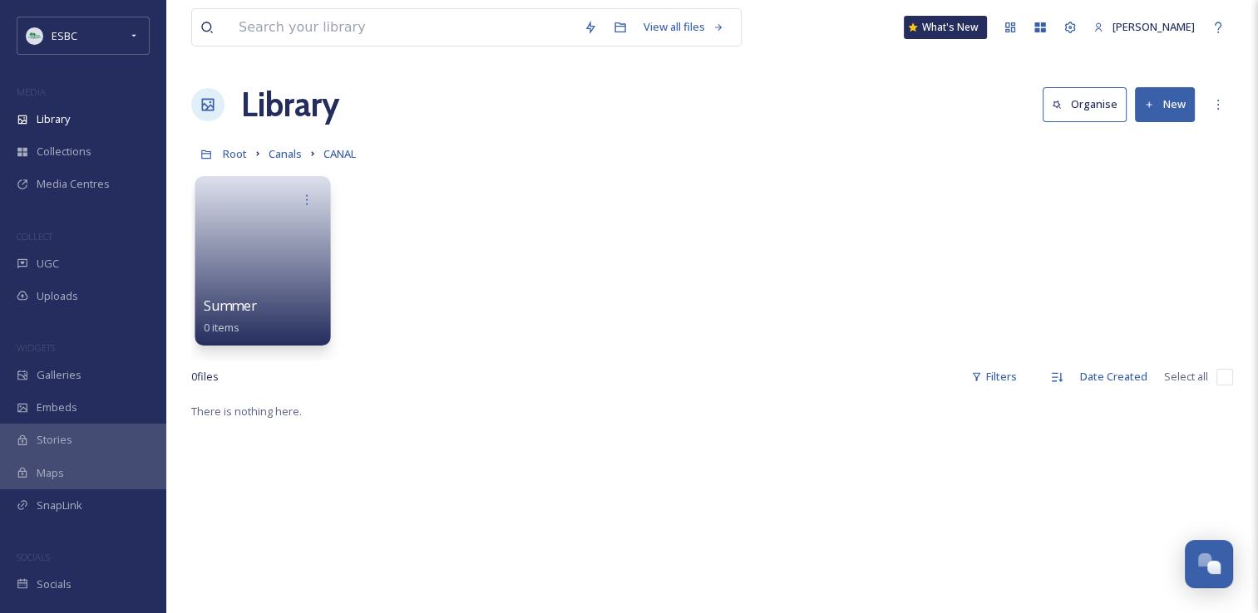
click at [263, 253] on link at bounding box center [263, 255] width 119 height 81
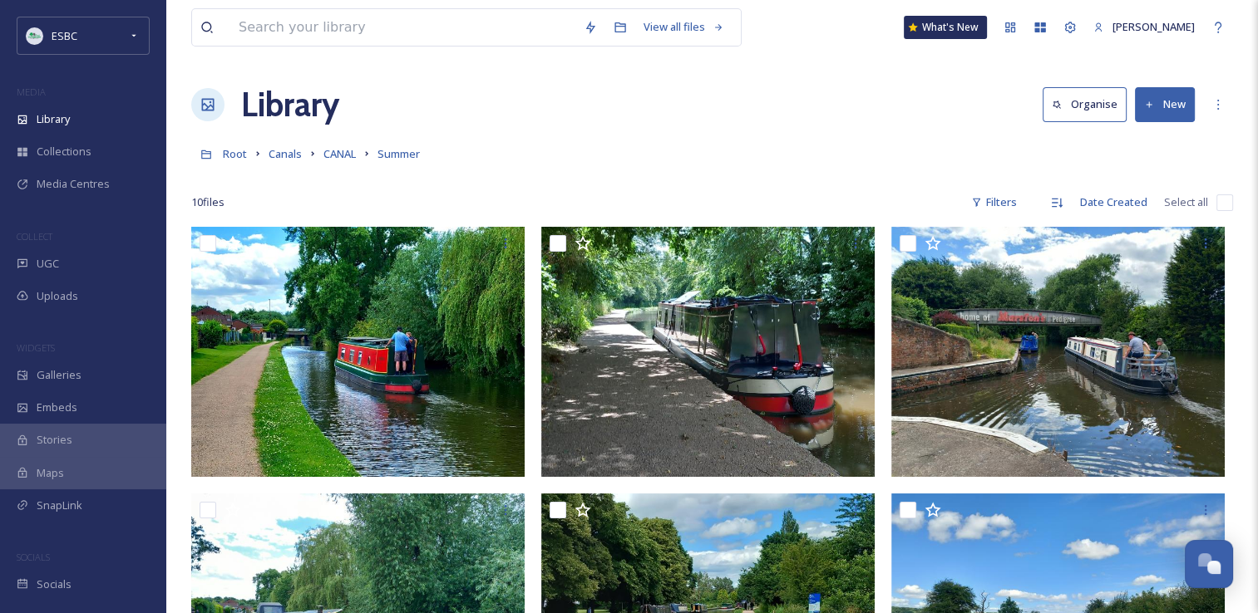
click at [1165, 99] on button "New" at bounding box center [1165, 104] width 60 height 34
click at [1147, 150] on span "File Upload" at bounding box center [1157, 143] width 55 height 16
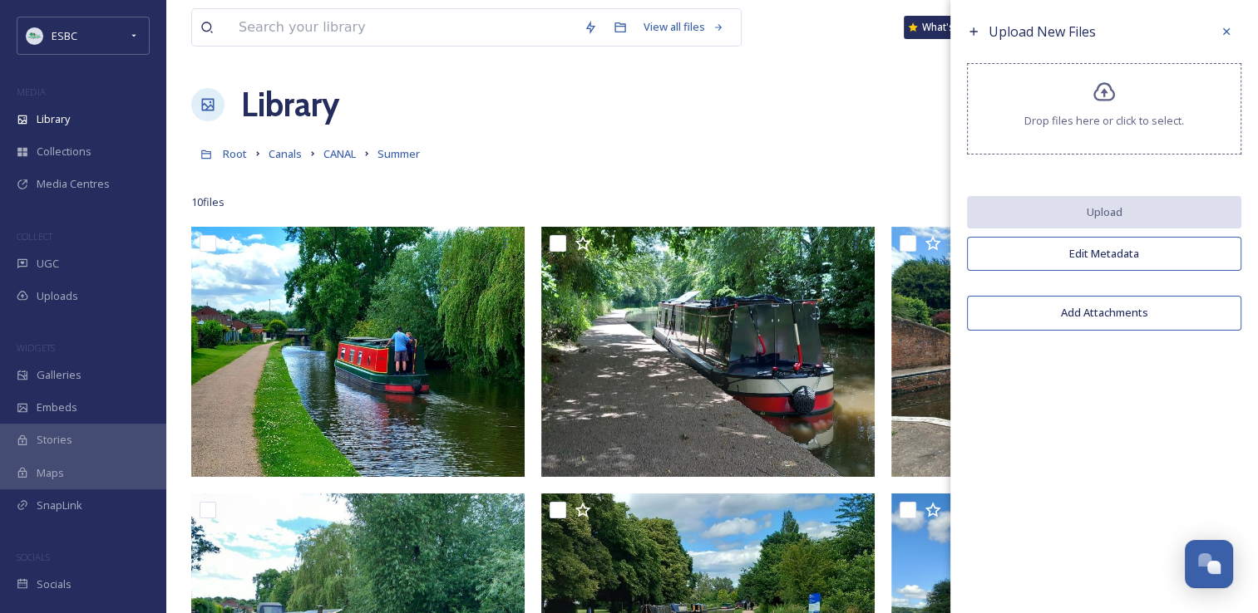
click at [1100, 100] on icon at bounding box center [1104, 91] width 22 height 19
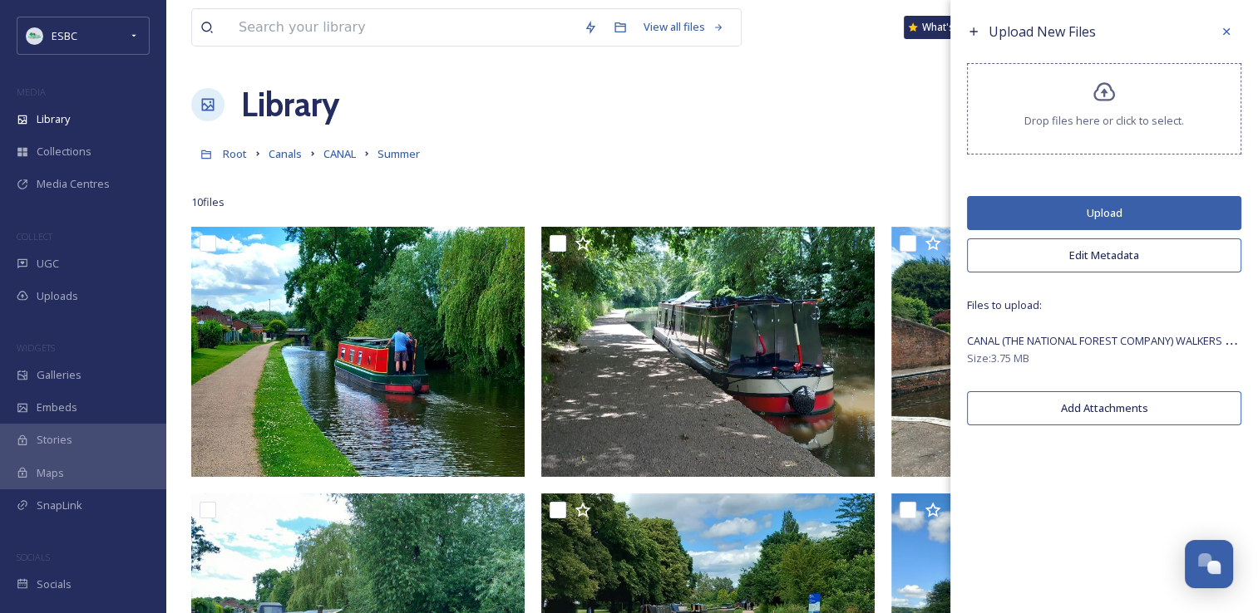
click at [1104, 215] on button "Upload" at bounding box center [1104, 213] width 274 height 34
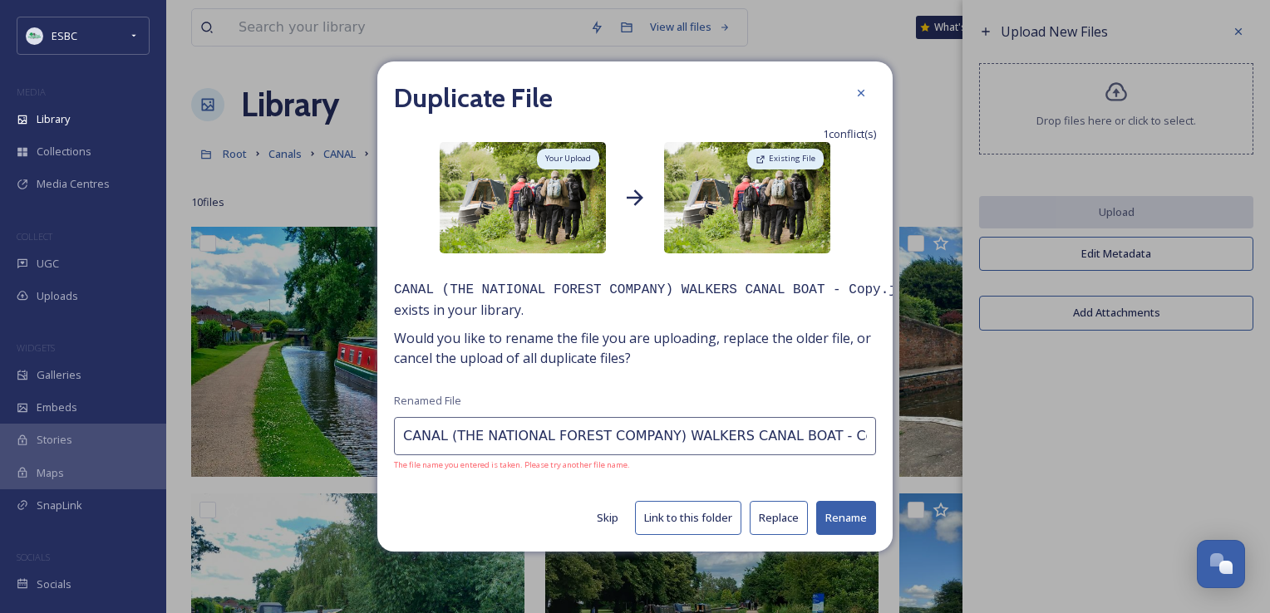
click at [691, 514] on button "Link to this folder" at bounding box center [688, 518] width 106 height 34
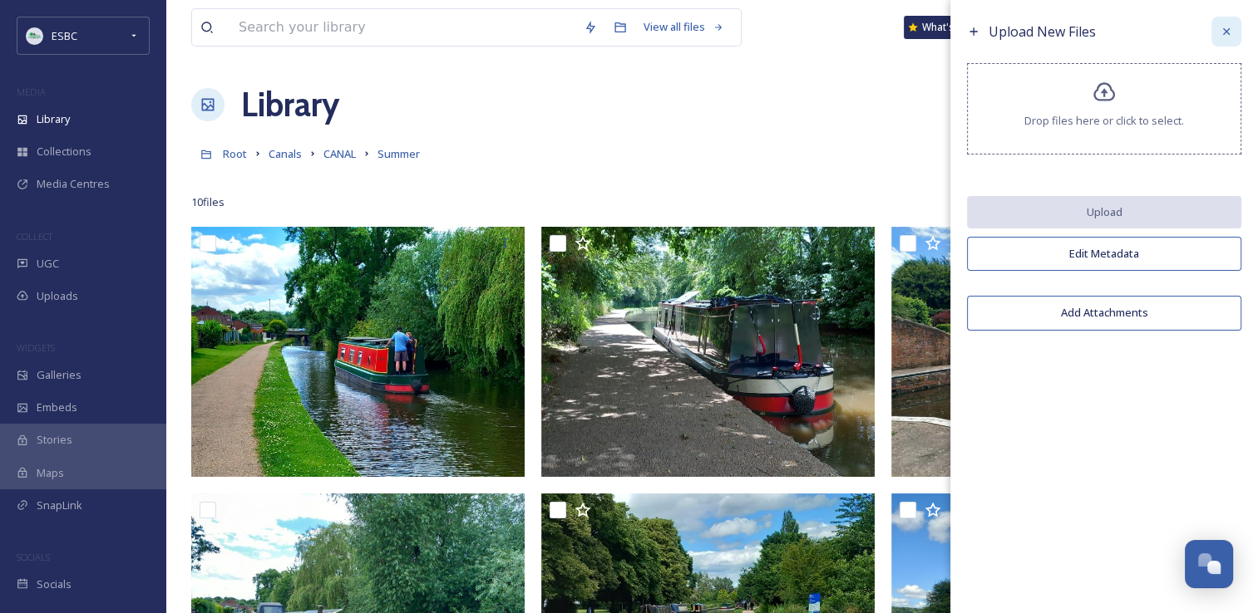
click at [1224, 34] on icon at bounding box center [1225, 31] width 13 height 13
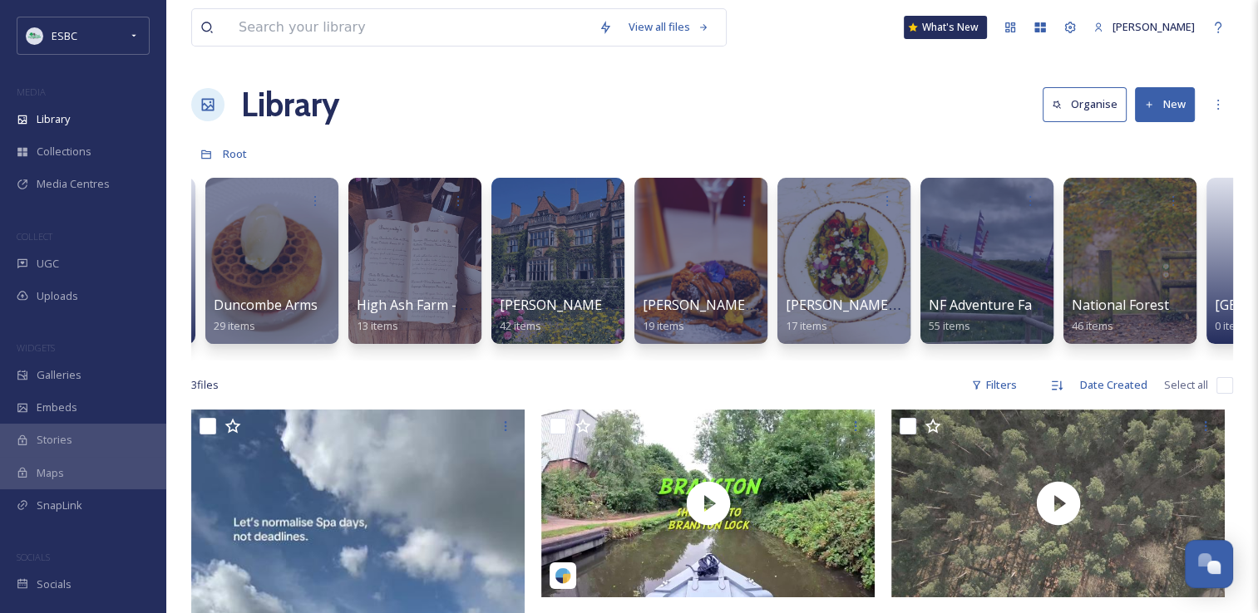
scroll to position [0, 1568]
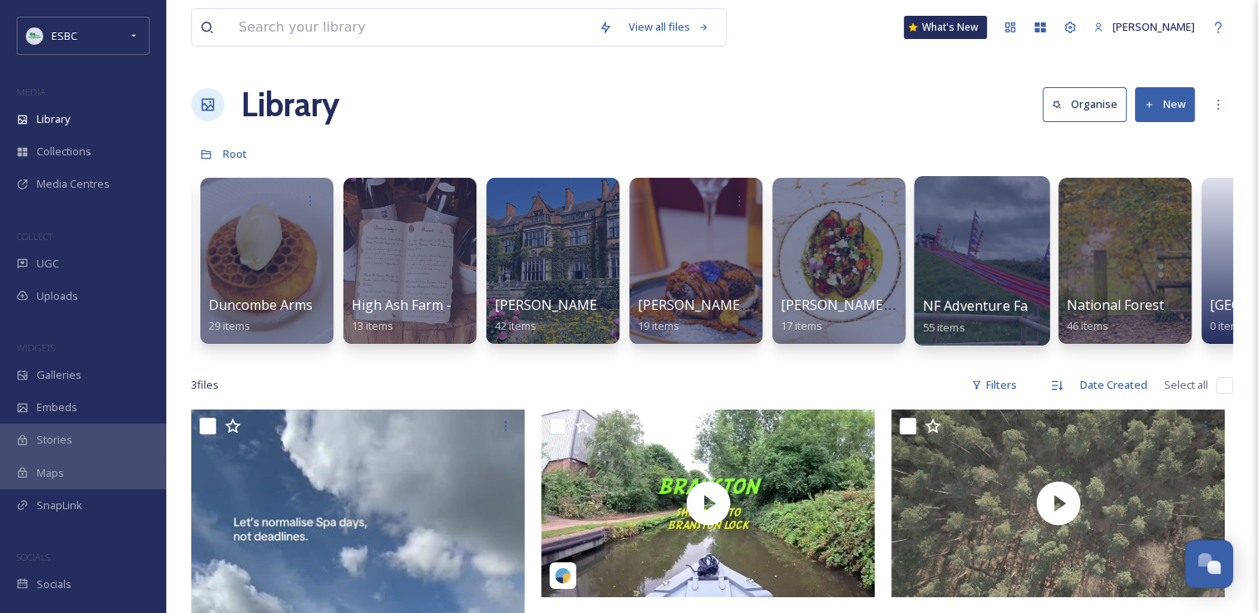
click at [953, 262] on div at bounding box center [980, 261] width 135 height 170
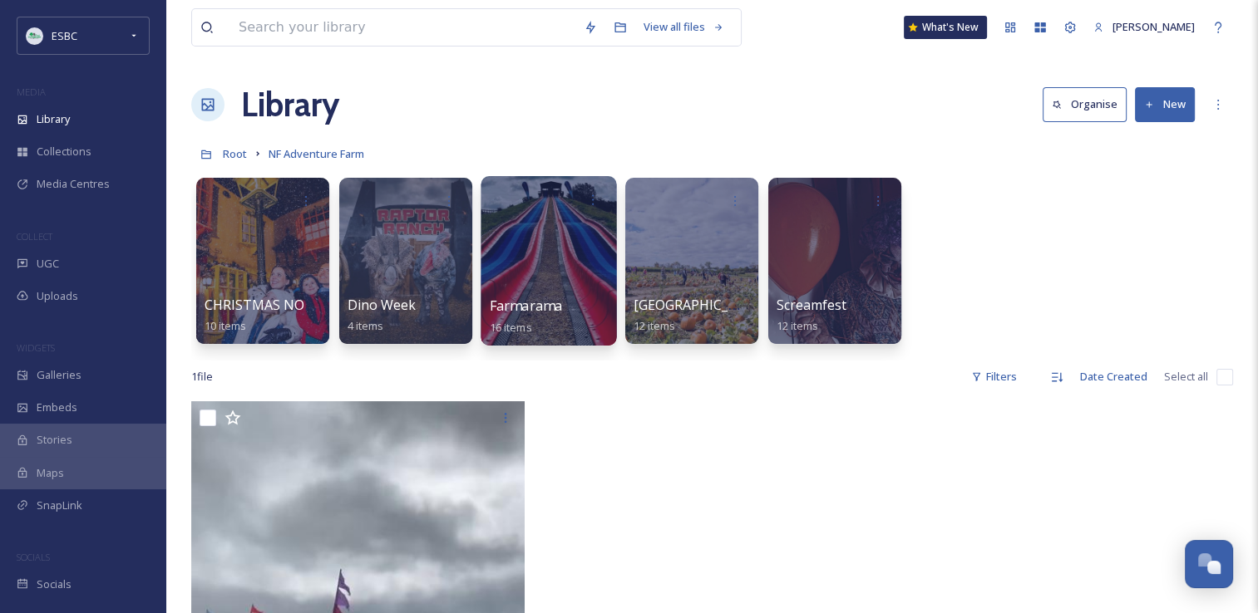
click at [559, 240] on div at bounding box center [547, 261] width 135 height 170
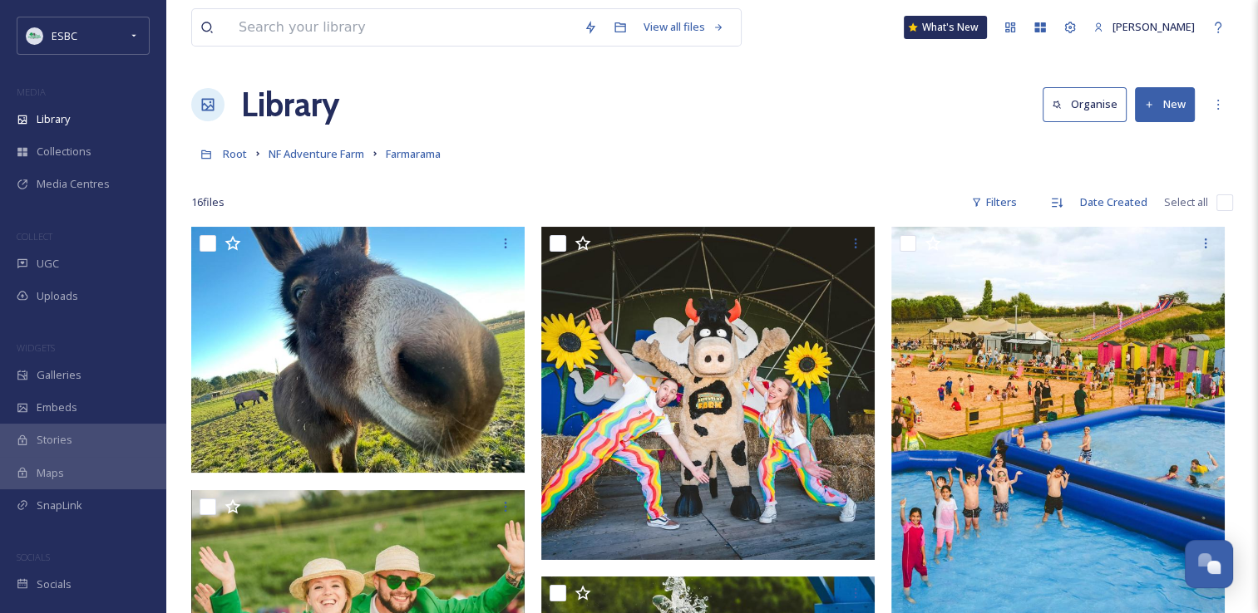
click at [1154, 101] on button "New" at bounding box center [1165, 104] width 60 height 34
click at [1148, 147] on span "File Upload" at bounding box center [1157, 143] width 55 height 16
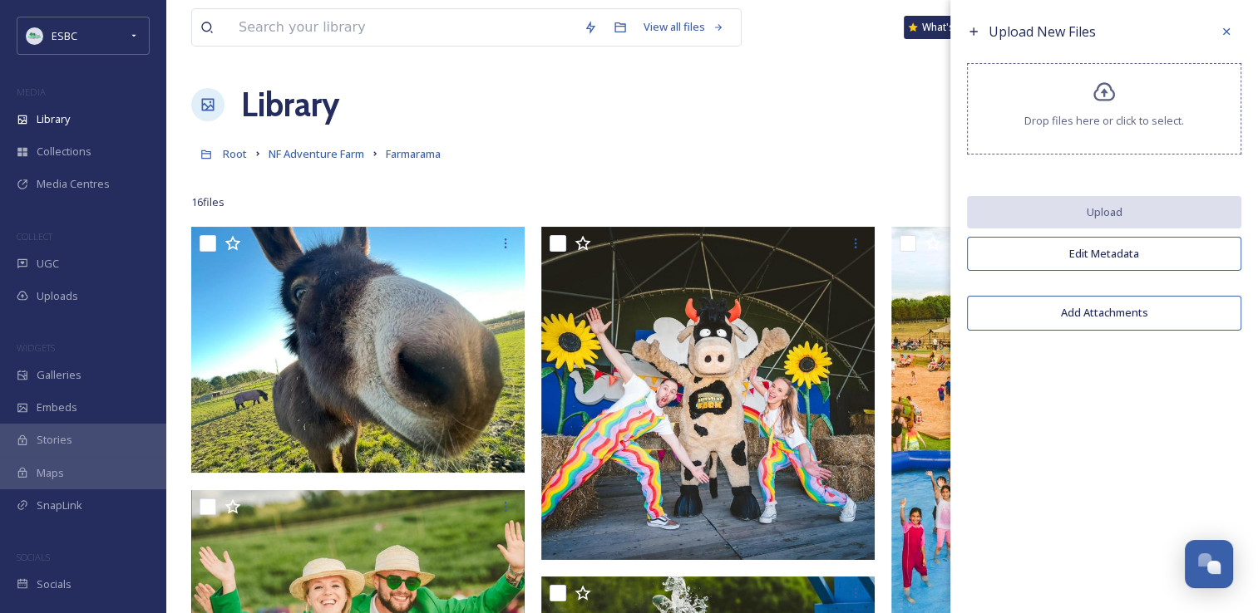
click at [1100, 91] on icon at bounding box center [1104, 93] width 24 height 24
click at [1102, 96] on icon at bounding box center [1104, 93] width 24 height 24
click at [1107, 97] on icon at bounding box center [1104, 93] width 24 height 24
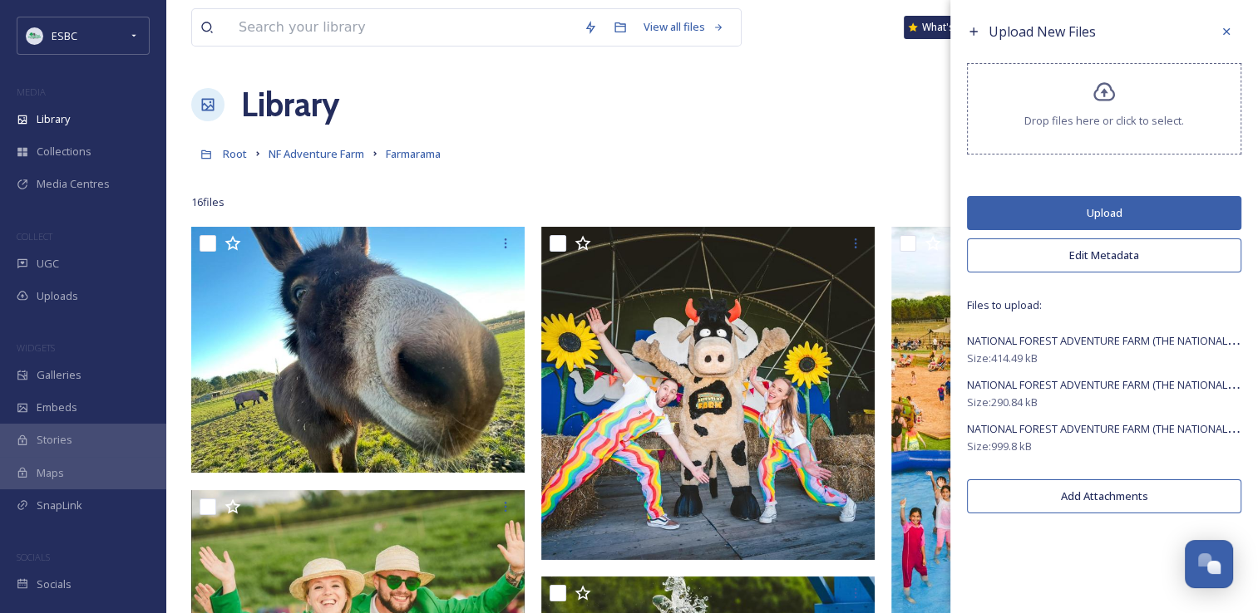
click at [1102, 209] on button "Upload" at bounding box center [1104, 213] width 274 height 34
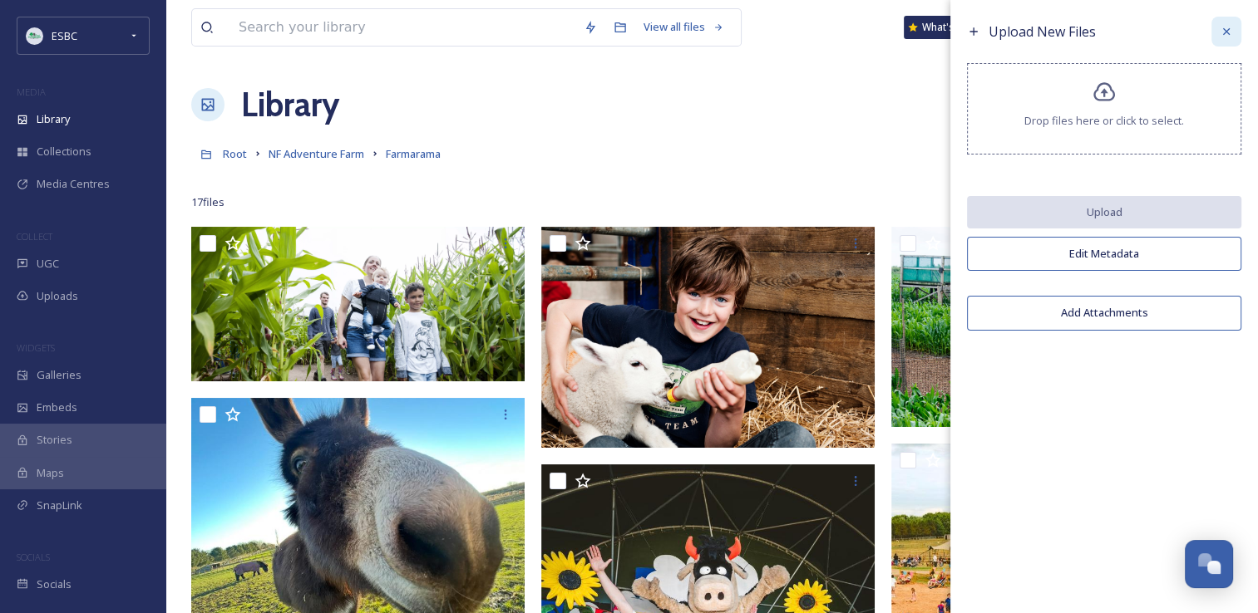
click at [1233, 37] on div at bounding box center [1226, 32] width 30 height 30
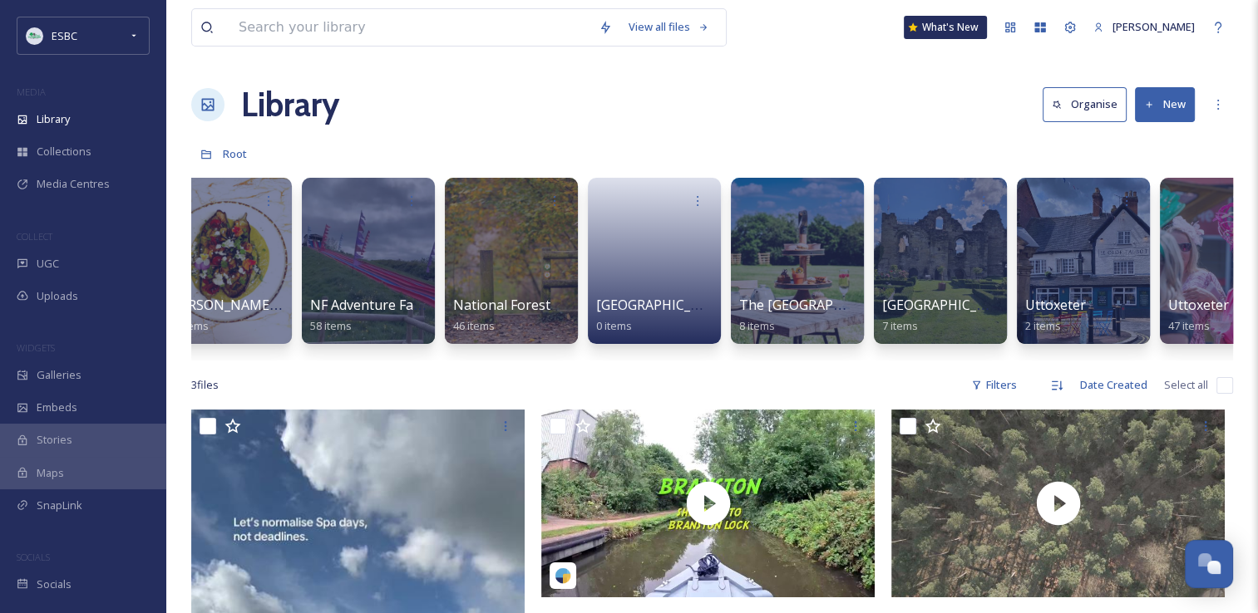
scroll to position [0, 2218]
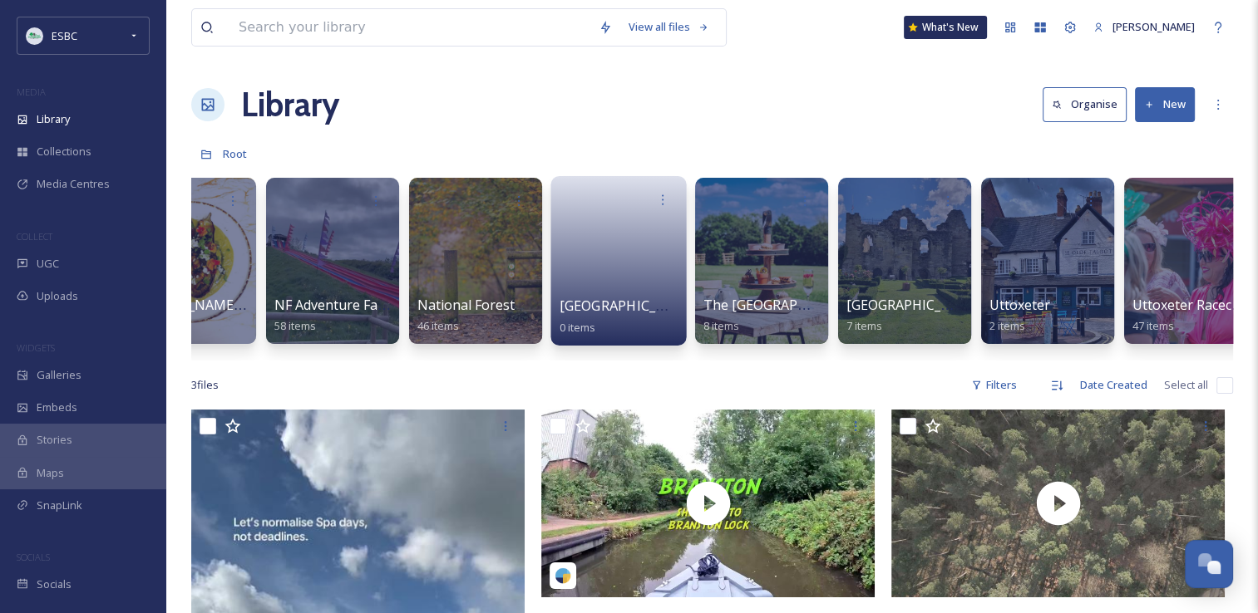
click at [616, 277] on link at bounding box center [618, 255] width 119 height 81
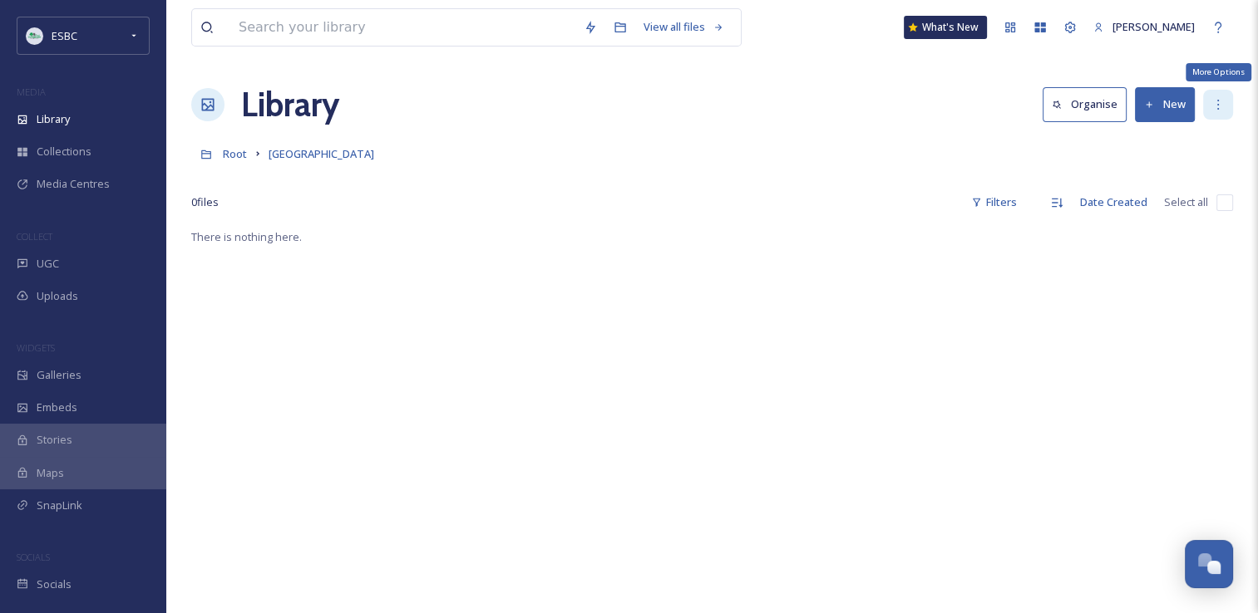
click at [1217, 109] on icon at bounding box center [1217, 104] width 13 height 13
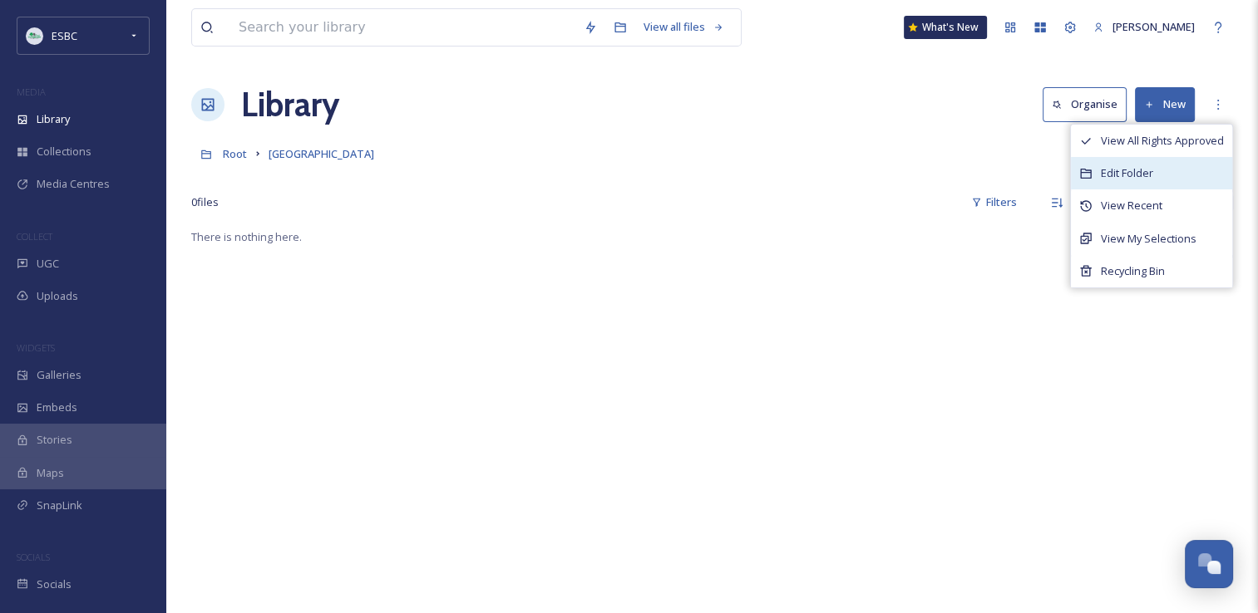
click at [1137, 176] on span "Edit Folder" at bounding box center [1126, 173] width 52 height 16
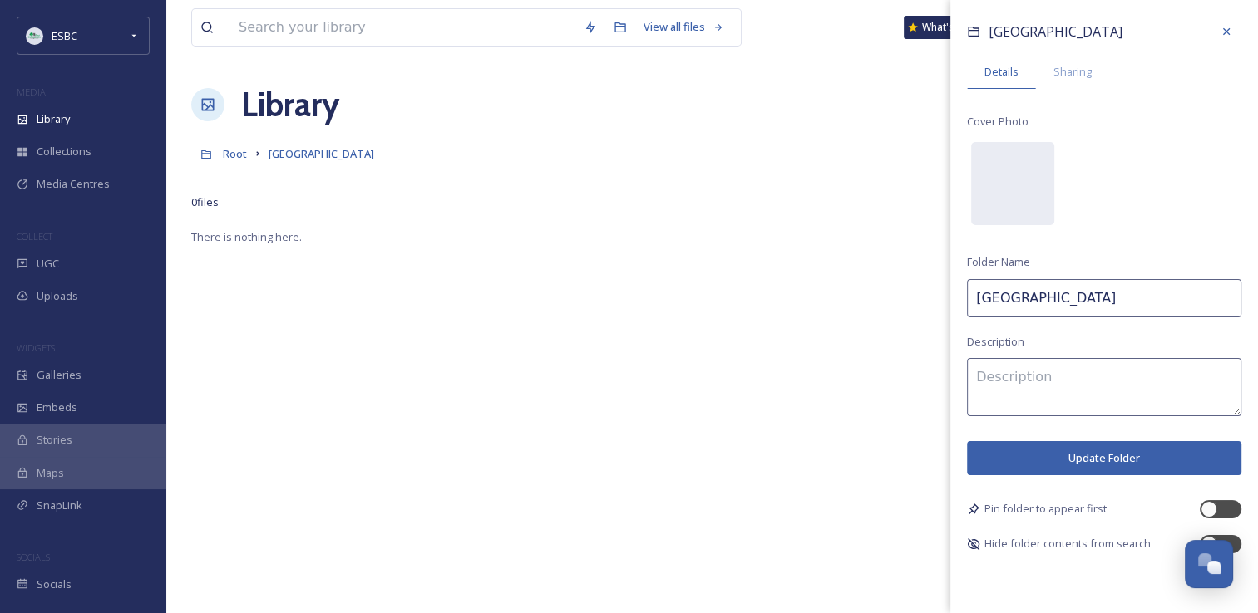
drag, startPoint x: 1087, startPoint y: 302, endPoint x: 983, endPoint y: 302, distance: 103.9
click at [983, 302] on input "[GEOGRAPHIC_DATA]" at bounding box center [1104, 298] width 274 height 38
click at [1100, 301] on input "[GEOGRAPHIC_DATA]" at bounding box center [1104, 298] width 274 height 38
drag, startPoint x: 1100, startPoint y: 301, endPoint x: 1000, endPoint y: 299, distance: 100.6
click at [1000, 299] on input "[GEOGRAPHIC_DATA]" at bounding box center [1104, 298] width 274 height 38
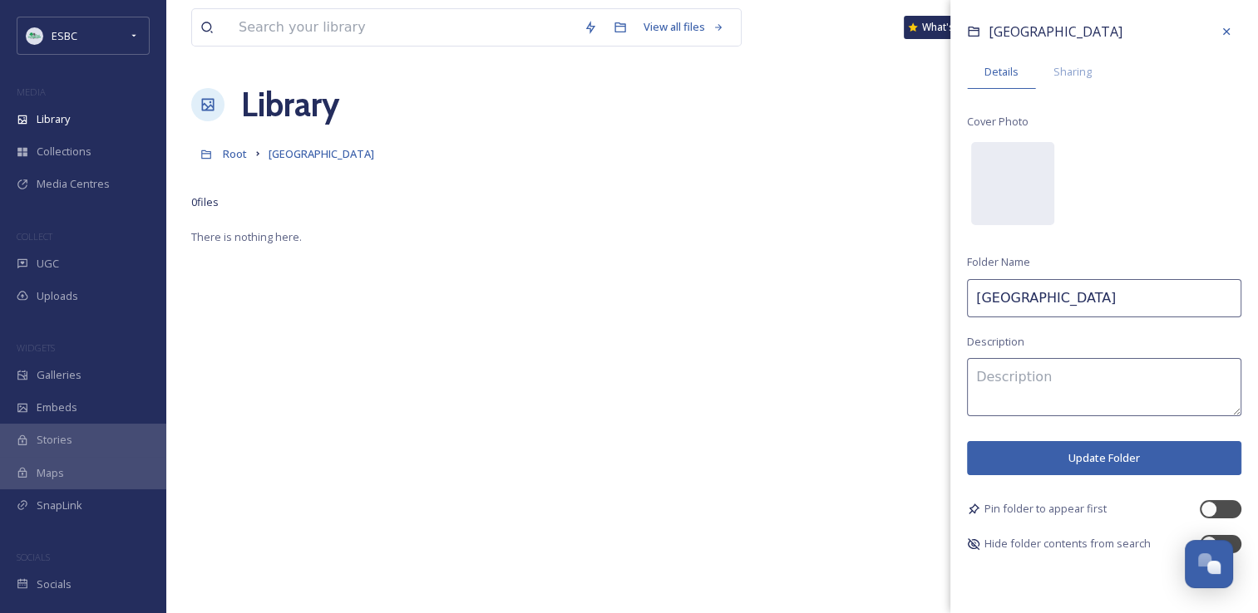
type input "ST George's Park"
click at [1090, 457] on button "Update Folder" at bounding box center [1104, 458] width 274 height 34
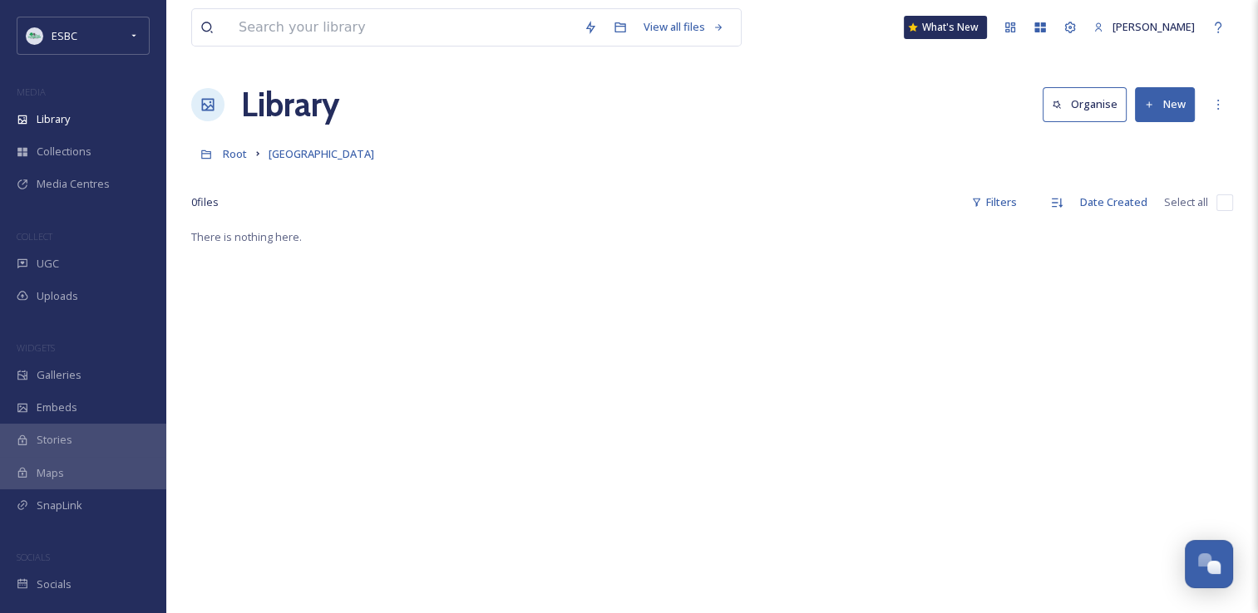
click at [1149, 100] on icon at bounding box center [1149, 105] width 11 height 11
click at [1140, 135] on span "File Upload" at bounding box center [1157, 143] width 55 height 16
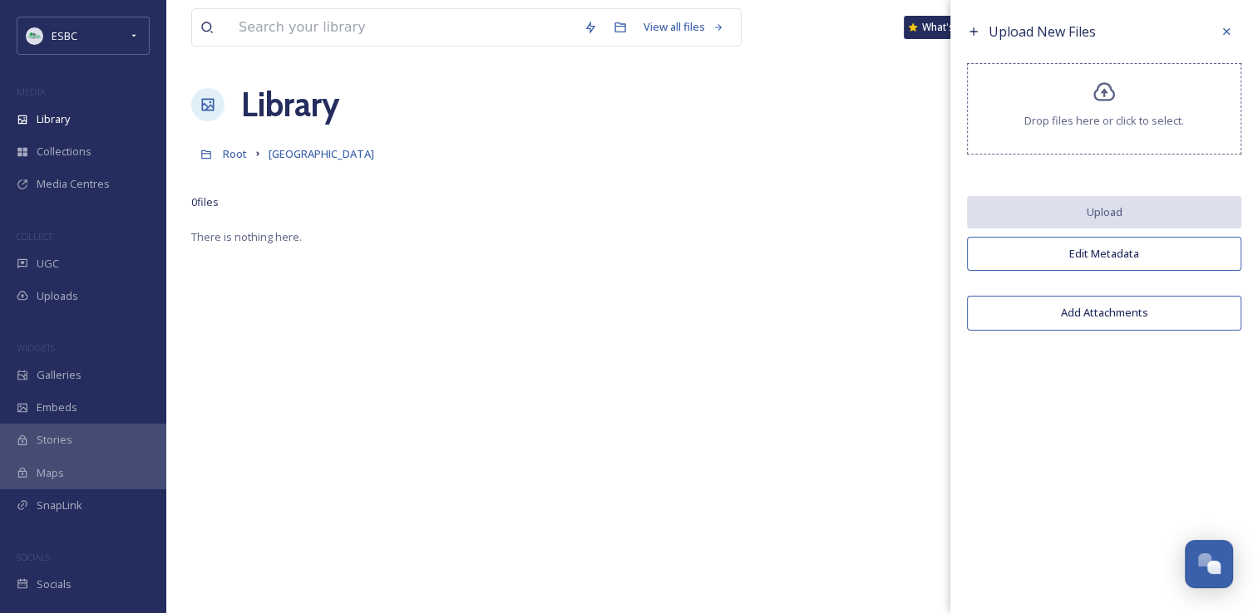
click at [1087, 101] on div "Drop files here or click to select." at bounding box center [1104, 108] width 274 height 91
click at [1090, 101] on div "Drop files here or click to select." at bounding box center [1104, 108] width 274 height 91
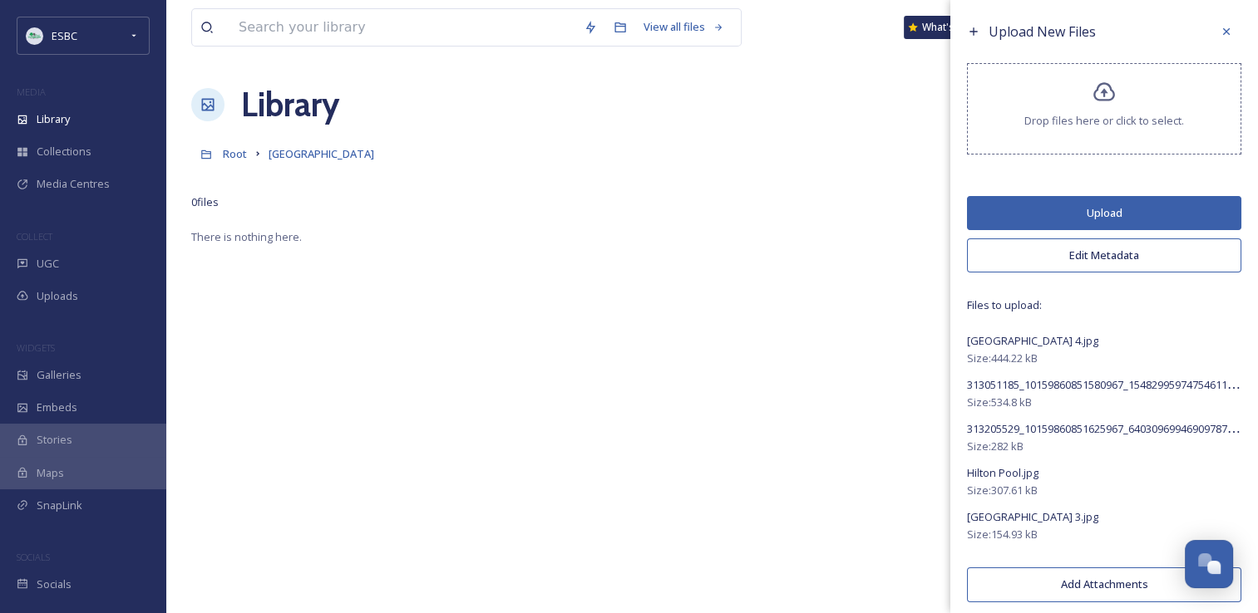
click at [1081, 210] on button "Upload" at bounding box center [1104, 213] width 274 height 34
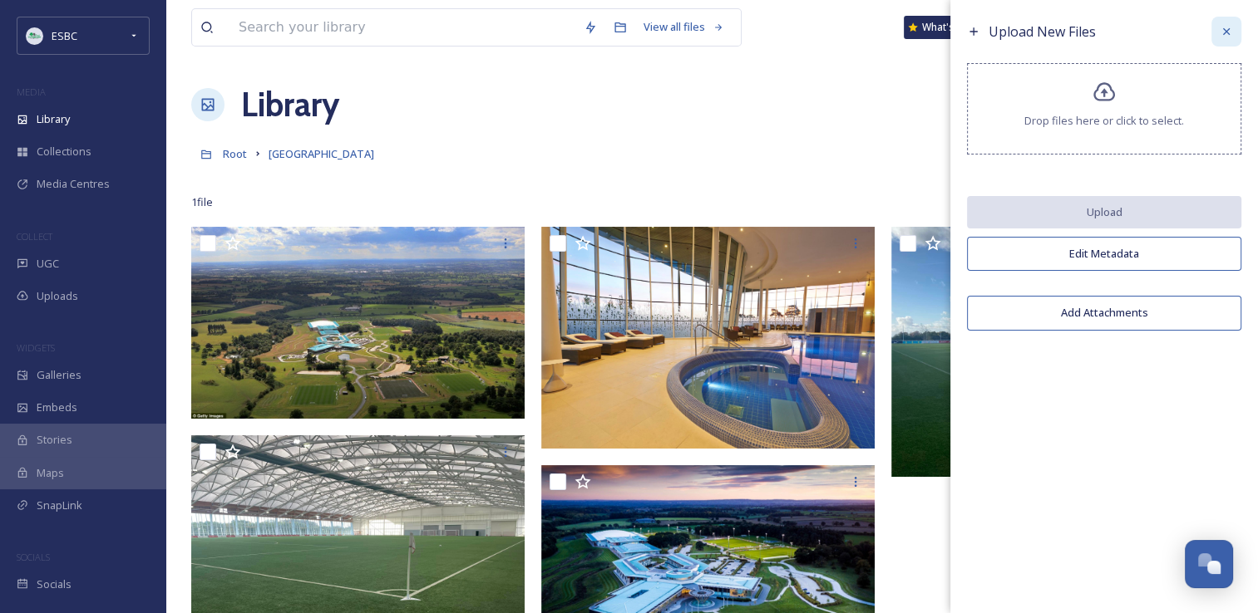
click at [1223, 31] on icon at bounding box center [1225, 31] width 13 height 13
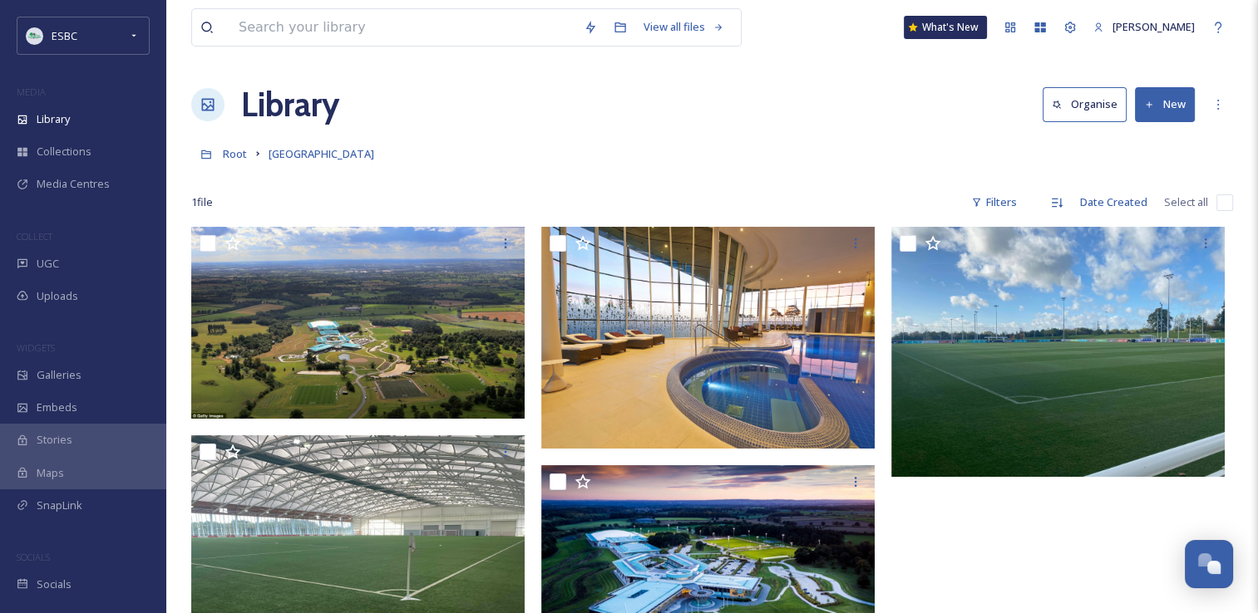
click at [1167, 101] on button "New" at bounding box center [1165, 104] width 60 height 34
click at [1157, 139] on span "File Upload" at bounding box center [1157, 143] width 55 height 16
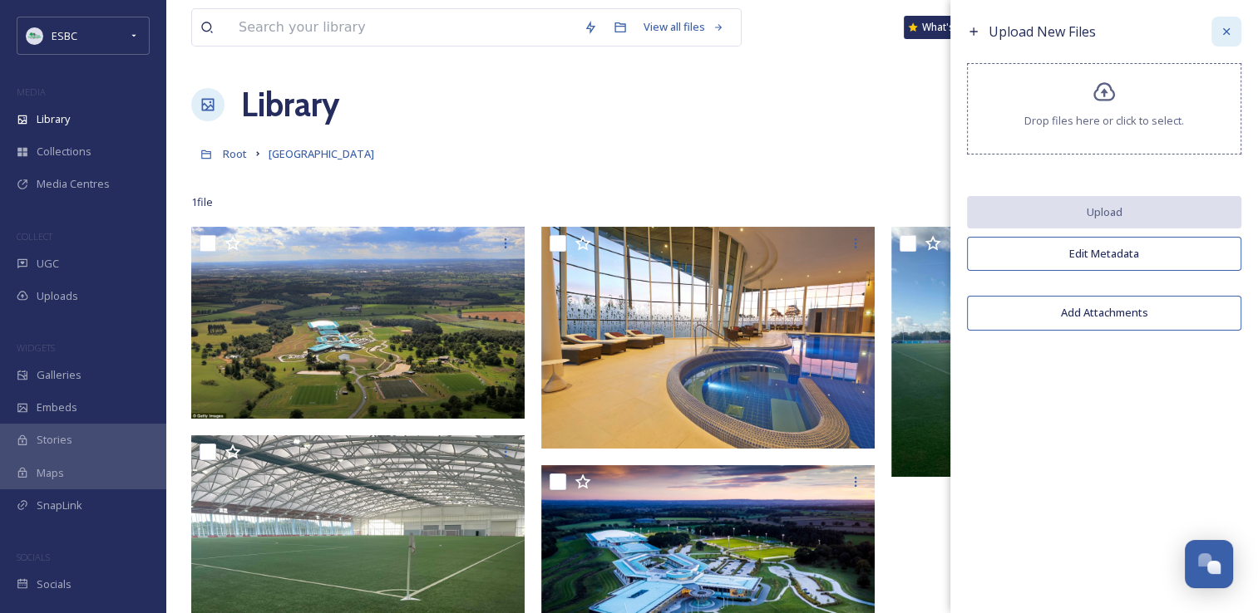
click at [1223, 32] on icon at bounding box center [1225, 31] width 13 height 13
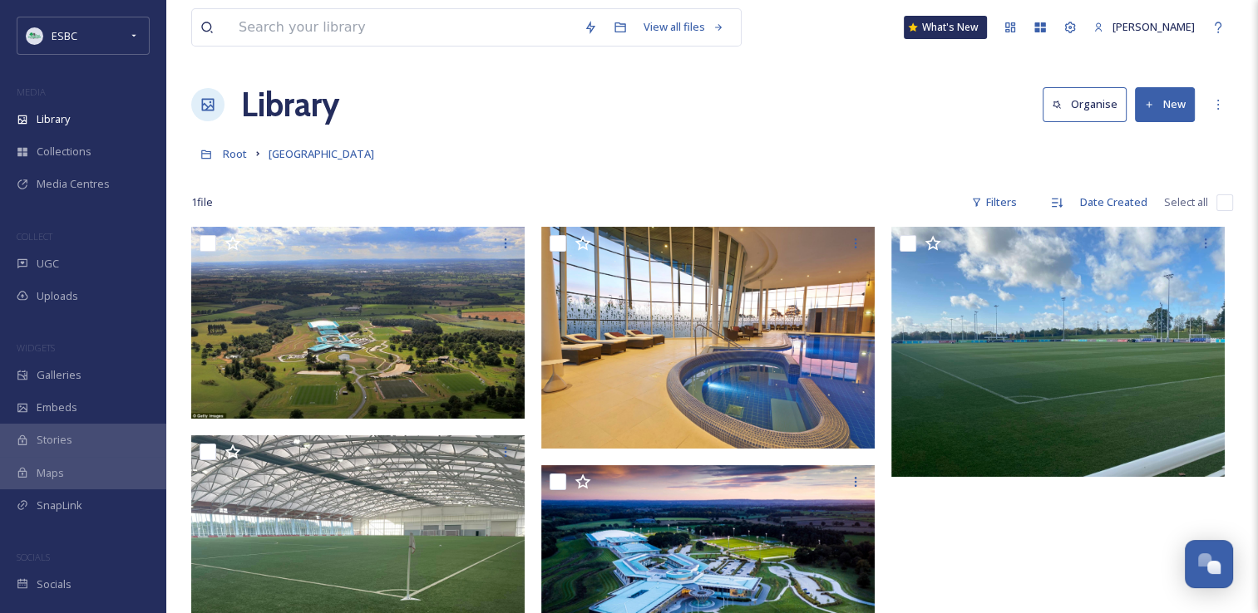
click at [1165, 101] on button "New" at bounding box center [1165, 104] width 60 height 34
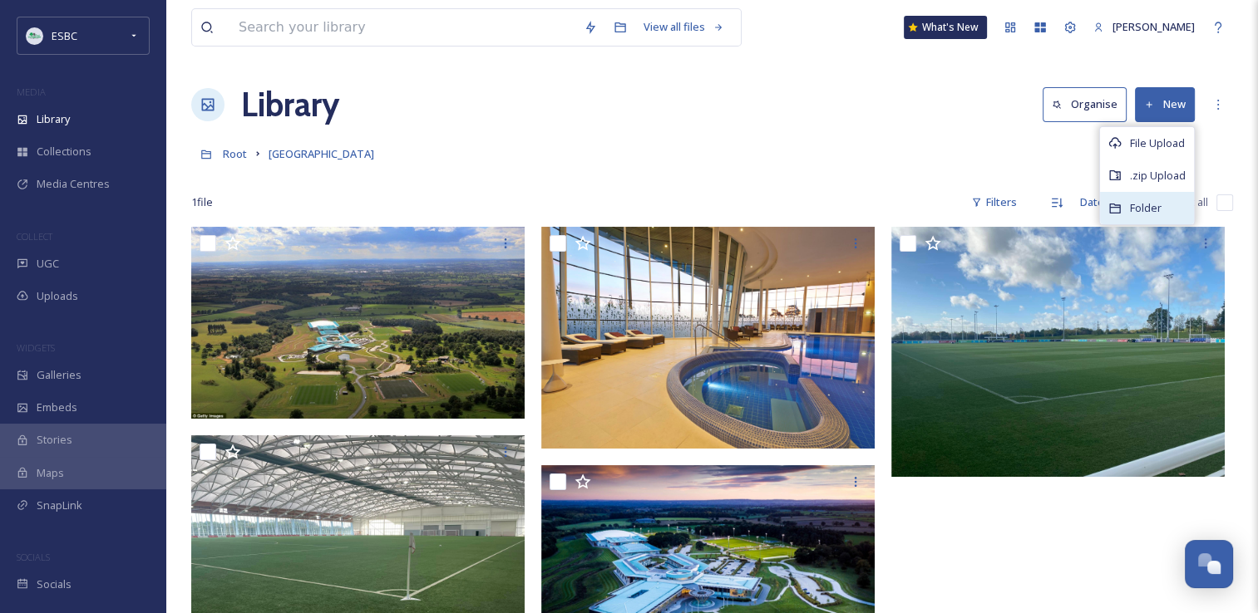
click at [1140, 204] on span "Folder" at bounding box center [1146, 208] width 32 height 16
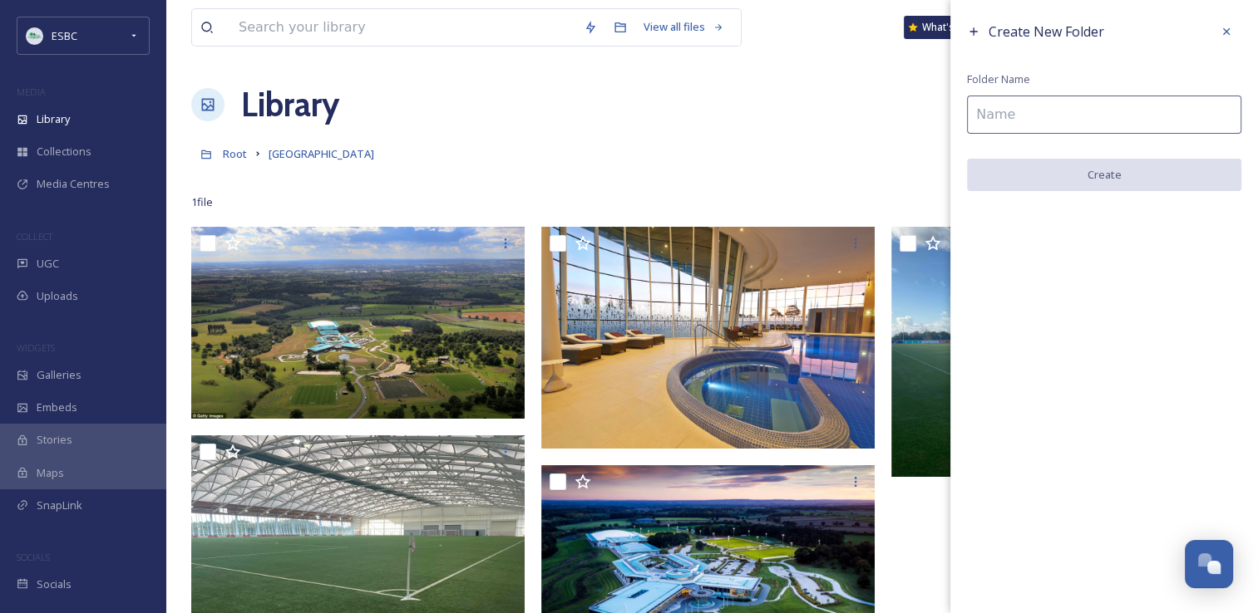
click at [1021, 118] on input at bounding box center [1104, 115] width 274 height 38
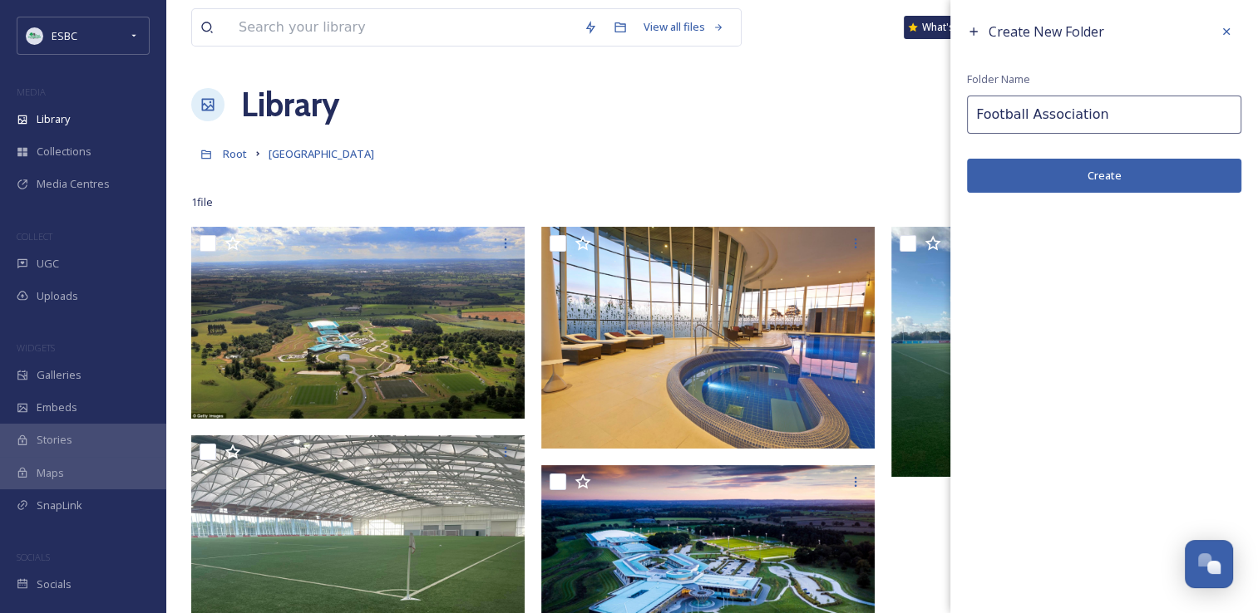
type input "Football Association"
click at [1071, 168] on button "Create" at bounding box center [1104, 176] width 274 height 34
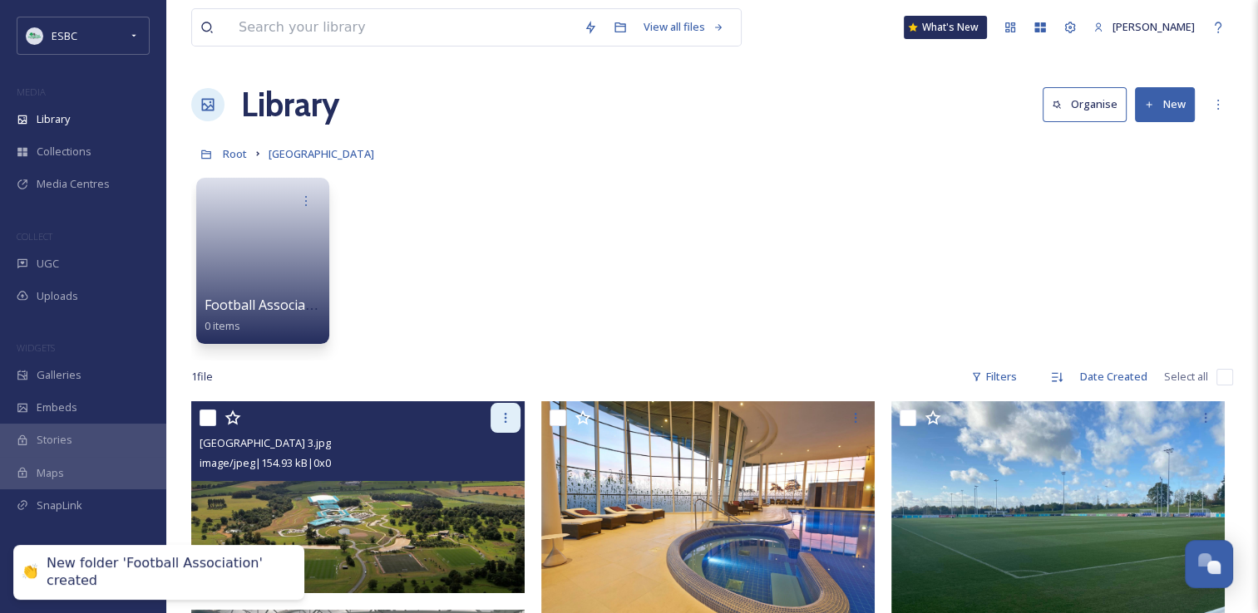
click at [512, 407] on div at bounding box center [505, 418] width 30 height 30
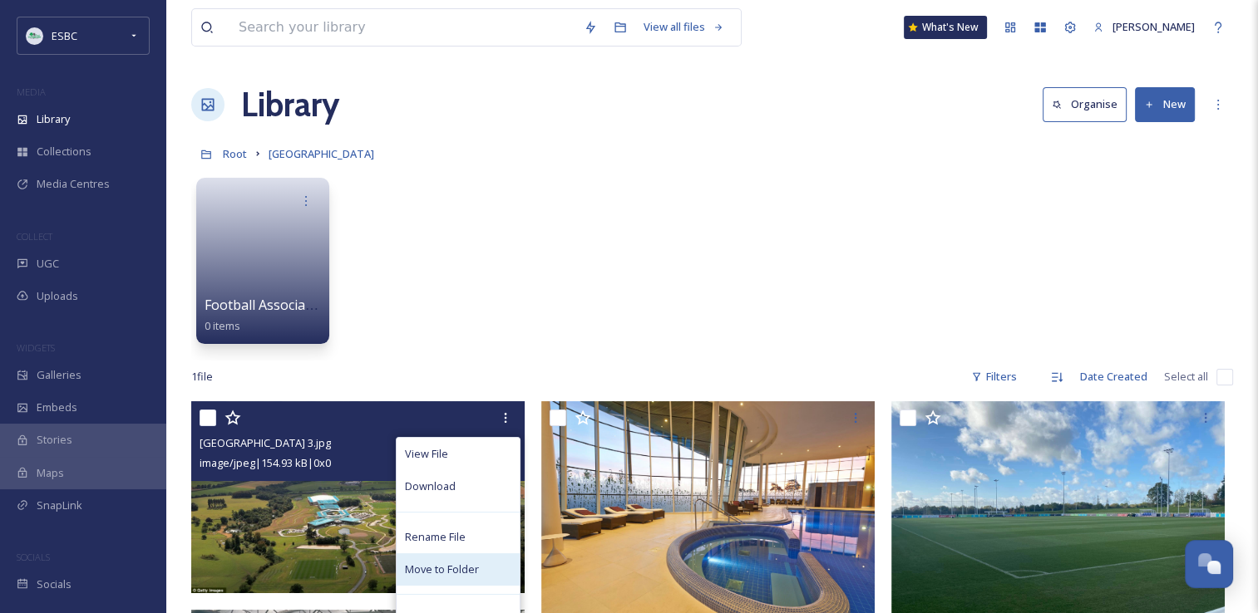
click at [443, 565] on span "Move to Folder" at bounding box center [442, 570] width 74 height 16
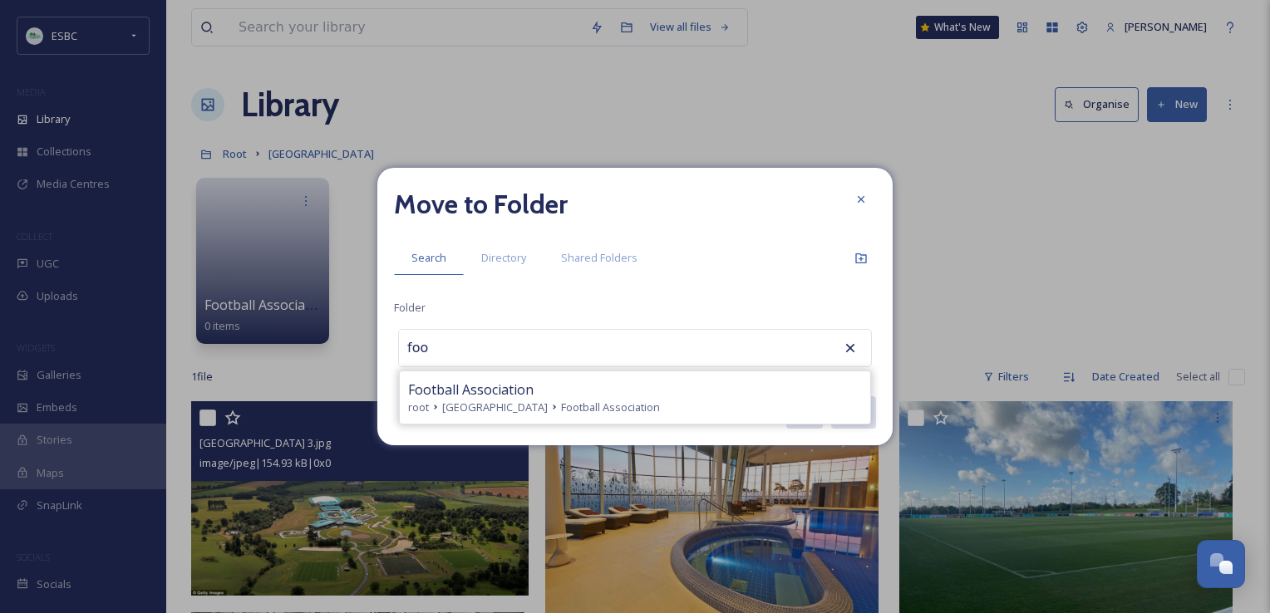
click at [529, 369] on div "Move to Folder Search Directory Shared Folders Folder foo Football Association …" at bounding box center [634, 307] width 515 height 278
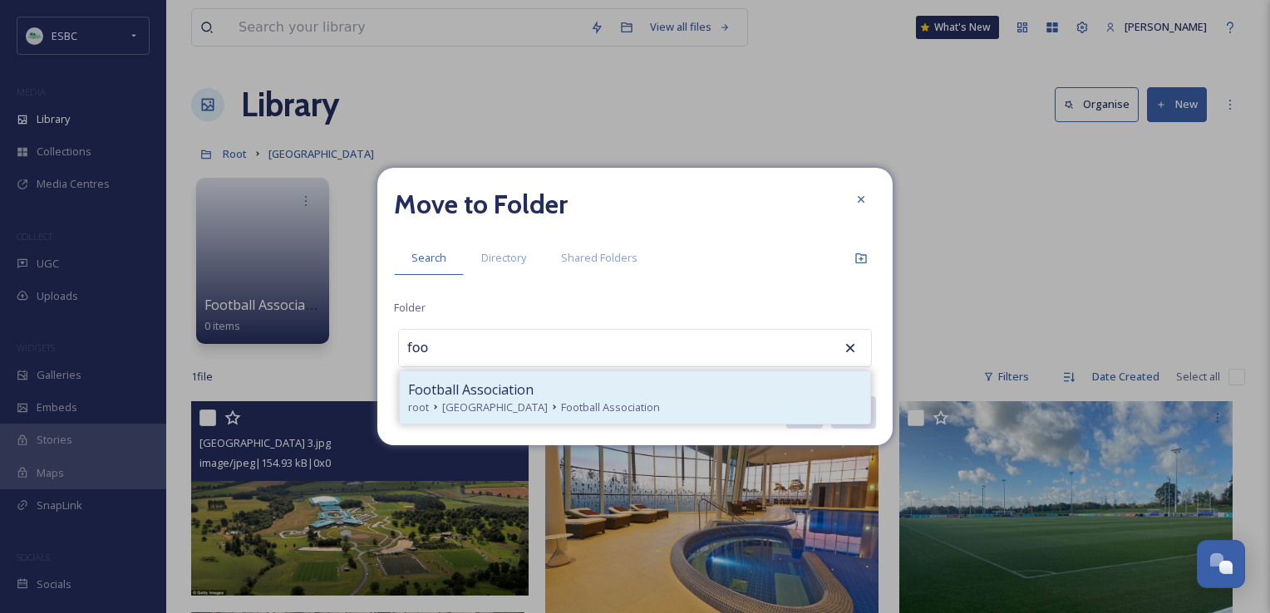
click at [520, 400] on span "ST George's Park" at bounding box center [495, 408] width 106 height 16
type input "Football Association"
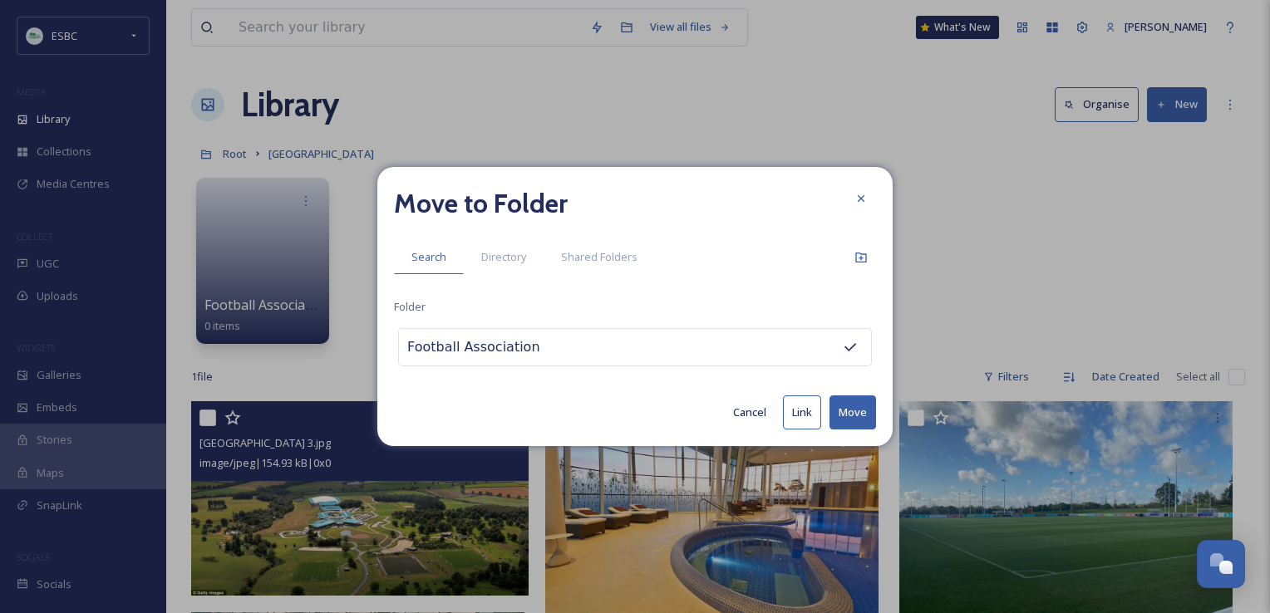
click at [840, 417] on button "Move" at bounding box center [852, 413] width 47 height 34
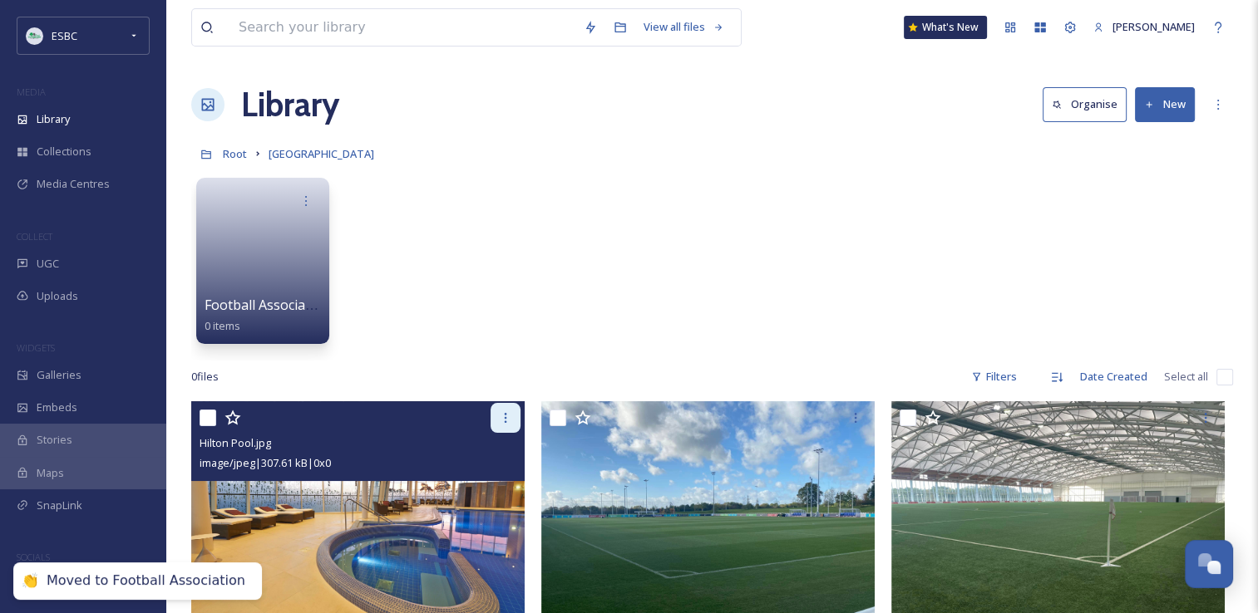
click at [506, 416] on icon at bounding box center [505, 417] width 13 height 13
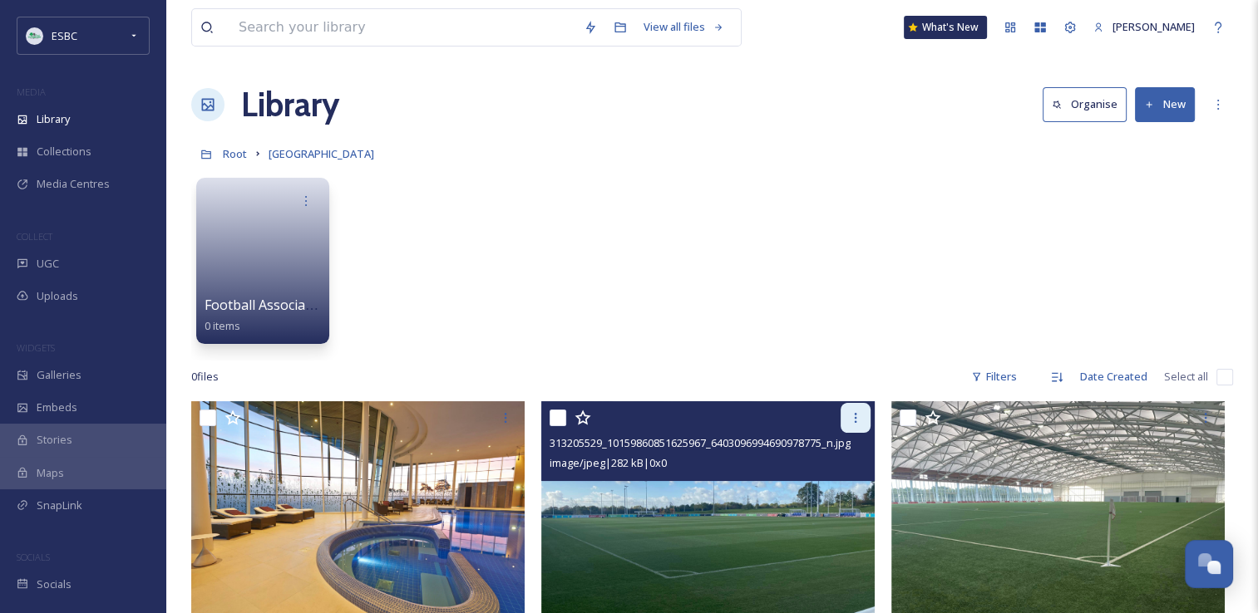
click at [864, 412] on div at bounding box center [855, 418] width 30 height 30
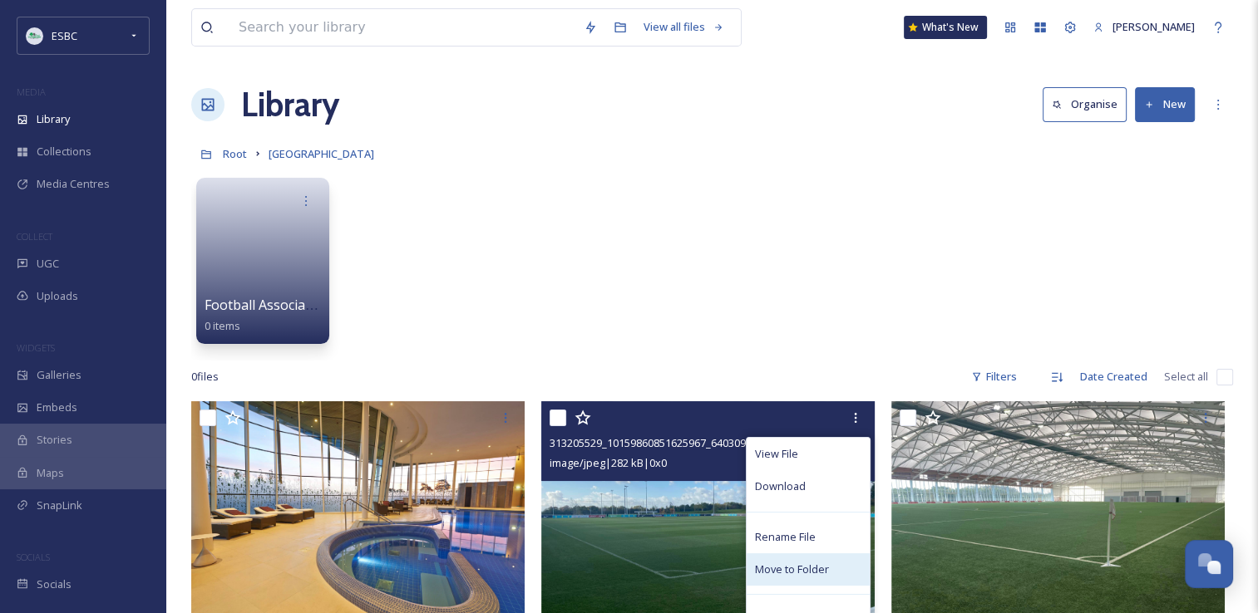
click at [798, 577] on span "Move to Folder" at bounding box center [792, 570] width 74 height 16
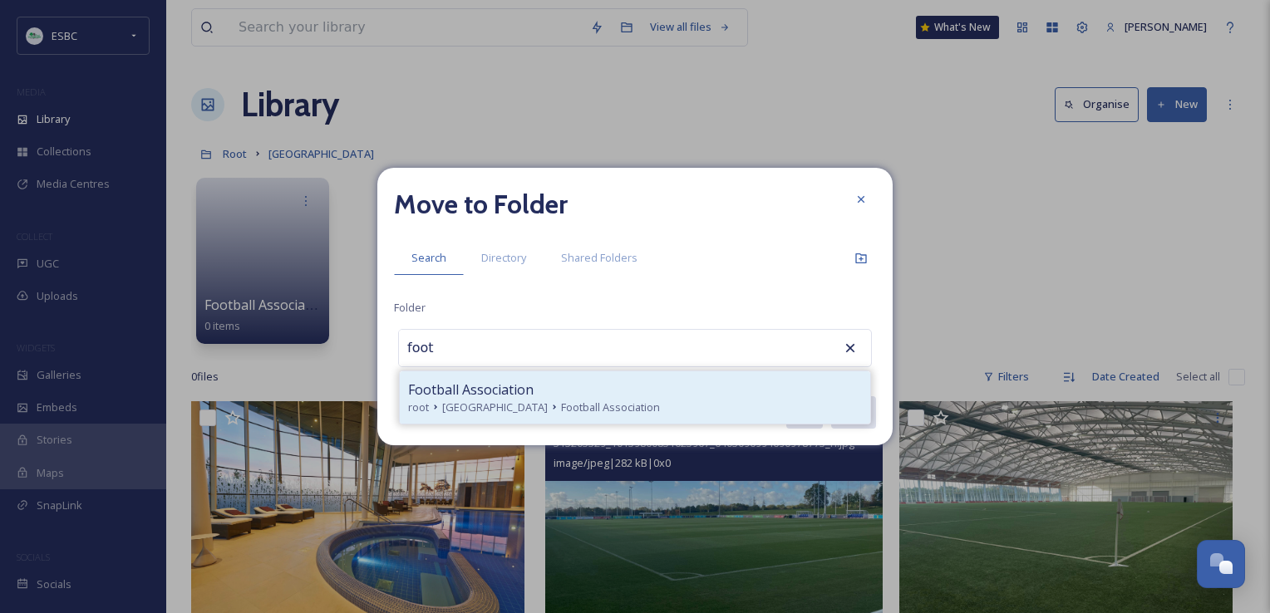
click at [573, 406] on span "Football Association" at bounding box center [610, 408] width 99 height 16
type input "Football Association"
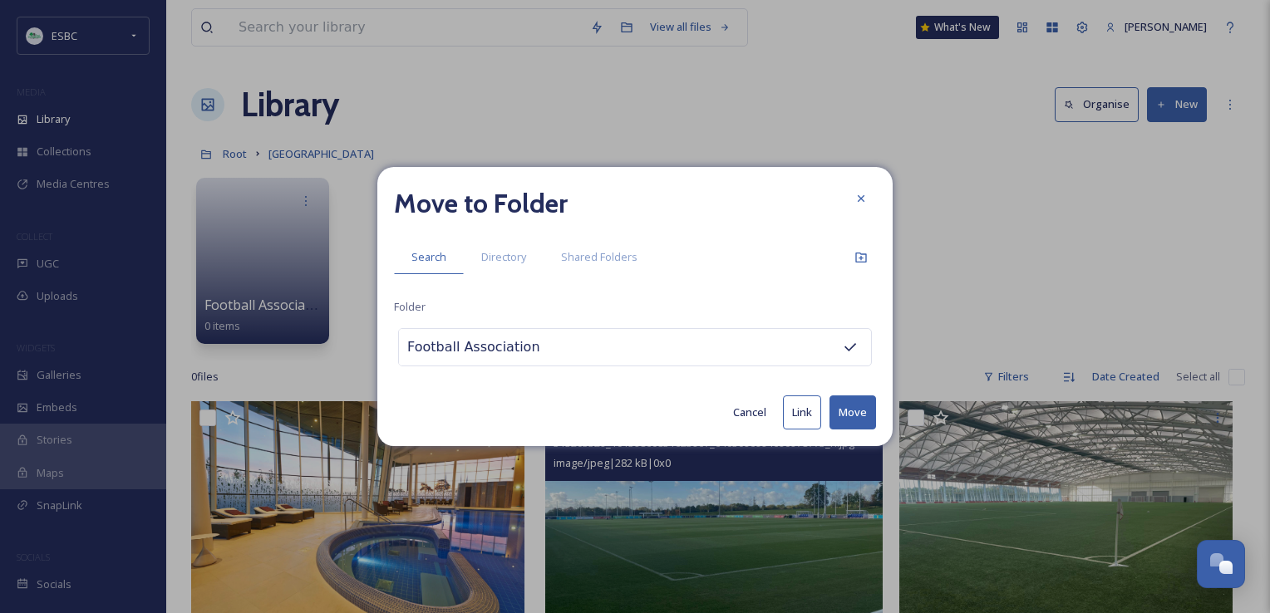
click at [841, 409] on button "Move" at bounding box center [852, 413] width 47 height 34
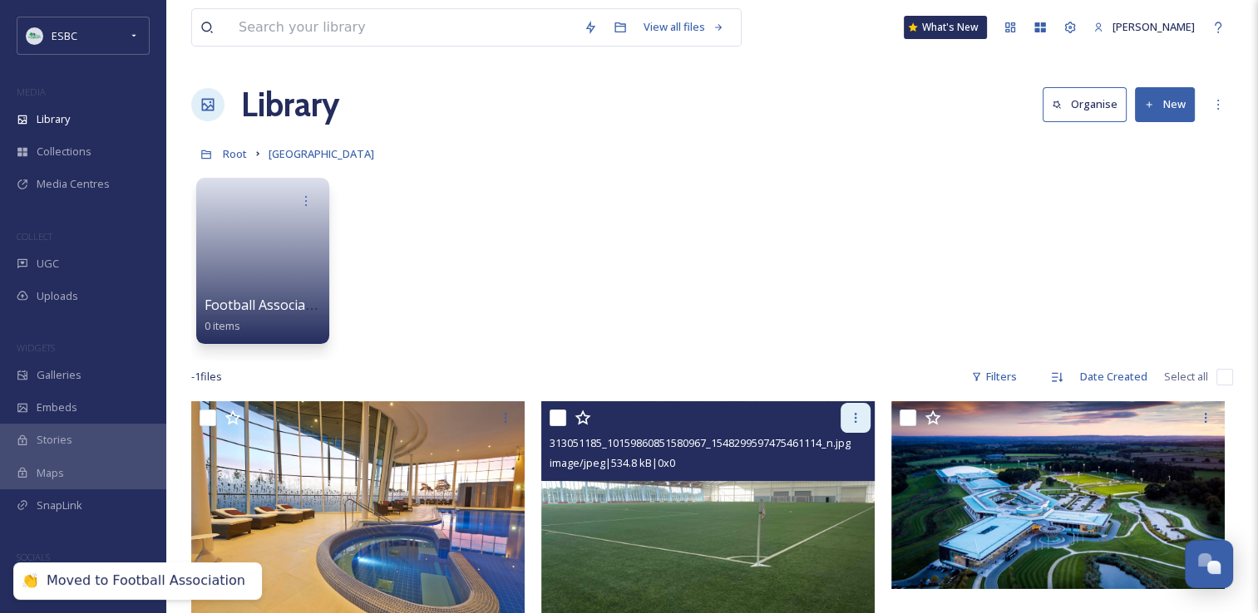
click at [859, 414] on icon at bounding box center [855, 417] width 13 height 13
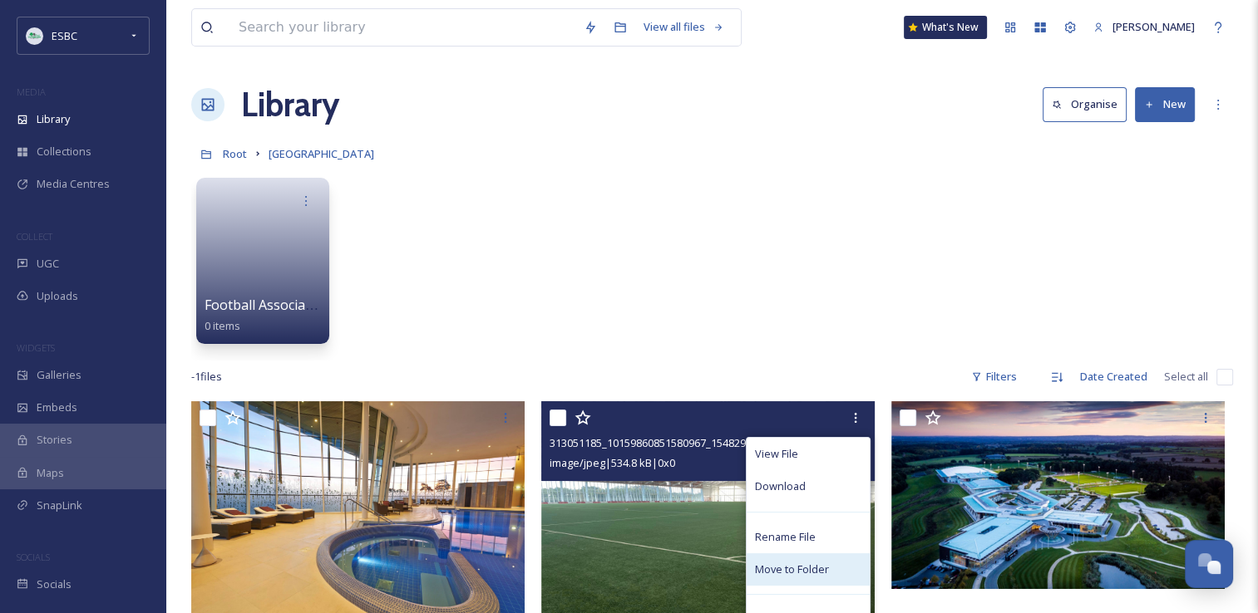
click at [806, 569] on span "Move to Folder" at bounding box center [792, 570] width 74 height 16
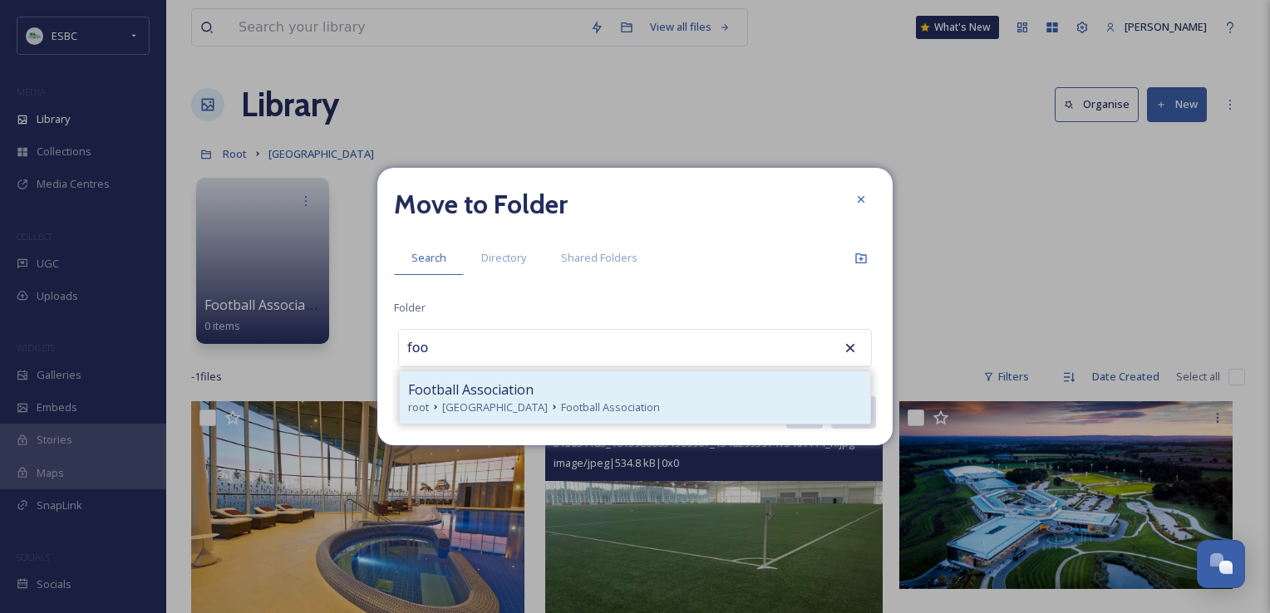
click at [652, 406] on div "root ST George's Park Football Association" at bounding box center [635, 408] width 454 height 16
type input "Football Association"
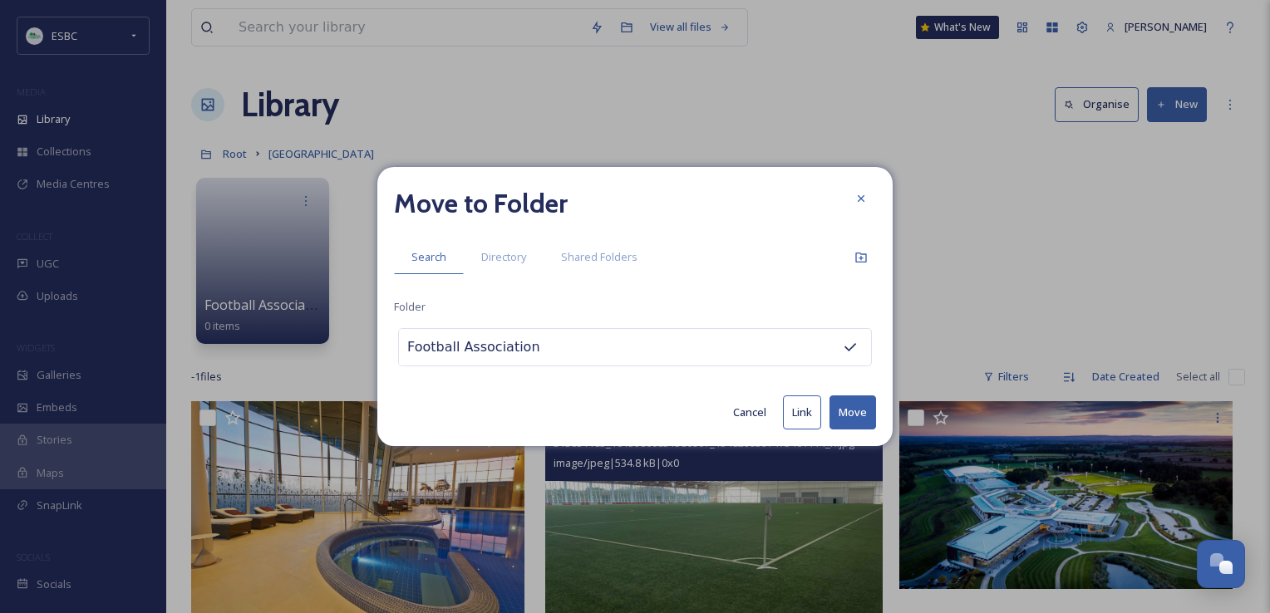
click at [857, 416] on button "Move" at bounding box center [852, 413] width 47 height 34
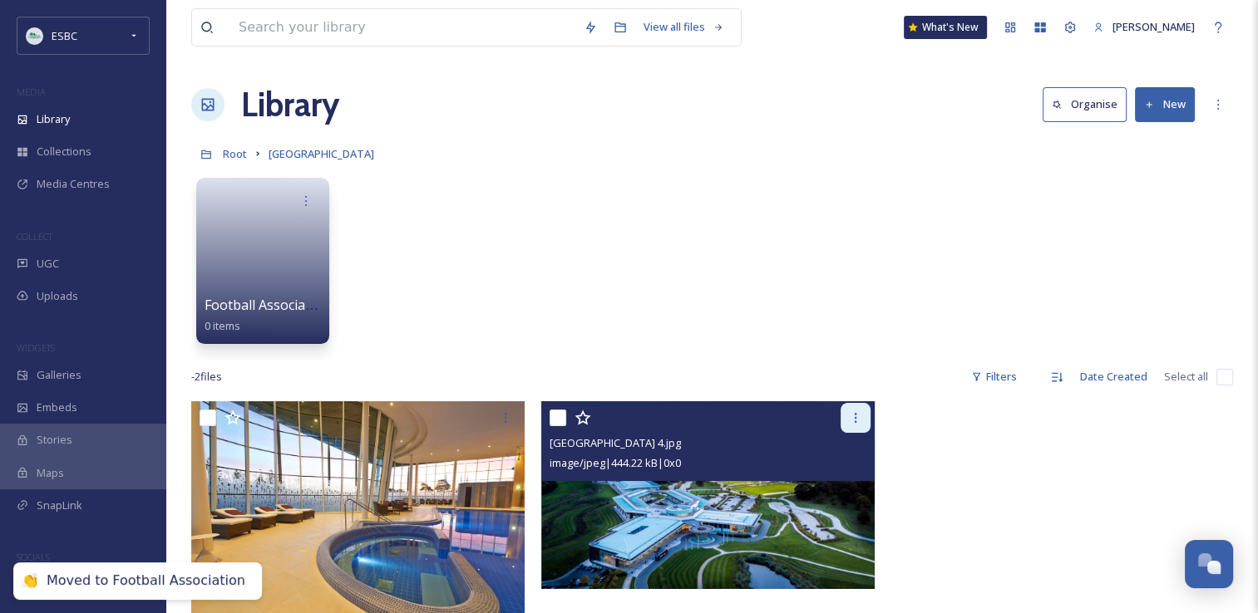
click at [852, 421] on icon at bounding box center [855, 417] width 13 height 13
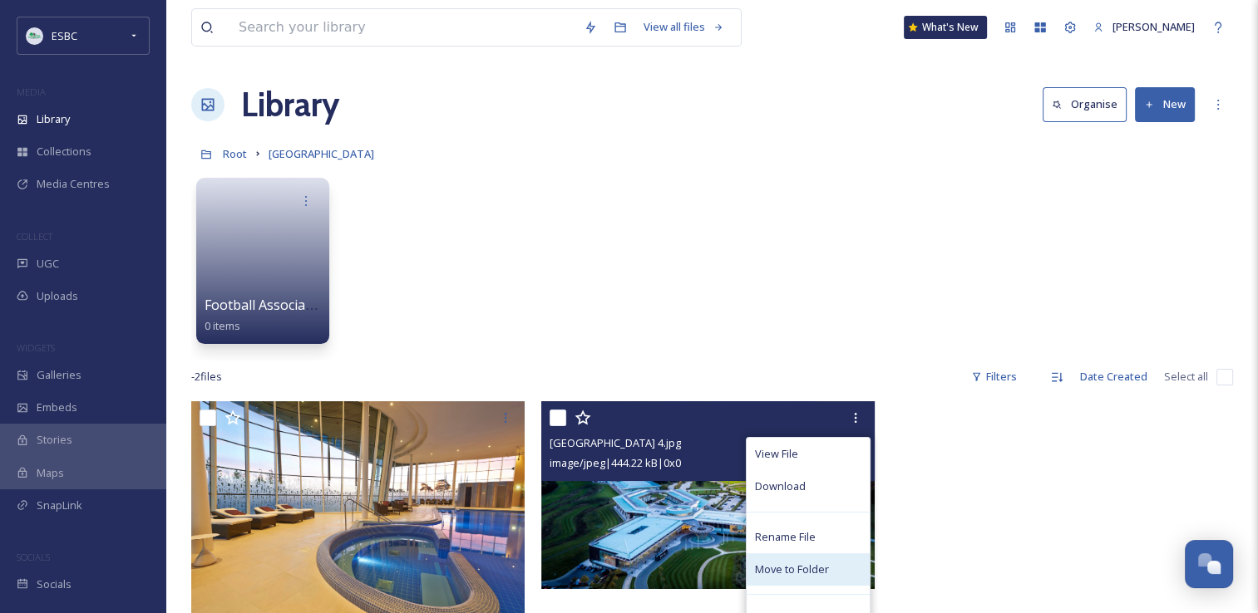
click at [791, 576] on span "Move to Folder" at bounding box center [792, 570] width 74 height 16
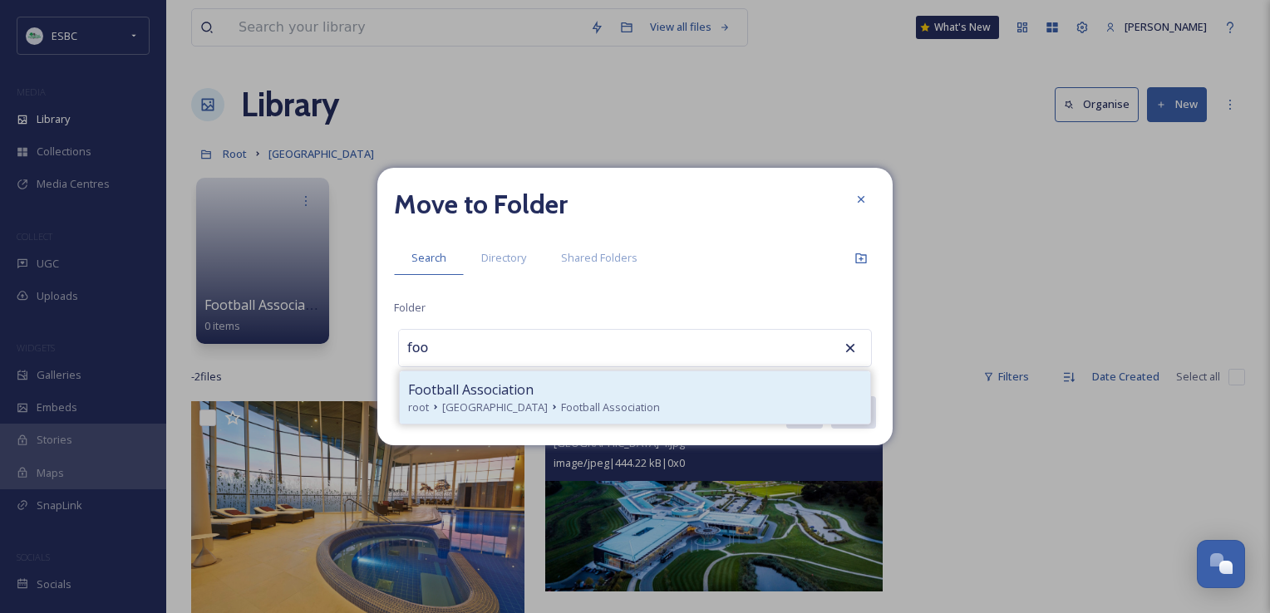
click at [683, 400] on div "root ST George's Park Football Association" at bounding box center [635, 408] width 454 height 16
type input "Football Association"
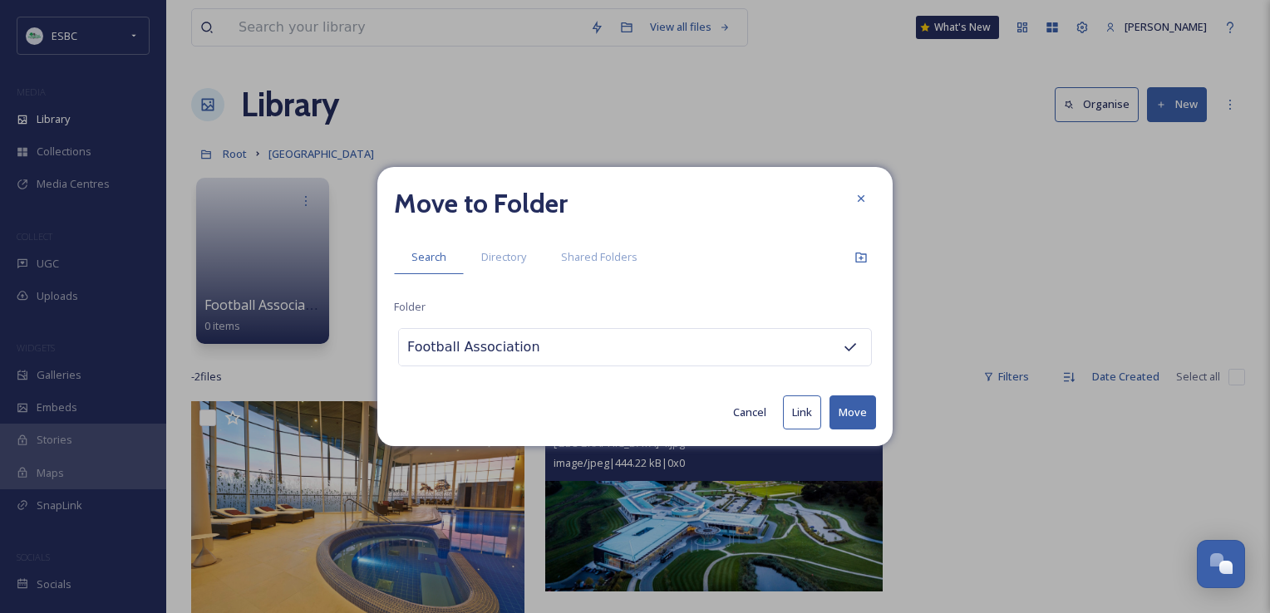
click at [849, 411] on button "Move" at bounding box center [852, 413] width 47 height 34
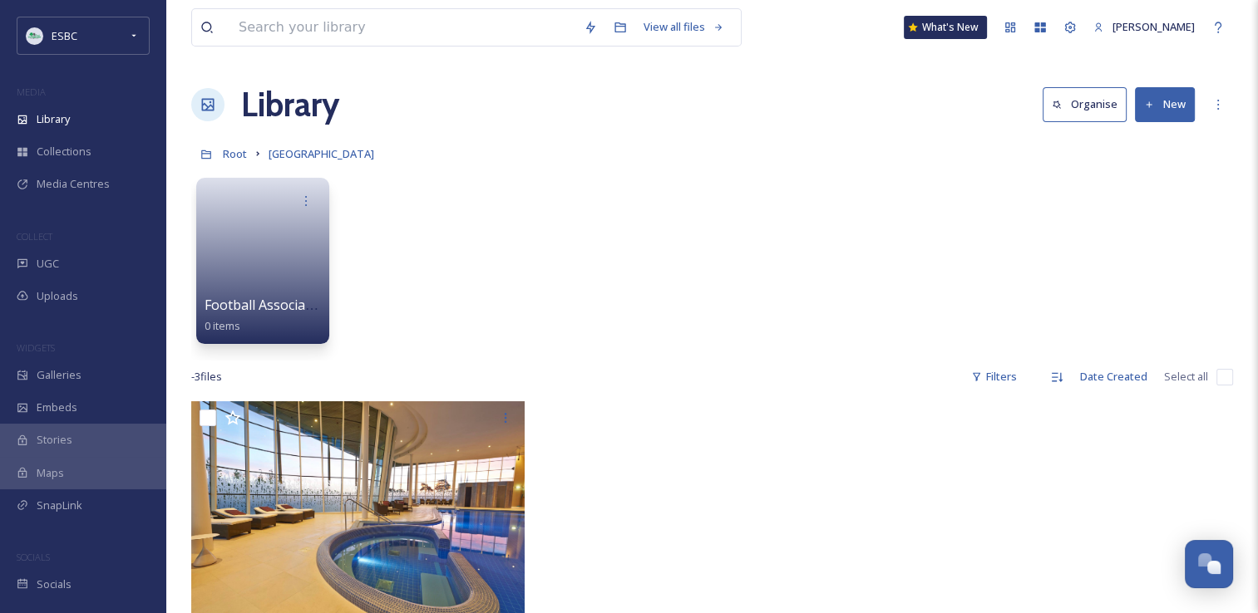
click at [1167, 108] on button "New" at bounding box center [1165, 104] width 60 height 34
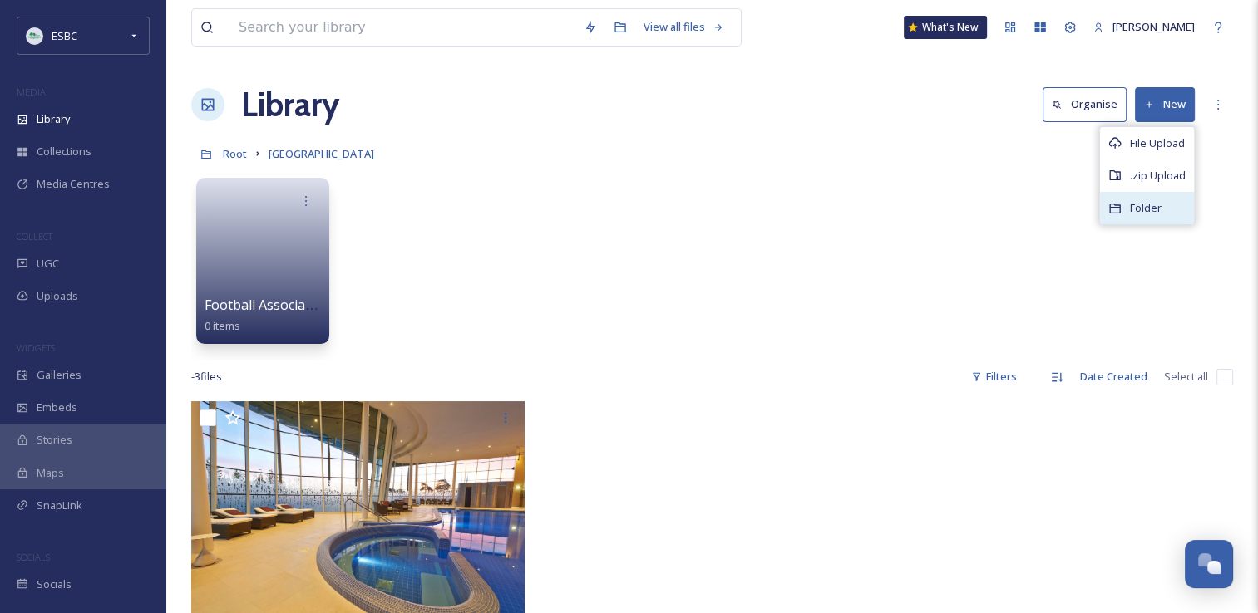
click at [1145, 204] on span "Folder" at bounding box center [1146, 208] width 32 height 16
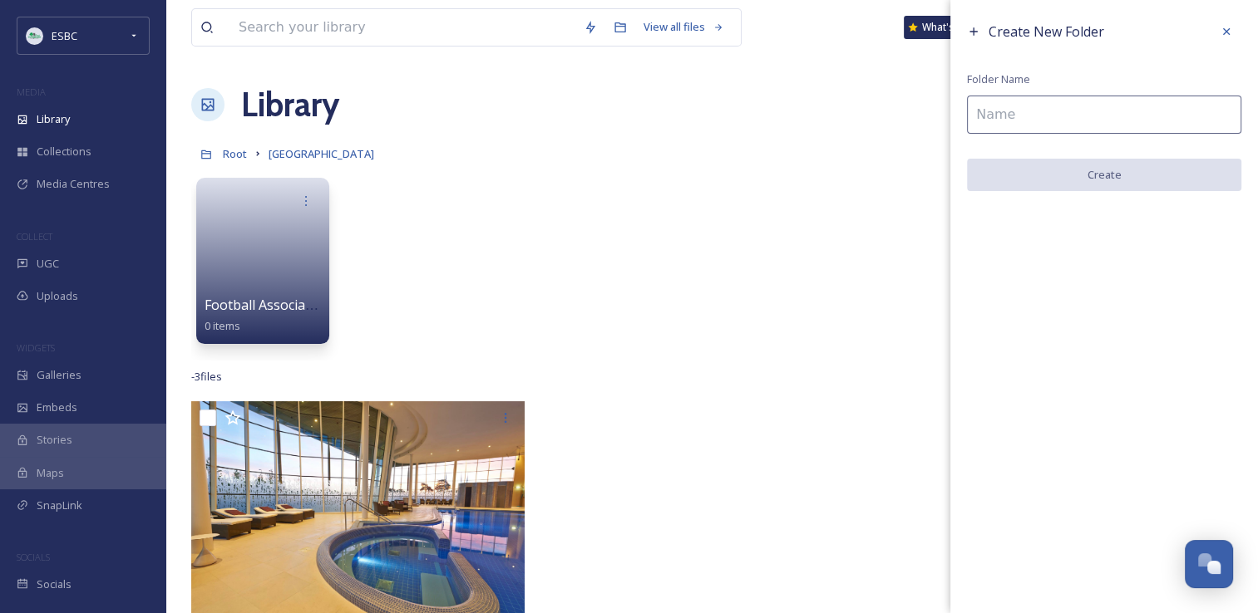
click at [1041, 118] on input at bounding box center [1104, 115] width 274 height 38
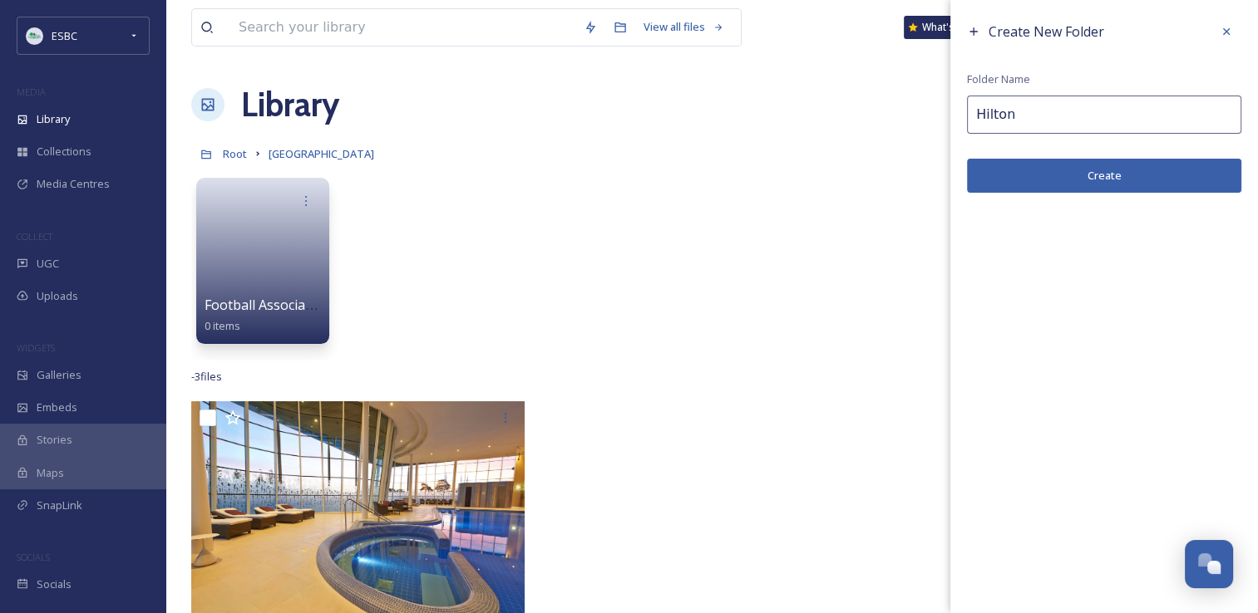
type input "Hilton"
click at [1082, 170] on button "Create" at bounding box center [1104, 176] width 274 height 34
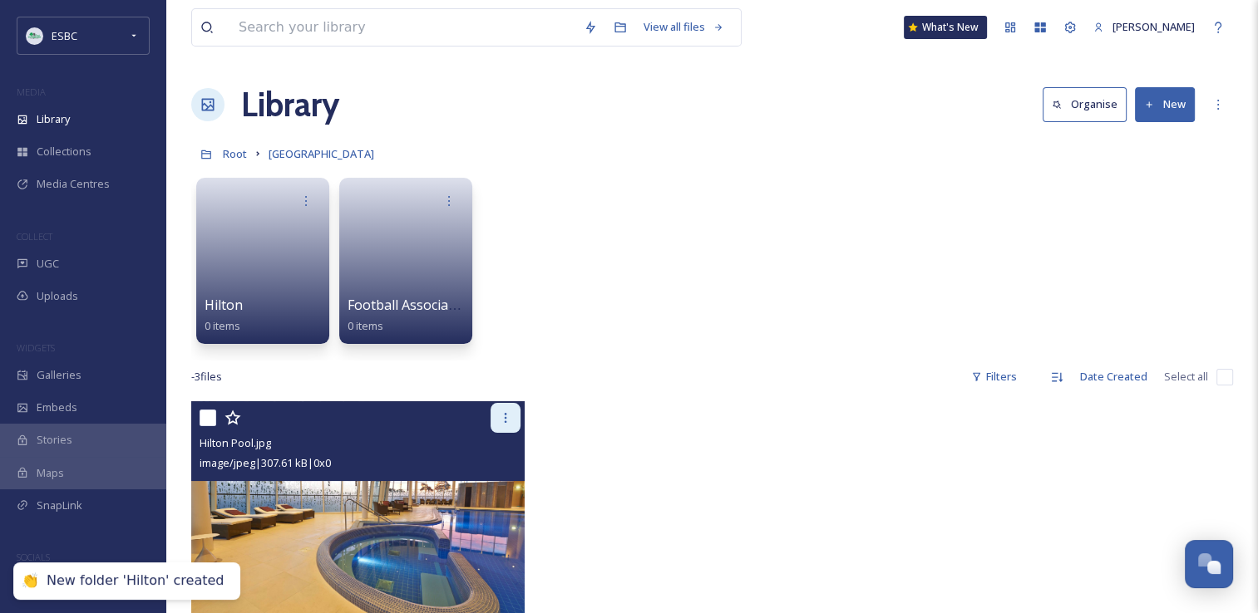
click at [506, 423] on icon at bounding box center [505, 417] width 13 height 13
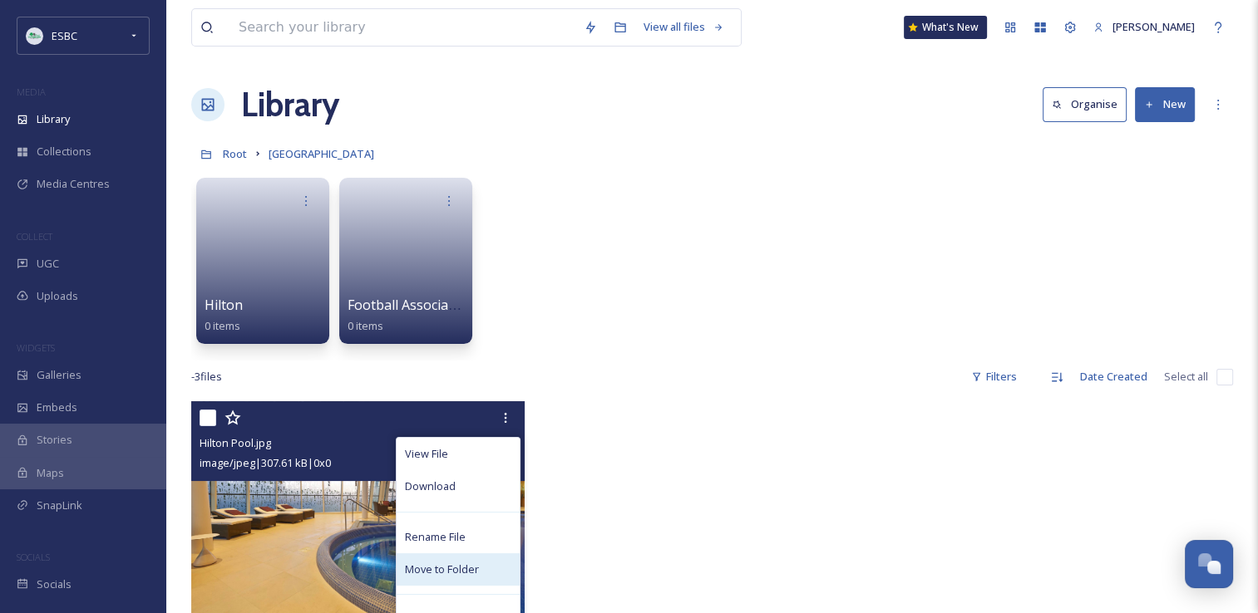
click at [448, 565] on span "Move to Folder" at bounding box center [442, 570] width 74 height 16
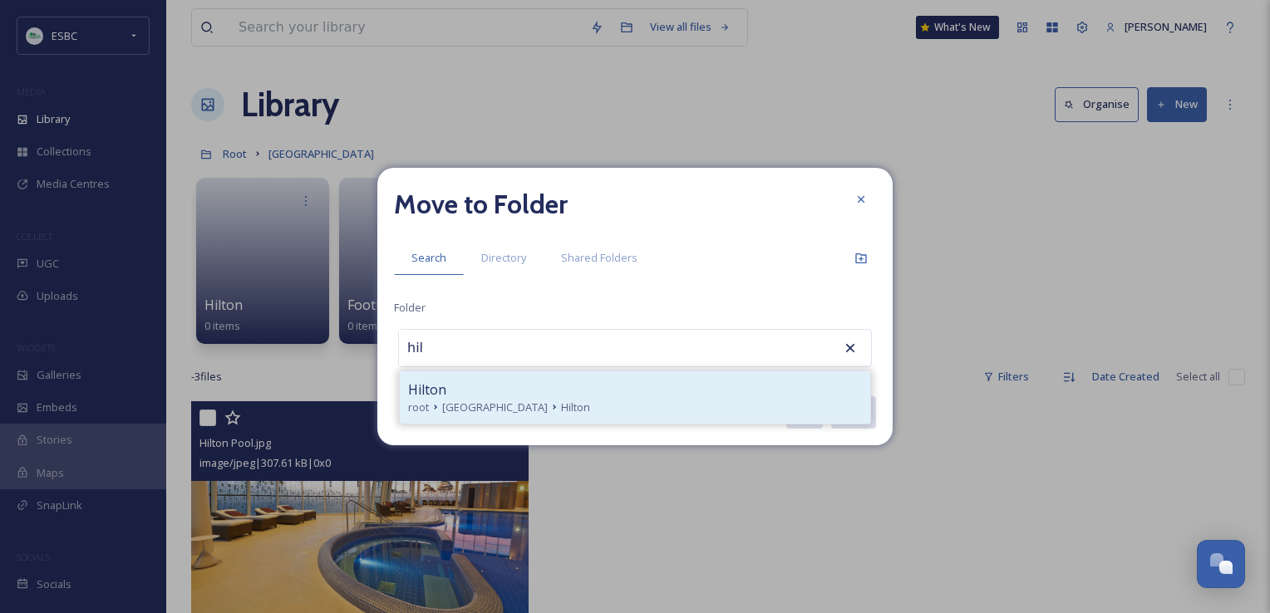
click at [465, 391] on div "Hilton" at bounding box center [635, 390] width 454 height 20
type input "Hilton"
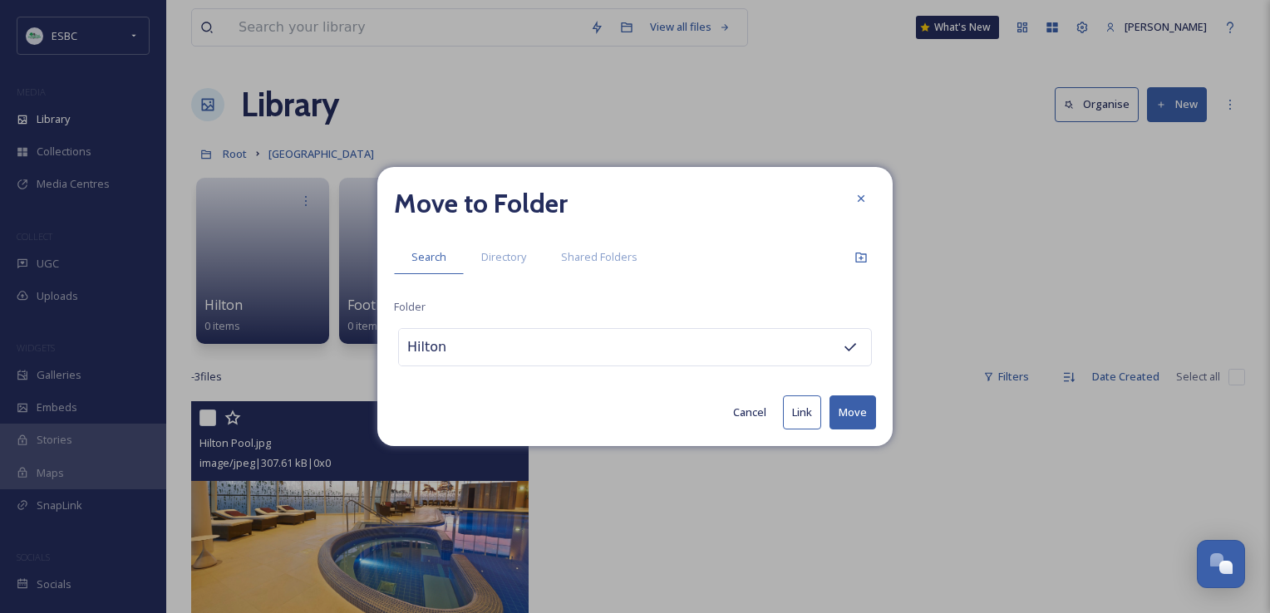
click at [848, 412] on button "Move" at bounding box center [852, 413] width 47 height 34
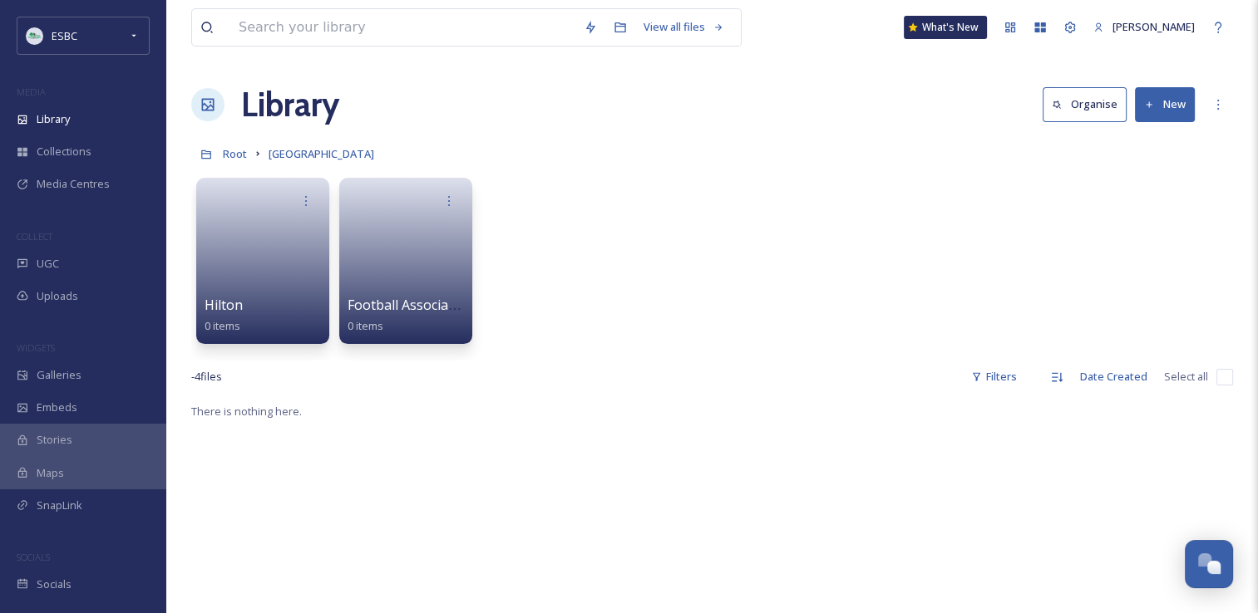
click at [1164, 94] on button "New" at bounding box center [1165, 104] width 60 height 34
click at [1160, 124] on div "Library Organise New" at bounding box center [711, 105] width 1041 height 50
click at [1160, 113] on button "New" at bounding box center [1165, 104] width 60 height 34
click at [1157, 130] on div "File Upload" at bounding box center [1147, 143] width 94 height 32
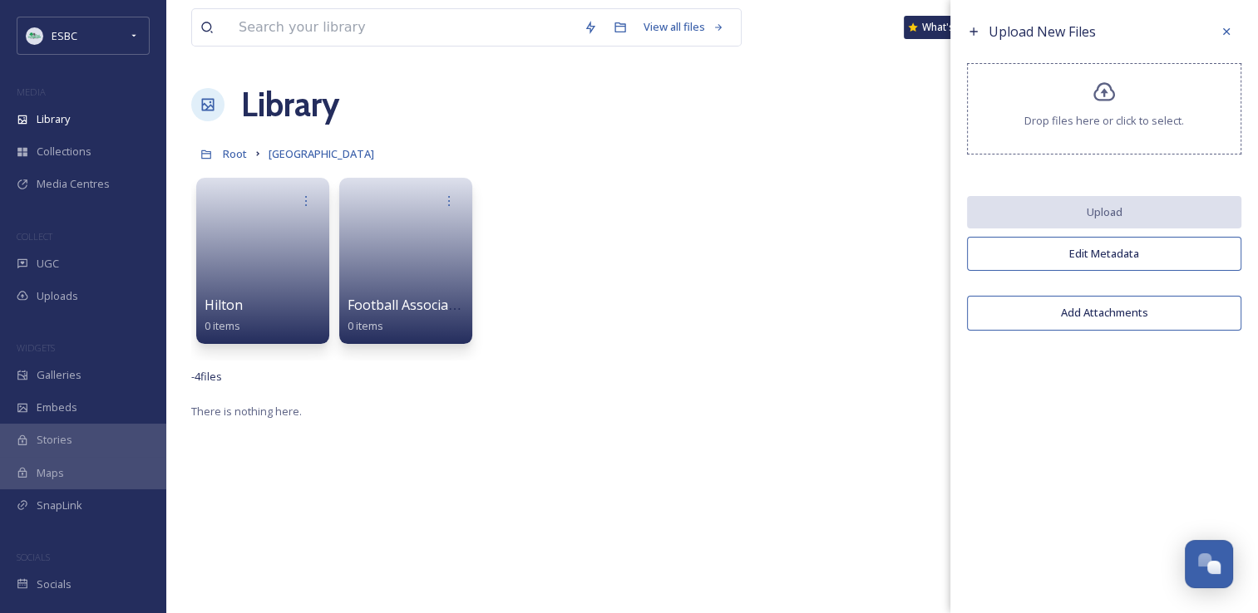
click at [1094, 101] on icon at bounding box center [1104, 93] width 24 height 24
click at [286, 271] on link at bounding box center [263, 255] width 119 height 81
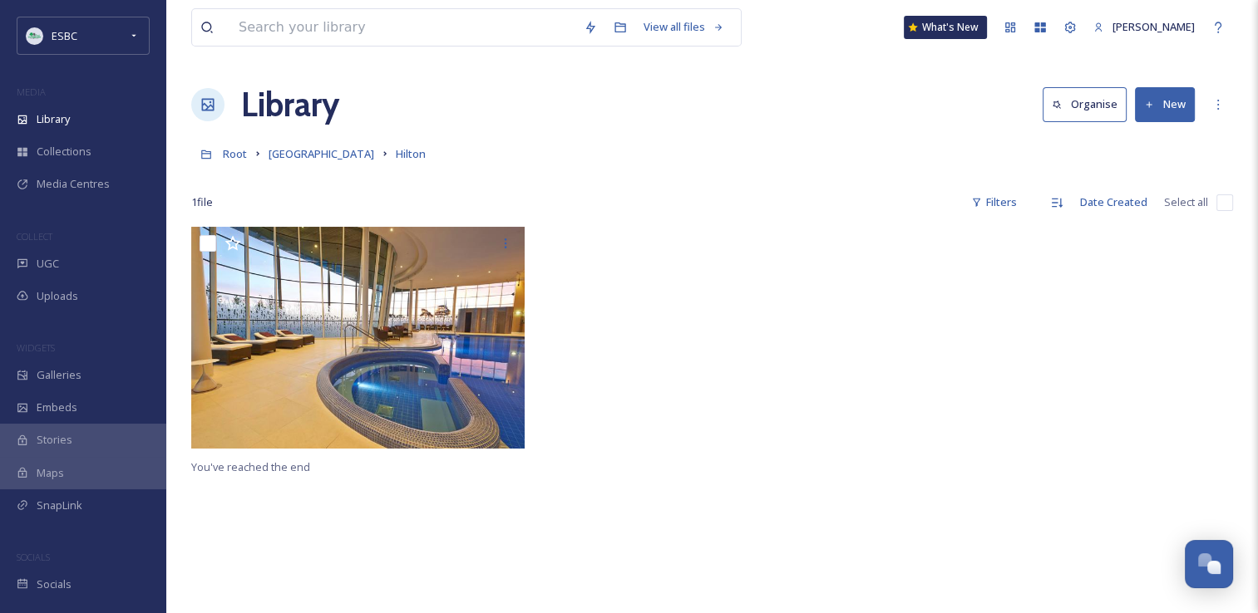
click at [1154, 108] on icon at bounding box center [1149, 105] width 11 height 11
click at [1151, 137] on span "File Upload" at bounding box center [1157, 143] width 55 height 16
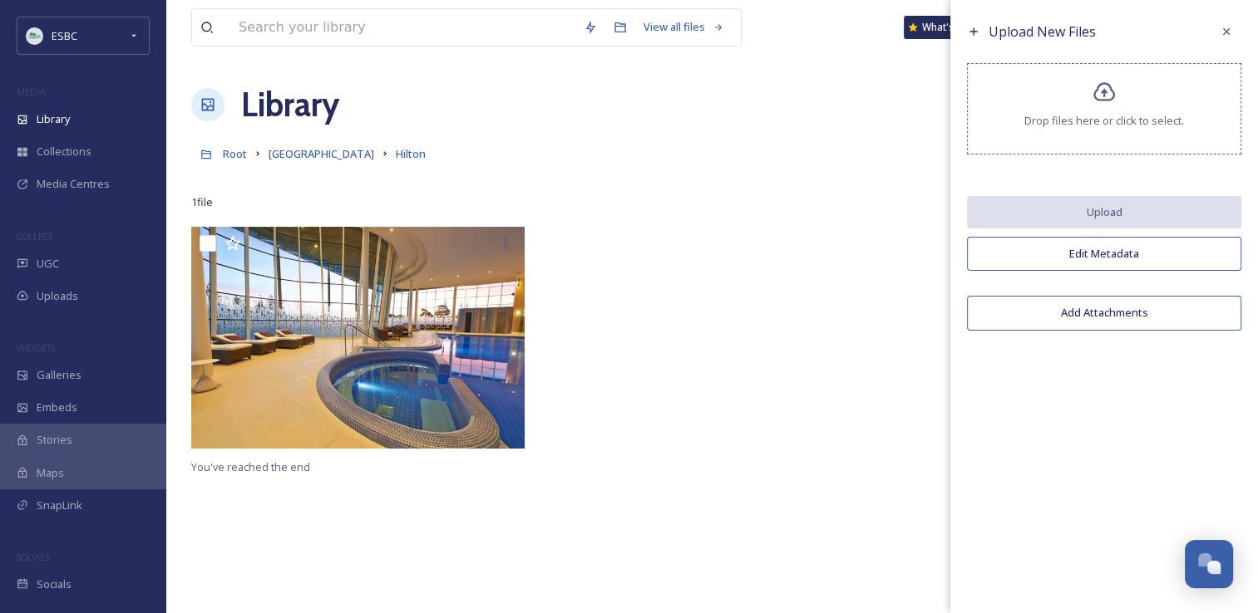
click at [1106, 91] on icon at bounding box center [1104, 91] width 22 height 19
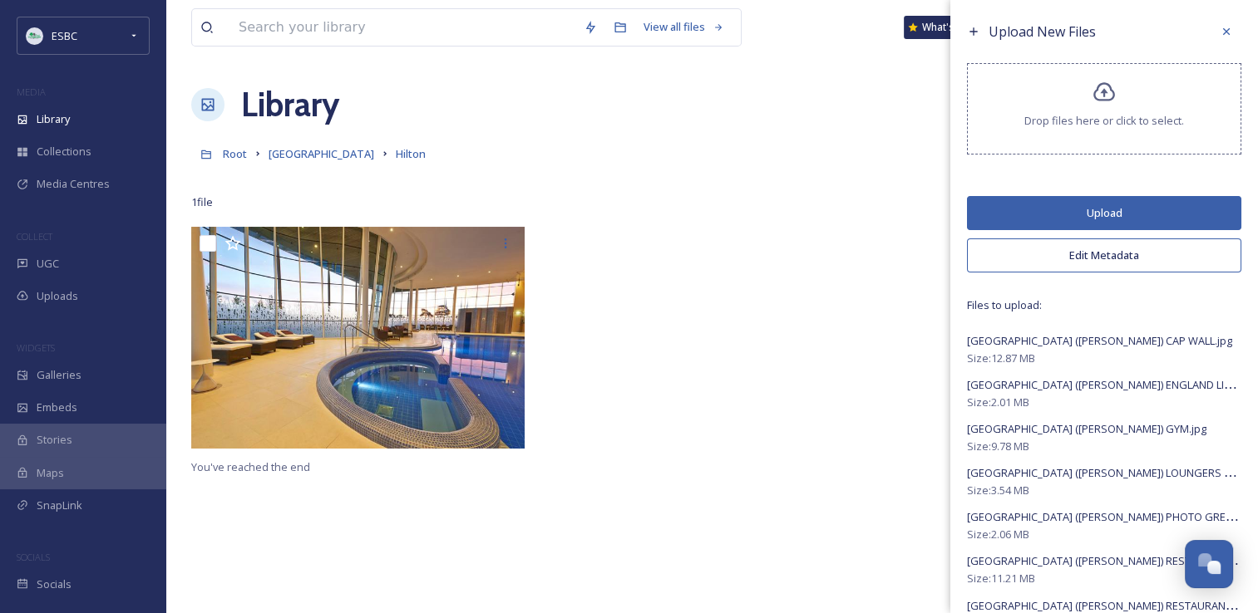
click at [1074, 214] on button "Upload" at bounding box center [1104, 213] width 274 height 34
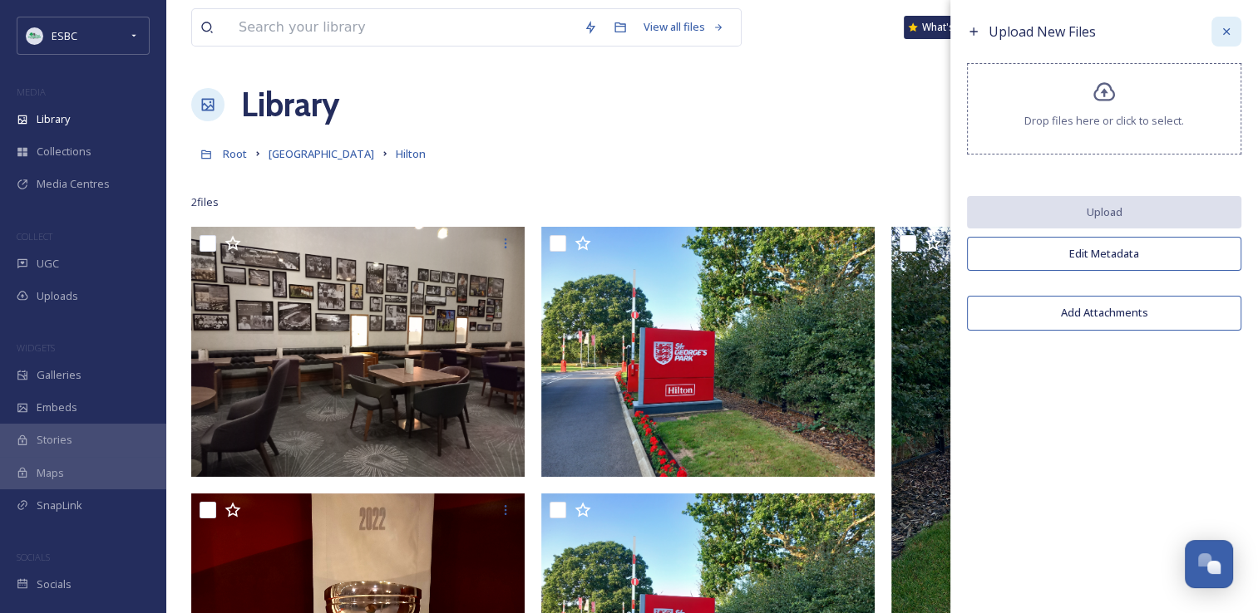
click at [1225, 29] on icon at bounding box center [1225, 31] width 13 height 13
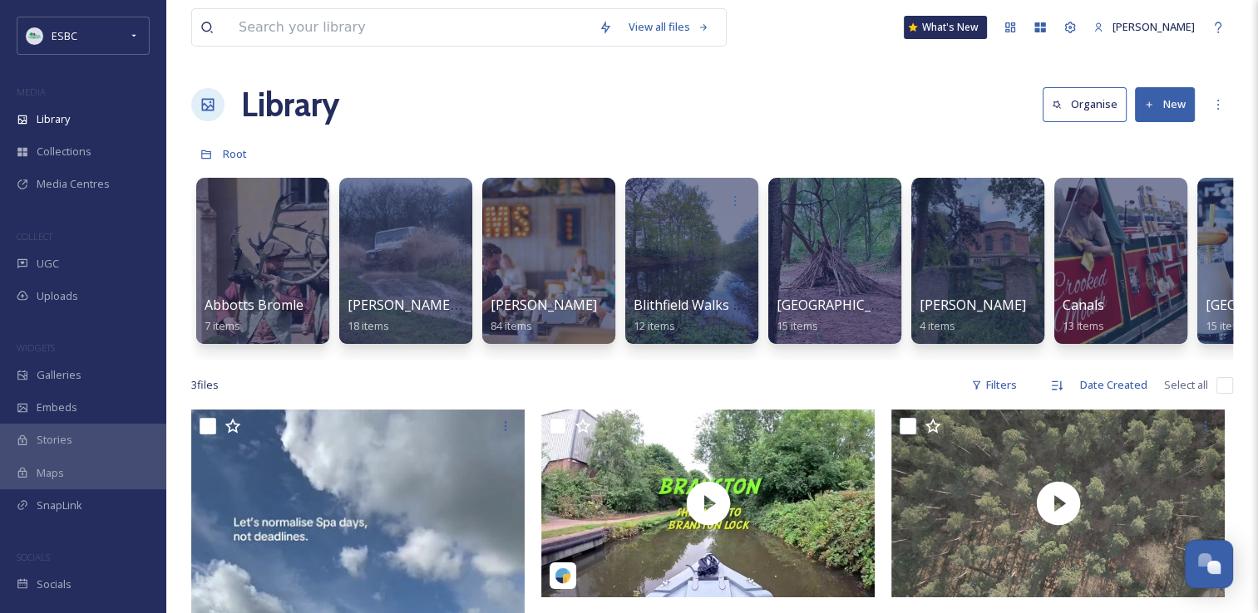
click at [1162, 112] on button "New" at bounding box center [1165, 104] width 60 height 34
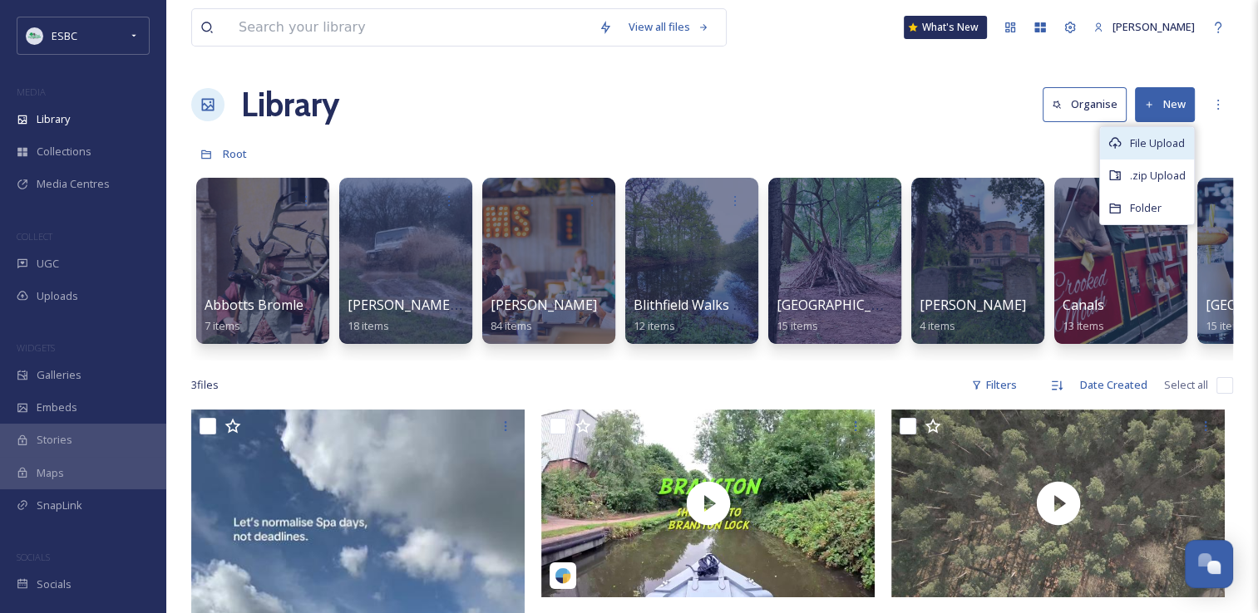
click at [1146, 138] on span "File Upload" at bounding box center [1157, 143] width 55 height 16
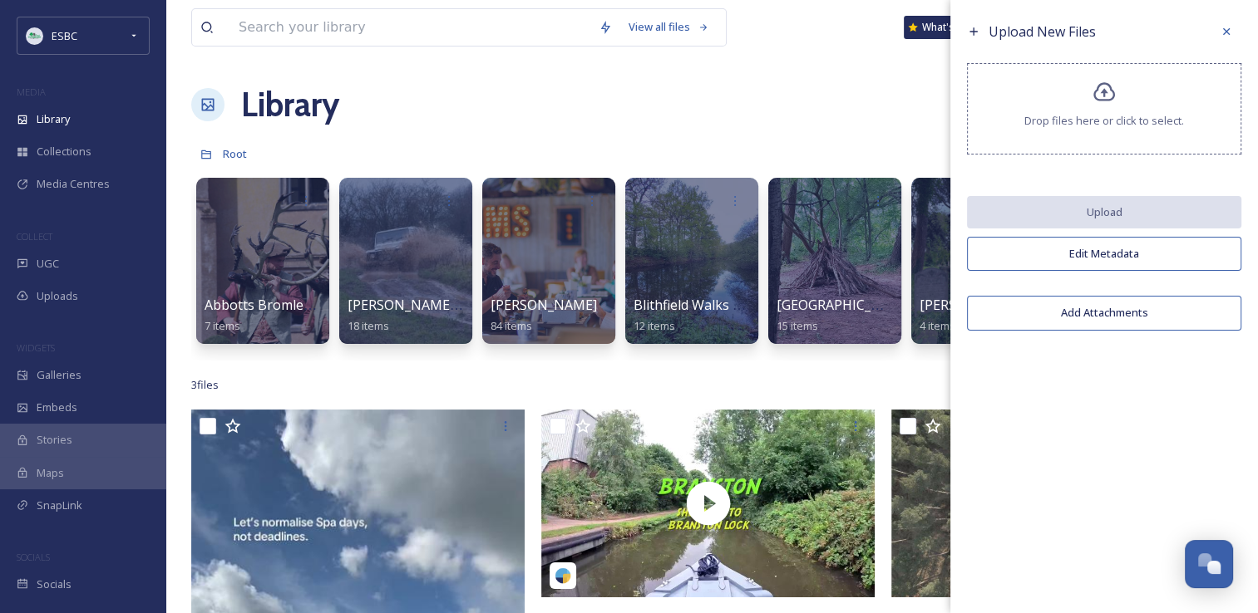
click at [1104, 101] on icon at bounding box center [1104, 93] width 24 height 24
click at [1223, 29] on icon at bounding box center [1225, 31] width 13 height 13
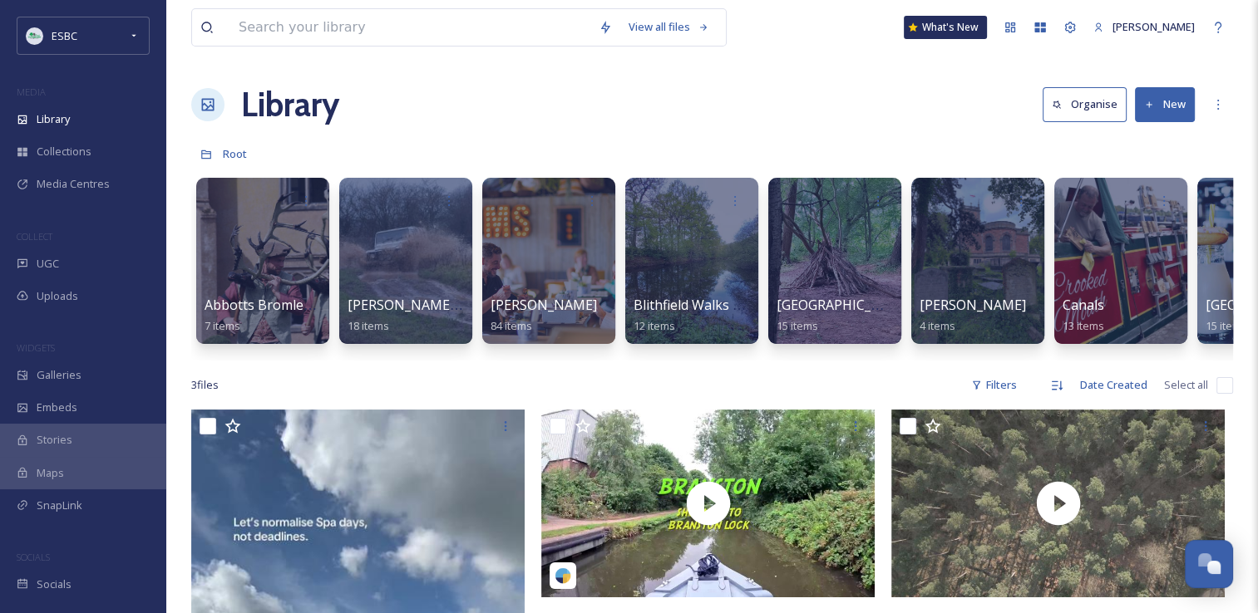
click at [1180, 111] on button "New" at bounding box center [1165, 104] width 60 height 34
click at [1141, 206] on span "Folder" at bounding box center [1146, 208] width 32 height 16
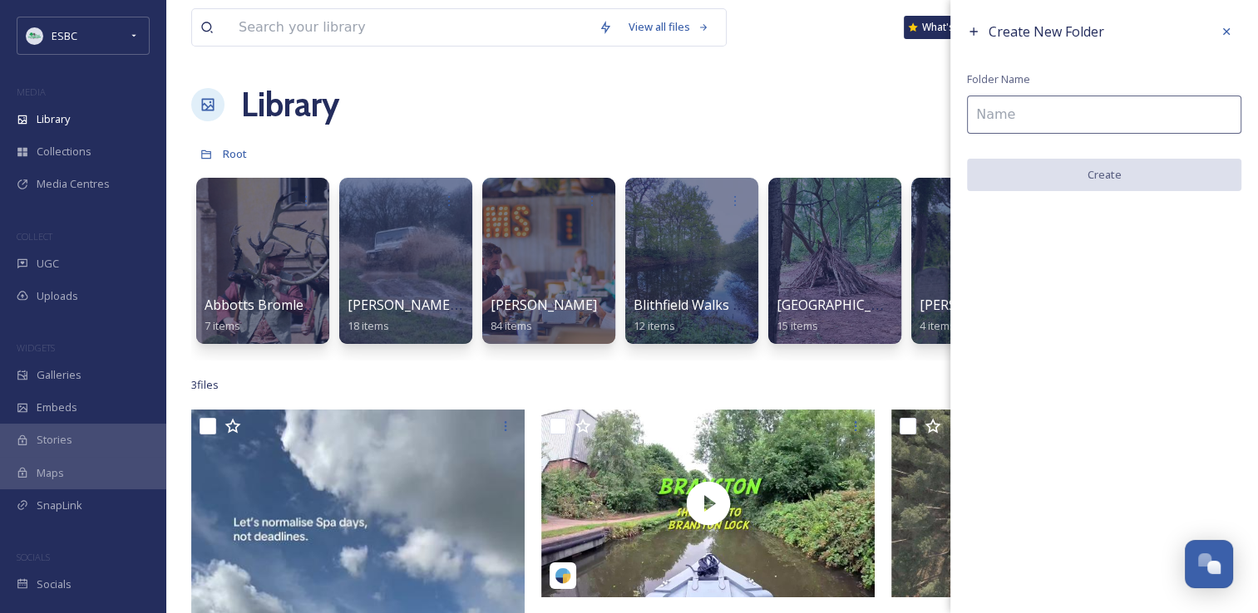
click at [1051, 126] on input at bounding box center [1104, 115] width 274 height 38
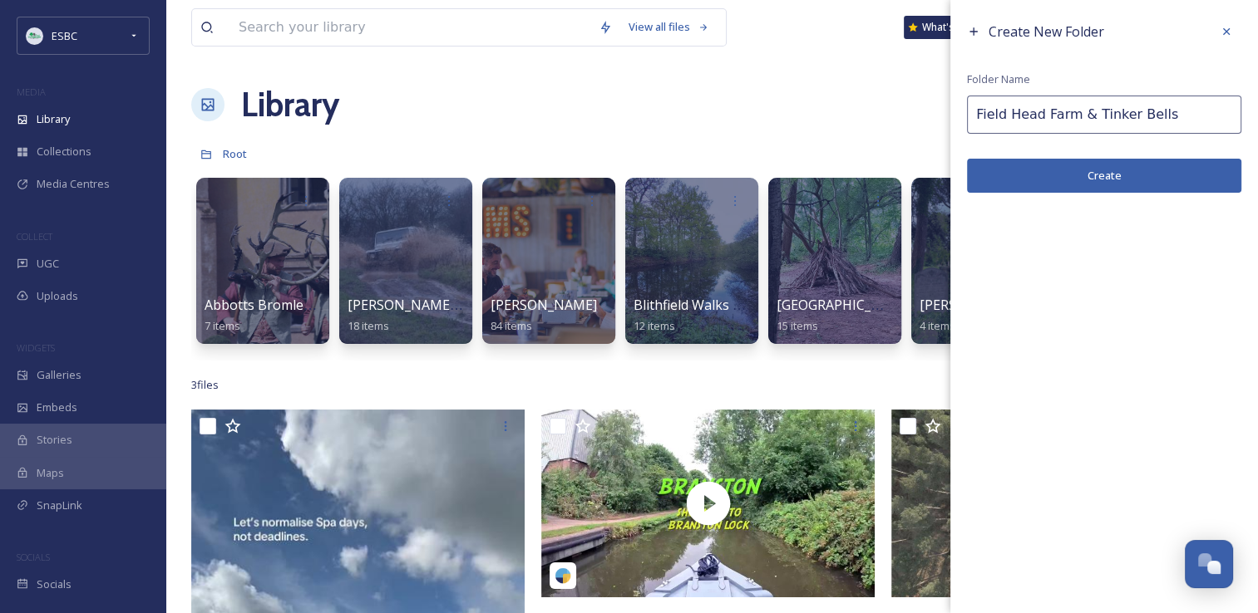
type input "Field Head Farm & Tinker Bells"
click at [1095, 184] on button "Create" at bounding box center [1104, 176] width 274 height 34
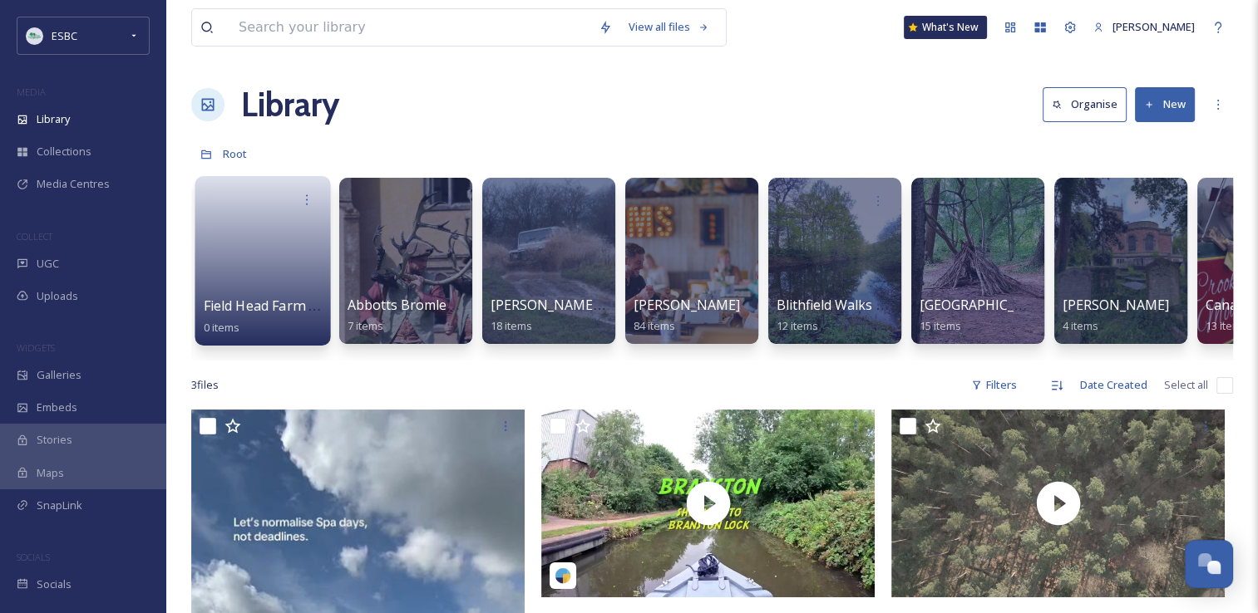
click at [304, 274] on link at bounding box center [263, 255] width 119 height 81
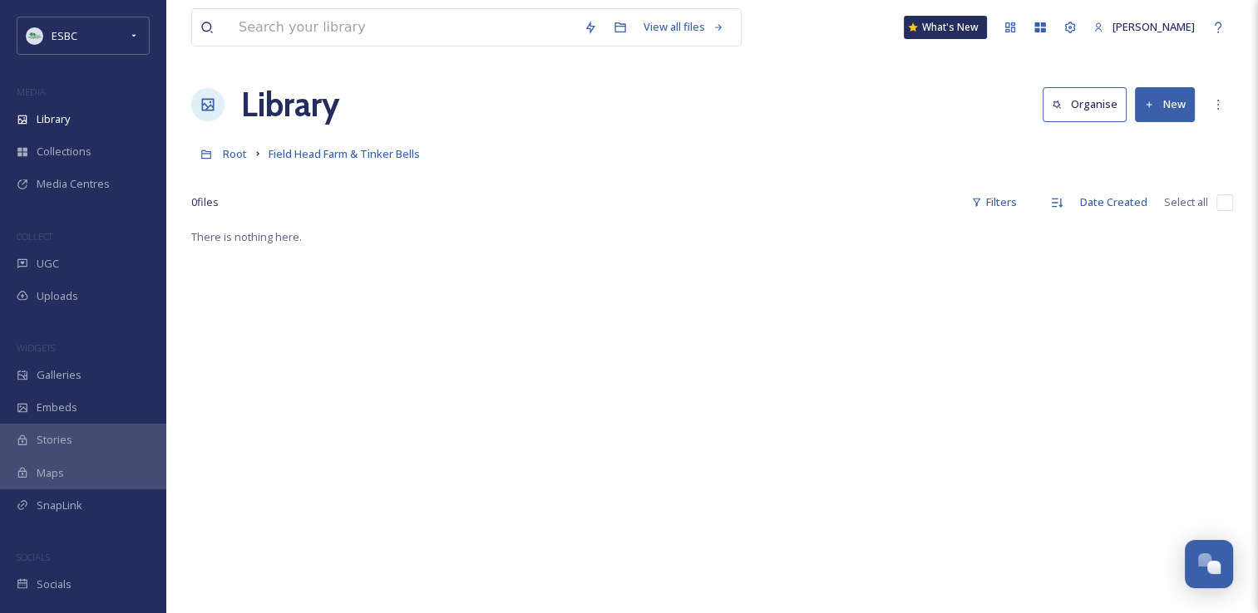
click at [1167, 114] on button "New" at bounding box center [1165, 104] width 60 height 34
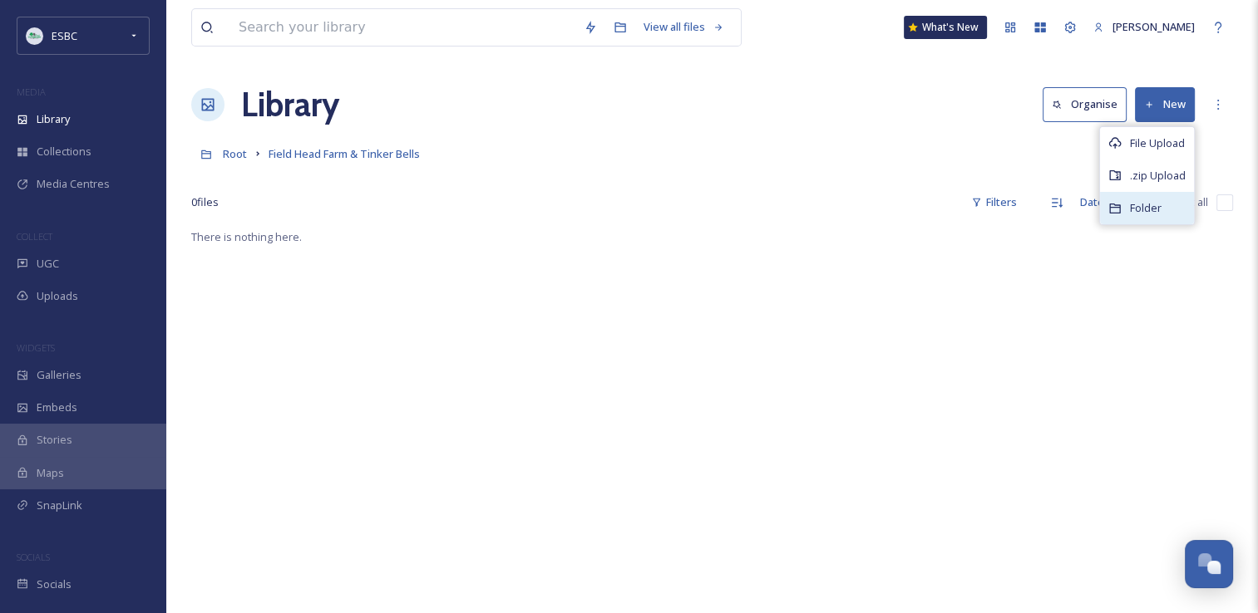
click at [1136, 209] on span "Folder" at bounding box center [1146, 208] width 32 height 16
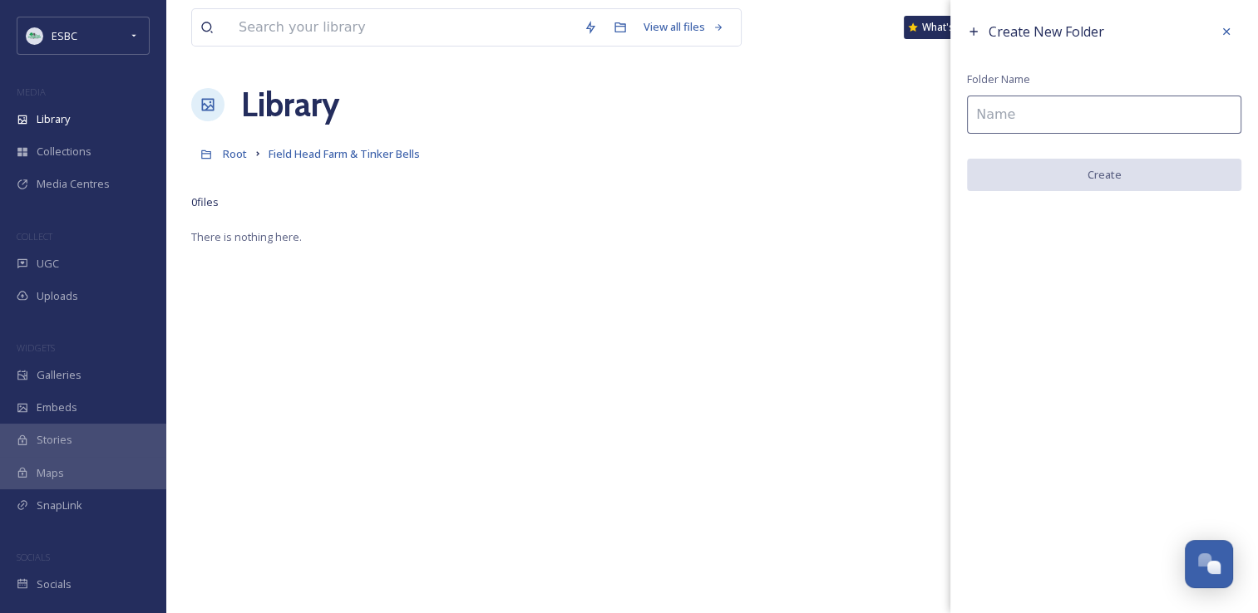
click at [1002, 114] on input at bounding box center [1104, 115] width 274 height 38
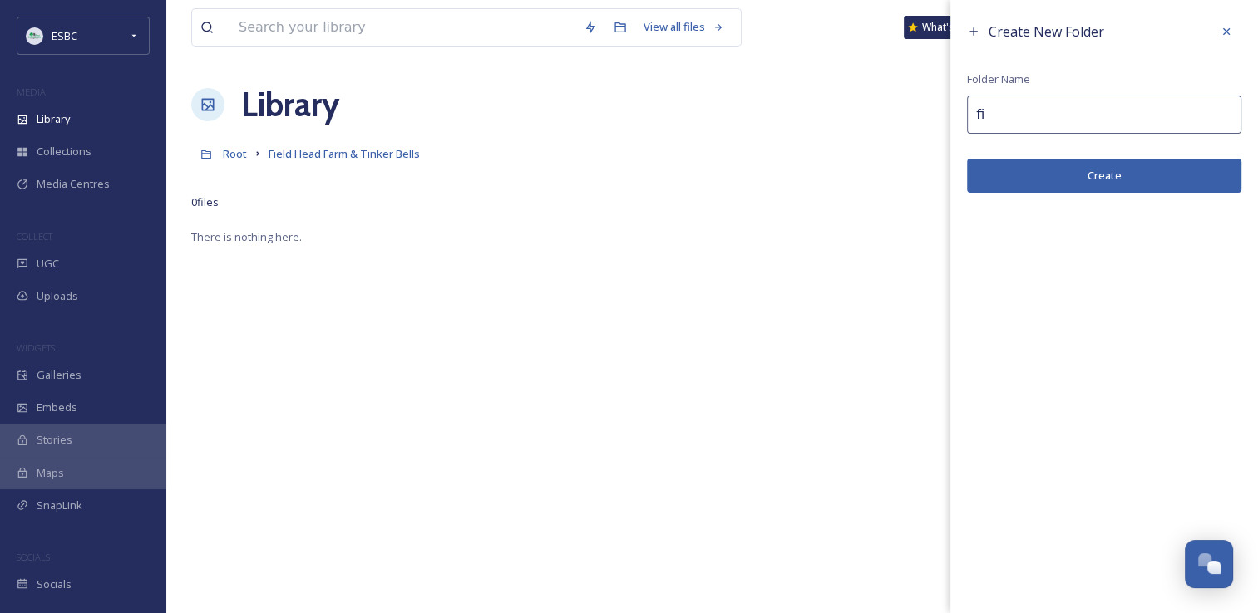
type input "f"
type input "F"
click at [1224, 45] on div at bounding box center [1226, 32] width 30 height 30
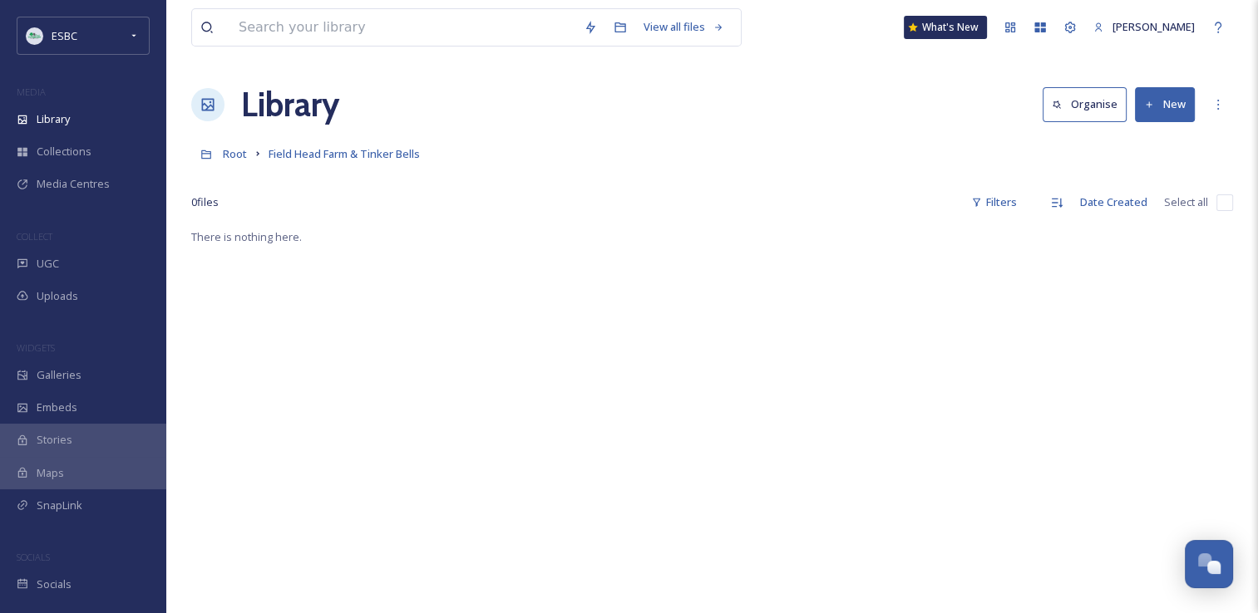
click at [1150, 95] on button "New" at bounding box center [1165, 104] width 60 height 34
click at [1144, 130] on div "File Upload" at bounding box center [1147, 143] width 94 height 32
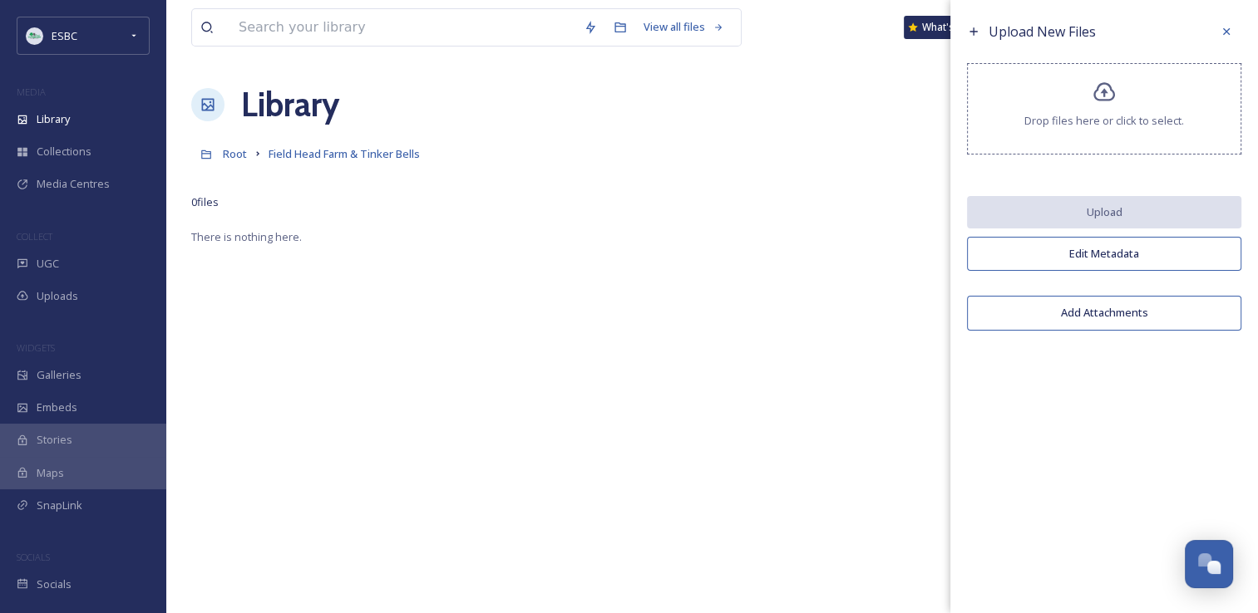
click at [1114, 101] on icon at bounding box center [1104, 93] width 24 height 24
click at [1095, 91] on icon at bounding box center [1104, 91] width 22 height 19
click at [1104, 92] on icon at bounding box center [1104, 91] width 22 height 19
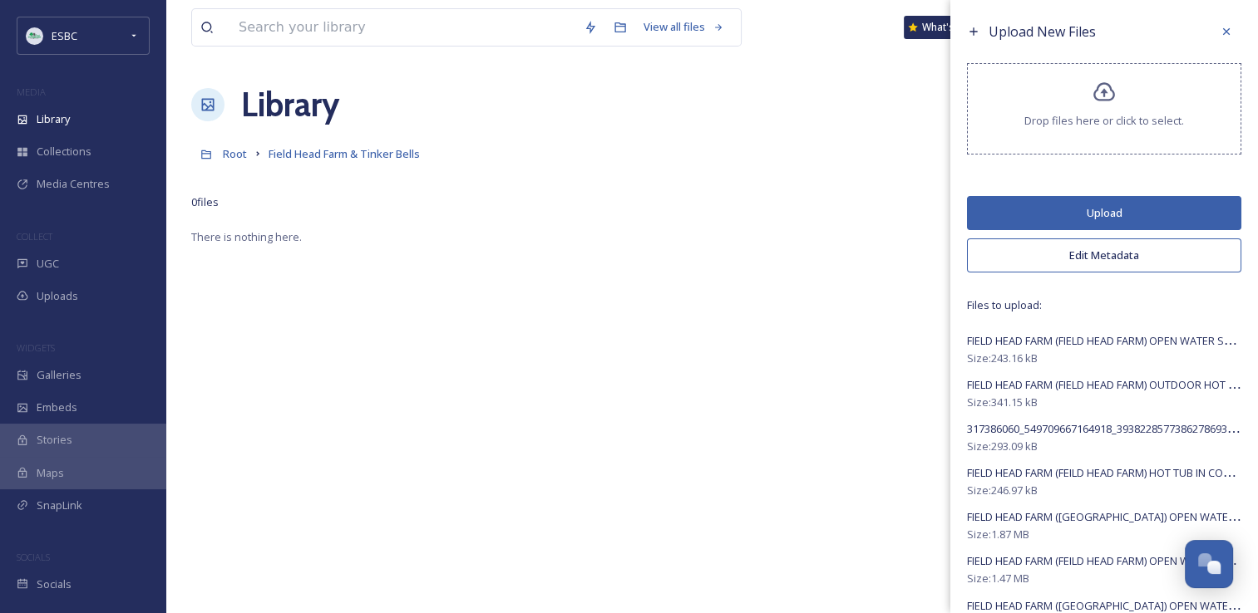
click at [1076, 199] on button "Upload" at bounding box center [1104, 213] width 274 height 34
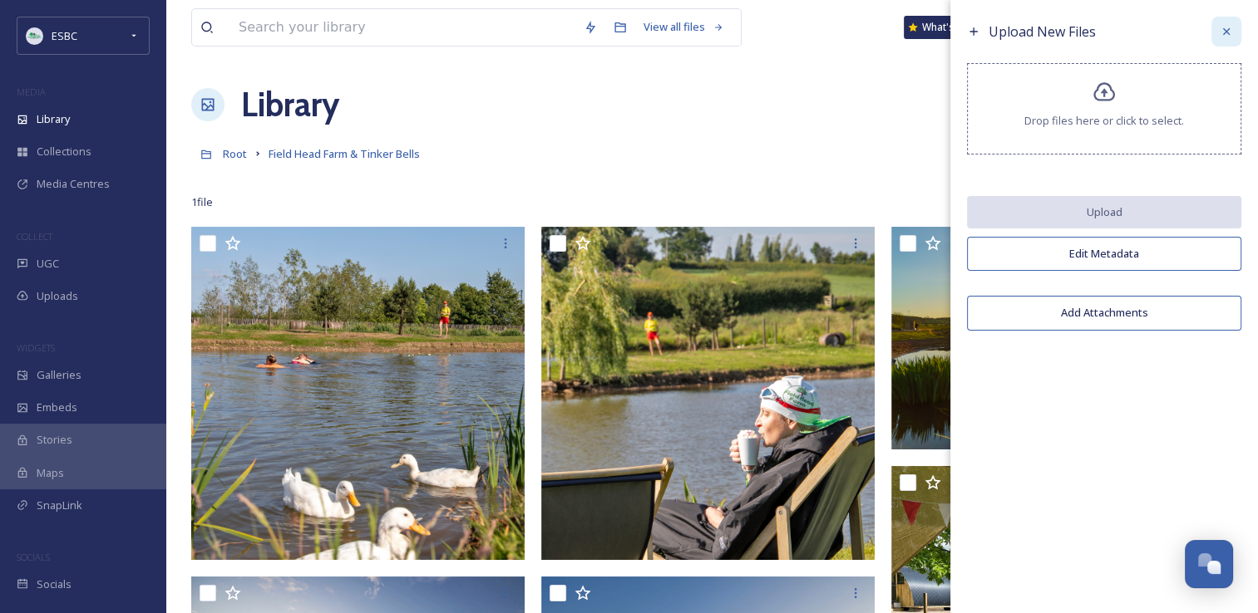
click at [1223, 27] on icon at bounding box center [1225, 31] width 13 height 13
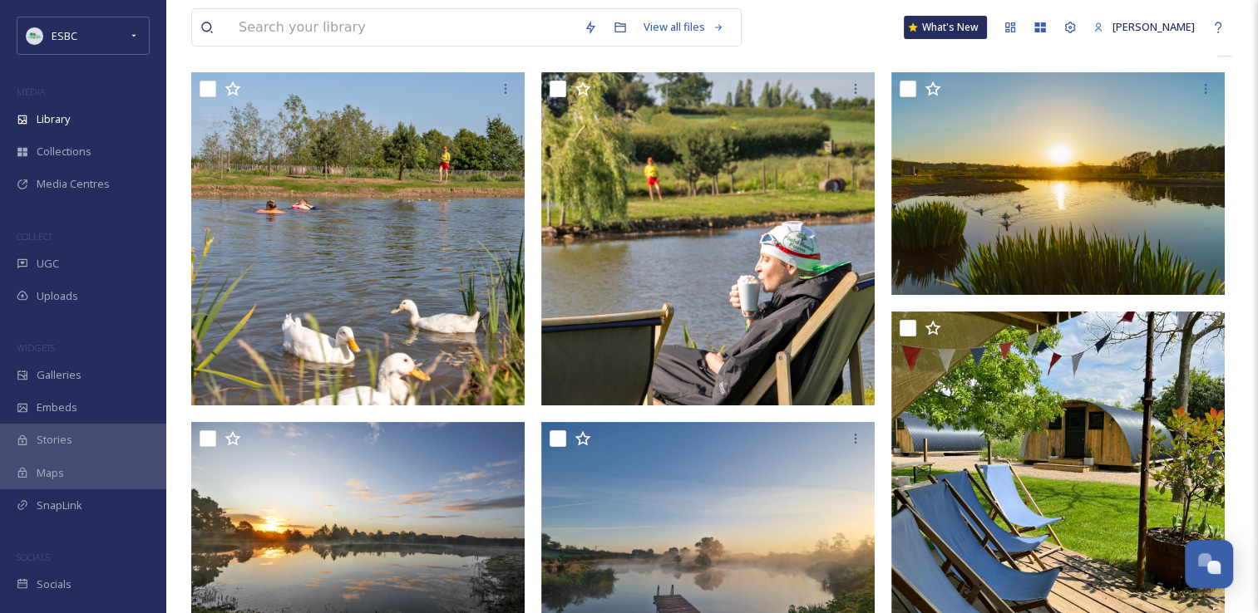
scroll to position [174, 0]
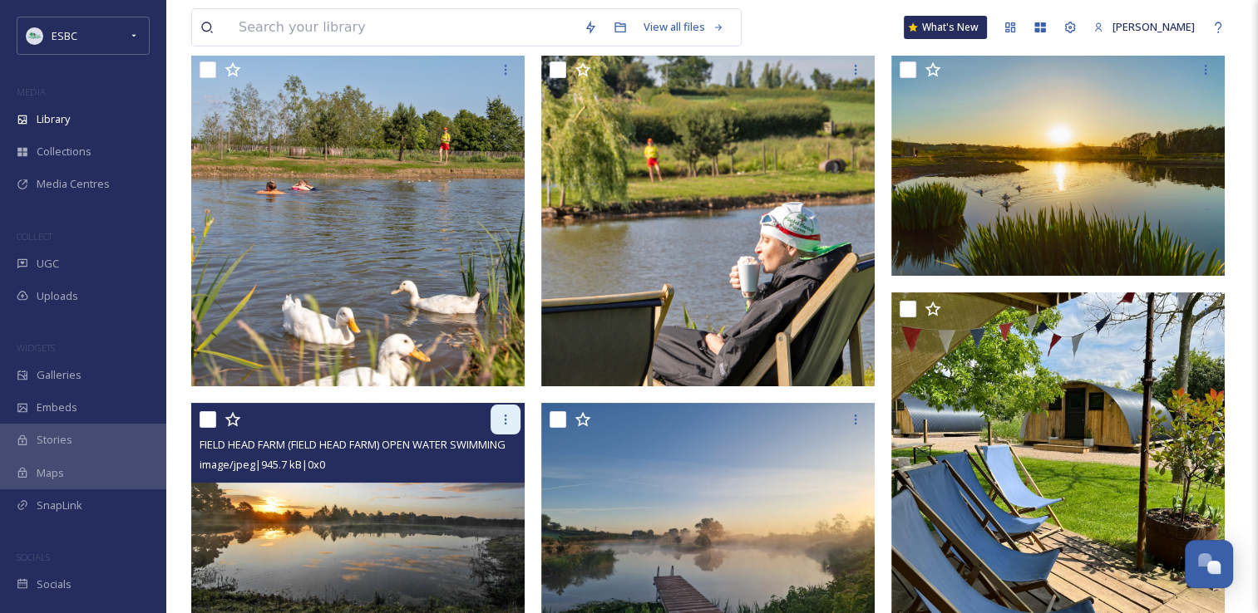
click at [505, 416] on icon at bounding box center [505, 419] width 13 height 13
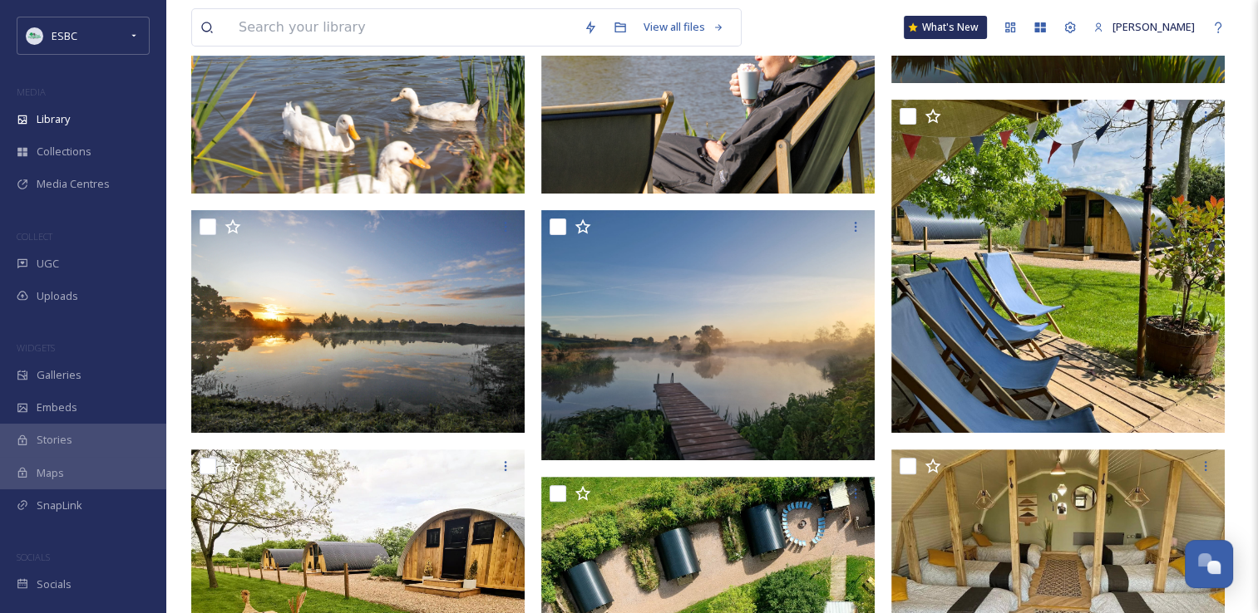
scroll to position [383, 0]
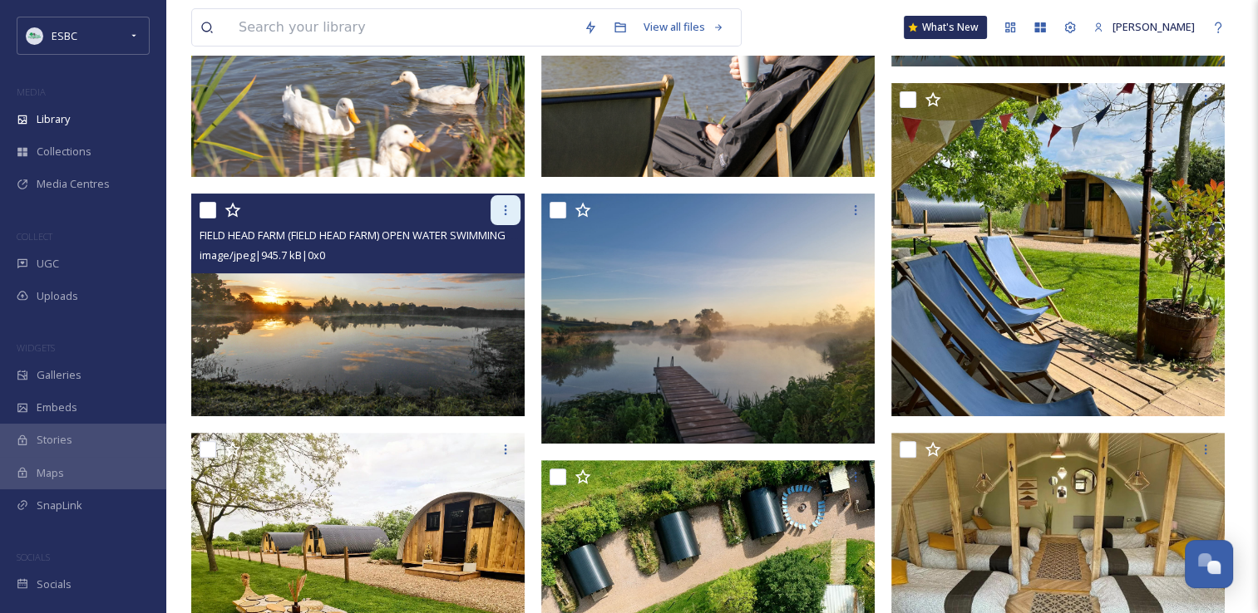
click at [514, 211] on div at bounding box center [505, 210] width 30 height 30
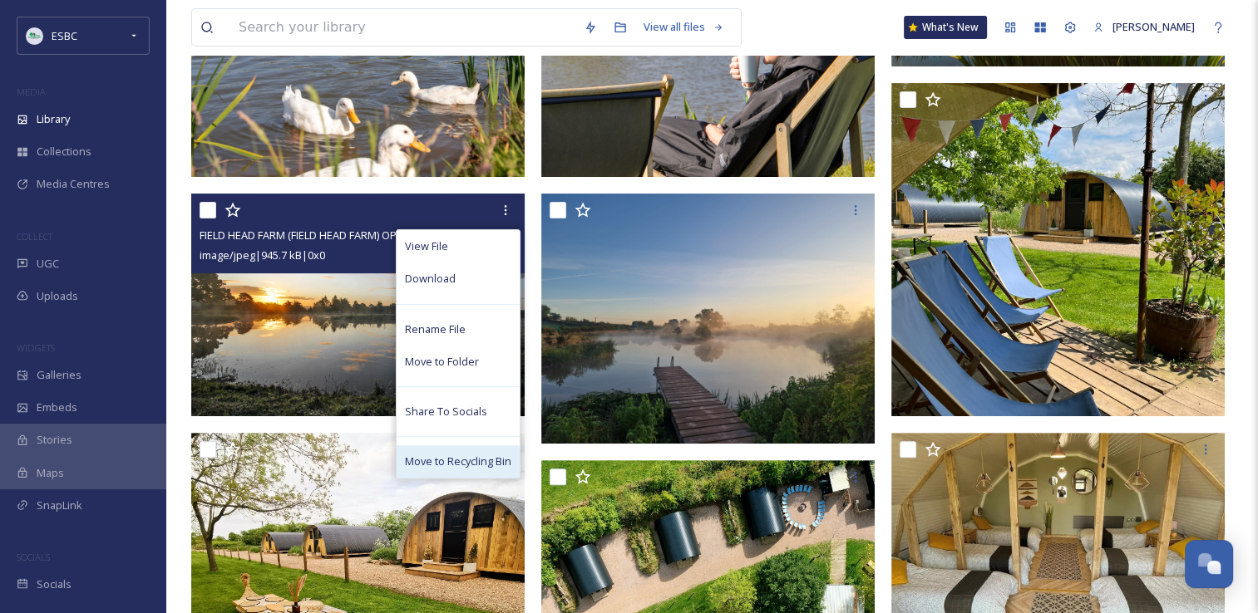
click at [465, 465] on span "Move to Recycling Bin" at bounding box center [458, 462] width 106 height 16
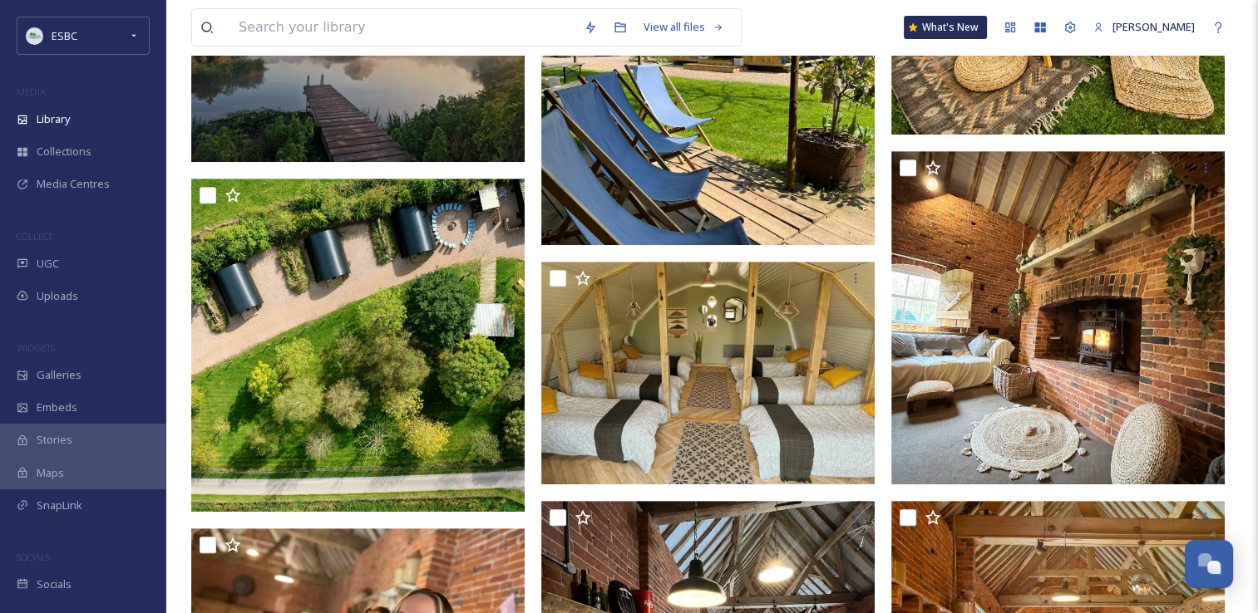
scroll to position [668, 0]
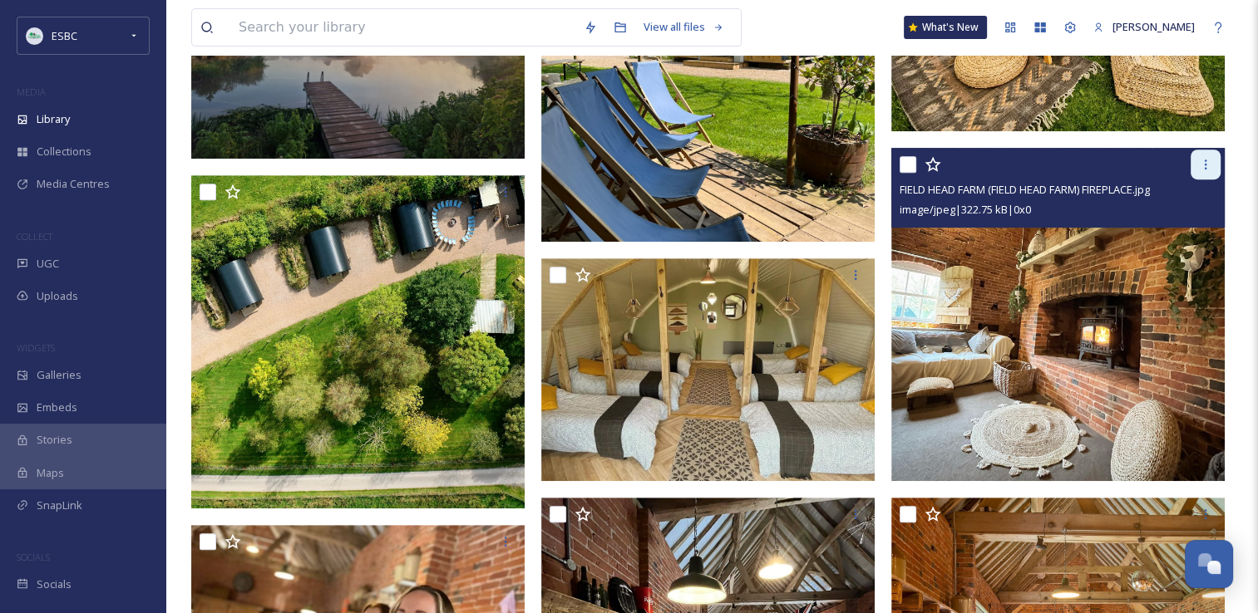
click at [1201, 171] on div at bounding box center [1205, 165] width 30 height 30
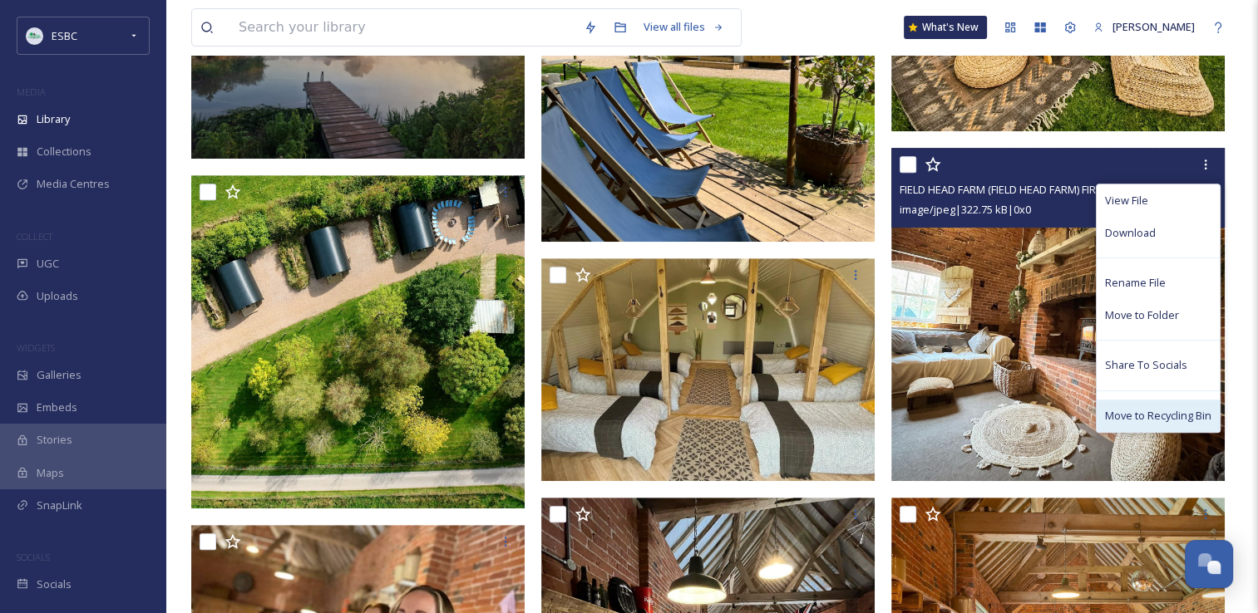
click at [1149, 411] on span "Move to Recycling Bin" at bounding box center [1158, 416] width 106 height 16
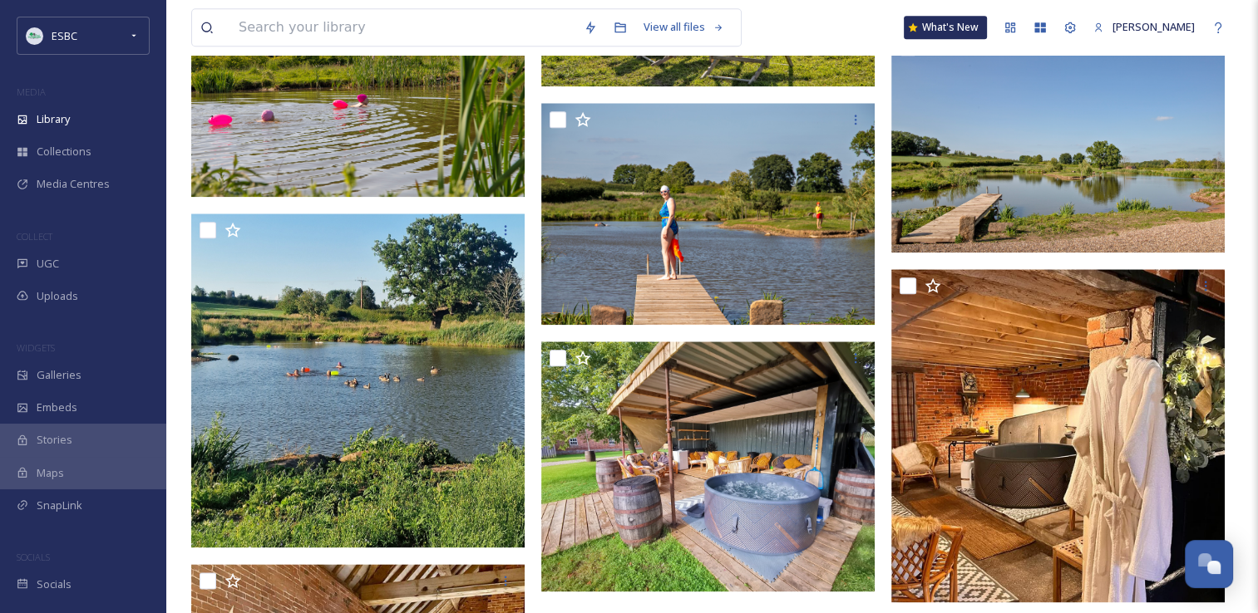
scroll to position [1928, 0]
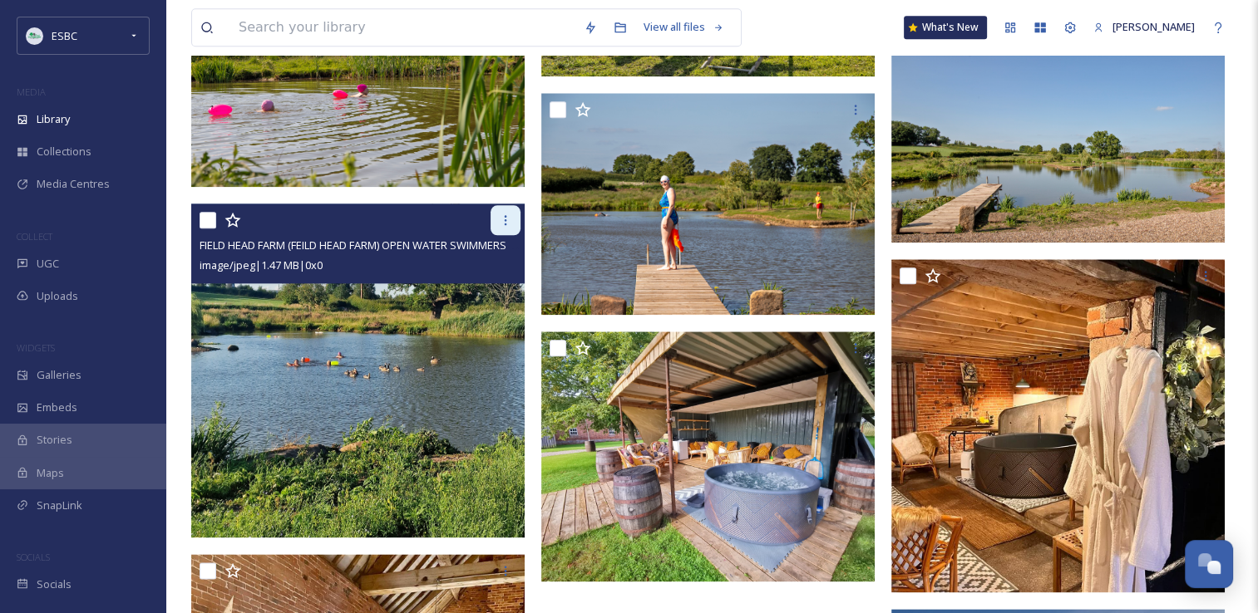
click at [502, 219] on icon at bounding box center [505, 220] width 13 height 13
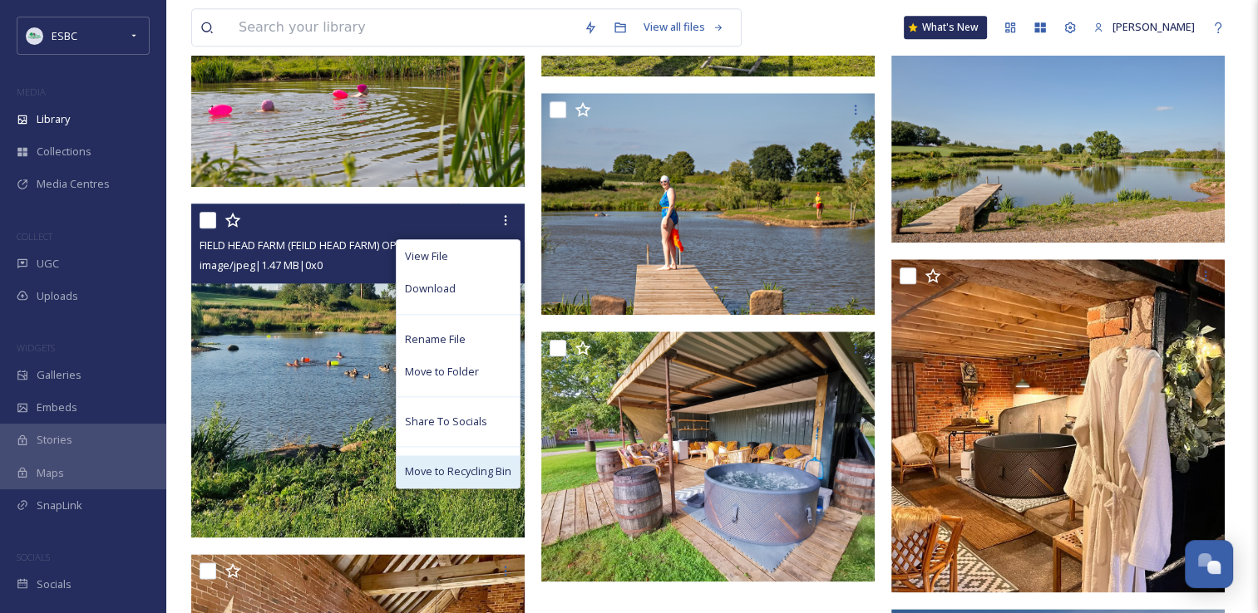
click at [465, 475] on span "Move to Recycling Bin" at bounding box center [458, 472] width 106 height 16
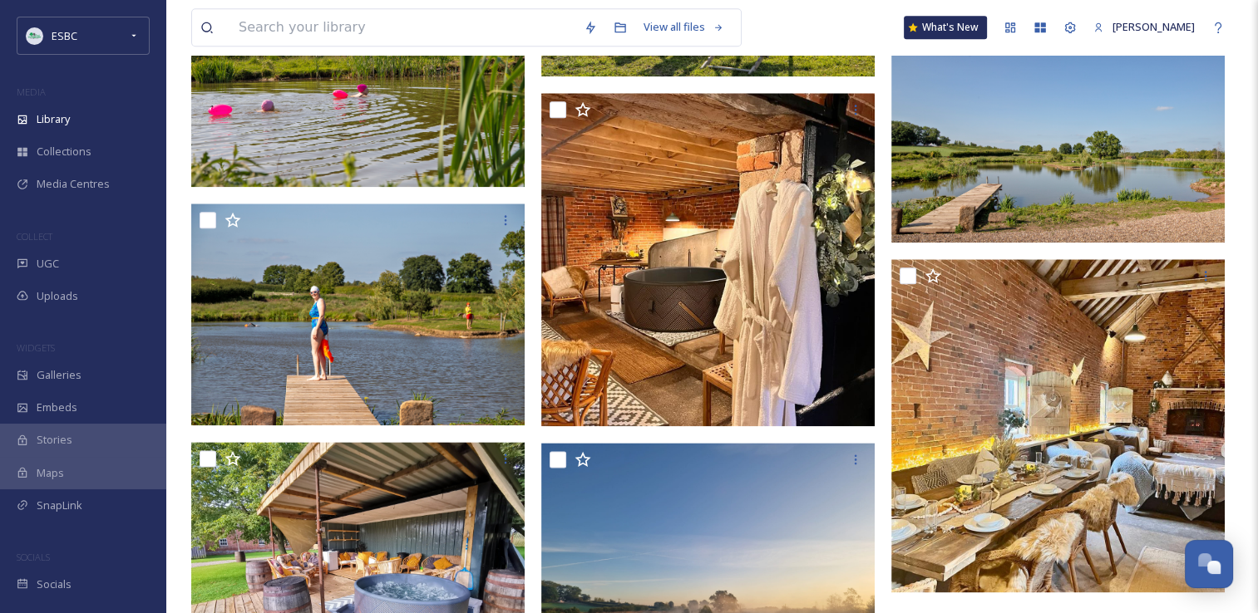
drag, startPoint x: 1256, startPoint y: 454, endPoint x: 1255, endPoint y: 483, distance: 29.1
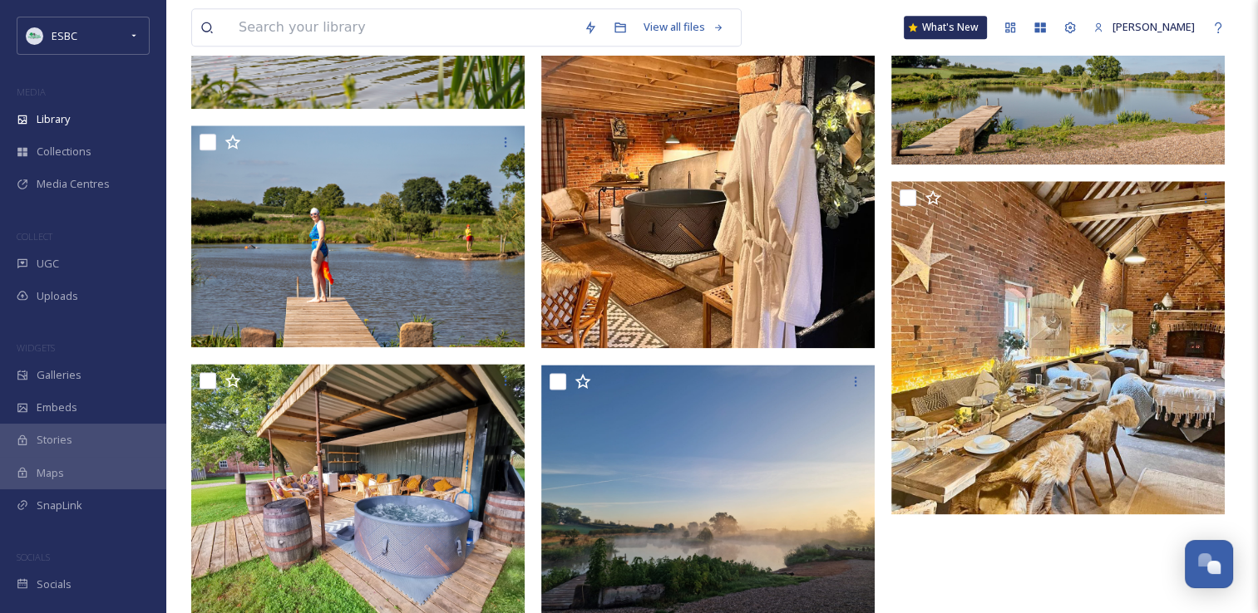
scroll to position [2035, 0]
